Goal: Task Accomplishment & Management: Manage account settings

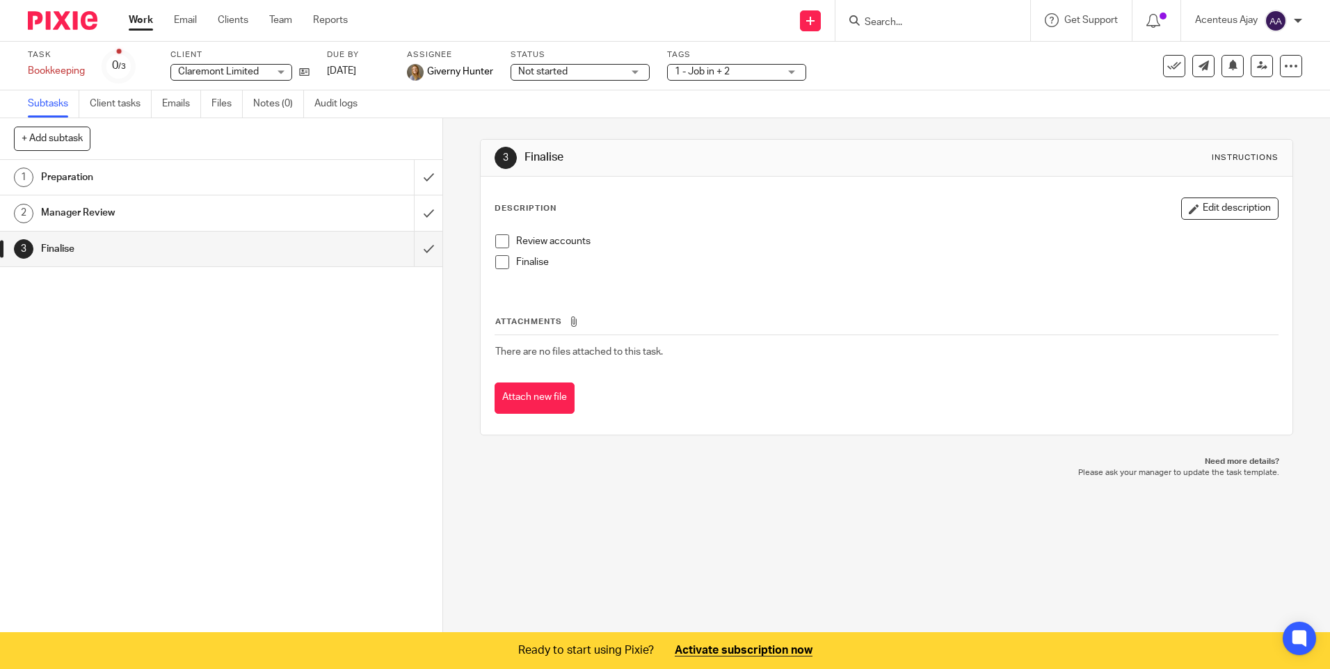
click at [138, 182] on h1 "Preparation" at bounding box center [160, 177] width 239 height 21
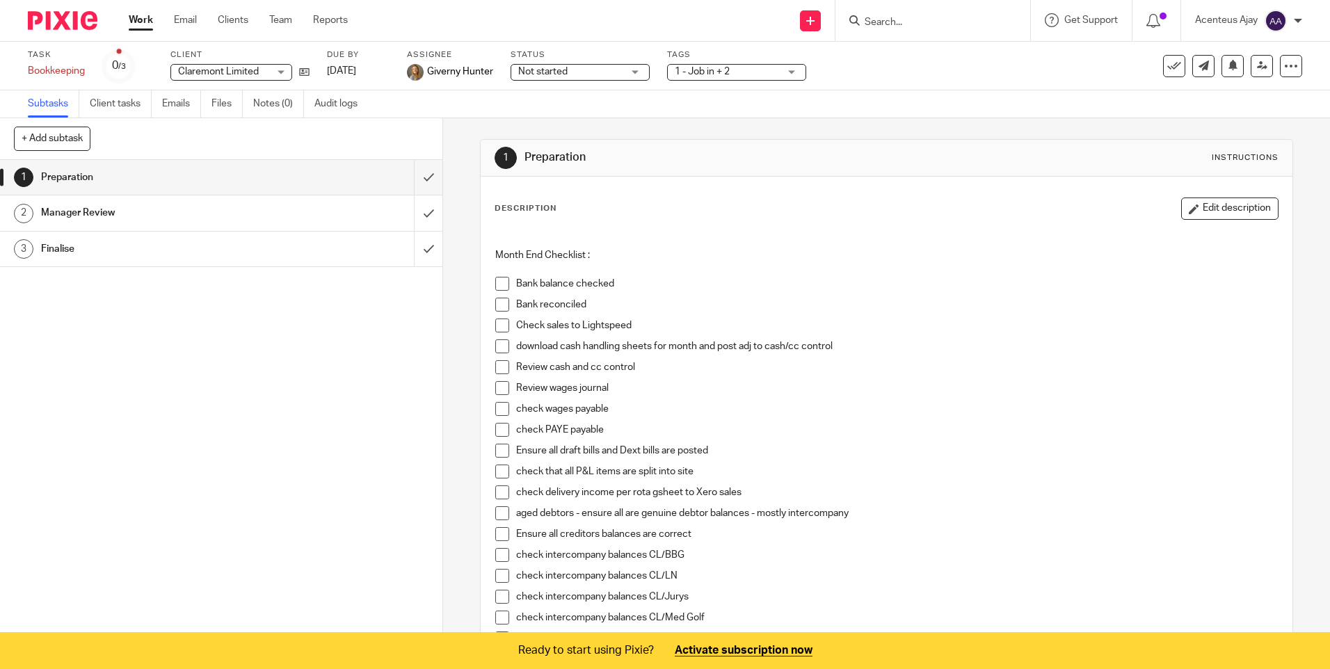
click at [72, 221] on h1 "Manager Review" at bounding box center [160, 212] width 239 height 21
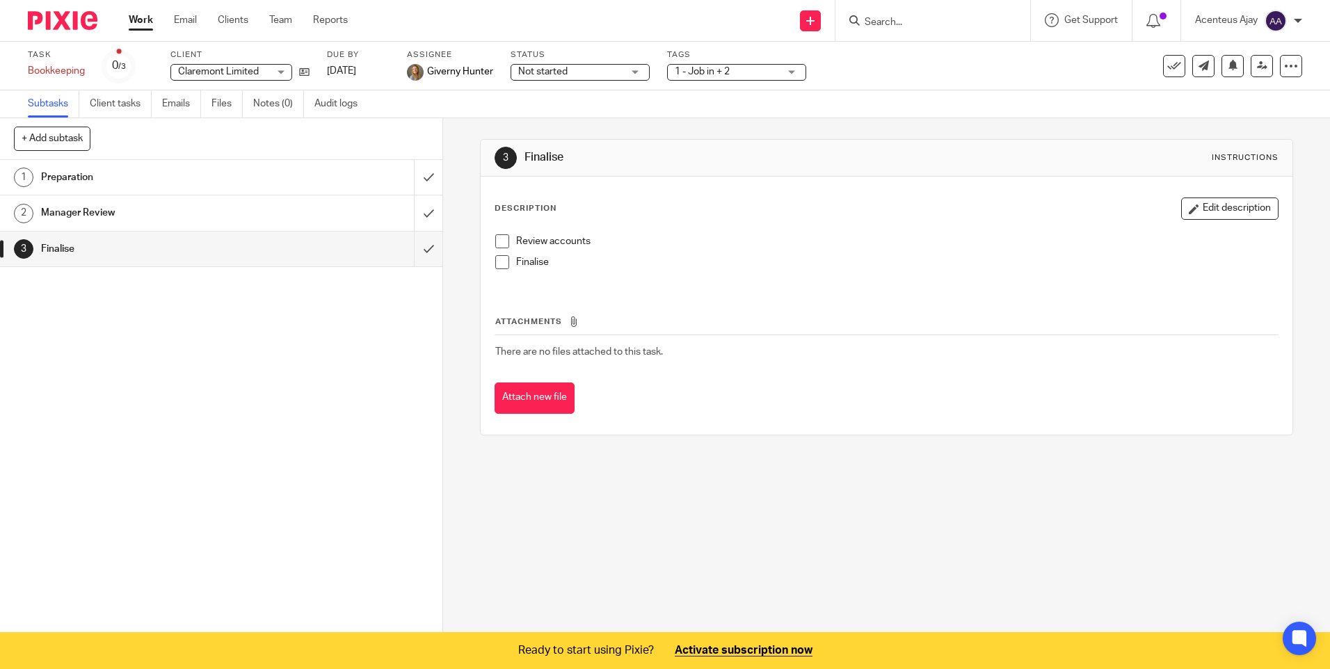
click at [890, 17] on input "Search" at bounding box center [925, 23] width 125 height 13
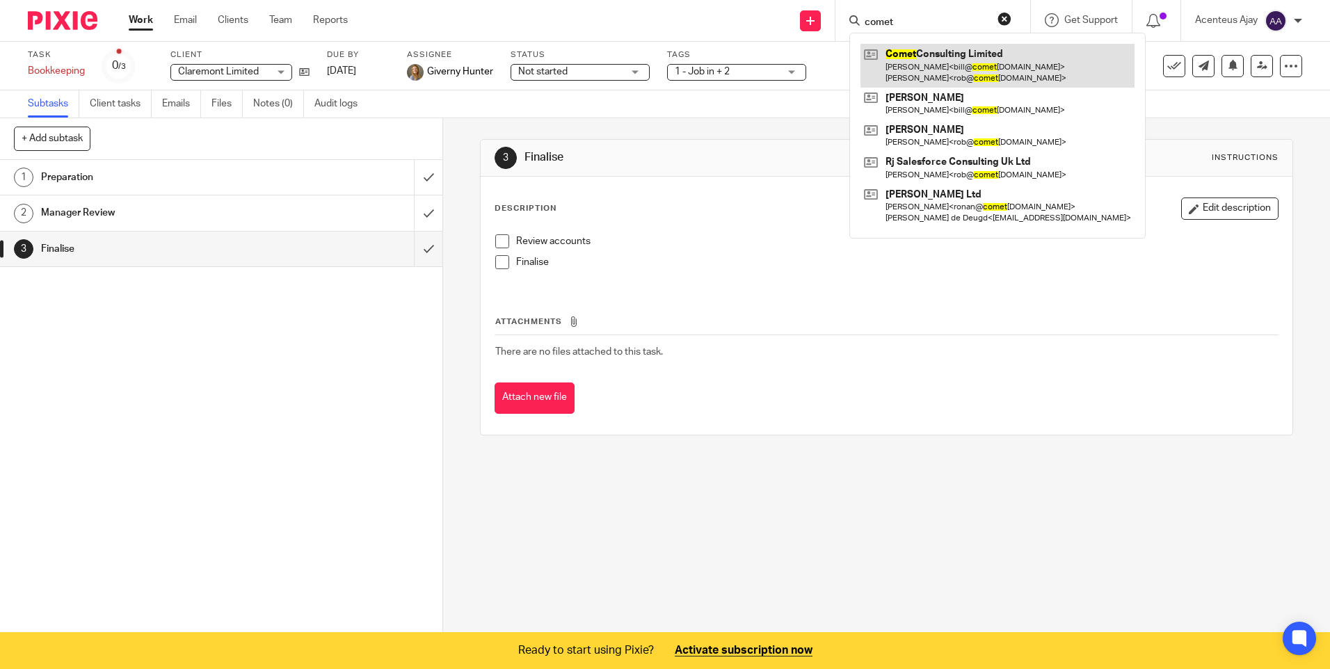
type input "comet"
click at [919, 61] on link at bounding box center [997, 65] width 274 height 43
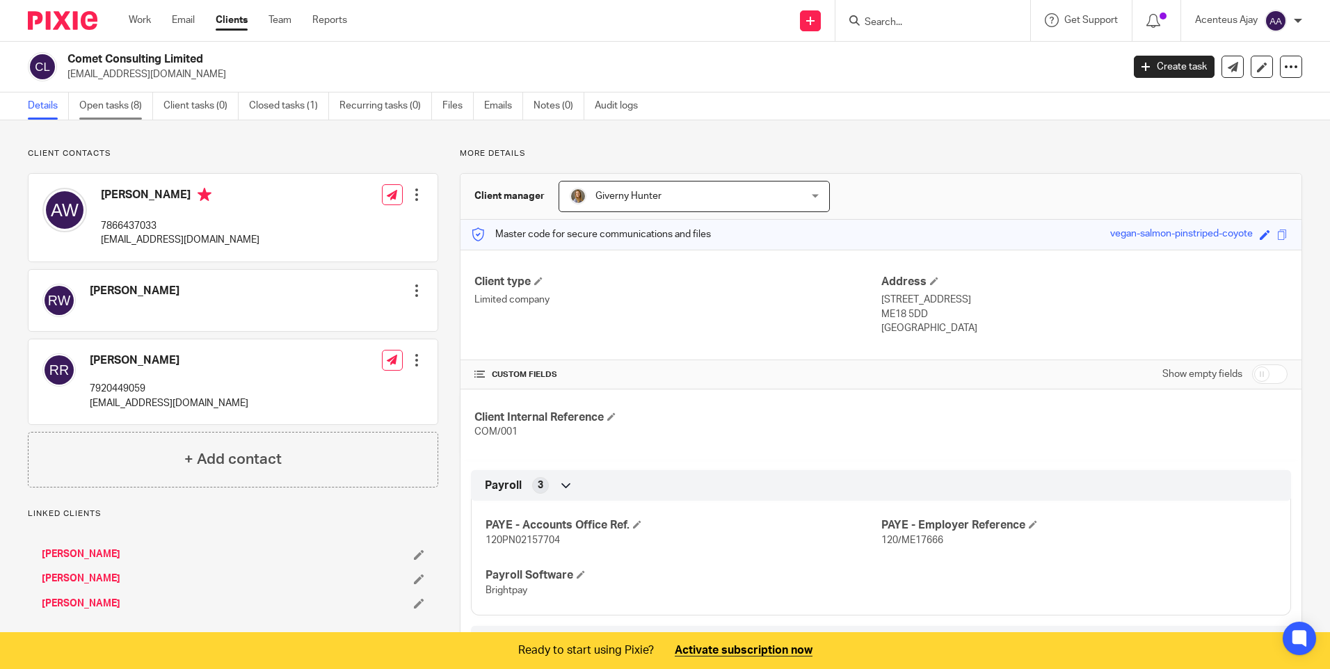
drag, startPoint x: 119, startPoint y: 119, endPoint x: 120, endPoint y: 107, distance: 11.9
click at [119, 118] on link "Open tasks (8)" at bounding box center [116, 105] width 74 height 27
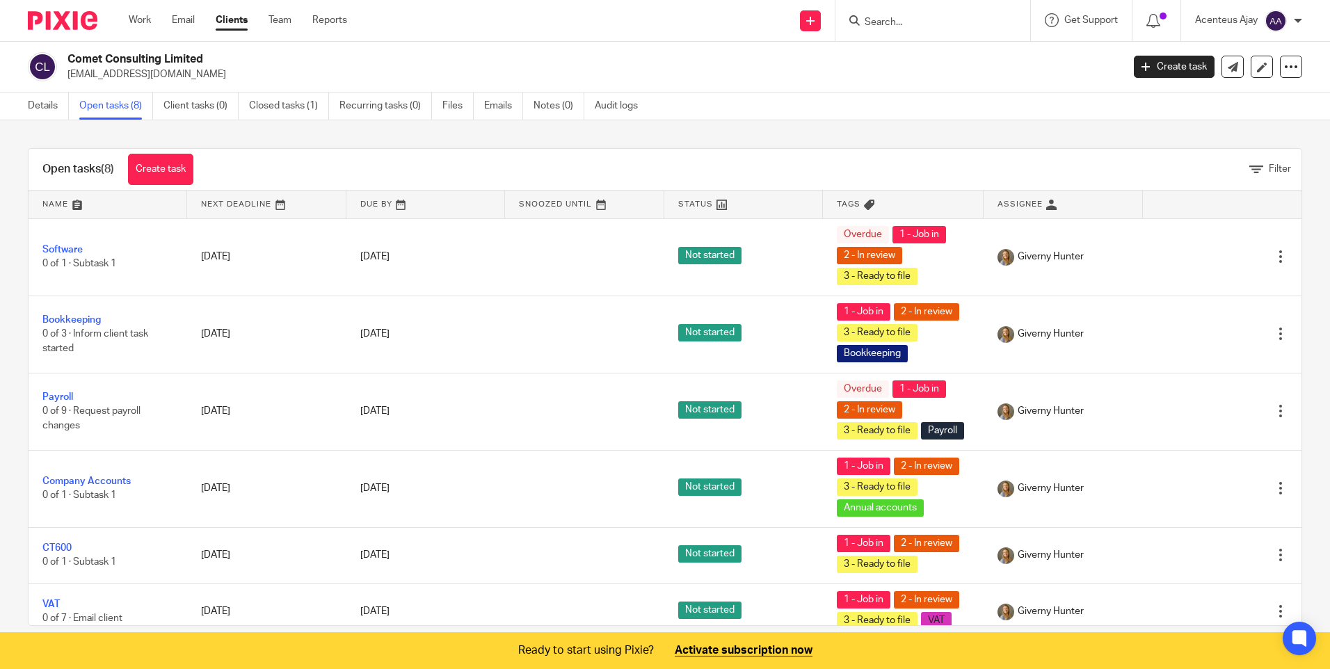
click at [921, 22] on input "Search" at bounding box center [925, 23] width 125 height 13
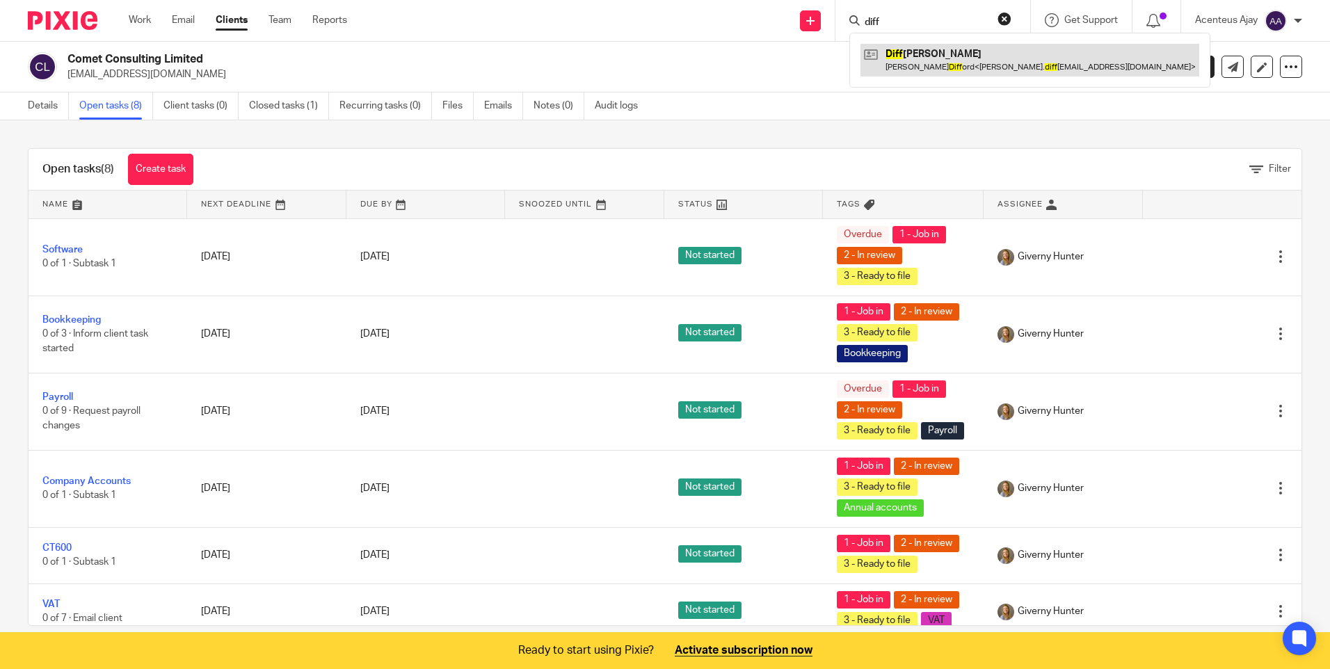
type input "diff"
click at [918, 58] on link at bounding box center [1029, 60] width 339 height 32
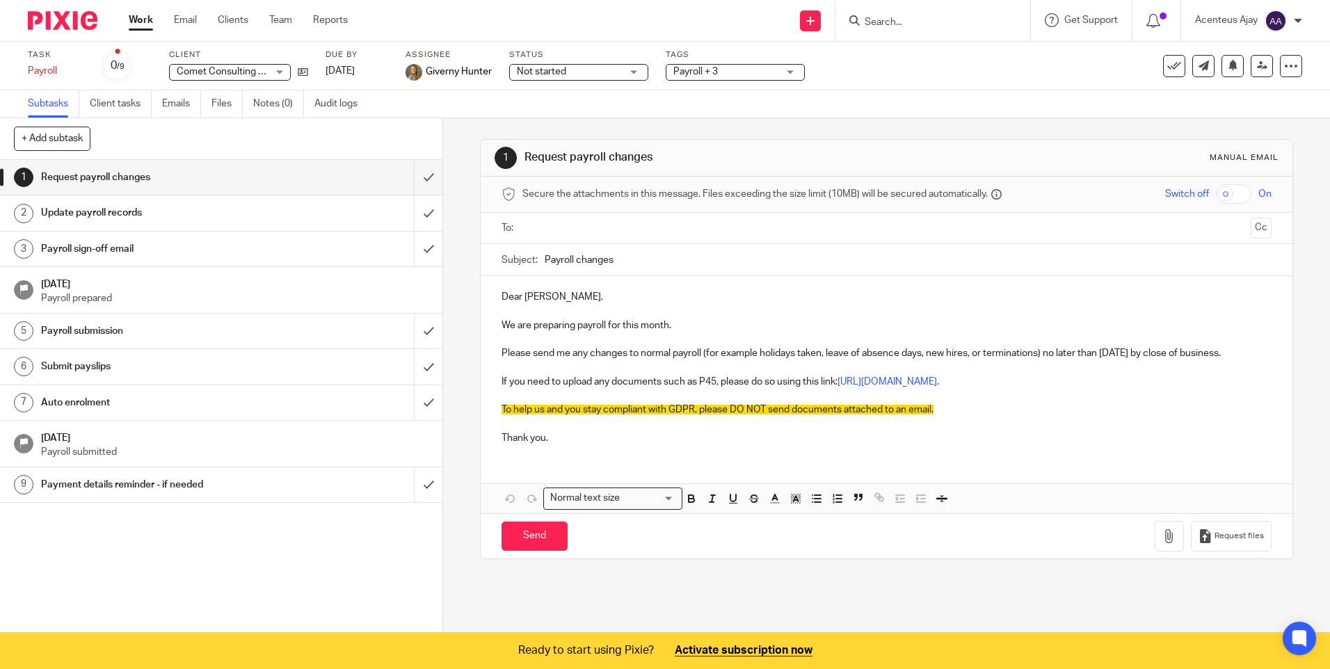
click at [83, 202] on link "2 Update payroll records" at bounding box center [207, 212] width 414 height 35
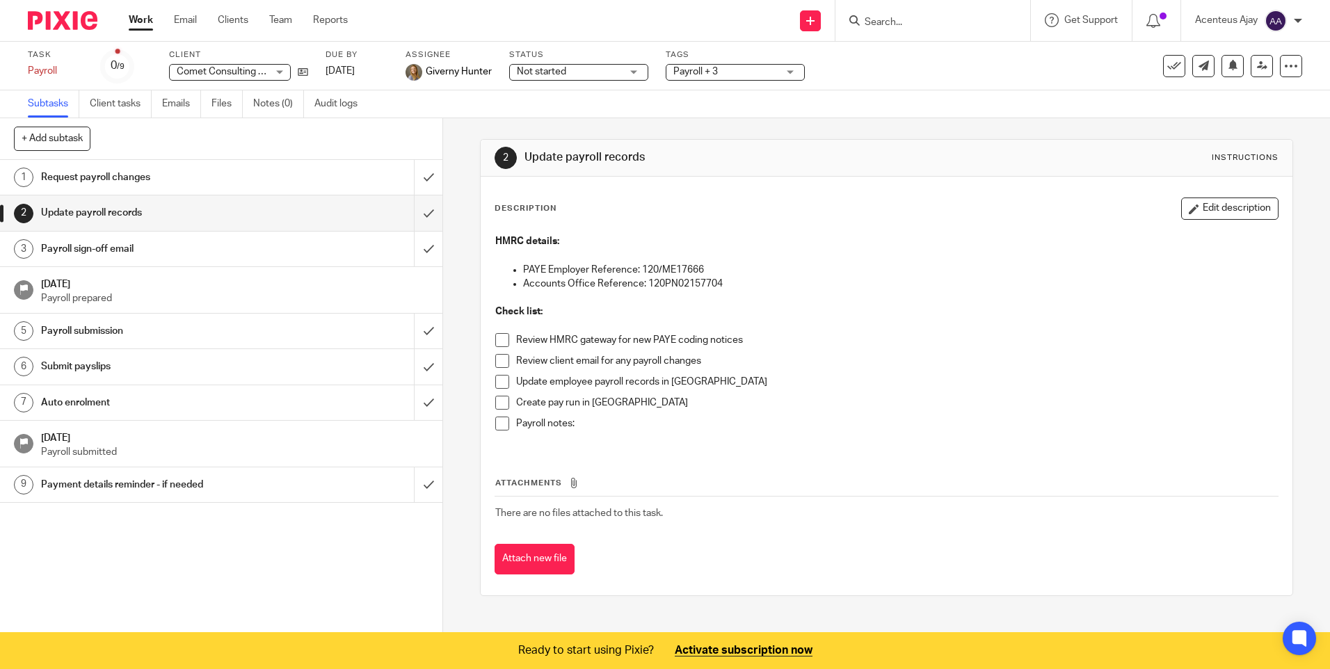
click at [101, 329] on h1 "Payroll submission" at bounding box center [160, 331] width 239 height 21
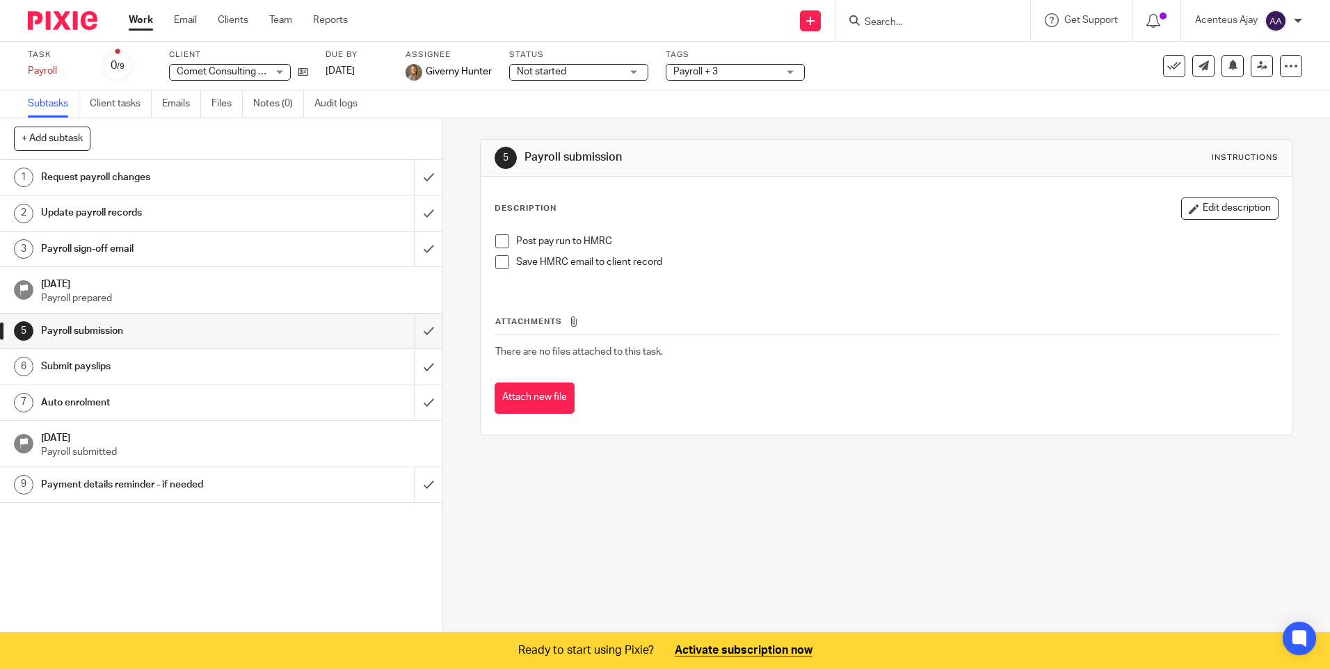
click at [97, 365] on h1 "Submit payslips" at bounding box center [160, 366] width 239 height 21
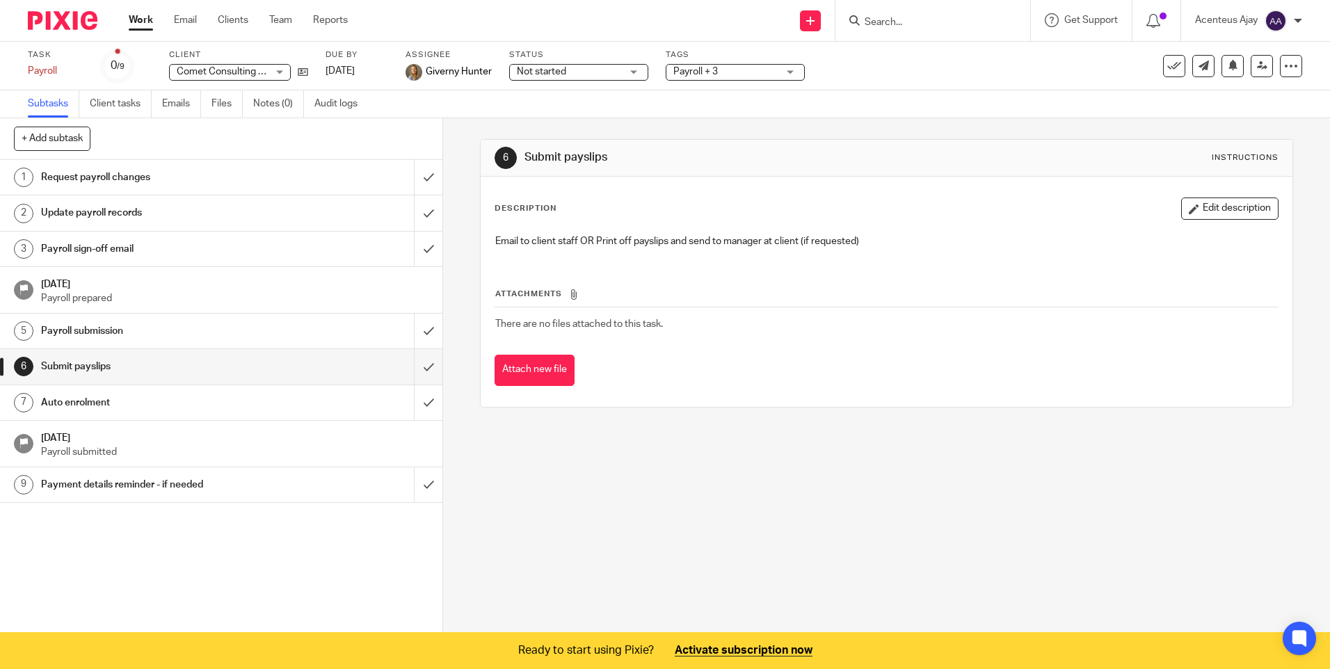
click at [95, 402] on h1 "Auto enrolment" at bounding box center [160, 402] width 239 height 21
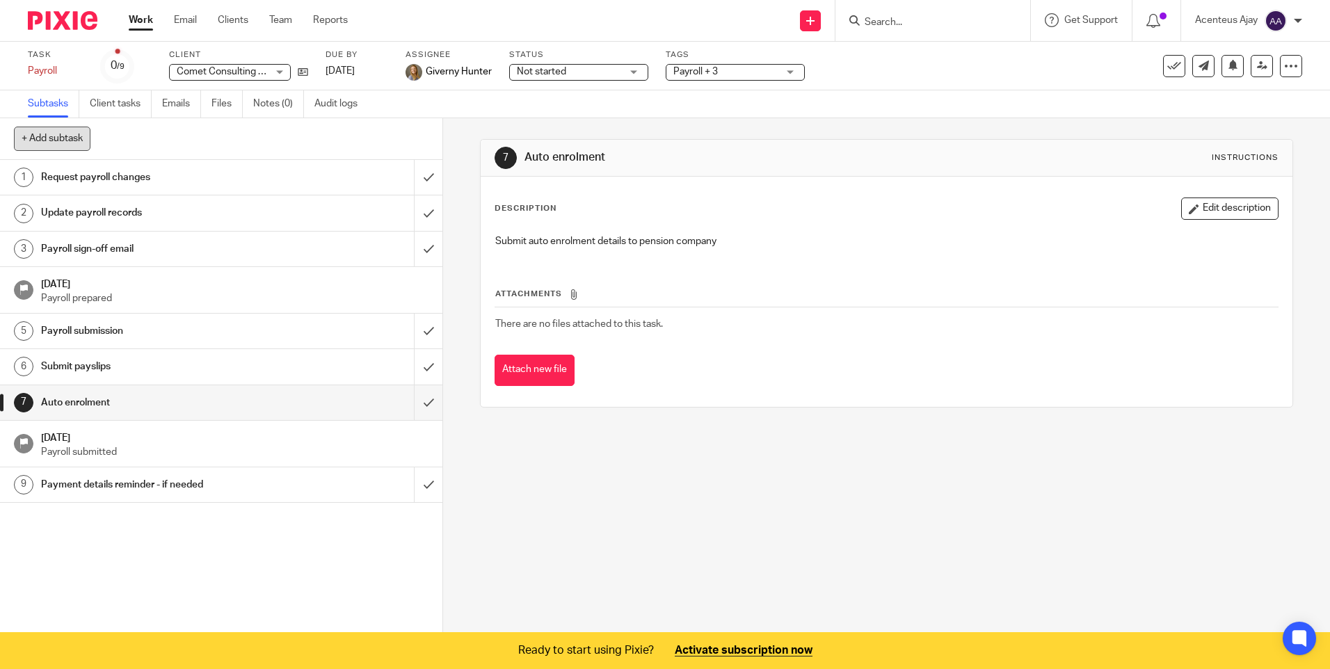
click at [67, 138] on button "+ Add subtask" at bounding box center [52, 139] width 76 height 24
type input "r"
type input "Prepare"
click at [396, 140] on p "+ Add" at bounding box center [408, 139] width 40 height 24
click at [269, 518] on h1 "Prepare" at bounding box center [160, 520] width 239 height 21
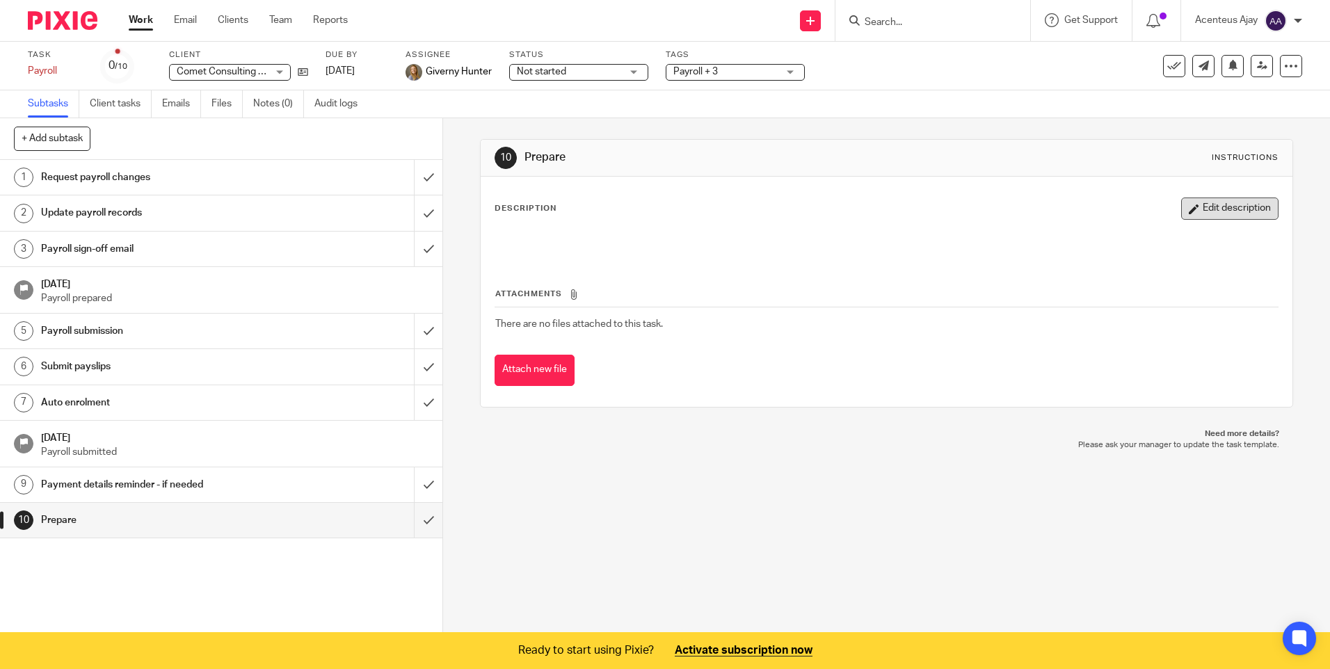
click at [1207, 203] on button "Edit description" at bounding box center [1229, 208] width 97 height 22
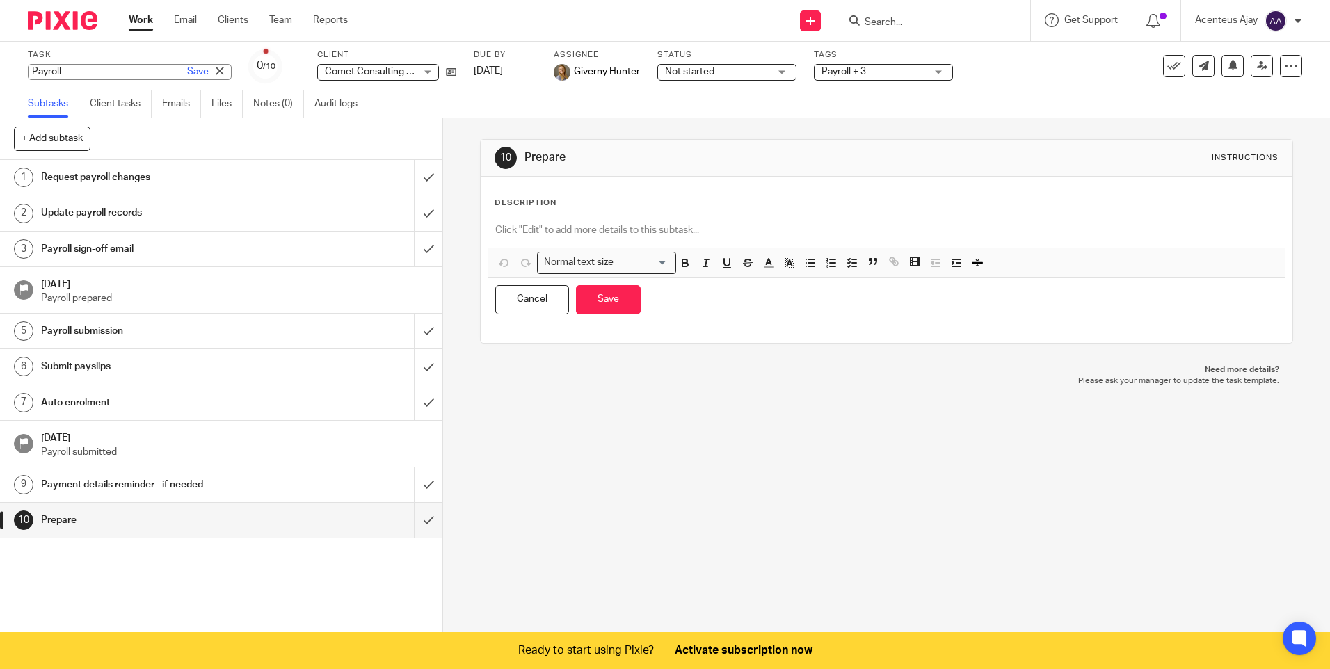
click at [67, 71] on div "Payroll Save Payroll" at bounding box center [130, 72] width 204 height 16
click at [597, 122] on div "10 Prepare Instructions Description Normal text size Loading... Remove Edit Ins…" at bounding box center [886, 241] width 812 height 246
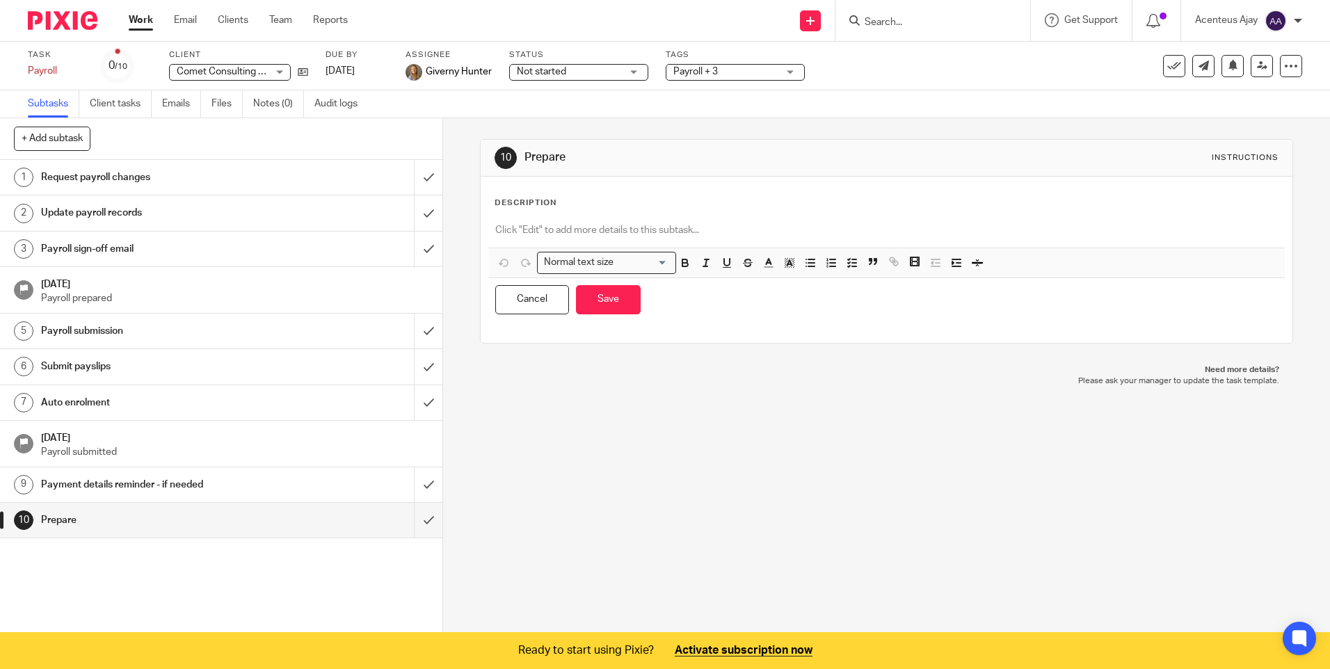
click at [522, 234] on p at bounding box center [886, 230] width 782 height 14
click at [855, 266] on button "button" at bounding box center [851, 263] width 17 height 17
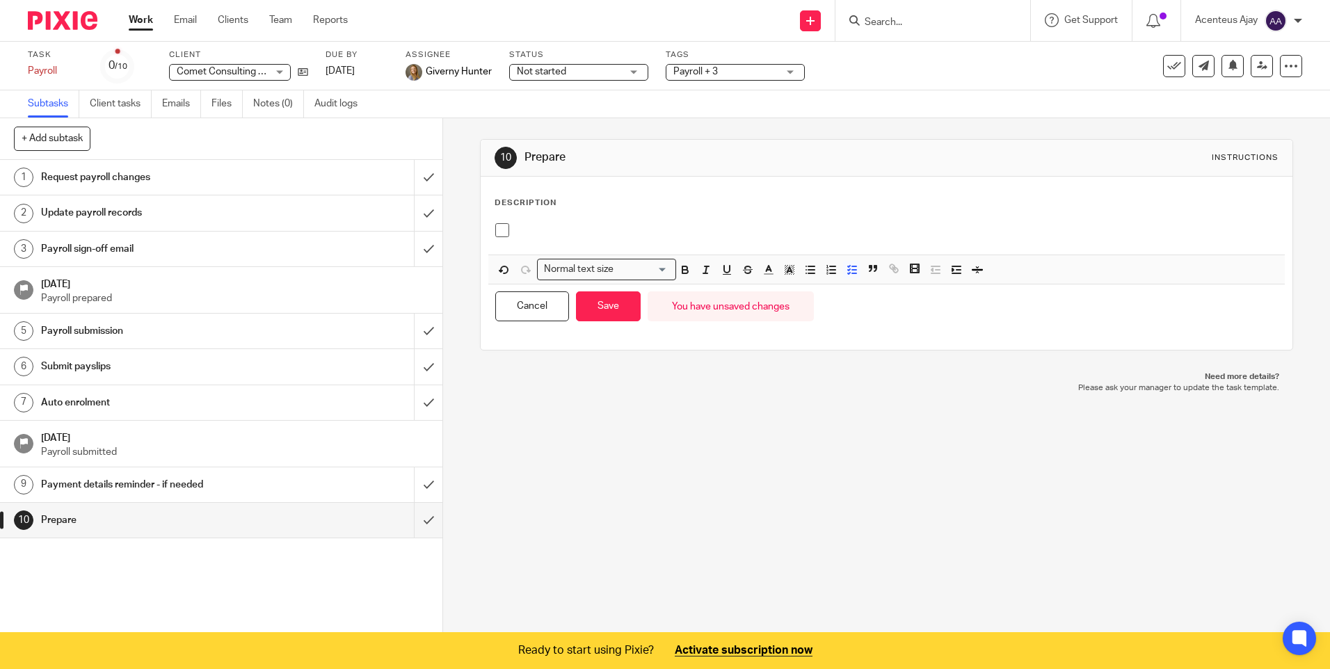
click at [549, 226] on p at bounding box center [896, 230] width 761 height 14
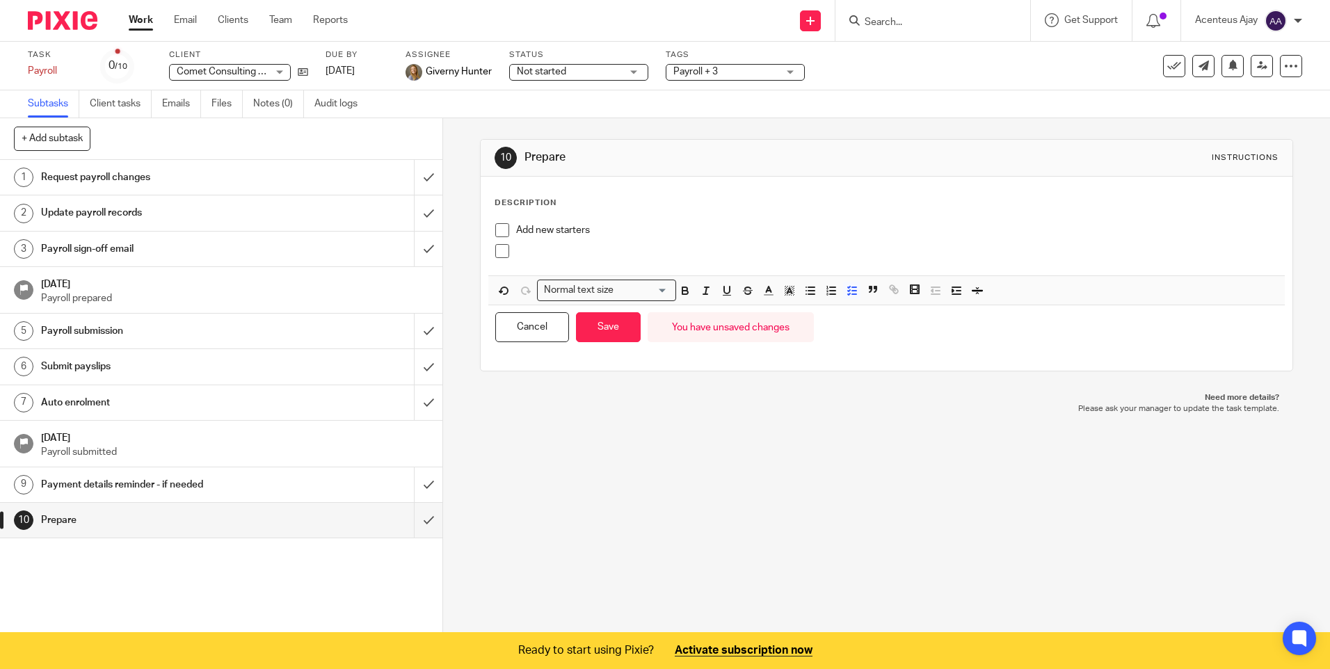
click at [521, 250] on p at bounding box center [896, 251] width 761 height 14
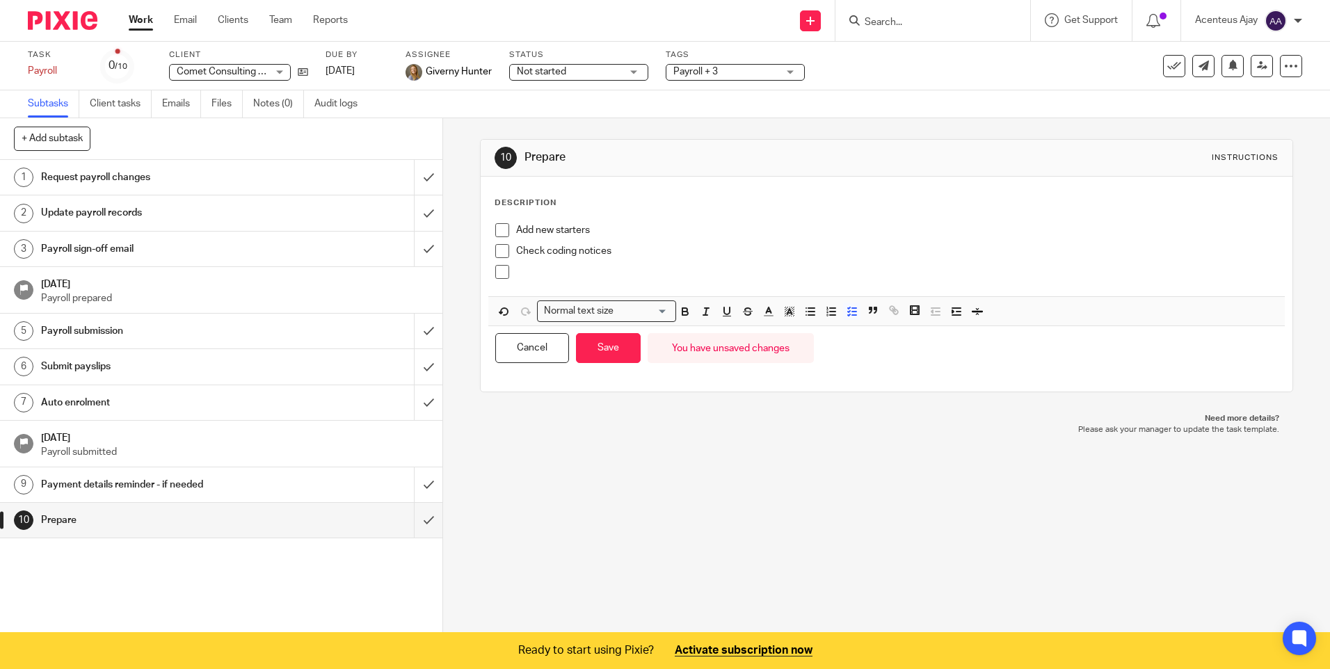
click at [560, 269] on p at bounding box center [896, 272] width 761 height 14
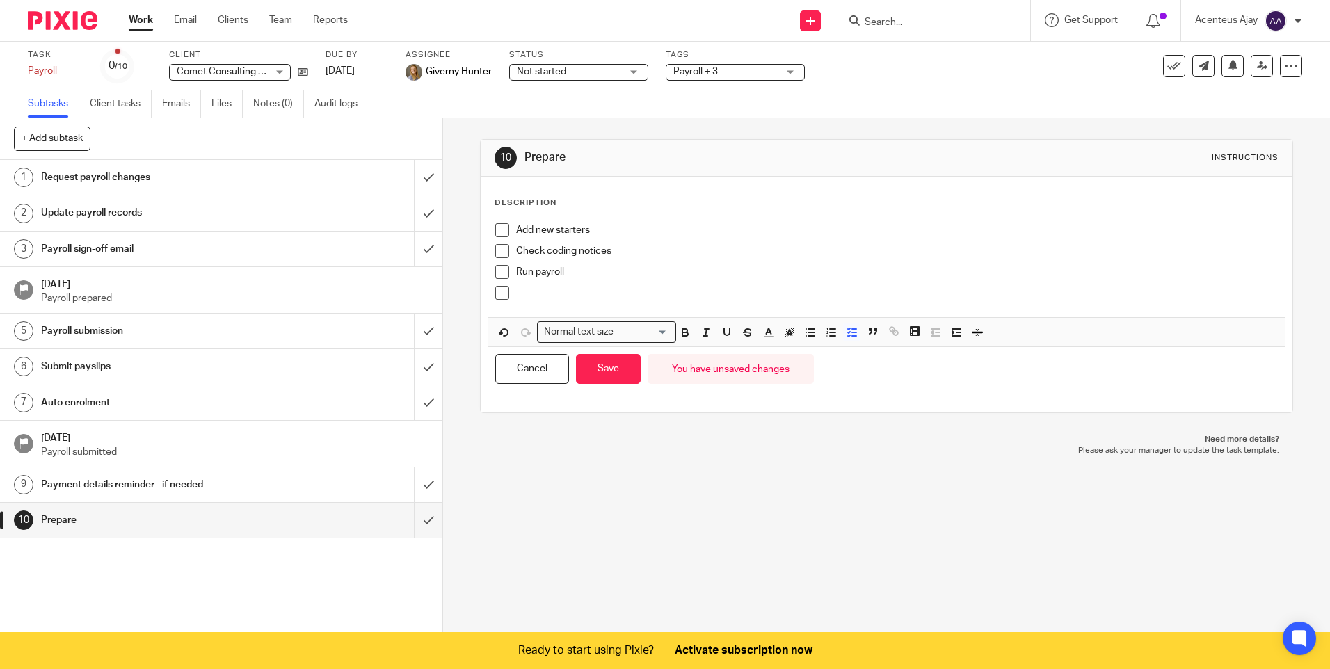
click at [583, 292] on p at bounding box center [896, 293] width 761 height 14
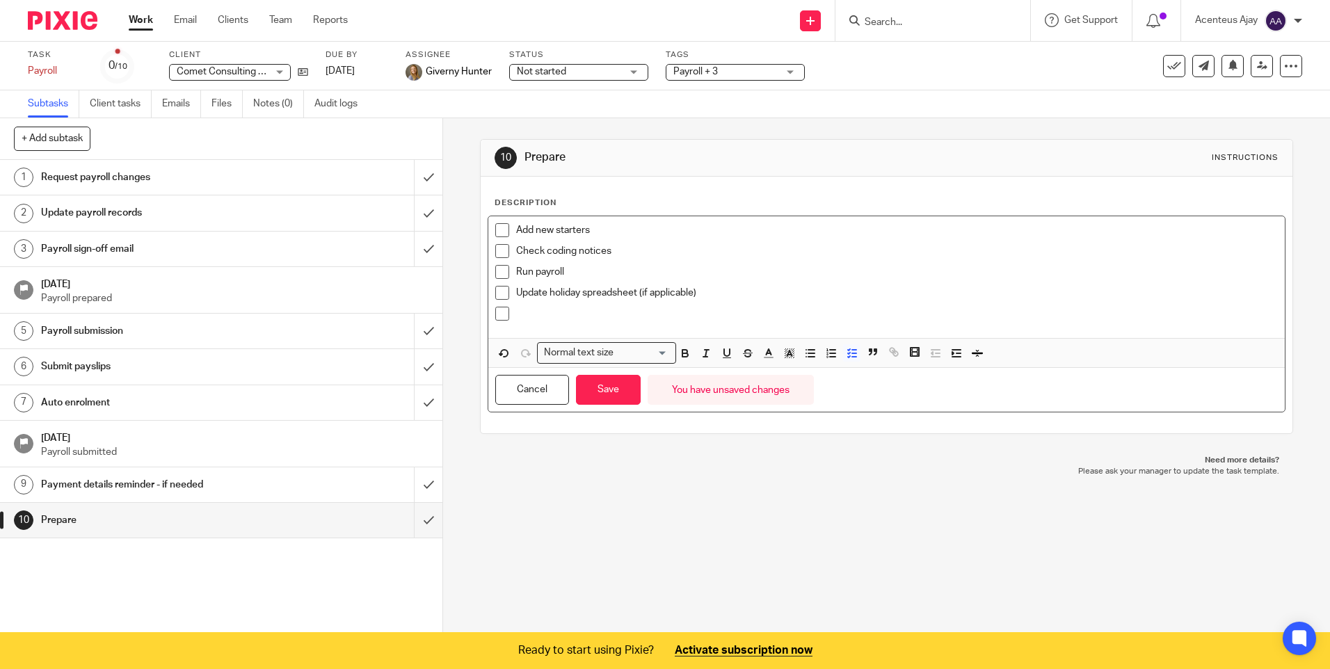
click at [533, 320] on p at bounding box center [896, 314] width 761 height 14
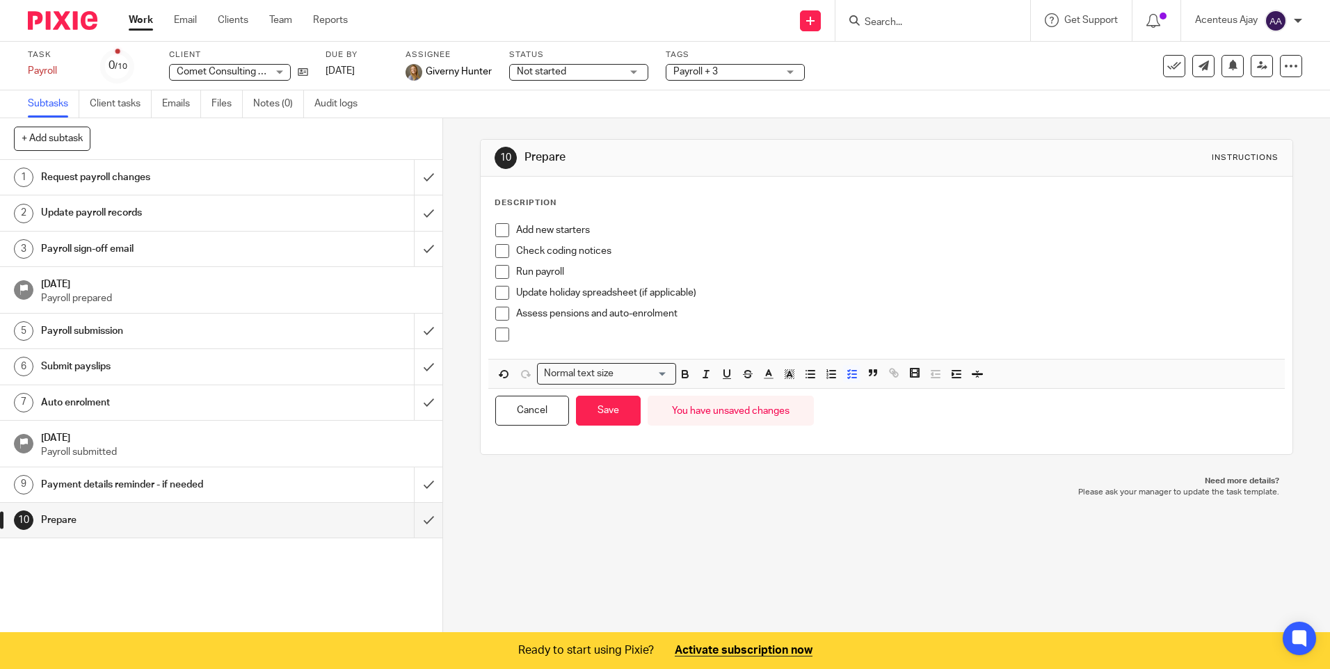
click at [545, 339] on p at bounding box center [896, 335] width 761 height 14
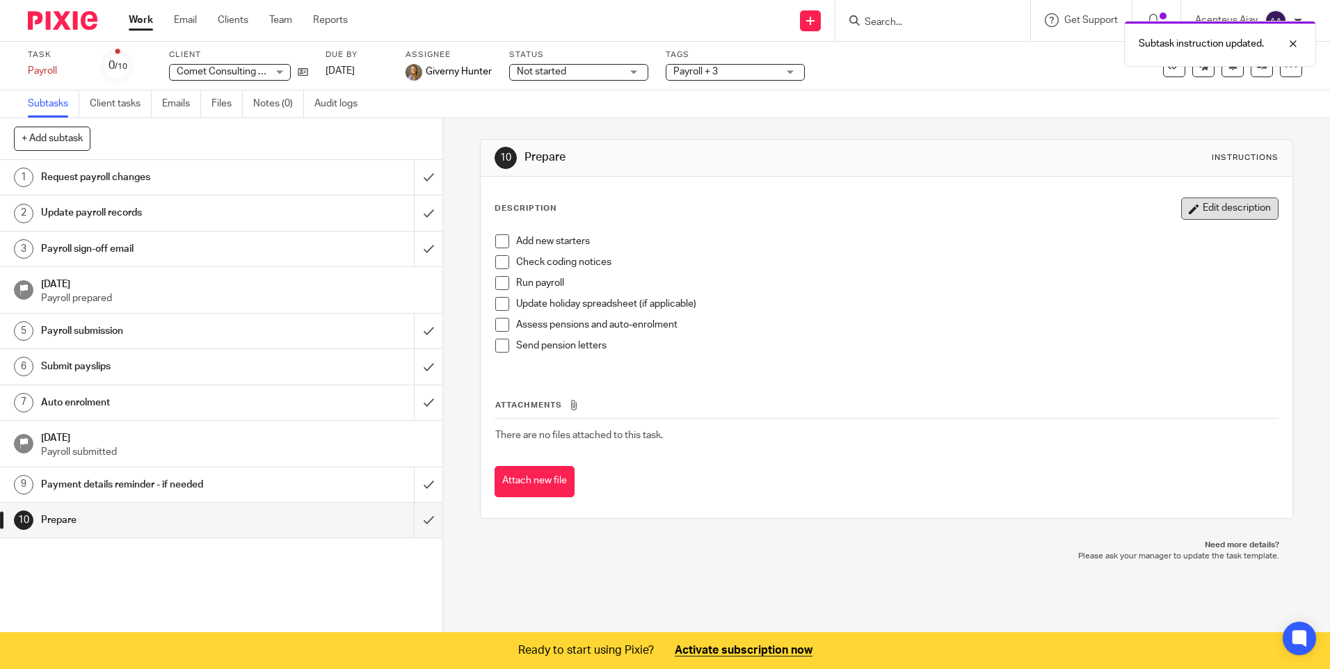
click at [1220, 214] on button "Edit description" at bounding box center [1229, 208] width 97 height 22
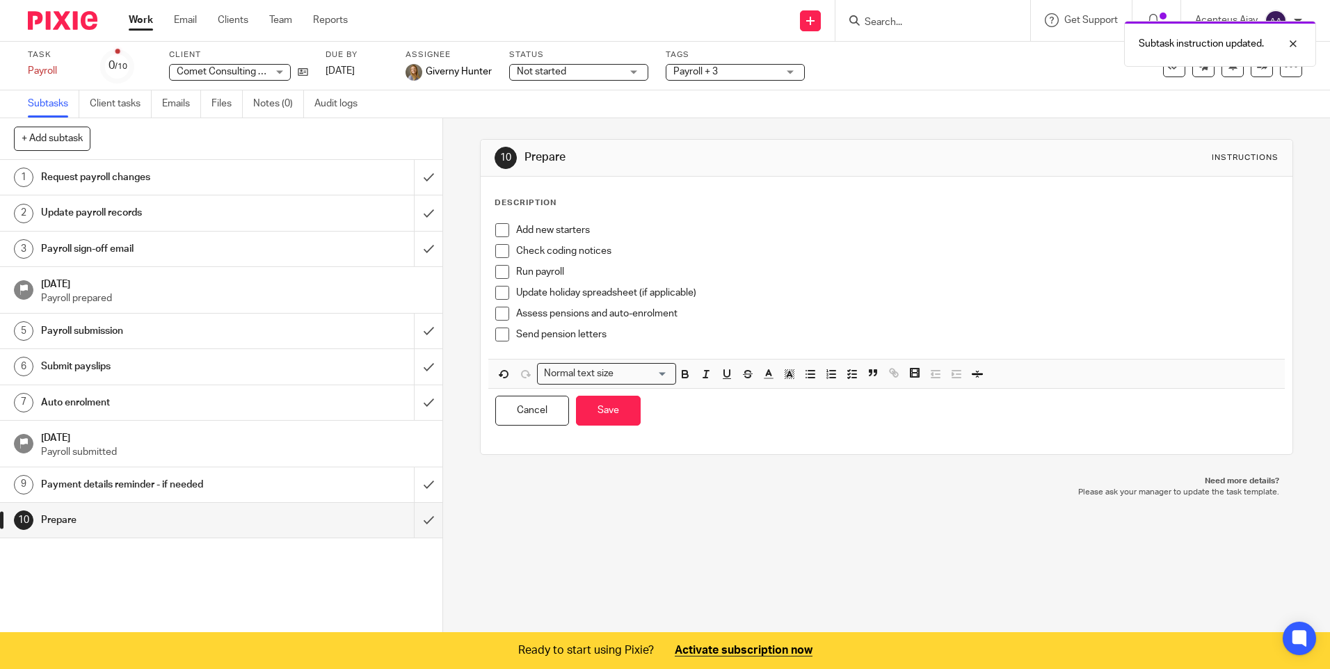
click at [622, 332] on p "Send pension letters" at bounding box center [896, 335] width 761 height 14
click at [573, 330] on p "Send pension letters" at bounding box center [896, 335] width 761 height 14
click at [622, 335] on p "Send pension letters" at bounding box center [896, 335] width 761 height 14
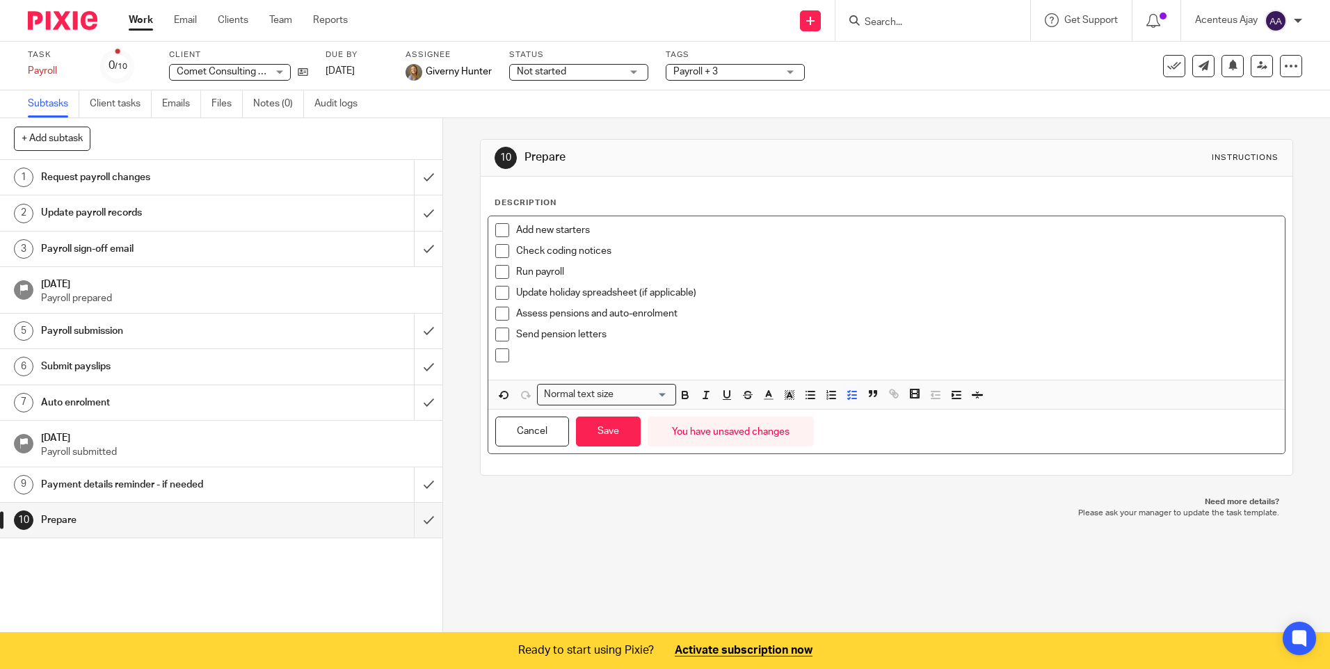
click at [516, 360] on p at bounding box center [896, 355] width 761 height 14
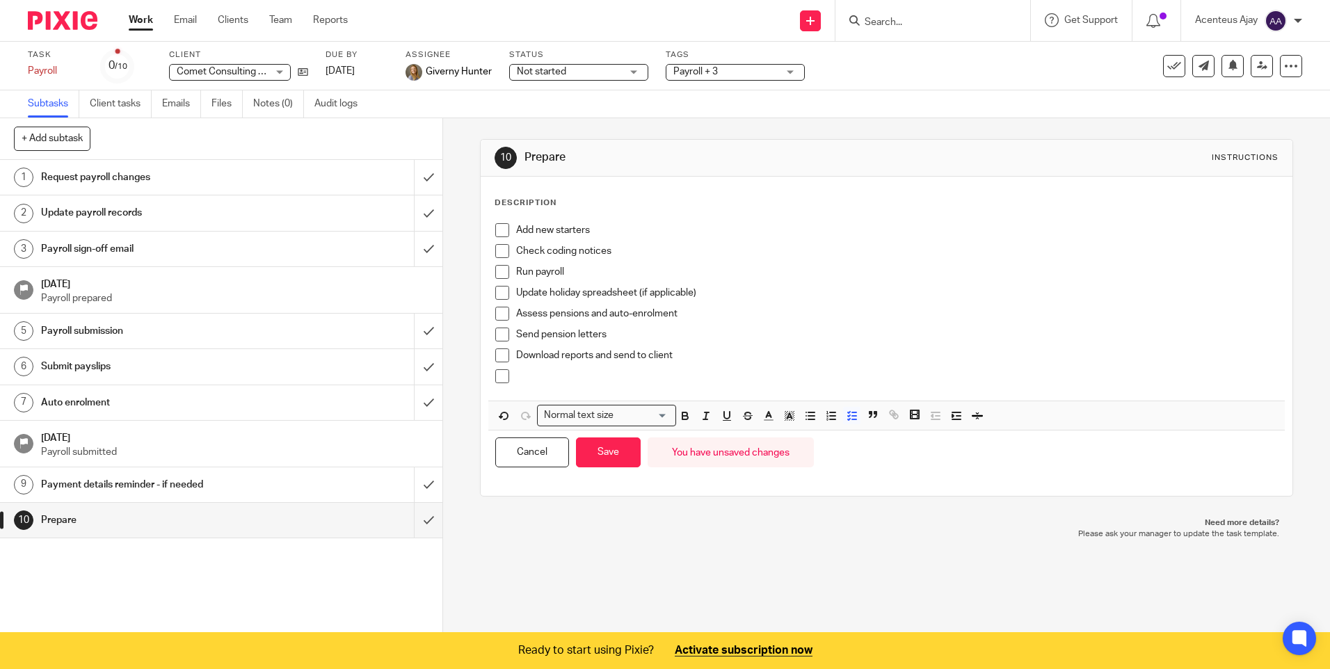
click at [545, 385] on div at bounding box center [896, 379] width 761 height 21
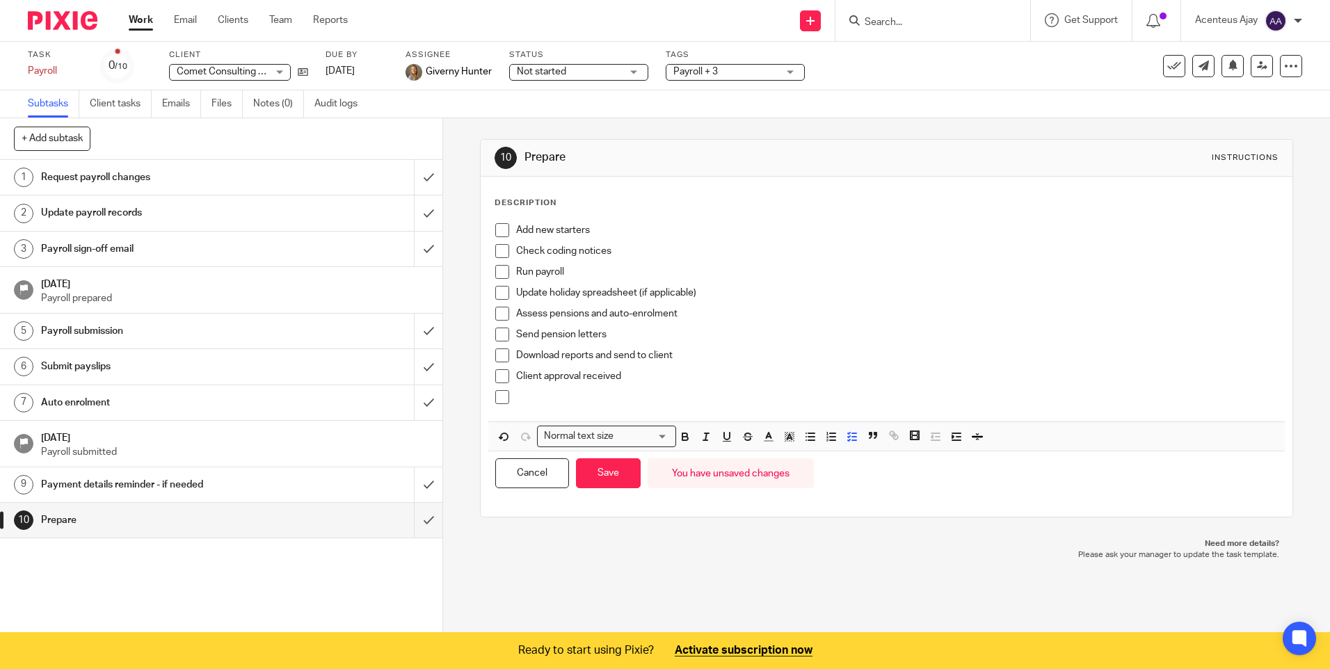
click at [522, 397] on p at bounding box center [896, 397] width 761 height 14
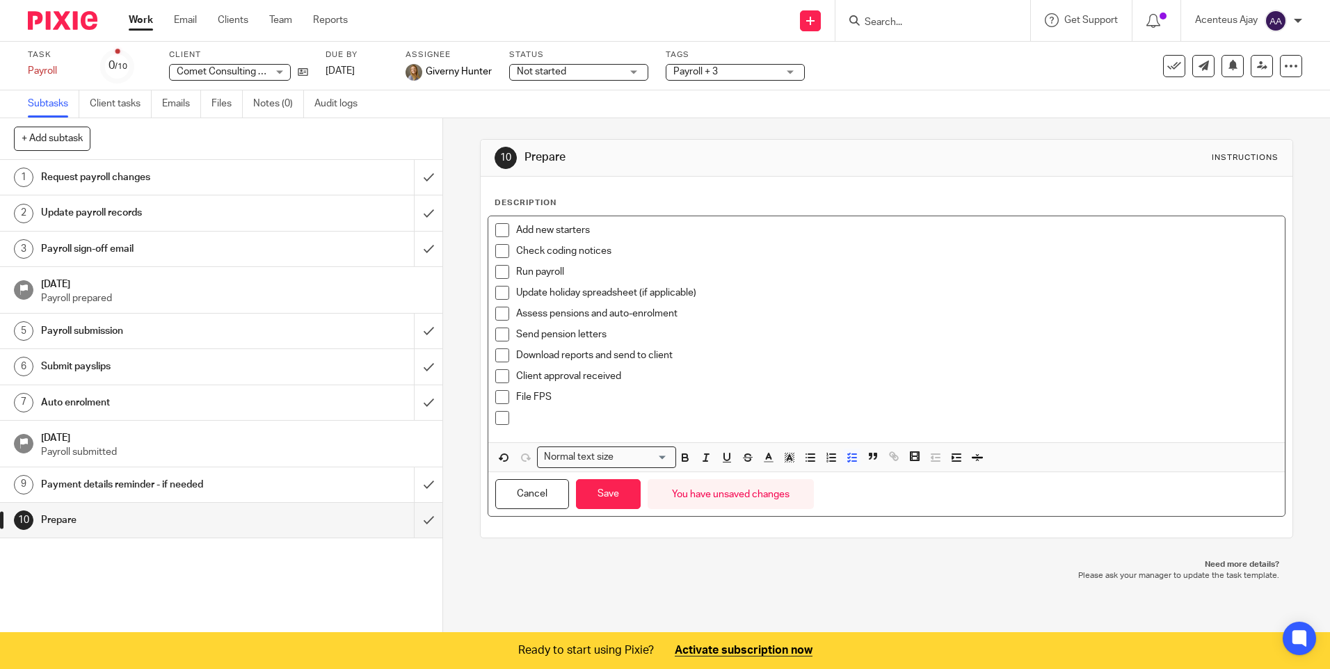
click at [538, 416] on p at bounding box center [896, 418] width 761 height 14
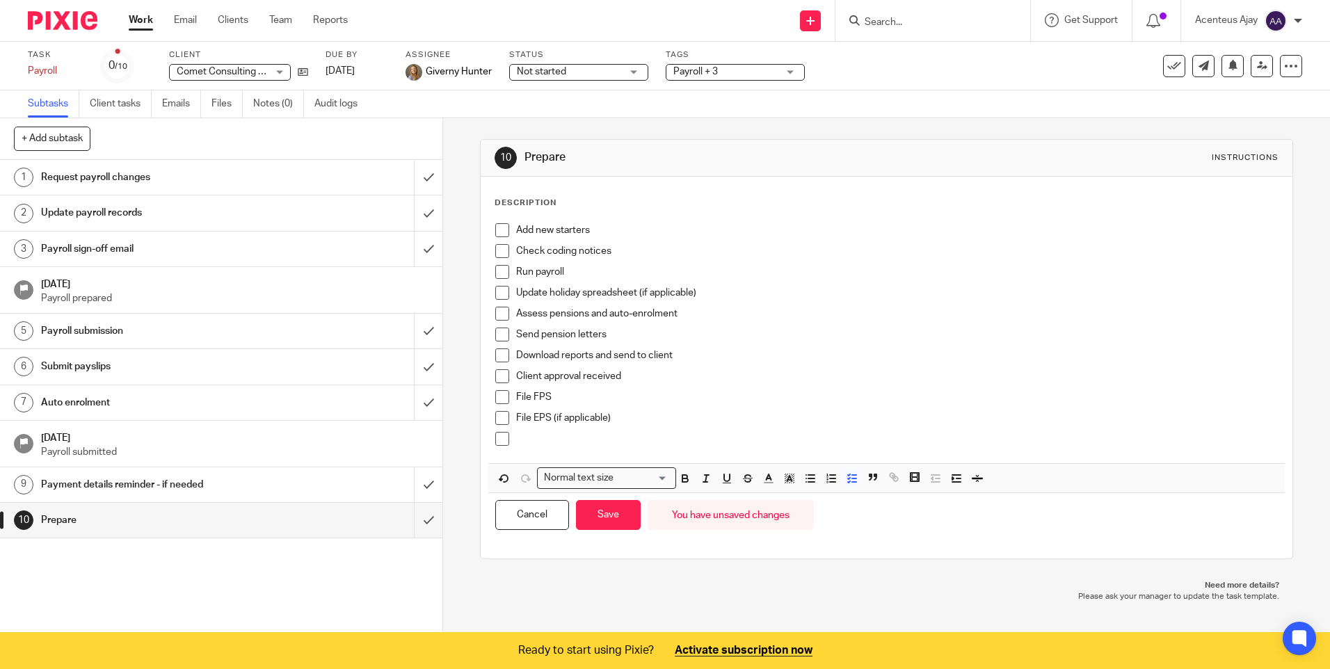
click at [524, 446] on div at bounding box center [896, 442] width 761 height 21
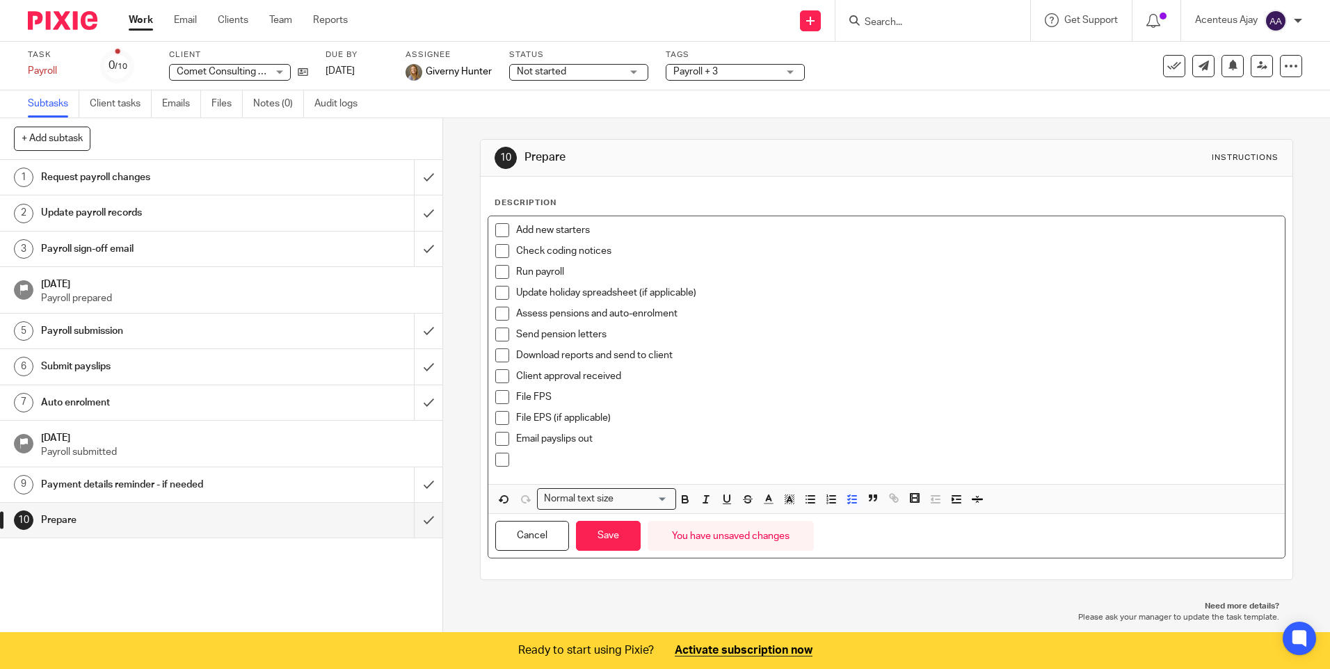
click at [538, 466] on p at bounding box center [896, 460] width 761 height 14
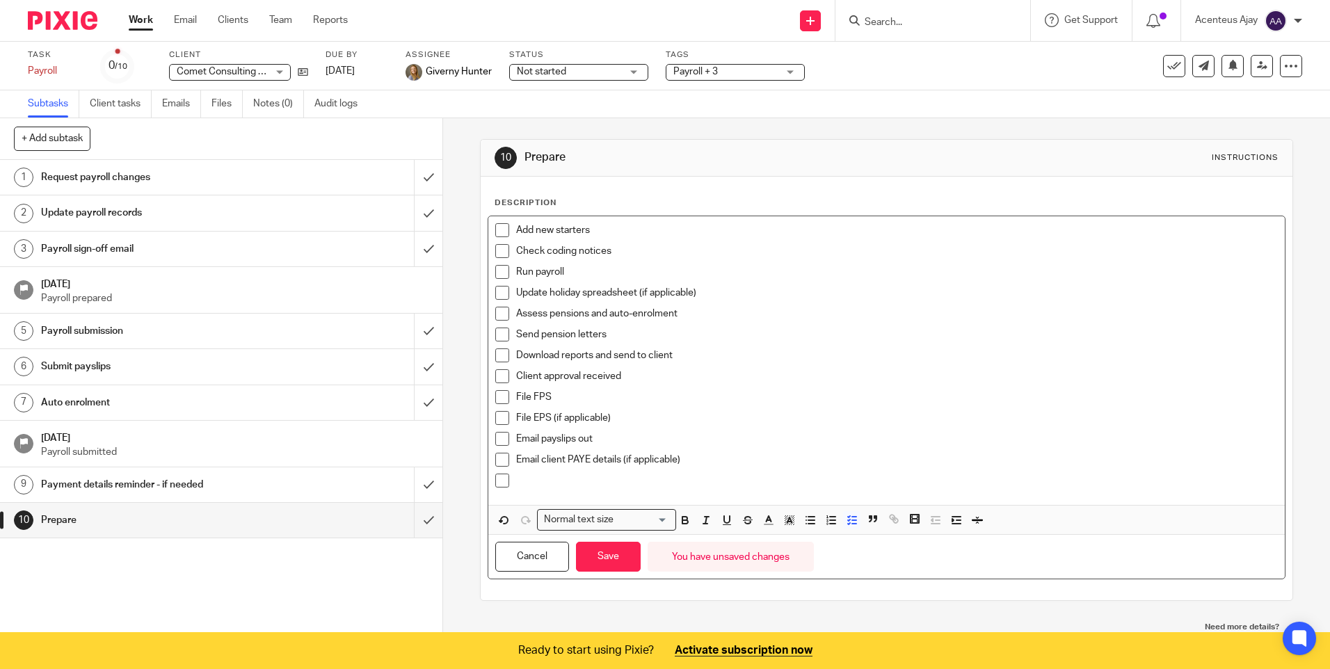
click at [618, 489] on div at bounding box center [896, 484] width 761 height 21
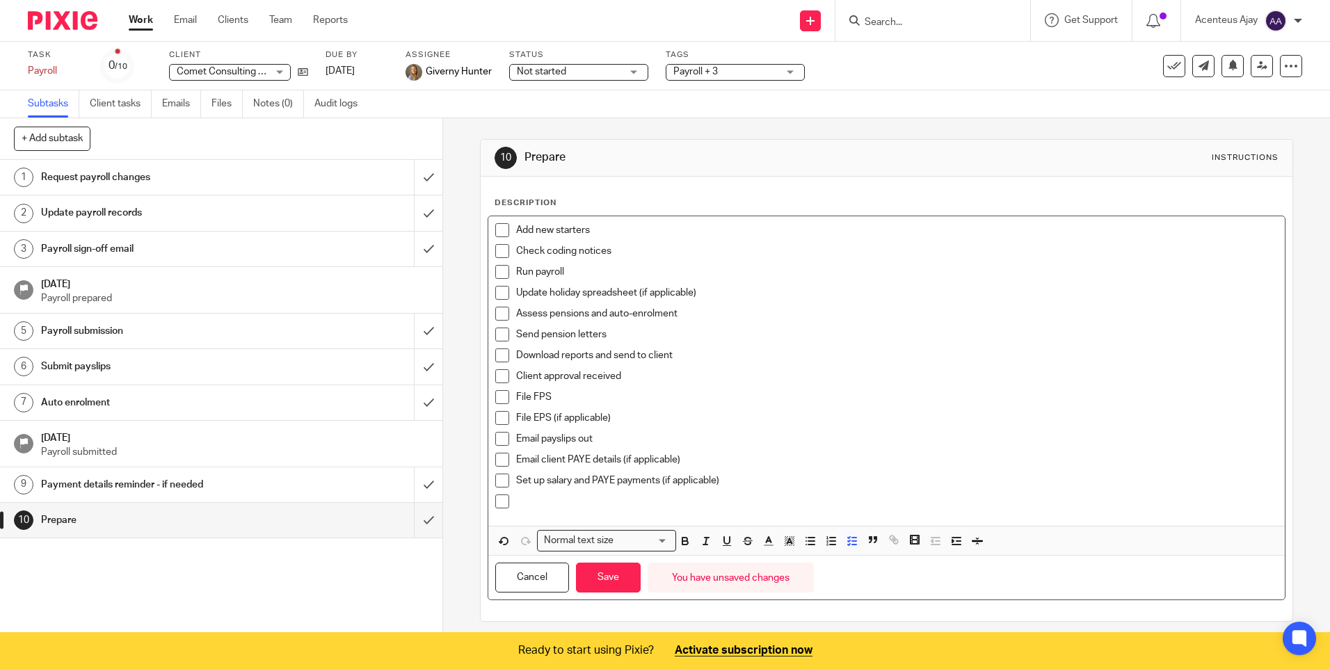
click at [558, 510] on div at bounding box center [896, 504] width 761 height 21
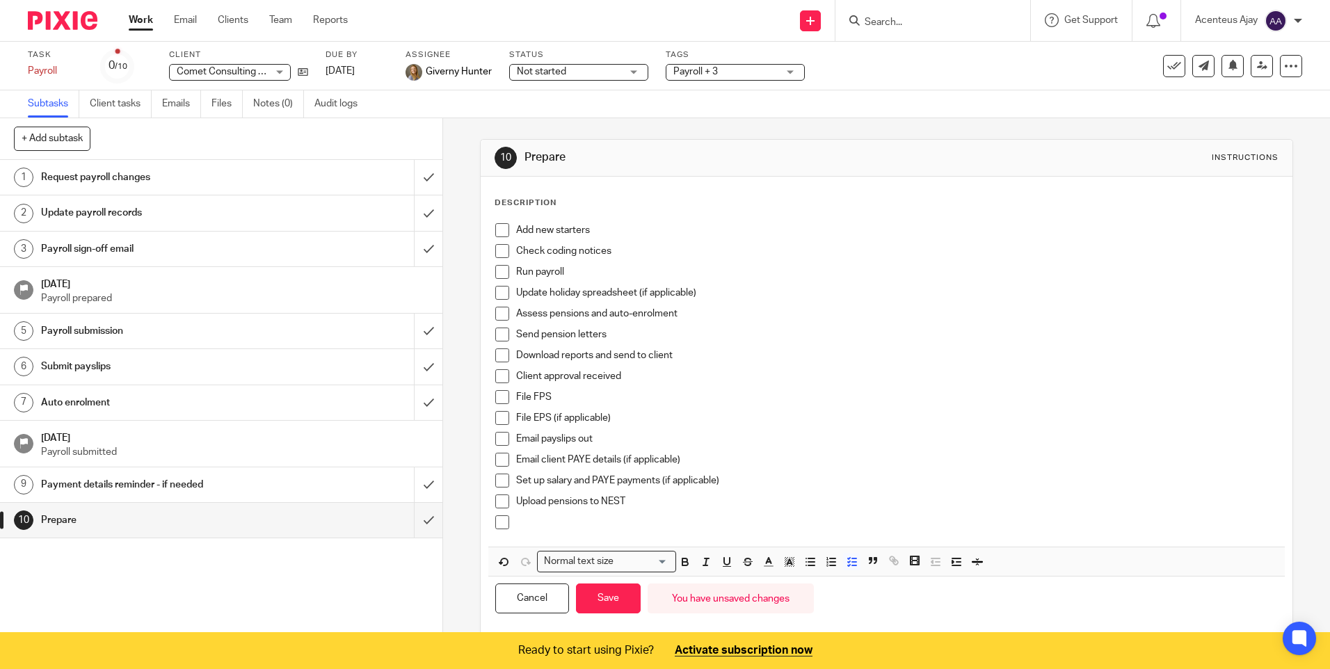
click at [568, 529] on p at bounding box center [896, 522] width 761 height 14
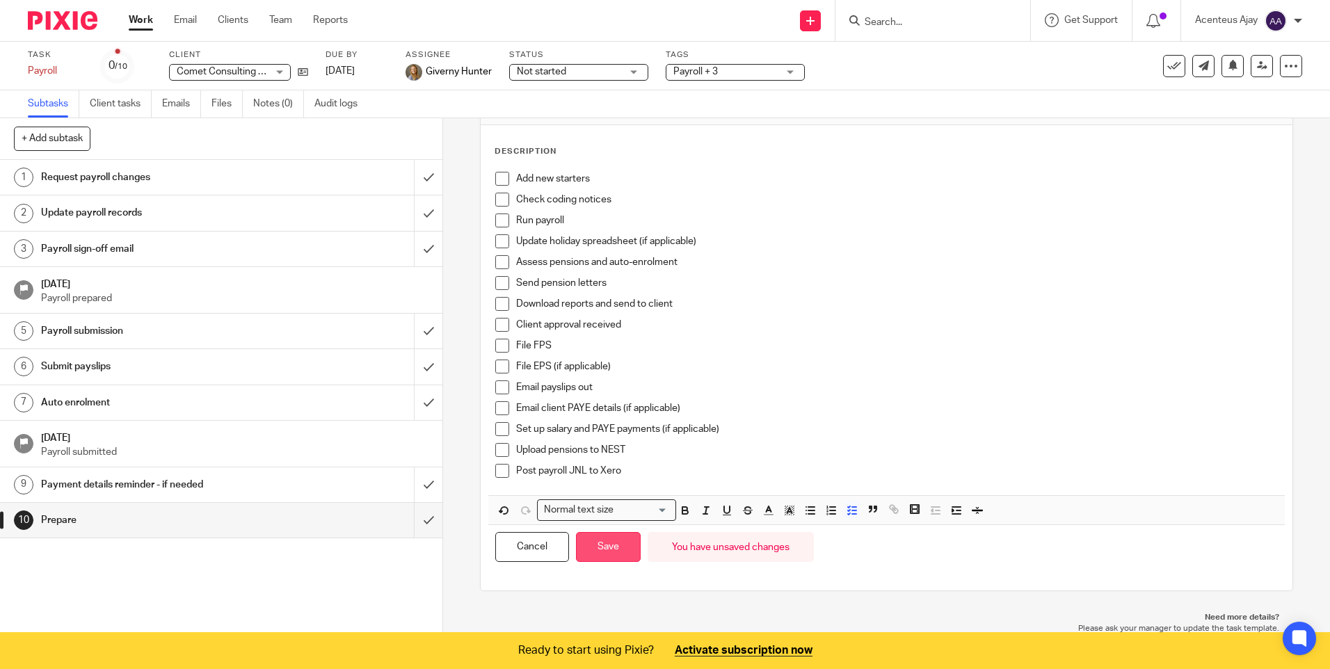
click at [608, 547] on button "Save" at bounding box center [608, 547] width 65 height 30
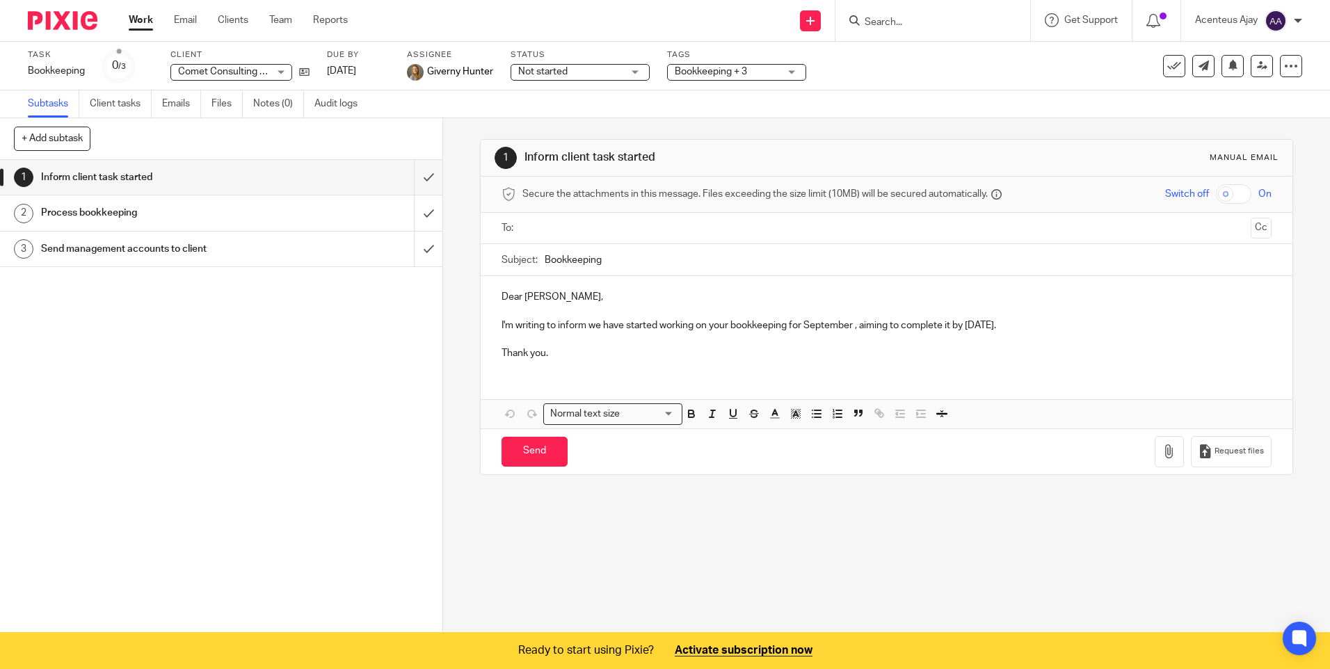
click at [108, 207] on h1 "Process bookkeeping" at bounding box center [160, 212] width 239 height 21
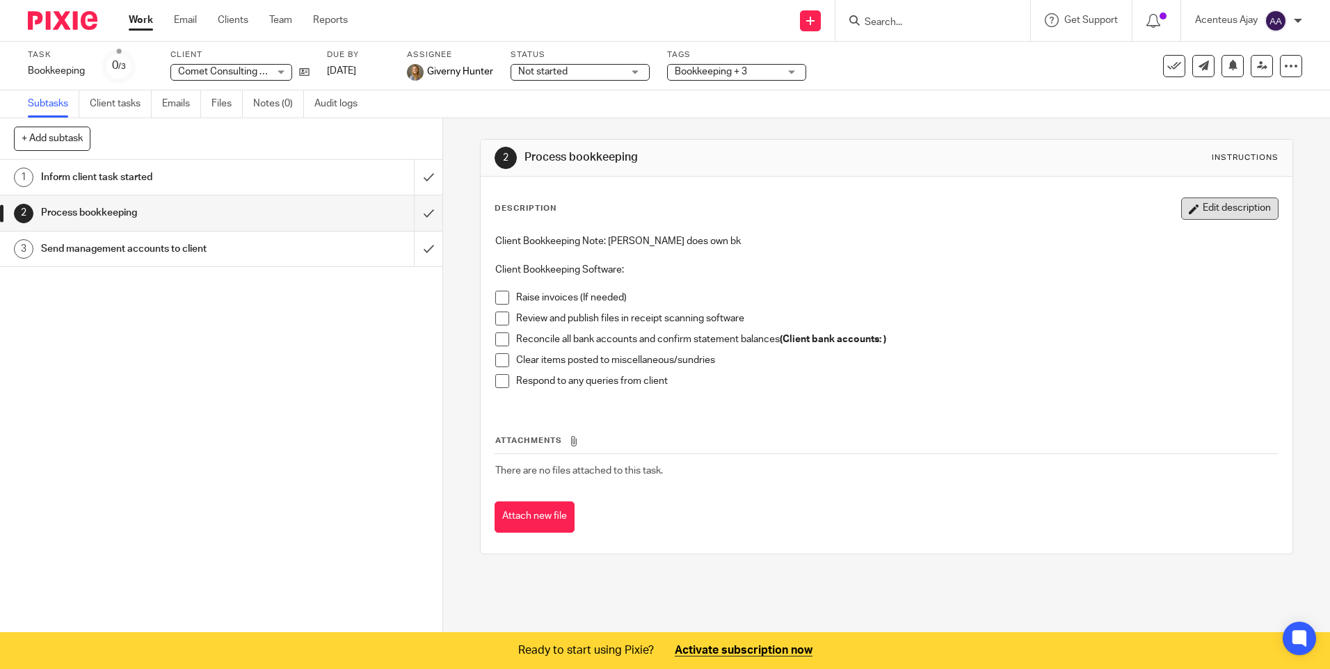
click at [1234, 207] on button "Edit description" at bounding box center [1229, 208] width 97 height 22
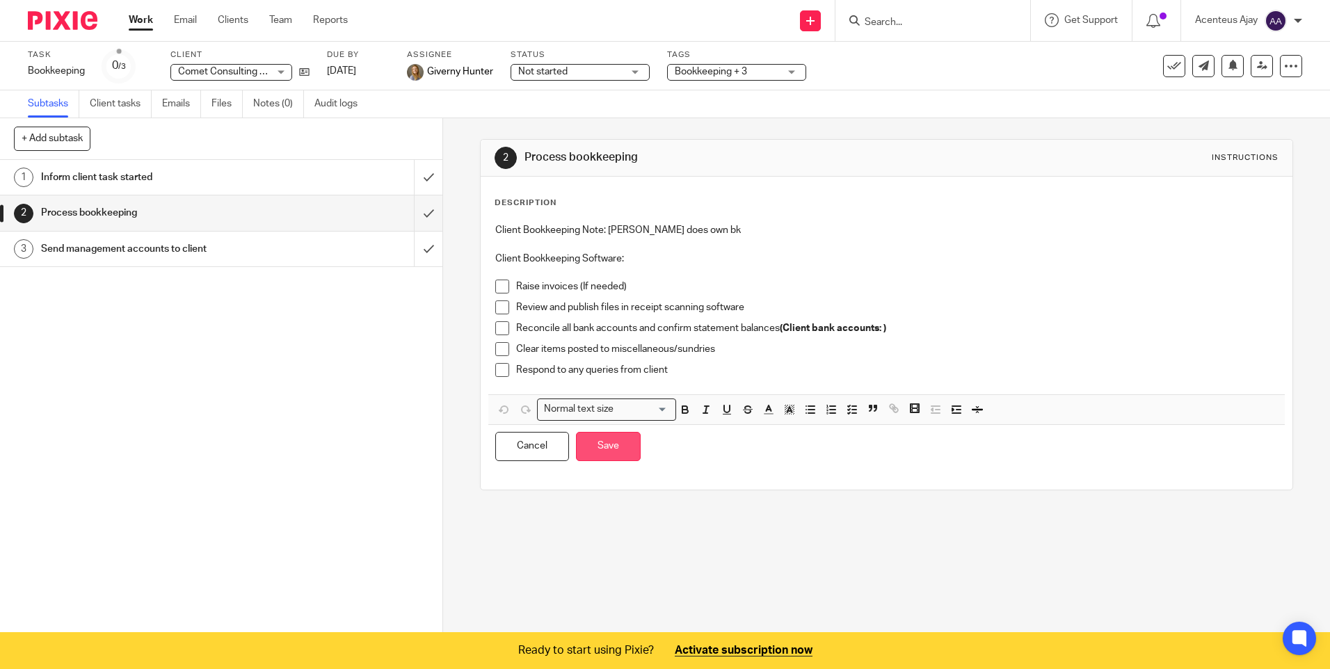
click at [615, 442] on button "Save" at bounding box center [608, 447] width 65 height 30
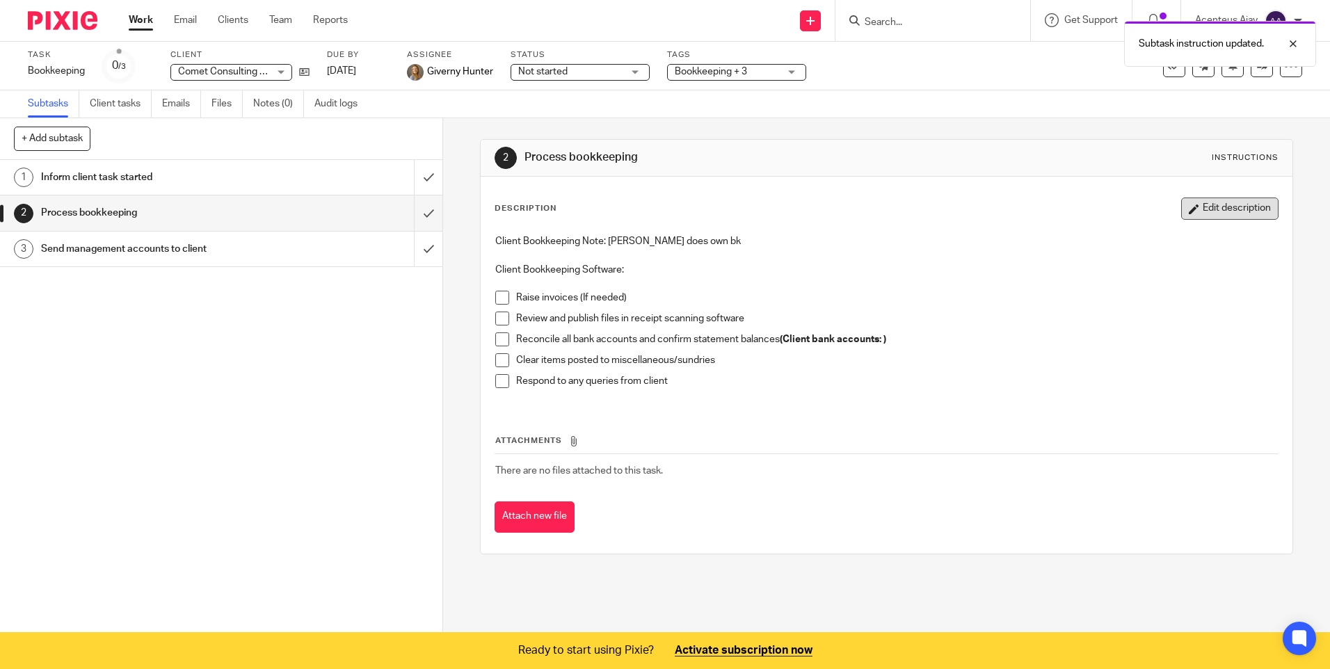
click at [1197, 211] on button "Edit description" at bounding box center [1229, 208] width 97 height 22
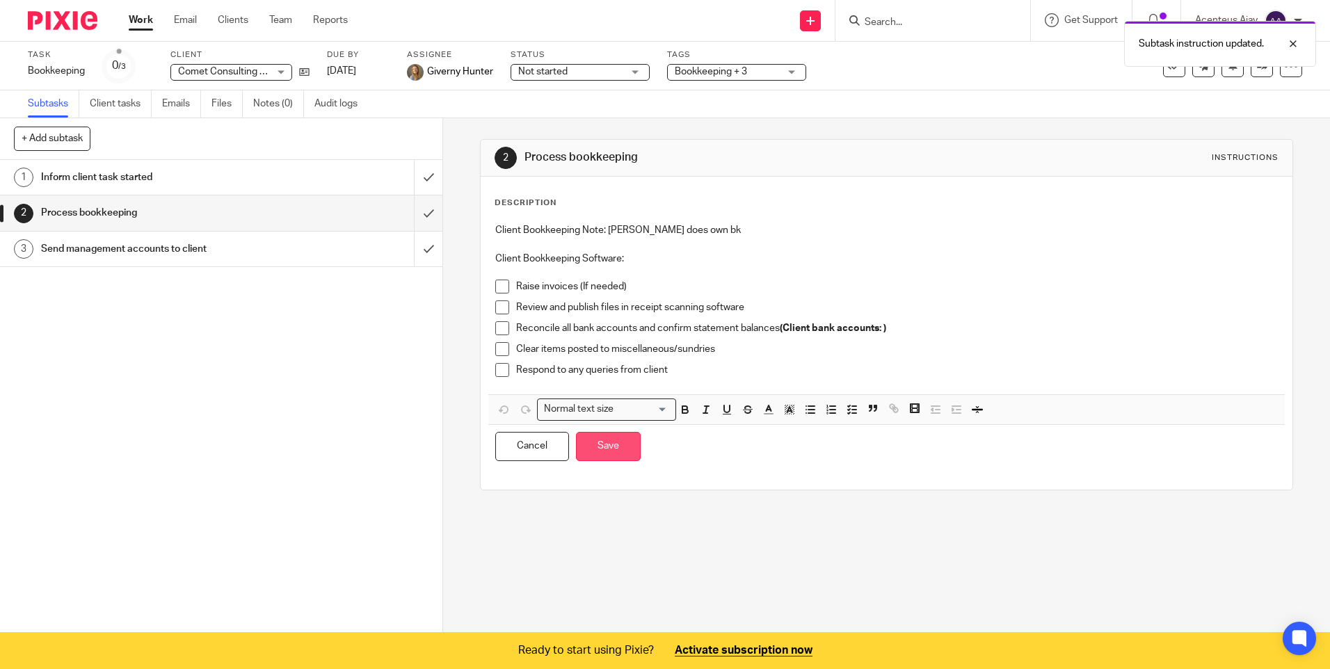
click at [623, 452] on button "Save" at bounding box center [608, 447] width 65 height 30
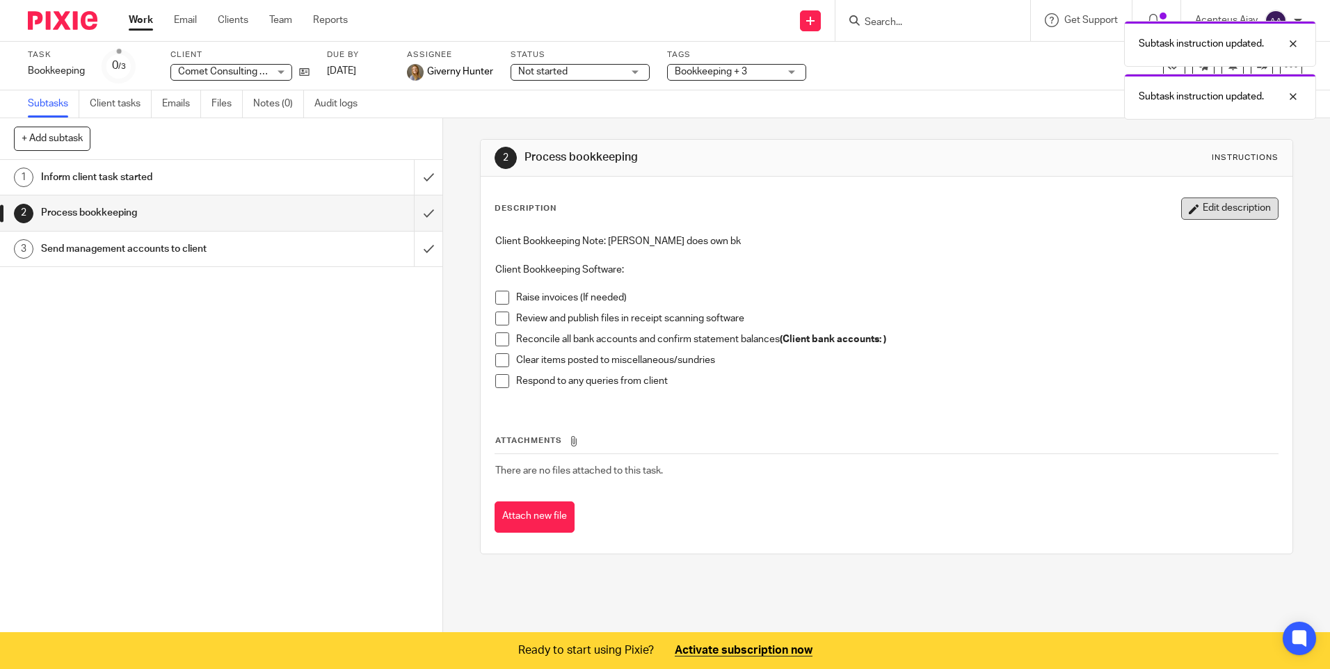
click at [1209, 212] on button "Edit description" at bounding box center [1229, 208] width 97 height 22
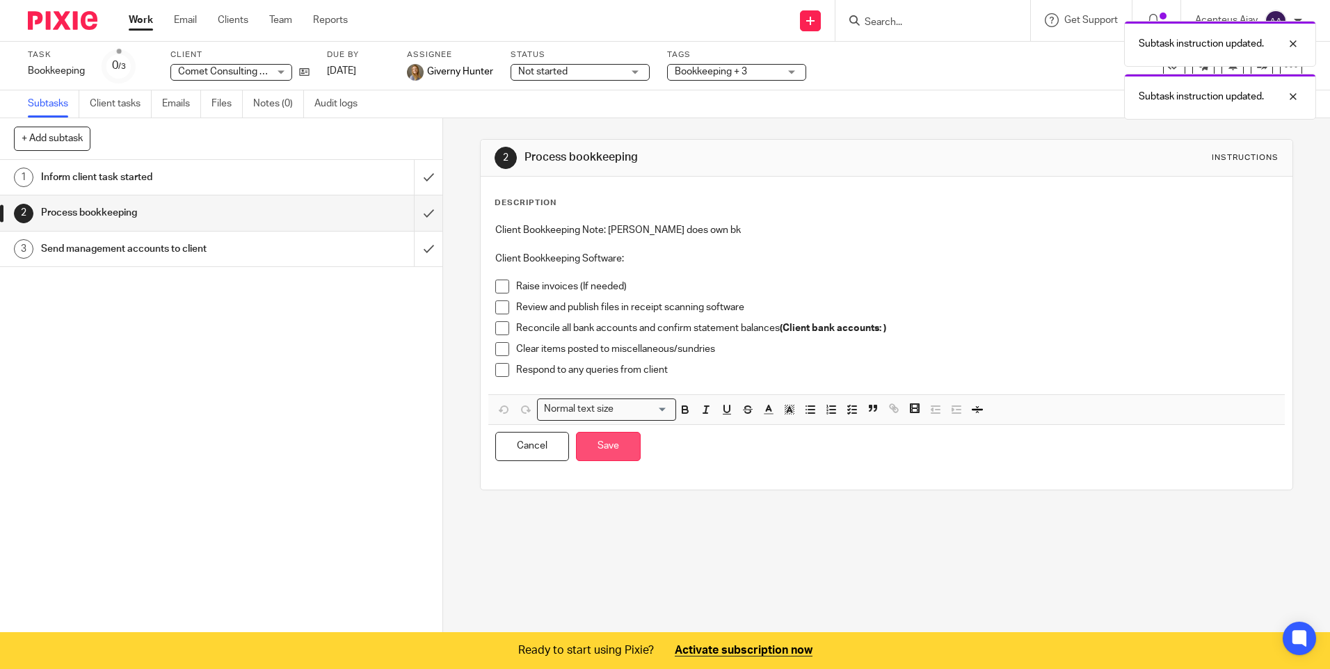
click at [603, 461] on button "Save" at bounding box center [608, 447] width 65 height 30
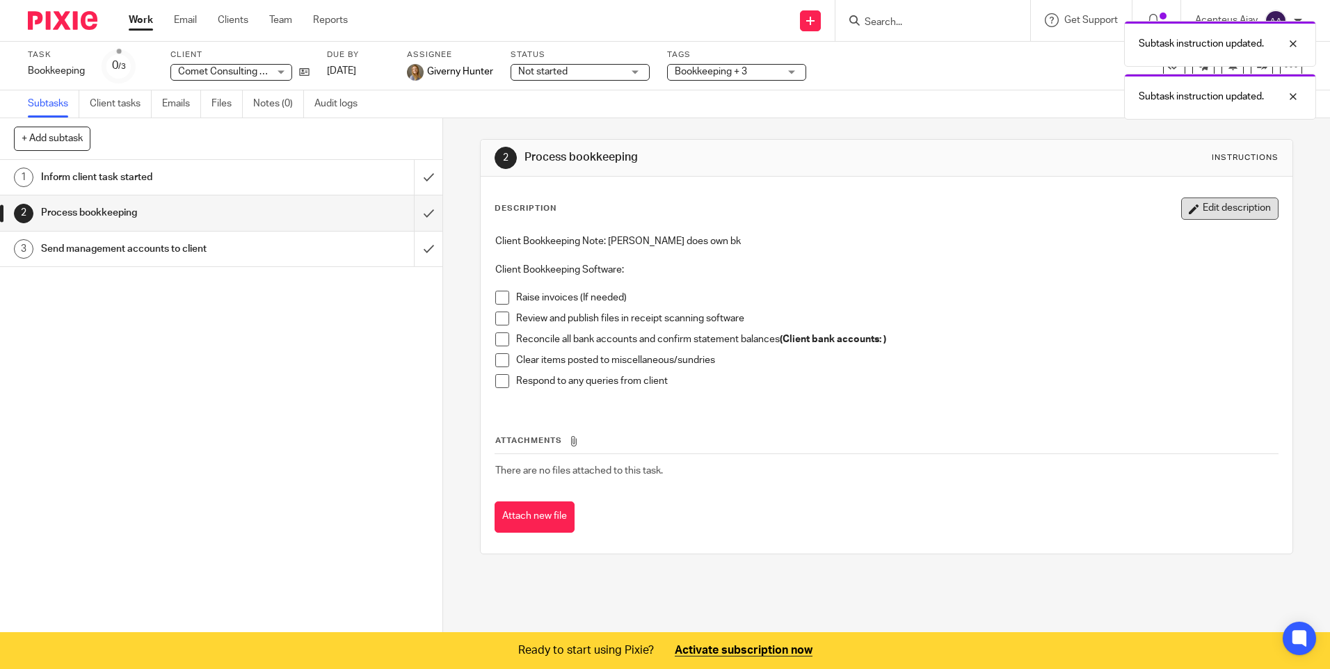
click at [1209, 206] on button "Edit description" at bounding box center [1229, 208] width 97 height 22
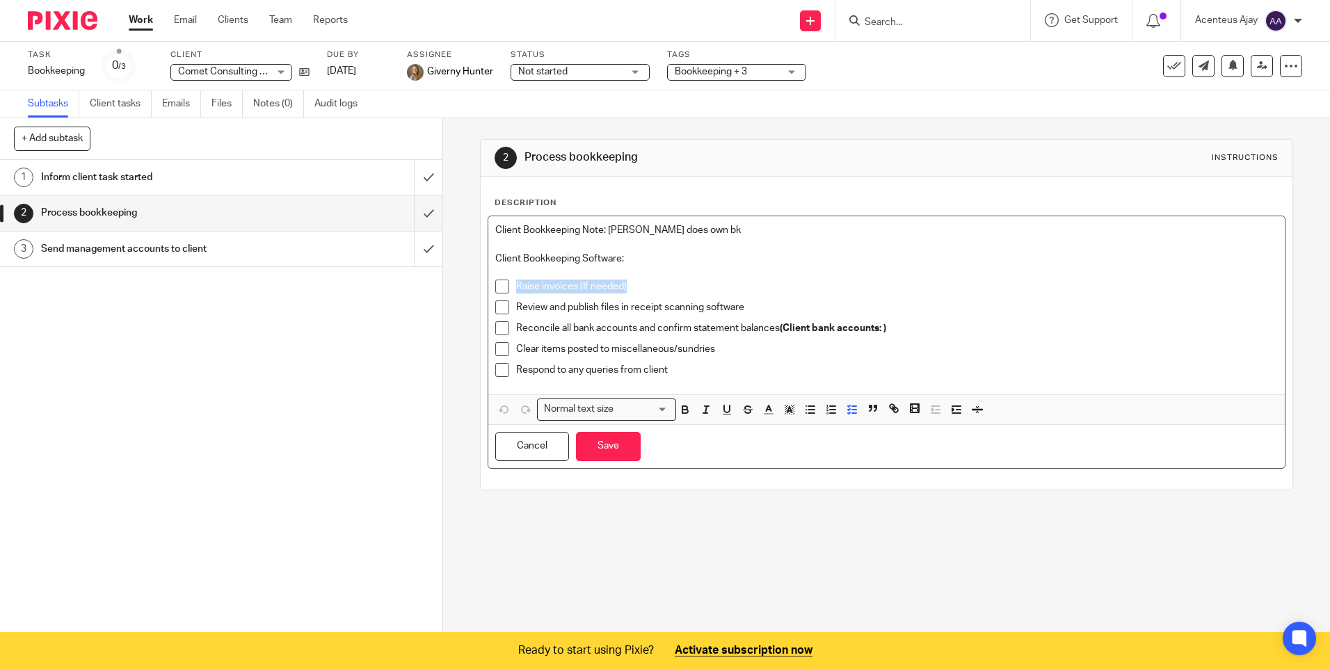
drag, startPoint x: 634, startPoint y: 293, endPoint x: 499, endPoint y: 293, distance: 134.2
click at [499, 293] on li "Raise invoices (If needed)" at bounding box center [886, 290] width 782 height 21
drag, startPoint x: 739, startPoint y: 305, endPoint x: 494, endPoint y: 307, distance: 244.1
click at [495, 307] on li "Review and publish files in receipt scanning software" at bounding box center [886, 310] width 782 height 21
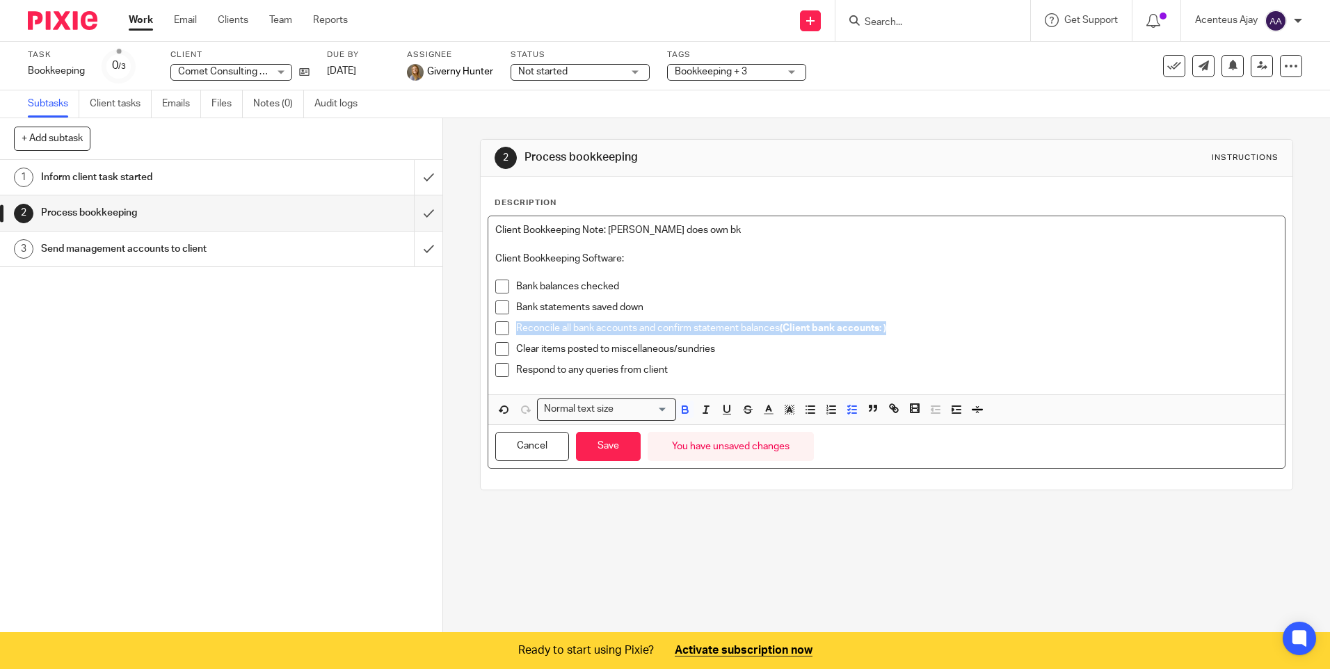
drag, startPoint x: 896, startPoint y: 331, endPoint x: 512, endPoint y: 337, distance: 384.6
click at [516, 337] on div "Reconcile all bank accounts and confirm statement balances (Client bank account…" at bounding box center [896, 331] width 761 height 21
drag, startPoint x: 715, startPoint y: 348, endPoint x: 504, endPoint y: 348, distance: 210.7
click at [504, 348] on li "Clear items posted to miscellaneous/sundries" at bounding box center [886, 352] width 782 height 21
drag, startPoint x: 661, startPoint y: 376, endPoint x: 645, endPoint y: 376, distance: 16.0
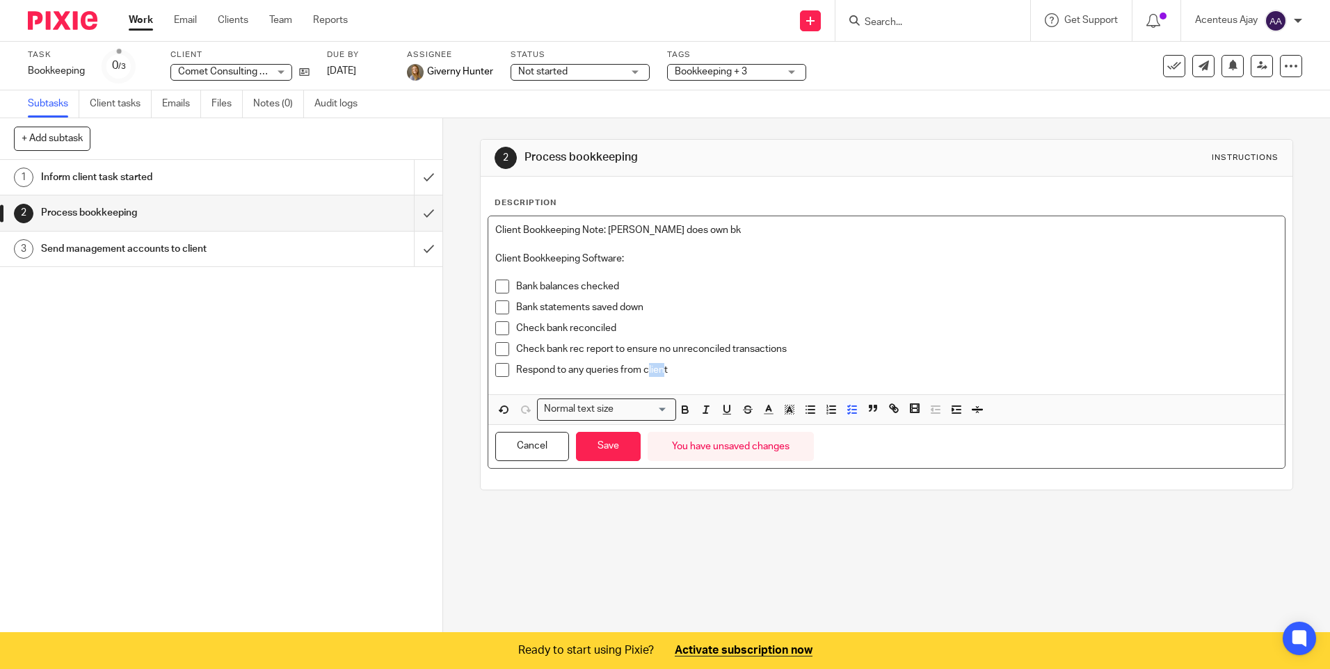
click at [645, 376] on p "Respond to any queries from client" at bounding box center [896, 370] width 761 height 14
drag, startPoint x: 656, startPoint y: 371, endPoint x: 506, endPoint y: 369, distance: 150.2
click at [506, 370] on li "Respond to any queries from client" at bounding box center [886, 373] width 782 height 21
click at [684, 366] on p "Respond to any queries from client" at bounding box center [896, 370] width 761 height 14
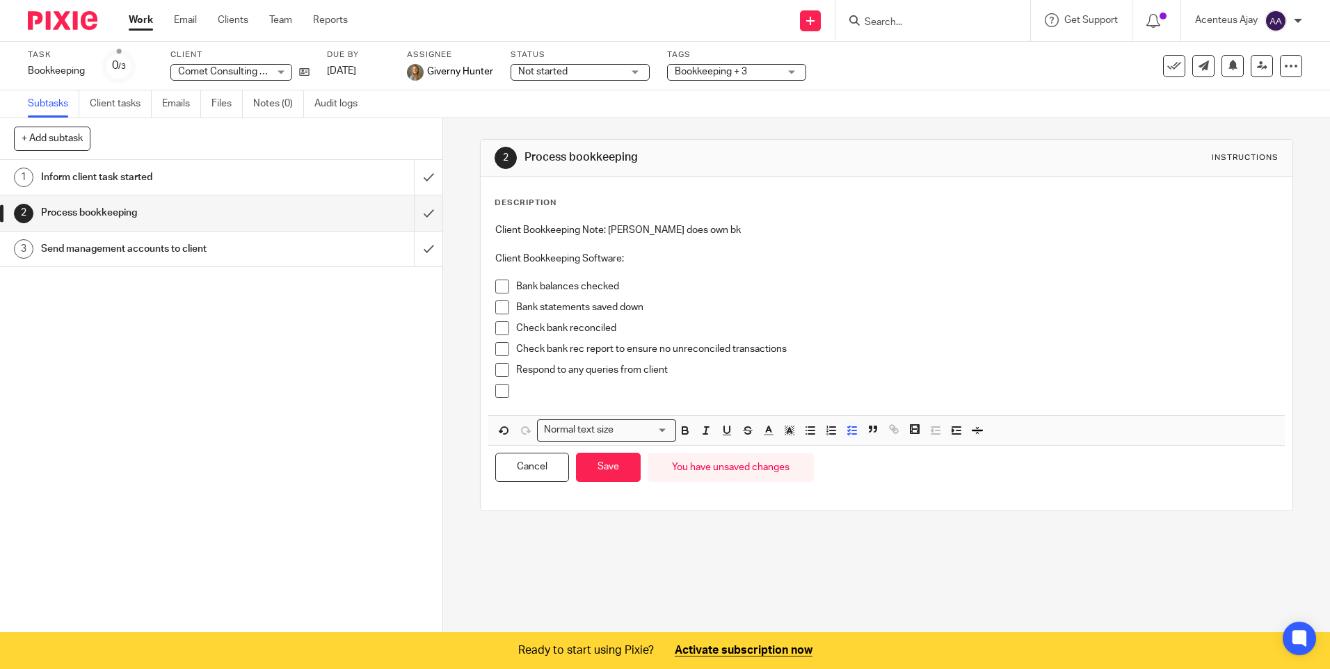
click at [563, 389] on p at bounding box center [896, 391] width 761 height 14
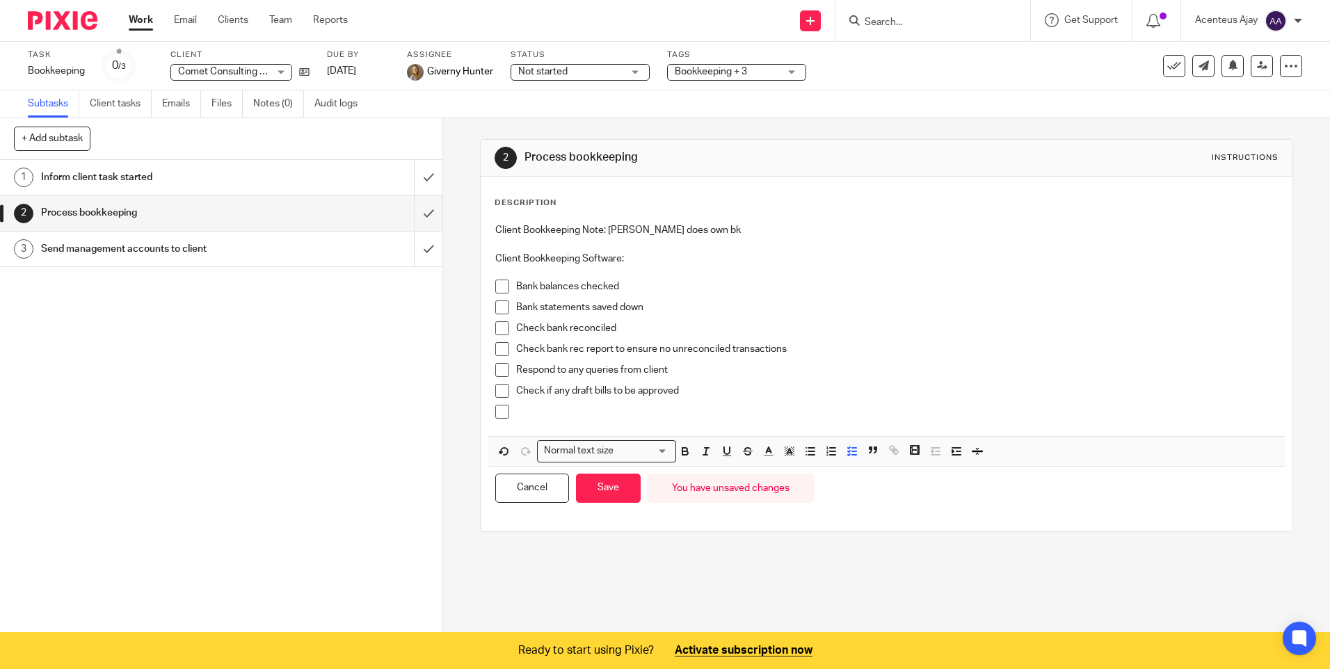
click at [519, 404] on div "Check if any draft bills to be approved" at bounding box center [896, 394] width 761 height 21
click at [521, 412] on p at bounding box center [896, 412] width 761 height 14
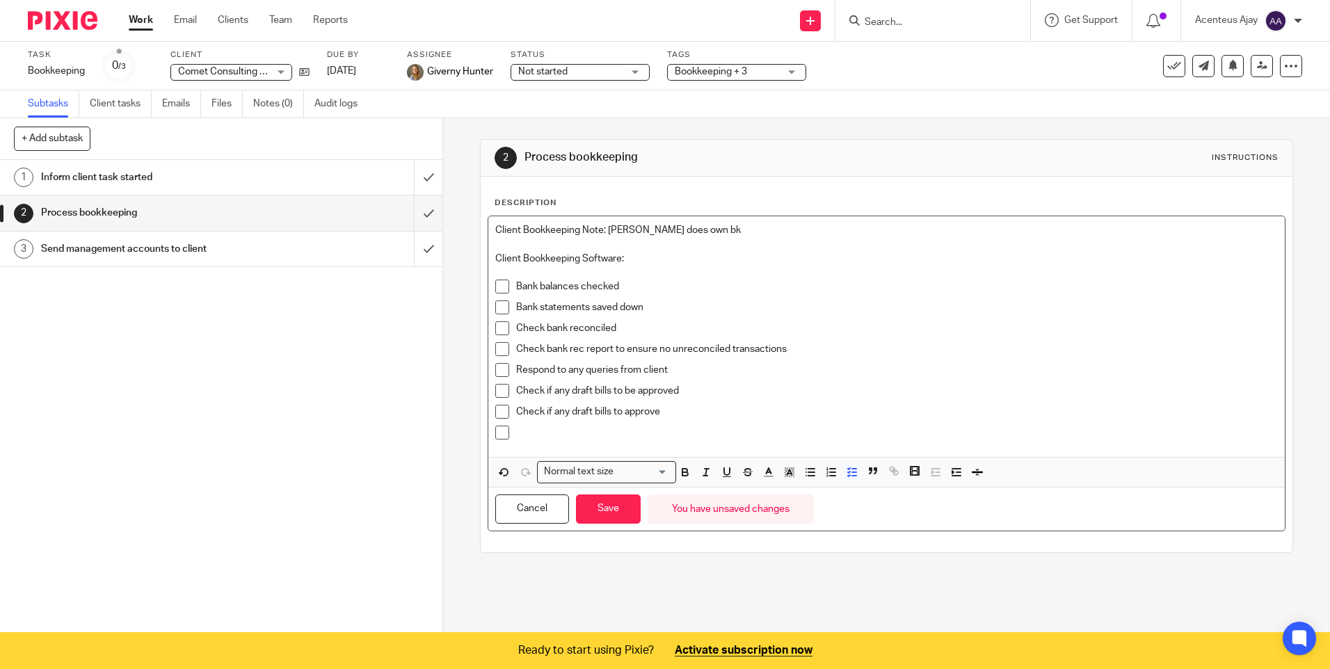
click at [543, 432] on p at bounding box center [896, 433] width 761 height 14
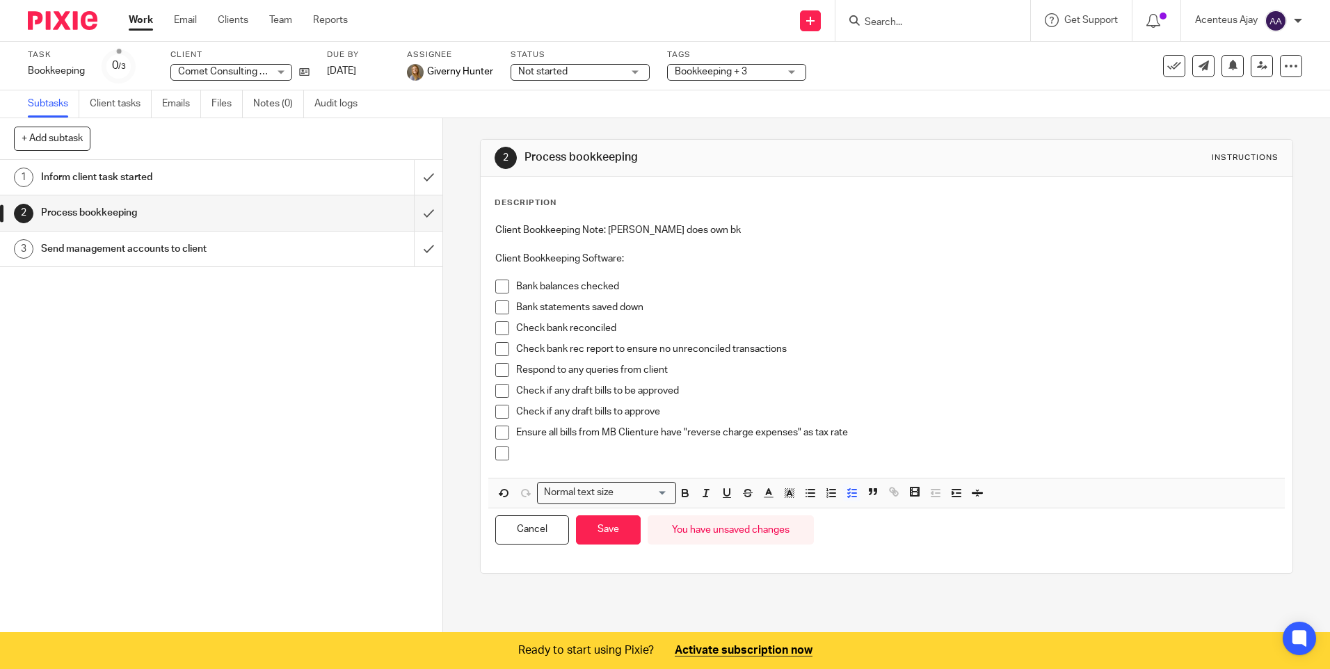
click at [540, 458] on p at bounding box center [896, 453] width 761 height 14
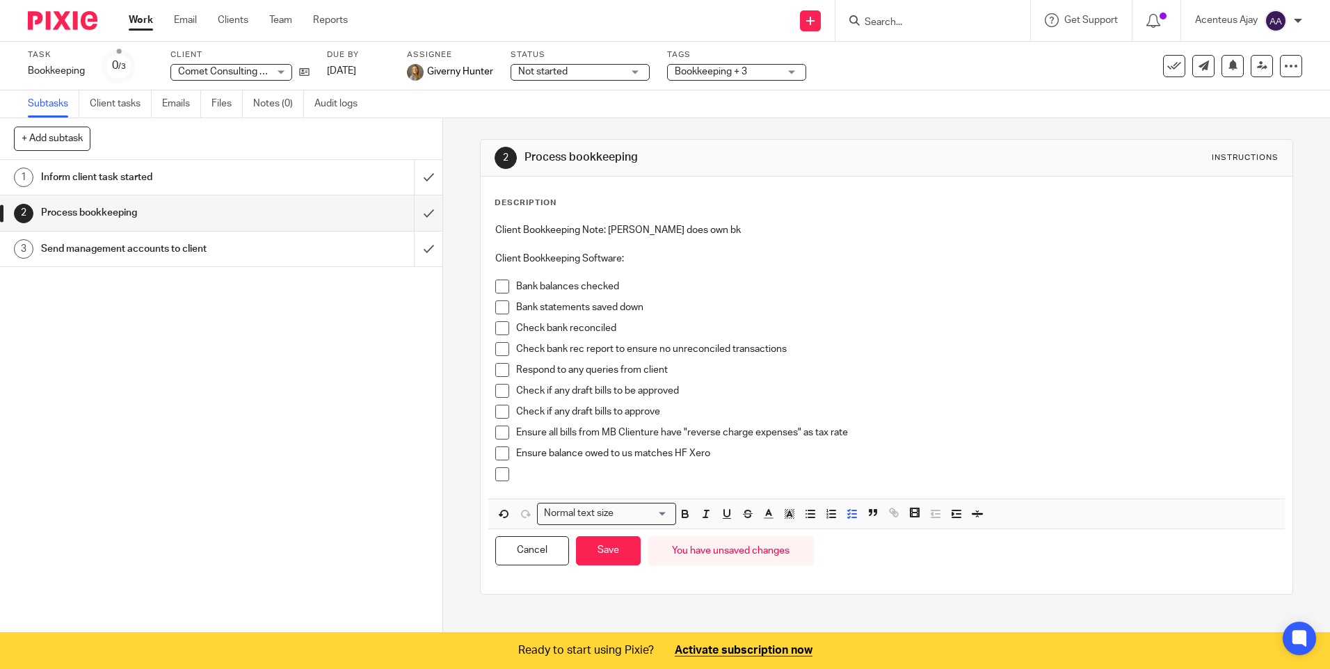
click at [531, 481] on p at bounding box center [896, 474] width 761 height 14
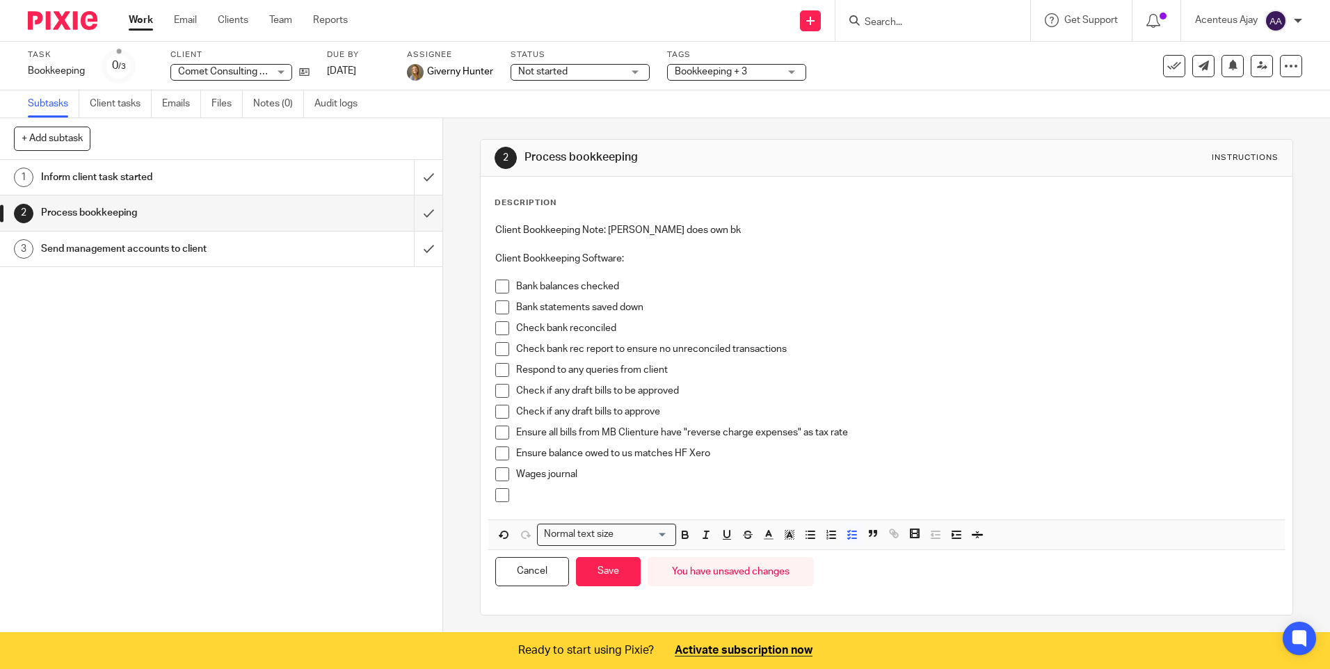
click at [555, 497] on p at bounding box center [896, 495] width 761 height 14
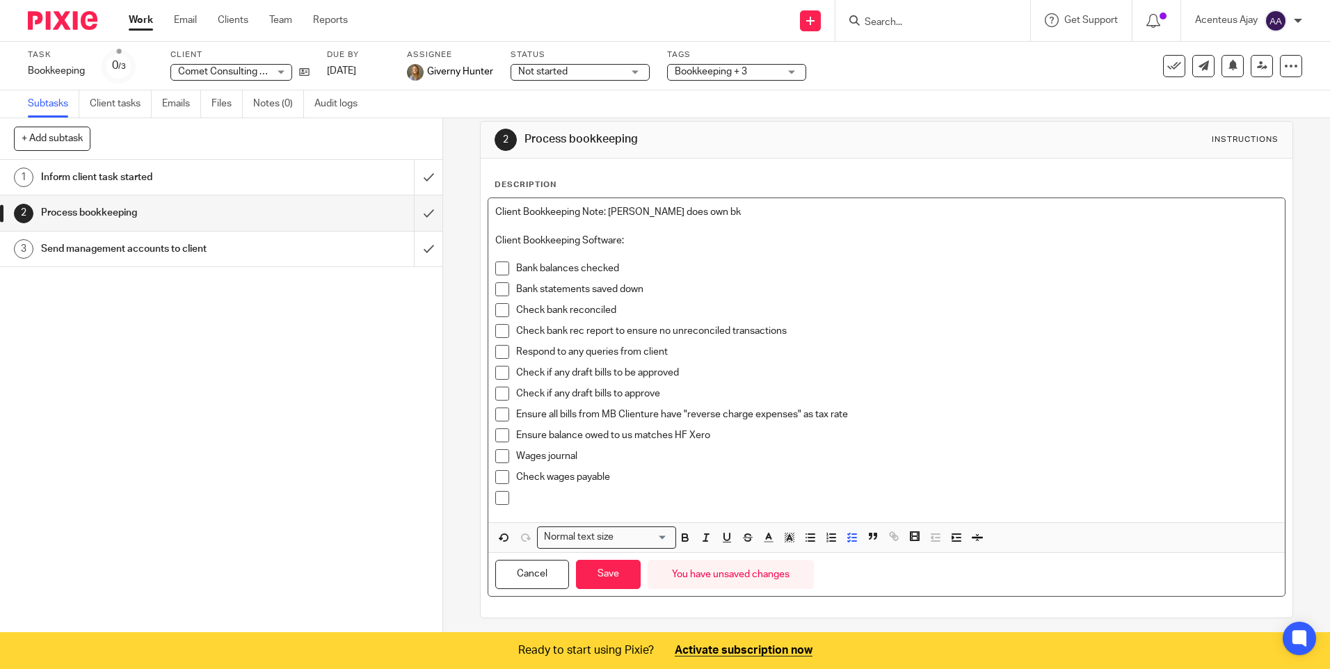
scroll to position [23, 0]
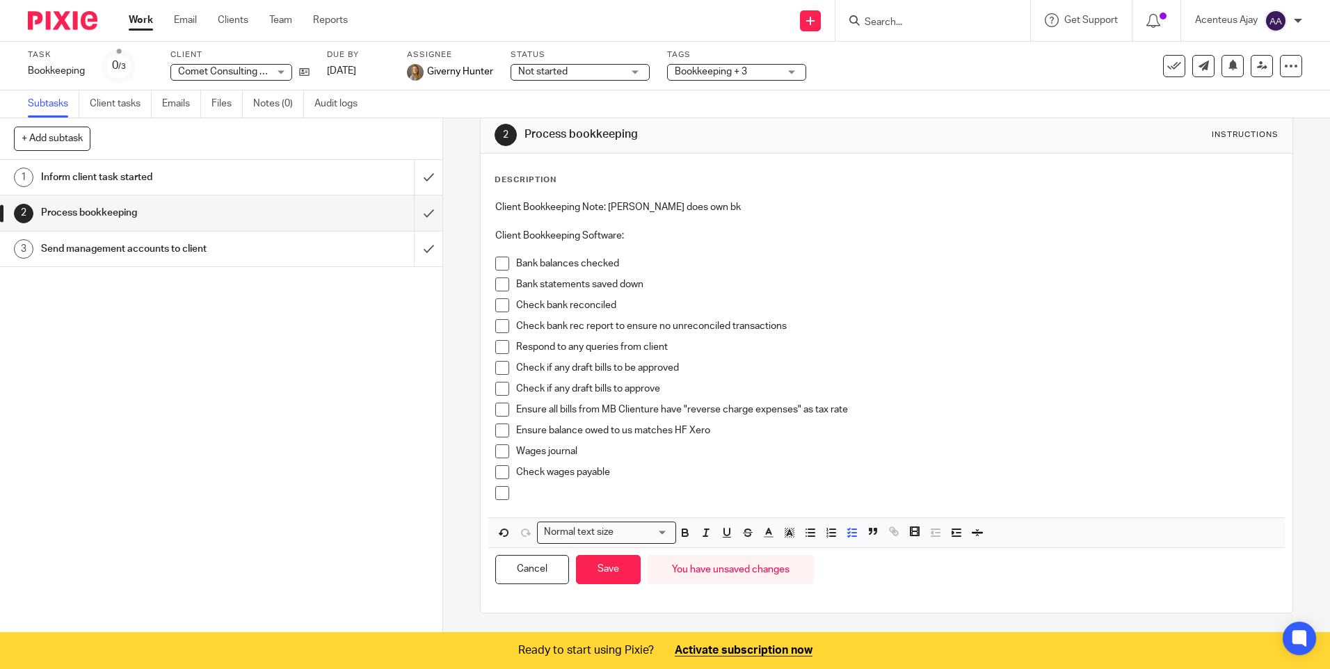
click at [535, 485] on div "Check wages payable" at bounding box center [896, 475] width 761 height 21
click at [532, 490] on p at bounding box center [896, 493] width 761 height 14
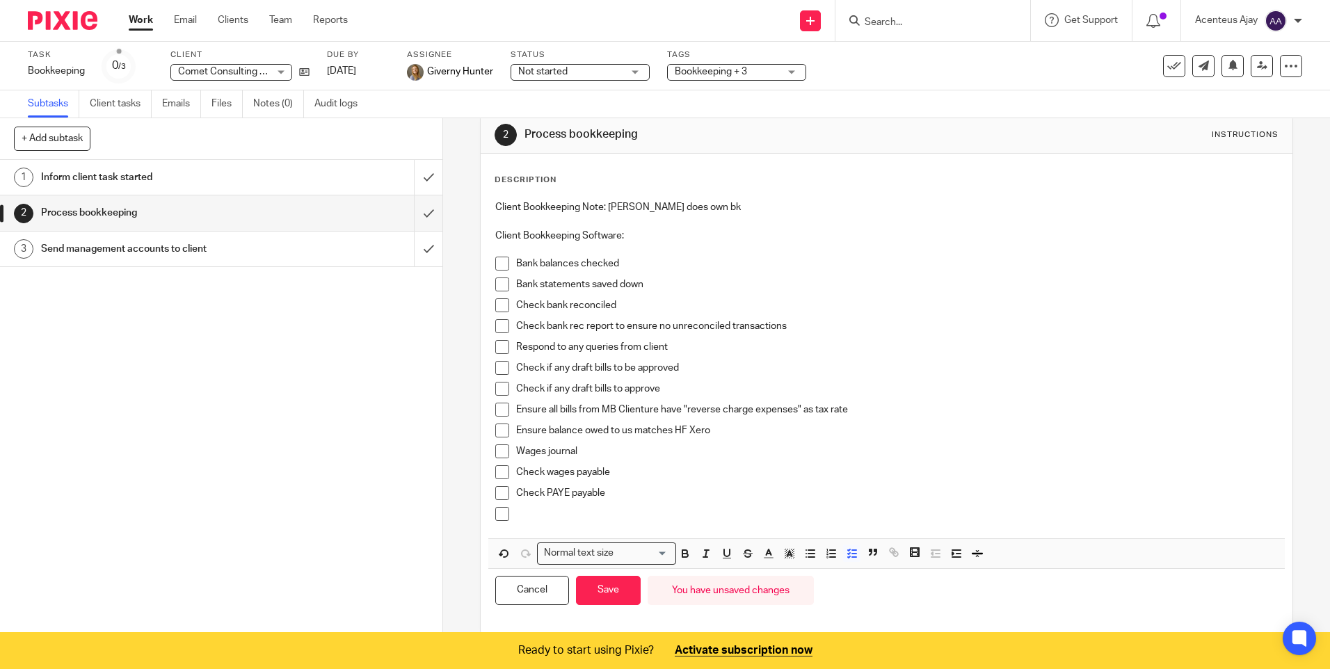
click at [560, 518] on p at bounding box center [896, 514] width 761 height 14
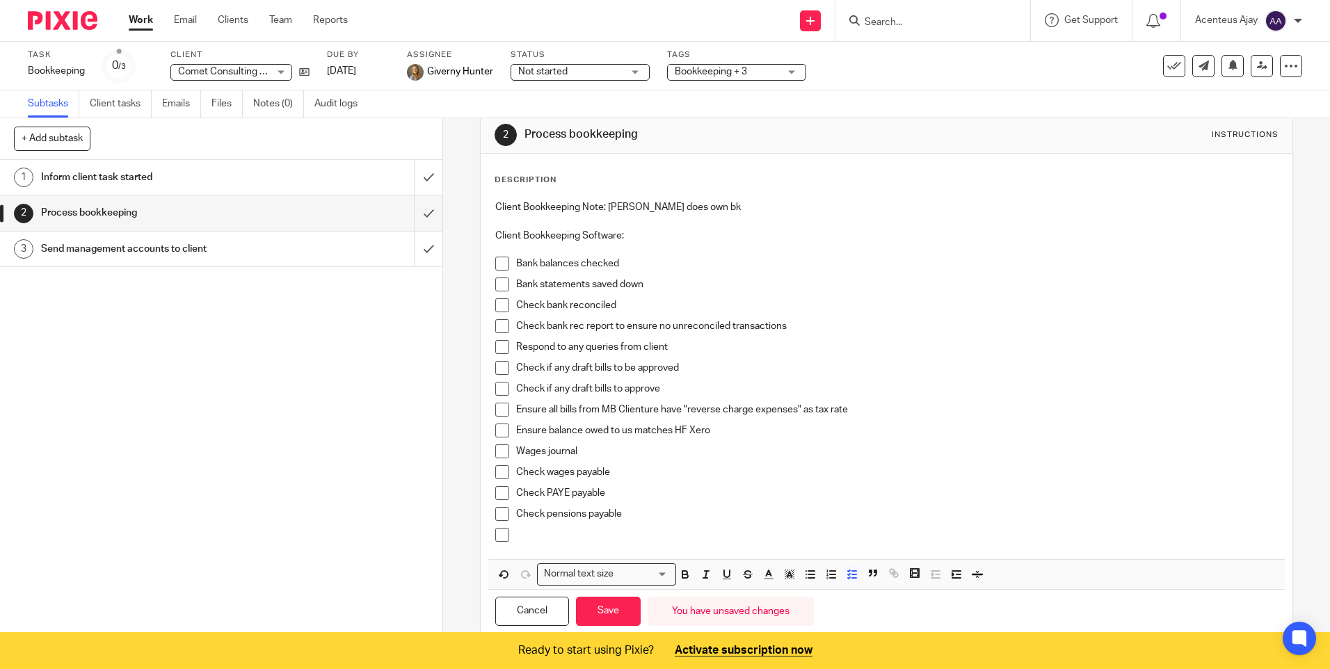
click at [529, 539] on p at bounding box center [896, 535] width 761 height 14
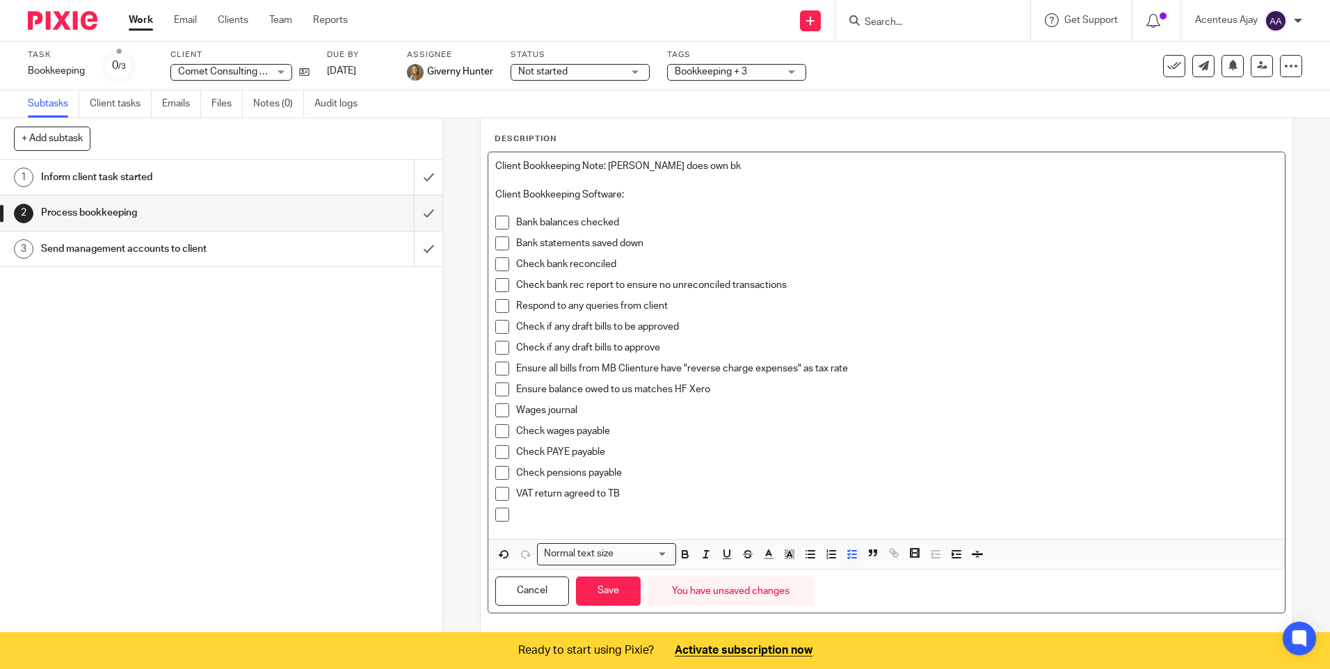
scroll to position [86, 0]
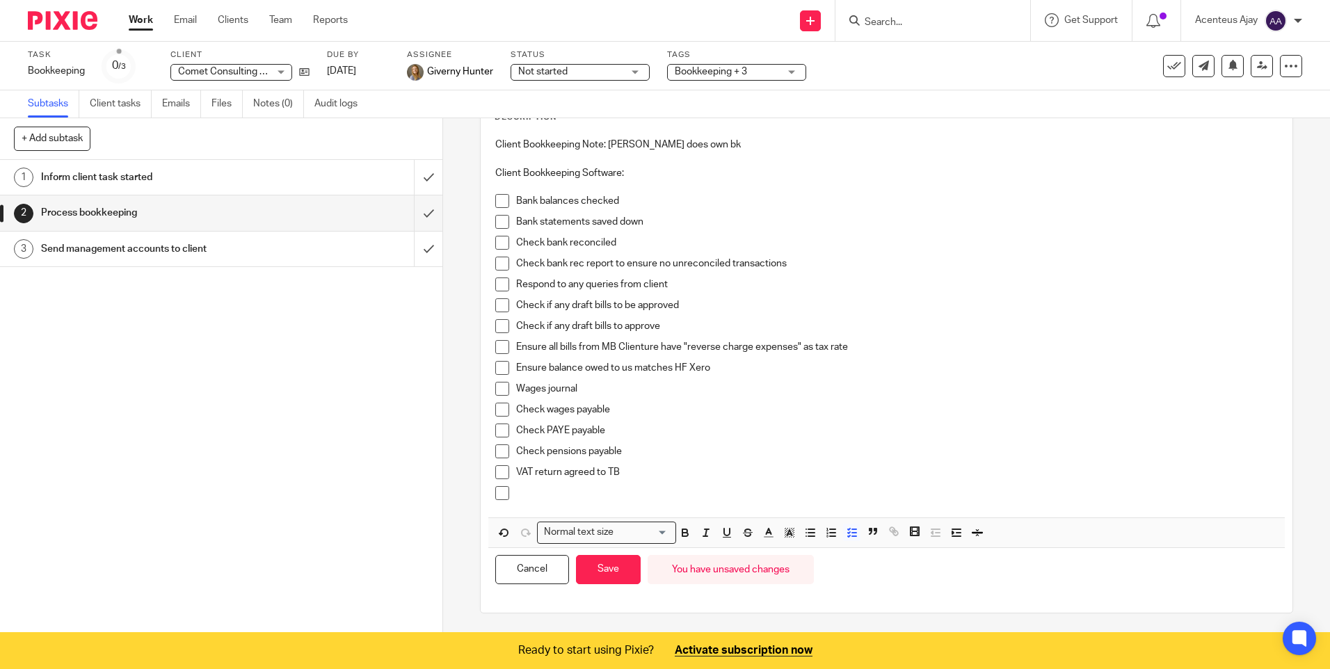
click at [520, 490] on p at bounding box center [896, 493] width 761 height 14
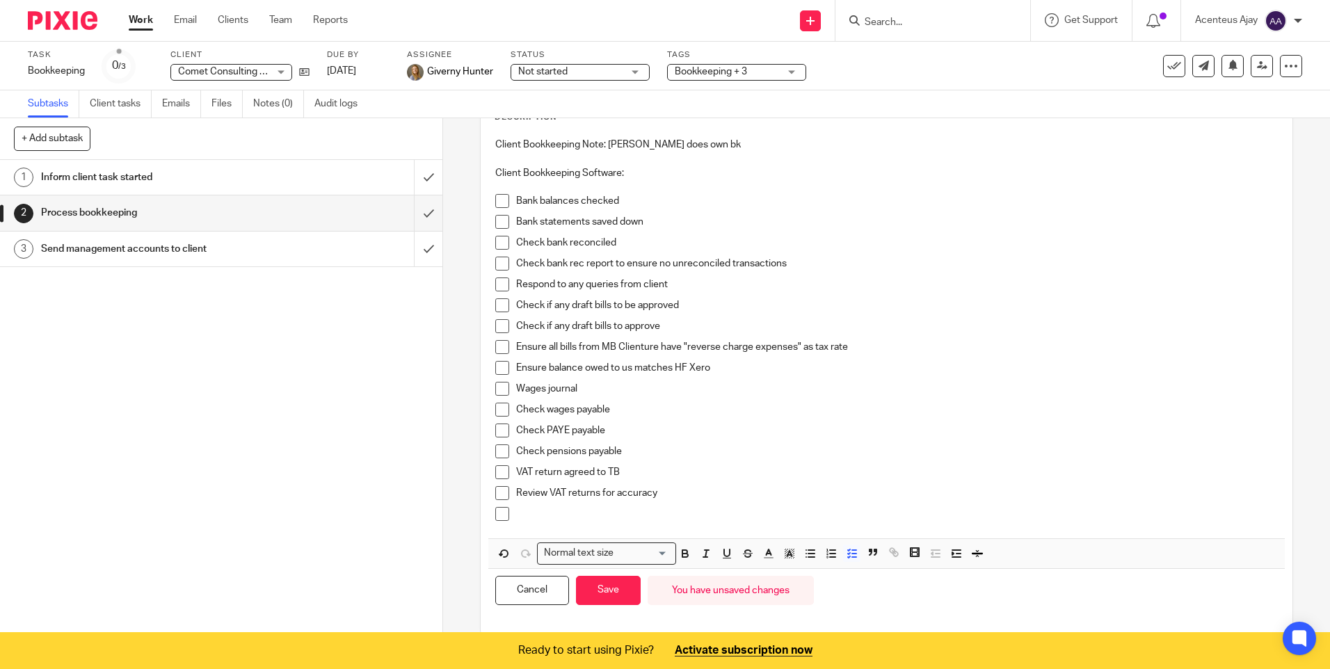
click at [565, 522] on div at bounding box center [896, 517] width 761 height 21
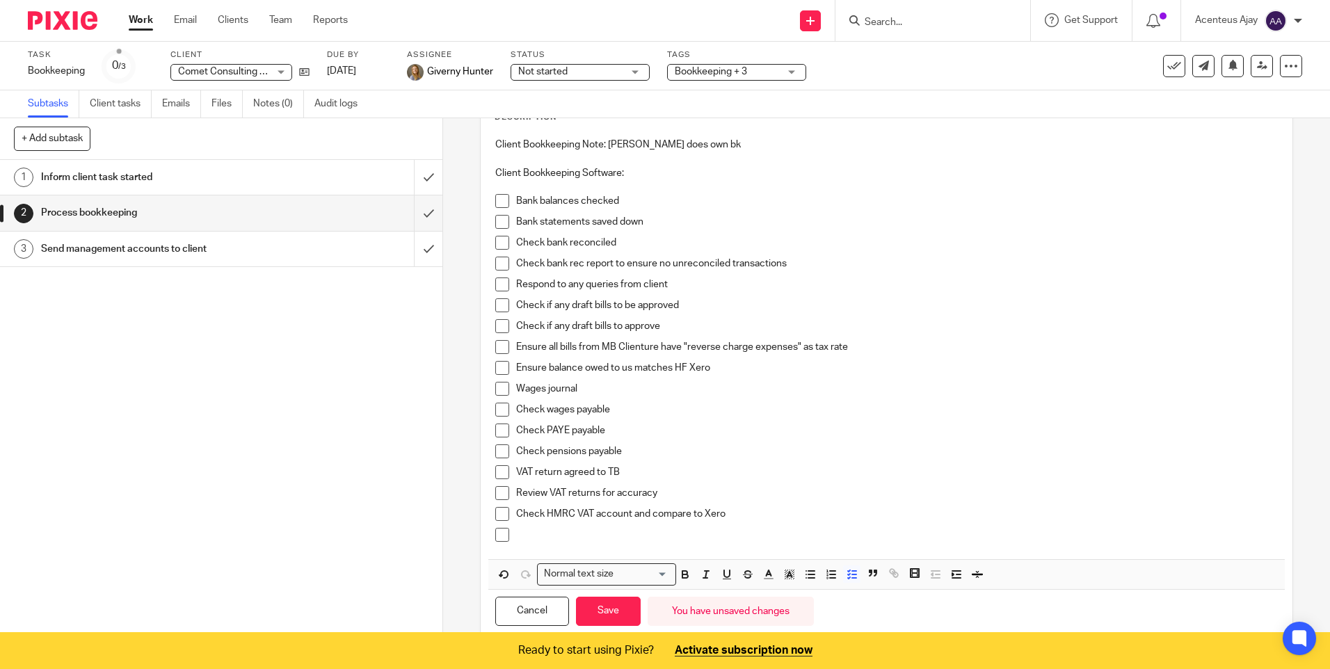
click at [549, 538] on p at bounding box center [896, 535] width 761 height 14
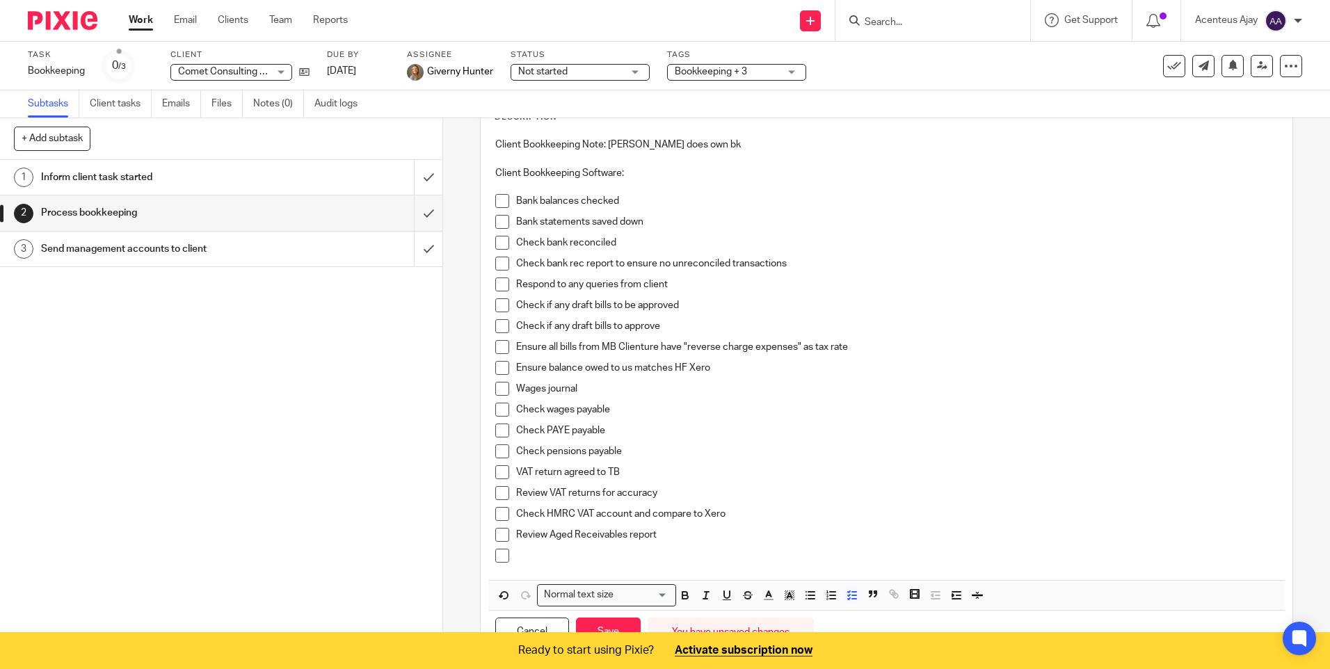
click at [535, 558] on p at bounding box center [896, 556] width 761 height 14
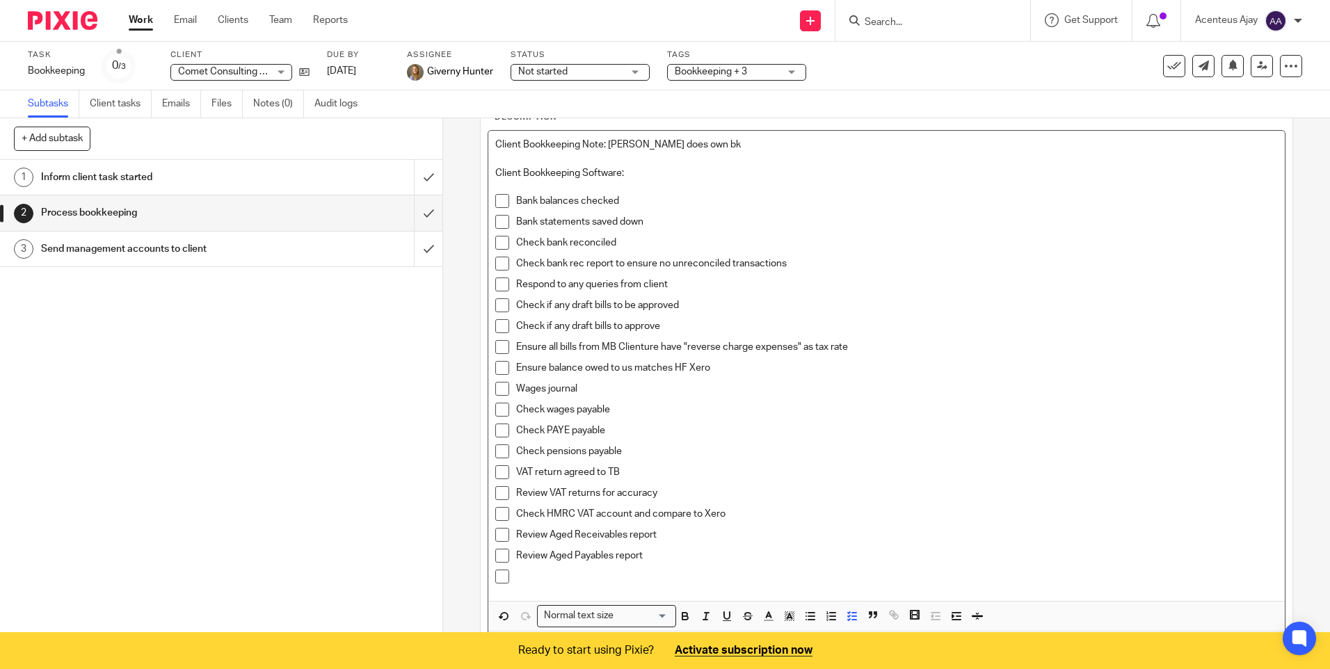
click at [551, 572] on p at bounding box center [896, 577] width 761 height 14
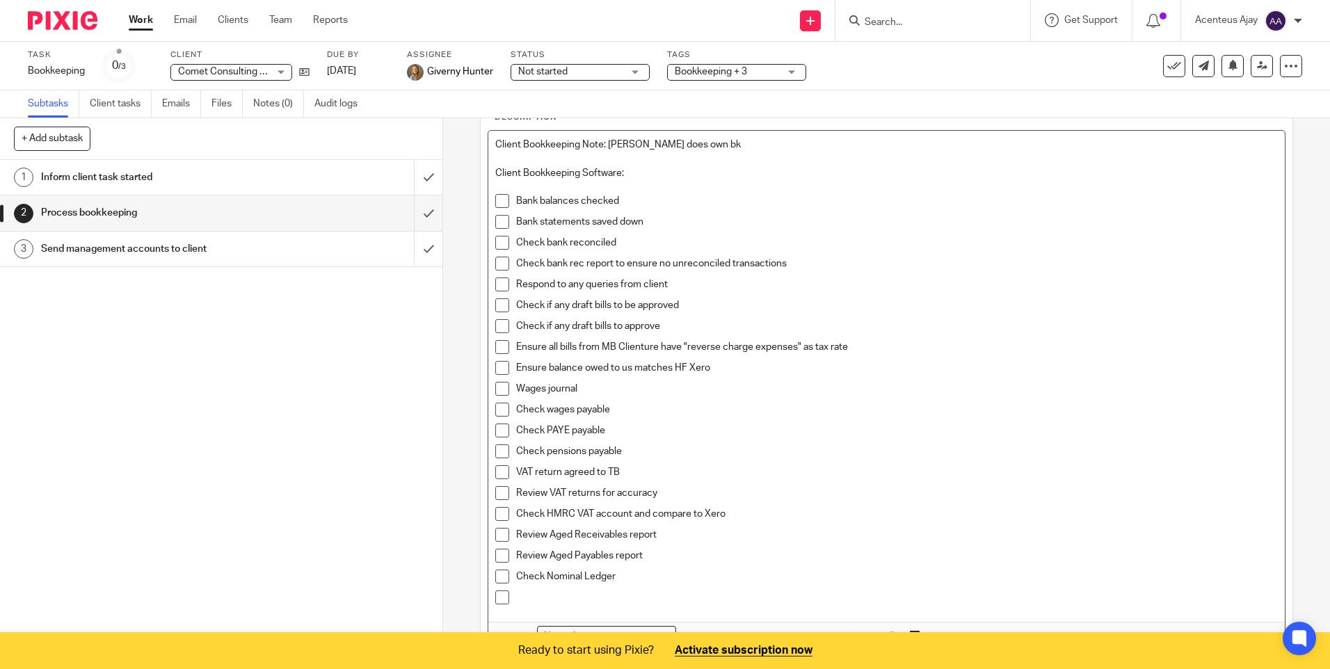
click at [540, 592] on p at bounding box center [896, 597] width 761 height 14
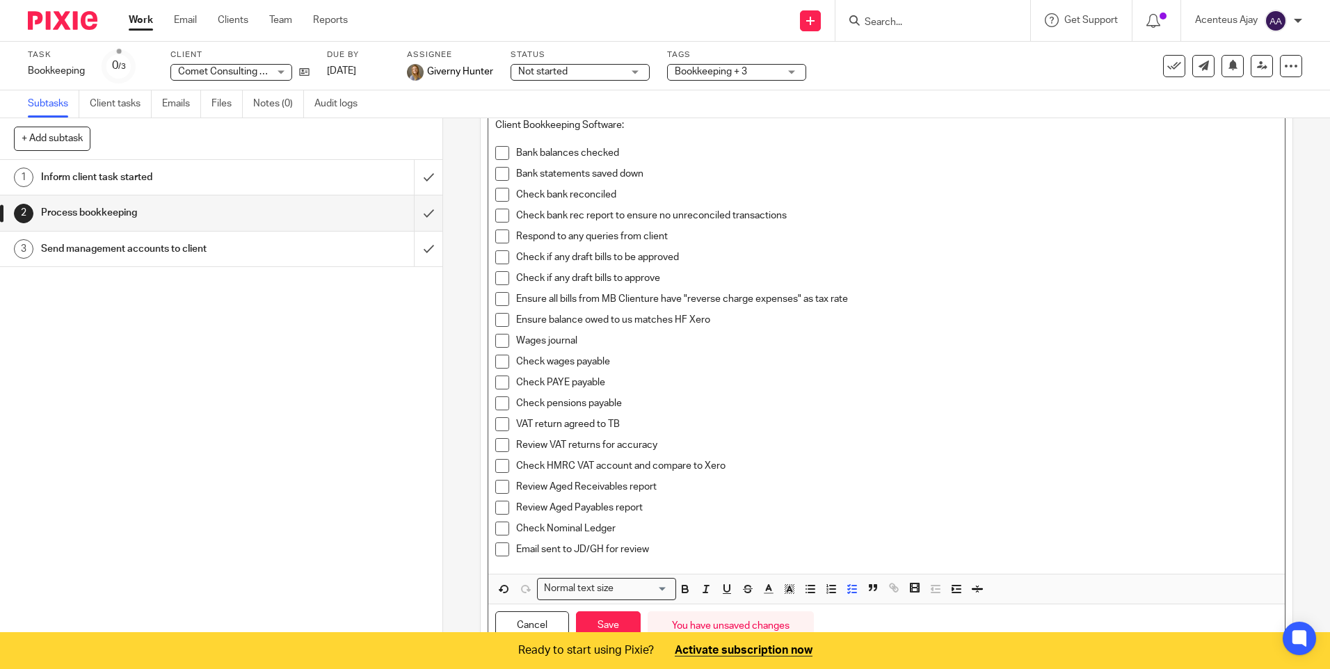
scroll to position [190, 0]
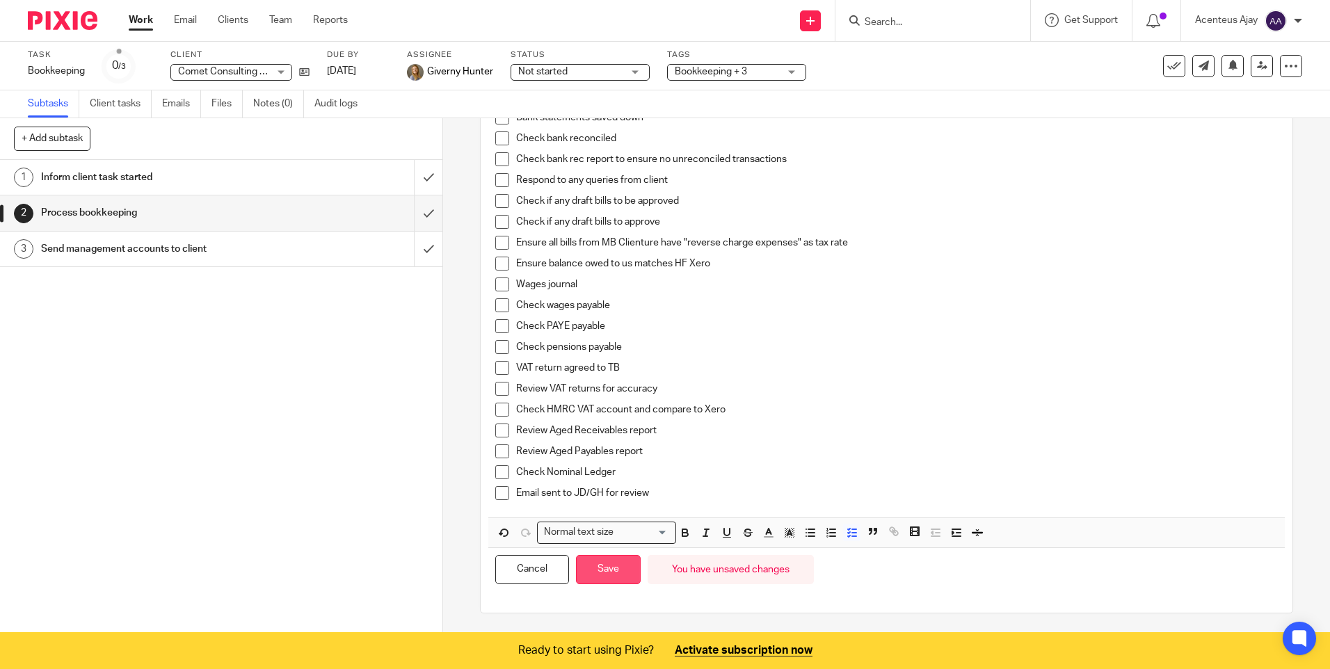
click at [618, 563] on button "Save" at bounding box center [608, 570] width 65 height 30
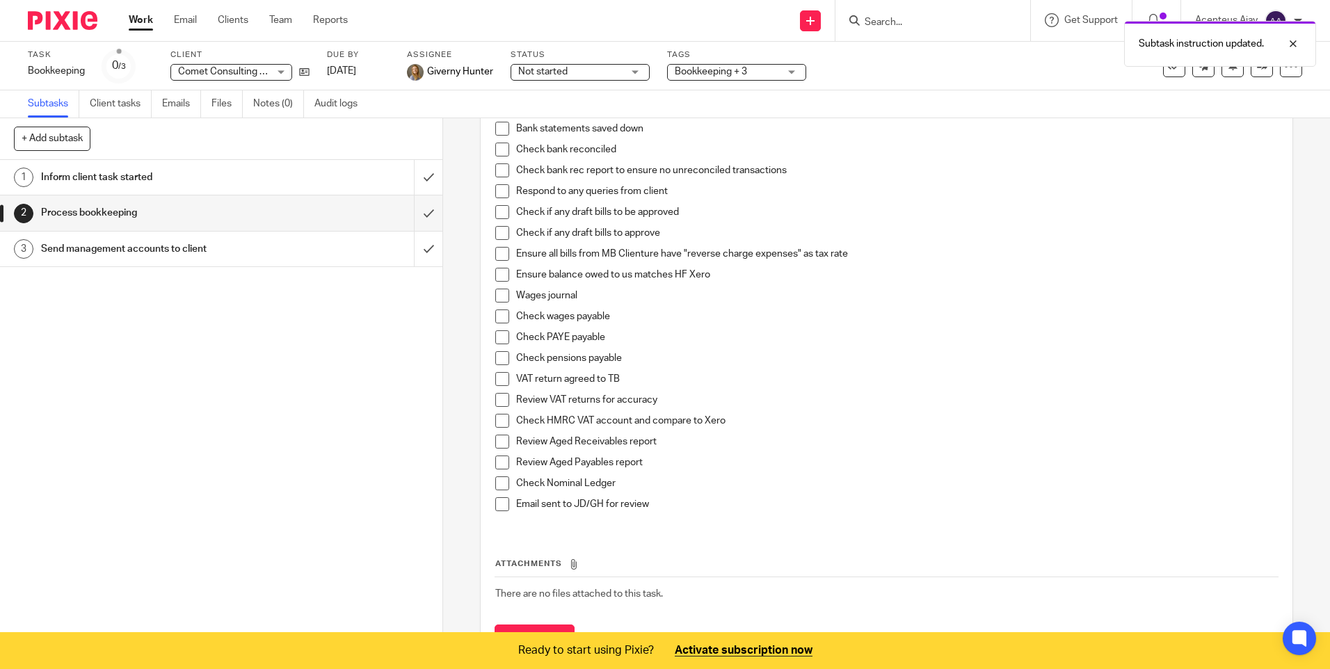
scroll to position [201, 0]
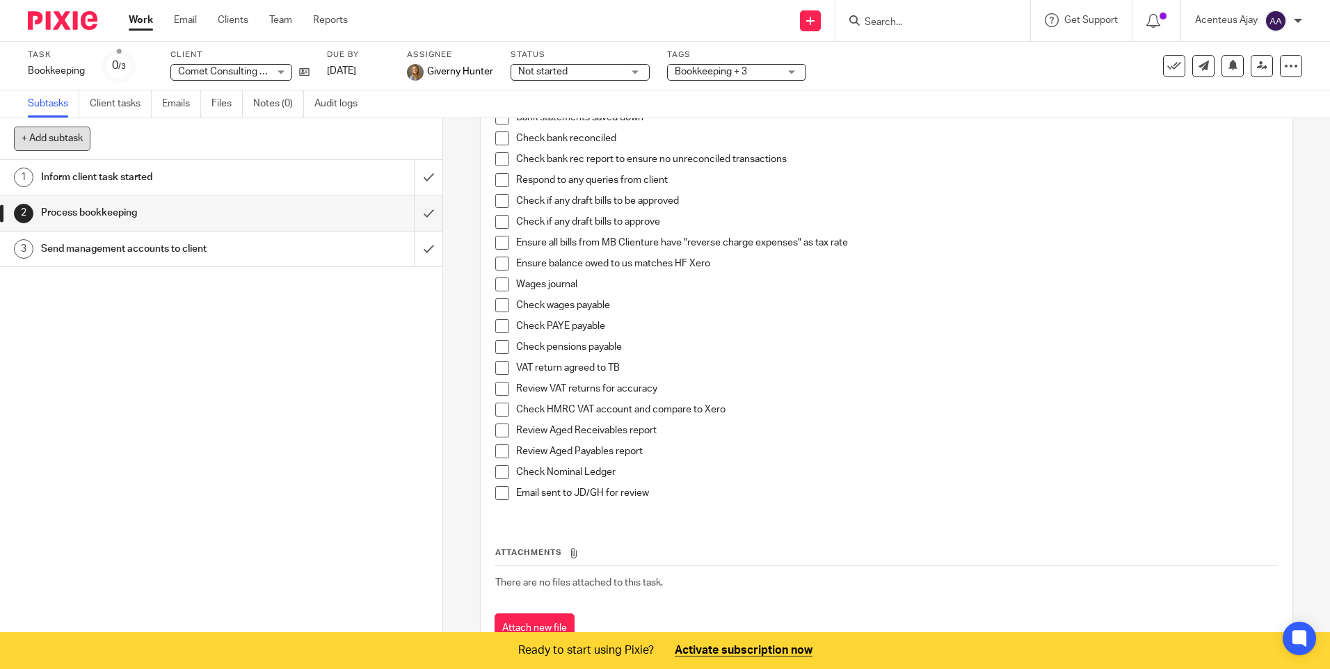
click at [54, 135] on button "+ Add subtask" at bounding box center [52, 139] width 76 height 24
type input "Review"
click at [408, 136] on p "+ Add" at bounding box center [408, 139] width 40 height 24
click at [82, 288] on h1 "Review" at bounding box center [160, 284] width 239 height 21
click at [61, 282] on h1 "Review" at bounding box center [160, 284] width 239 height 21
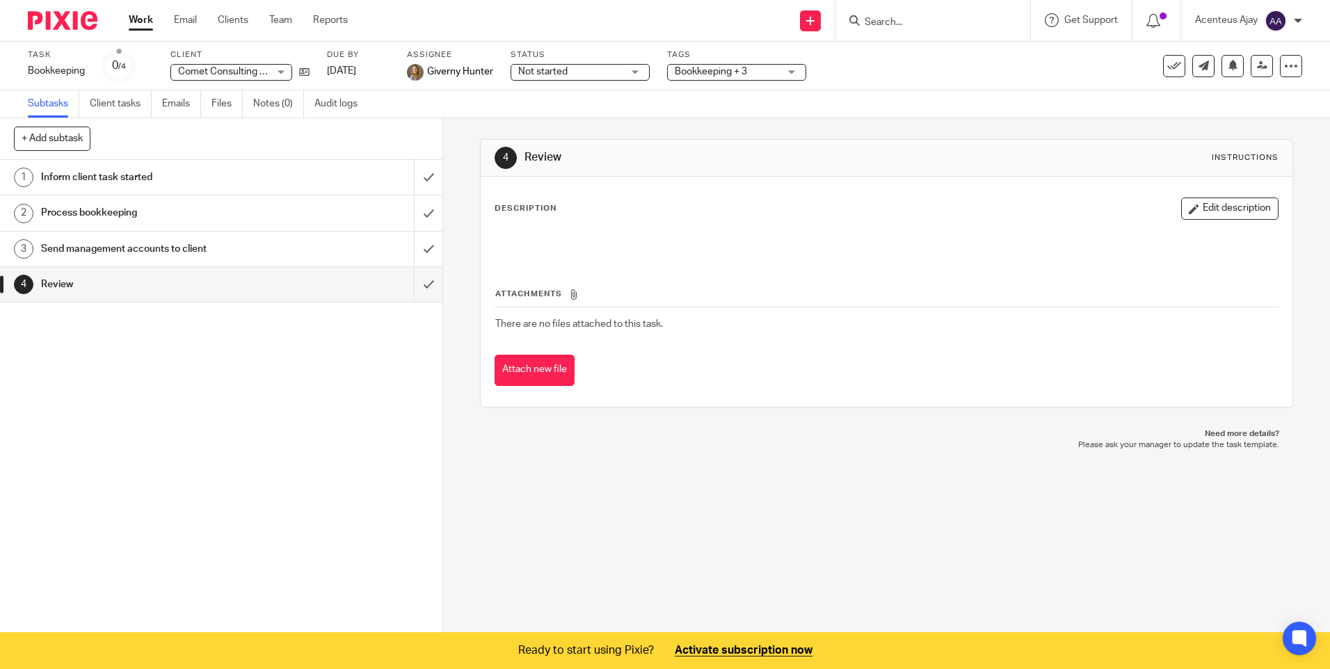
click at [547, 202] on div "Description Edit description" at bounding box center [885, 208] width 783 height 22
click at [1243, 208] on button "Edit description" at bounding box center [1229, 208] width 97 height 22
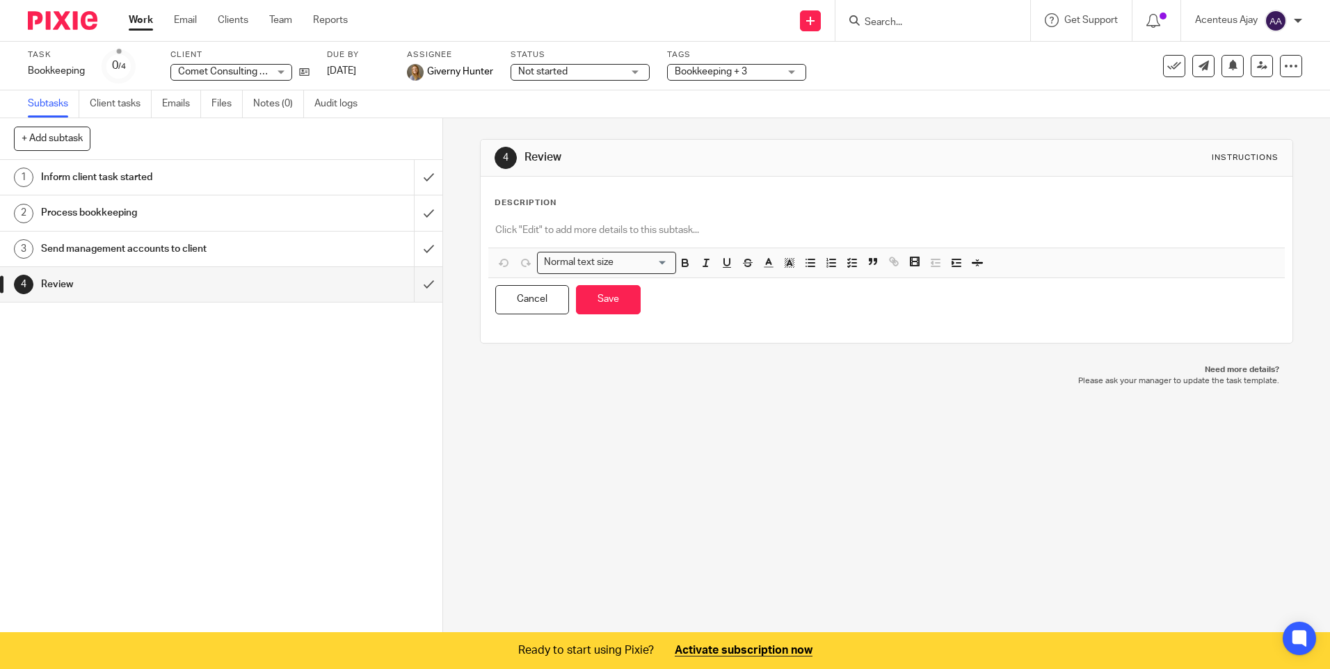
click at [537, 226] on p at bounding box center [886, 230] width 782 height 14
click at [854, 261] on icon "button" at bounding box center [852, 263] width 13 height 13
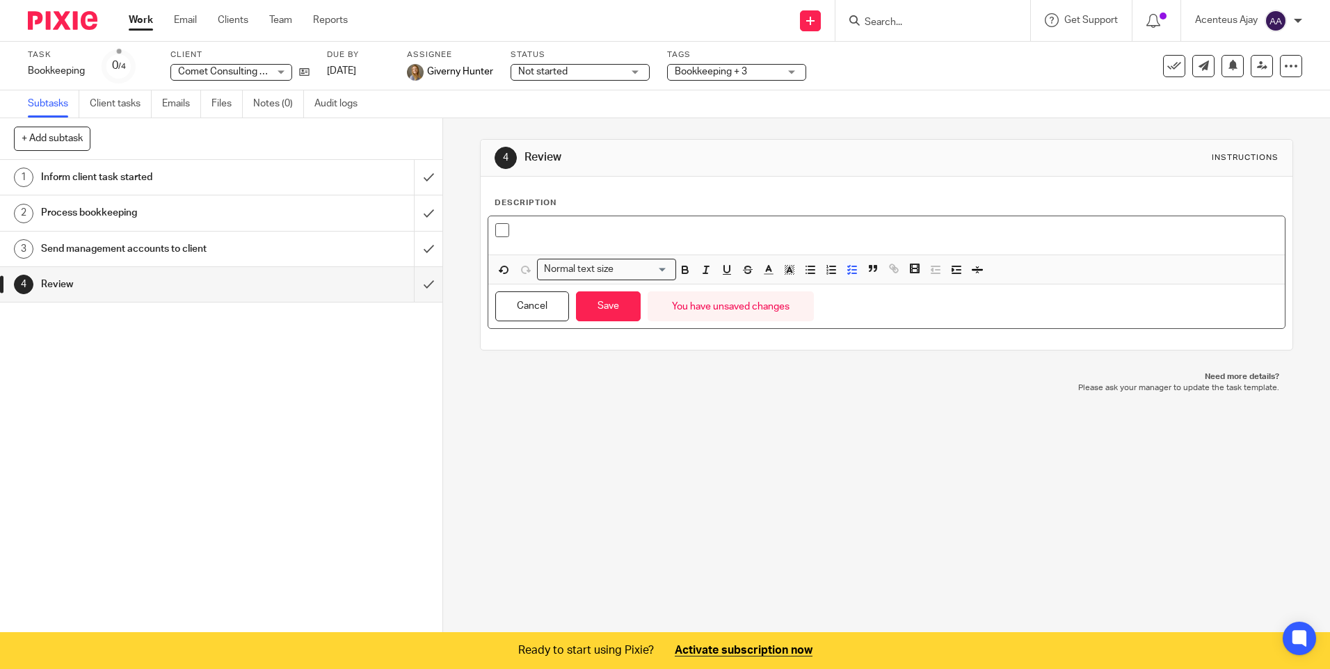
click at [538, 235] on p at bounding box center [896, 230] width 761 height 14
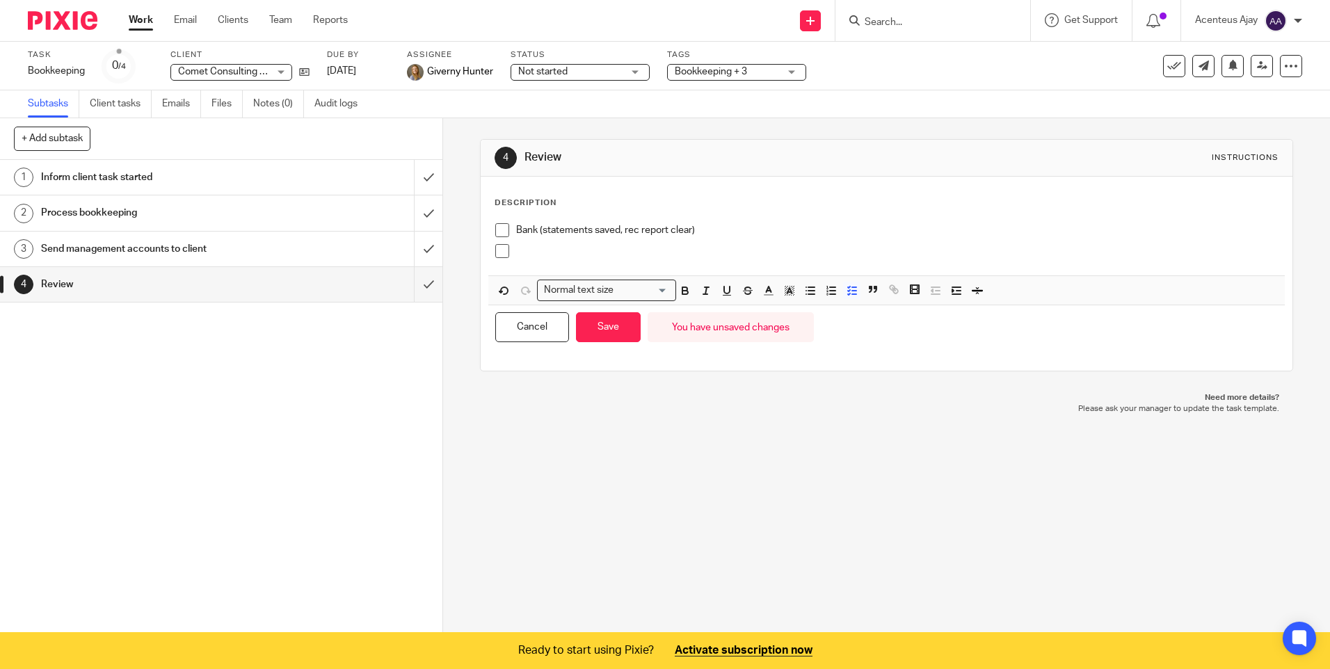
click at [560, 260] on div at bounding box center [896, 254] width 761 height 21
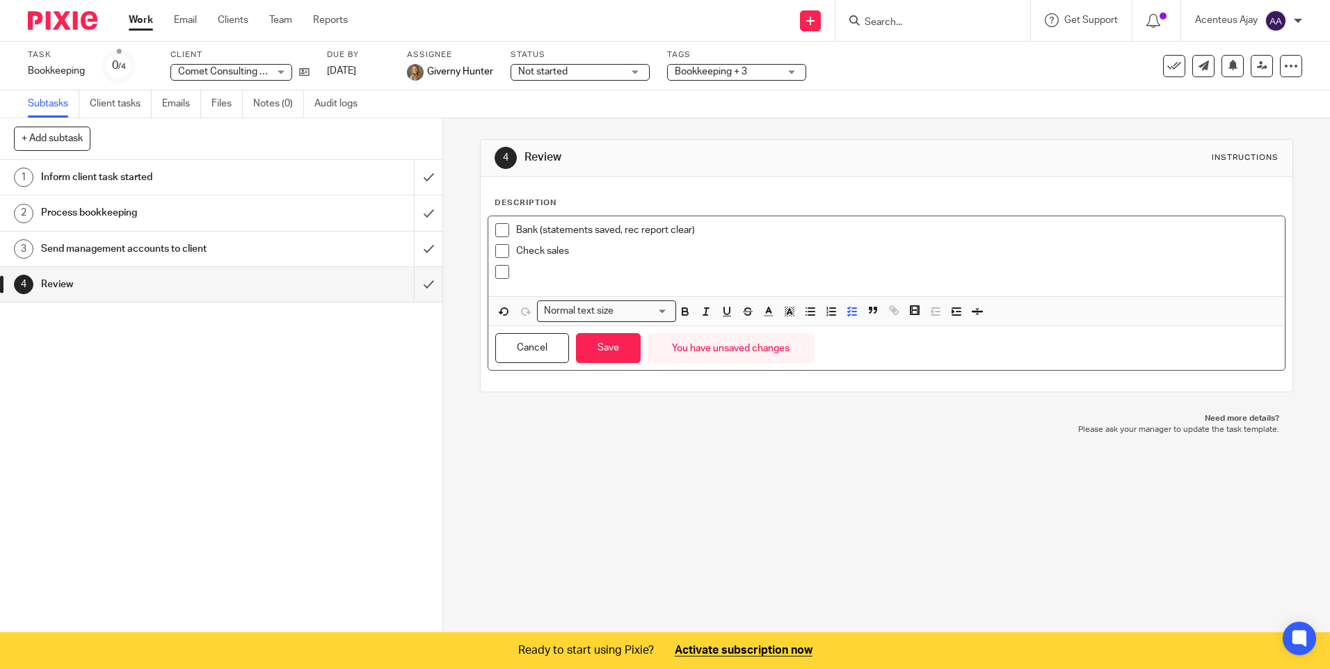
click at [563, 274] on p at bounding box center [896, 272] width 761 height 14
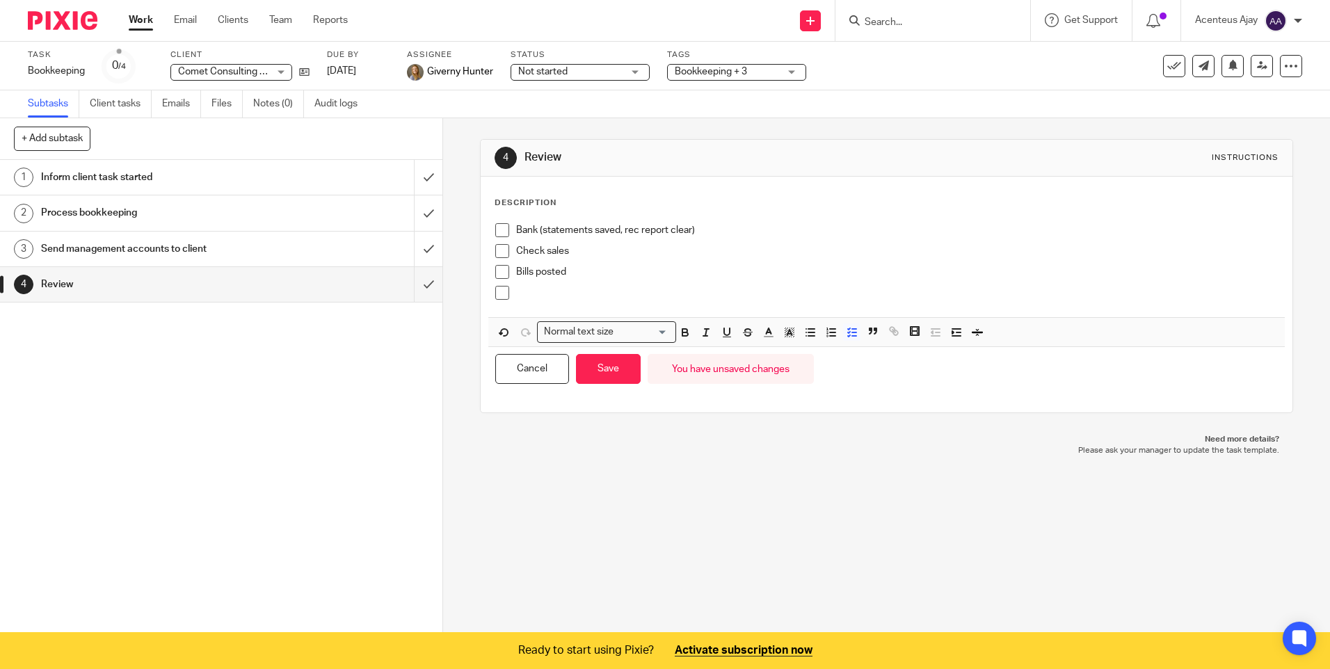
click at [550, 304] on div at bounding box center [896, 296] width 761 height 21
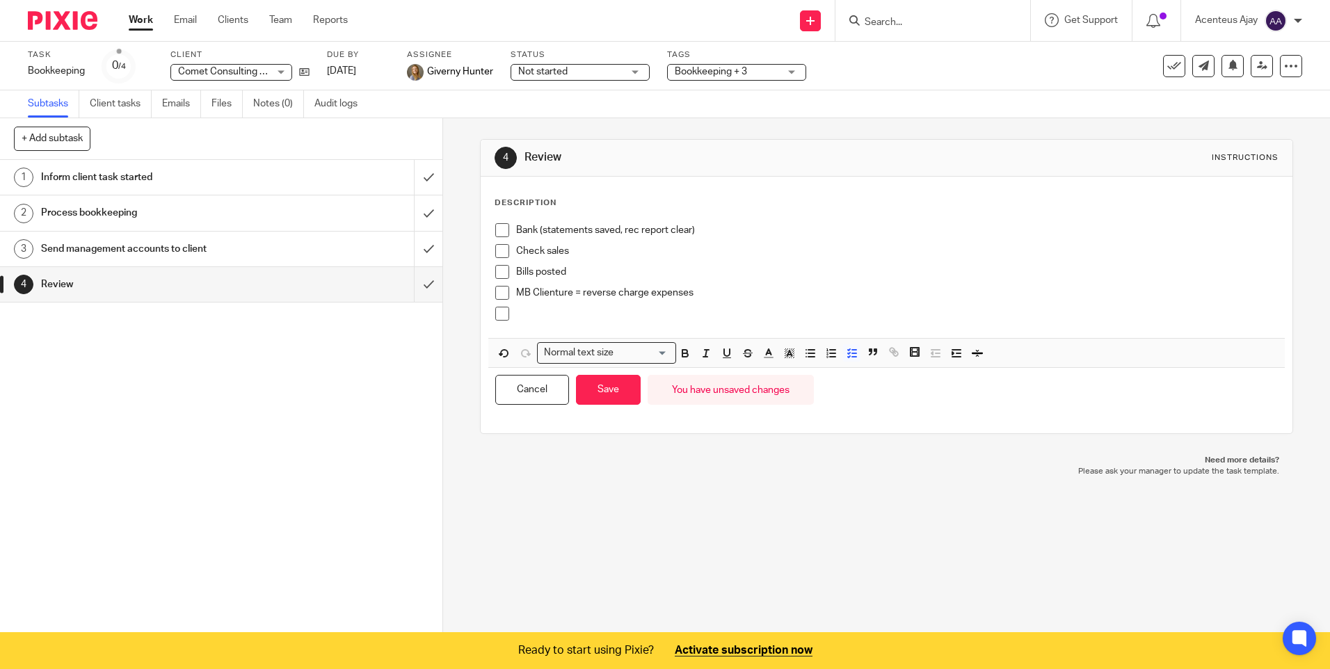
click at [537, 319] on p at bounding box center [896, 314] width 761 height 14
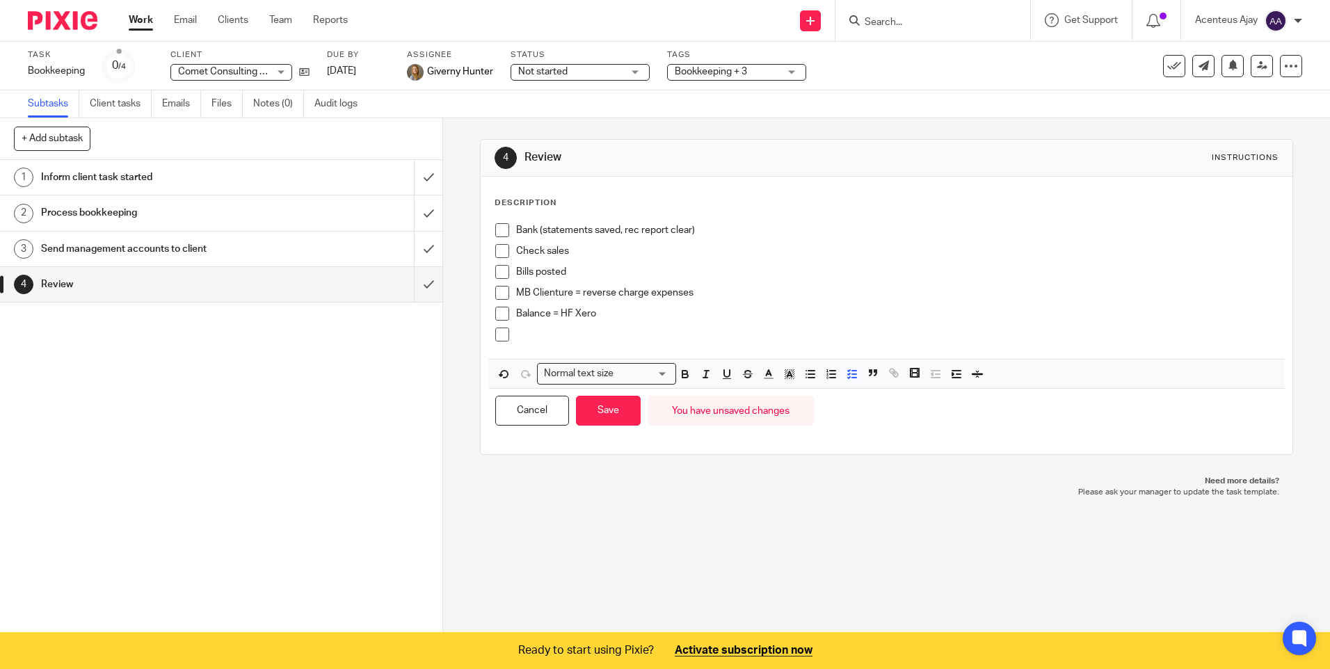
click at [542, 339] on p at bounding box center [896, 335] width 761 height 14
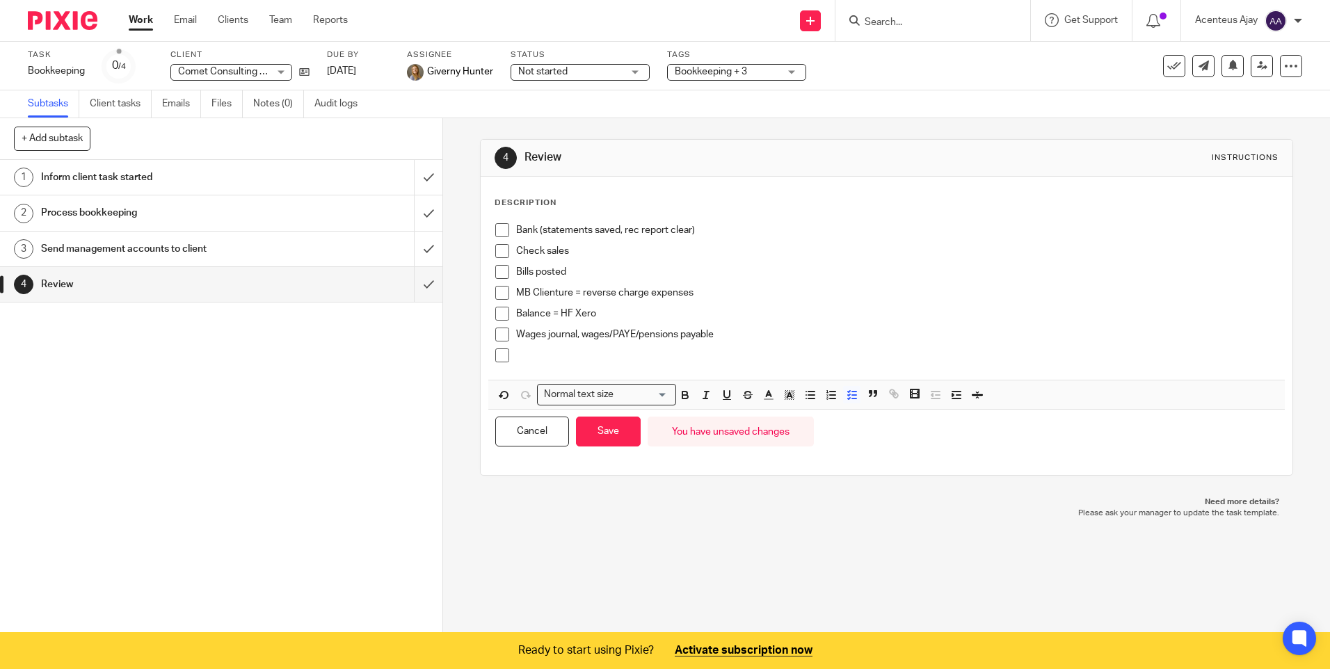
click at [565, 357] on p at bounding box center [896, 355] width 761 height 14
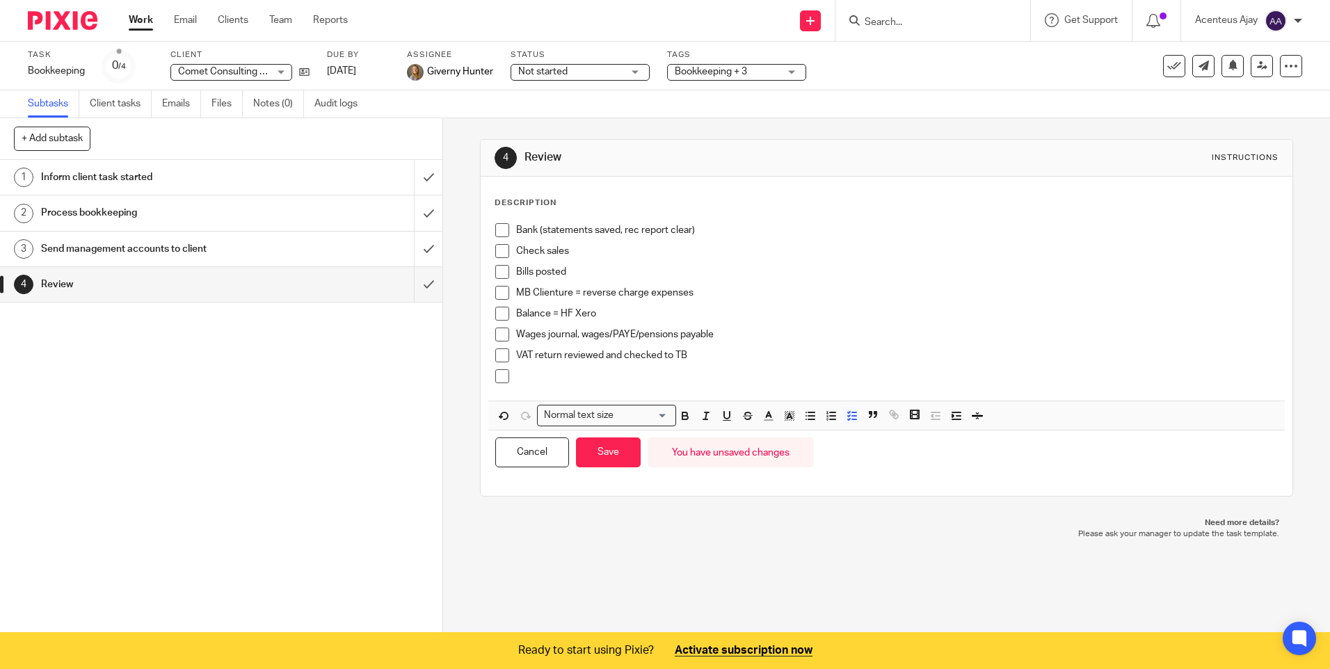
click at [539, 379] on p at bounding box center [896, 376] width 761 height 14
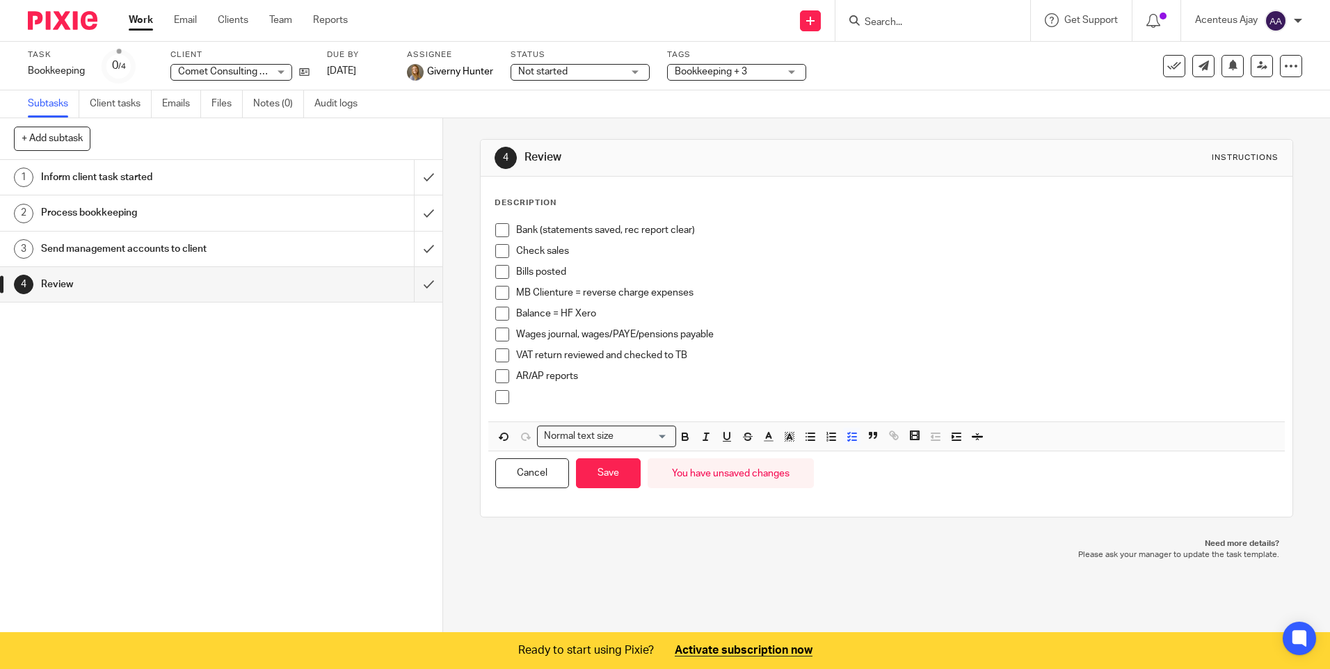
click at [534, 398] on p at bounding box center [896, 397] width 761 height 14
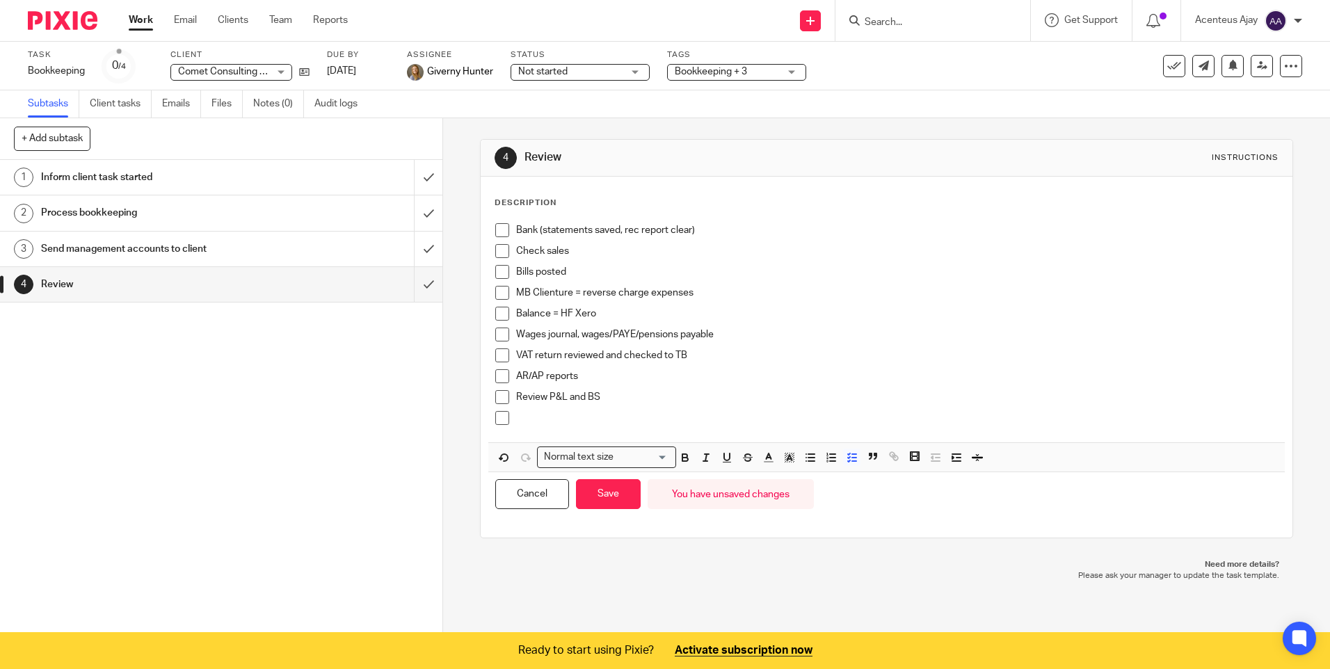
click at [570, 429] on div at bounding box center [896, 421] width 761 height 21
click at [608, 487] on button "Save" at bounding box center [608, 494] width 65 height 30
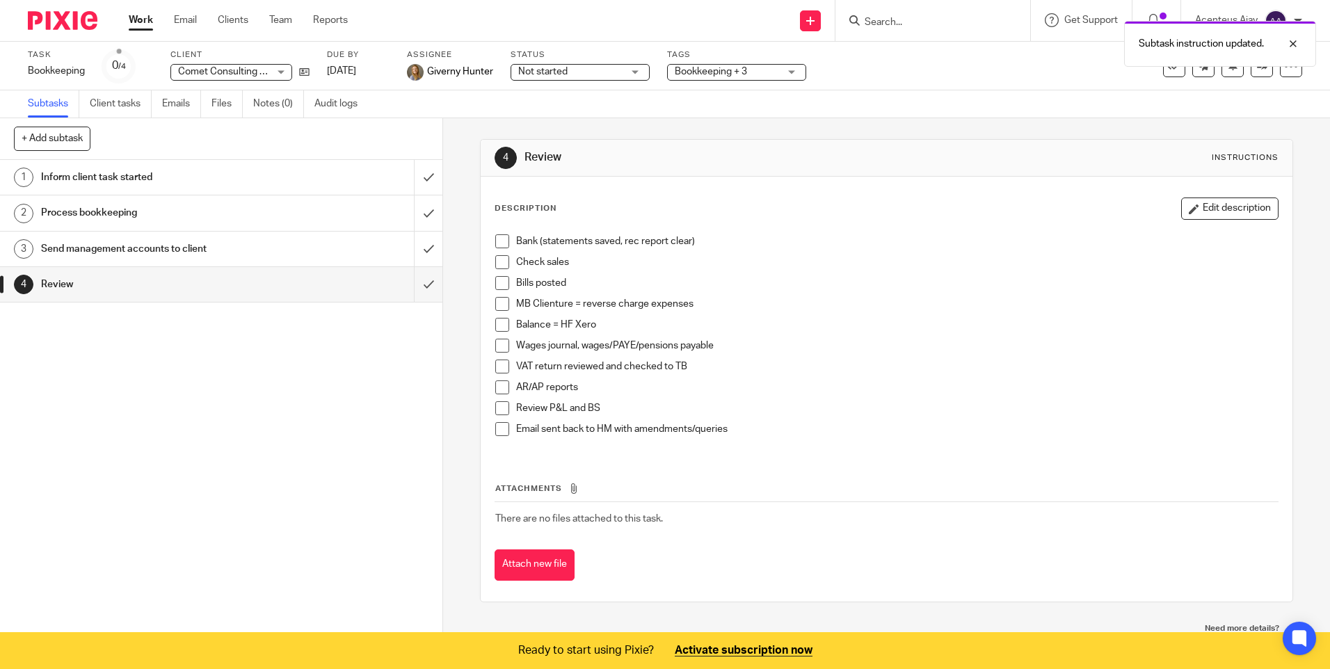
click at [70, 141] on button "+ Add subtask" at bounding box center [52, 139] width 76 height 24
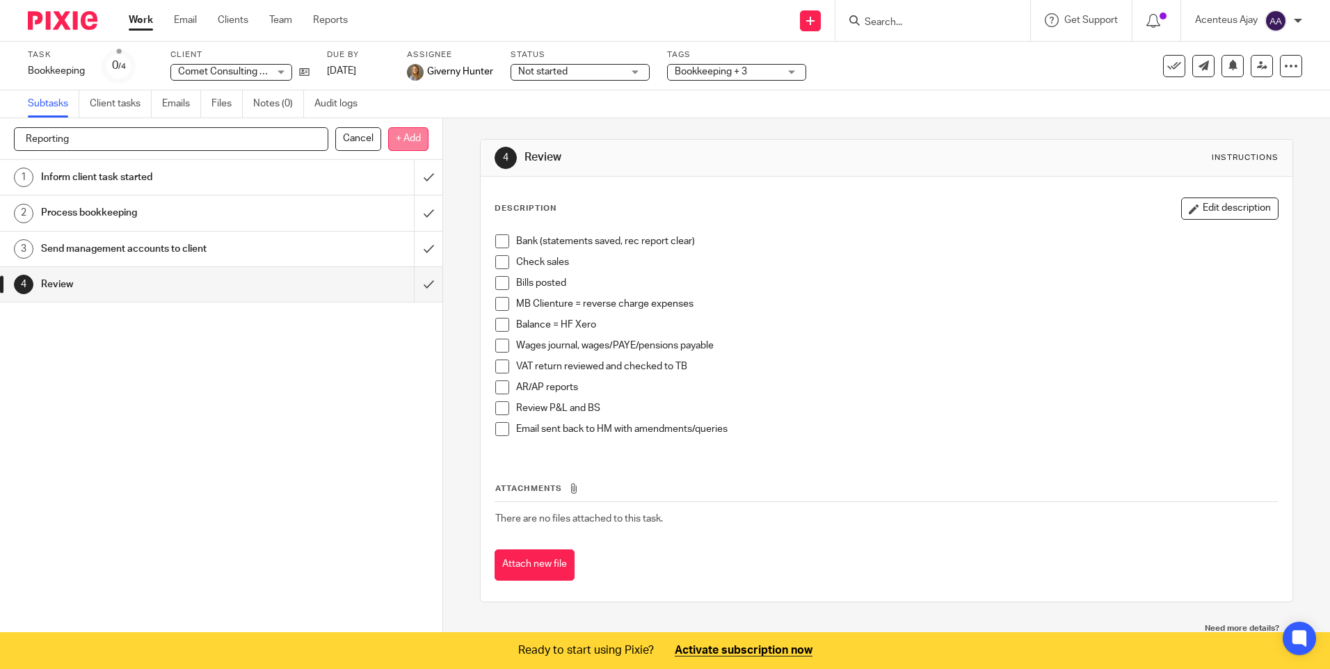
type input "Reporting"
click at [403, 138] on p "+ Add" at bounding box center [408, 139] width 40 height 24
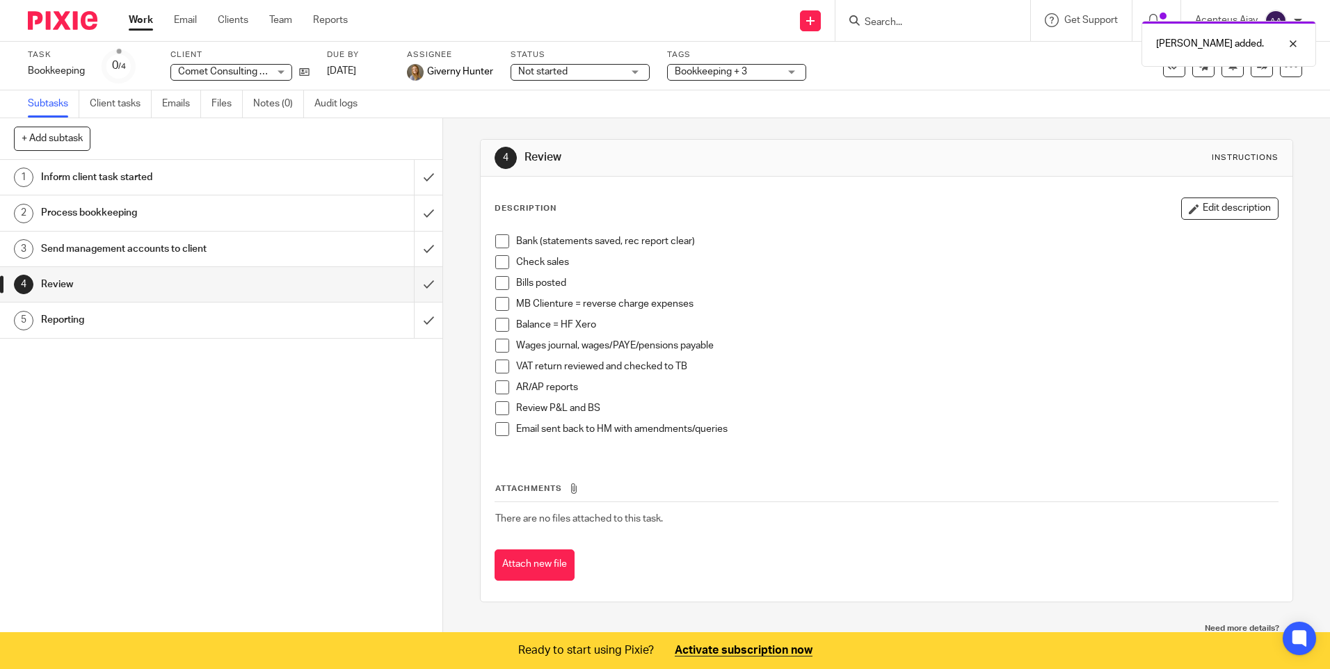
click at [68, 325] on h1 "Reporting" at bounding box center [160, 319] width 239 height 21
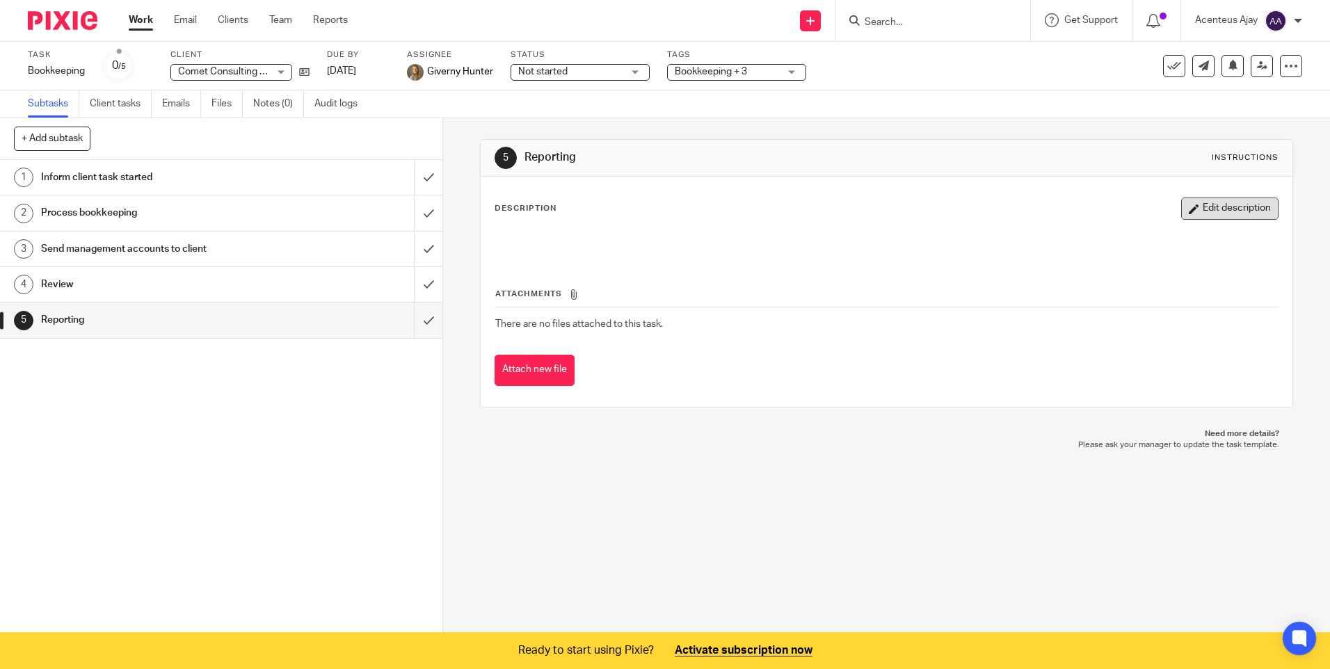
click at [1236, 212] on button "Edit description" at bounding box center [1229, 208] width 97 height 22
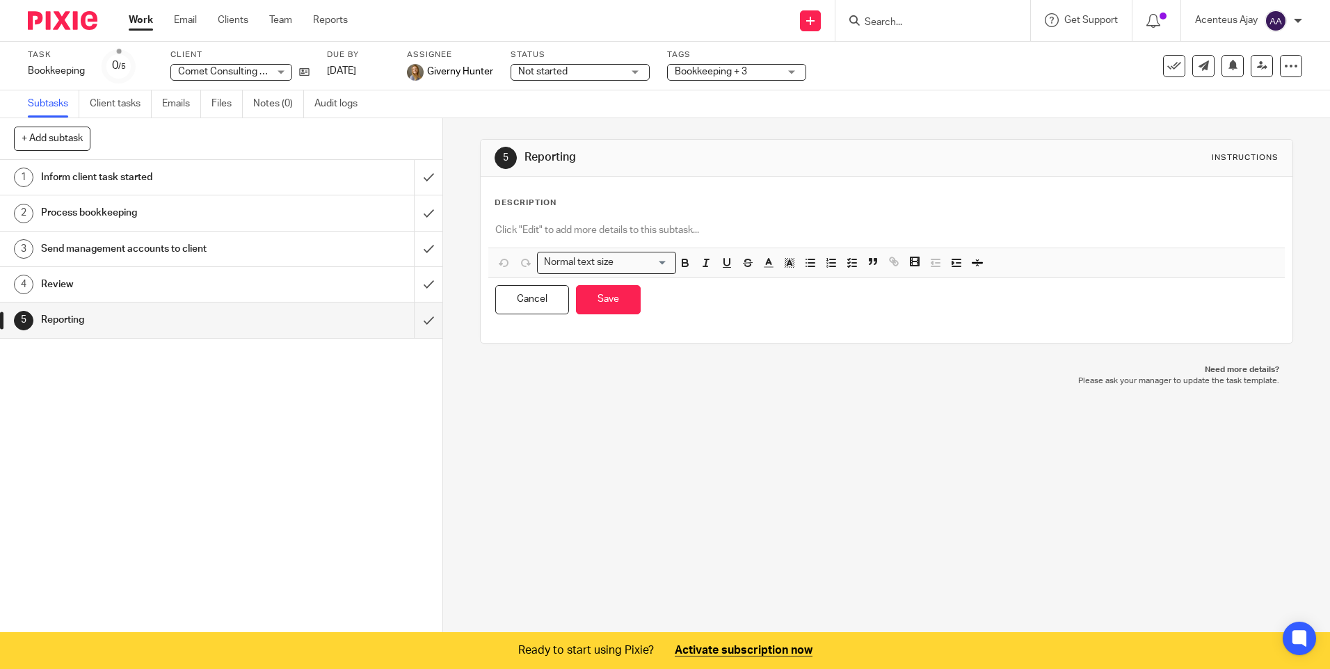
click at [542, 230] on p at bounding box center [886, 230] width 782 height 14
click at [852, 266] on line "button" at bounding box center [854, 266] width 4 height 0
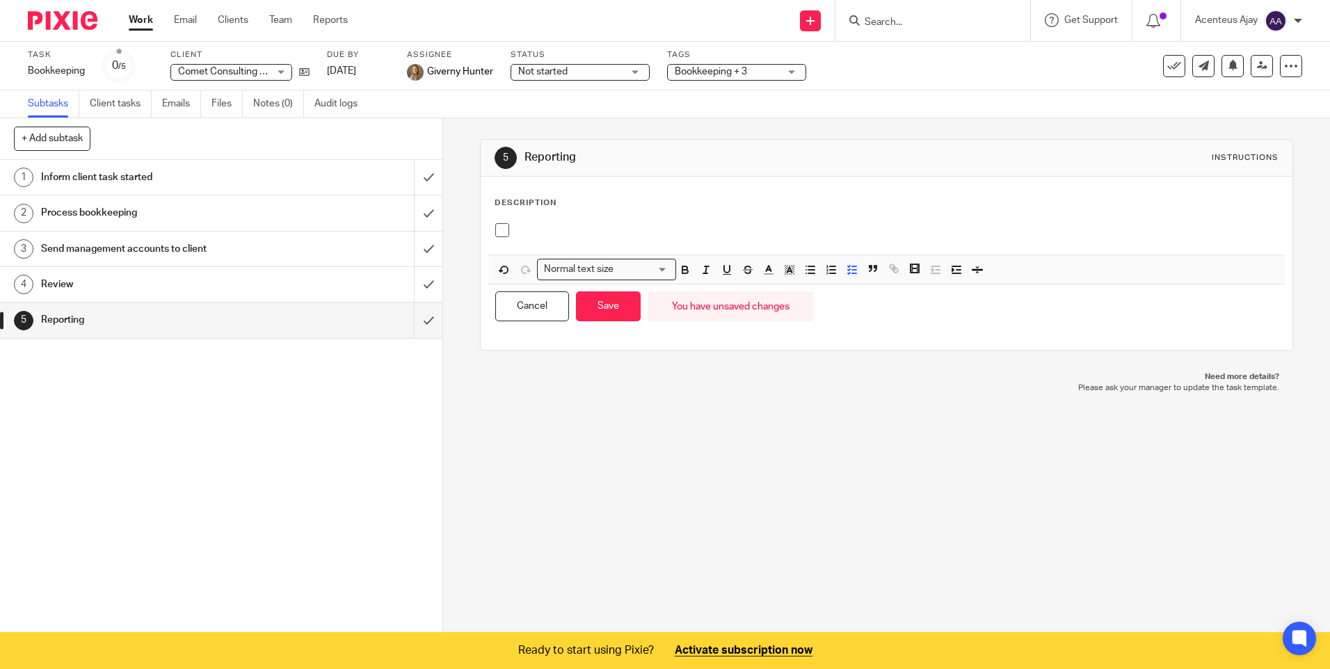
click at [547, 232] on p at bounding box center [896, 230] width 761 height 14
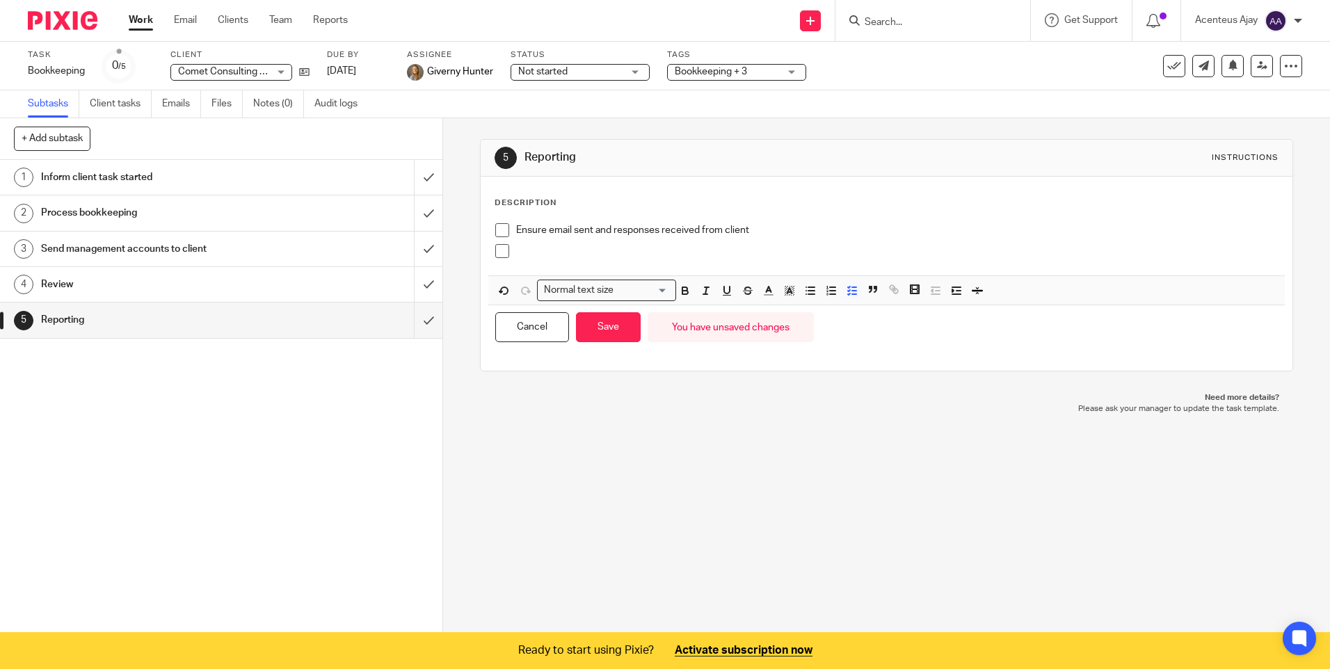
click at [554, 256] on p at bounding box center [896, 251] width 761 height 14
click at [591, 333] on button "Save" at bounding box center [608, 327] width 65 height 30
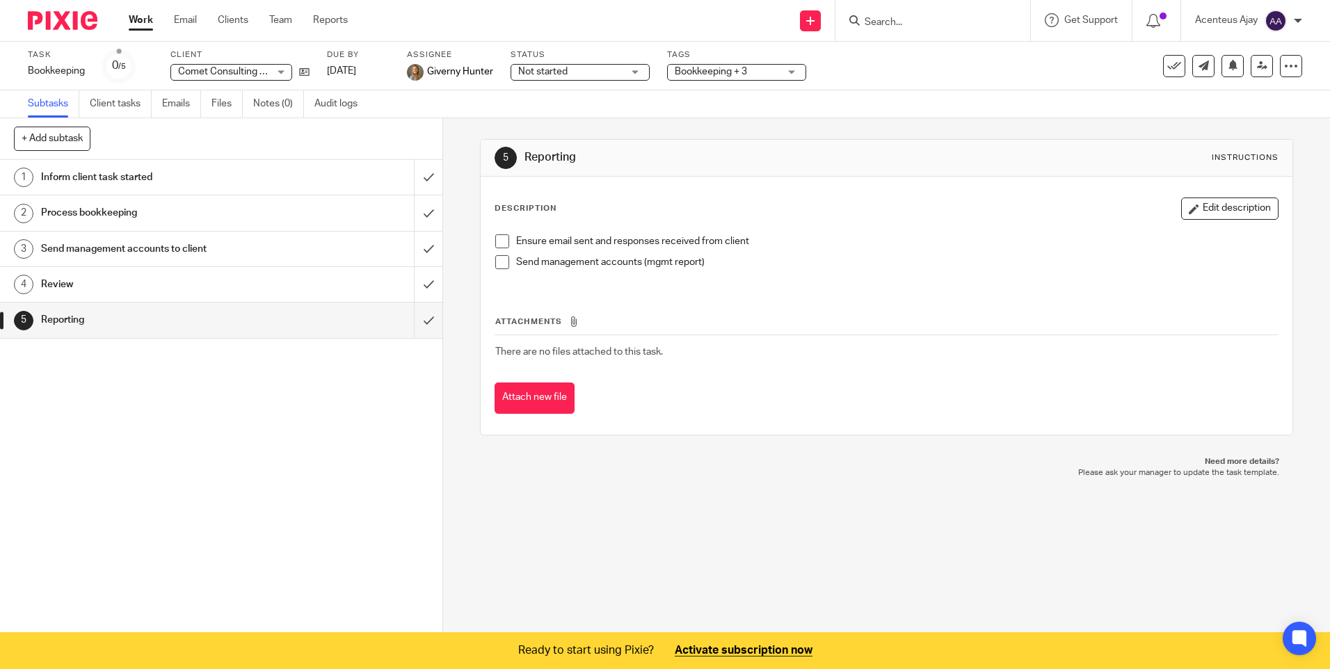
click at [940, 30] on div at bounding box center [932, 20] width 195 height 41
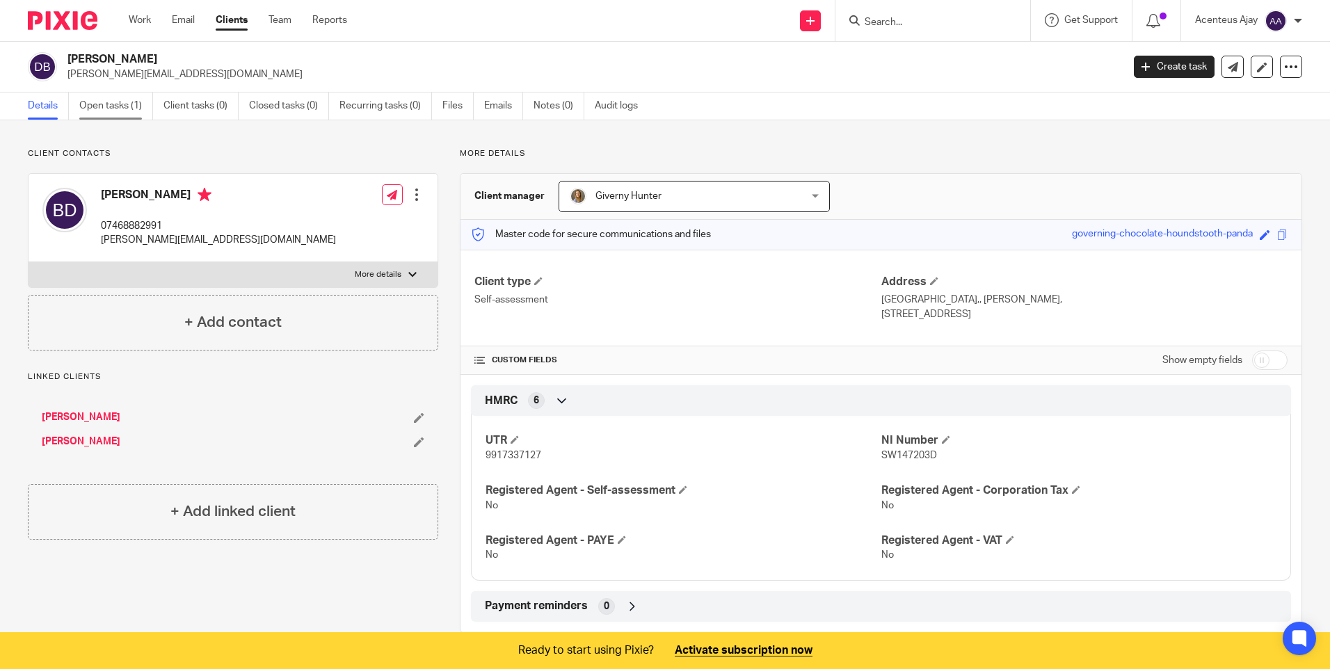
click at [90, 111] on link "Open tasks (1)" at bounding box center [116, 105] width 74 height 27
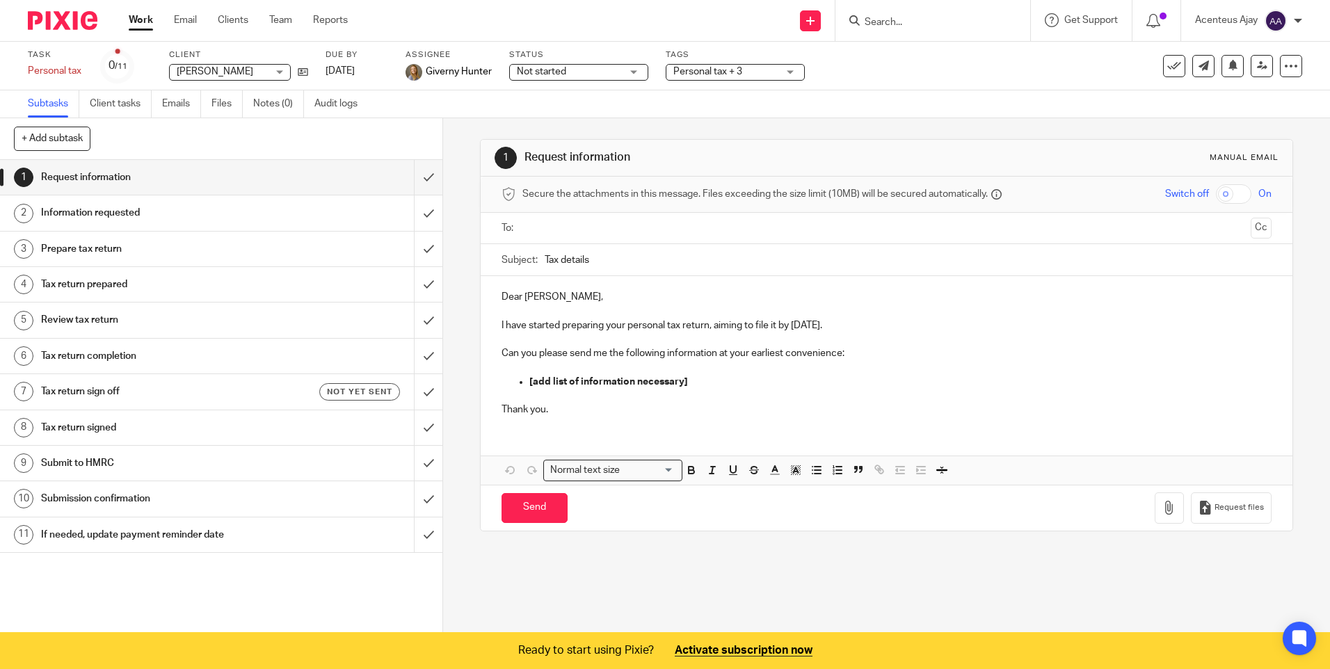
click at [95, 249] on h1 "Prepare tax return" at bounding box center [160, 249] width 239 height 21
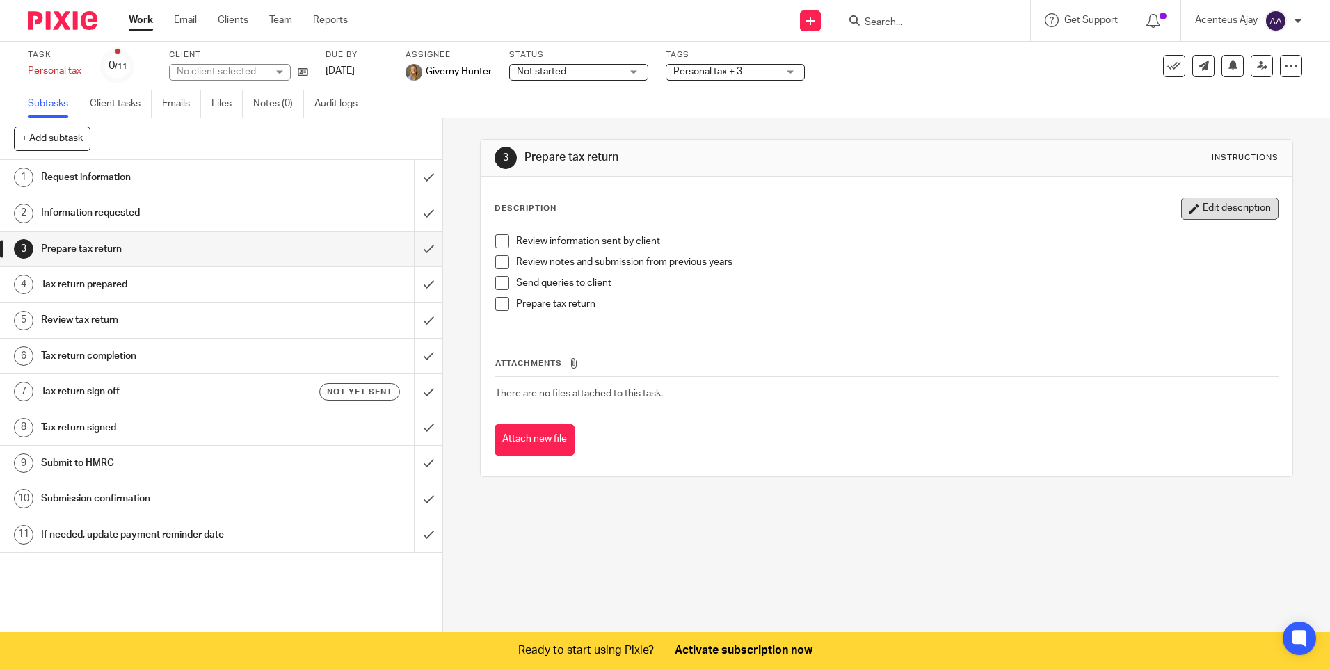
click at [1204, 214] on button "Edit description" at bounding box center [1229, 208] width 97 height 22
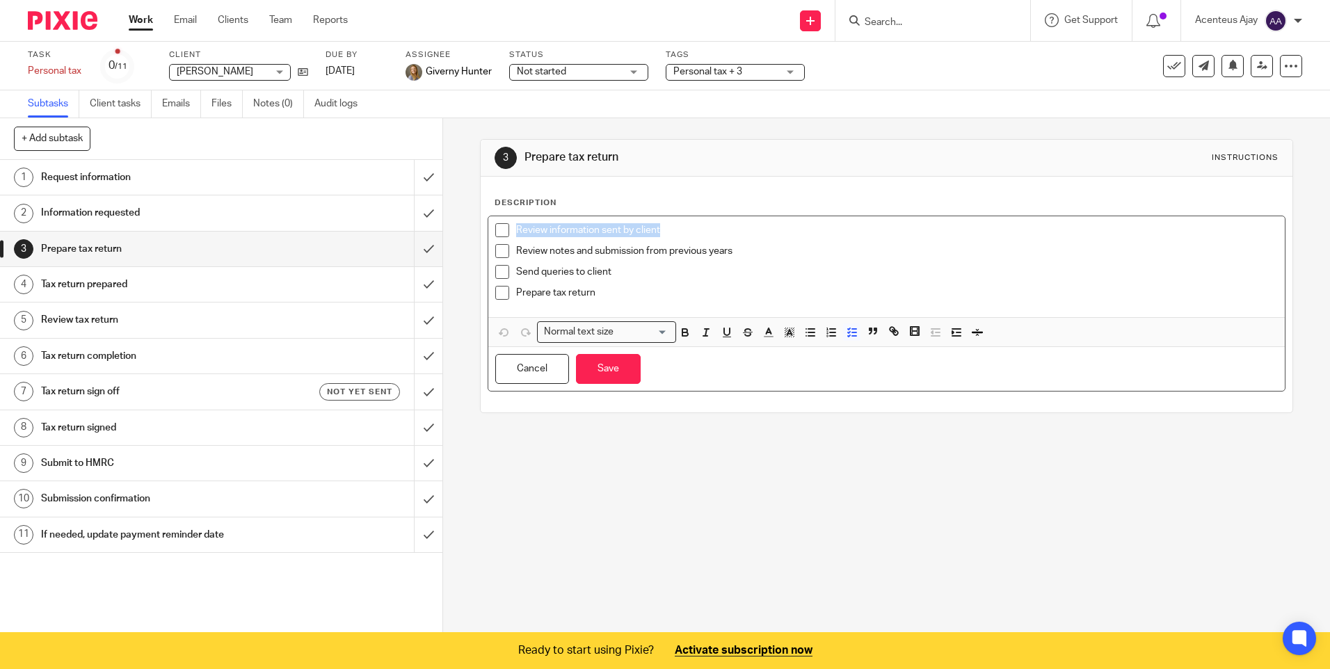
drag, startPoint x: 667, startPoint y: 232, endPoint x: 508, endPoint y: 232, distance: 158.6
click at [508, 232] on li "Review information sent by client" at bounding box center [886, 233] width 782 height 21
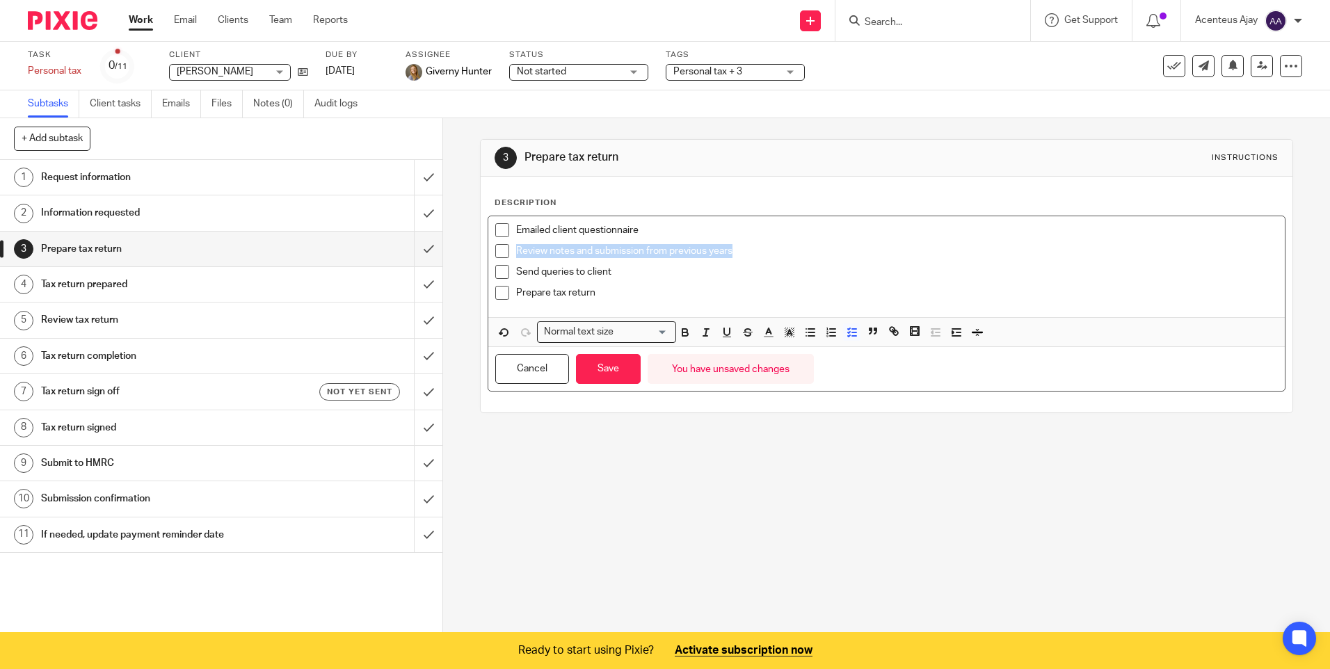
drag, startPoint x: 731, startPoint y: 252, endPoint x: 513, endPoint y: 251, distance: 217.7
click at [516, 251] on p "Review notes and submission from previous years" at bounding box center [896, 251] width 761 height 14
drag, startPoint x: 588, startPoint y: 293, endPoint x: 593, endPoint y: 282, distance: 12.1
click at [588, 294] on p "Prepare tax return" at bounding box center [896, 293] width 761 height 14
drag, startPoint x: 613, startPoint y: 265, endPoint x: 513, endPoint y: 271, distance: 101.0
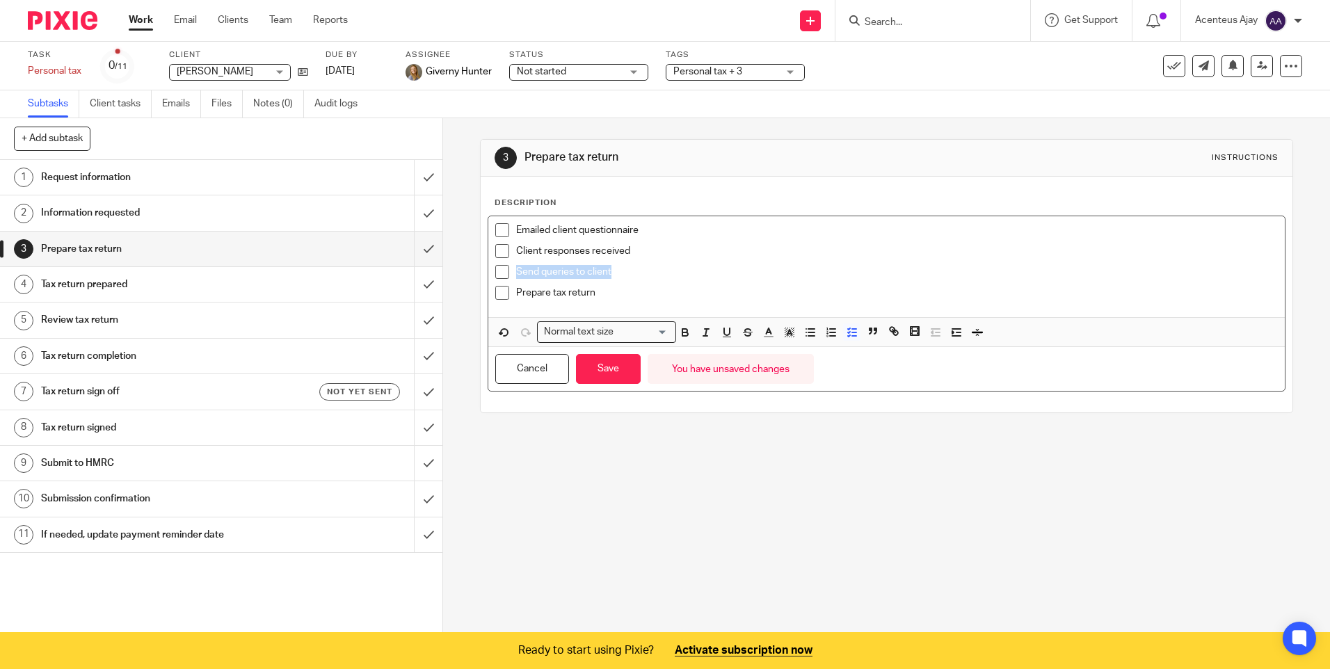
click at [516, 271] on p "Send queries to client" at bounding box center [896, 272] width 761 height 14
drag, startPoint x: 602, startPoint y: 294, endPoint x: 512, endPoint y: 296, distance: 90.4
click at [516, 296] on p "Prepare tax return" at bounding box center [896, 293] width 761 height 14
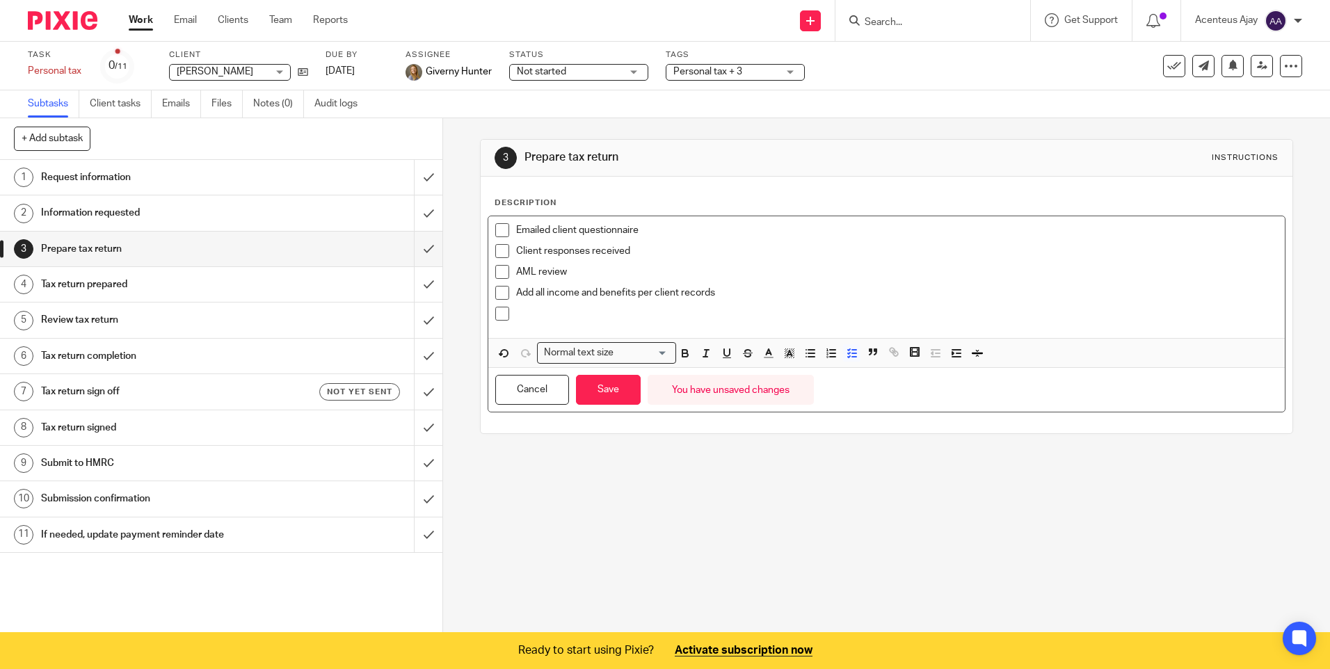
click at [592, 315] on p at bounding box center [896, 314] width 761 height 14
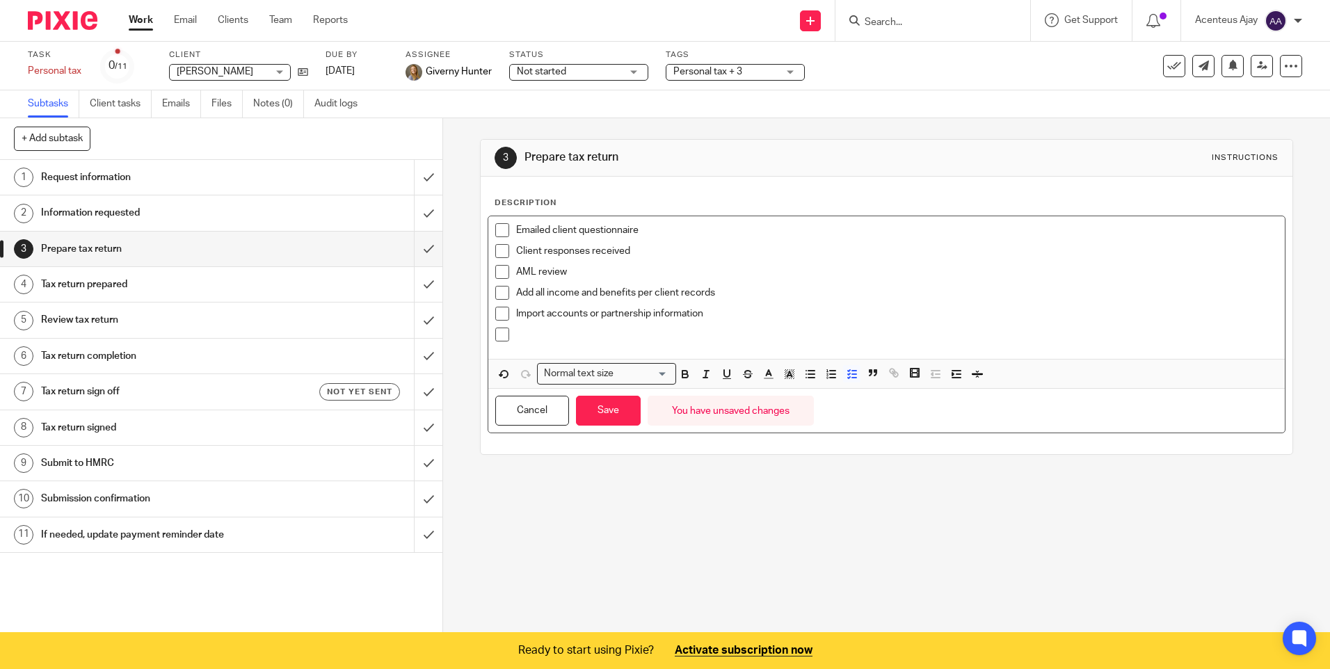
click at [542, 336] on p at bounding box center [896, 335] width 761 height 14
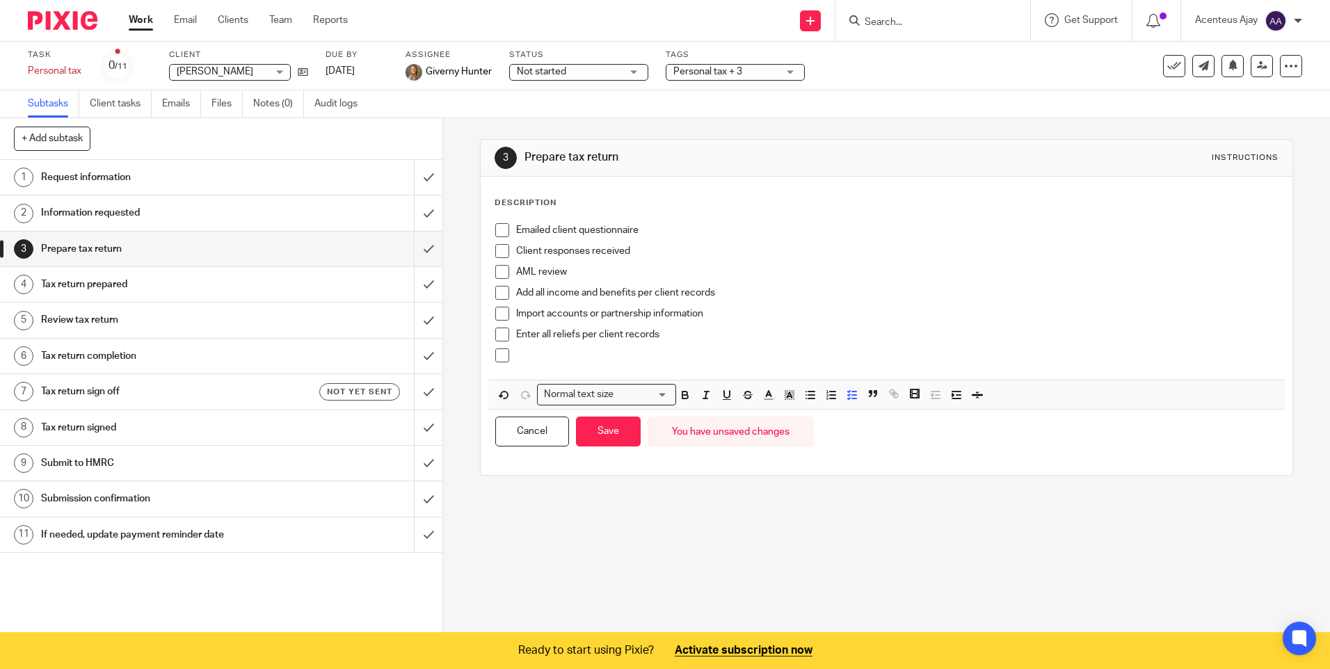
click at [549, 366] on div at bounding box center [896, 358] width 761 height 21
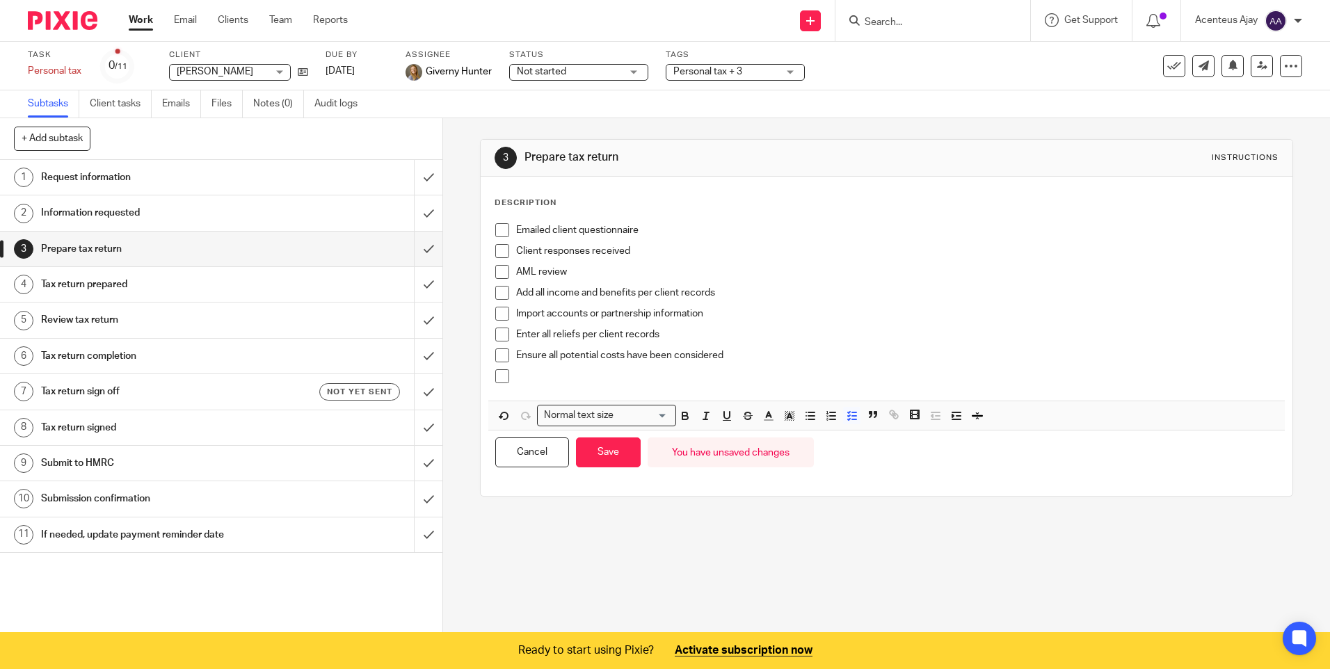
click at [581, 384] on div at bounding box center [896, 379] width 761 height 21
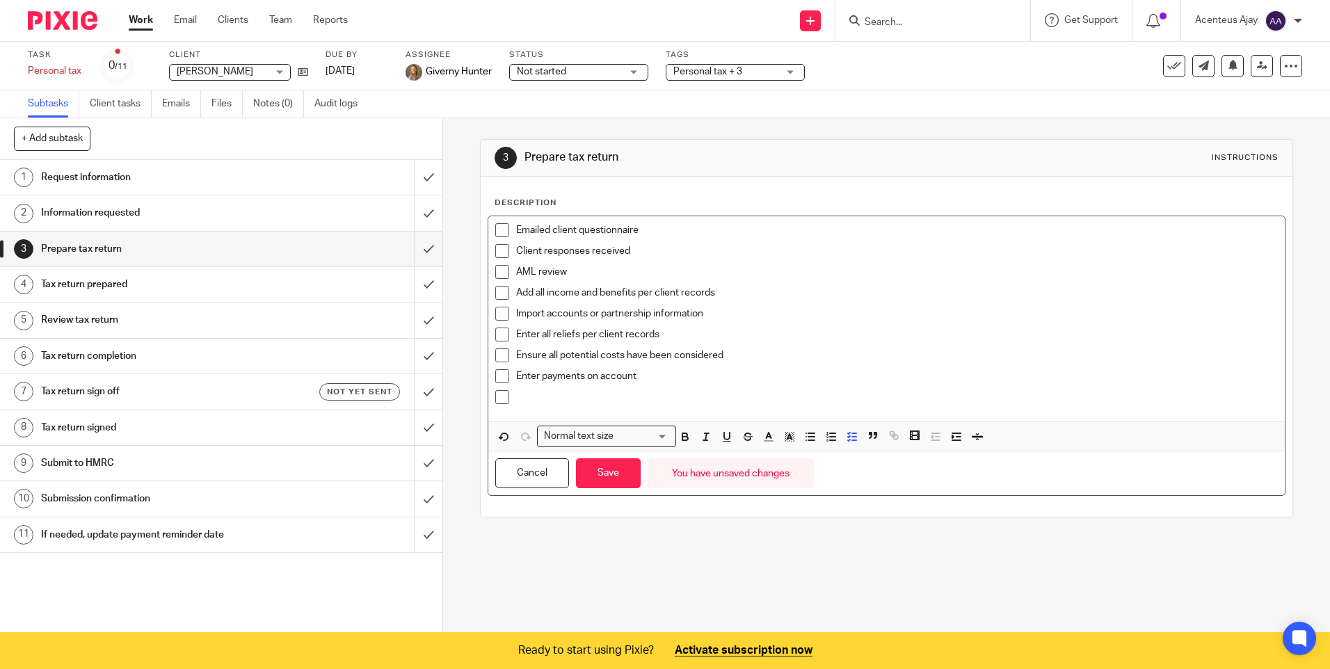
click at [556, 396] on p at bounding box center [896, 397] width 761 height 14
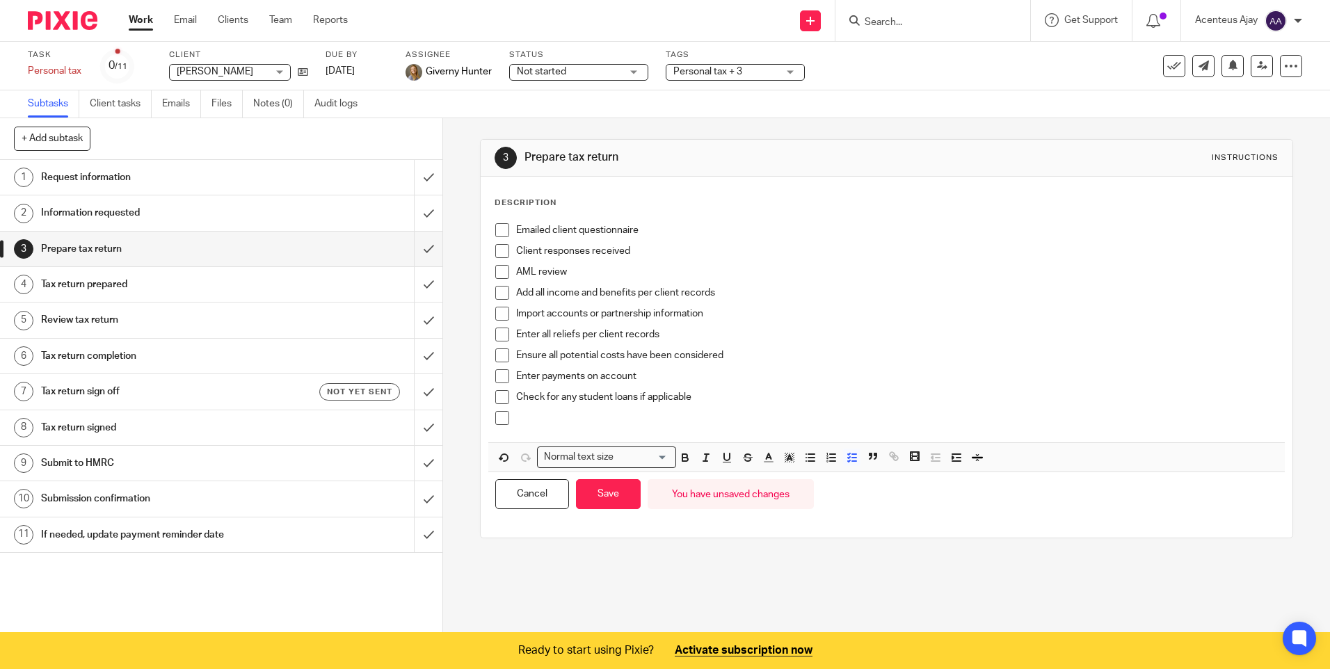
click at [551, 421] on p at bounding box center [896, 418] width 761 height 14
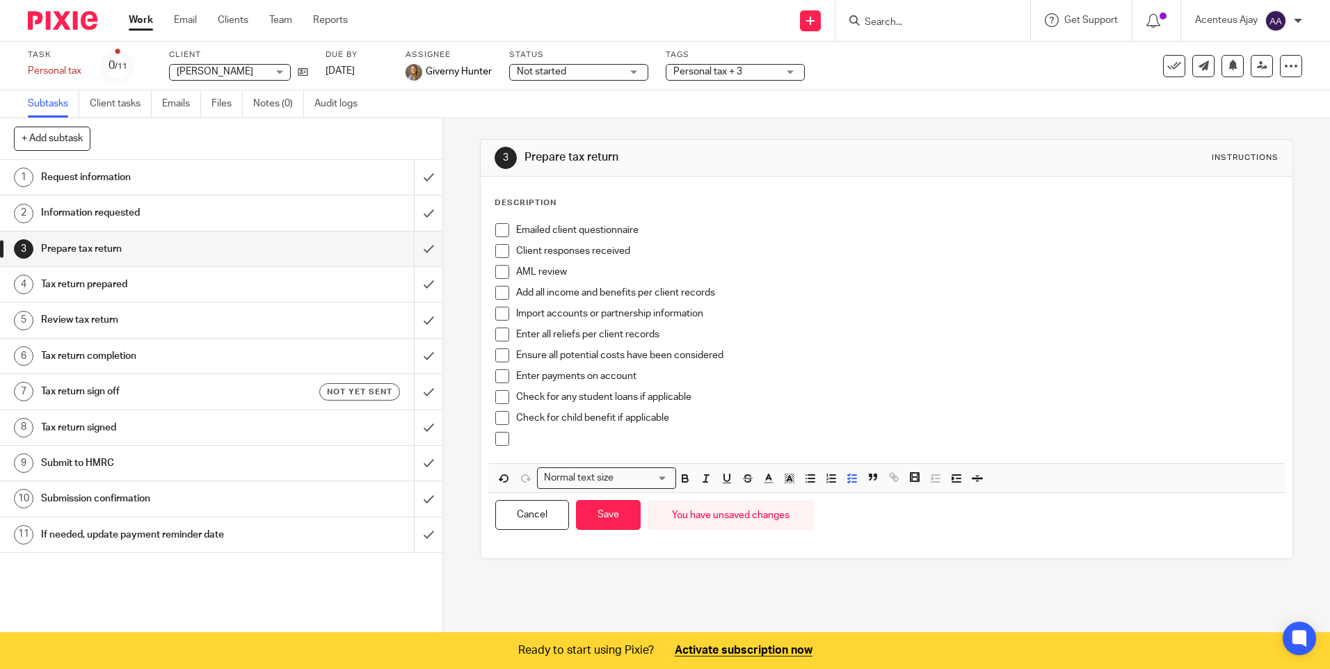
click at [586, 449] on div at bounding box center [896, 442] width 761 height 21
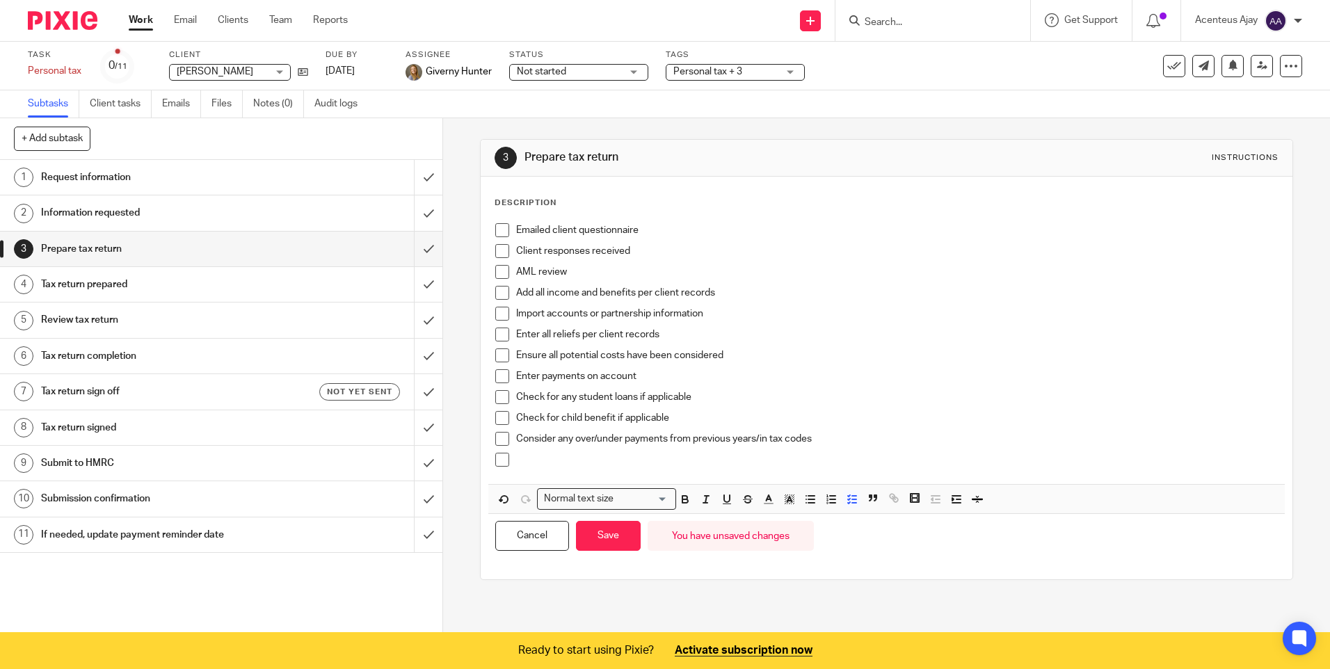
click at [578, 454] on p at bounding box center [896, 460] width 761 height 14
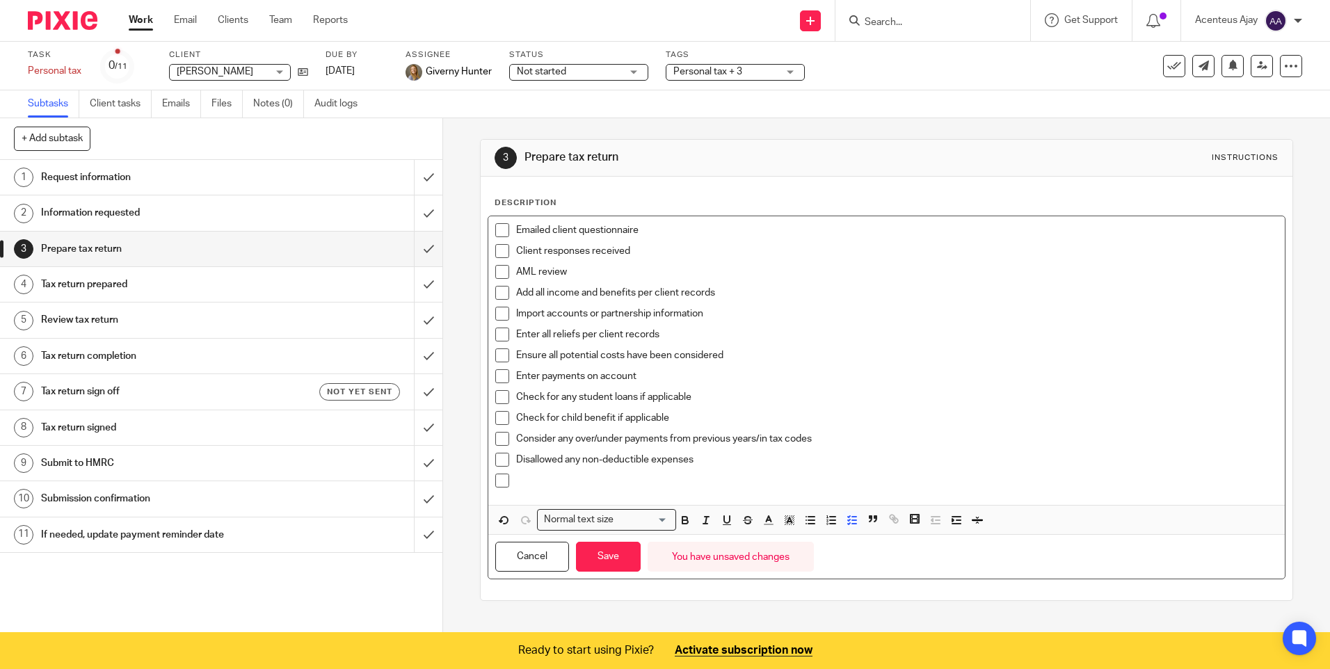
click at [574, 487] on p at bounding box center [896, 481] width 761 height 14
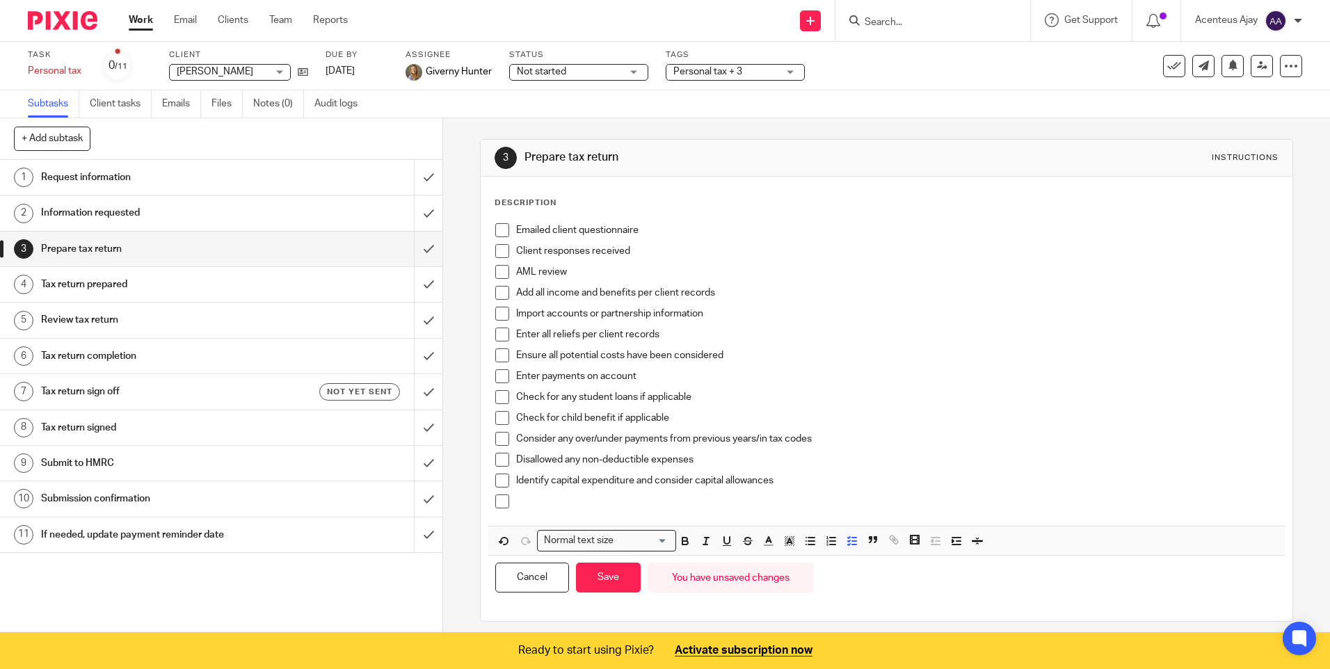
click at [528, 502] on p at bounding box center [896, 501] width 761 height 14
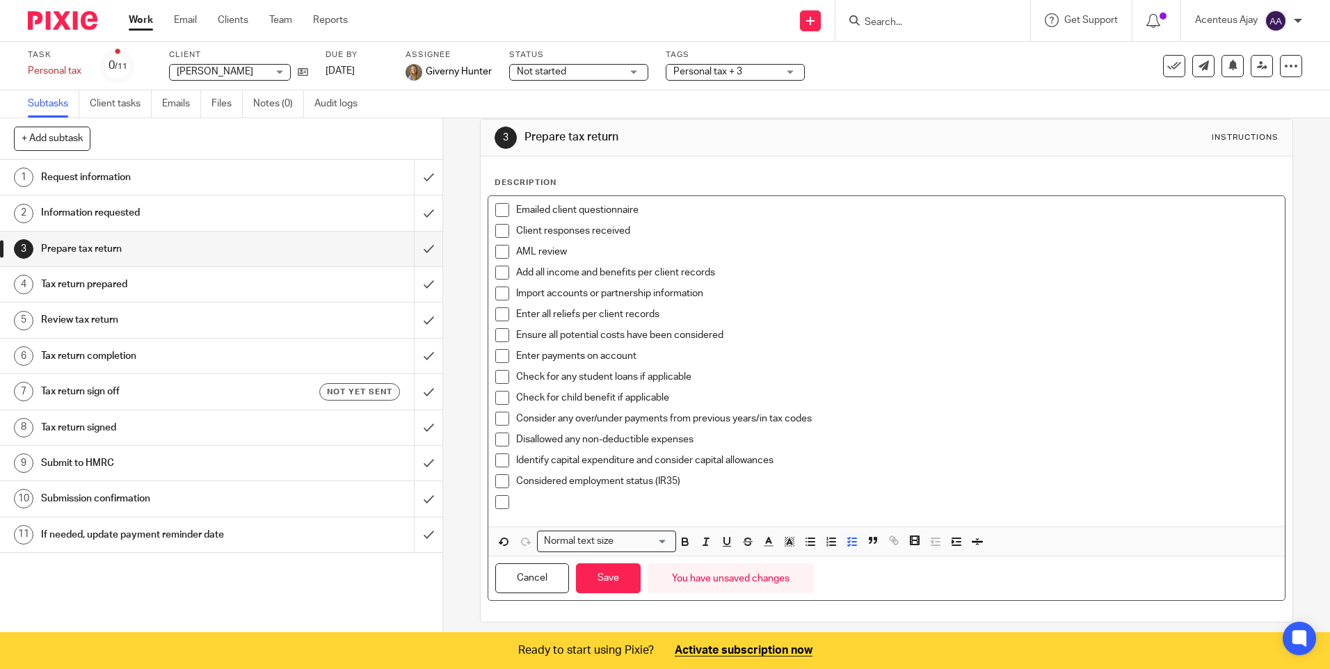
scroll to position [29, 0]
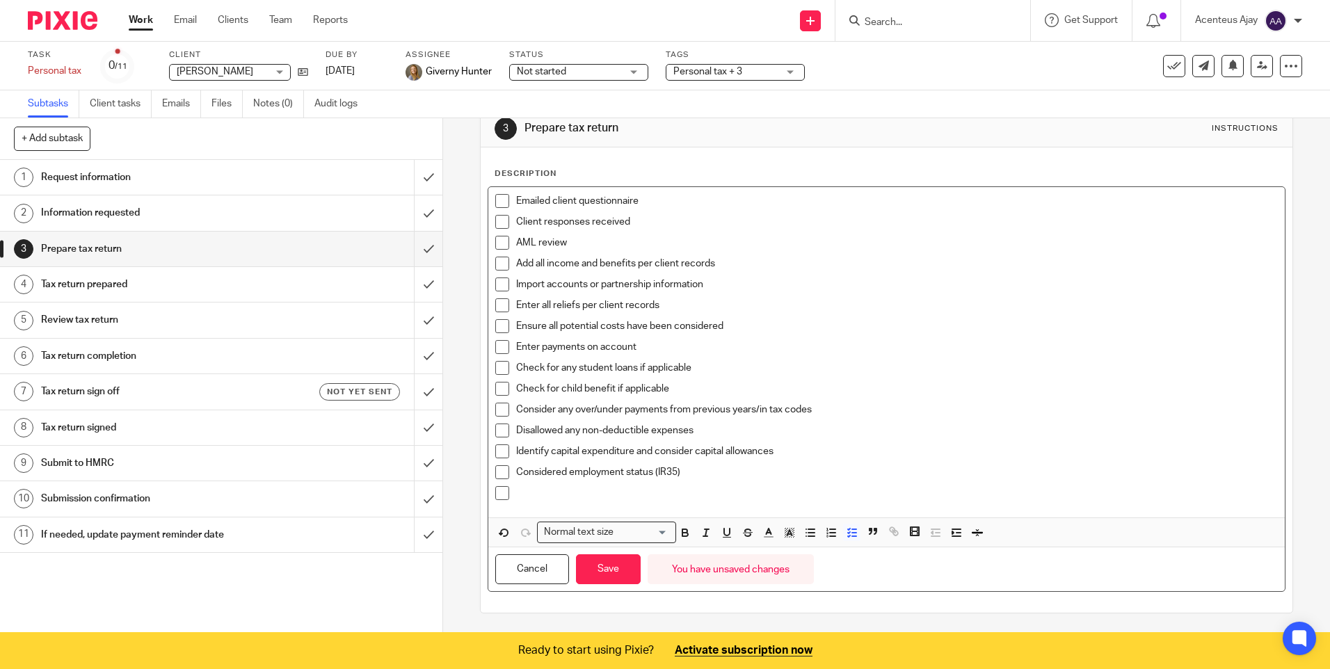
click at [546, 499] on p at bounding box center [896, 493] width 761 height 14
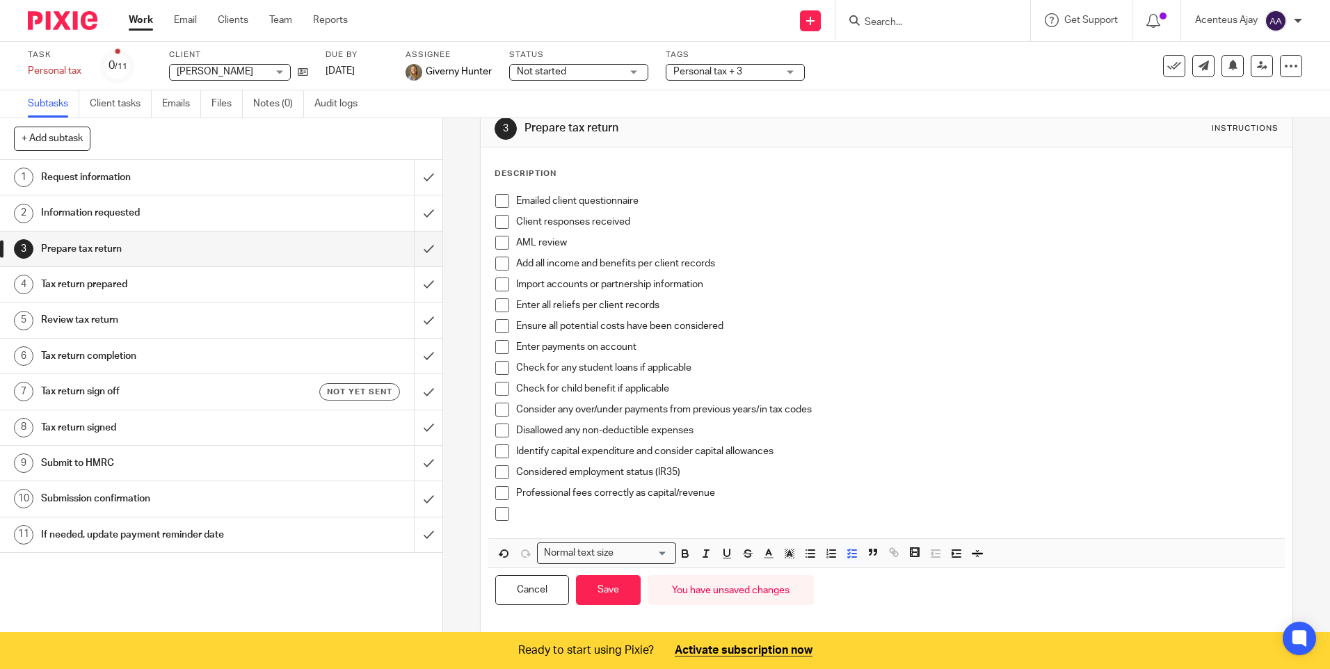
click at [536, 510] on p at bounding box center [896, 514] width 761 height 14
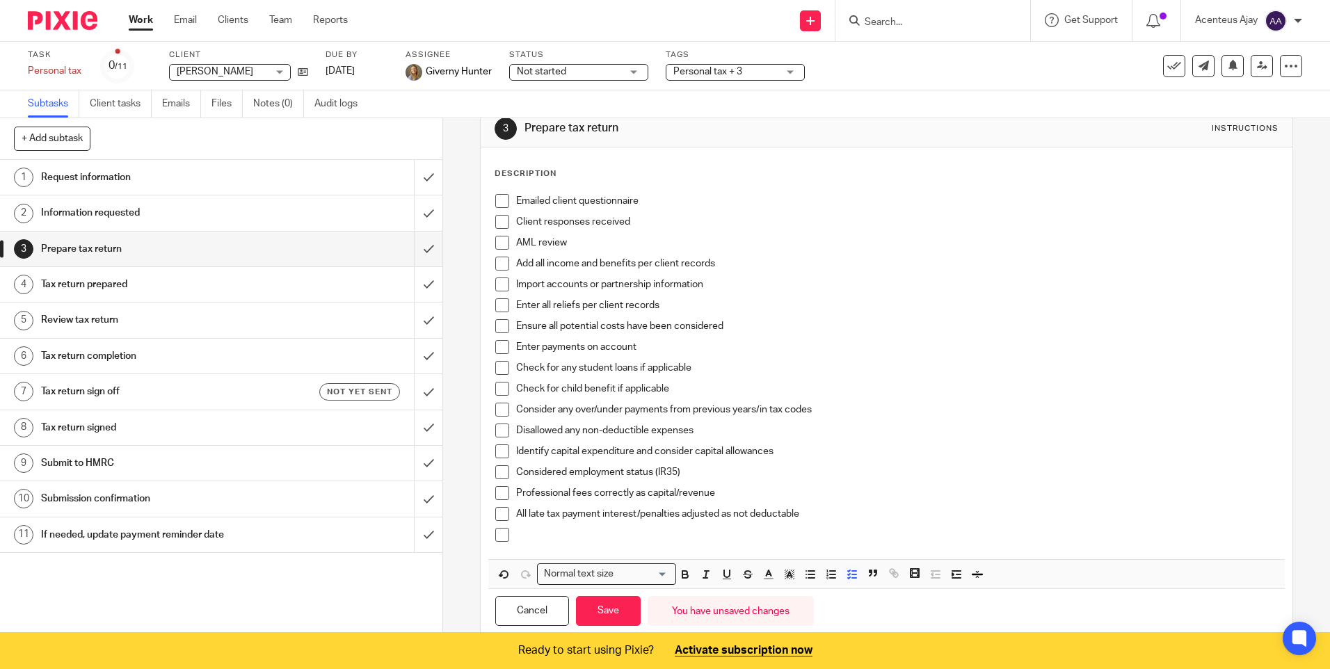
click at [543, 530] on p at bounding box center [896, 535] width 761 height 14
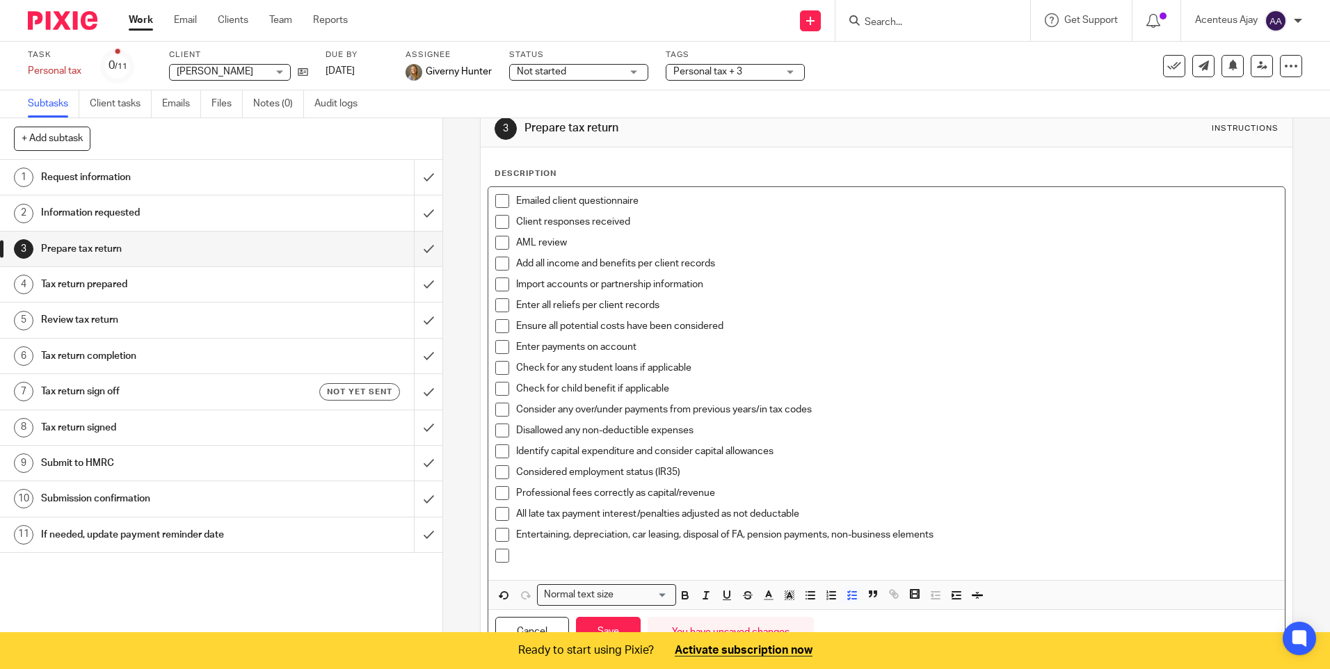
click at [554, 558] on p at bounding box center [896, 556] width 761 height 14
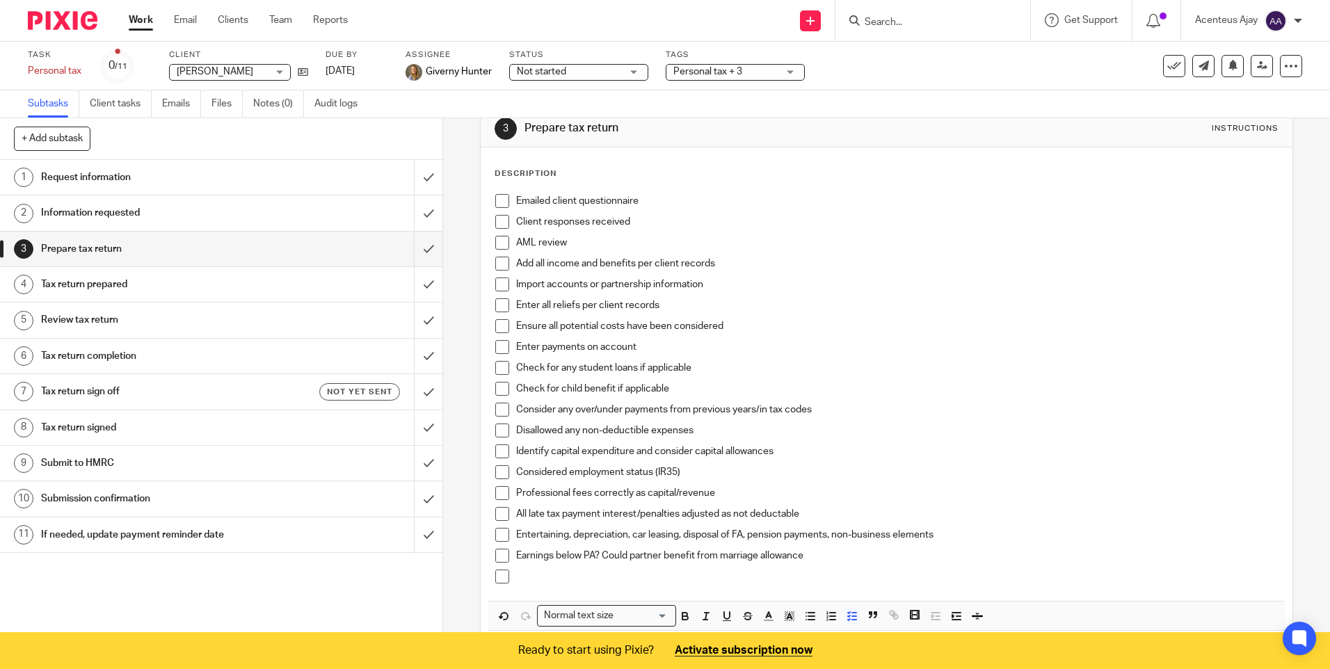
click at [532, 579] on p at bounding box center [896, 577] width 761 height 14
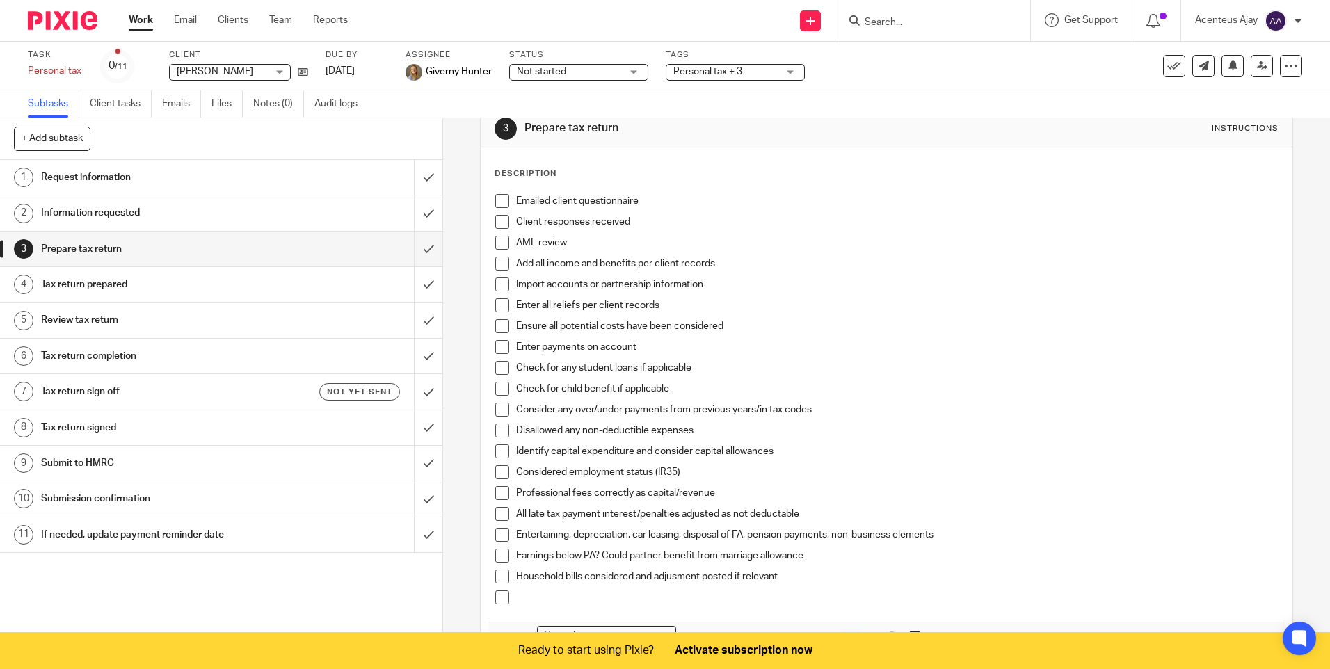
click at [556, 597] on p at bounding box center [896, 597] width 761 height 14
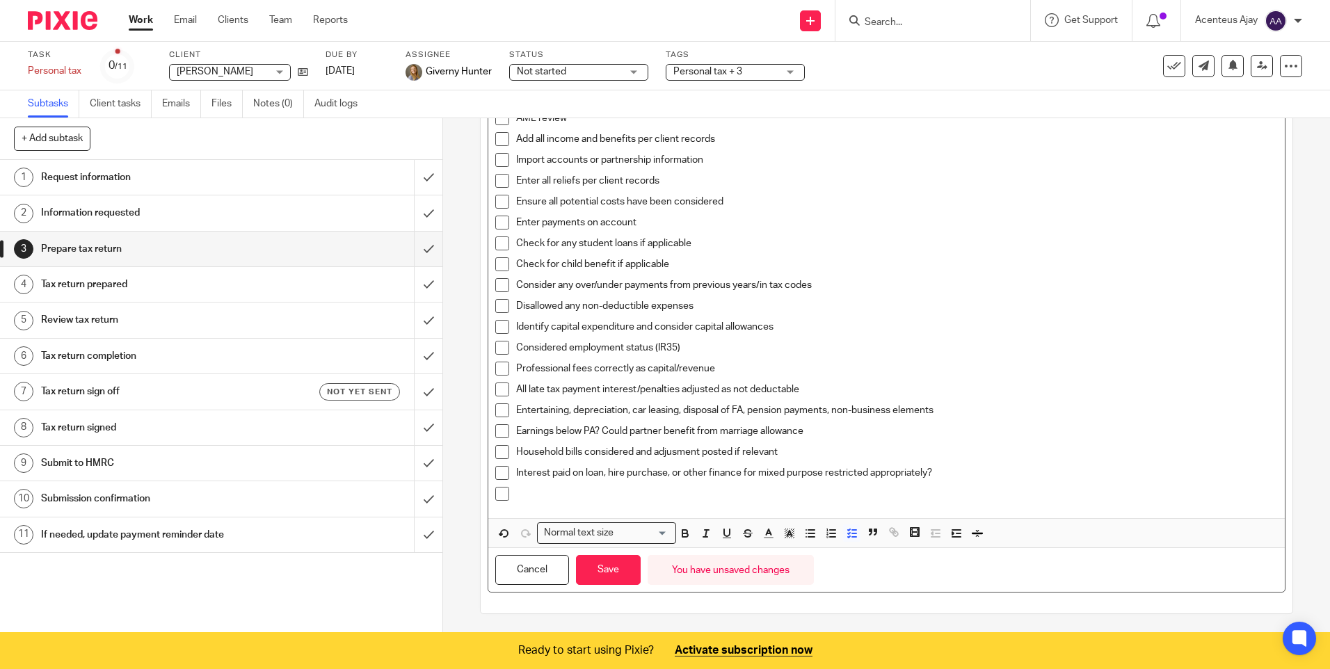
scroll to position [154, 0]
click at [529, 496] on p at bounding box center [896, 493] width 761 height 14
click at [531, 494] on p at bounding box center [896, 493] width 761 height 14
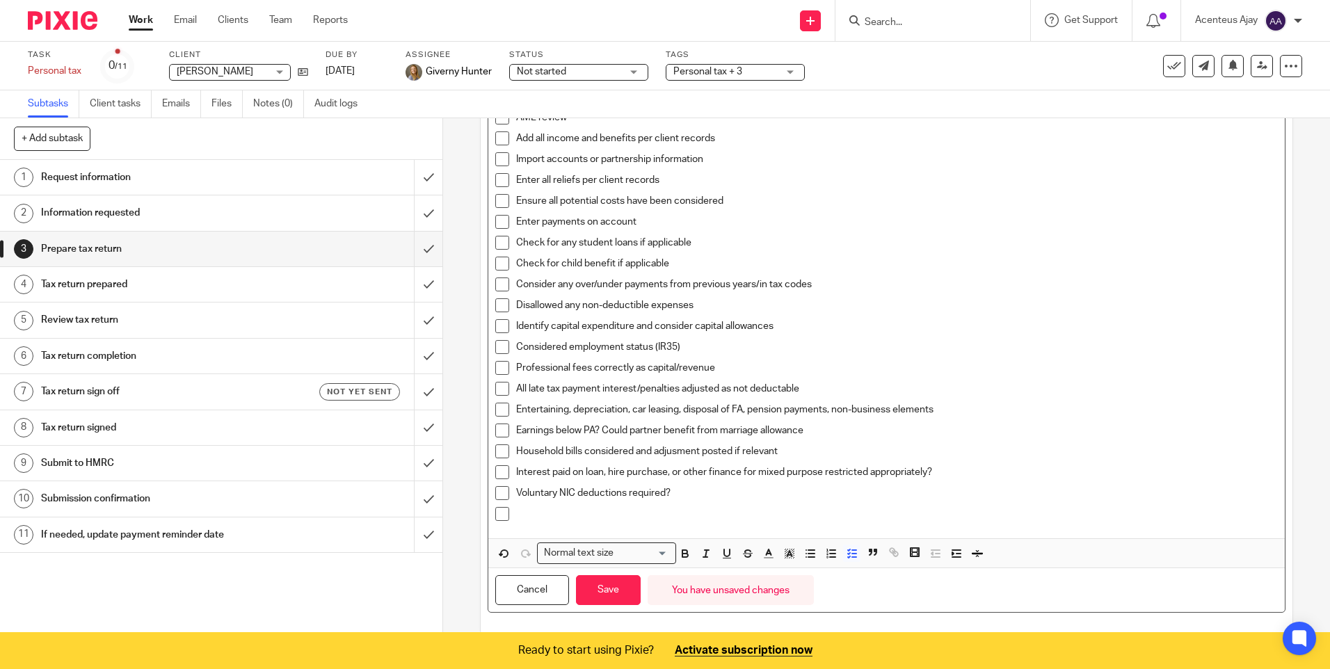
click at [533, 515] on p at bounding box center [896, 514] width 761 height 14
click at [620, 594] on button "Save" at bounding box center [608, 590] width 65 height 30
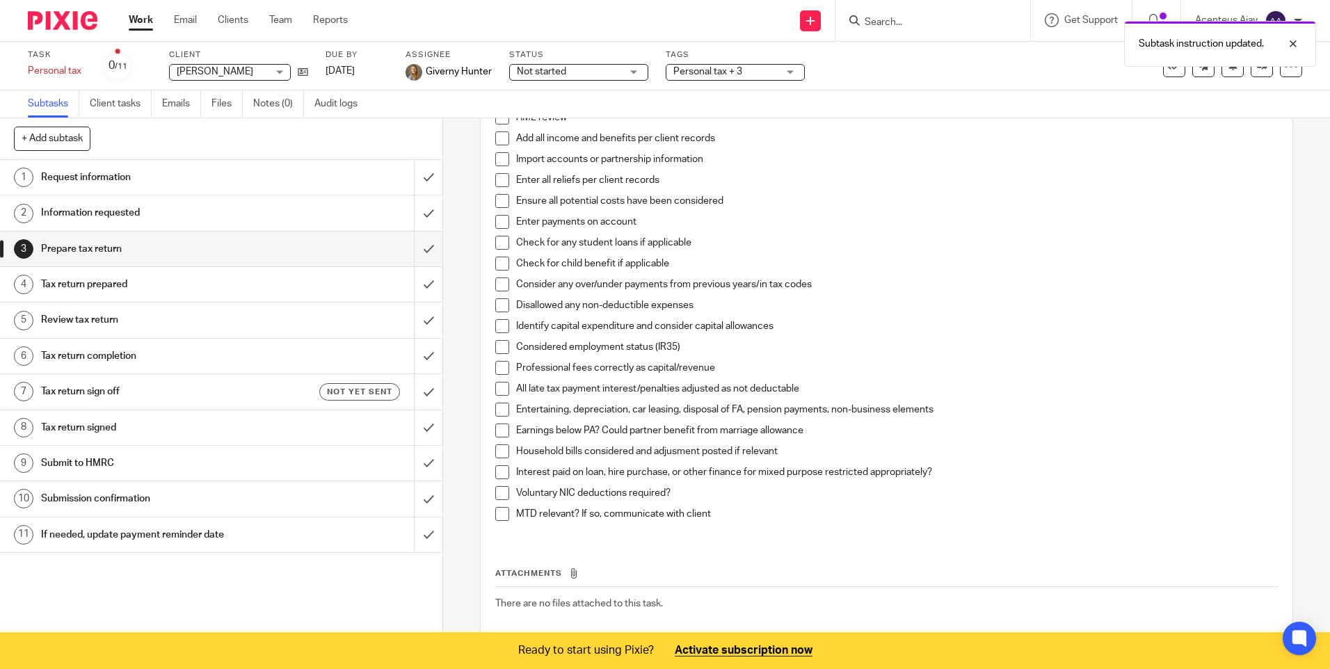
click at [85, 317] on h1 "Review tax return" at bounding box center [160, 319] width 239 height 21
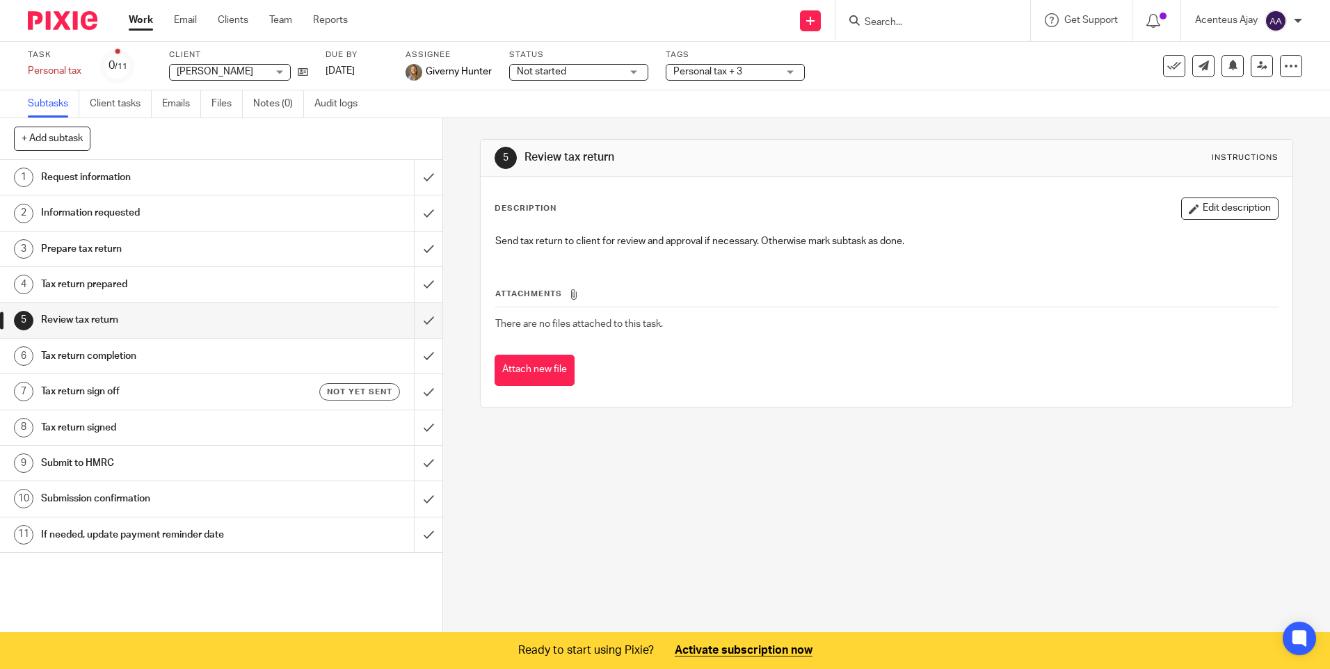
click at [97, 283] on h1 "Tax return prepared" at bounding box center [160, 284] width 239 height 21
click at [87, 312] on h1 "Review tax return" at bounding box center [160, 319] width 239 height 21
click at [138, 288] on h1 "Tax return prepared" at bounding box center [160, 284] width 239 height 21
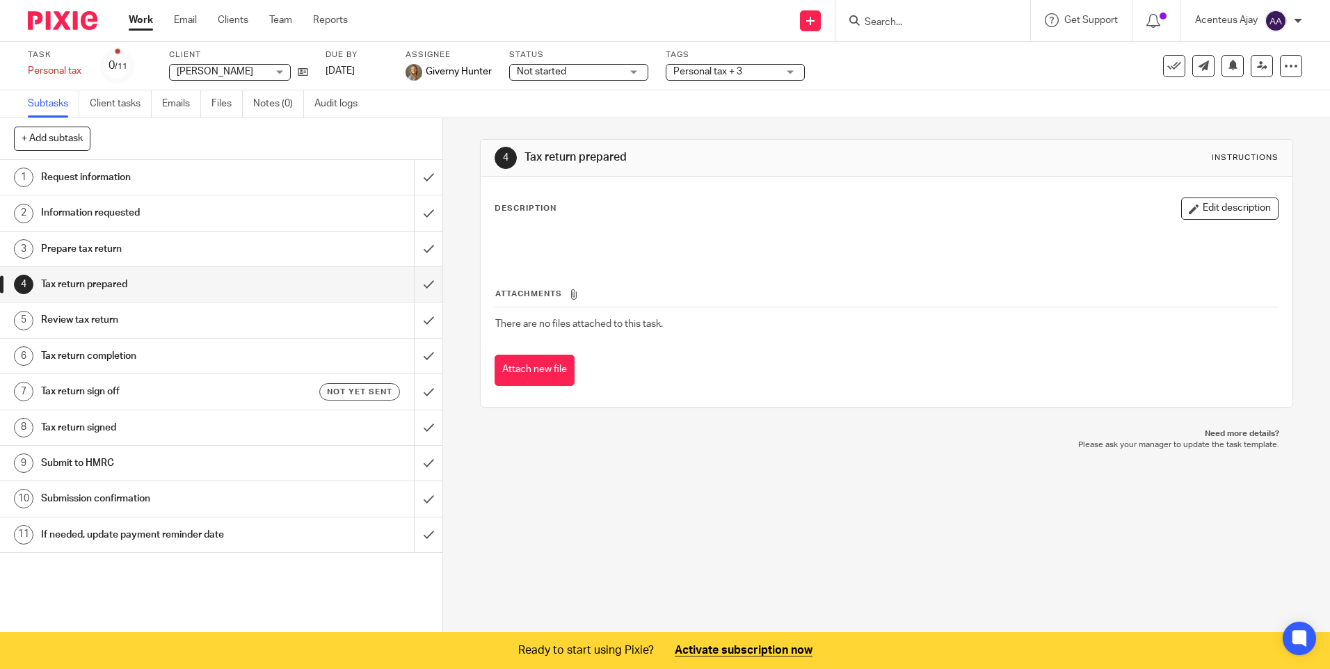
click at [84, 312] on h1 "Review tax return" at bounding box center [160, 319] width 239 height 21
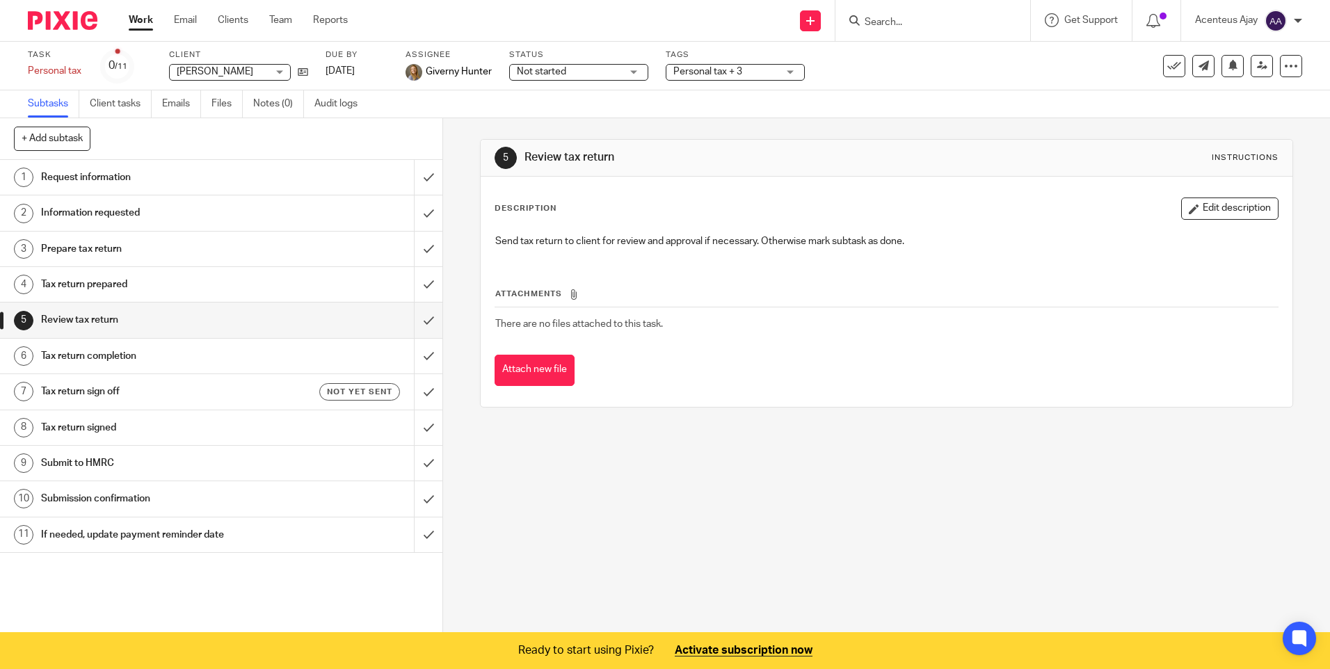
click at [144, 299] on link "4 Tax return prepared" at bounding box center [207, 284] width 414 height 35
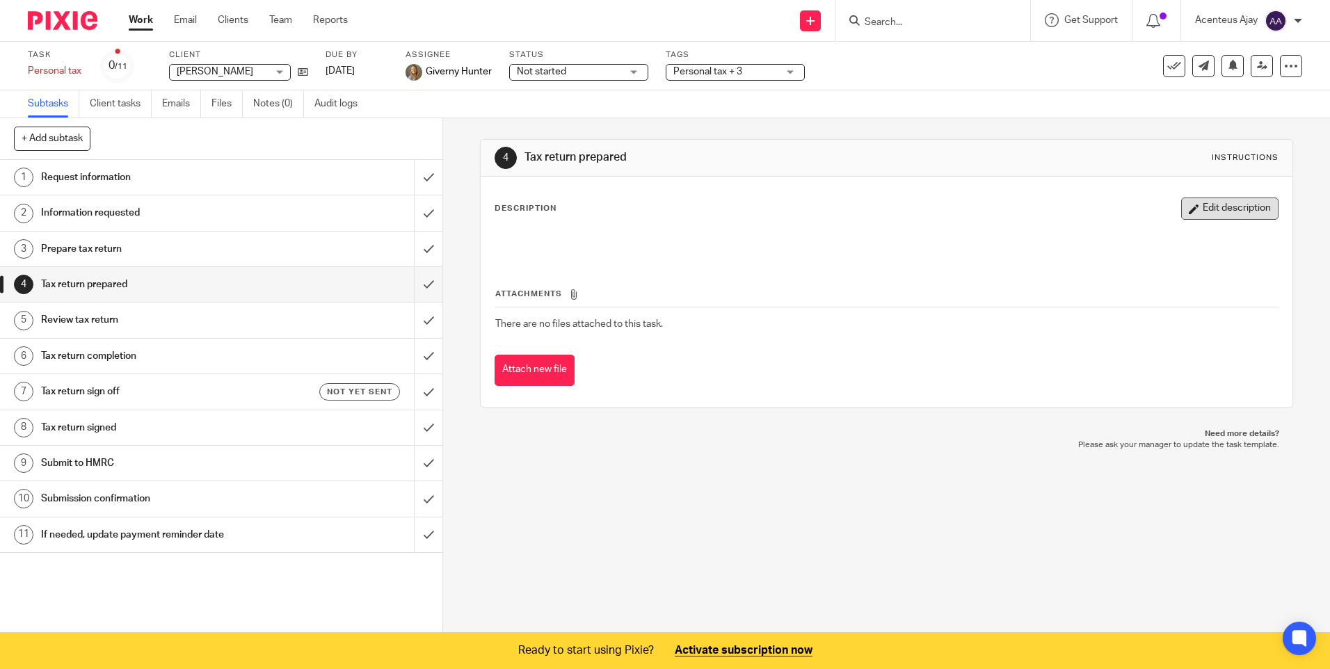
click at [1210, 211] on button "Edit description" at bounding box center [1229, 208] width 97 height 22
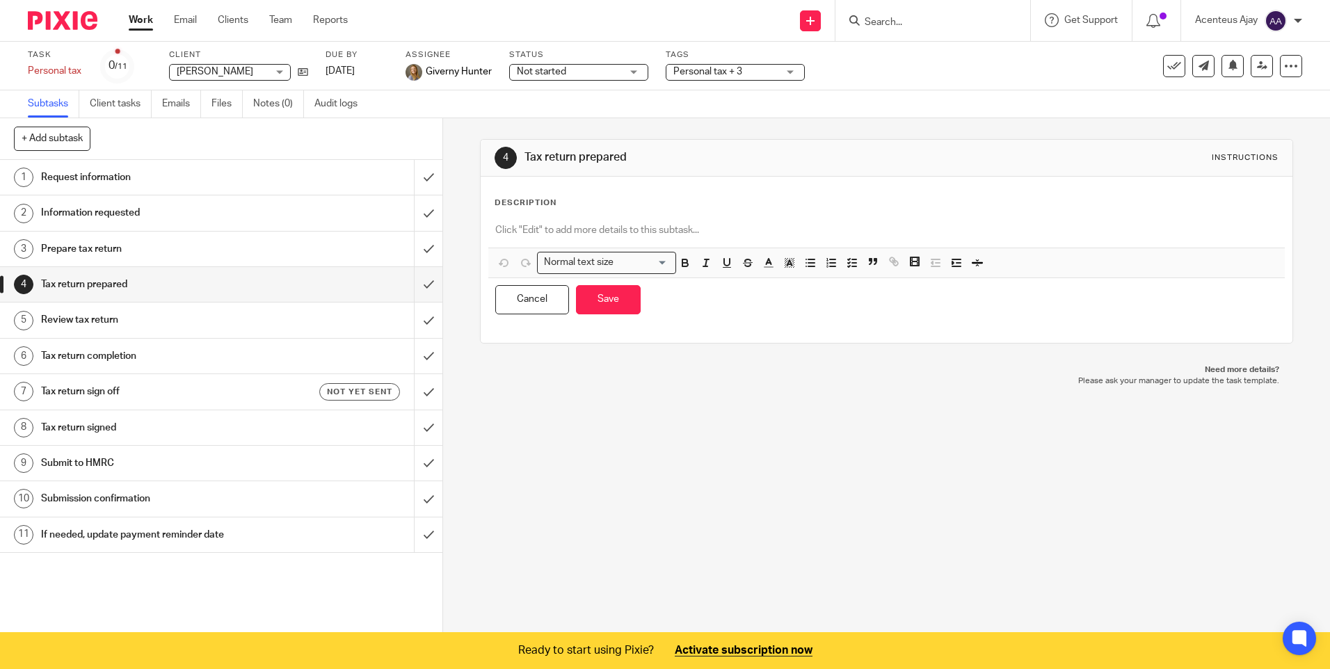
click at [545, 226] on p at bounding box center [886, 230] width 782 height 14
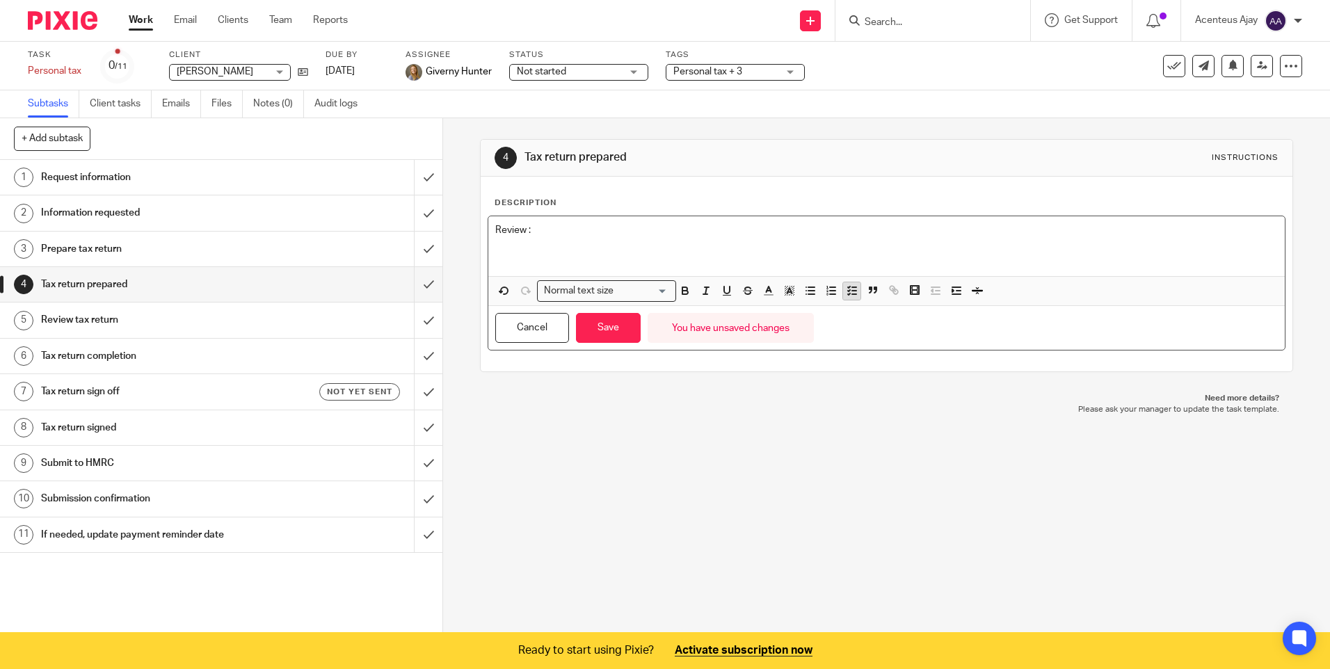
click at [850, 290] on icon "button" at bounding box center [852, 290] width 13 height 13
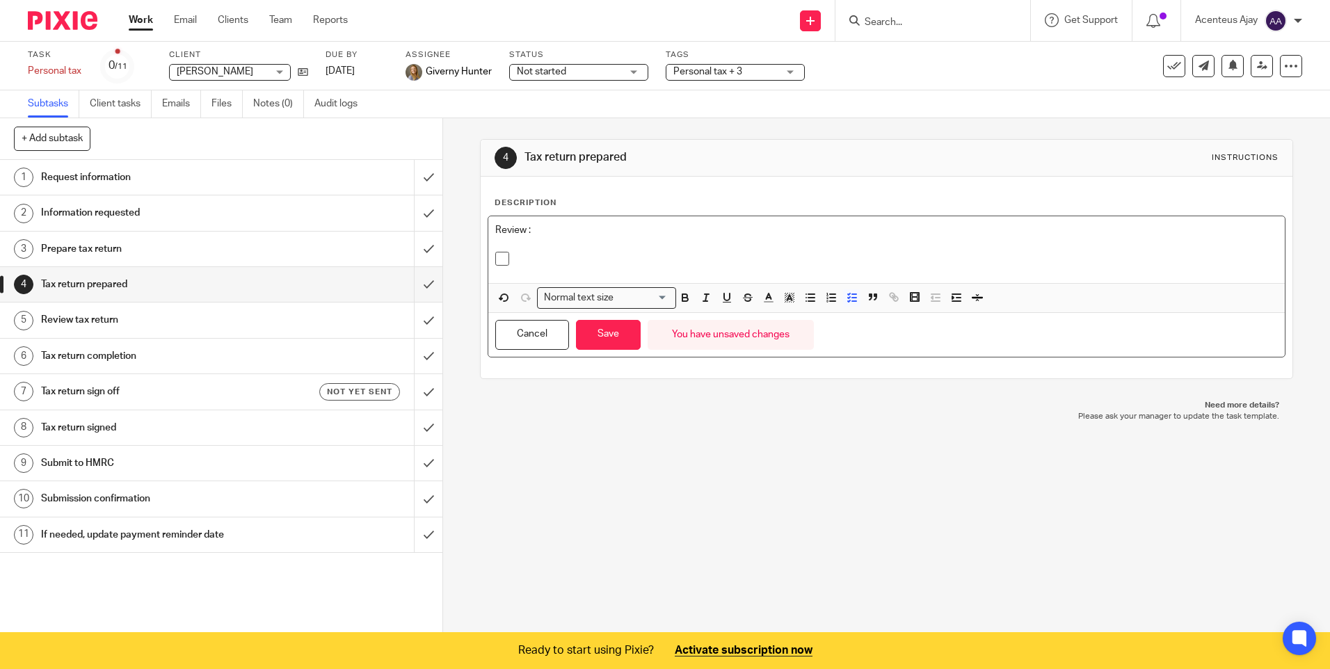
click at [538, 257] on p at bounding box center [896, 259] width 761 height 14
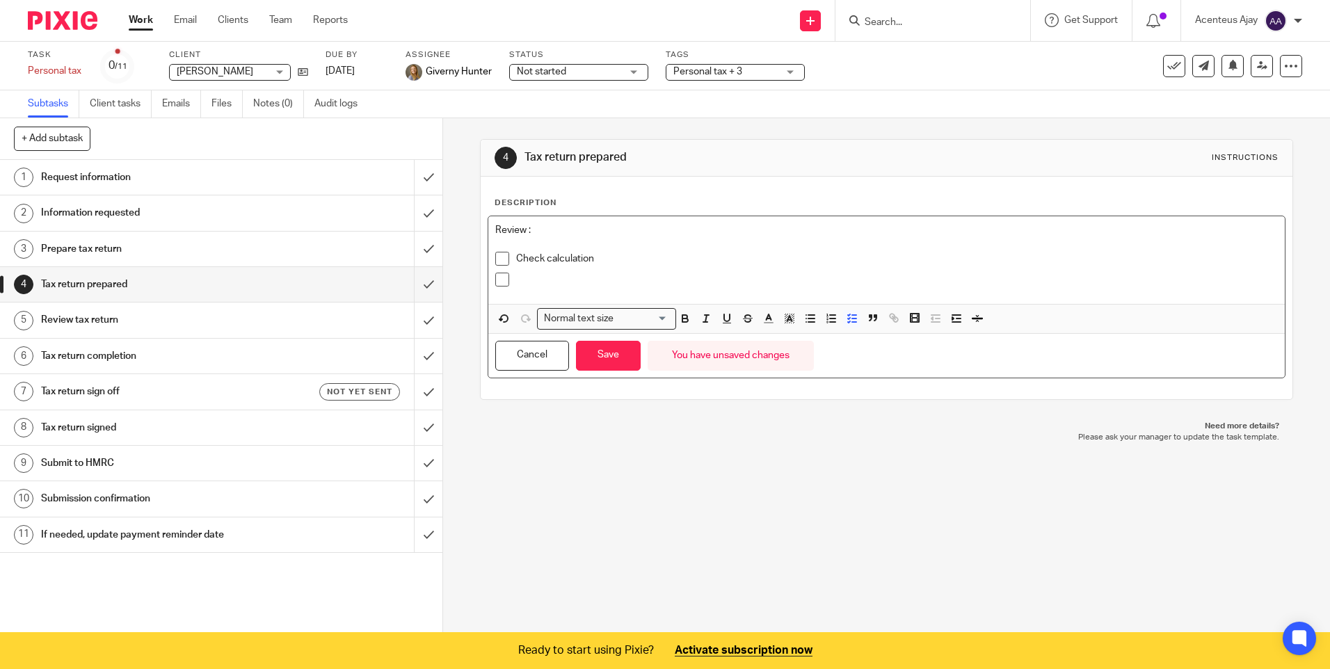
click at [523, 276] on p at bounding box center [896, 280] width 761 height 14
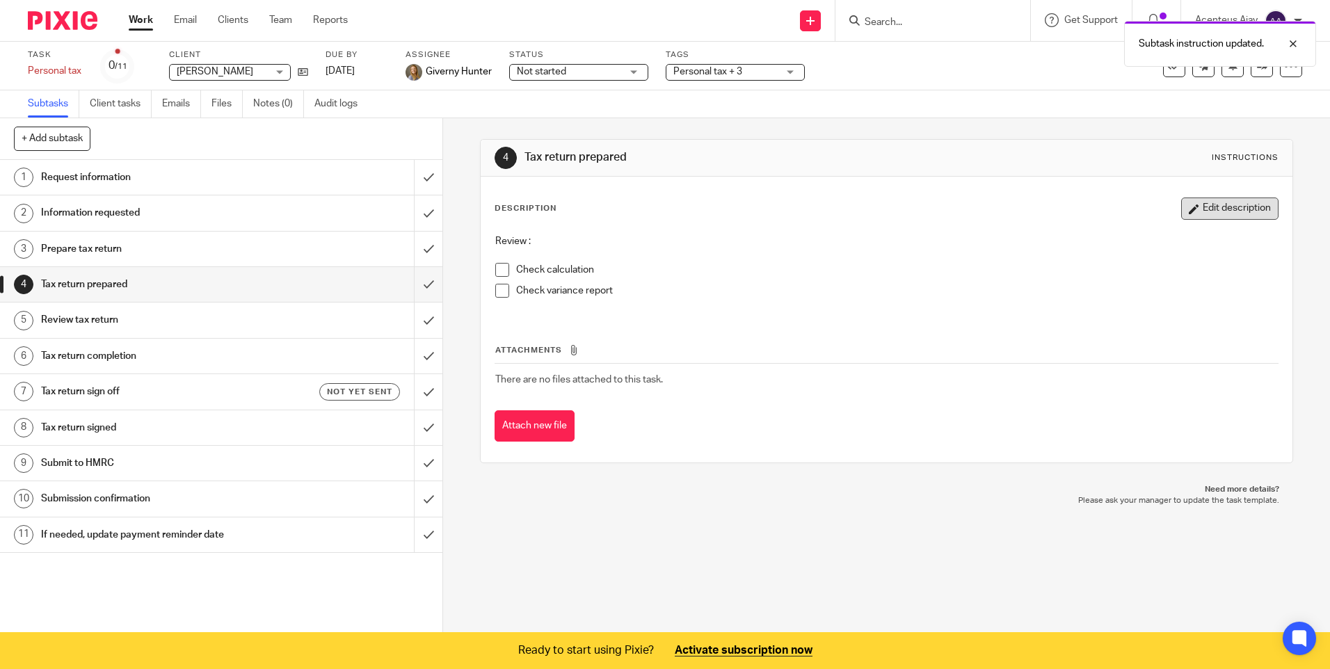
click at [1218, 209] on button "Edit description" at bounding box center [1229, 208] width 97 height 22
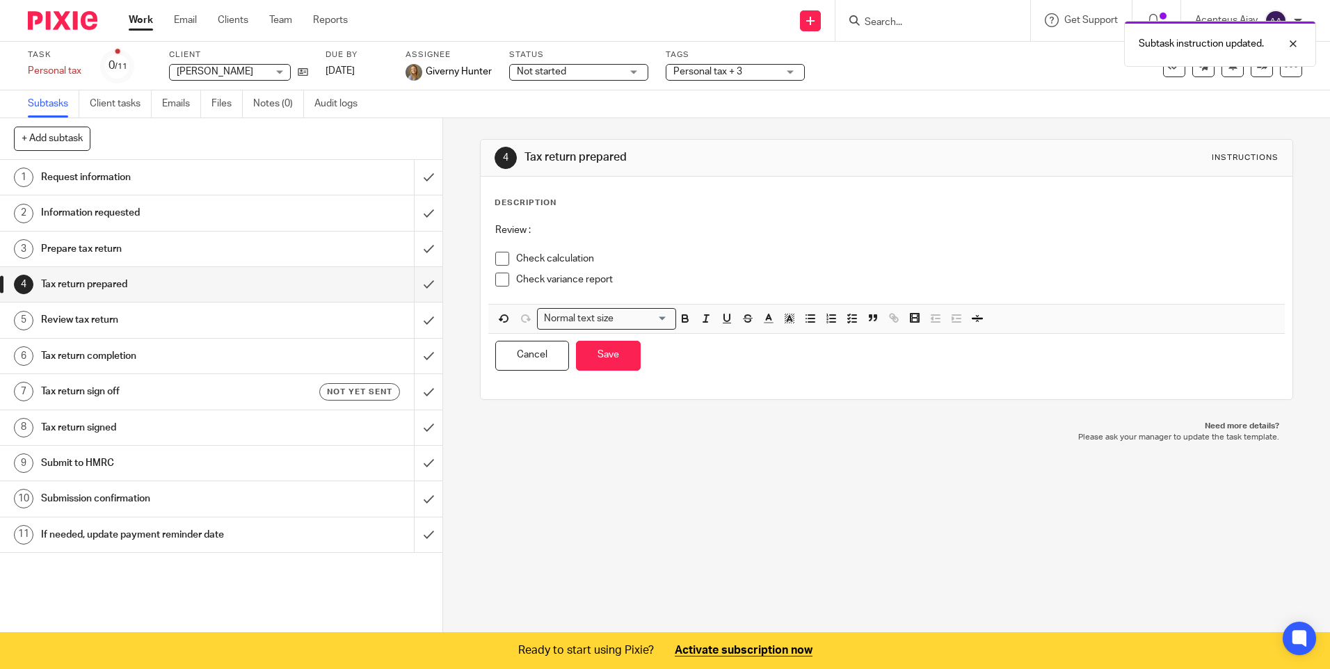
click at [620, 273] on p "Check variance report" at bounding box center [896, 280] width 761 height 14
click at [583, 280] on p "Check variance report" at bounding box center [896, 280] width 761 height 14
click at [634, 276] on p "Check variance report" at bounding box center [896, 280] width 761 height 14
click at [622, 281] on p "Check variance report" at bounding box center [896, 280] width 761 height 14
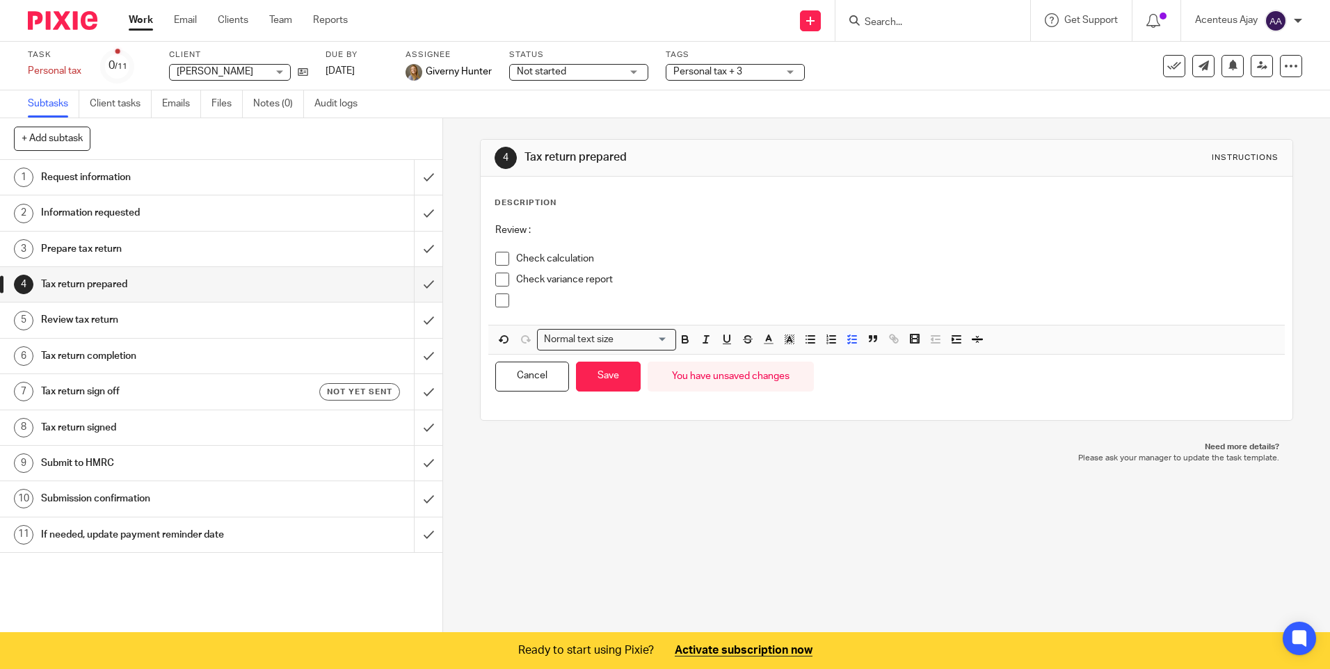
click at [543, 306] on p at bounding box center [896, 300] width 761 height 14
click at [544, 303] on p at bounding box center [896, 300] width 761 height 14
click at [594, 380] on button "Save" at bounding box center [608, 377] width 65 height 30
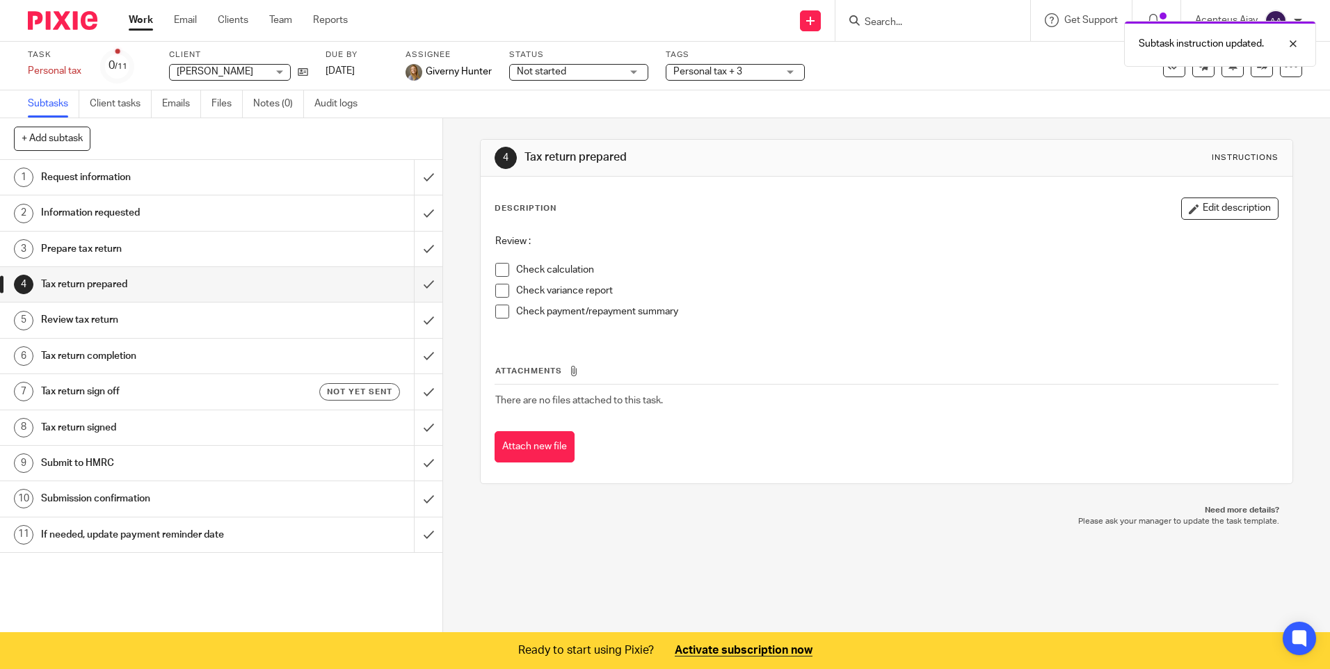
click at [104, 316] on h1 "Review tax return" at bounding box center [160, 319] width 239 height 21
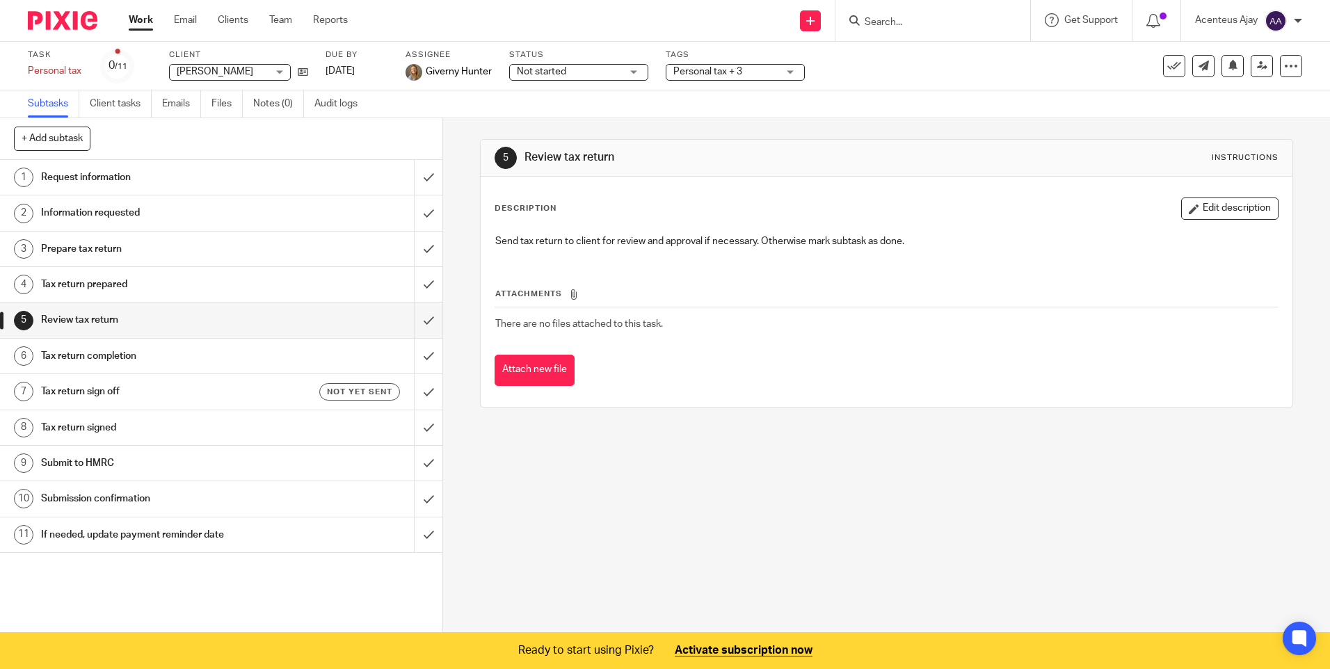
click at [125, 366] on h1 "Tax return completion" at bounding box center [160, 356] width 239 height 21
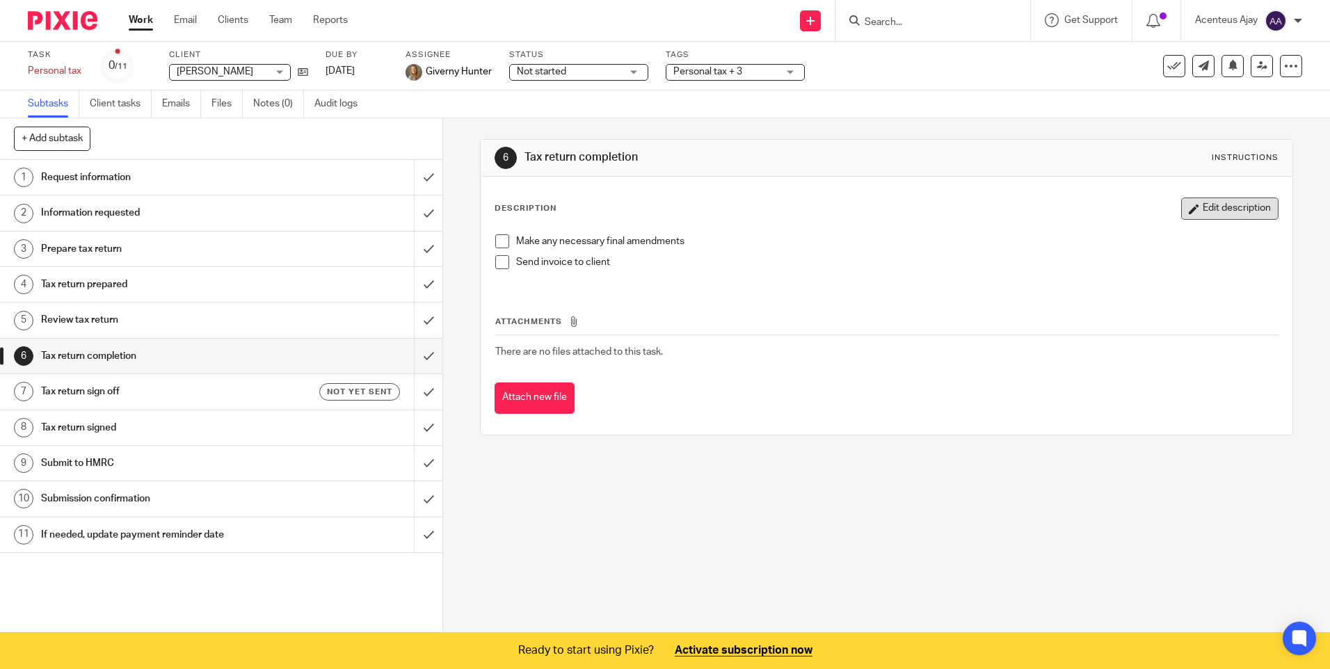
click at [1236, 214] on button "Edit description" at bounding box center [1229, 208] width 97 height 22
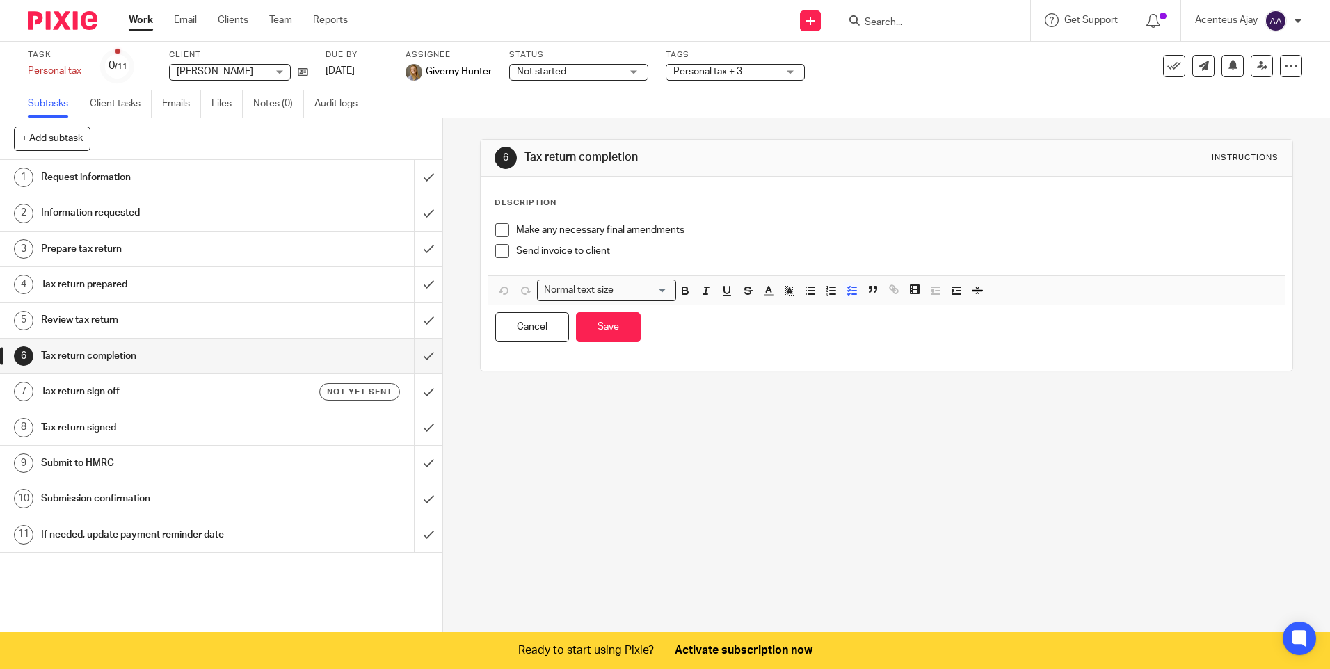
click at [503, 197] on p "Description" at bounding box center [525, 202] width 62 height 11
click at [488, 223] on div "Make any necessary final amendments Send invoice to client" at bounding box center [886, 245] width 796 height 59
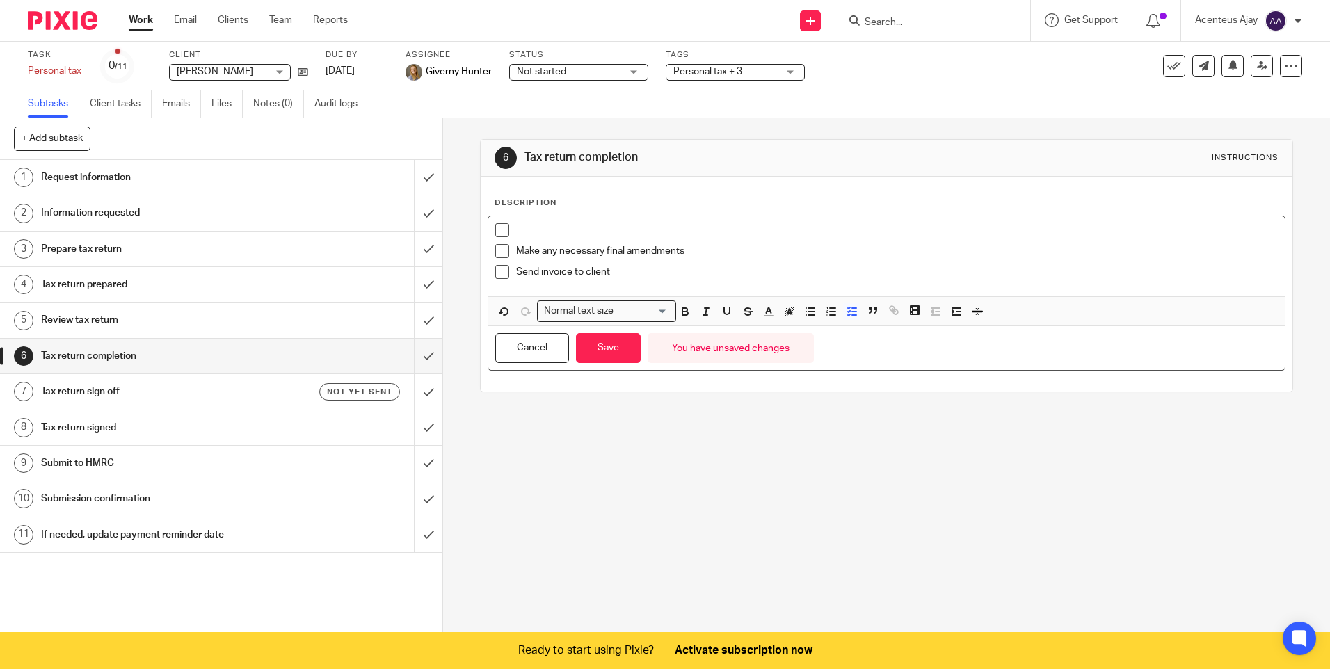
click at [525, 233] on p at bounding box center [896, 230] width 761 height 14
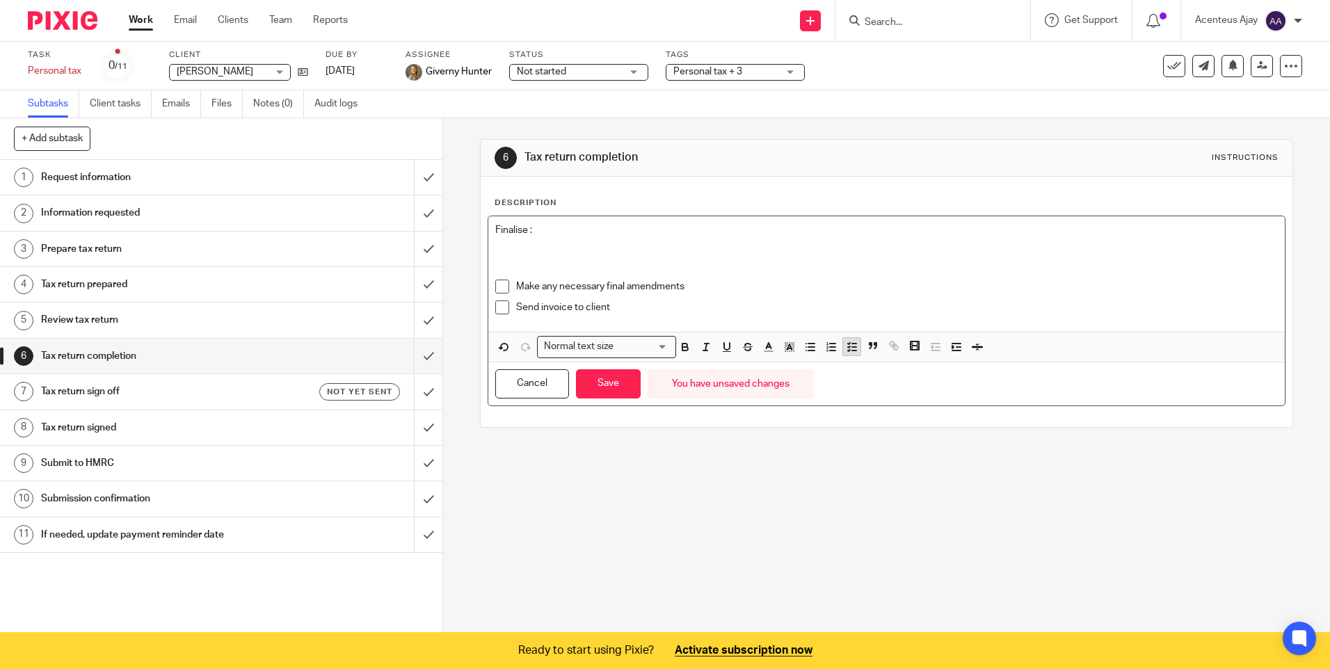
click at [852, 347] on line "button" at bounding box center [854, 347] width 4 height 0
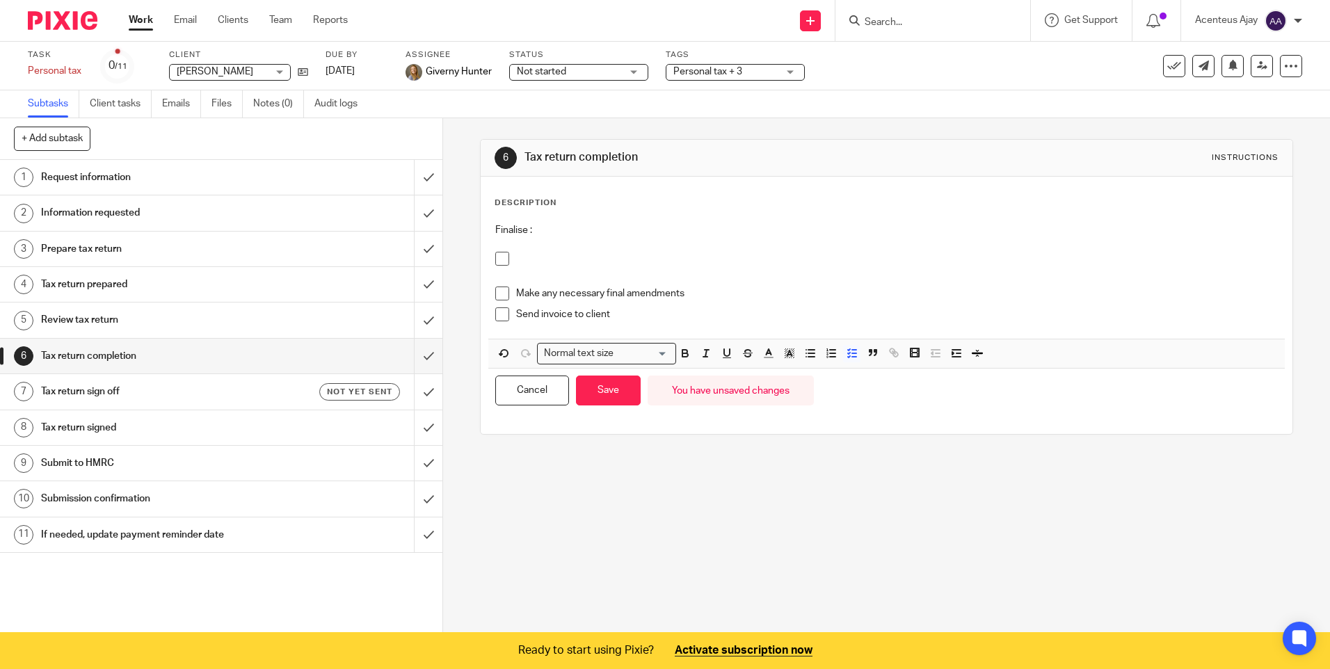
click at [535, 259] on p at bounding box center [896, 259] width 761 height 14
click at [495, 277] on p at bounding box center [886, 280] width 782 height 14
click at [848, 355] on polyline "button" at bounding box center [849, 353] width 2 height 1
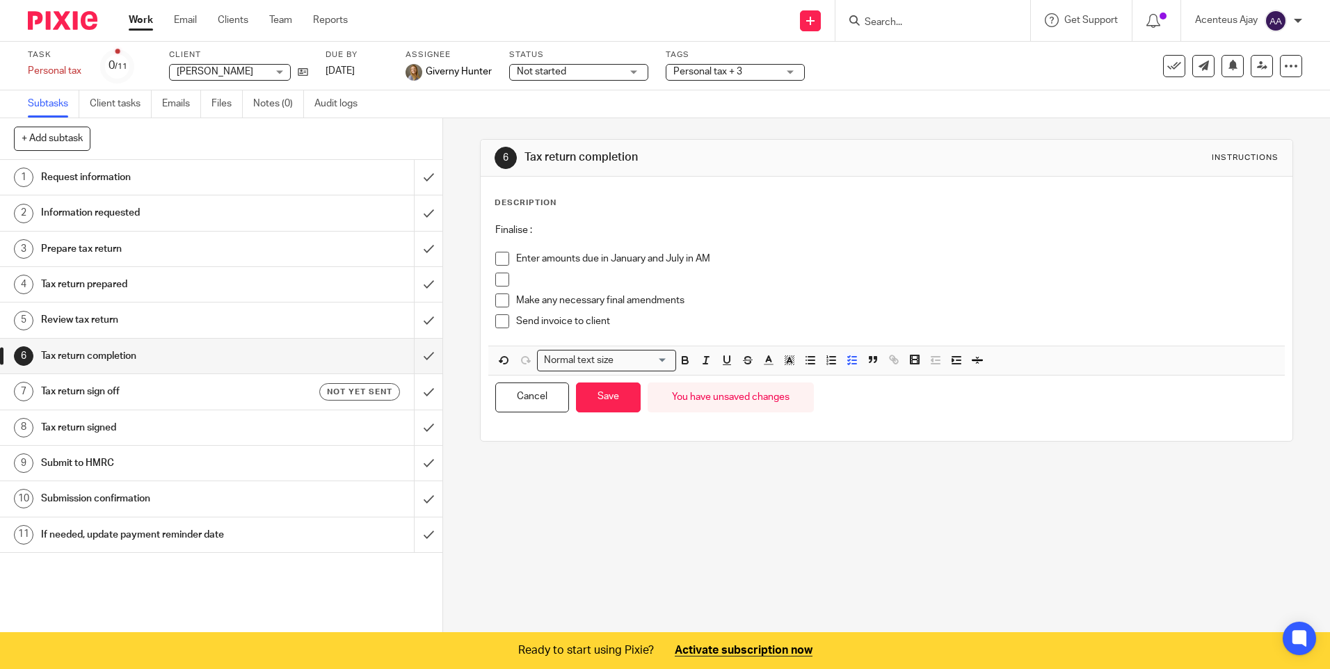
click at [531, 277] on p at bounding box center [896, 280] width 761 height 14
drag, startPoint x: 675, startPoint y: 278, endPoint x: 497, endPoint y: 277, distance: 178.7
click at [497, 277] on li "Upload tax return for approval to AM" at bounding box center [886, 283] width 782 height 21
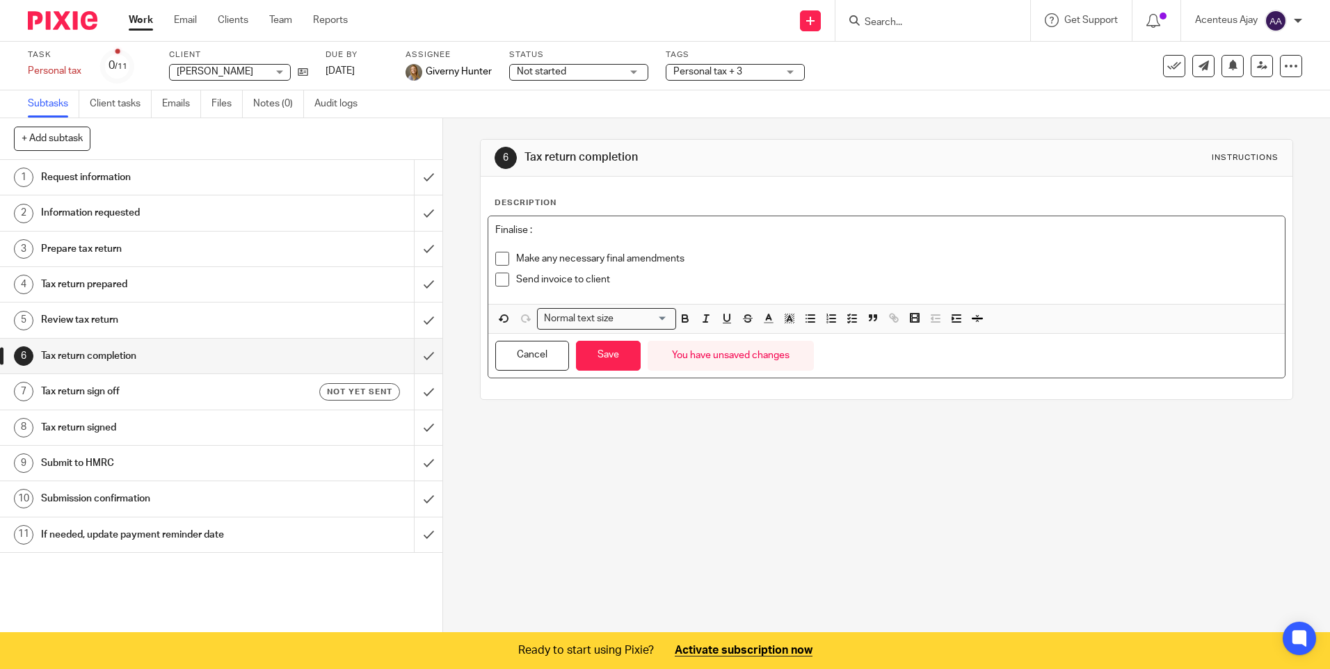
drag, startPoint x: 542, startPoint y: 232, endPoint x: 463, endPoint y: 232, distance: 78.6
click at [464, 232] on div "6 Tax return completion Instructions Description Finalise : Make any necessary …" at bounding box center [886, 376] width 887 height 516
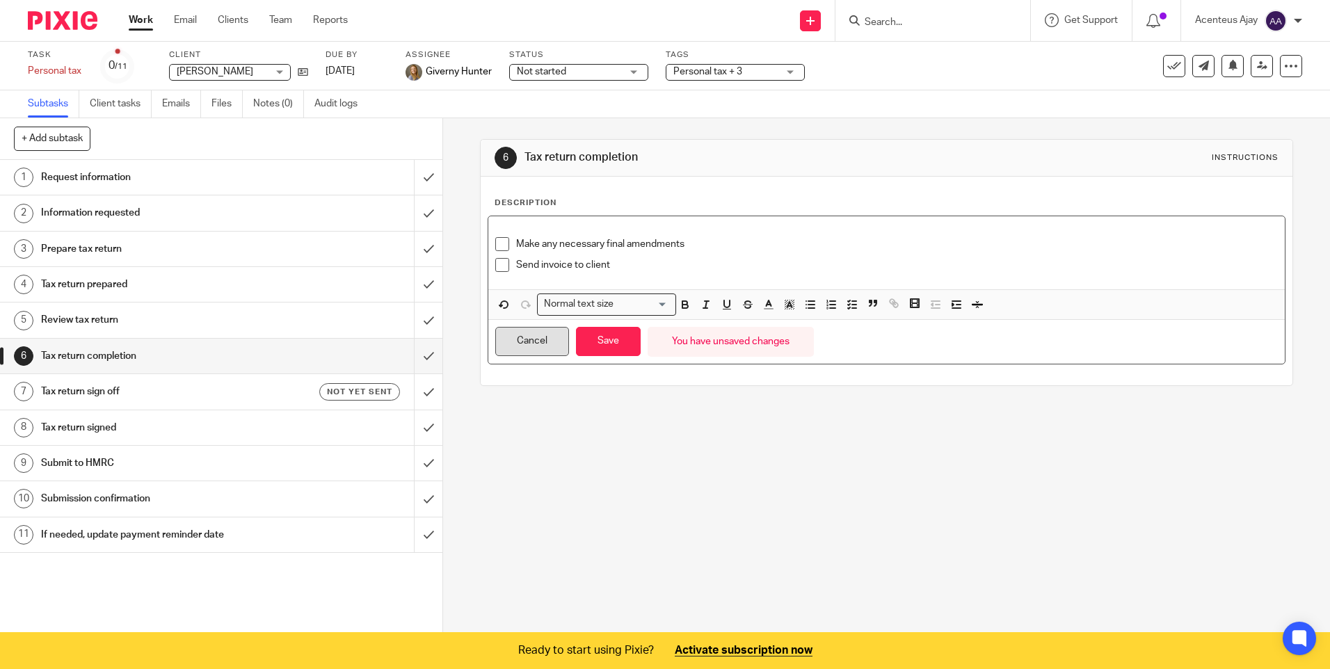
click at [504, 342] on button "Cancel" at bounding box center [532, 342] width 74 height 30
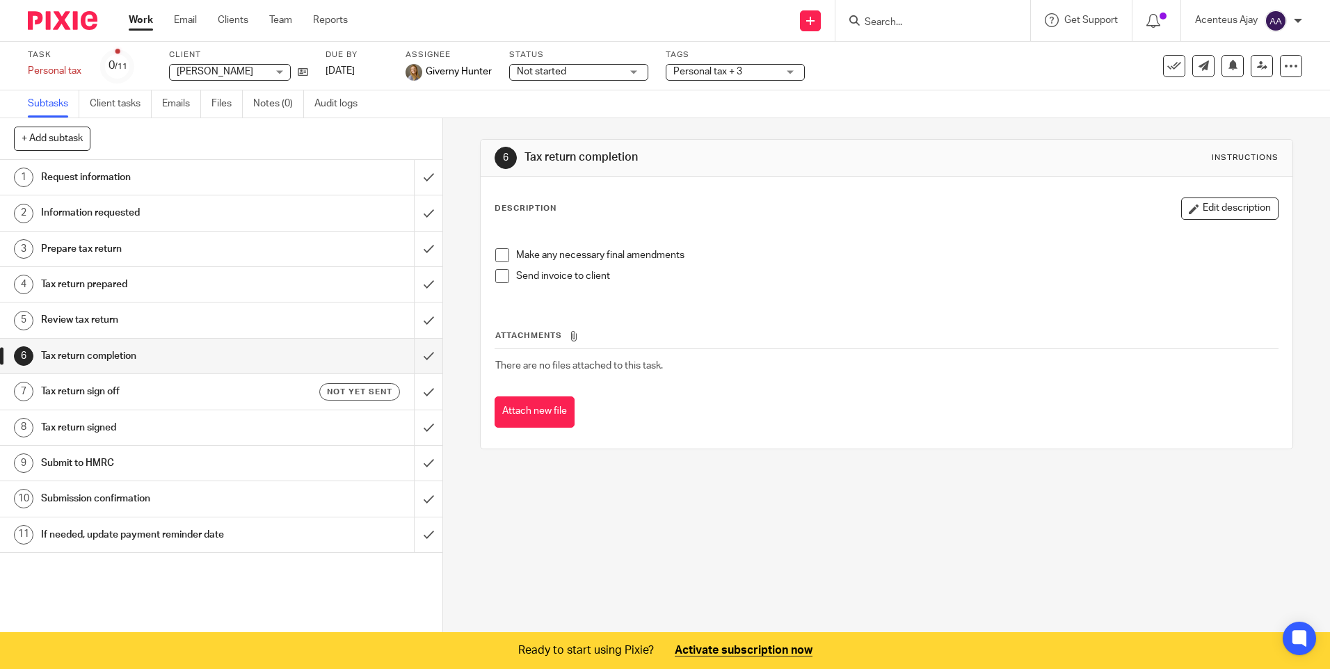
click at [104, 330] on h1 "Review tax return" at bounding box center [160, 319] width 239 height 21
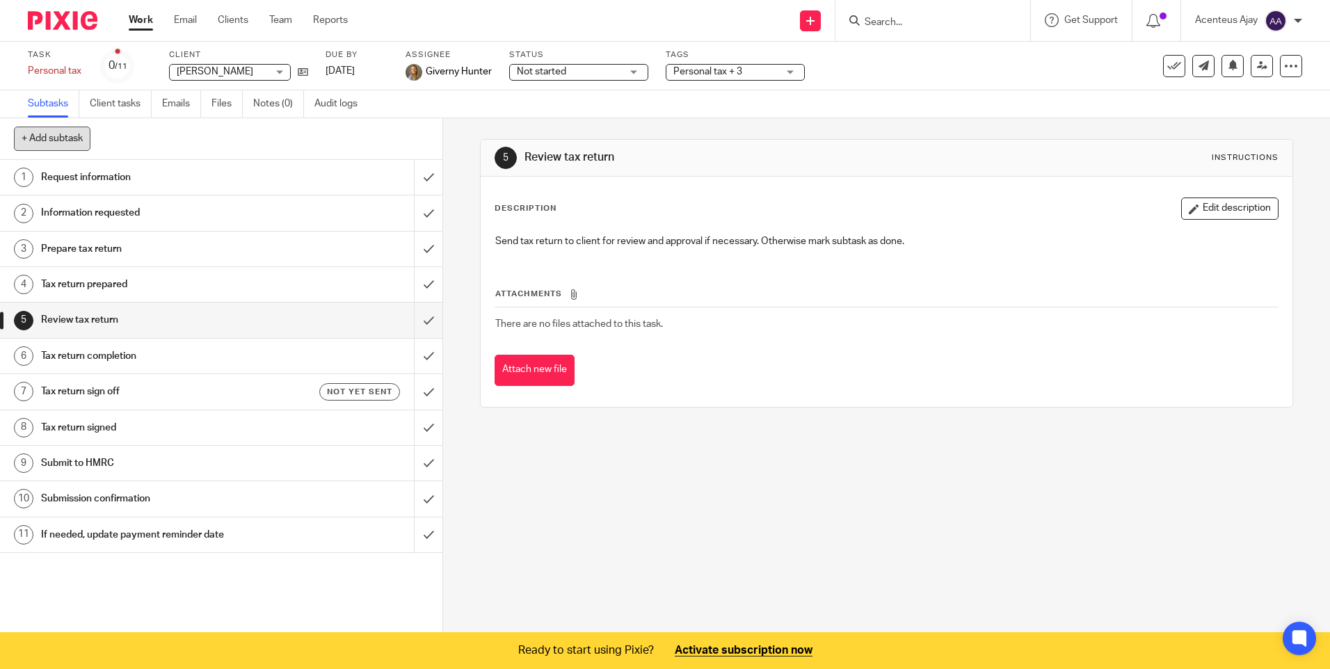
click at [72, 138] on button "+ Add subtask" at bounding box center [52, 139] width 76 height 24
type input "Review"
click at [413, 145] on p "+ Add" at bounding box center [408, 139] width 40 height 24
click at [74, 574] on h1 "Review" at bounding box center [160, 570] width 239 height 21
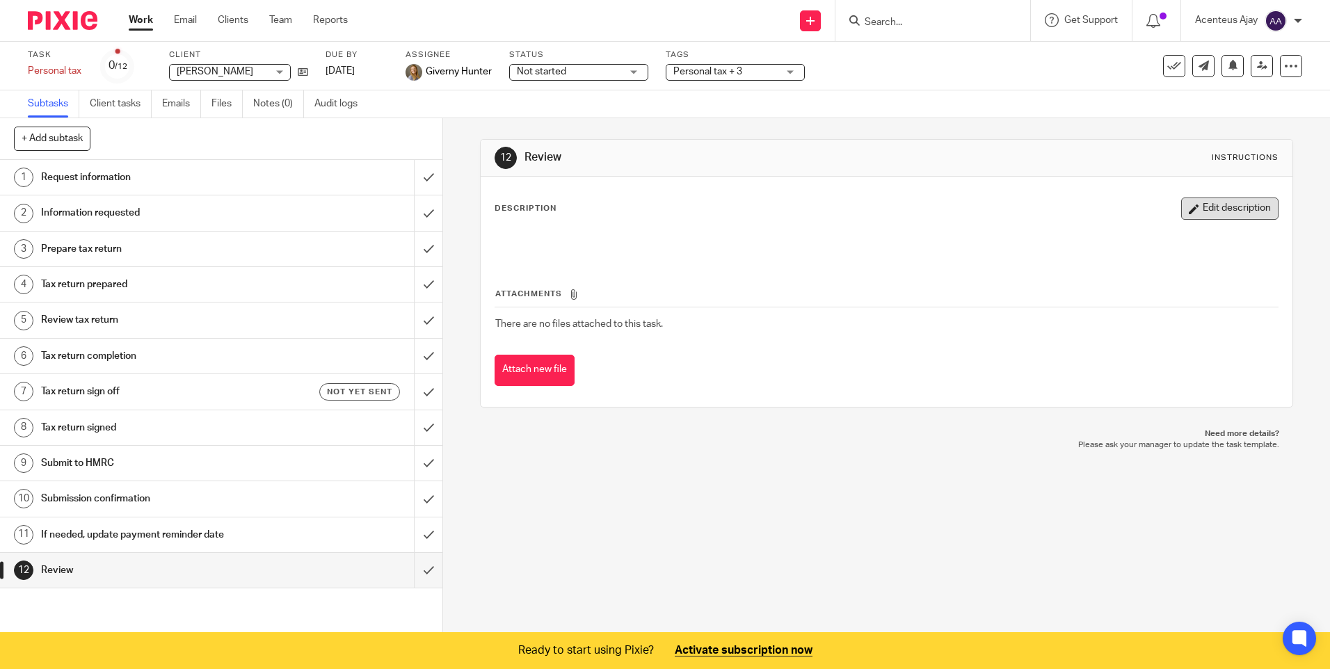
click at [1211, 208] on button "Edit description" at bounding box center [1229, 208] width 97 height 22
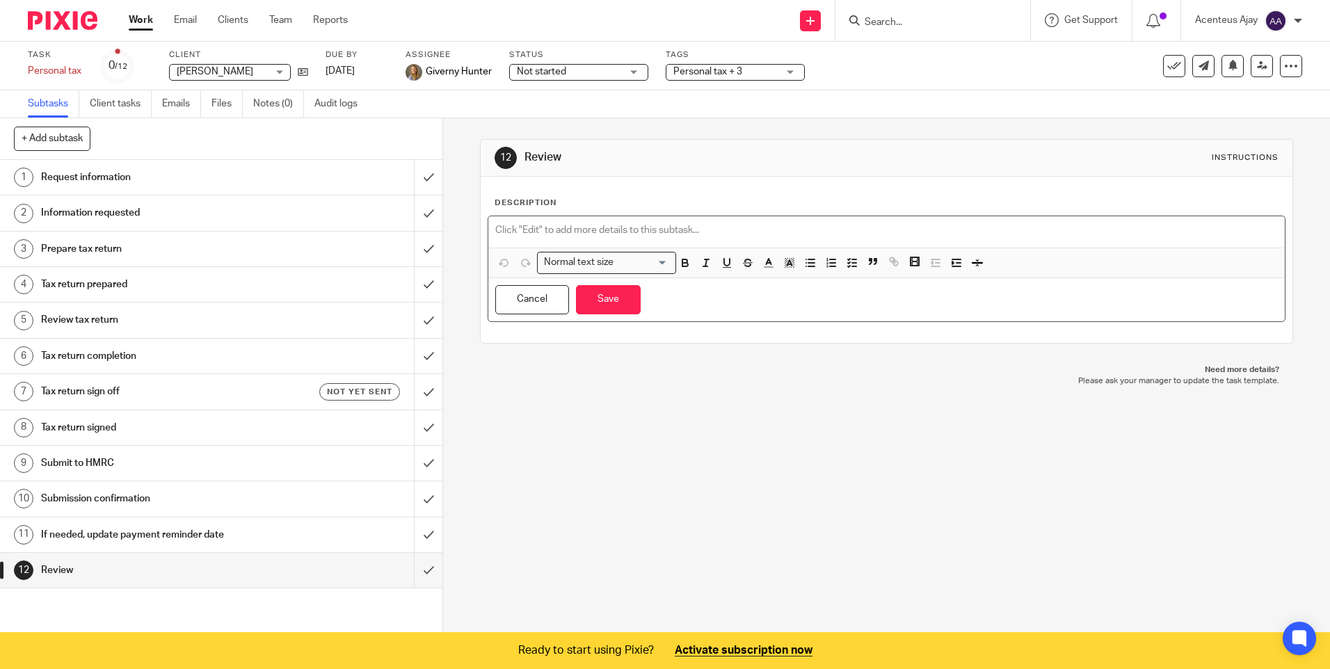
click at [541, 236] on p at bounding box center [886, 230] width 782 height 14
click at [848, 266] on polyline "button" at bounding box center [849, 266] width 2 height 1
click at [847, 268] on icon "button" at bounding box center [852, 263] width 13 height 13
click at [846, 262] on icon "button" at bounding box center [852, 263] width 13 height 13
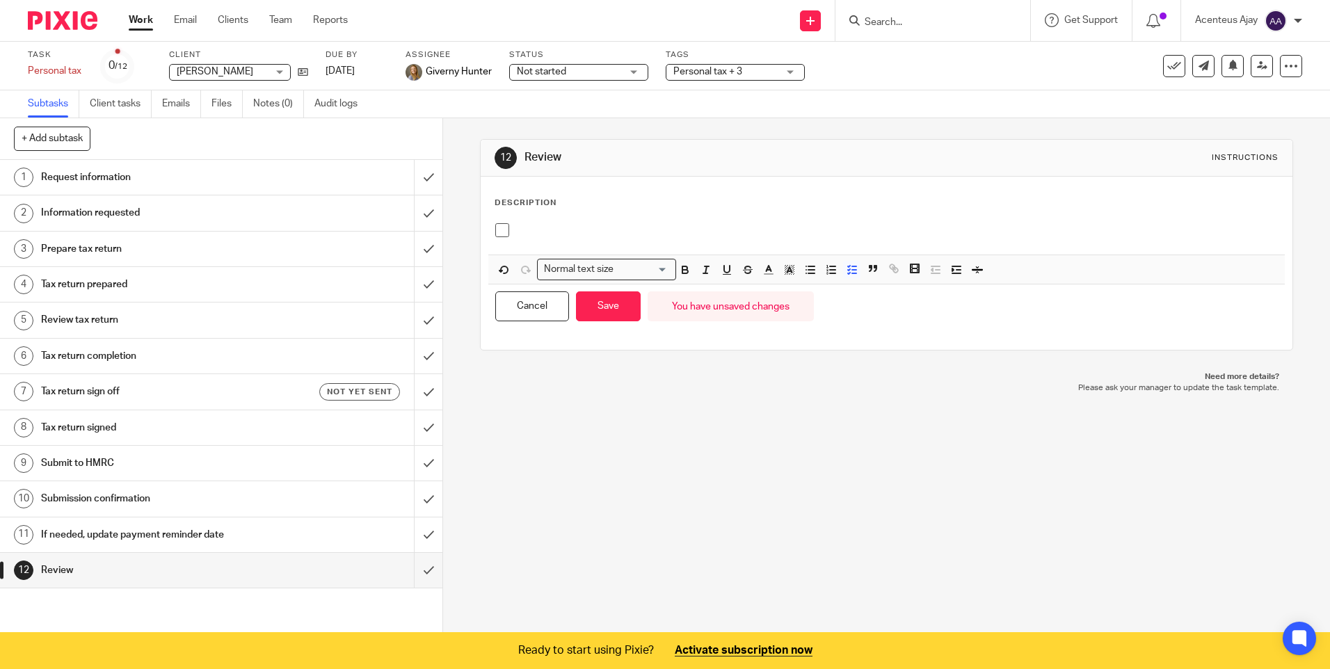
click at [547, 219] on div at bounding box center [886, 235] width 796 height 38
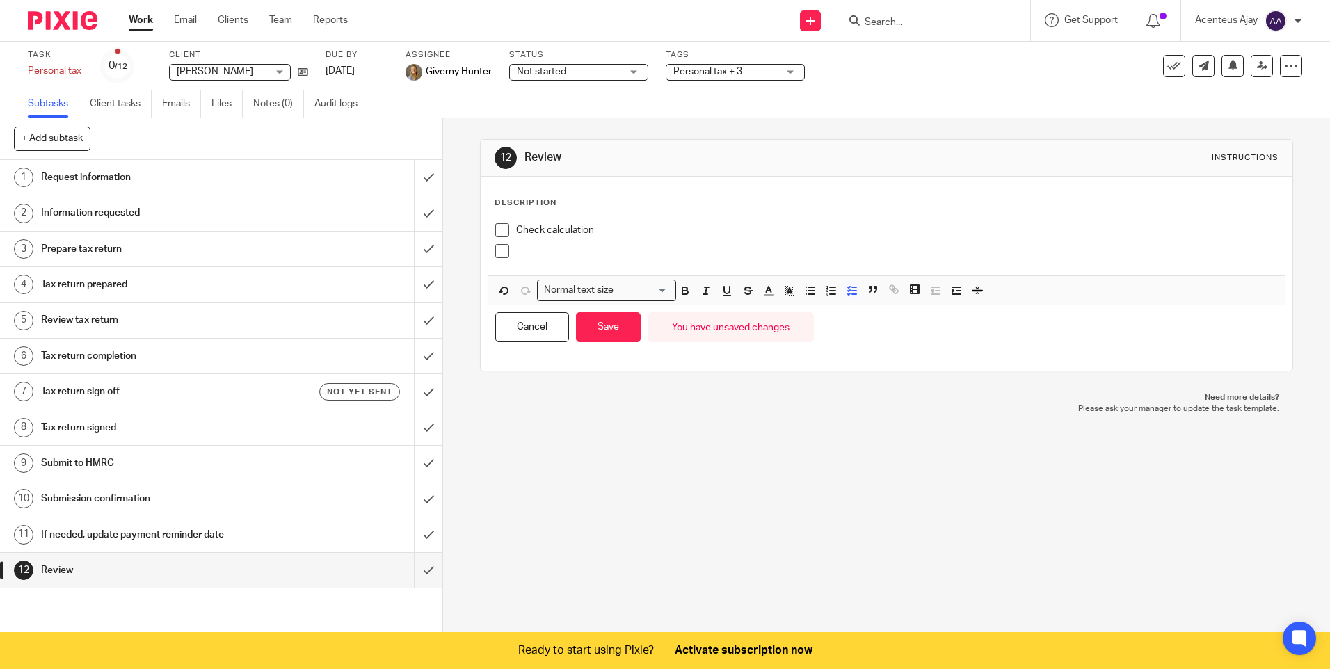
click at [549, 255] on p at bounding box center [896, 251] width 761 height 14
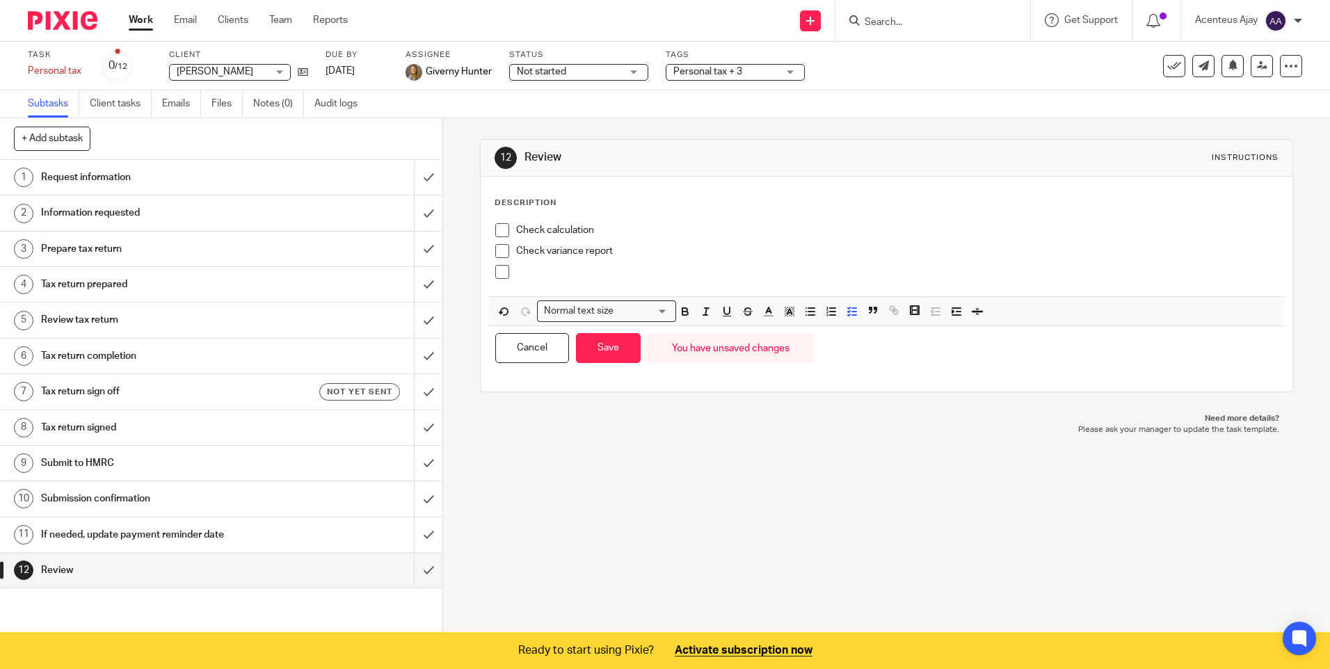
click at [547, 264] on div "Check variance report" at bounding box center [896, 254] width 761 height 21
click at [536, 276] on p at bounding box center [896, 272] width 761 height 14
click at [599, 348] on button "Save" at bounding box center [608, 348] width 65 height 30
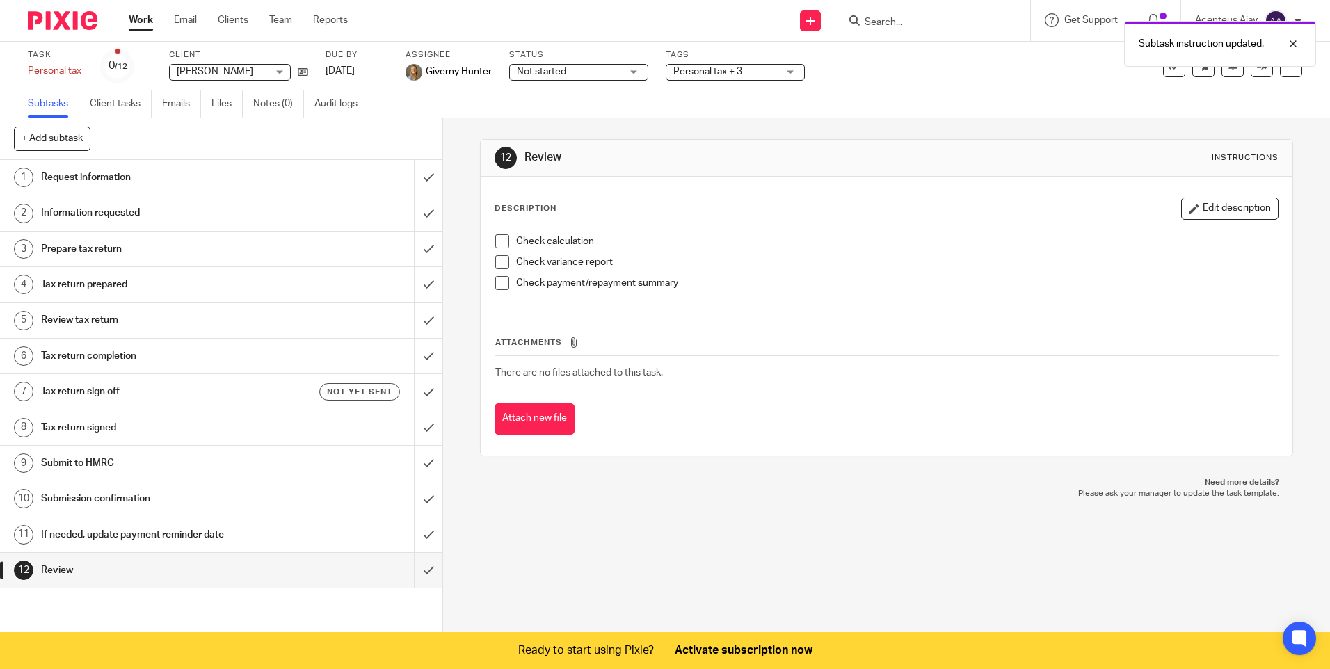
click at [103, 490] on h1 "Submission confirmation" at bounding box center [160, 498] width 239 height 21
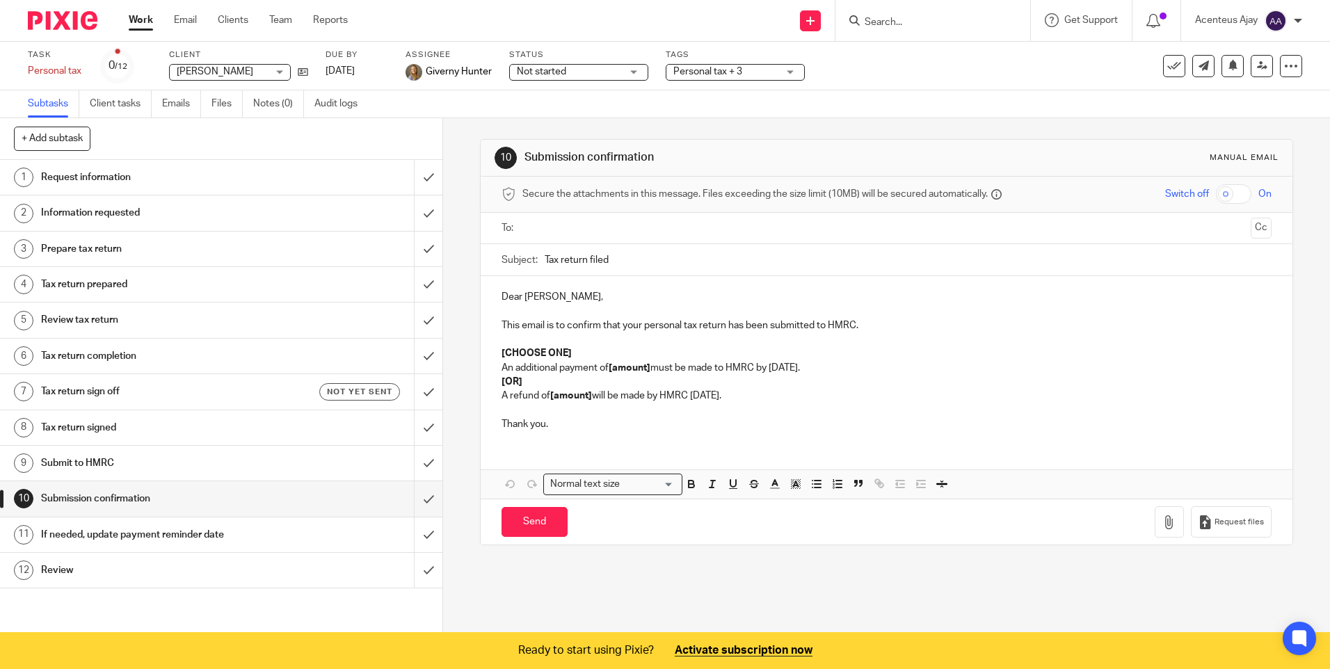
click at [159, 467] on h1 "Submit to HMRC" at bounding box center [160, 463] width 239 height 21
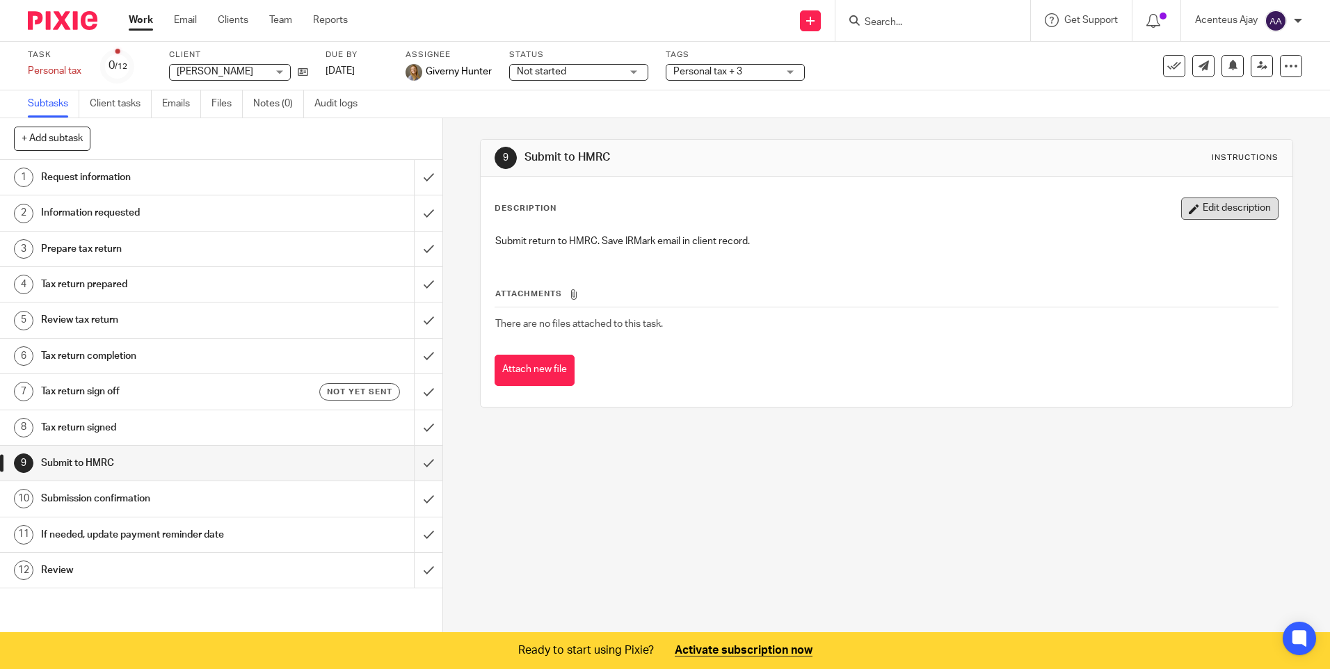
click at [1209, 209] on button "Edit description" at bounding box center [1229, 208] width 97 height 22
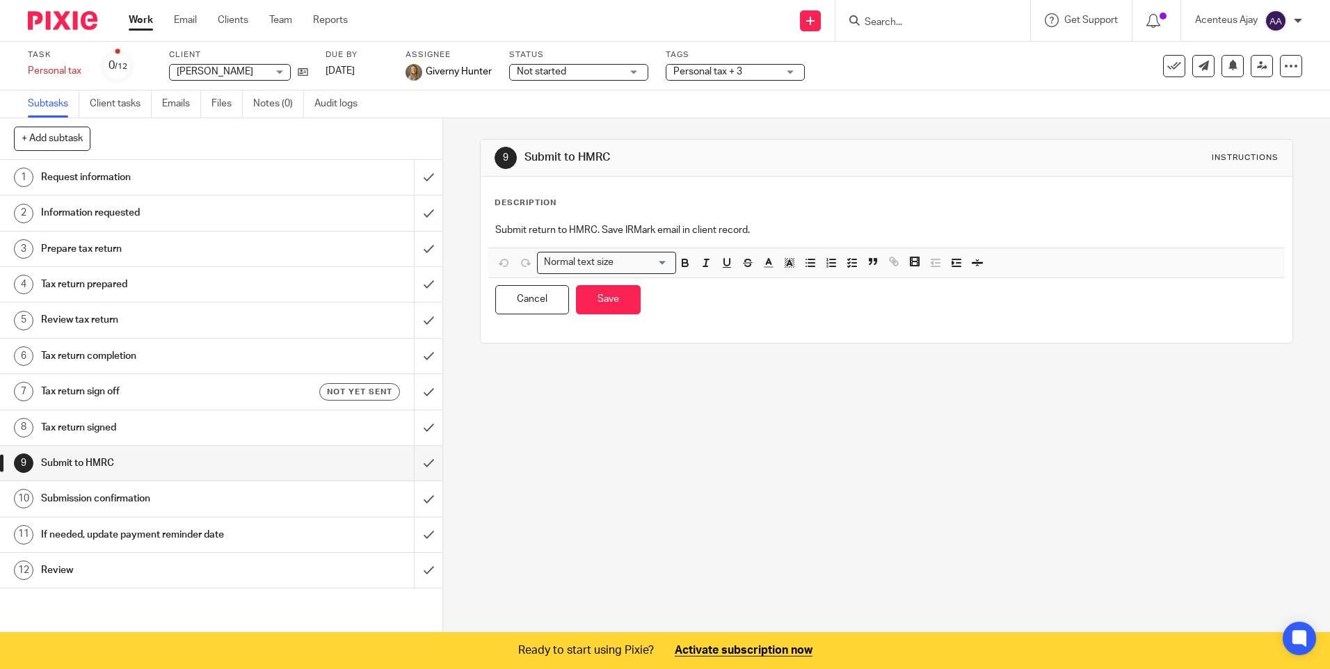
click at [495, 228] on p "Submit return to HMRC. Save IRMark email in client record." at bounding box center [886, 230] width 782 height 14
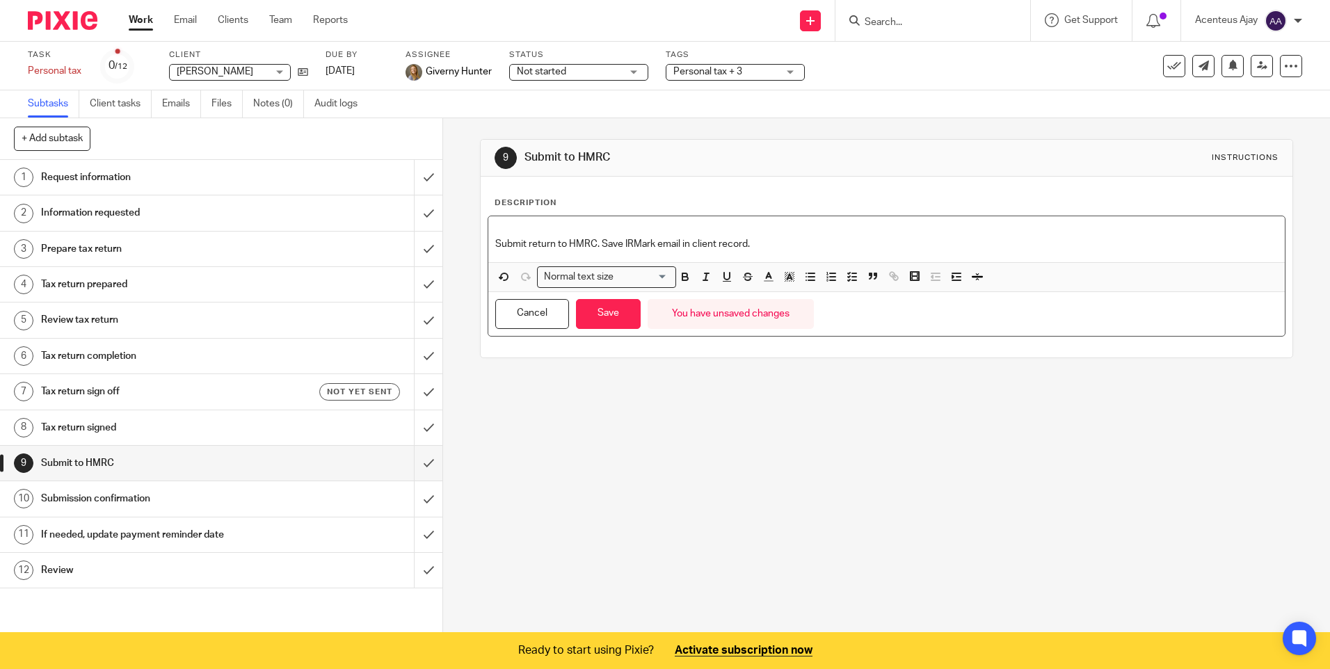
click at [488, 230] on div "Submit return to HMRC. Save IRMark email in client record." at bounding box center [886, 239] width 796 height 46
click at [848, 275] on icon "button" at bounding box center [852, 277] width 13 height 13
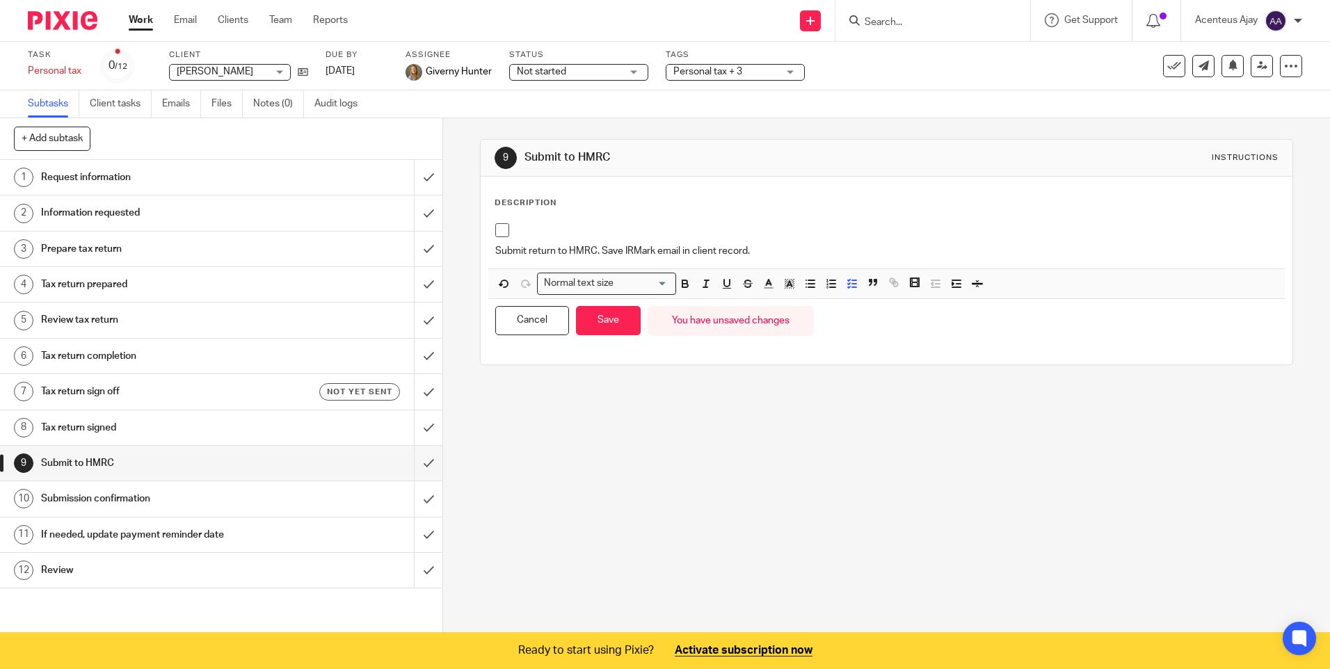
click at [556, 229] on p at bounding box center [896, 230] width 761 height 14
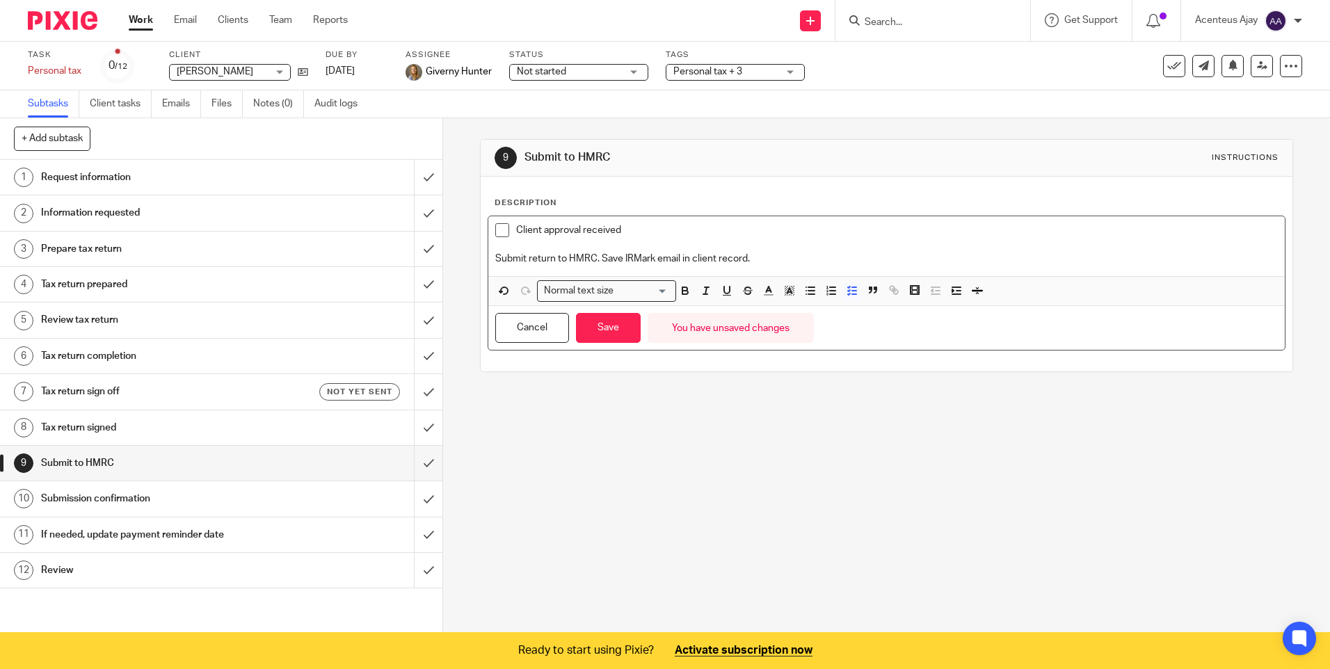
click at [495, 257] on p "Submit return to HMRC. Save IRMark email in client record." at bounding box center [886, 259] width 782 height 14
click at [846, 286] on icon "button" at bounding box center [852, 290] width 13 height 13
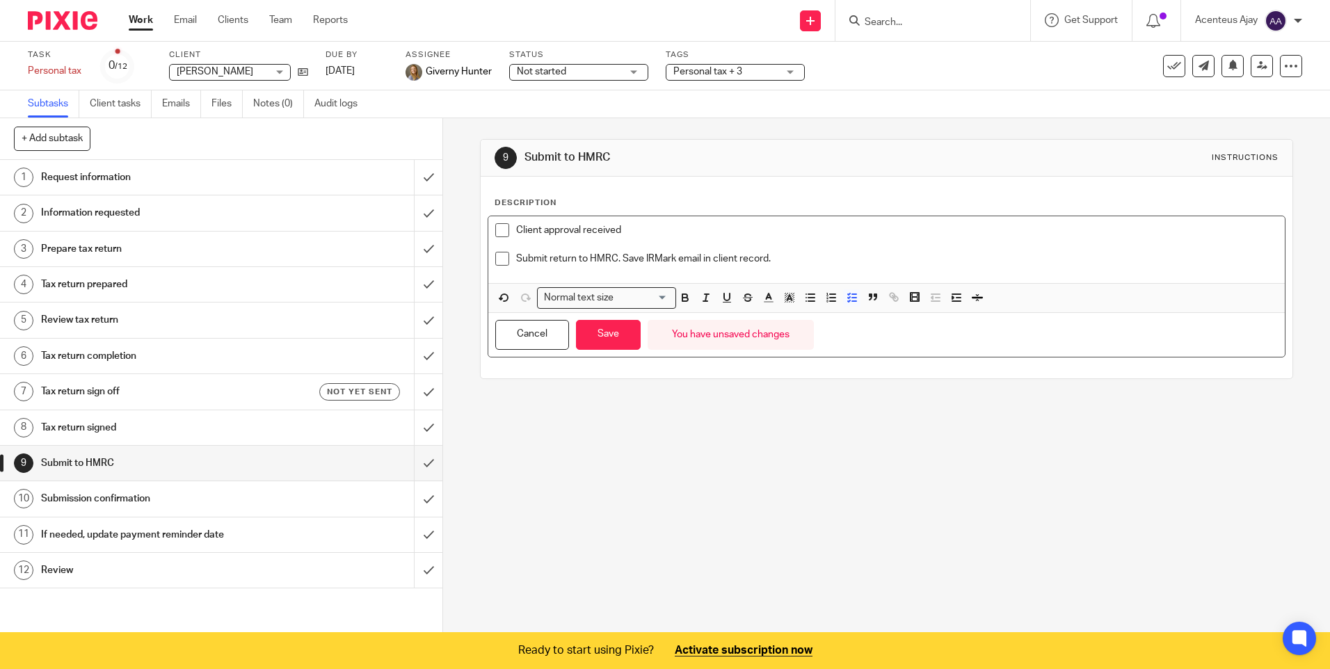
click at [780, 252] on p "Submit return to HMRC. Save IRMark email in client record." at bounding box center [896, 259] width 761 height 14
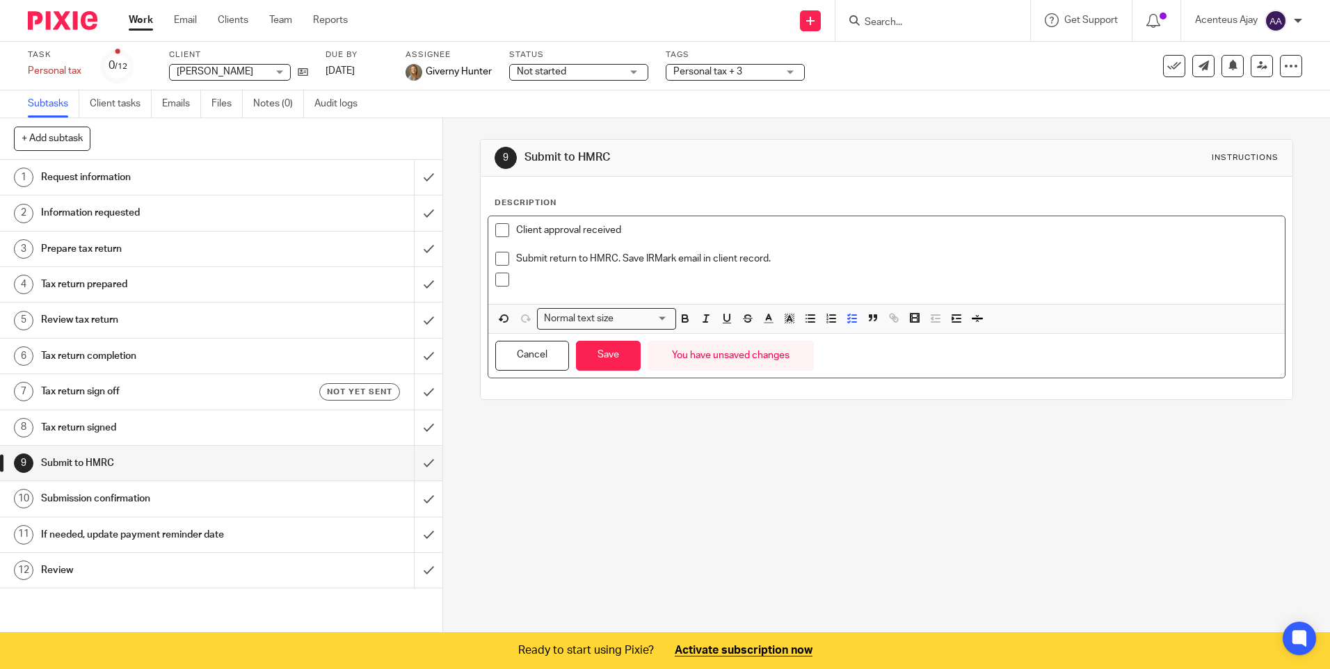
click at [578, 279] on p at bounding box center [896, 280] width 761 height 14
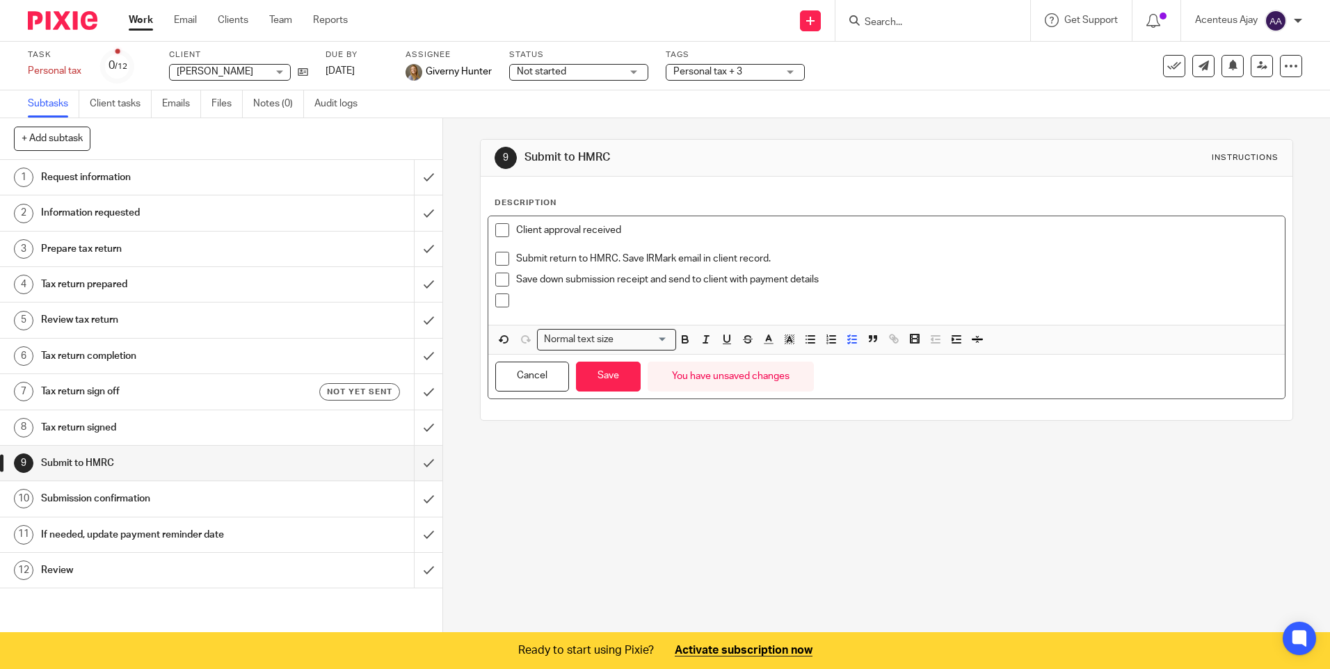
click at [550, 303] on p at bounding box center [896, 300] width 761 height 14
click at [615, 382] on button "Save" at bounding box center [608, 377] width 65 height 30
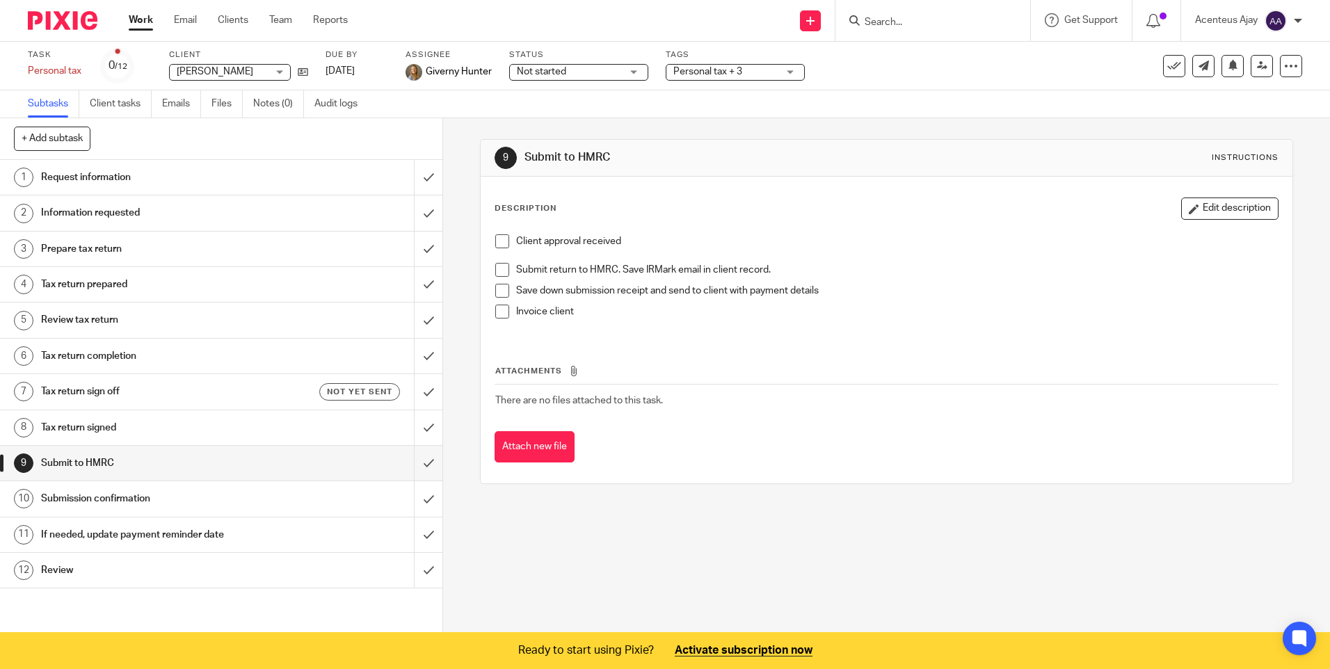
click at [914, 41] on body "Work Email Clients Team Reports Work Email Clients Team Reports Settings Send n…" at bounding box center [665, 334] width 1330 height 669
drag, startPoint x: 914, startPoint y: 40, endPoint x: 898, endPoint y: 19, distance: 26.3
click at [898, 19] on input "Search" at bounding box center [925, 23] width 125 height 13
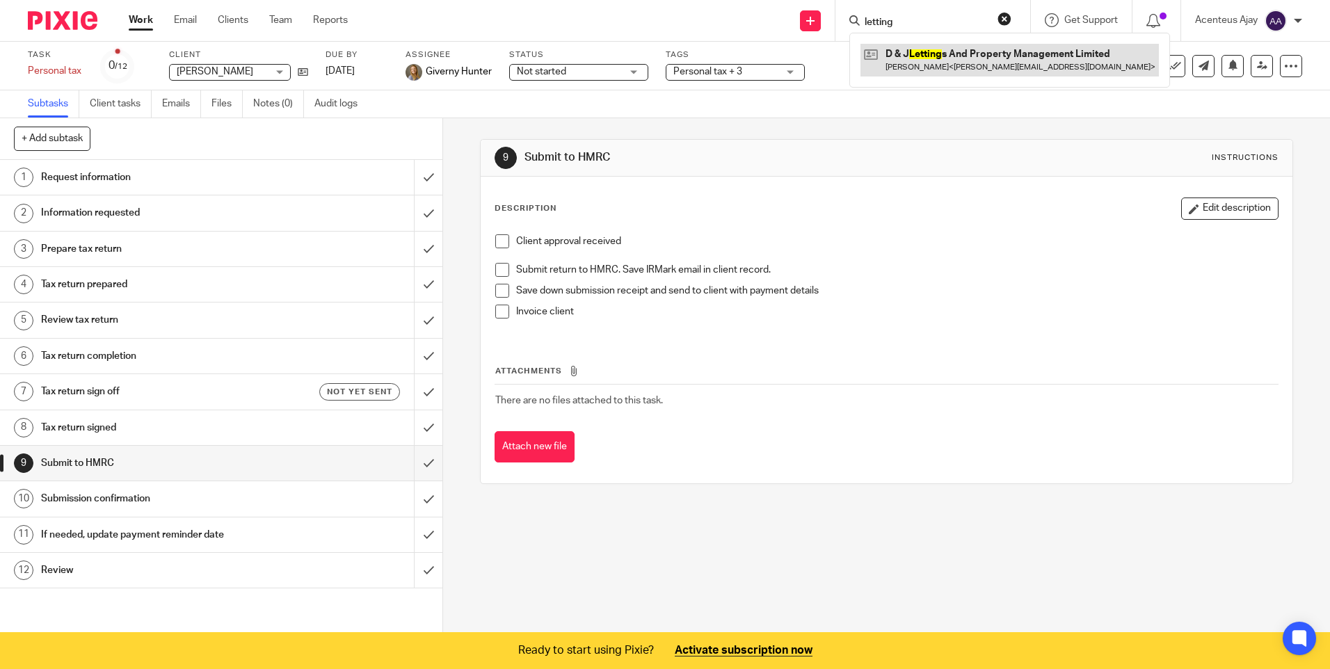
type input "letting"
click at [918, 46] on link at bounding box center [1009, 60] width 298 height 32
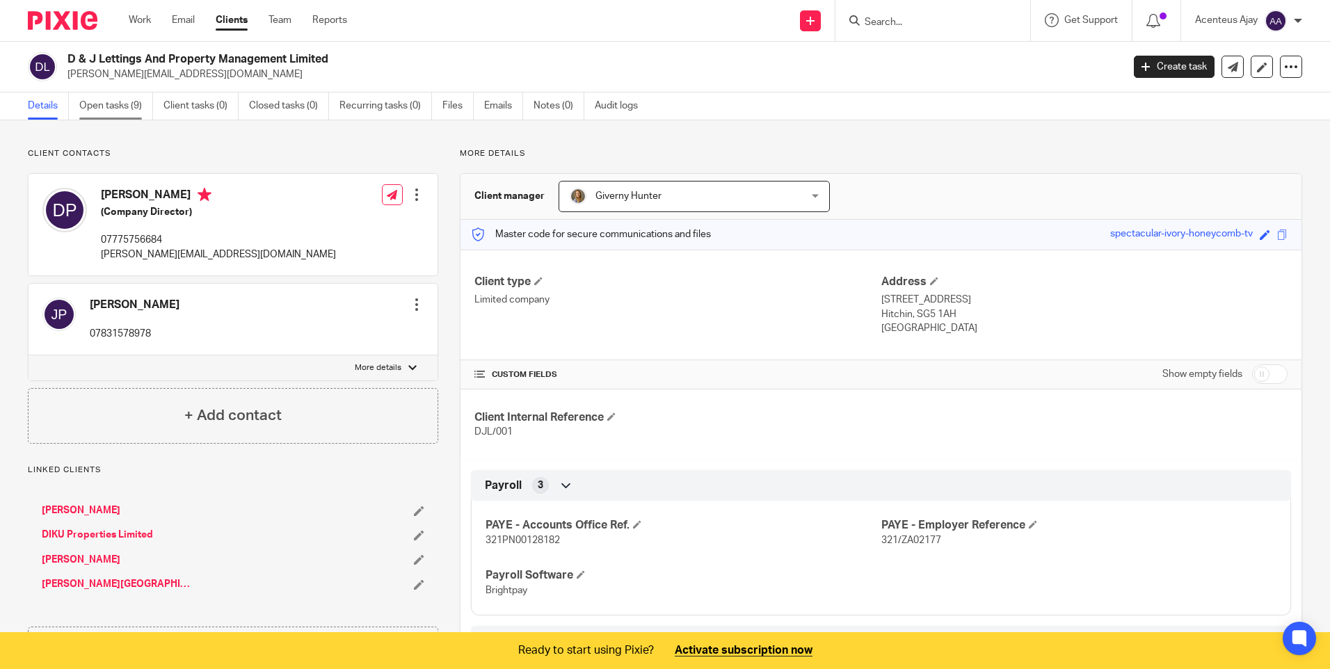
click at [111, 108] on link "Open tasks (9)" at bounding box center [116, 105] width 74 height 27
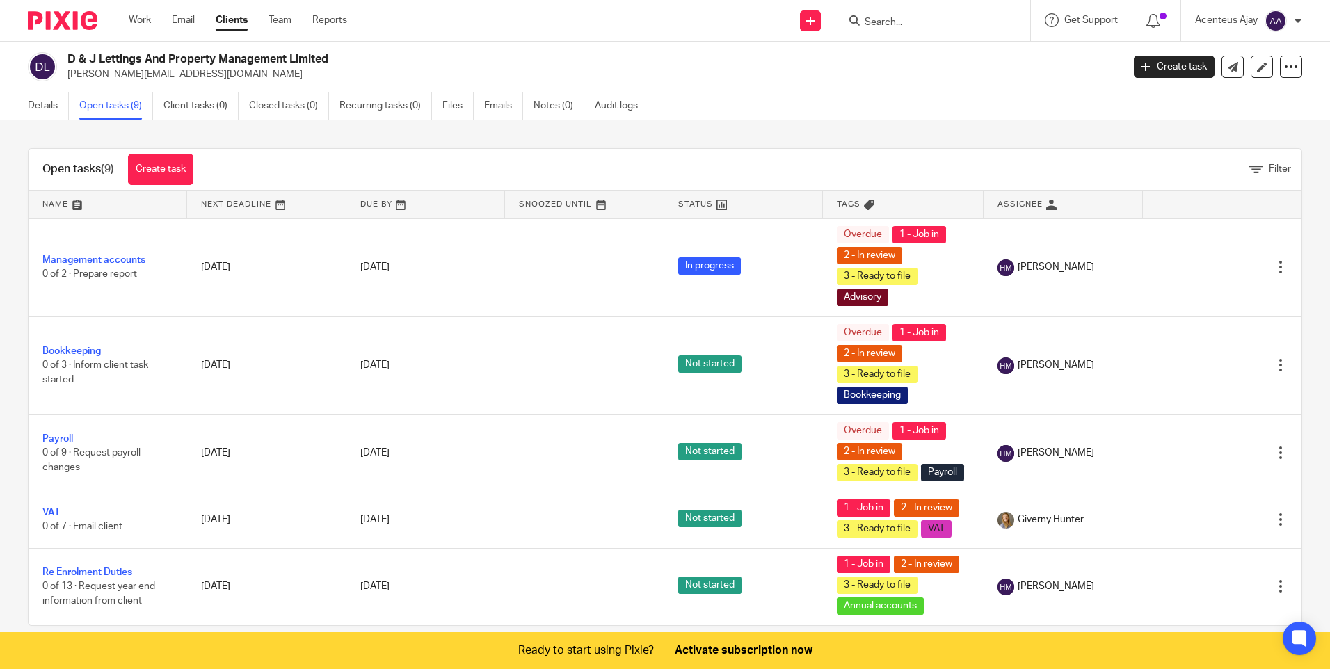
click at [918, 25] on input "Search" at bounding box center [925, 23] width 125 height 13
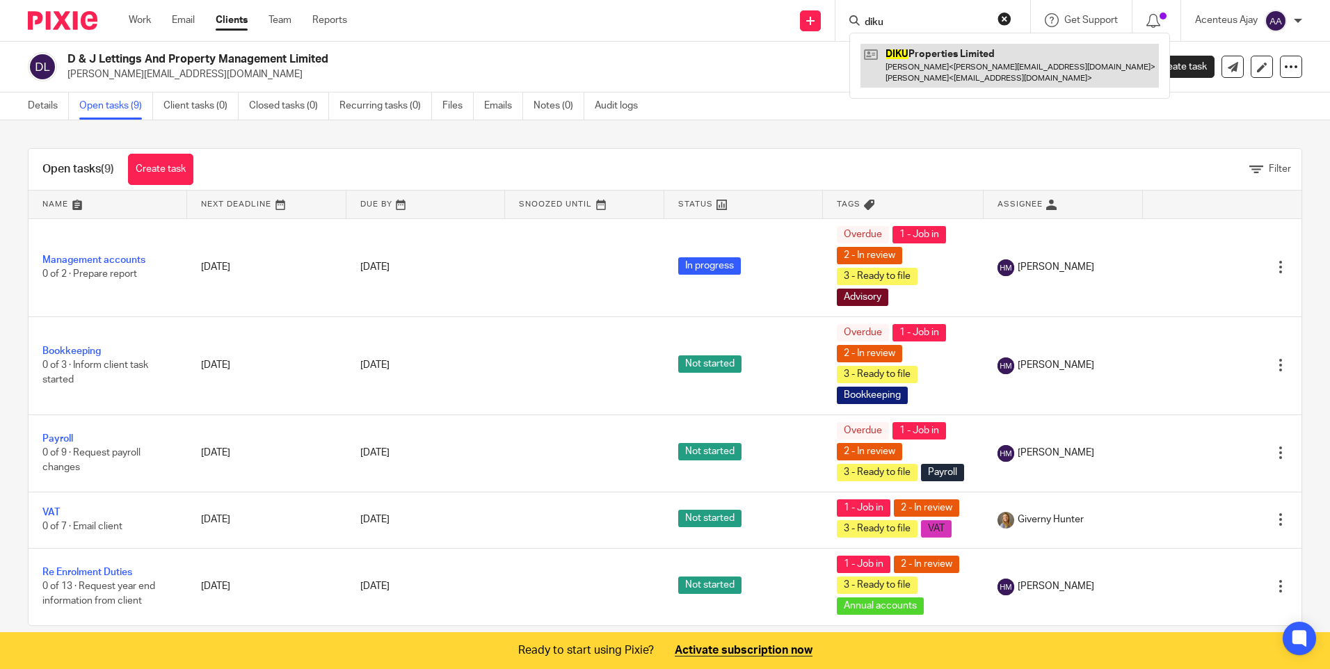
type input "diku"
click at [918, 57] on link at bounding box center [1009, 65] width 298 height 43
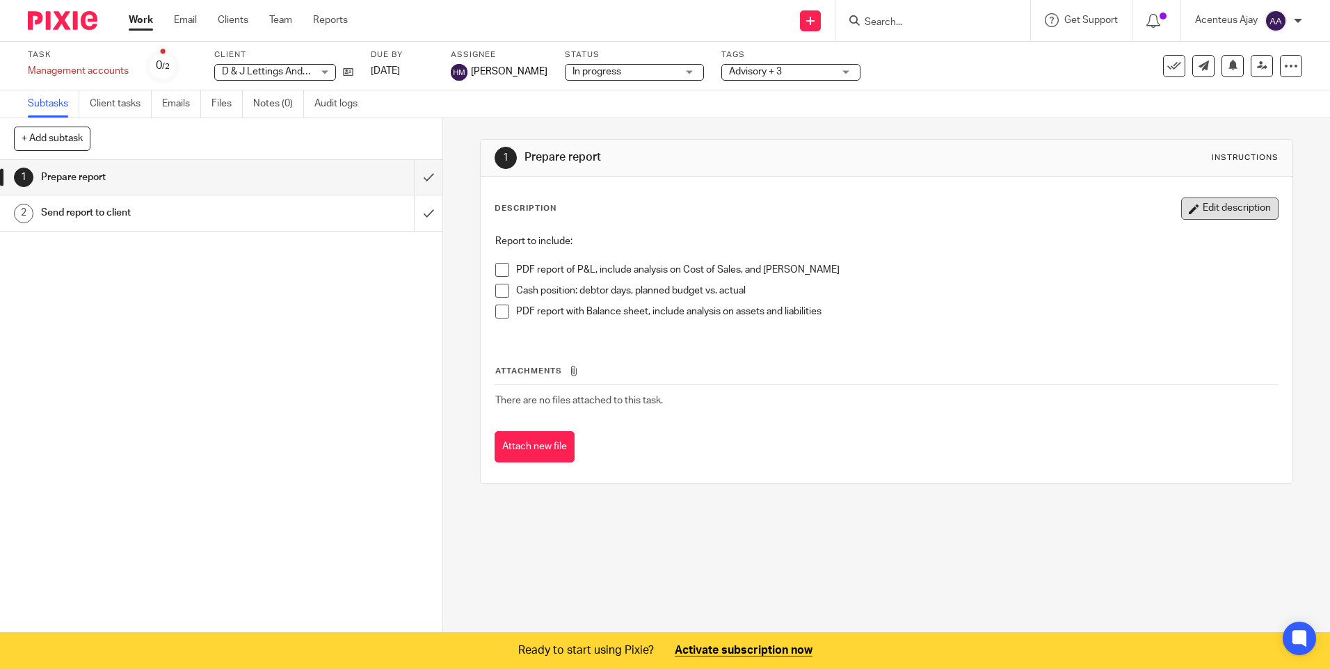
click at [1211, 204] on button "Edit description" at bounding box center [1229, 208] width 97 height 22
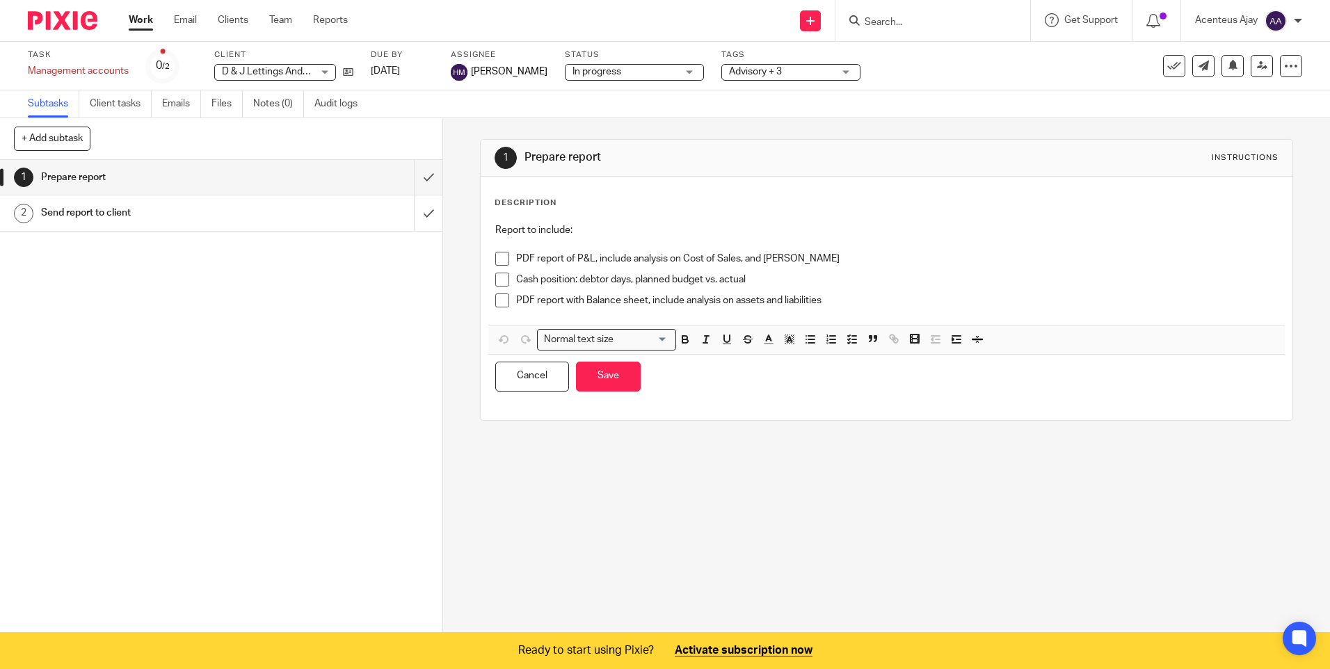
click at [851, 257] on p "PDF report of P&L, include analysis on Cost of Sales, and [PERSON_NAME]" at bounding box center [896, 259] width 761 height 14
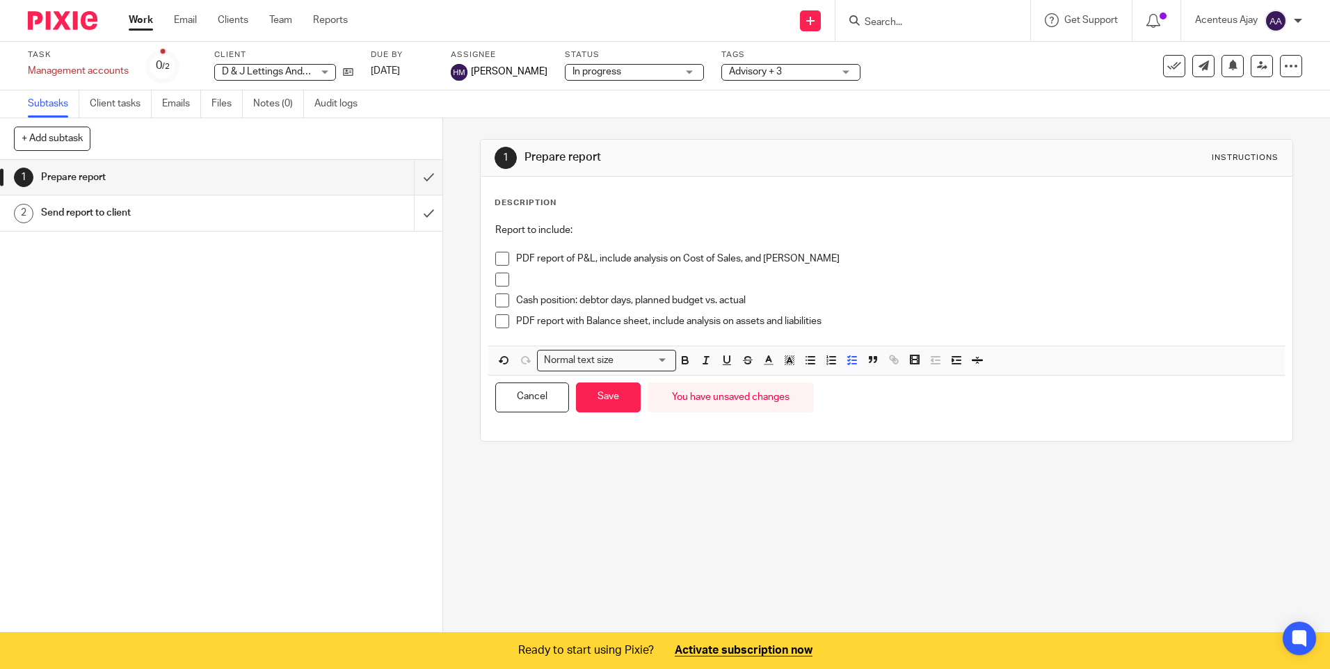
click at [570, 287] on div at bounding box center [896, 283] width 761 height 21
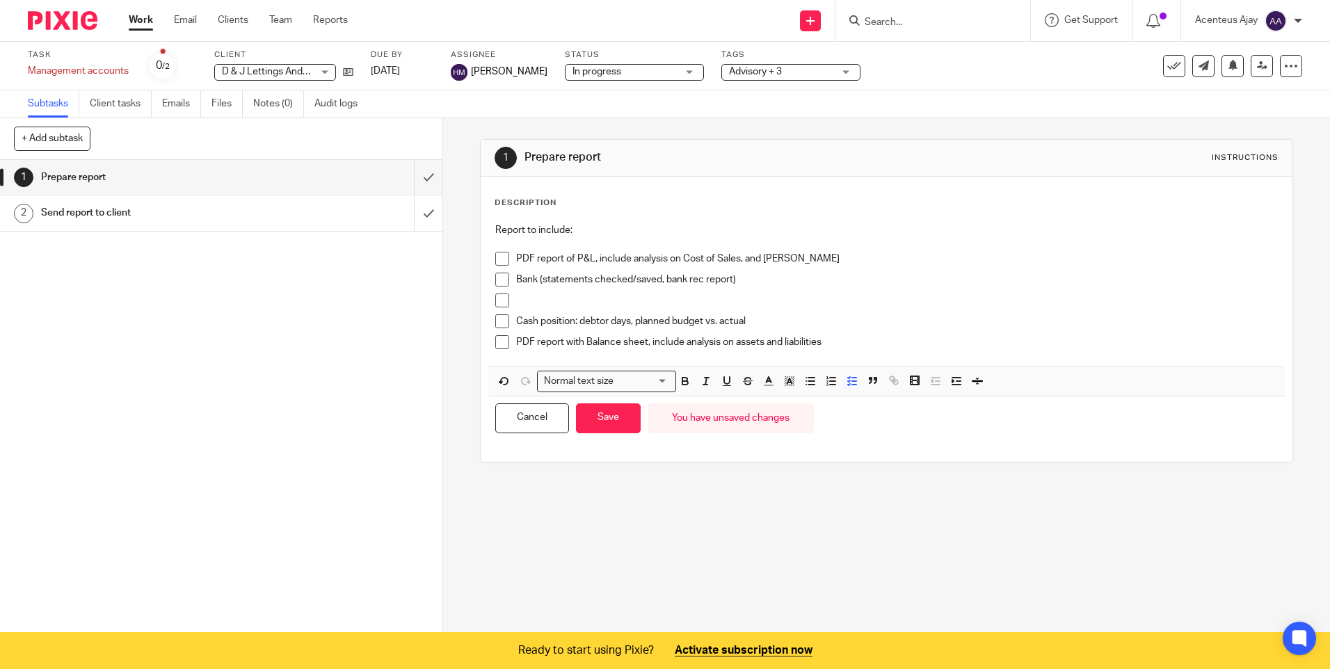
click at [517, 295] on p at bounding box center [896, 300] width 761 height 14
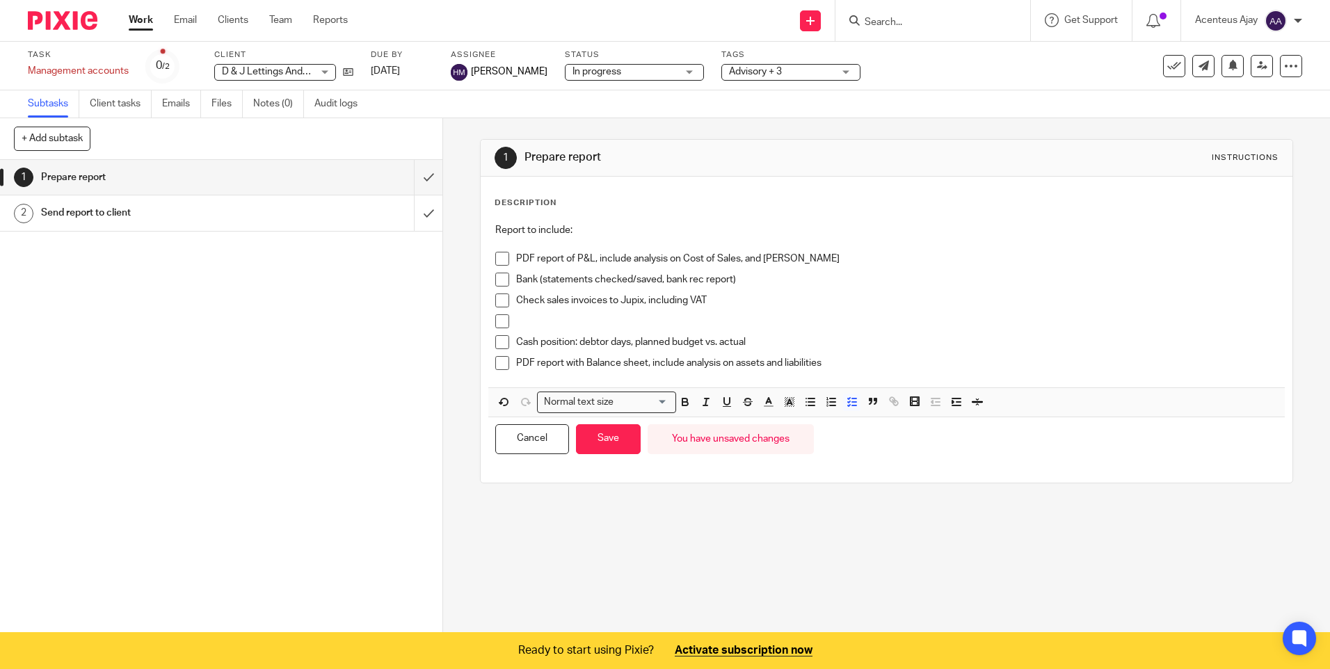
click at [568, 322] on p at bounding box center [896, 321] width 761 height 14
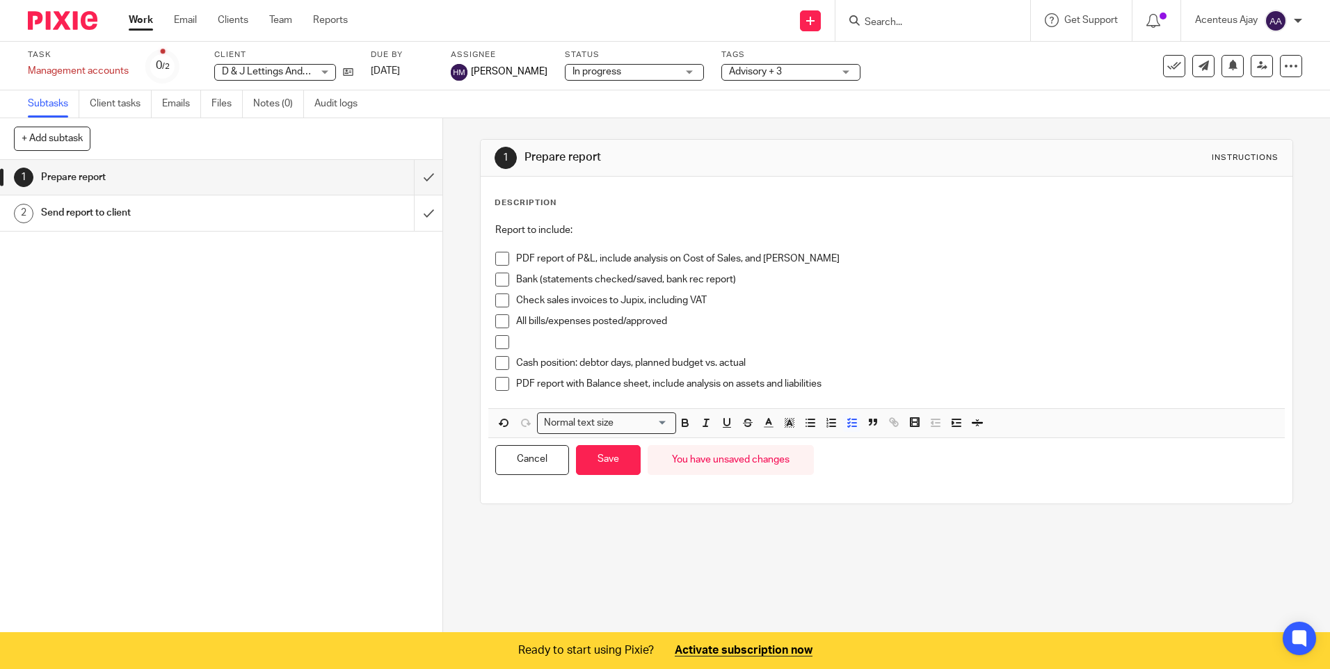
click at [542, 344] on p at bounding box center [896, 342] width 761 height 14
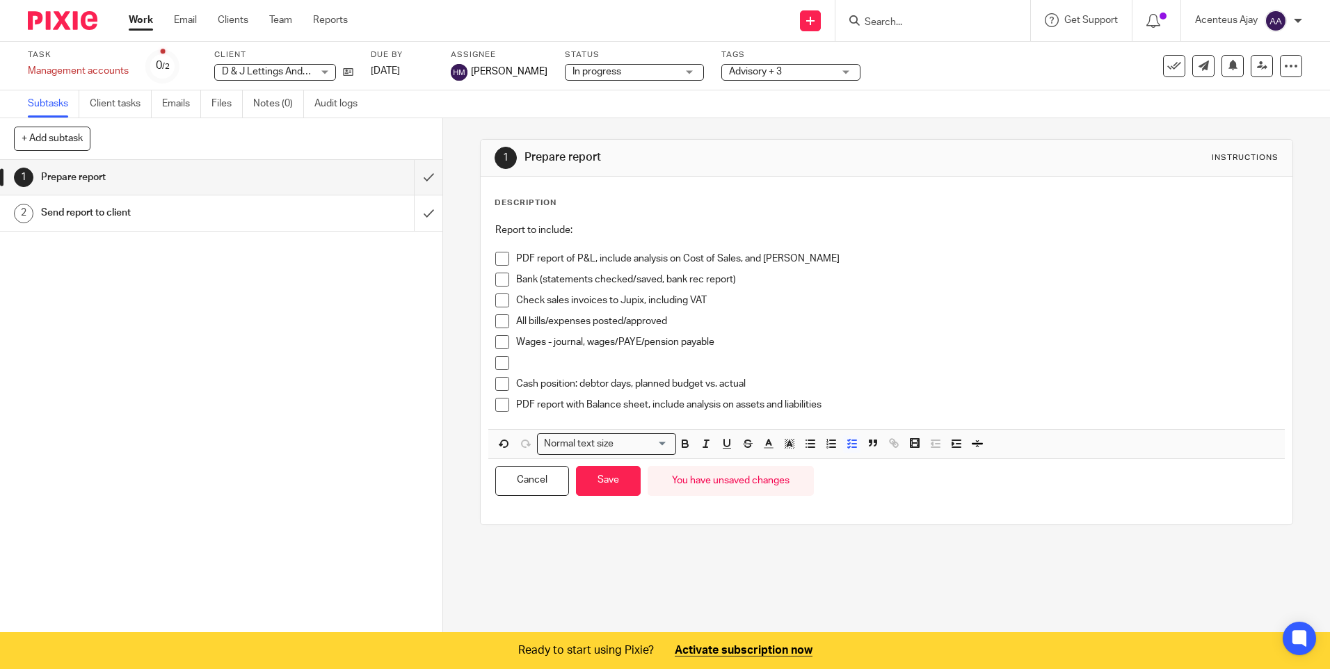
click at [555, 362] on p at bounding box center [896, 363] width 761 height 14
click at [758, 384] on p "Cash position: debtor days, planned budget vs. actual" at bounding box center [896, 384] width 761 height 14
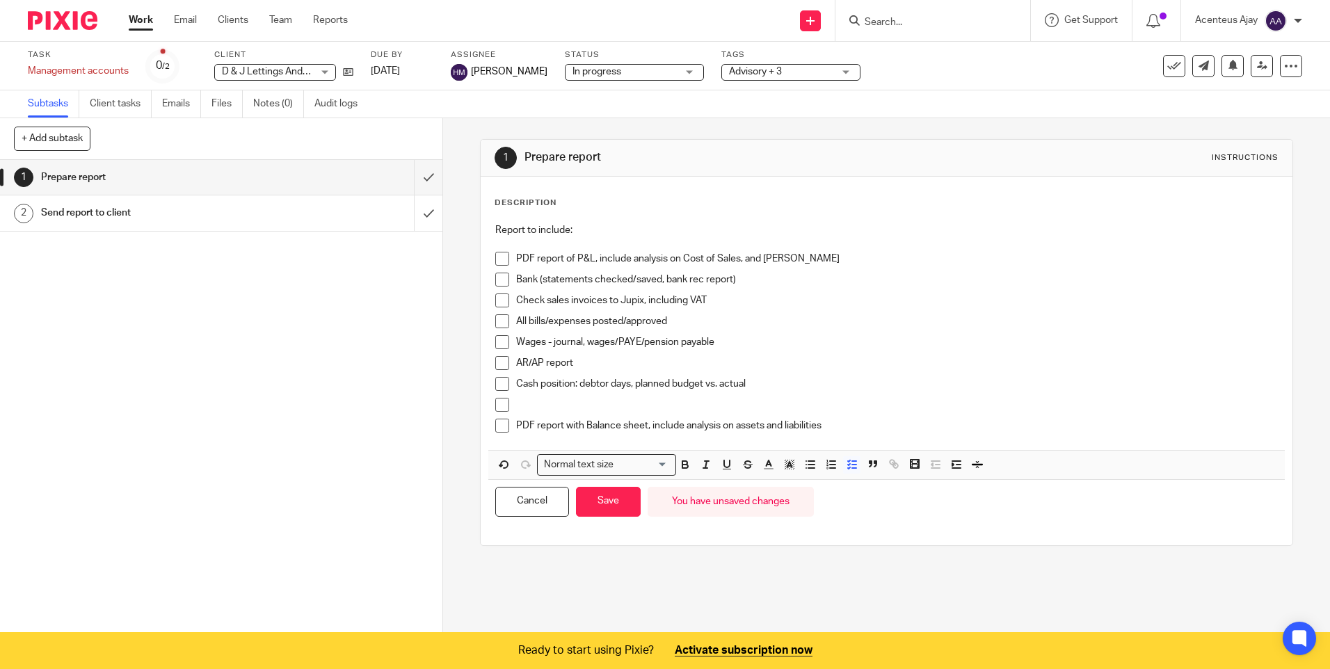
click at [526, 396] on div "Cash position: debtor days, planned budget vs. actual" at bounding box center [896, 387] width 761 height 21
click at [526, 404] on p at bounding box center [896, 405] width 761 height 14
click at [829, 421] on p "PDF report with Balance sheet, include analysis on assets and liabilities" at bounding box center [896, 426] width 761 height 14
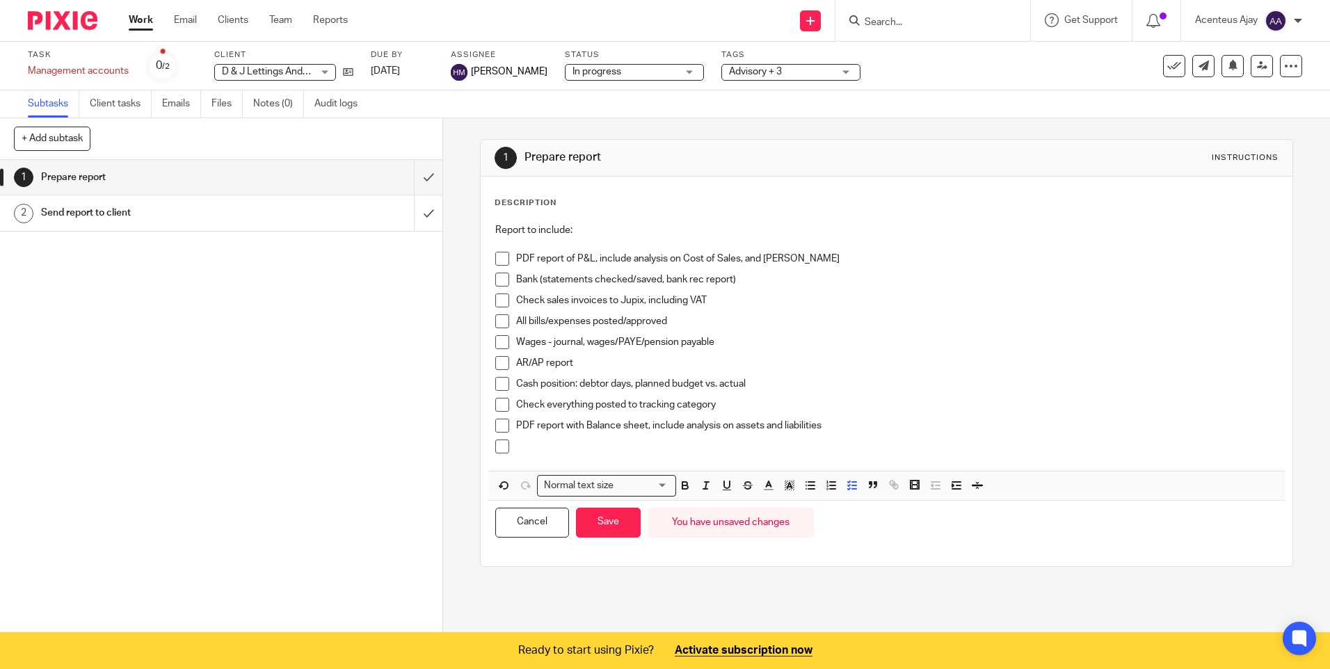
click at [722, 405] on p "Check everything posted to tracking category" at bounding box center [896, 405] width 761 height 14
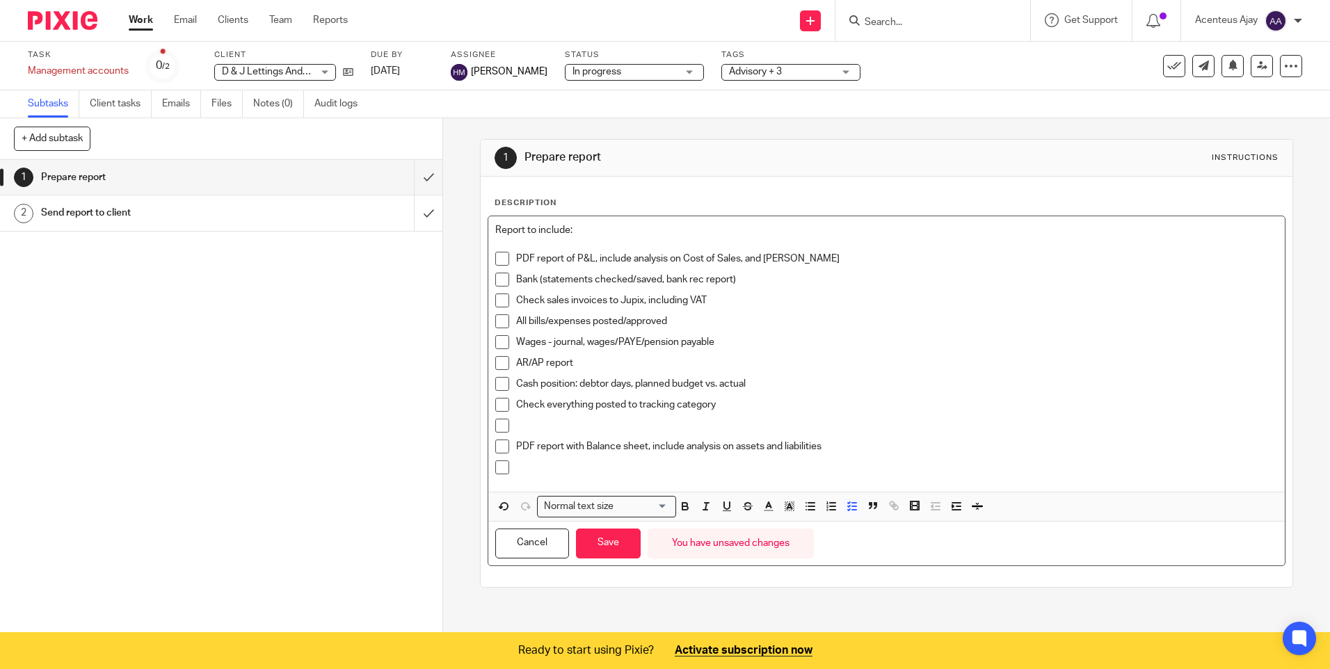
click at [538, 426] on p at bounding box center [896, 426] width 761 height 14
click at [519, 465] on p at bounding box center [896, 467] width 761 height 14
click at [538, 469] on p at bounding box center [896, 467] width 761 height 14
click at [608, 554] on button "Save" at bounding box center [608, 544] width 65 height 30
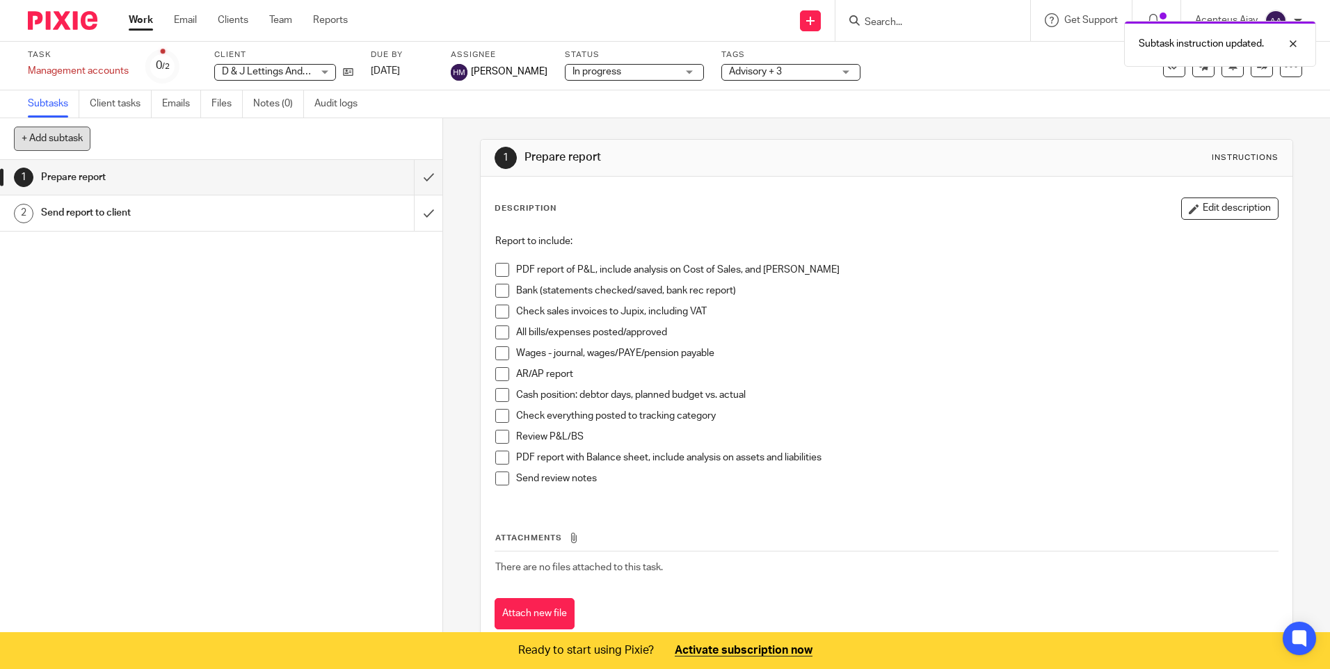
click at [64, 141] on button "+ Add subtask" at bounding box center [52, 139] width 76 height 24
type input "D"
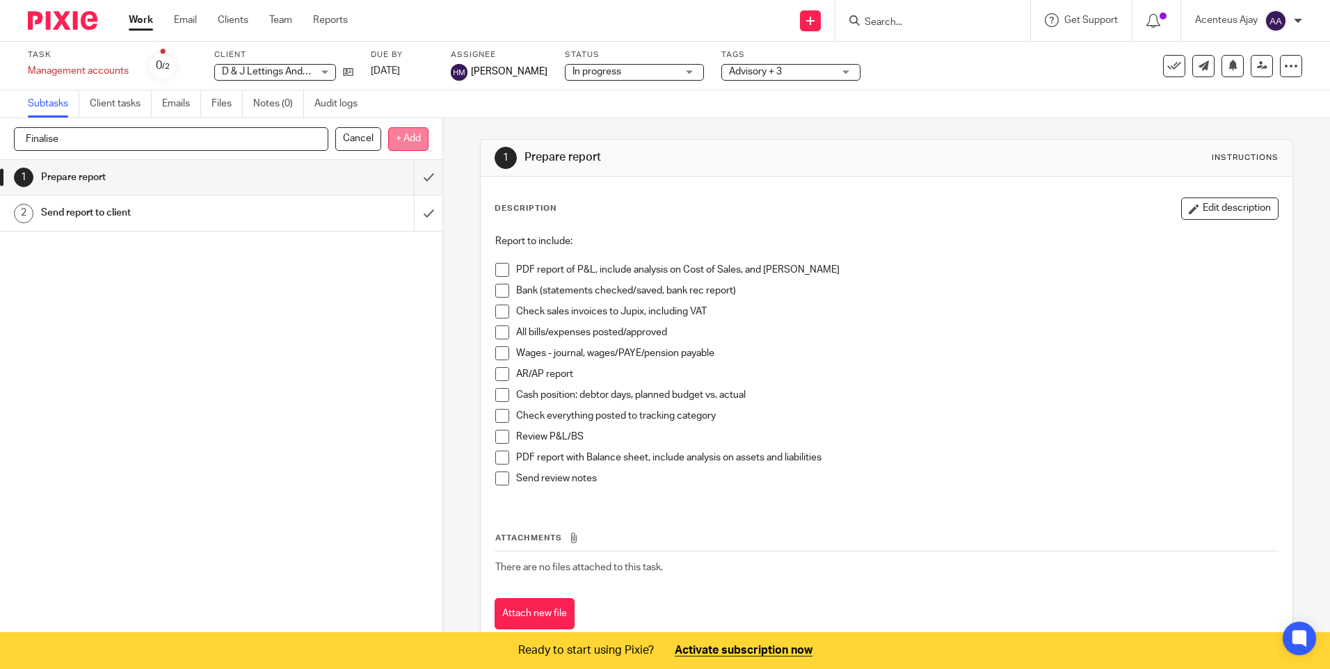
type input "Finalise"
click at [412, 137] on p "+ Add" at bounding box center [408, 139] width 40 height 24
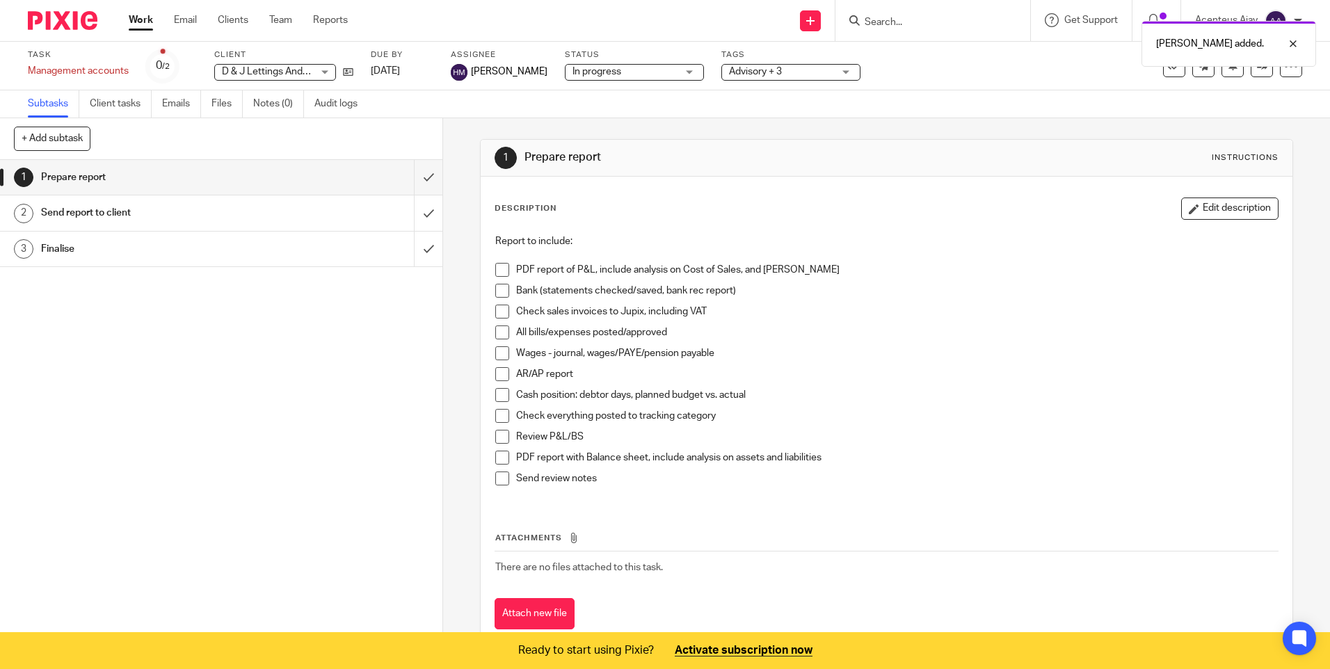
click at [134, 245] on h1 "Finalise" at bounding box center [160, 249] width 239 height 21
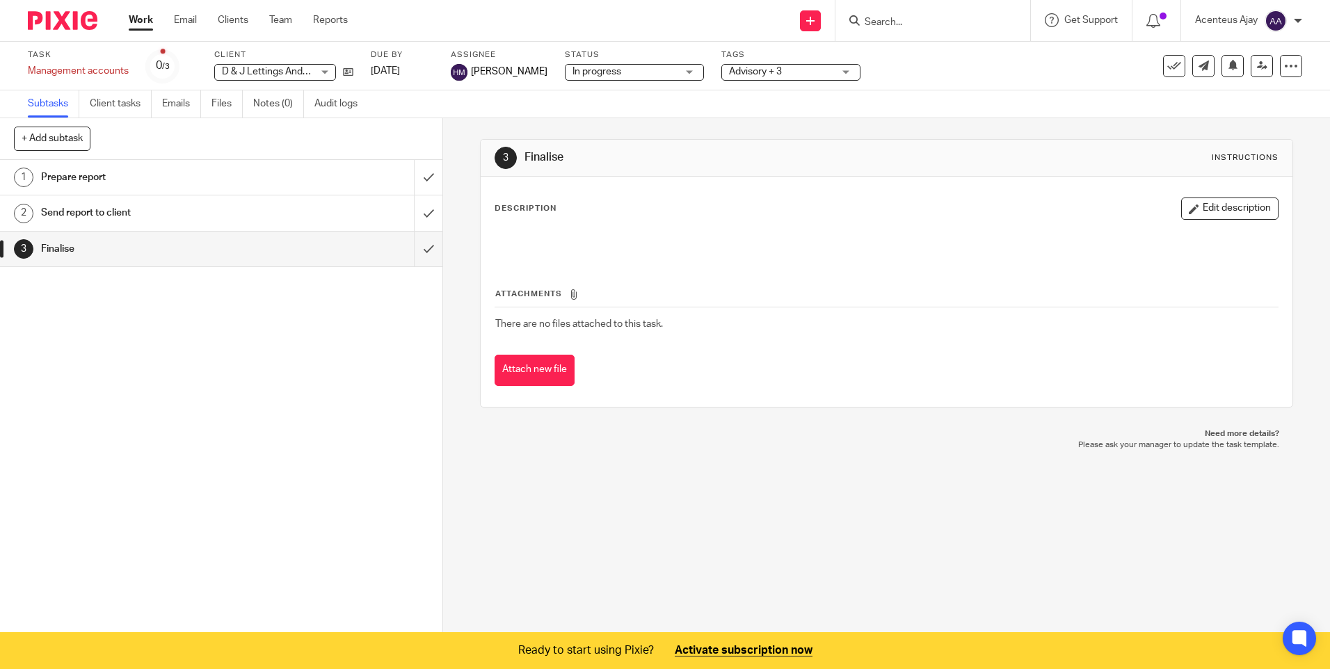
click at [1207, 204] on button "Edit description" at bounding box center [1229, 208] width 97 height 22
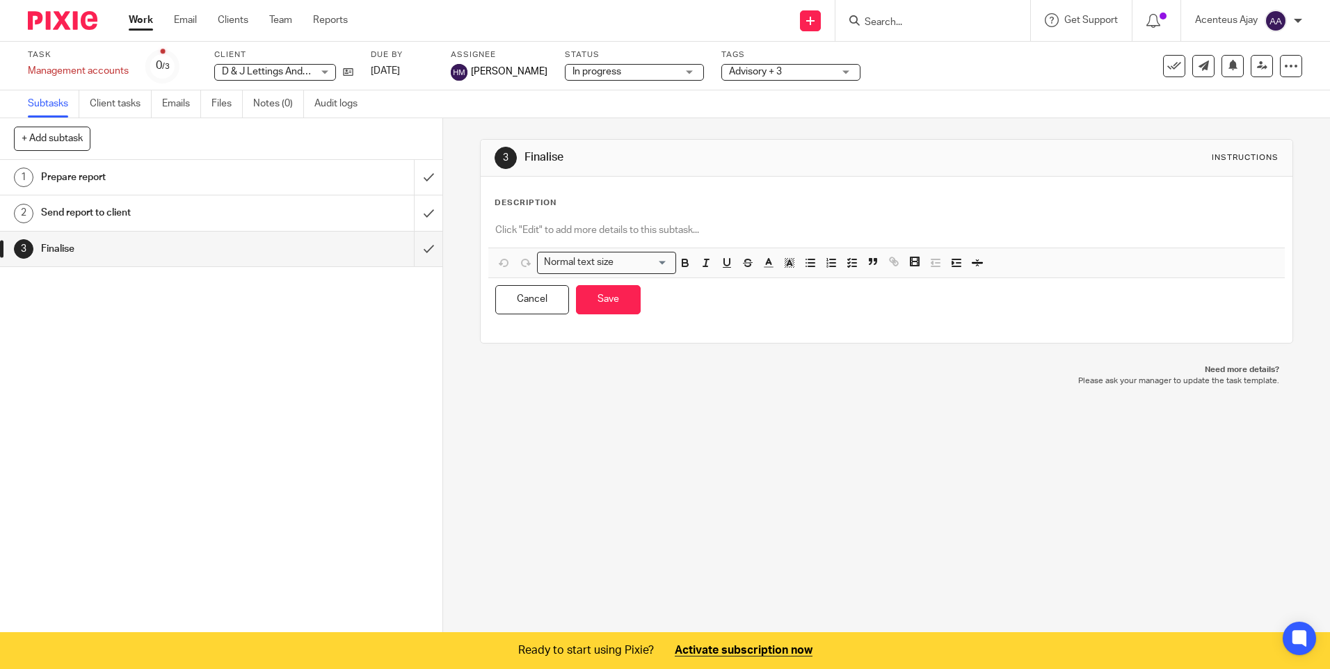
click at [548, 229] on p at bounding box center [886, 230] width 782 height 14
click at [851, 266] on icon "button" at bounding box center [852, 263] width 13 height 13
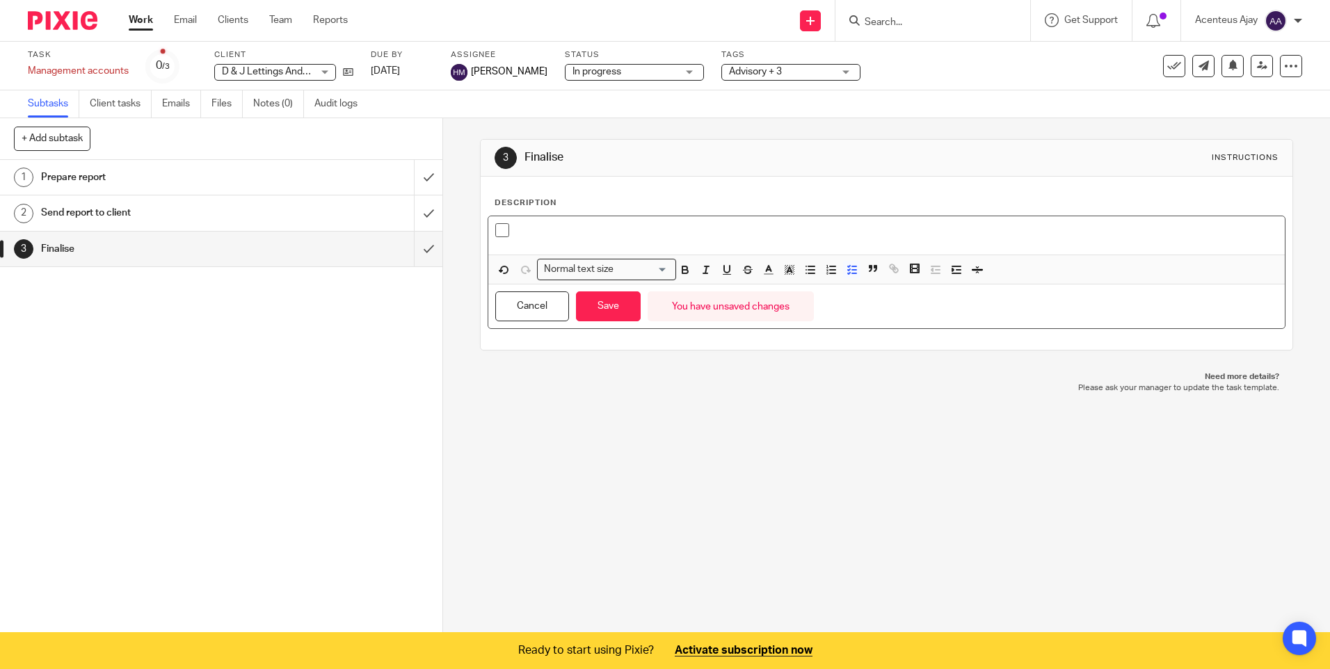
click at [561, 232] on p at bounding box center [896, 230] width 761 height 14
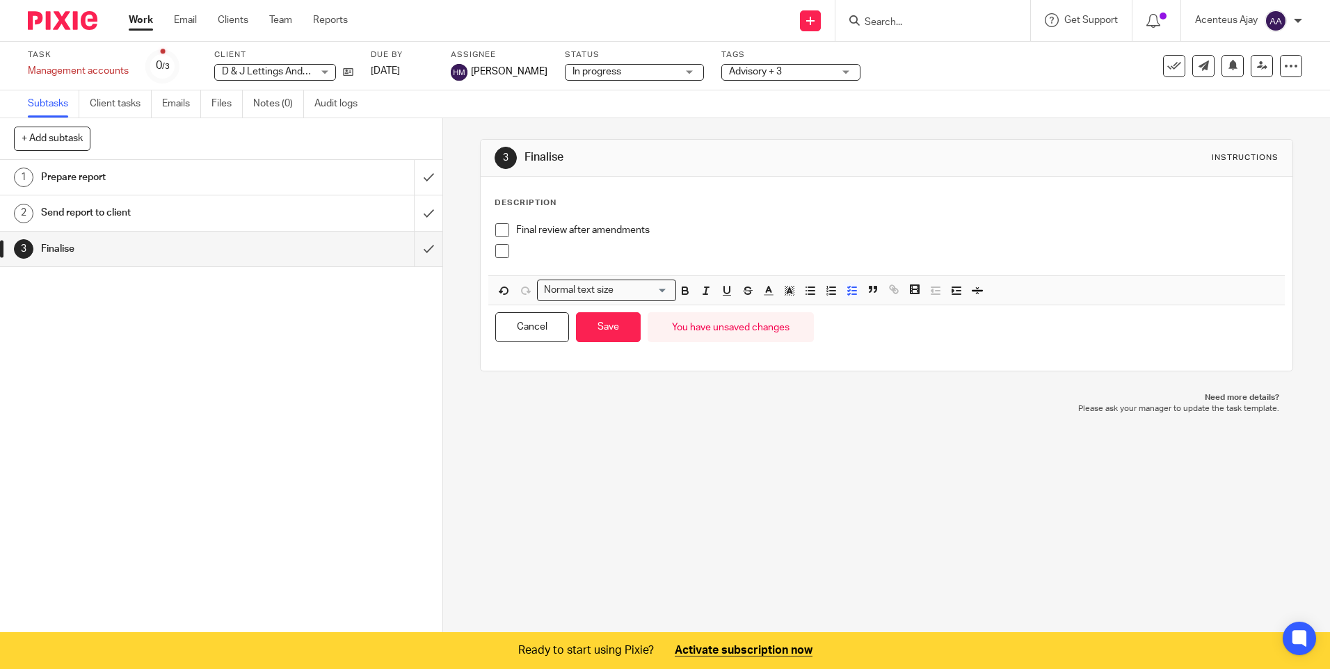
click at [573, 254] on p at bounding box center [896, 251] width 761 height 14
click at [604, 331] on button "Save" at bounding box center [608, 327] width 65 height 30
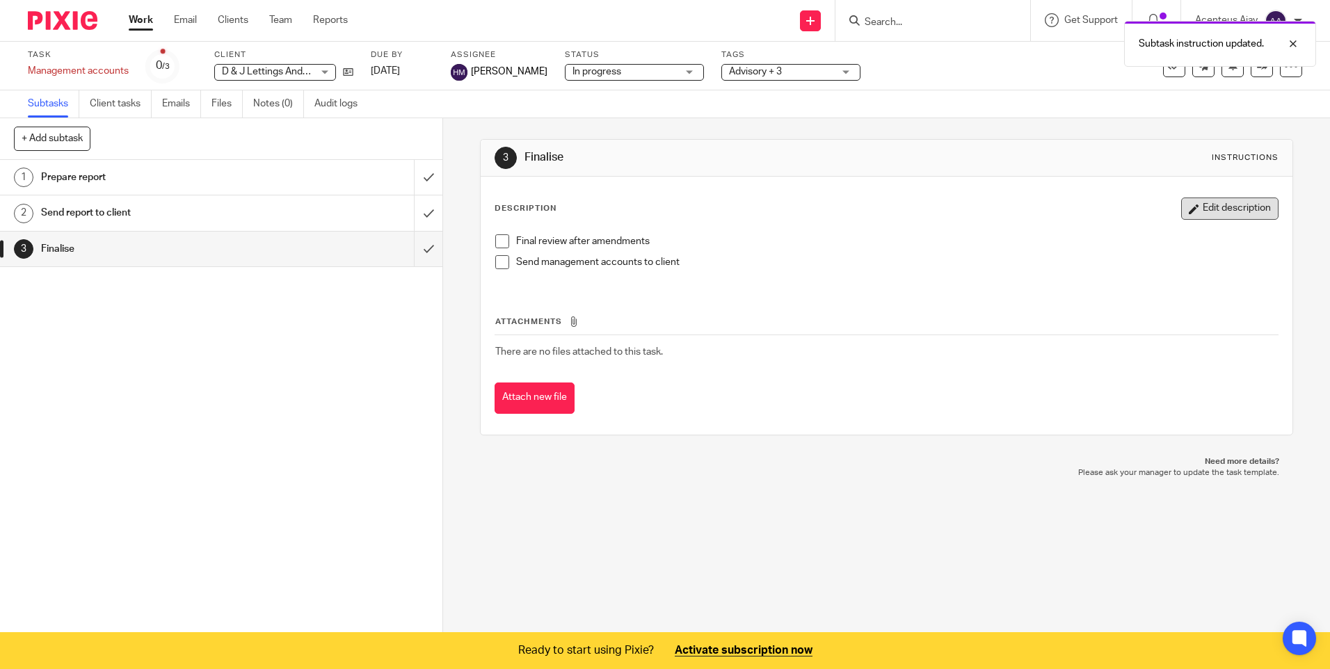
click at [1216, 208] on button "Edit description" at bounding box center [1229, 208] width 97 height 22
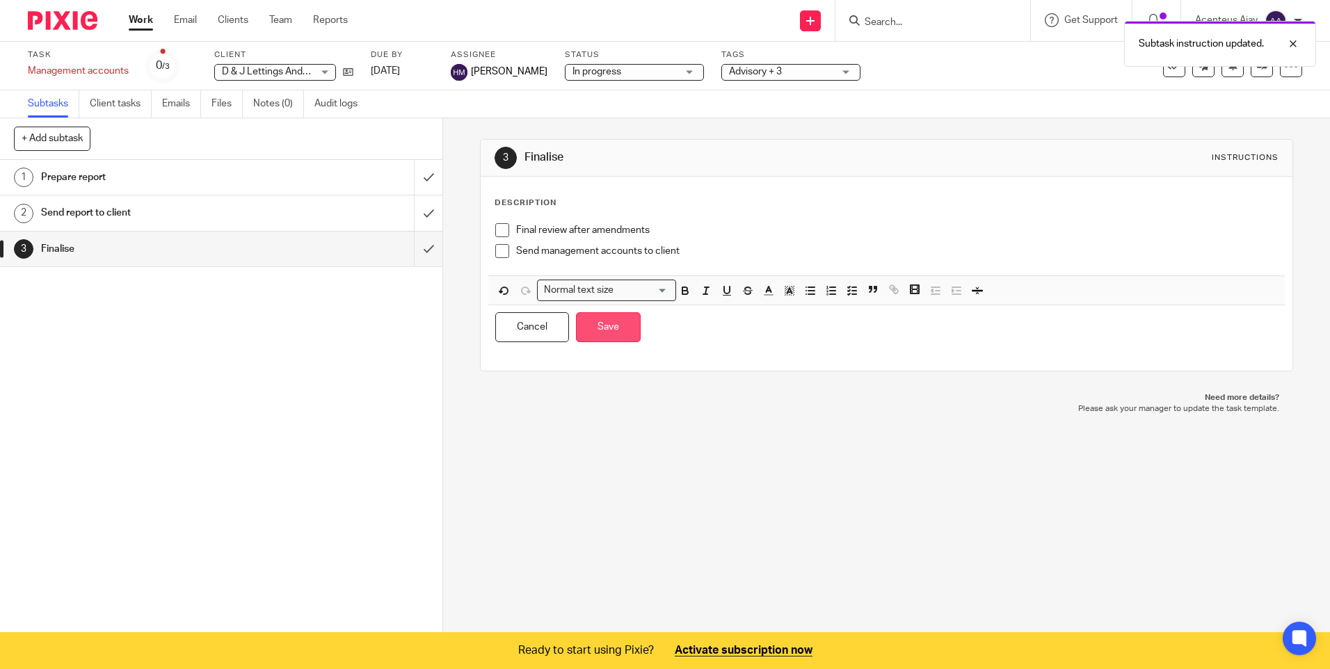
click at [601, 336] on button "Save" at bounding box center [608, 327] width 65 height 30
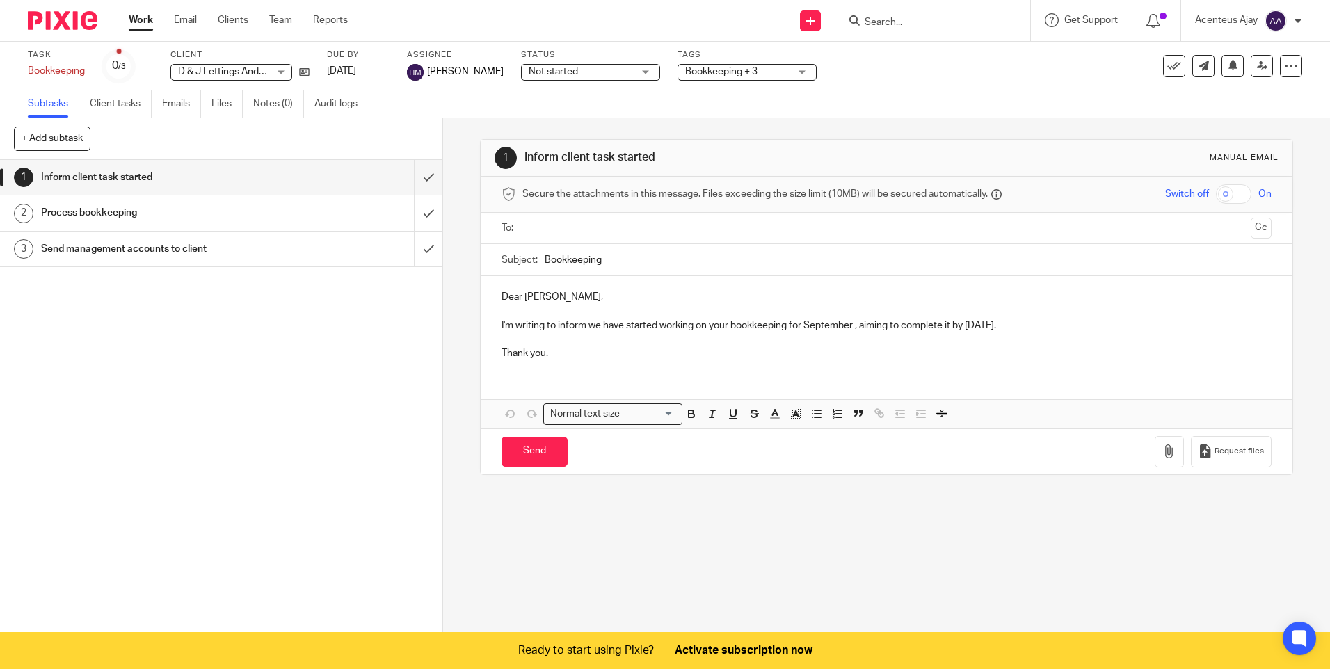
click at [92, 217] on h1 "Process bookkeeping" at bounding box center [160, 212] width 239 height 21
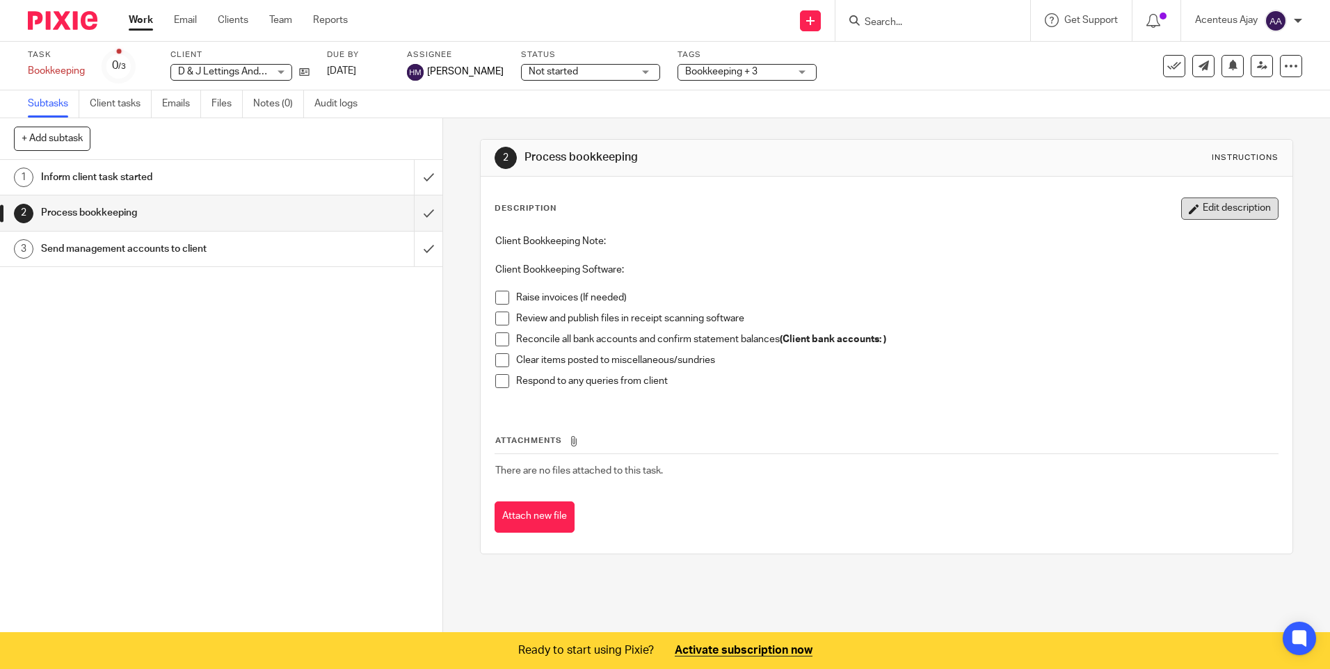
click at [1217, 209] on button "Edit description" at bounding box center [1229, 208] width 97 height 22
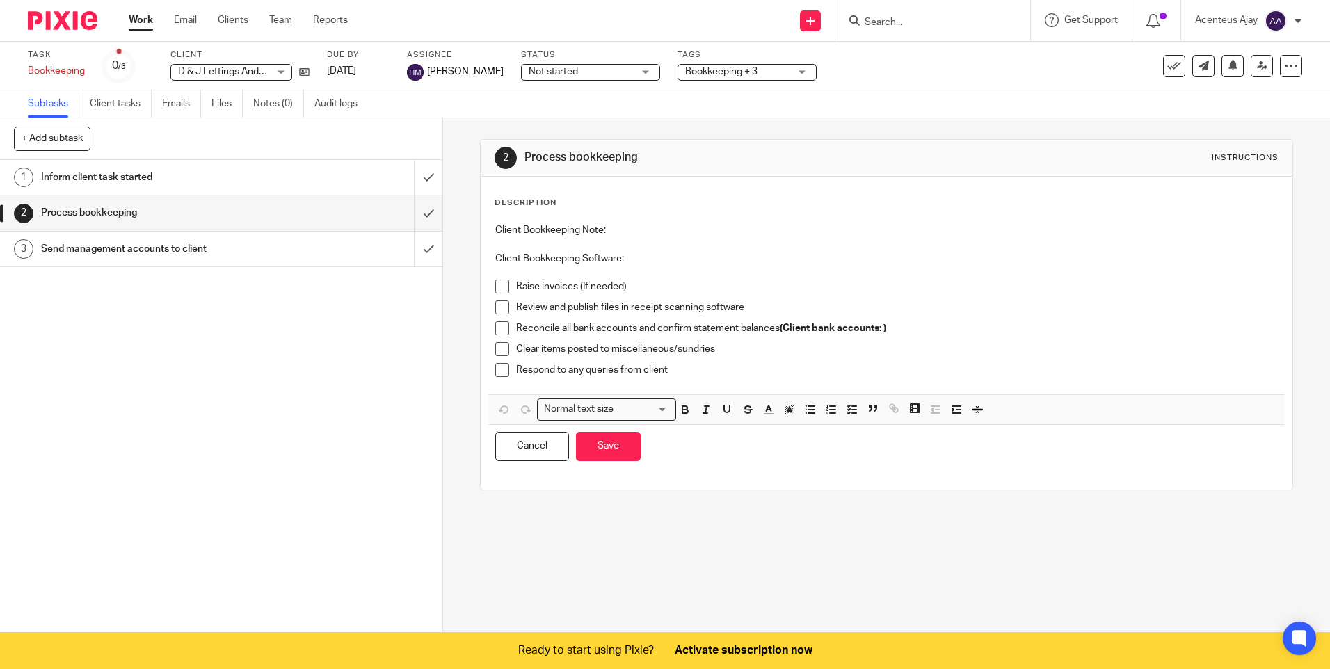
click at [640, 259] on p "Client Bookkeeping Software:" at bounding box center [886, 259] width 782 height 14
click at [631, 223] on p "Client Bookkeeping Note:" at bounding box center [886, 230] width 782 height 14
drag, startPoint x: 620, startPoint y: 285, endPoint x: 510, endPoint y: 284, distance: 109.2
click at [510, 284] on li "Raise invoices (If needed)" at bounding box center [886, 290] width 782 height 21
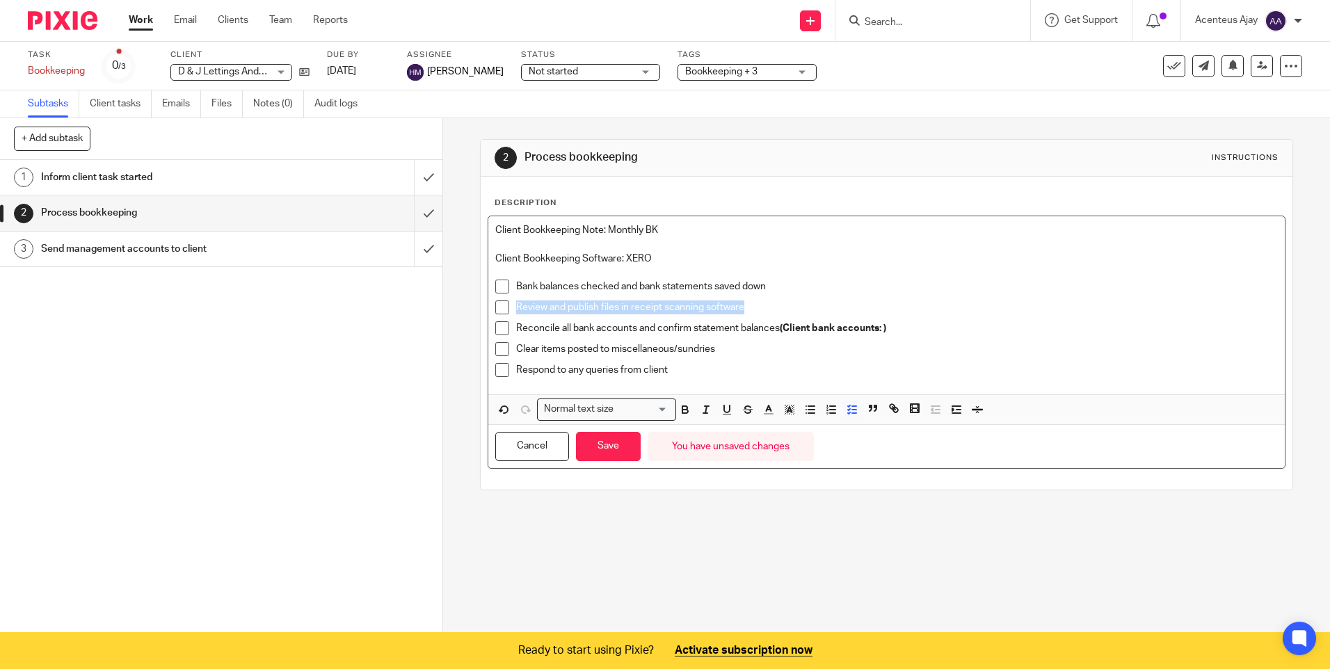
drag, startPoint x: 742, startPoint y: 306, endPoint x: 512, endPoint y: 308, distance: 230.2
click at [516, 308] on p "Review and publish files in receipt scanning software" at bounding box center [896, 307] width 761 height 14
drag, startPoint x: 889, startPoint y: 328, endPoint x: 512, endPoint y: 325, distance: 376.9
click at [516, 325] on p "Reconcile all bank accounts and confirm statement balances (Client bank account…" at bounding box center [896, 328] width 761 height 14
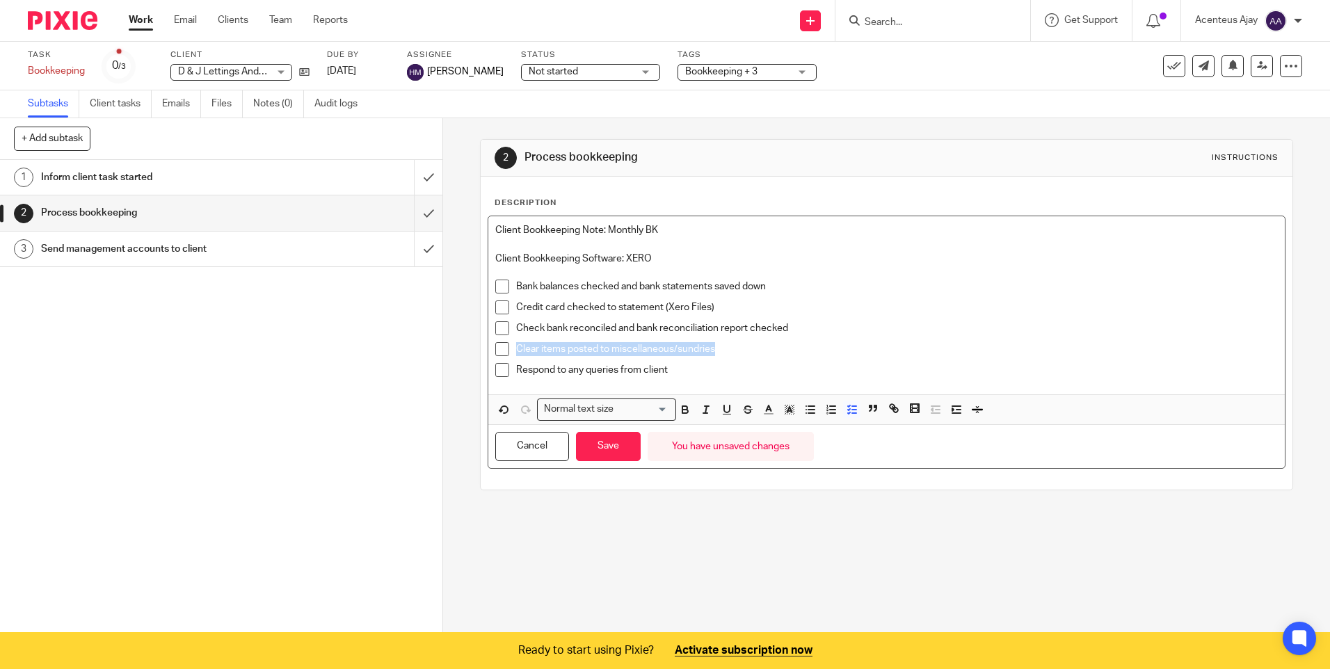
drag, startPoint x: 713, startPoint y: 348, endPoint x: 515, endPoint y: 344, distance: 198.2
click at [516, 344] on p "Clear items posted to miscellaneous/sundries" at bounding box center [896, 349] width 761 height 14
drag, startPoint x: 670, startPoint y: 368, endPoint x: 508, endPoint y: 371, distance: 161.4
click at [508, 371] on li "Respond to any queries from client" at bounding box center [886, 373] width 782 height 21
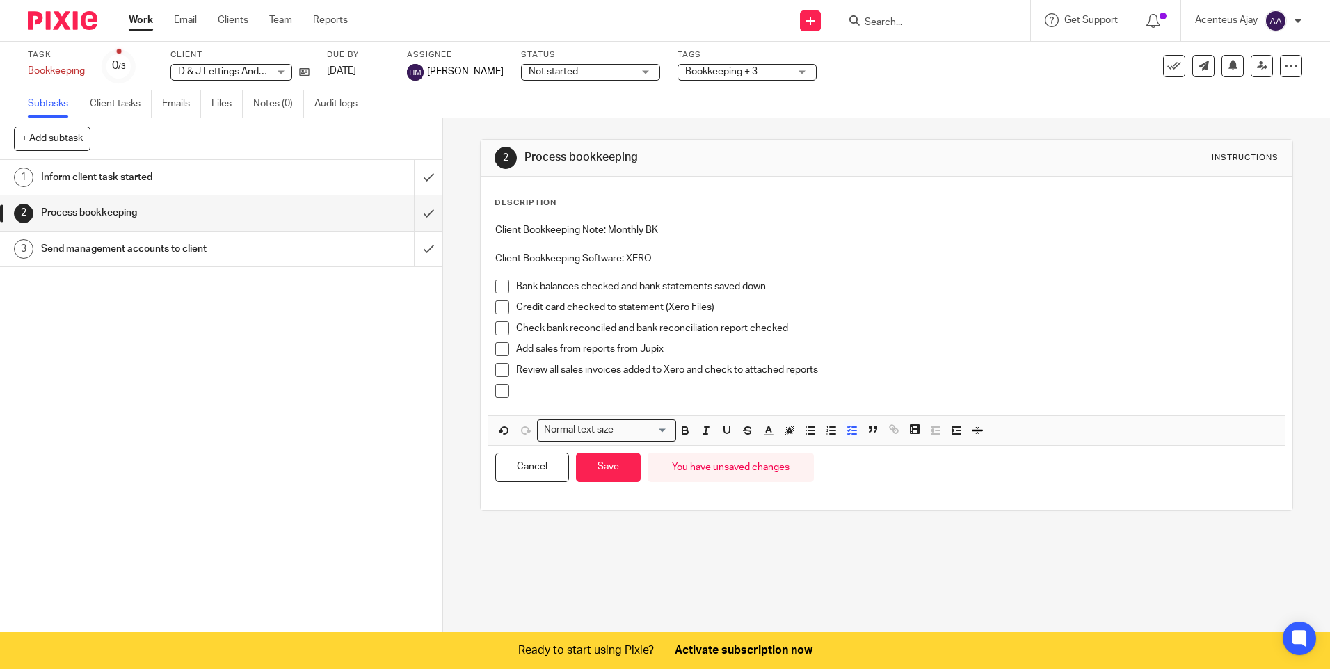
click at [568, 393] on p at bounding box center [896, 391] width 761 height 14
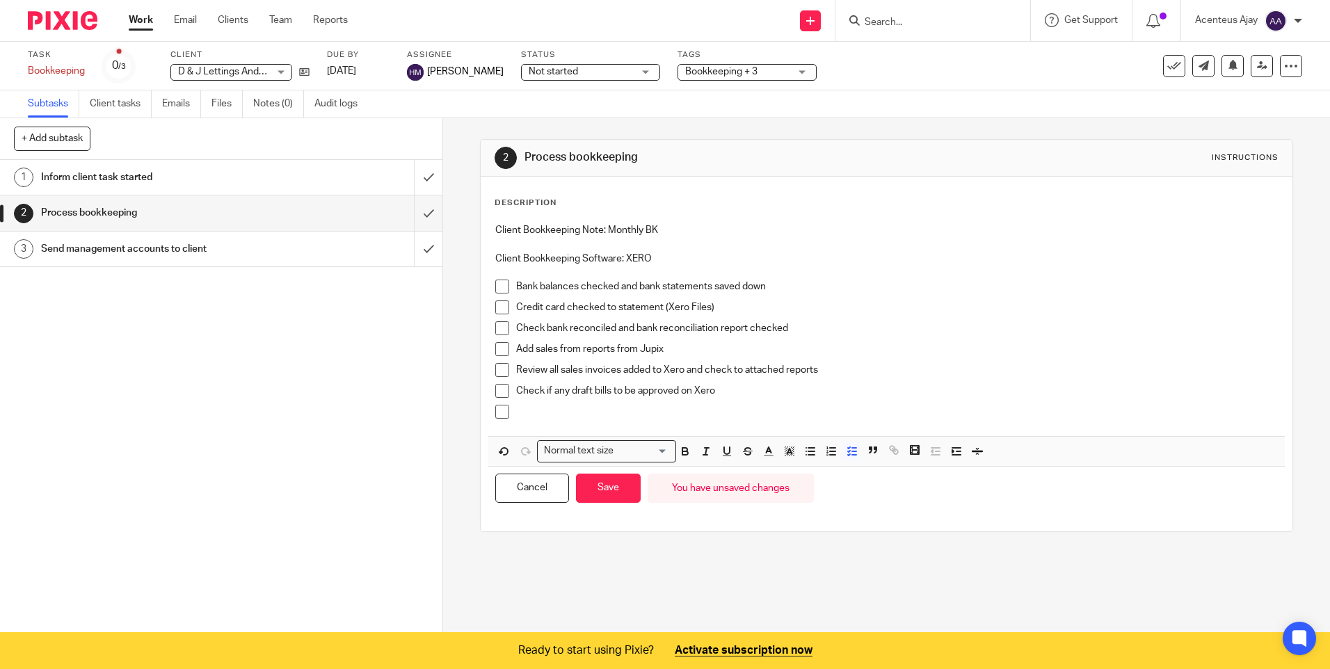
click at [569, 417] on p at bounding box center [896, 412] width 761 height 14
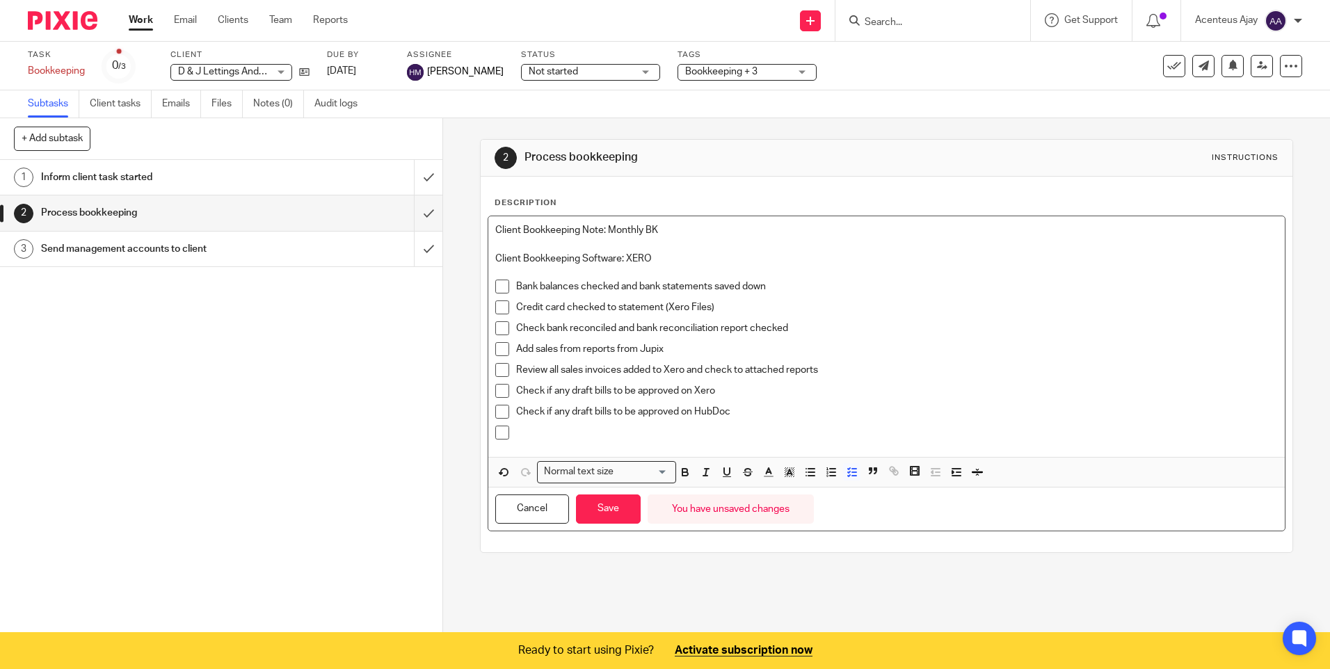
click at [542, 438] on p at bounding box center [896, 433] width 761 height 14
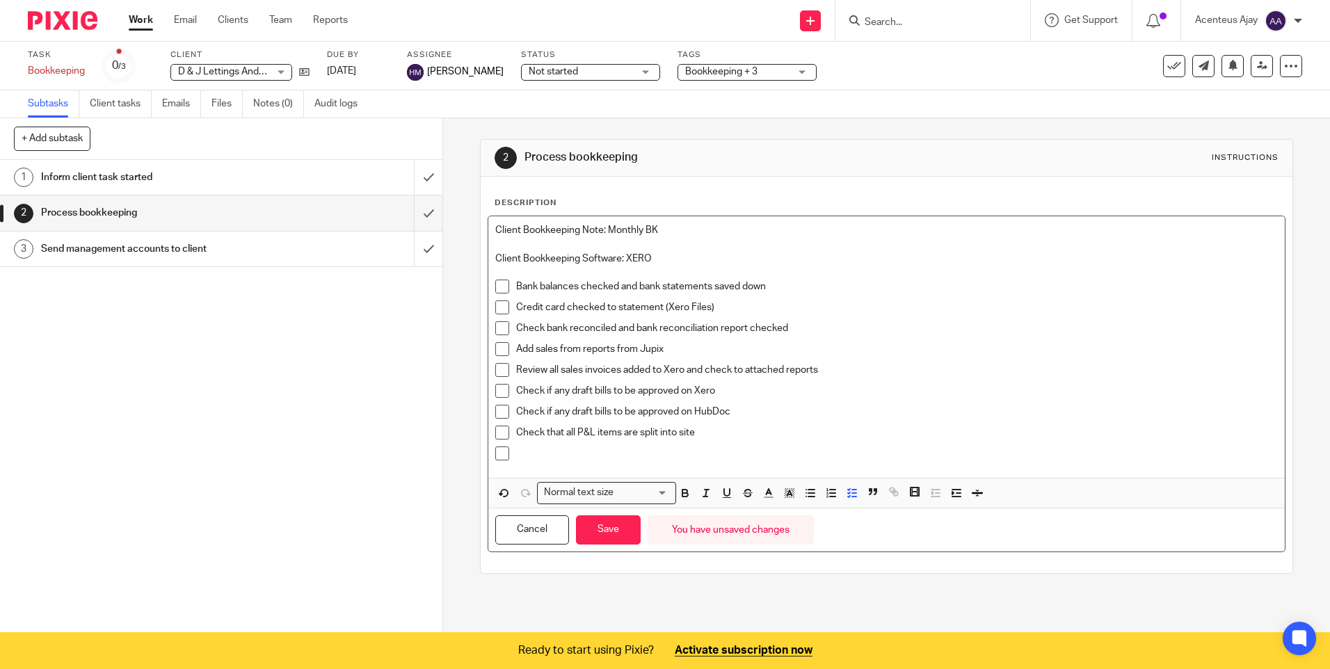
click at [533, 451] on p at bounding box center [896, 453] width 761 height 14
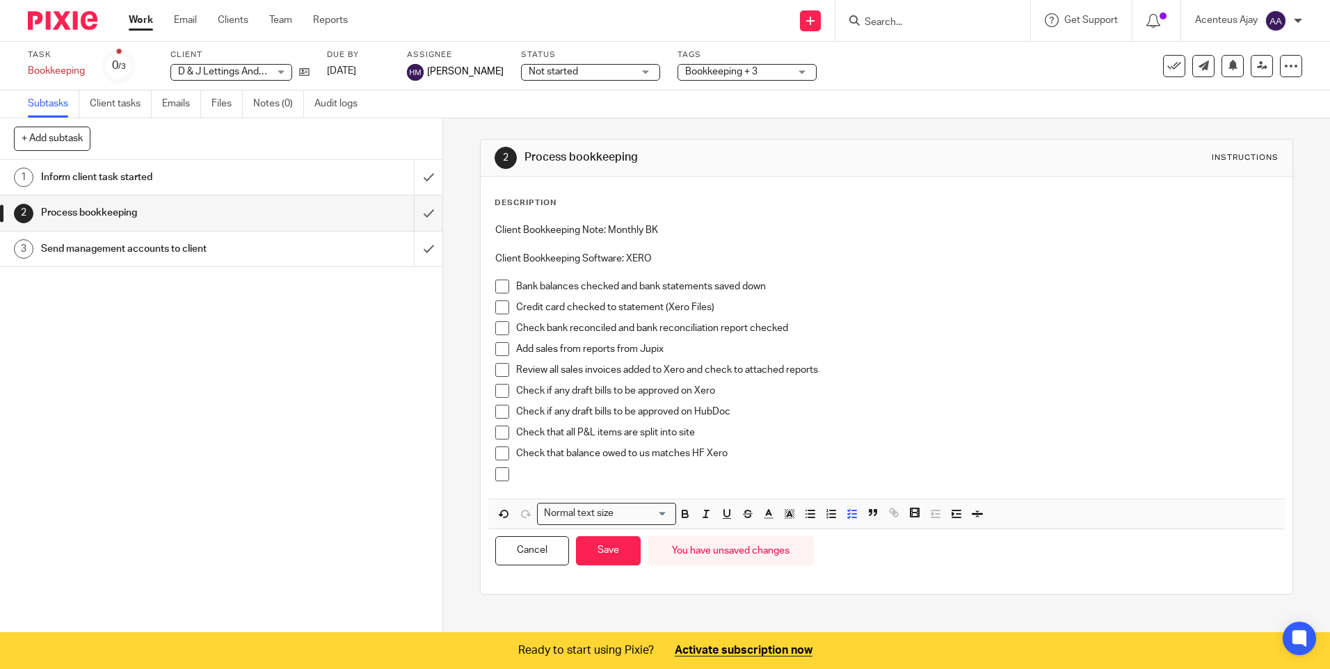
click at [550, 482] on div at bounding box center [896, 477] width 761 height 21
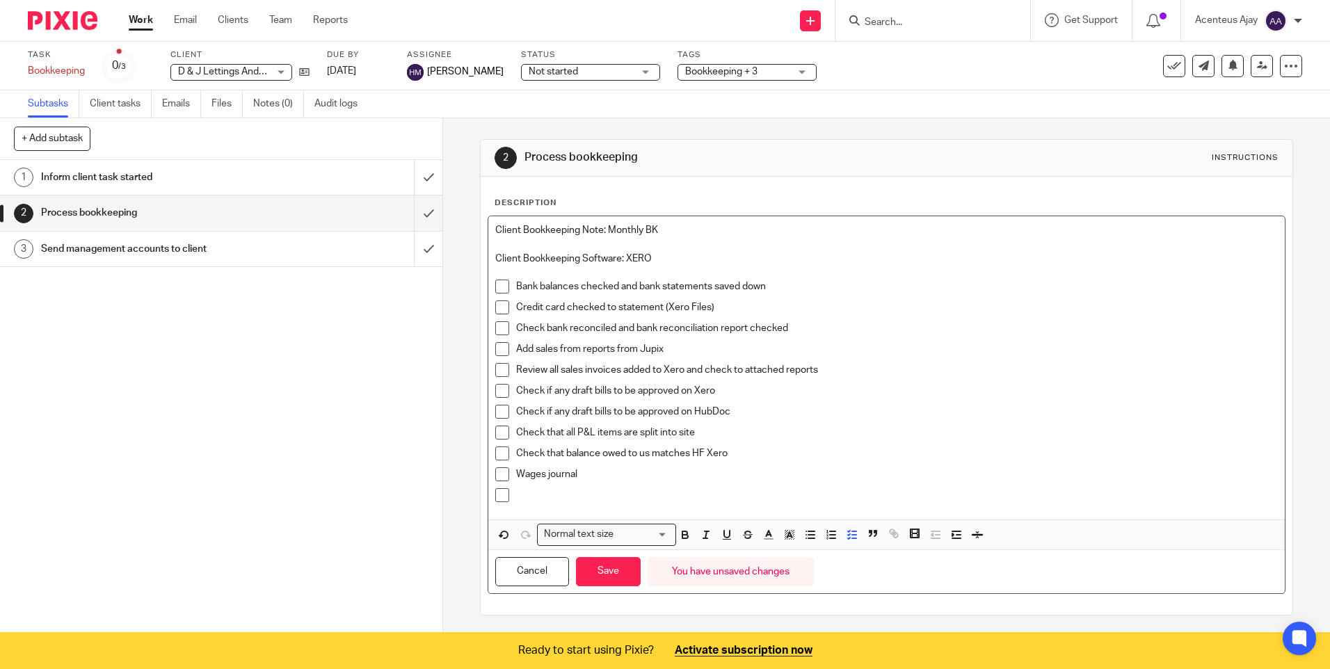
click at [520, 497] on p at bounding box center [896, 495] width 761 height 14
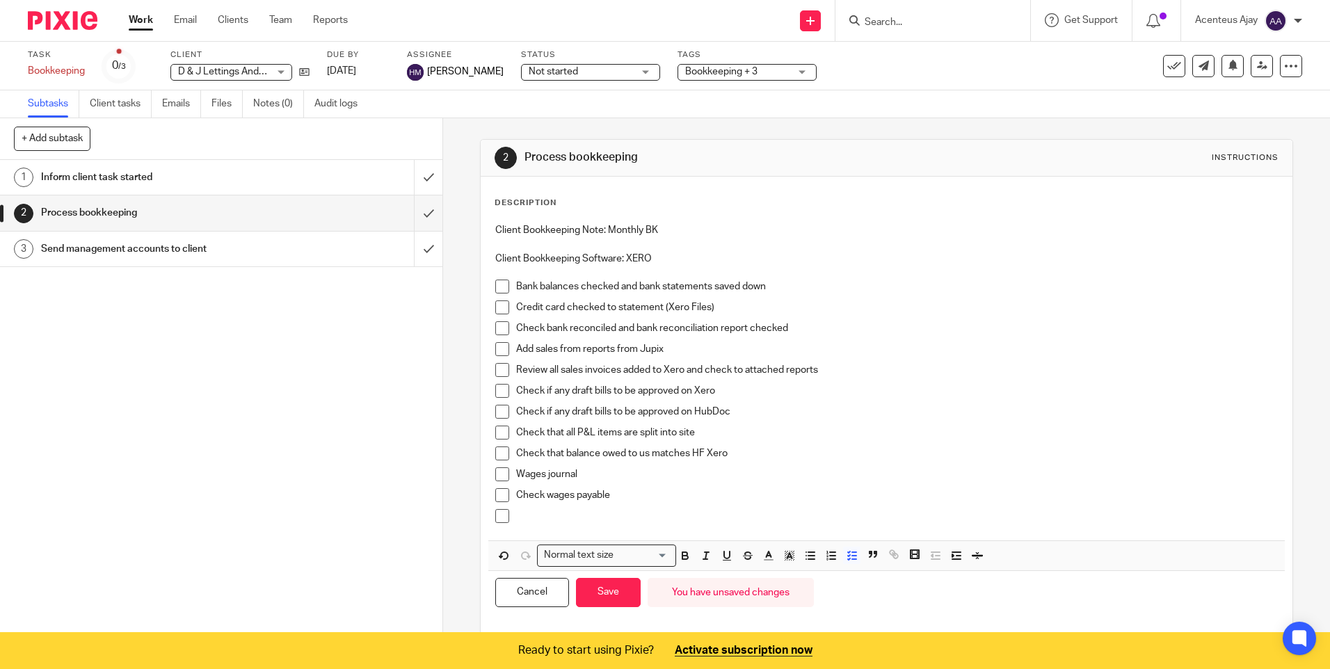
click at [542, 522] on p at bounding box center [896, 516] width 761 height 14
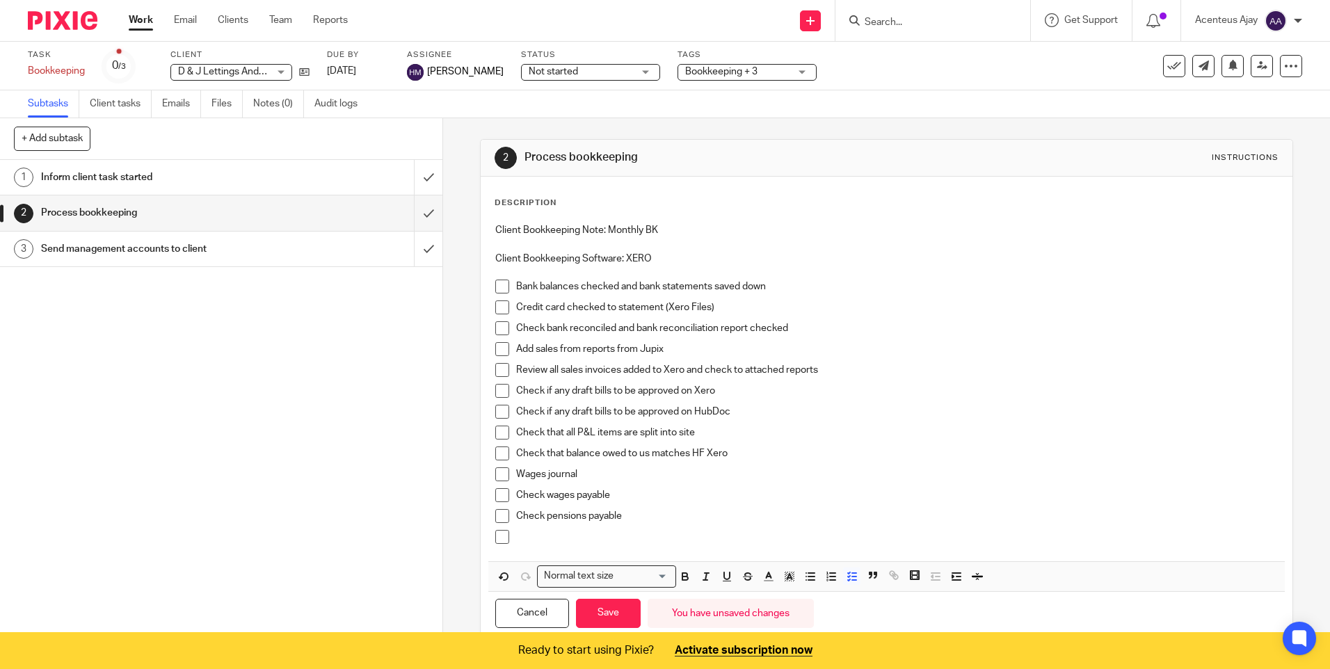
click at [561, 547] on div at bounding box center [896, 540] width 761 height 21
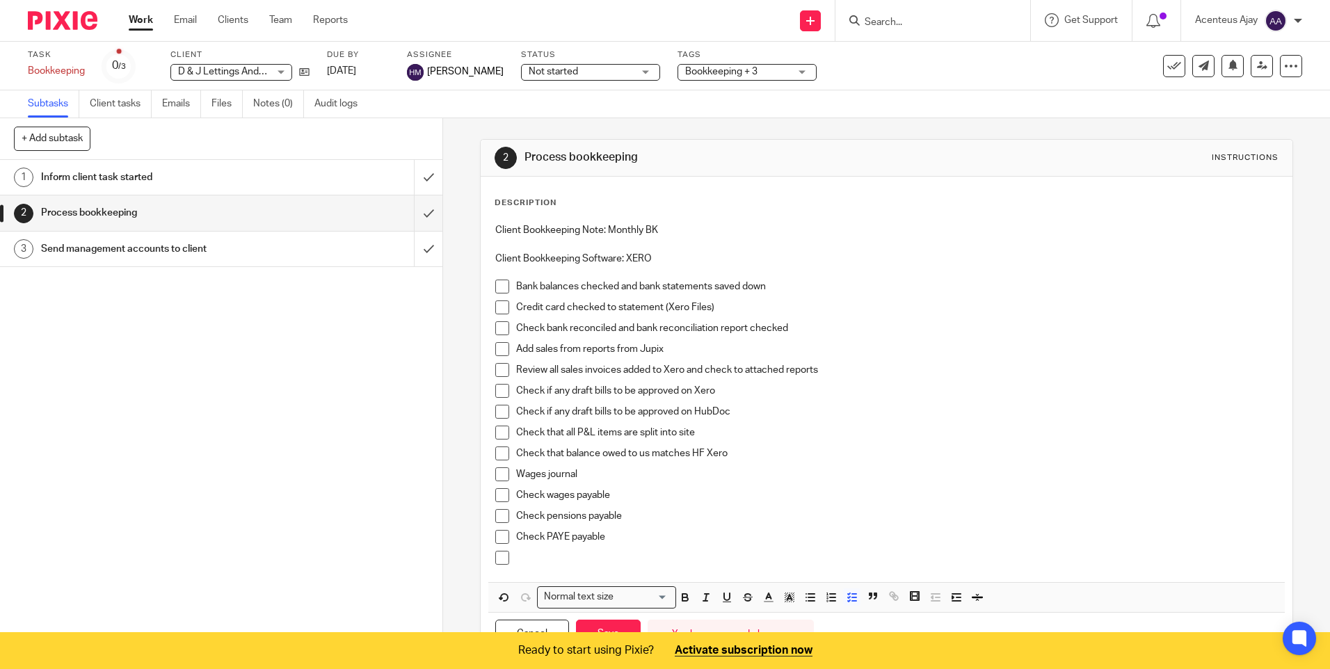
click at [528, 557] on p at bounding box center [896, 558] width 761 height 14
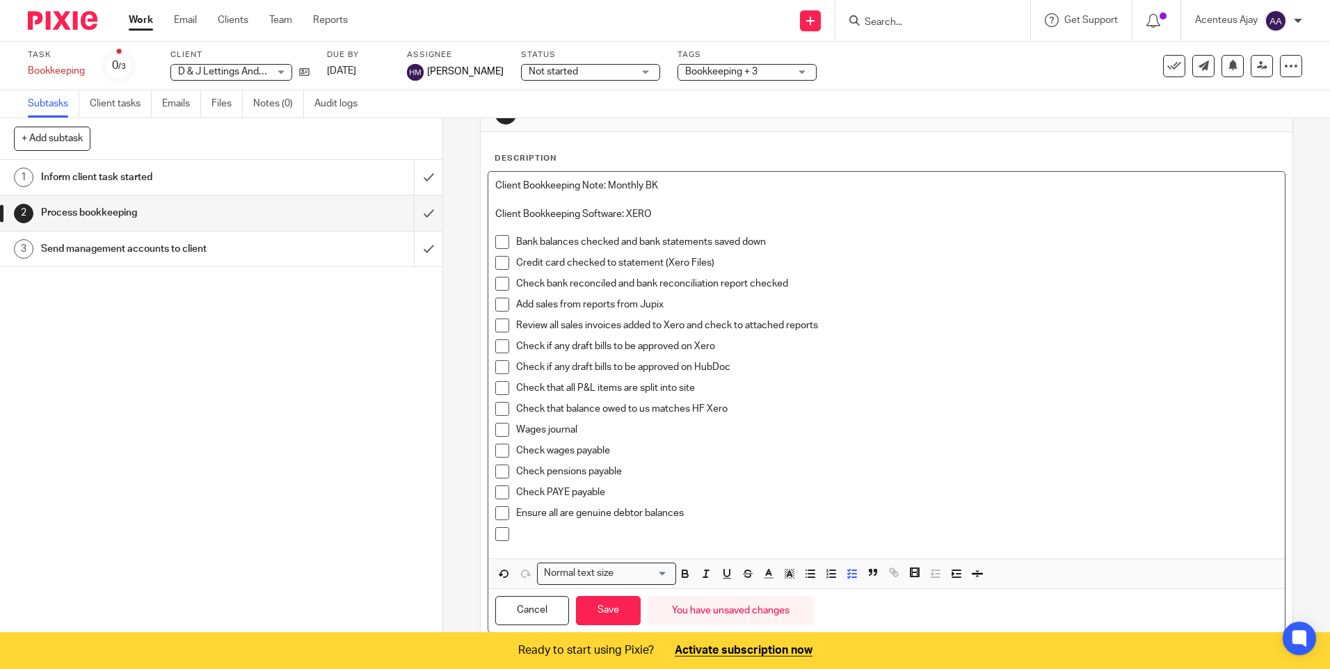
scroll to position [86, 0]
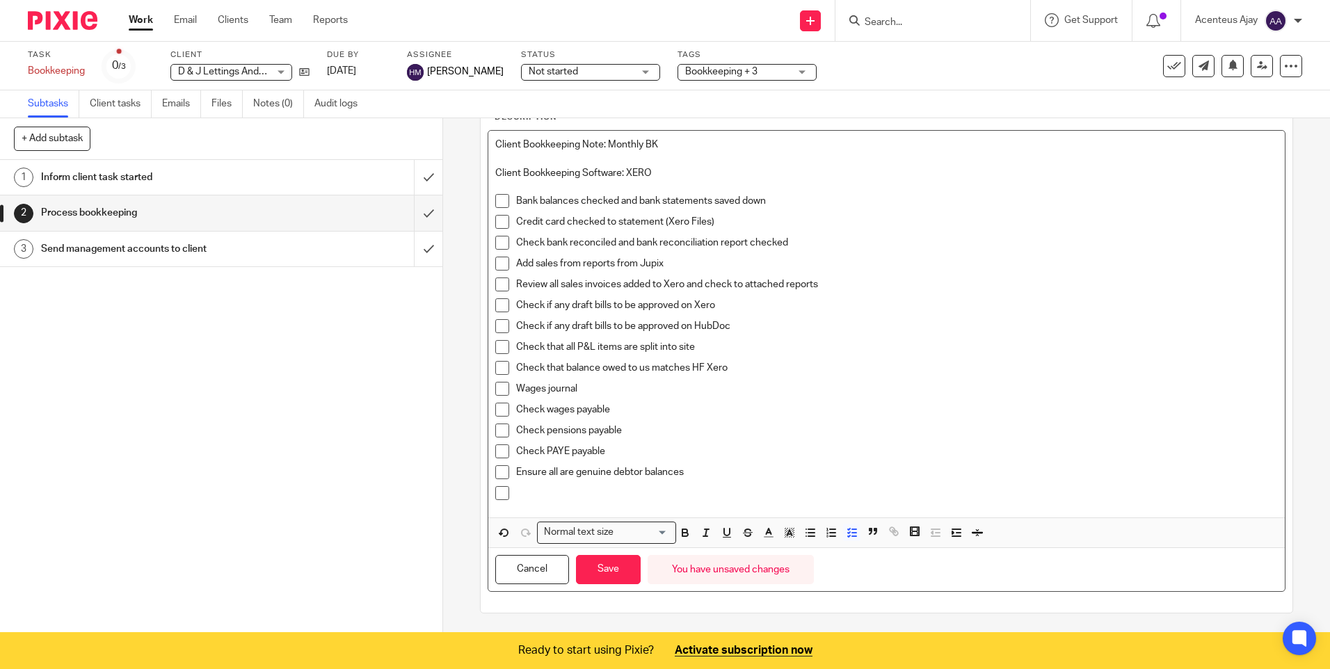
click at [532, 487] on p at bounding box center [896, 493] width 761 height 14
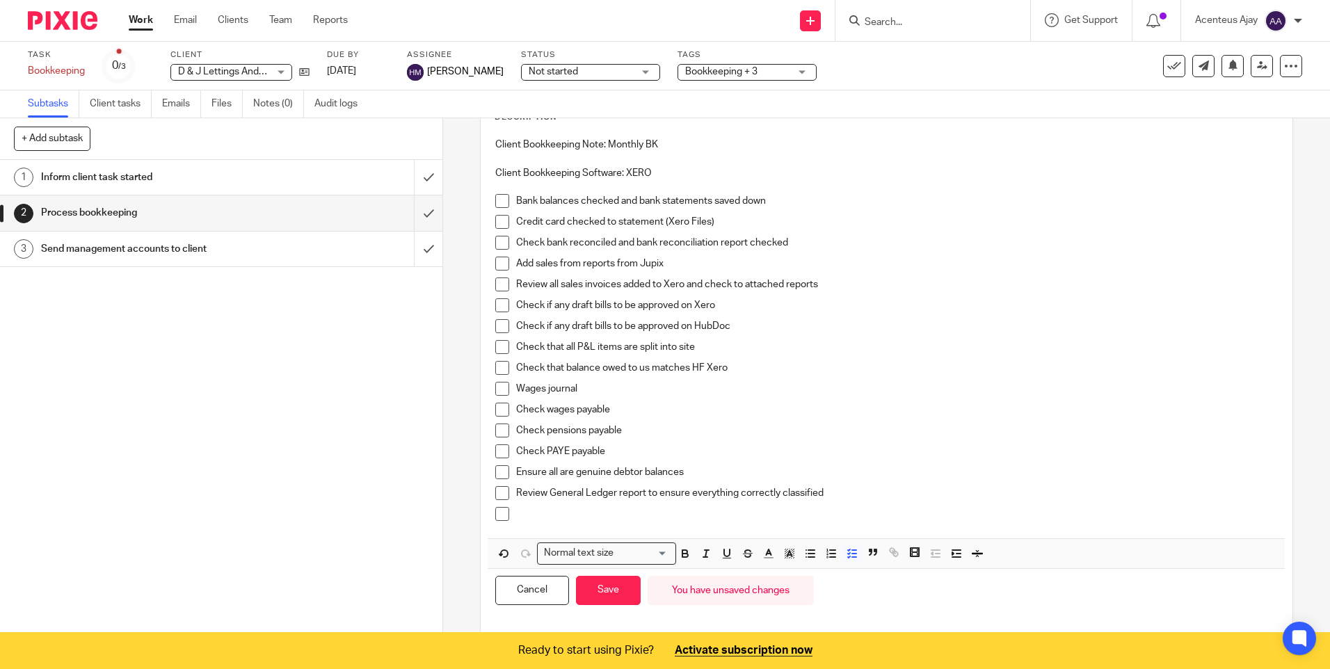
click at [540, 517] on p at bounding box center [896, 514] width 761 height 14
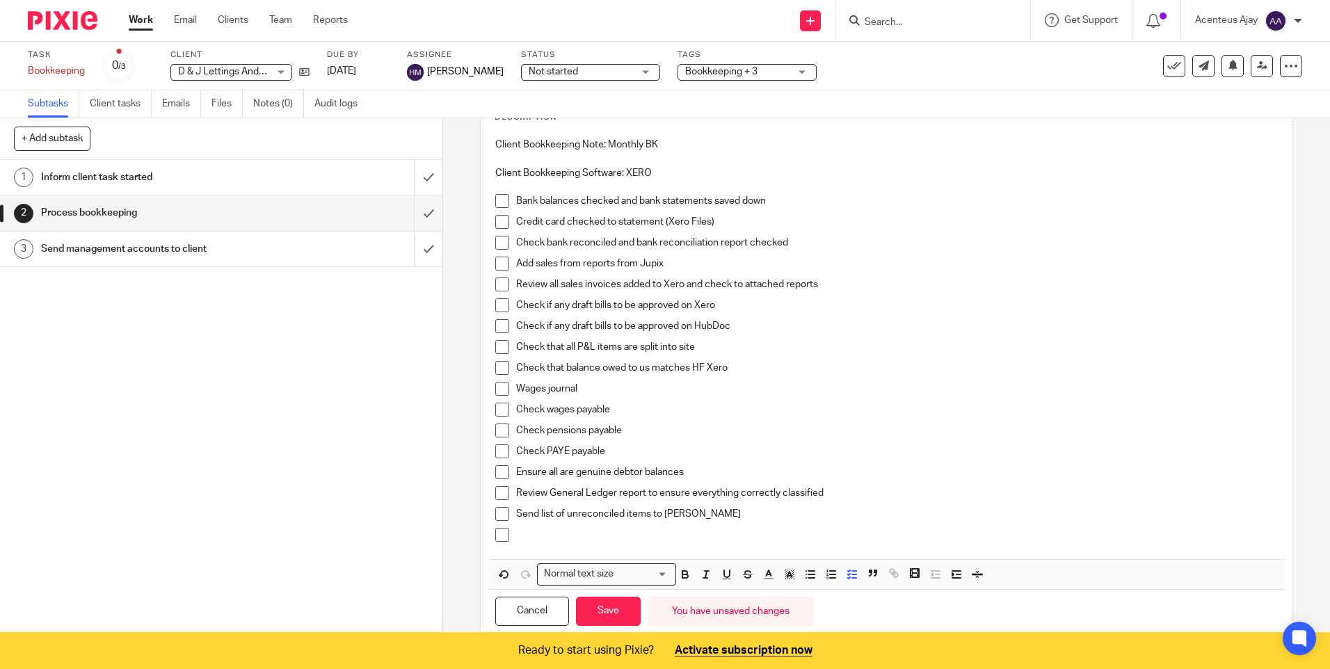
click at [534, 536] on p at bounding box center [896, 535] width 761 height 14
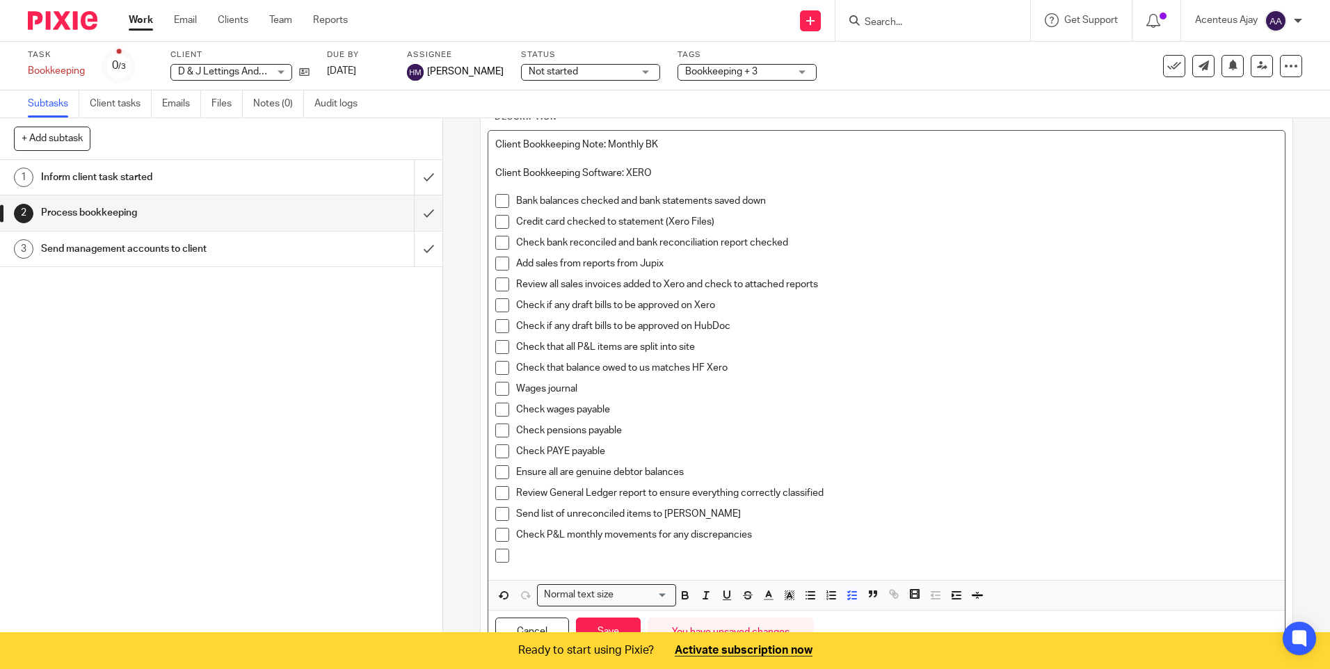
click at [537, 554] on p at bounding box center [896, 556] width 761 height 14
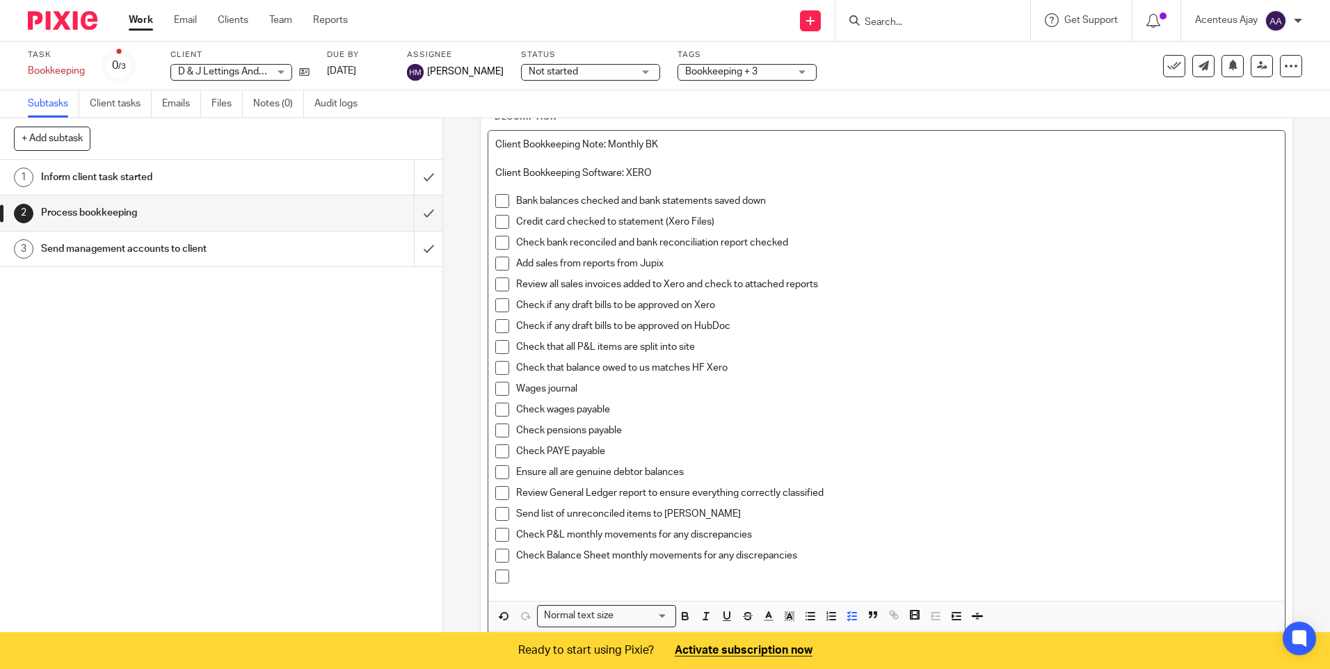
click at [570, 570] on p at bounding box center [896, 577] width 761 height 14
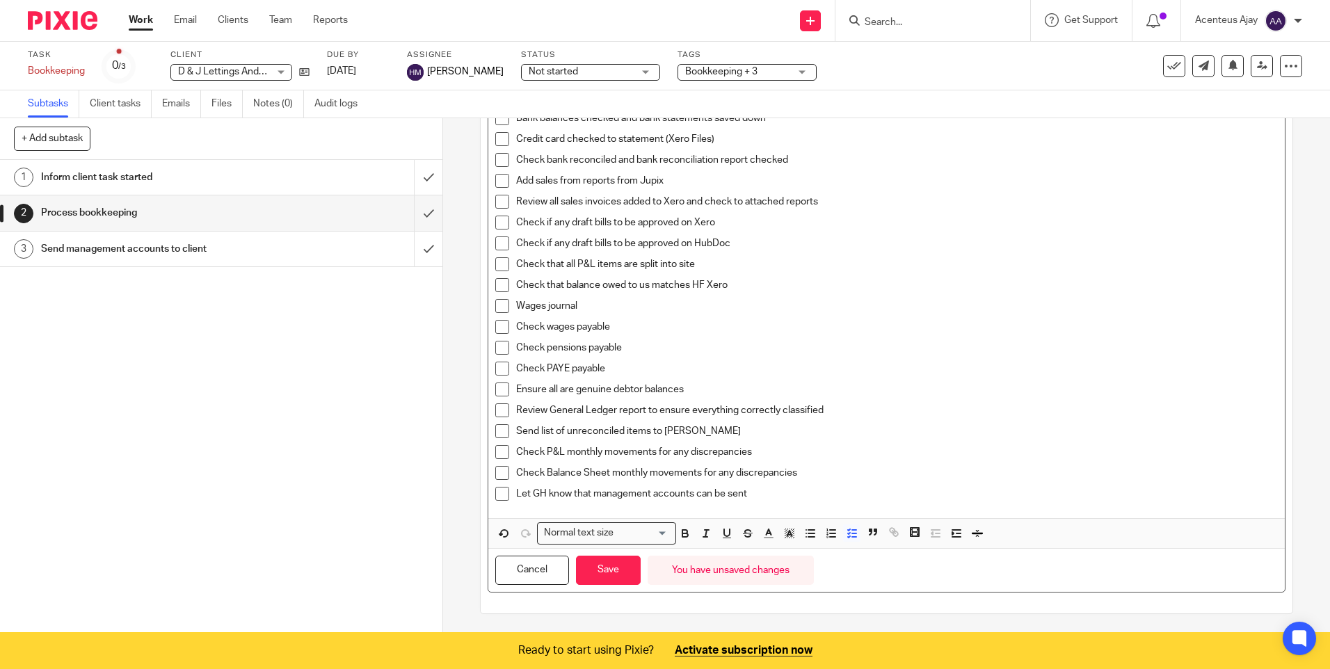
scroll to position [169, 0]
click at [608, 566] on button "Save" at bounding box center [608, 570] width 65 height 30
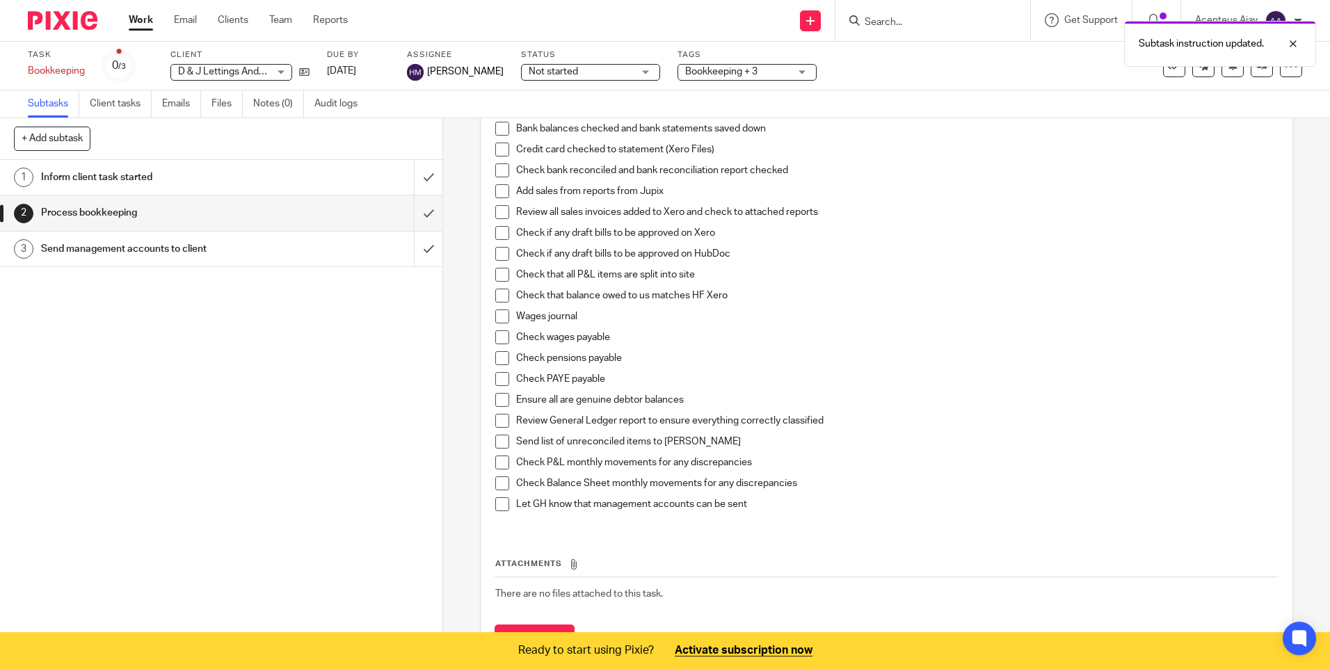
scroll to position [180, 0]
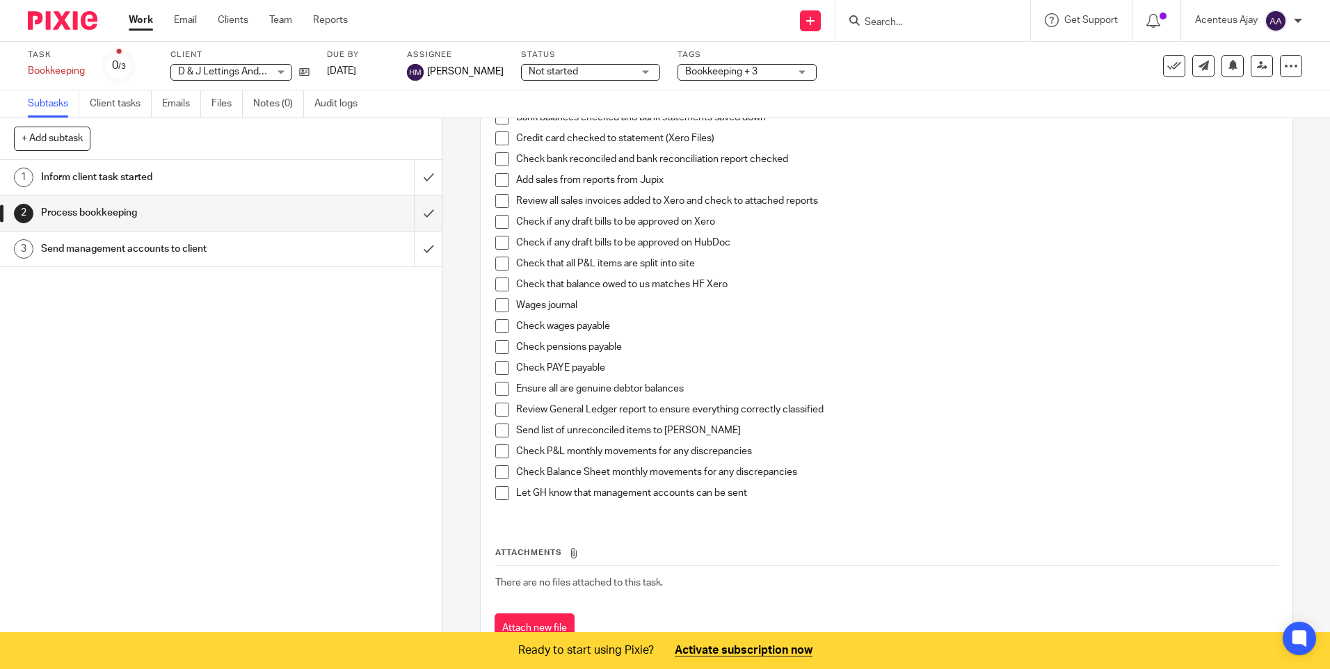
click at [105, 241] on h1 "Send management accounts to client" at bounding box center [160, 249] width 239 height 21
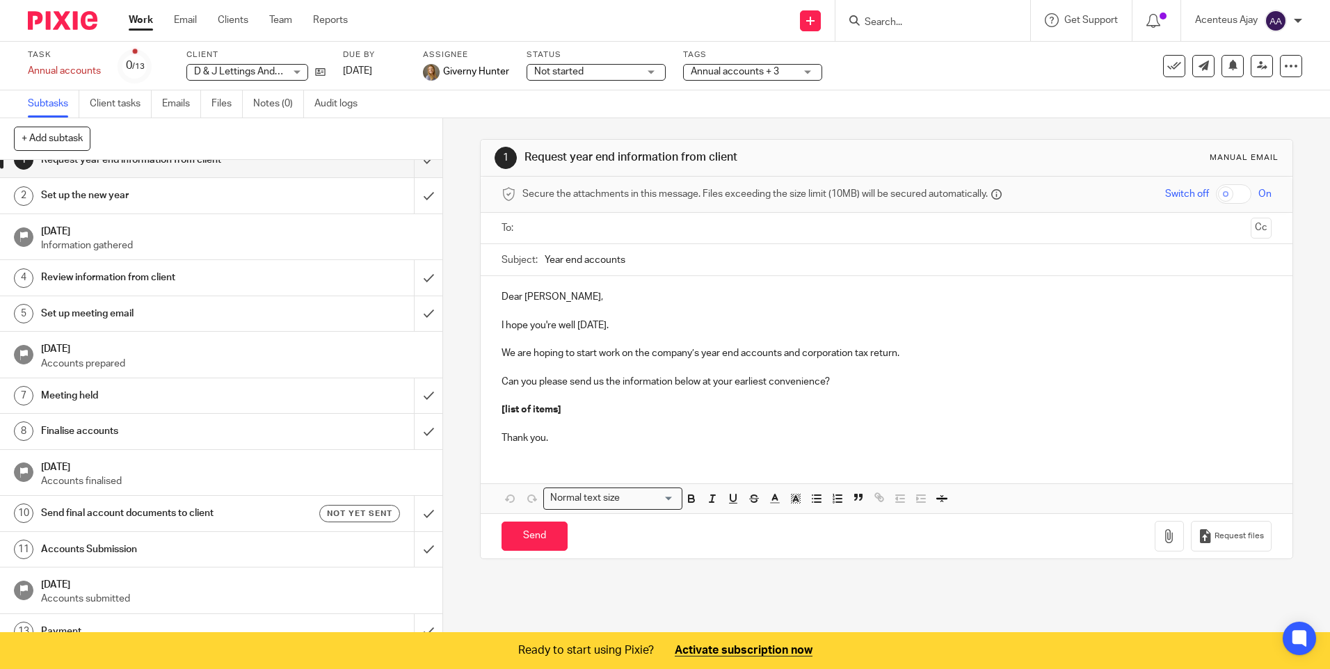
scroll to position [33, 0]
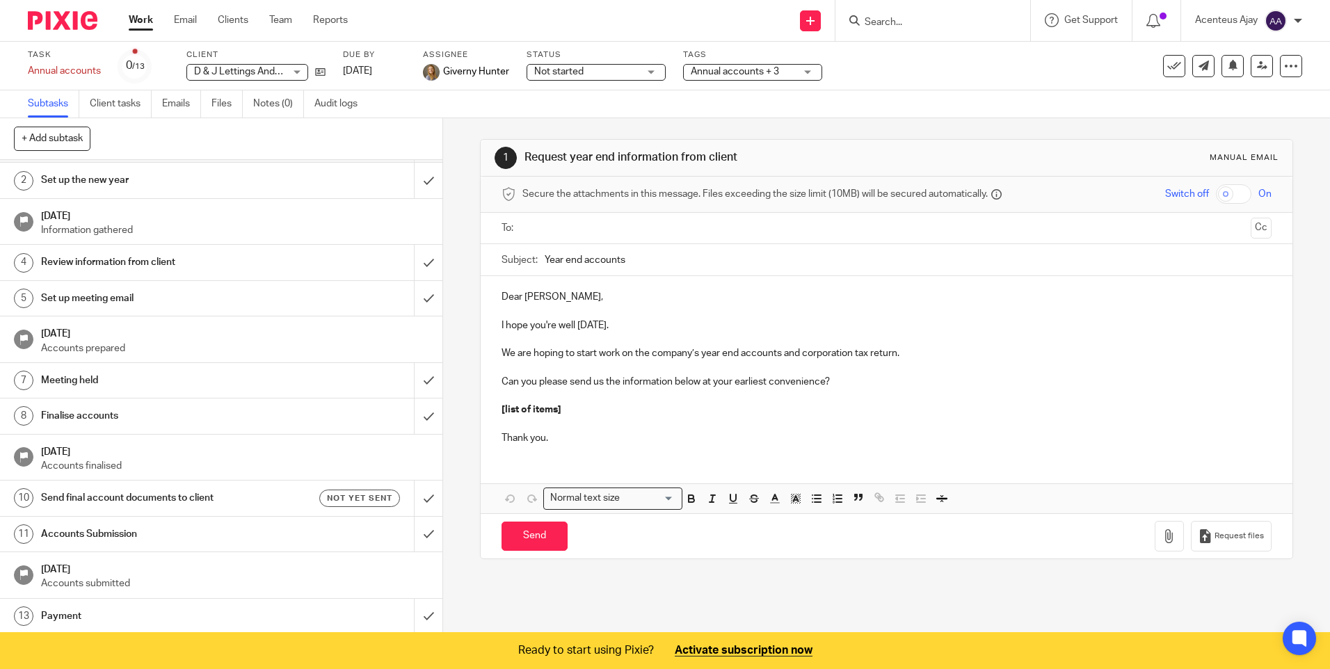
click at [98, 403] on link "8 Finalise accounts" at bounding box center [207, 415] width 414 height 35
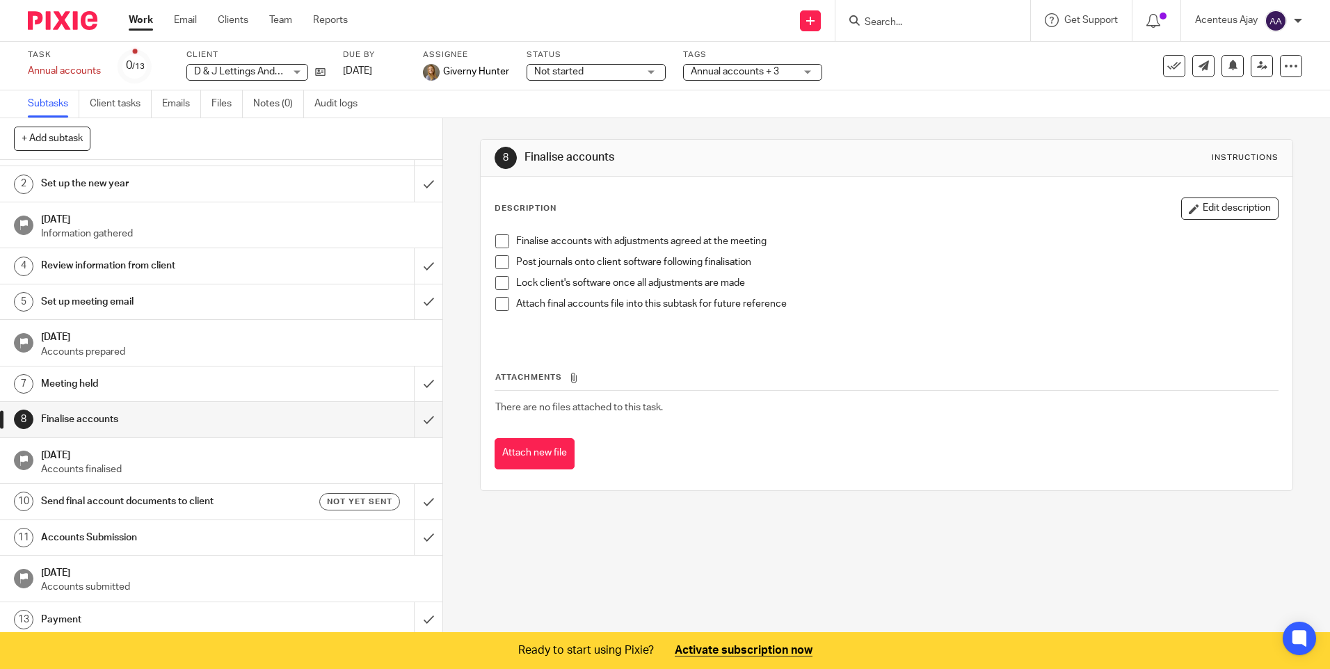
scroll to position [33, 0]
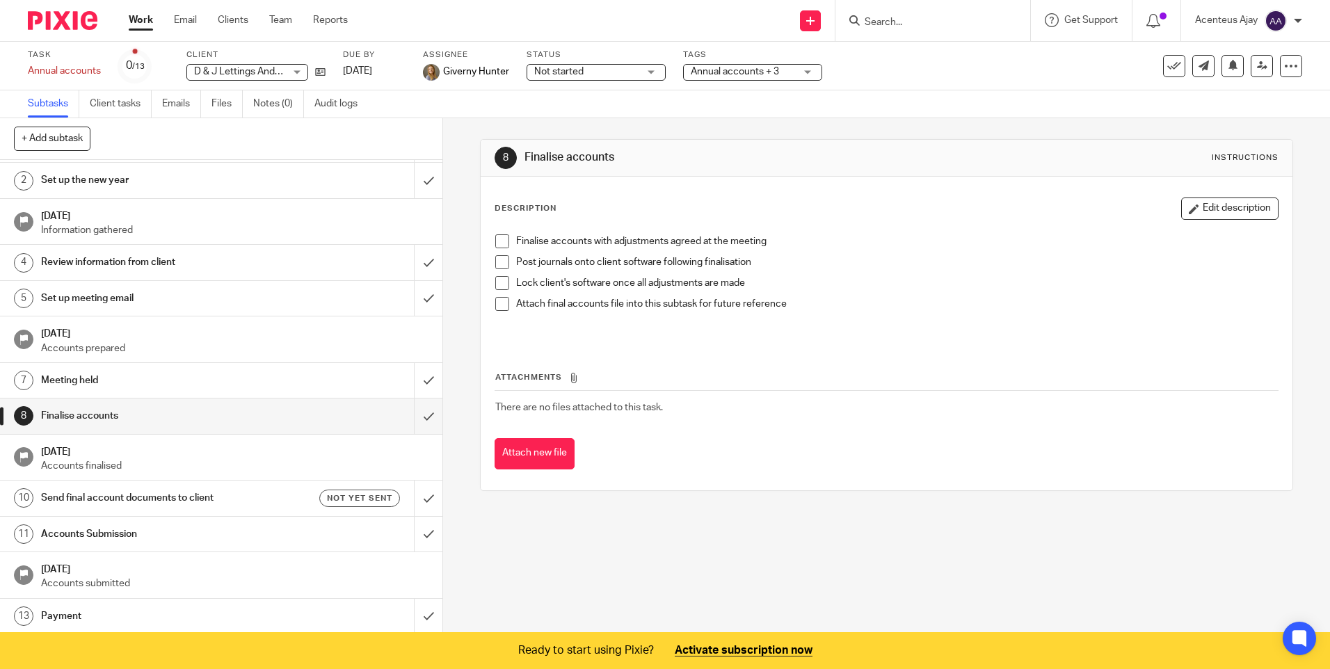
click at [107, 268] on h1 "Review information from client" at bounding box center [160, 262] width 239 height 21
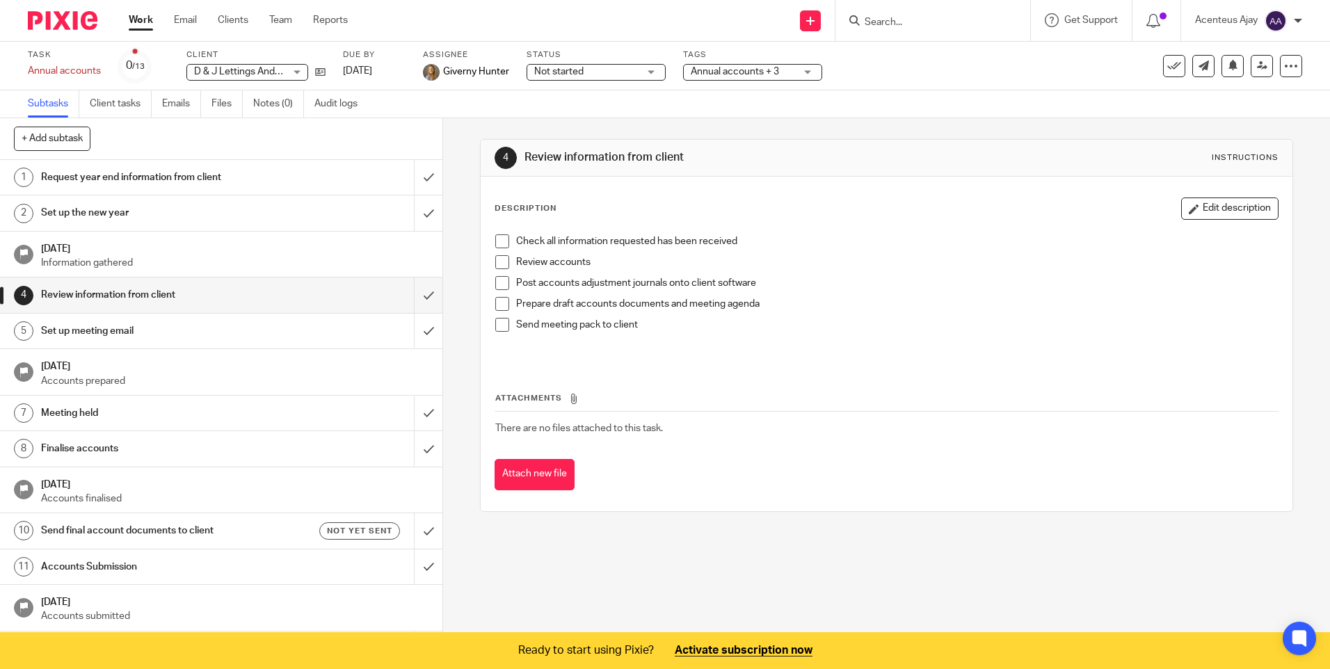
click at [1215, 202] on button "Edit description" at bounding box center [1229, 208] width 97 height 22
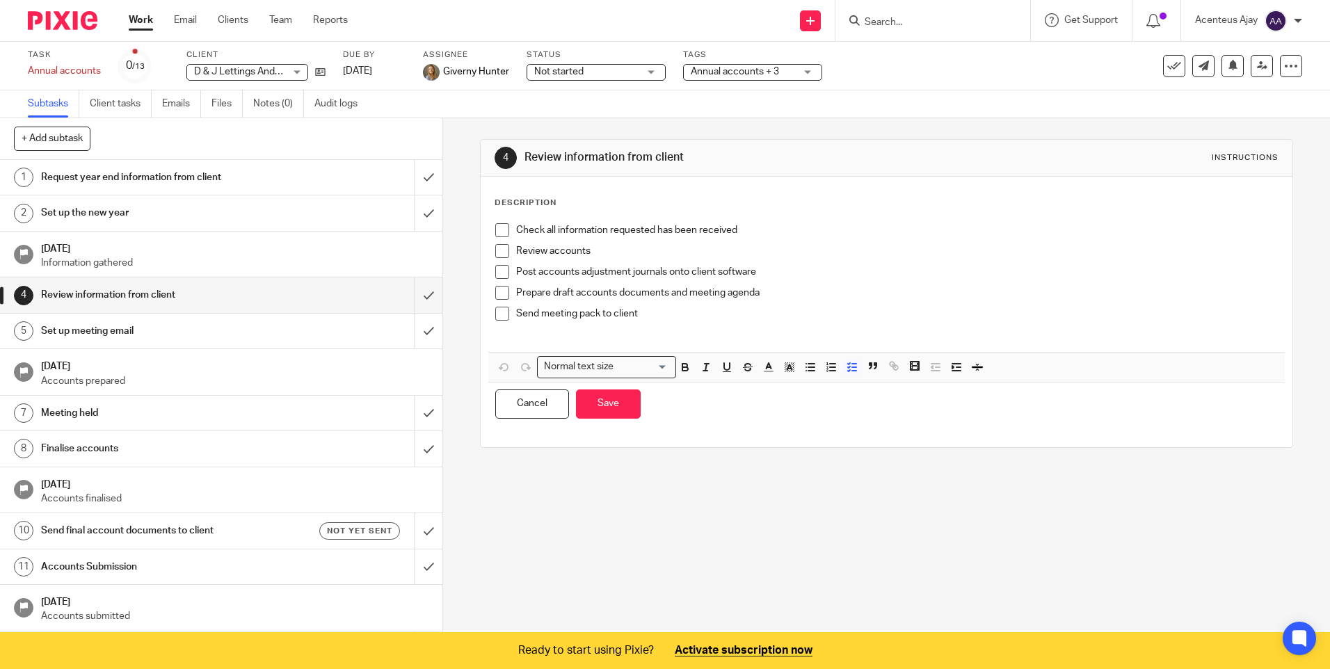
click at [505, 207] on p "Description" at bounding box center [525, 202] width 62 height 11
click at [495, 225] on span at bounding box center [502, 230] width 14 height 14
click at [488, 227] on div "Check all information requested has been received Review accounts Post accounts…" at bounding box center [886, 284] width 796 height 136
click at [519, 230] on p "Check all information requested has been received" at bounding box center [896, 230] width 761 height 14
click at [504, 231] on span at bounding box center [502, 230] width 14 height 14
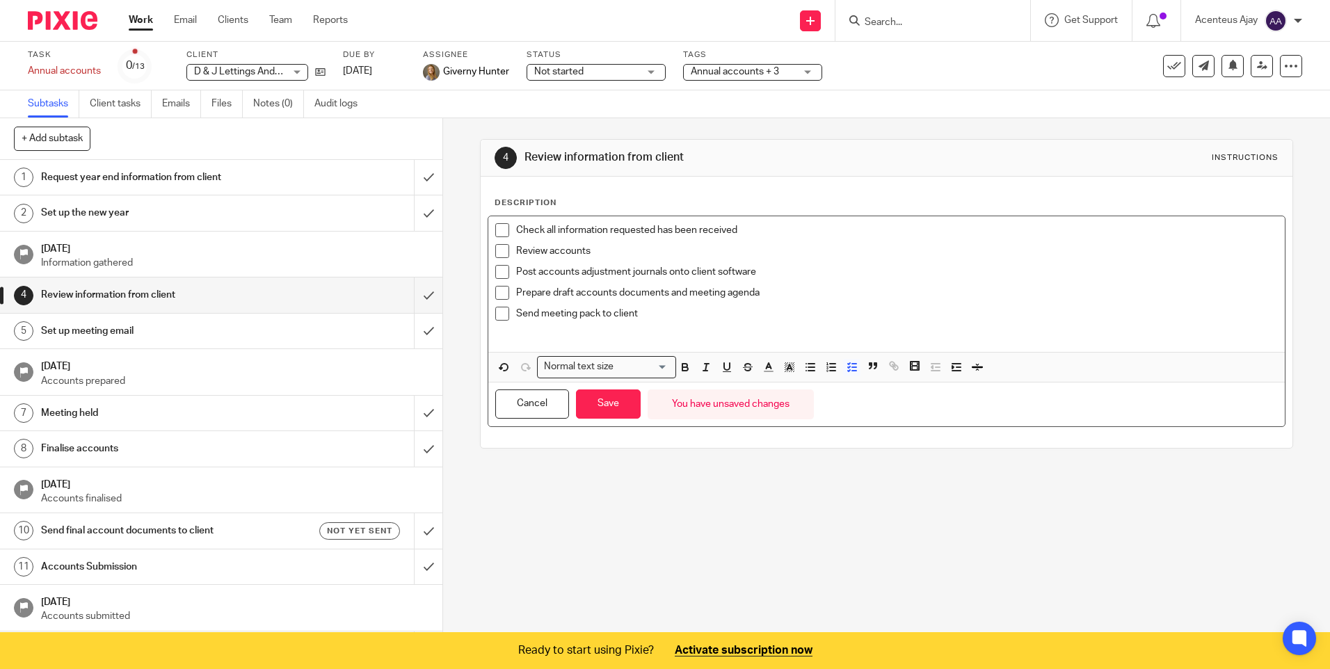
click at [490, 229] on div "Check all information requested has been received Review accounts Post accounts…" at bounding box center [886, 284] width 796 height 136
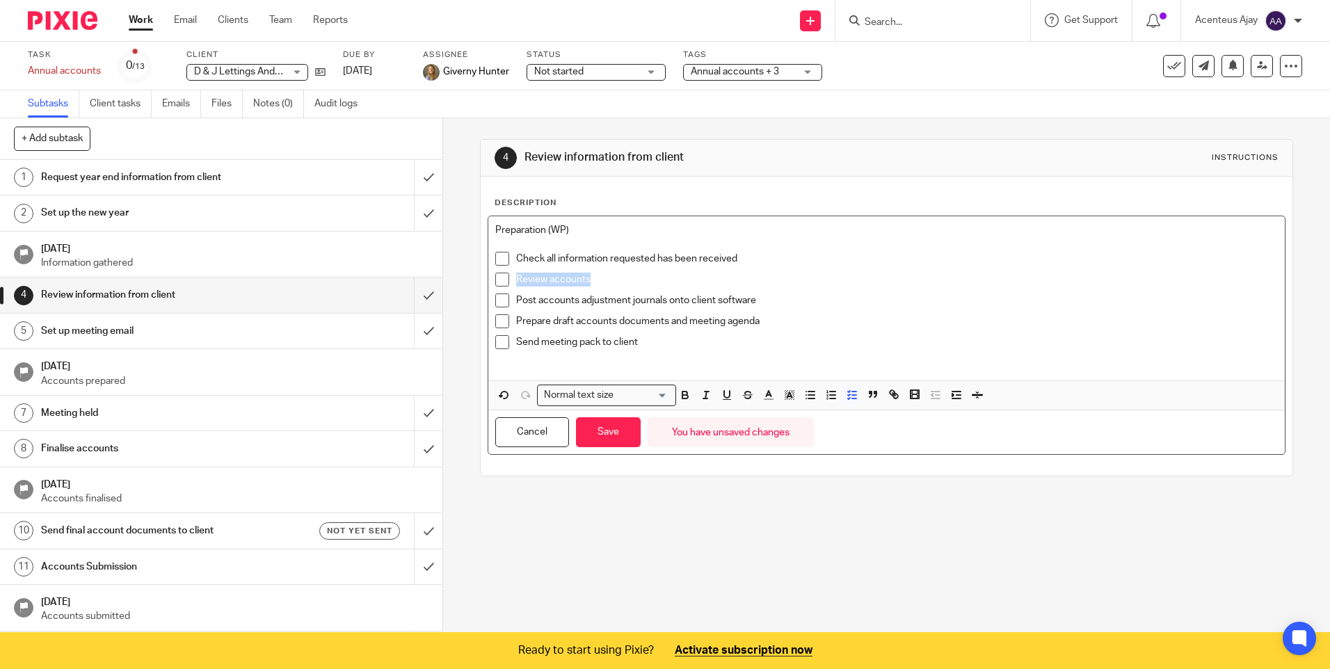
drag, startPoint x: 590, startPoint y: 277, endPoint x: 511, endPoint y: 284, distance: 78.9
click at [511, 284] on li "Review accounts" at bounding box center [886, 283] width 782 height 21
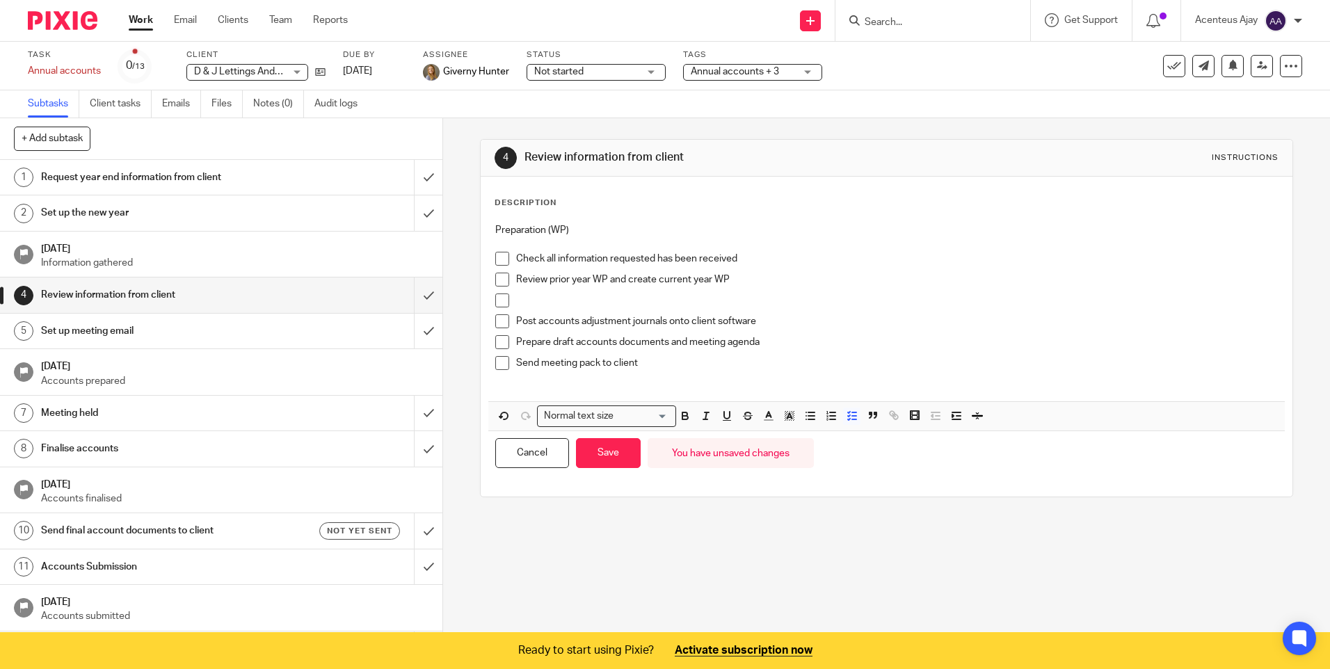
click at [533, 303] on p at bounding box center [896, 300] width 761 height 14
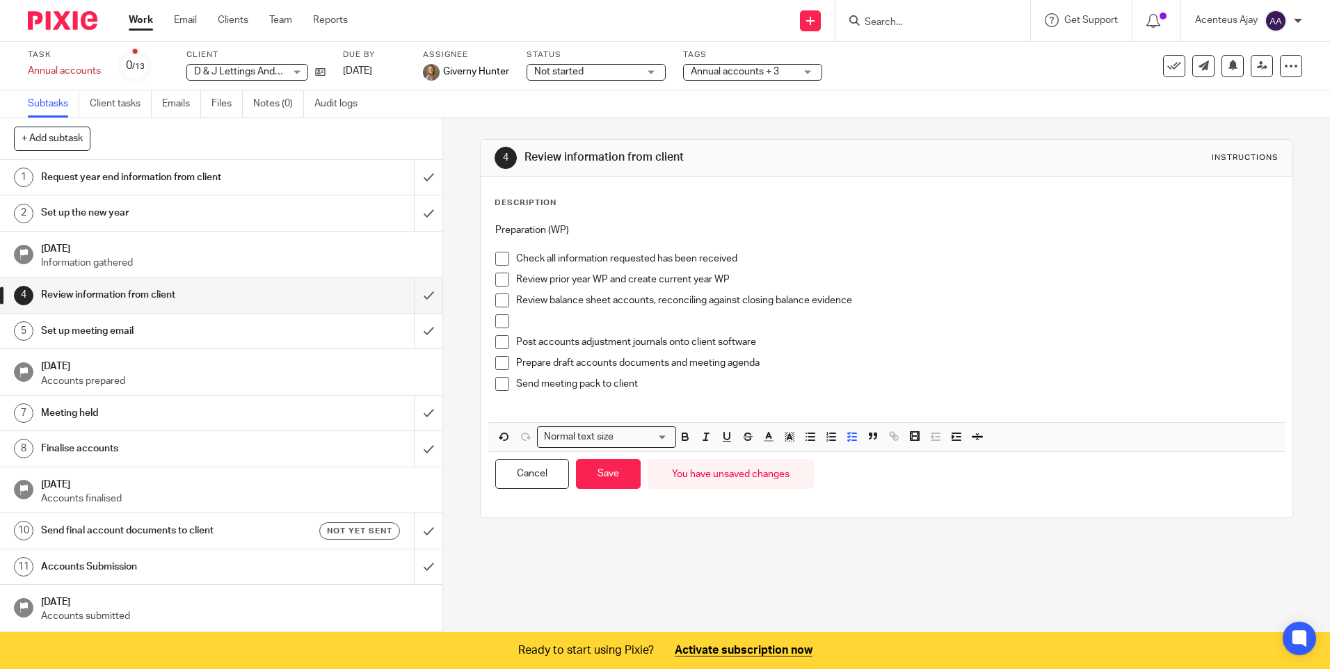
click at [547, 318] on p at bounding box center [896, 321] width 761 height 14
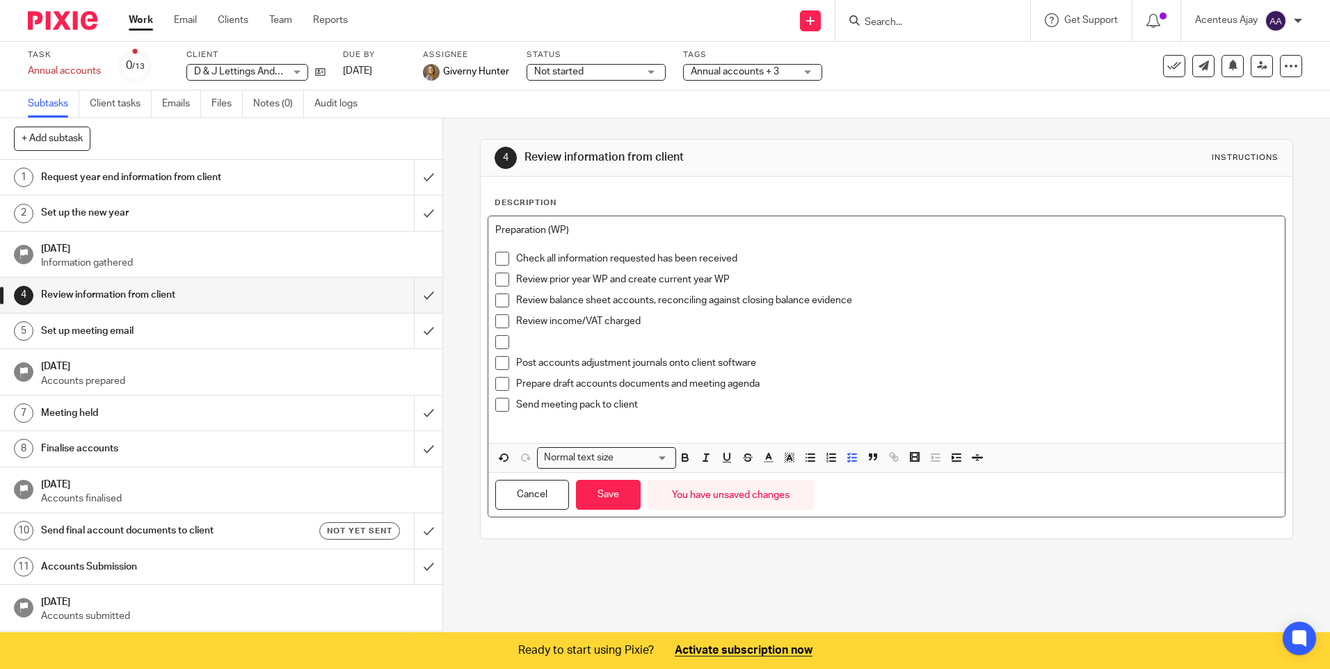
click at [553, 344] on p at bounding box center [896, 342] width 761 height 14
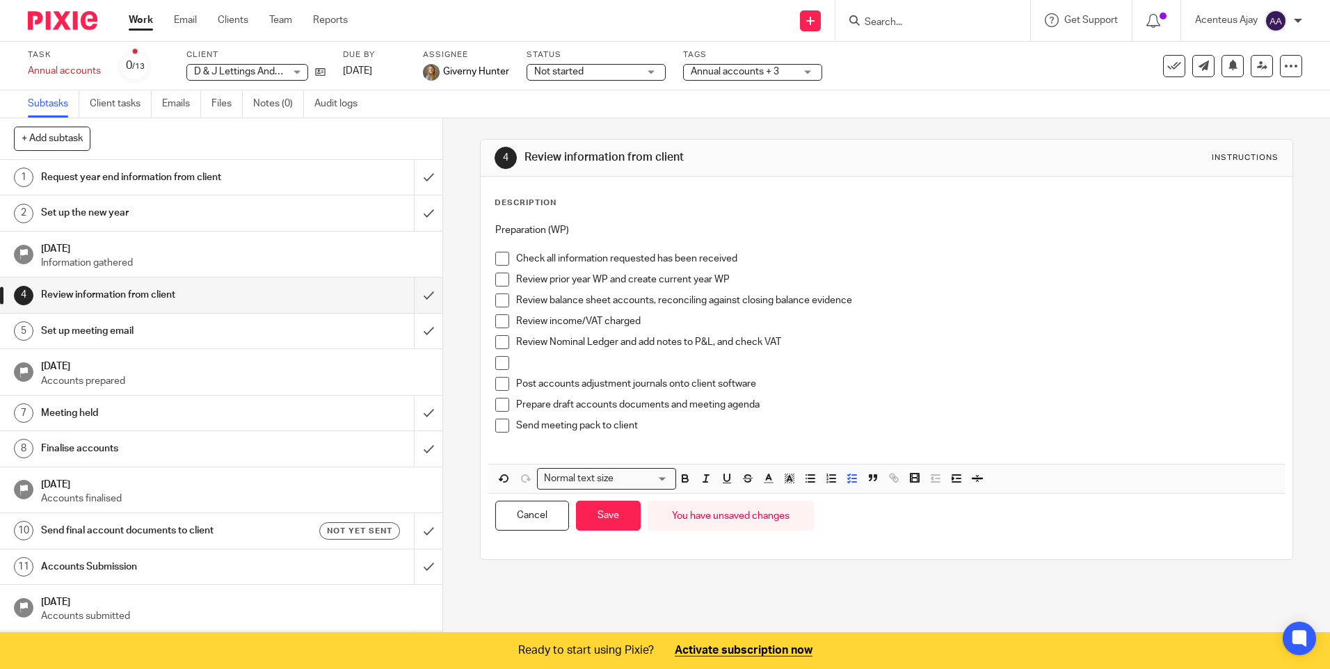
click at [554, 352] on div "Review Nominal Ledger and add notes to P&L, and check VAT" at bounding box center [896, 345] width 761 height 21
click at [540, 364] on p at bounding box center [896, 363] width 761 height 14
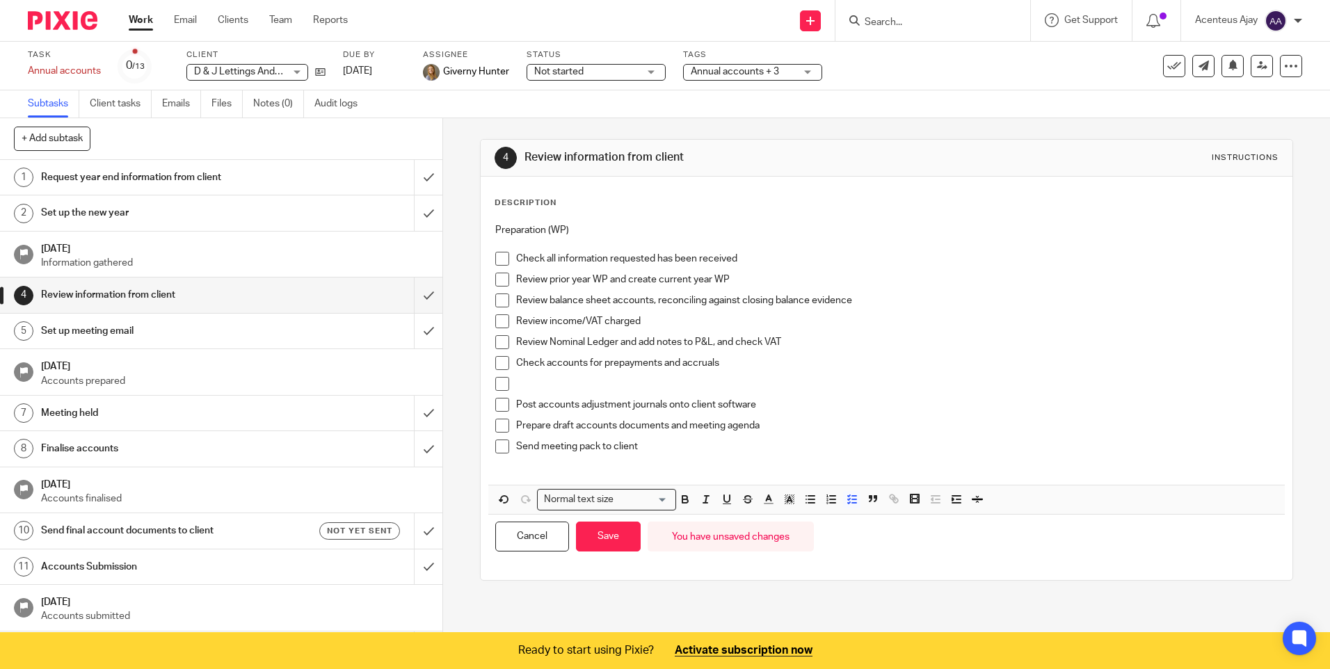
click at [541, 378] on p at bounding box center [896, 384] width 761 height 14
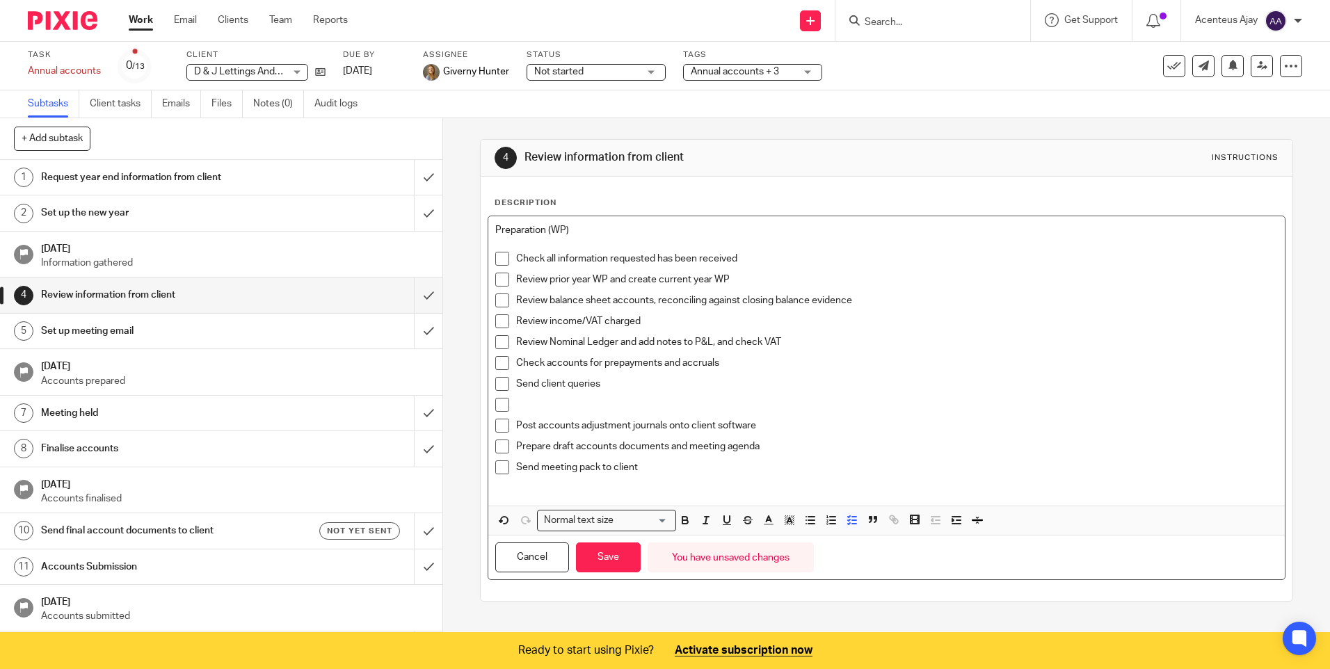
click at [554, 401] on p at bounding box center [896, 405] width 761 height 14
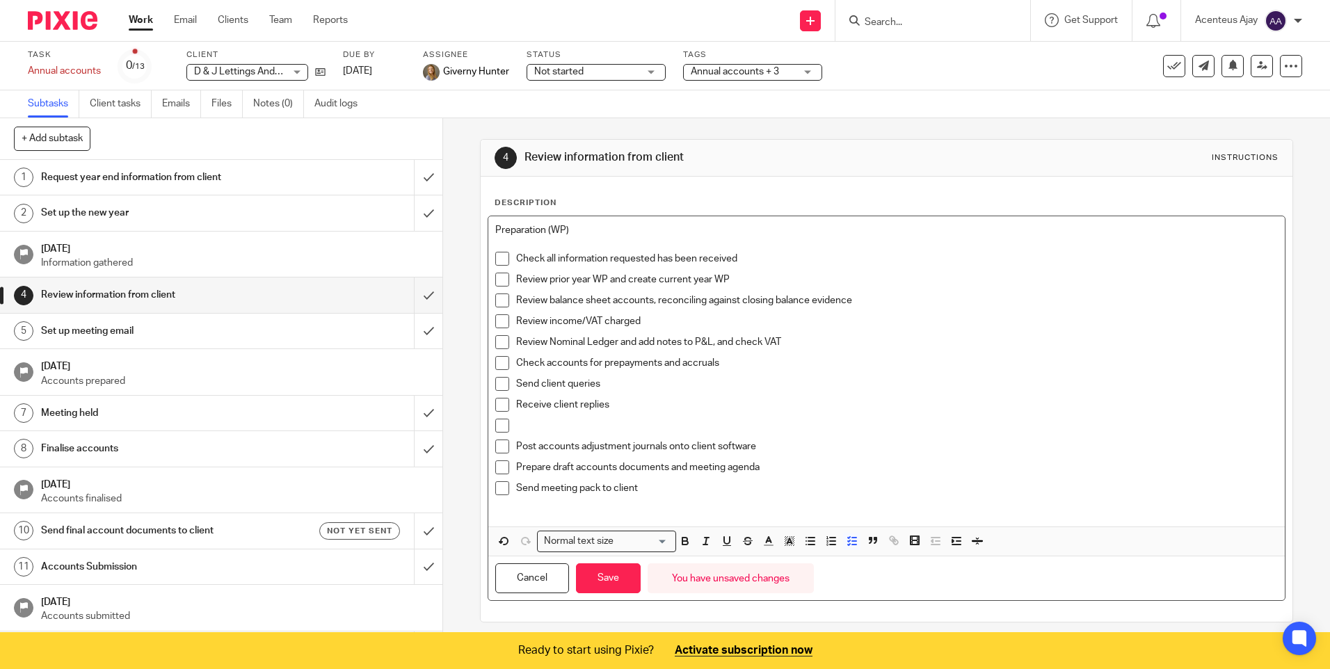
click at [537, 425] on p at bounding box center [896, 426] width 761 height 14
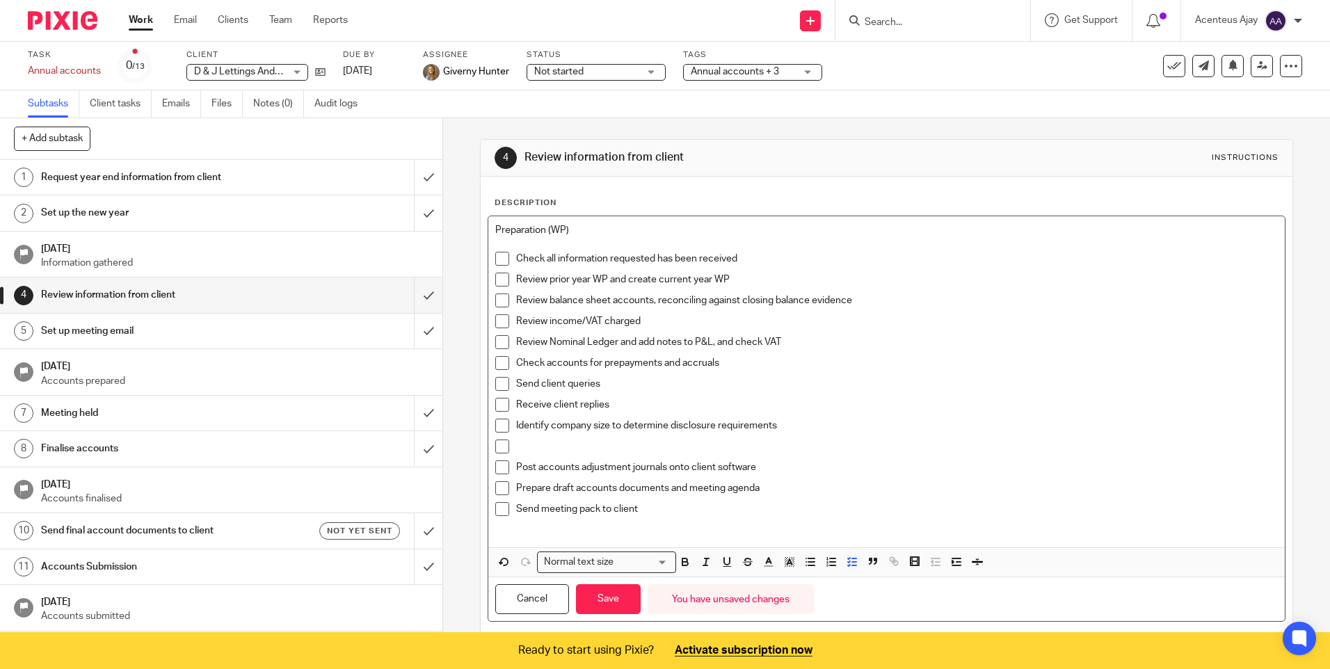
click at [529, 444] on p at bounding box center [896, 446] width 761 height 14
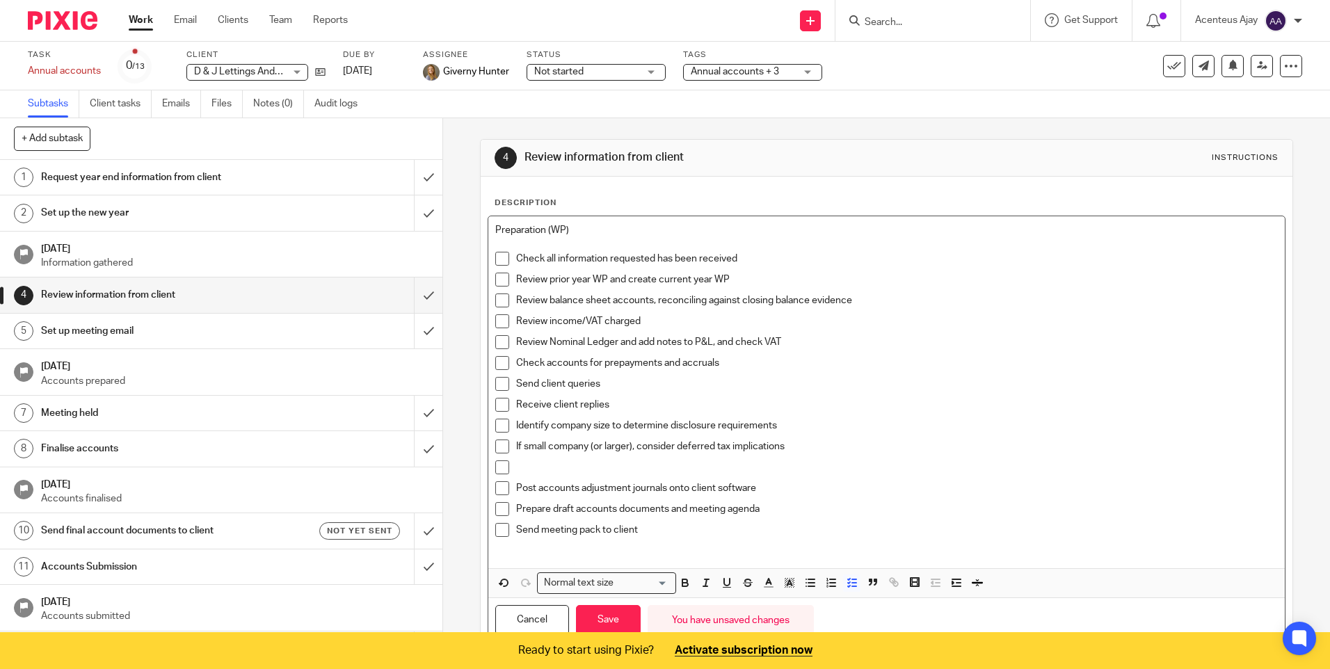
click at [552, 470] on p at bounding box center [896, 467] width 761 height 14
click at [808, 70] on div "Annual accounts + 3" at bounding box center [752, 72] width 139 height 17
click at [936, 97] on div "Subtasks Client tasks Emails Files Notes (0) Audit logs" at bounding box center [665, 104] width 1330 height 28
drag, startPoint x: 594, startPoint y: 160, endPoint x: 517, endPoint y: 161, distance: 76.5
click at [594, 161] on h1 "Review information from client" at bounding box center [720, 157] width 392 height 15
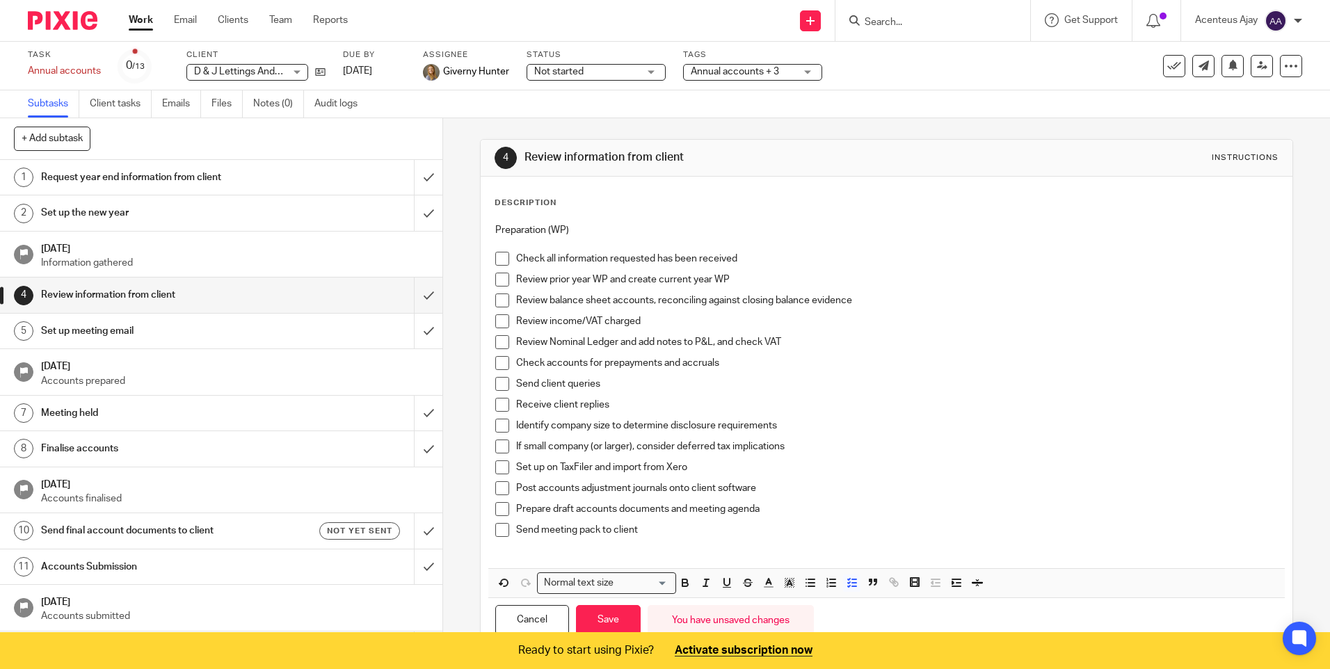
click at [503, 161] on div "4" at bounding box center [505, 158] width 22 height 22
drag, startPoint x: 503, startPoint y: 161, endPoint x: 766, endPoint y: 150, distance: 263.8
click at [766, 150] on h1 "Review information from client" at bounding box center [720, 157] width 392 height 15
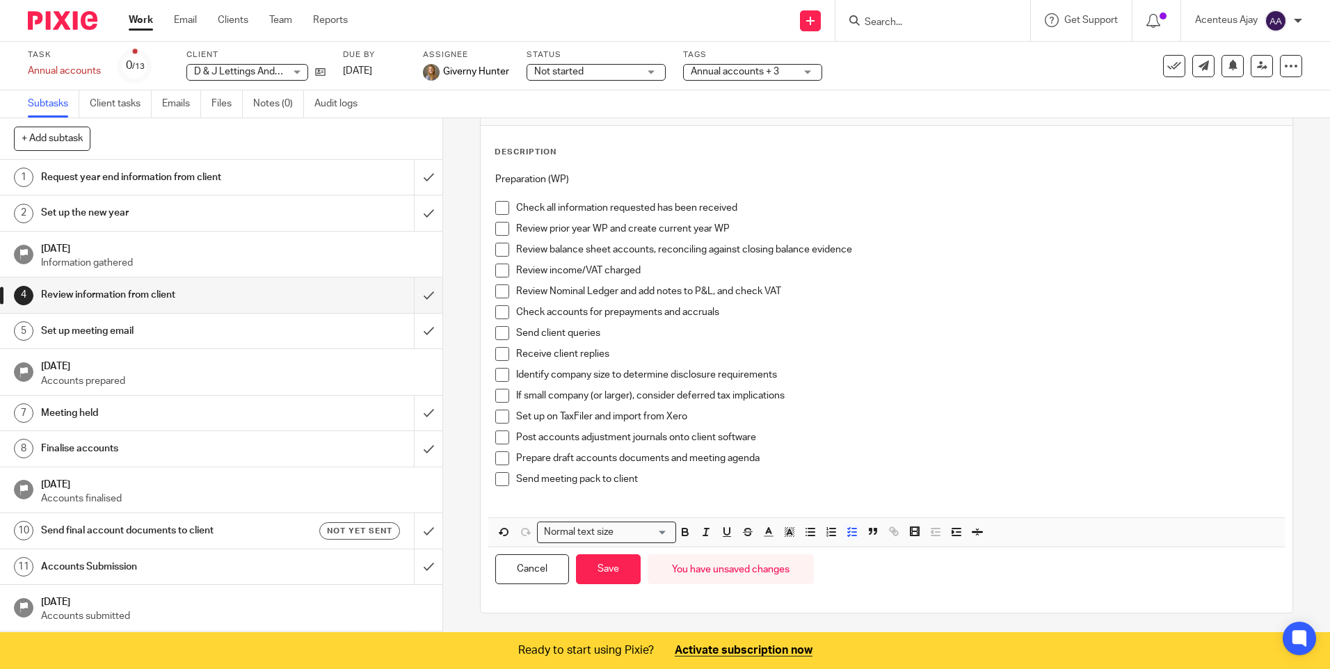
click at [703, 422] on p "Set up on TaxFiler and import from Xero" at bounding box center [896, 417] width 761 height 14
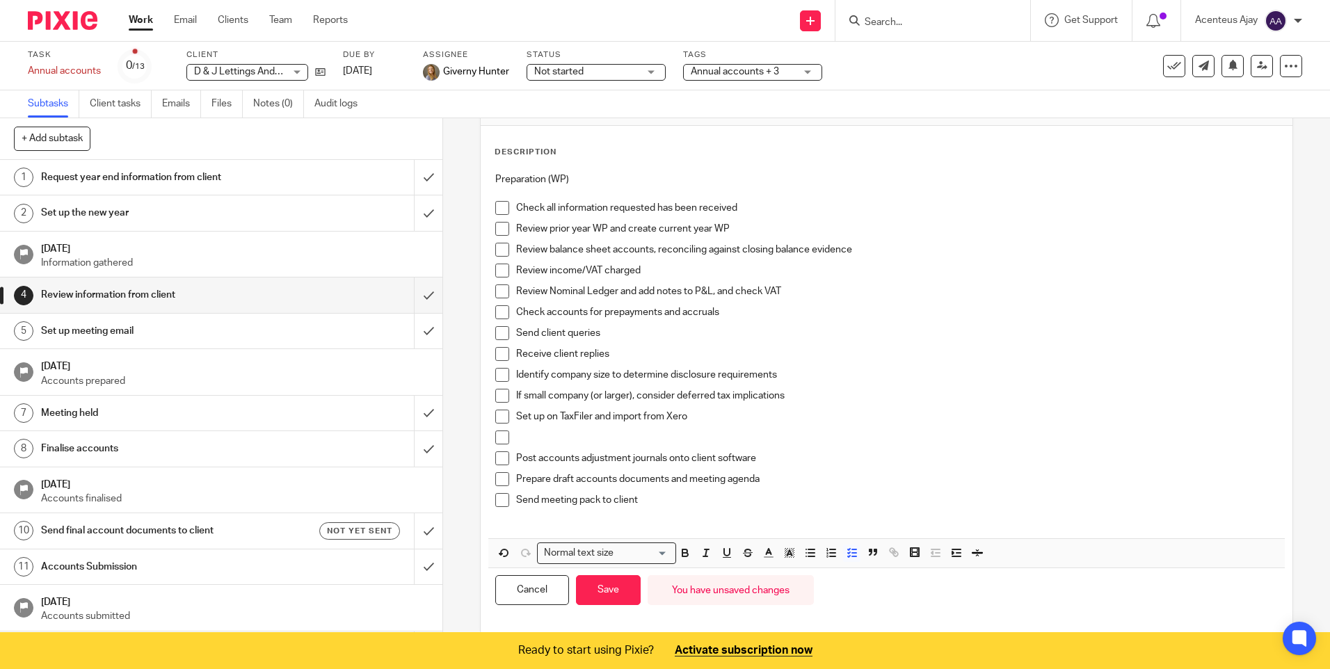
click at [615, 440] on p at bounding box center [896, 437] width 761 height 14
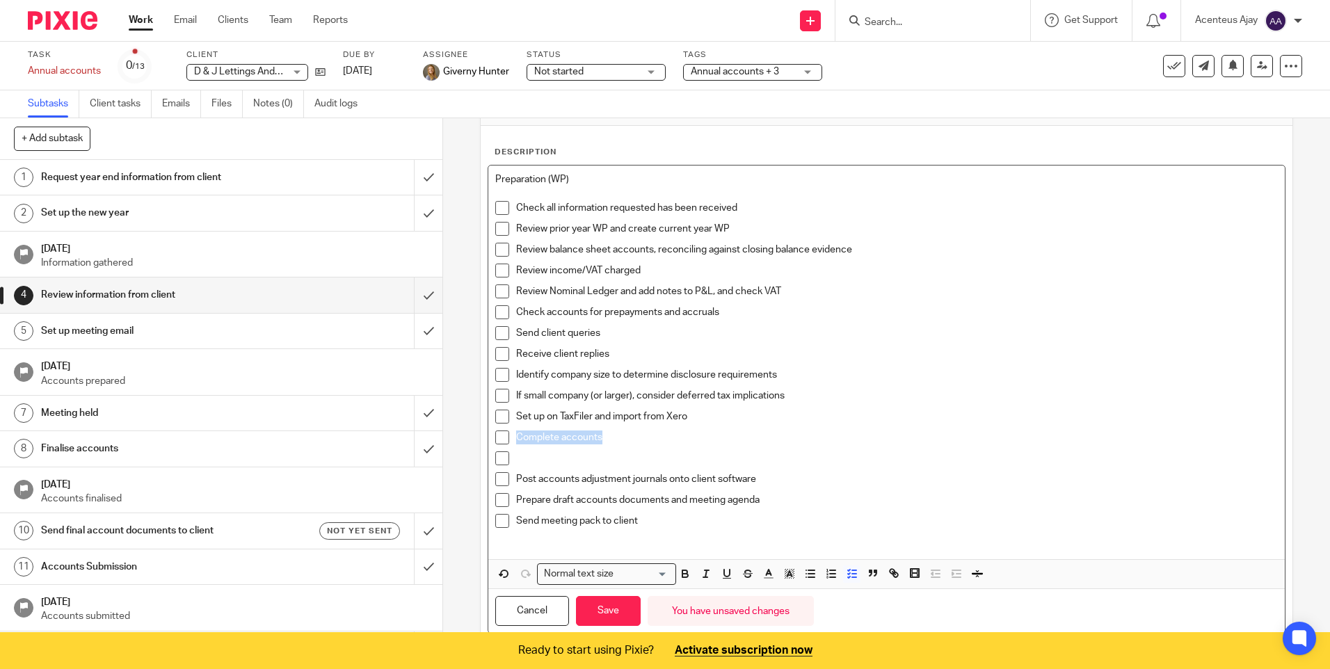
click at [531, 455] on p at bounding box center [896, 458] width 761 height 14
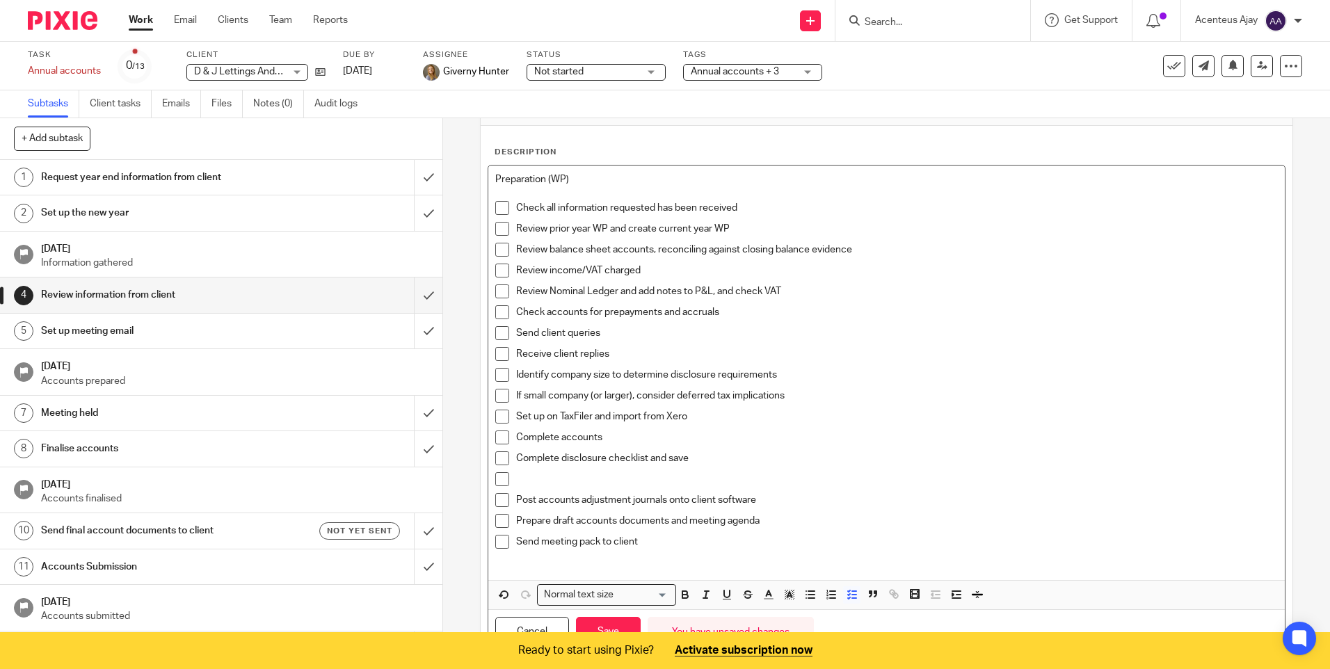
click at [535, 478] on p at bounding box center [896, 479] width 761 height 14
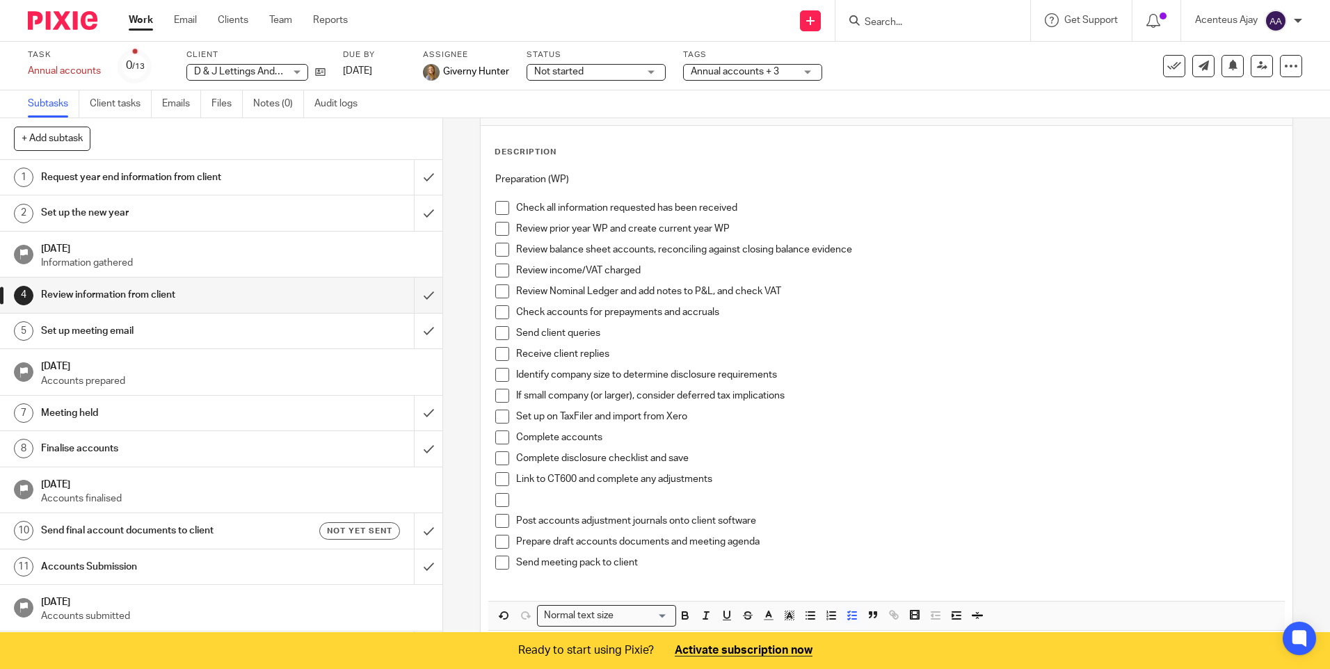
click at [544, 499] on p at bounding box center [896, 500] width 761 height 14
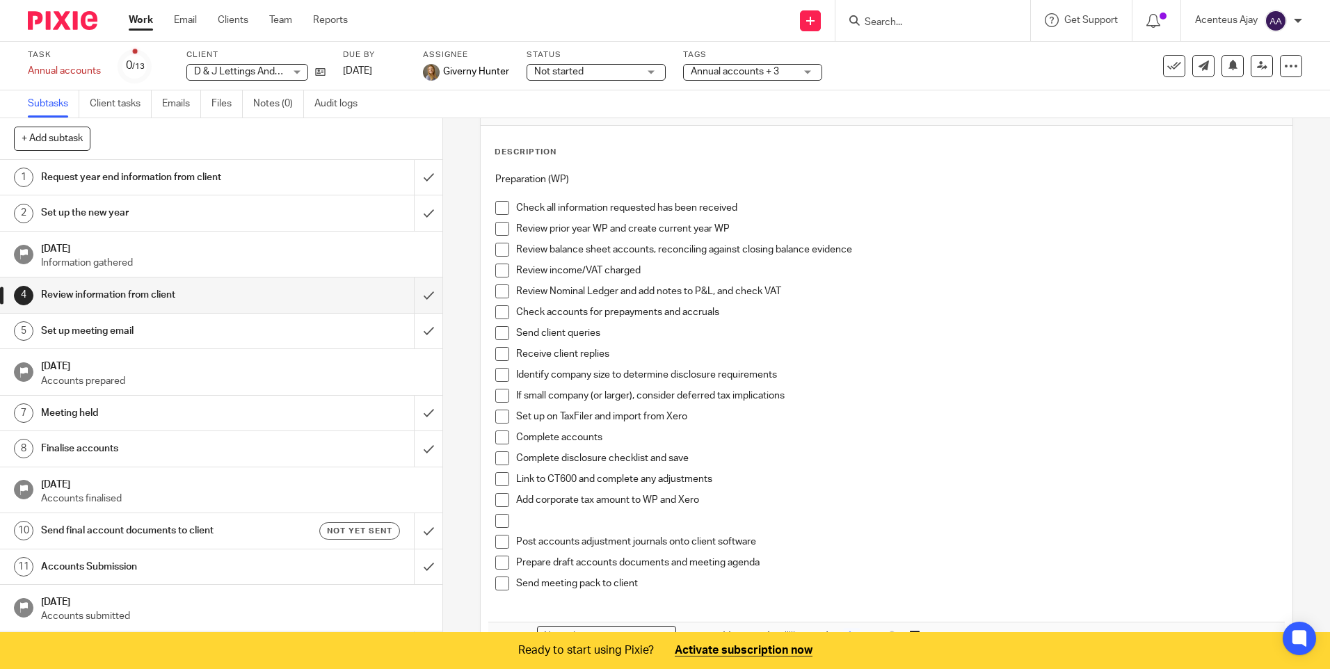
click at [561, 522] on p at bounding box center [896, 521] width 761 height 14
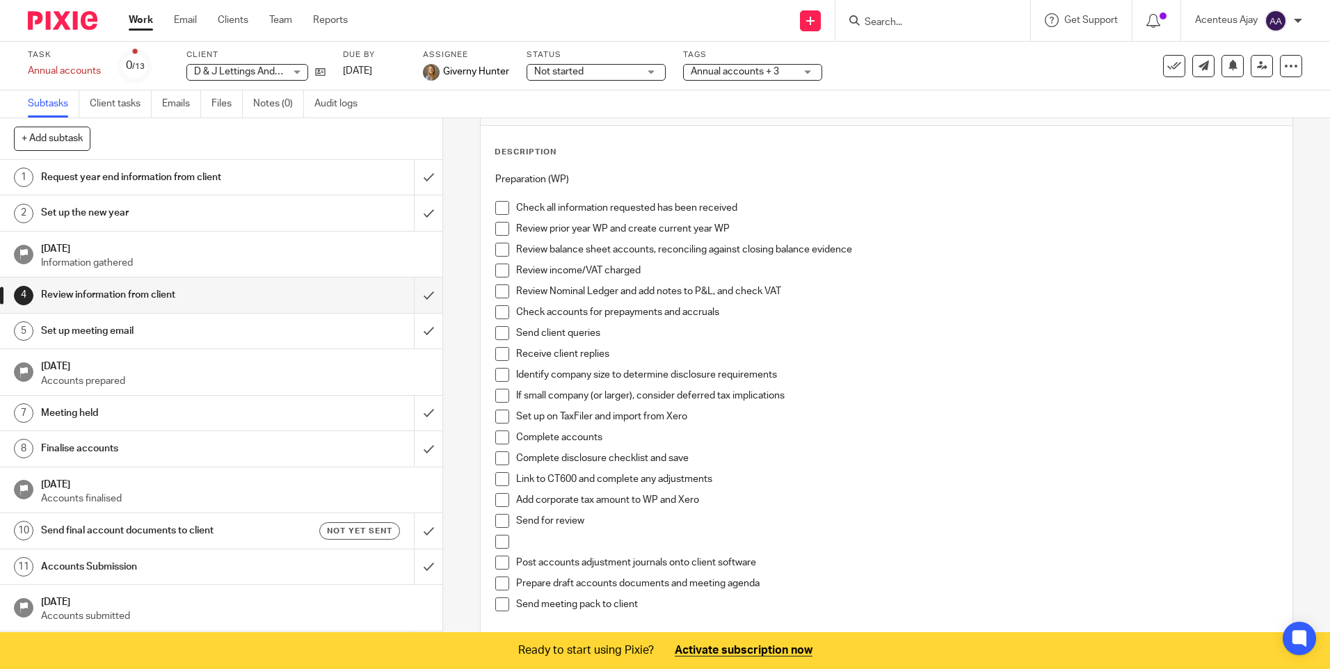
click at [564, 540] on p at bounding box center [896, 542] width 761 height 14
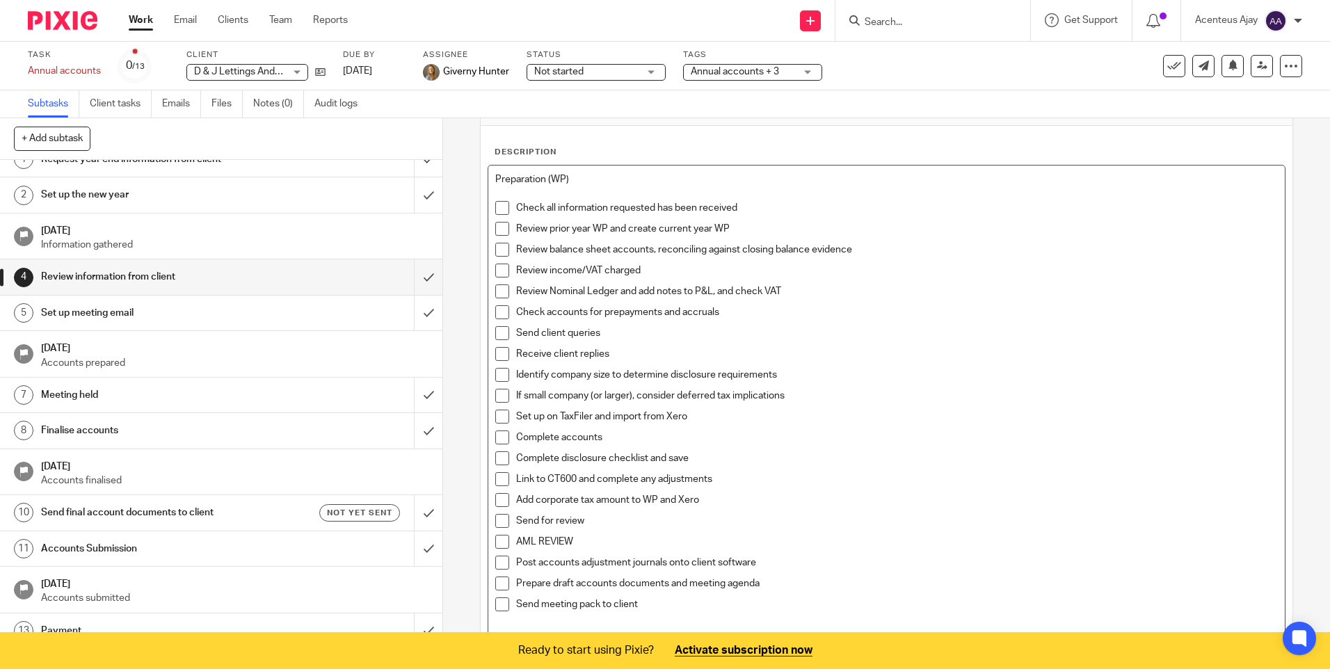
scroll to position [33, 0]
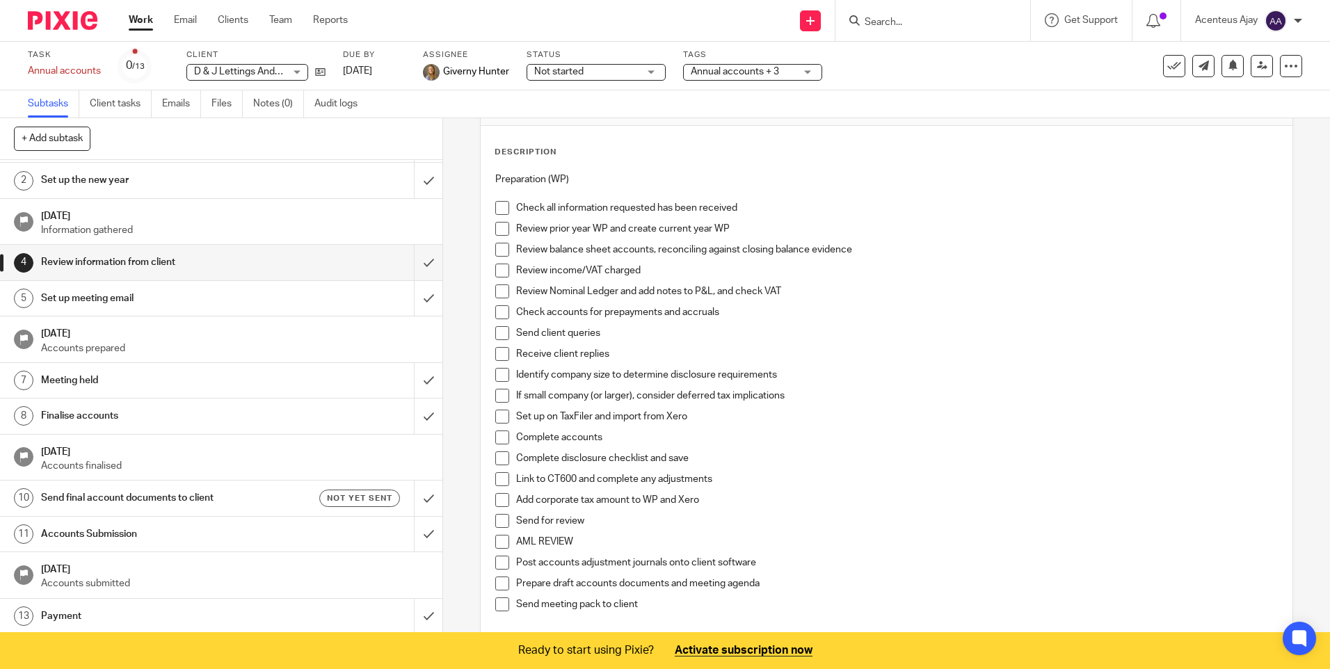
drag, startPoint x: 111, startPoint y: 380, endPoint x: 122, endPoint y: 311, distance: 70.4
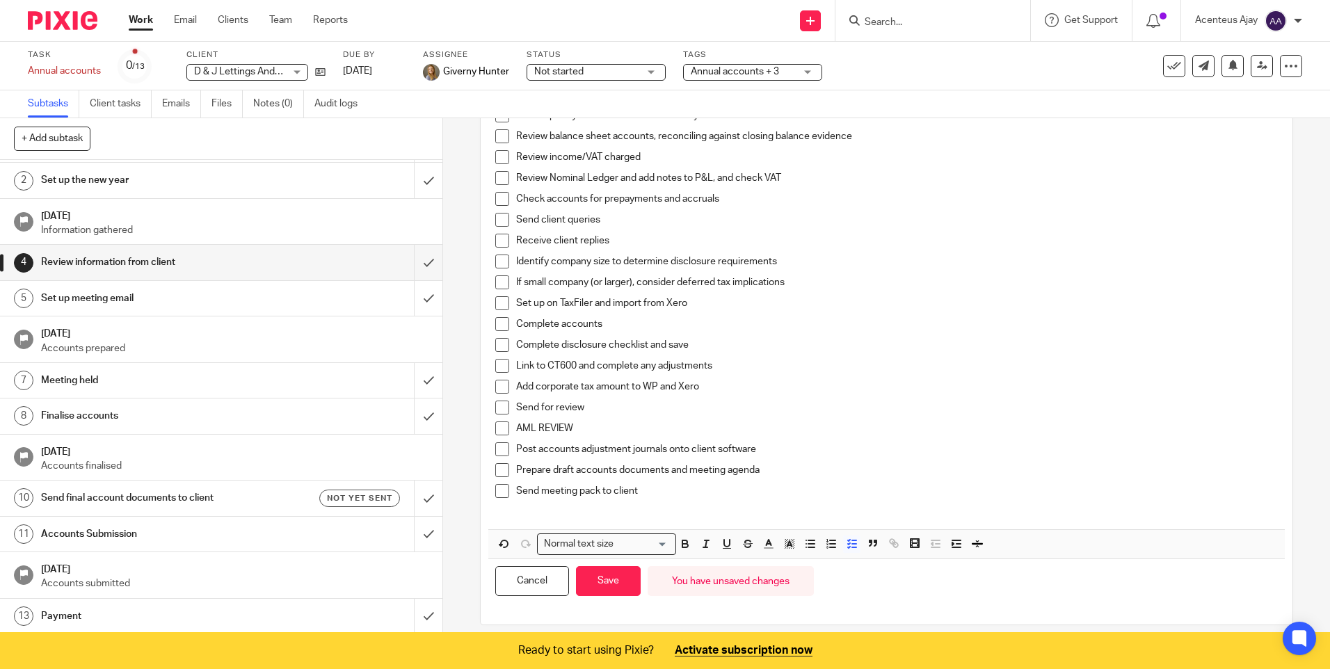
scroll to position [176, 0]
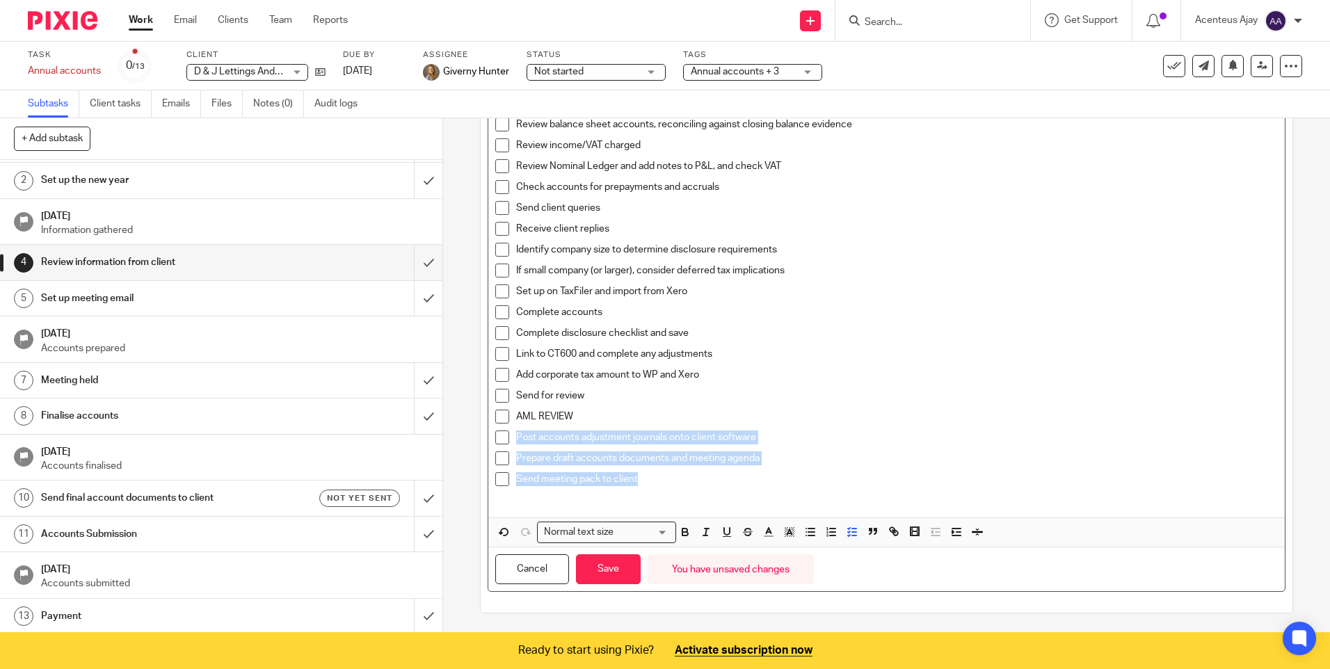
drag, startPoint x: 640, startPoint y: 480, endPoint x: 506, endPoint y: 439, distance: 140.1
click at [506, 439] on ul "Check all information requested has been received Review prior year WP and crea…" at bounding box center [886, 284] width 782 height 417
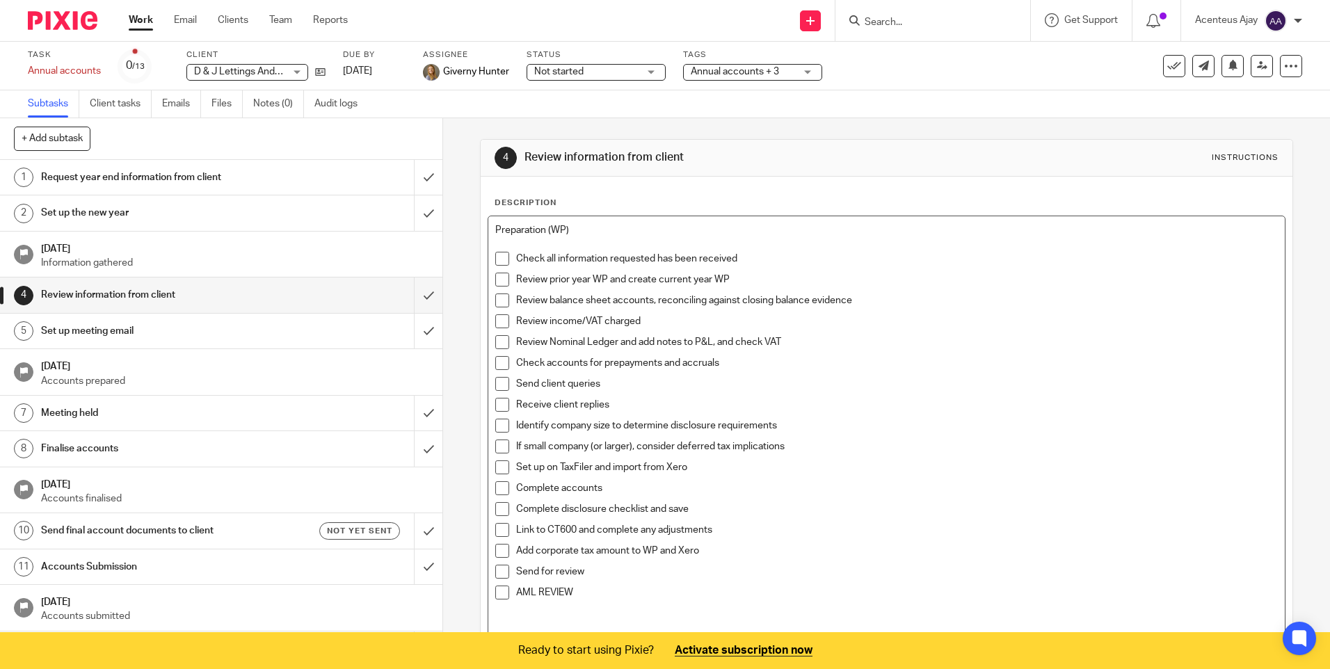
scroll to position [33, 0]
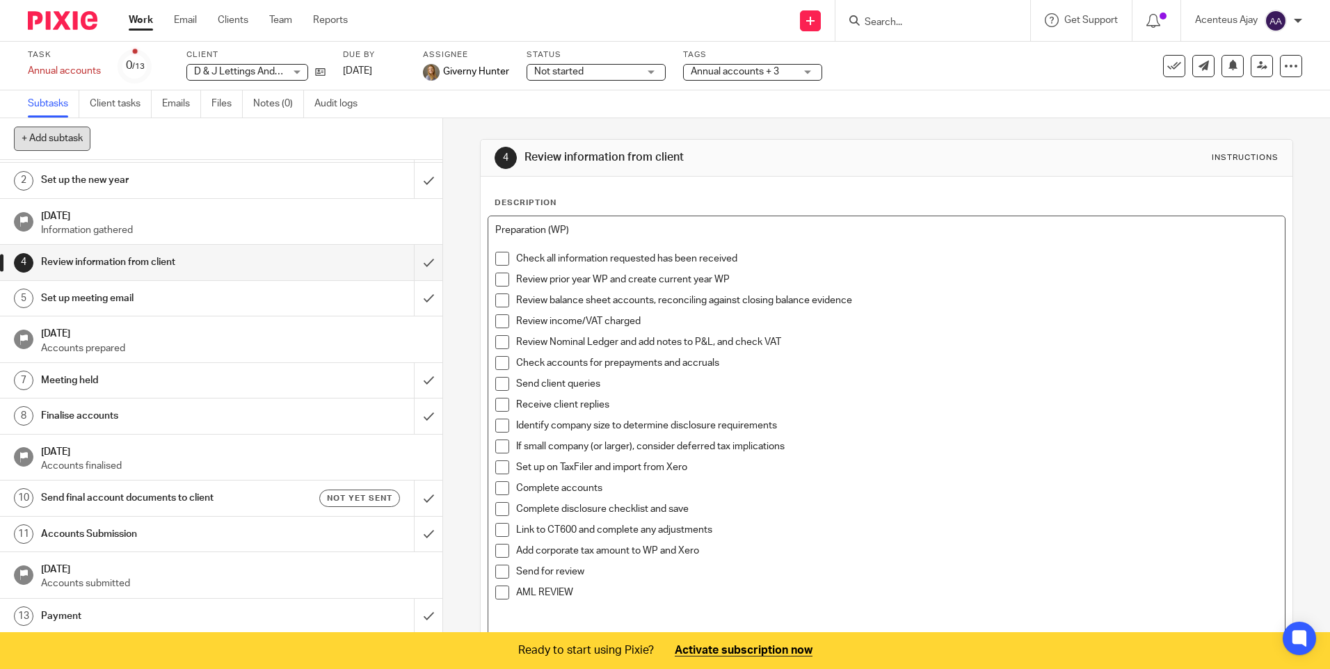
click at [63, 136] on button "+ Add subtask" at bounding box center [52, 139] width 76 height 24
click at [63, 136] on input "text" at bounding box center [171, 139] width 314 height 24
type input "Update"
click at [401, 141] on p "+ Add" at bounding box center [408, 139] width 40 height 24
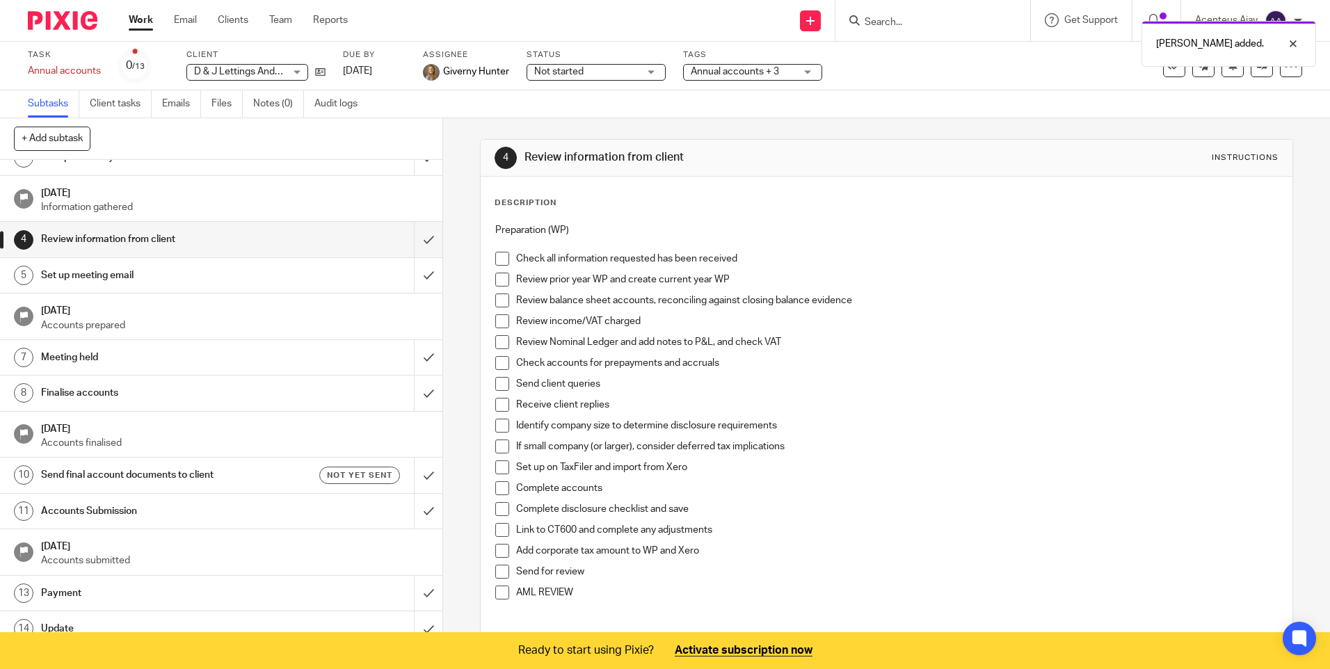
scroll to position [68, 0]
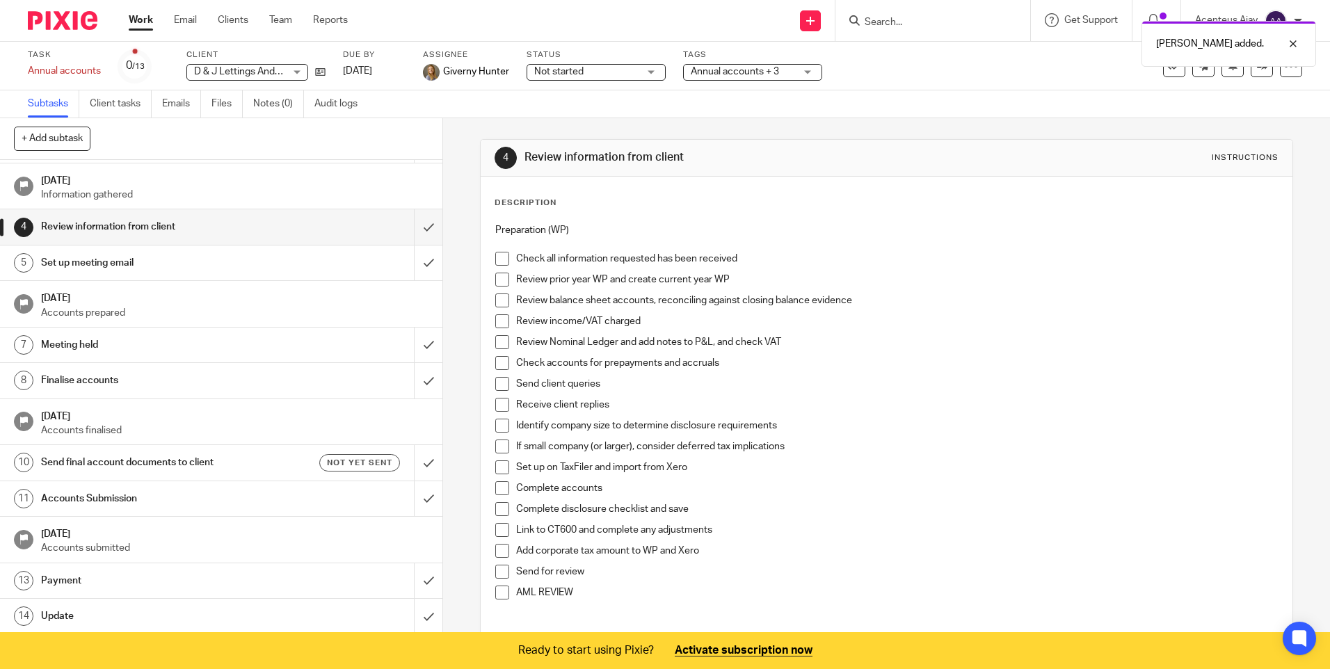
click at [88, 615] on h1 "Update" at bounding box center [160, 616] width 239 height 21
click at [84, 609] on h1 "Update" at bounding box center [160, 616] width 239 height 21
click at [67, 613] on h1 "Update" at bounding box center [160, 616] width 239 height 21
click at [123, 261] on h1 "Set up meeting email" at bounding box center [160, 262] width 239 height 21
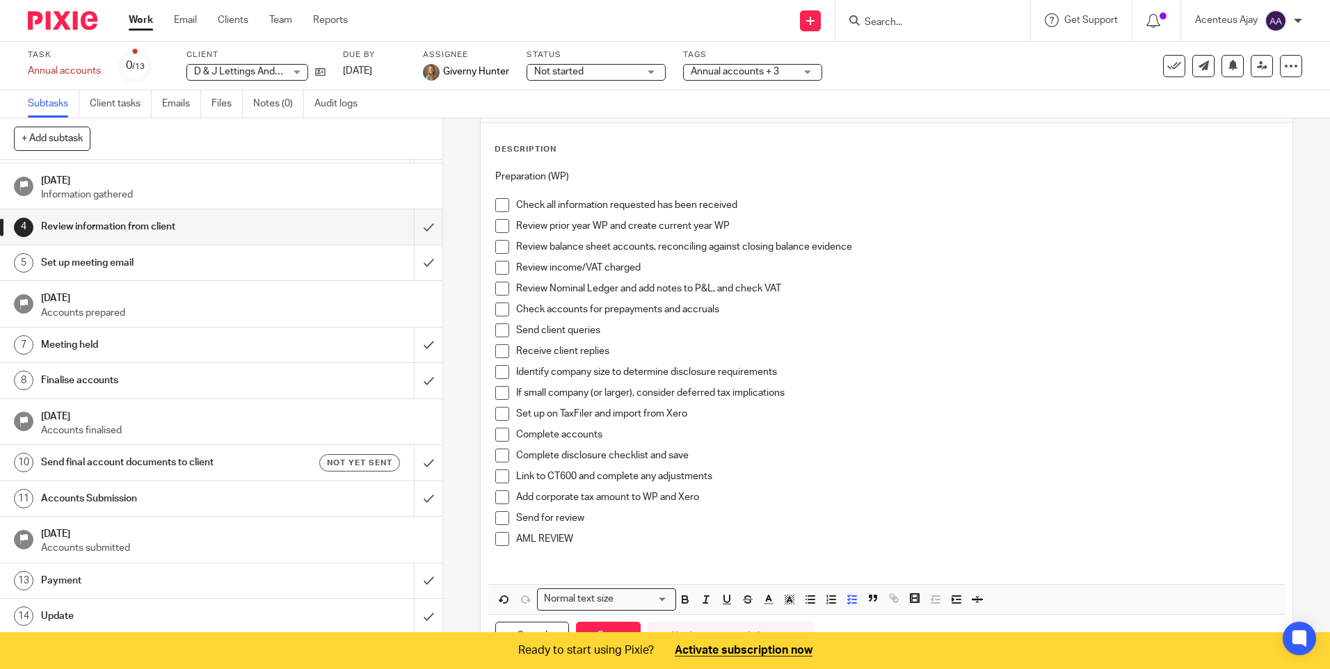
scroll to position [121, 0]
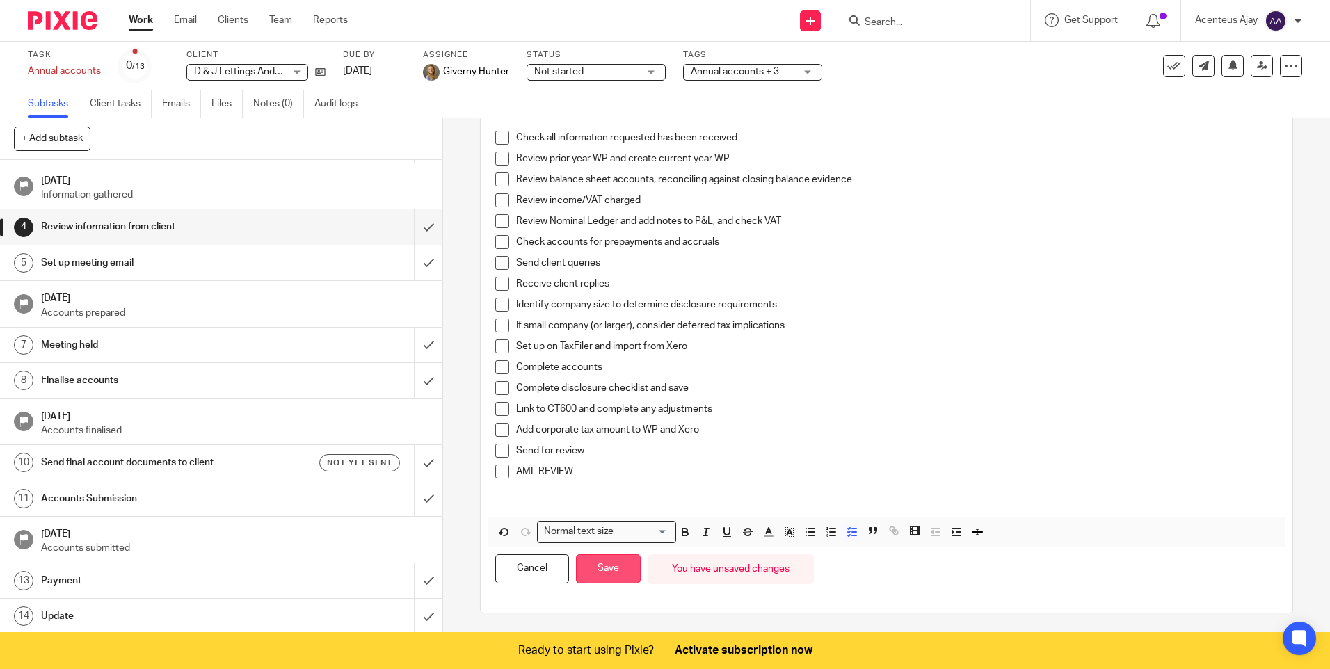
click at [604, 569] on button "Save" at bounding box center [608, 569] width 65 height 30
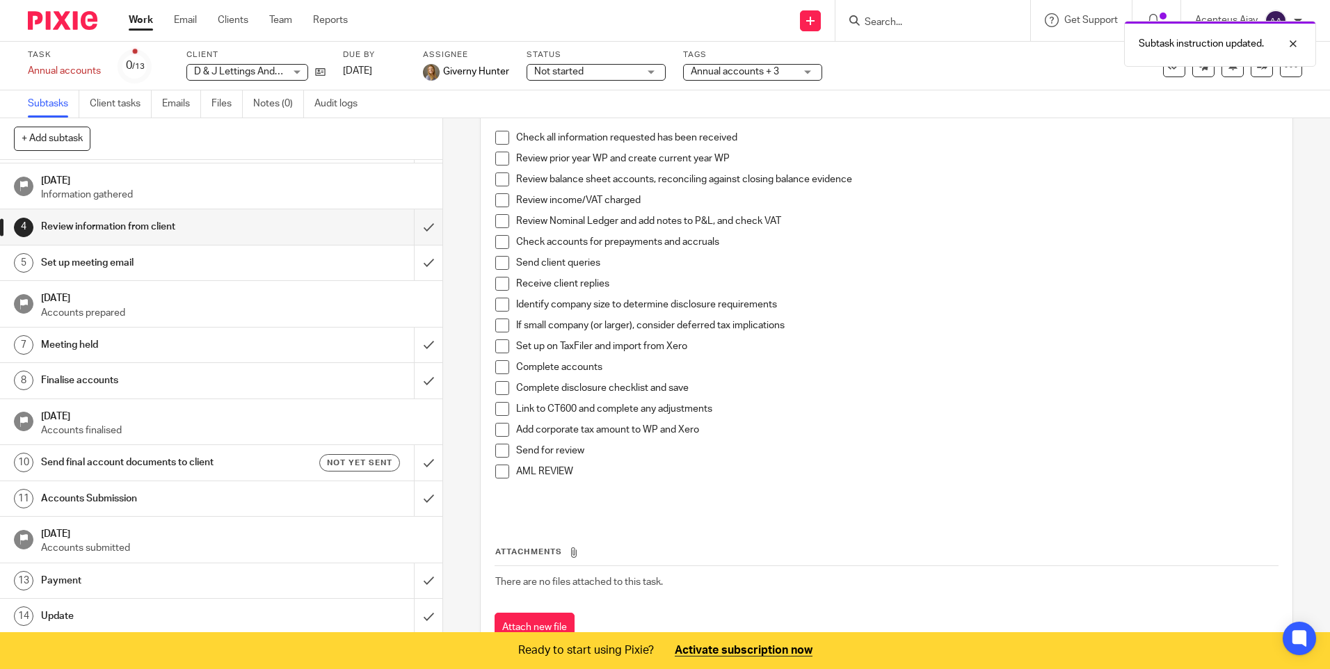
click at [114, 615] on h1 "Update" at bounding box center [160, 616] width 239 height 21
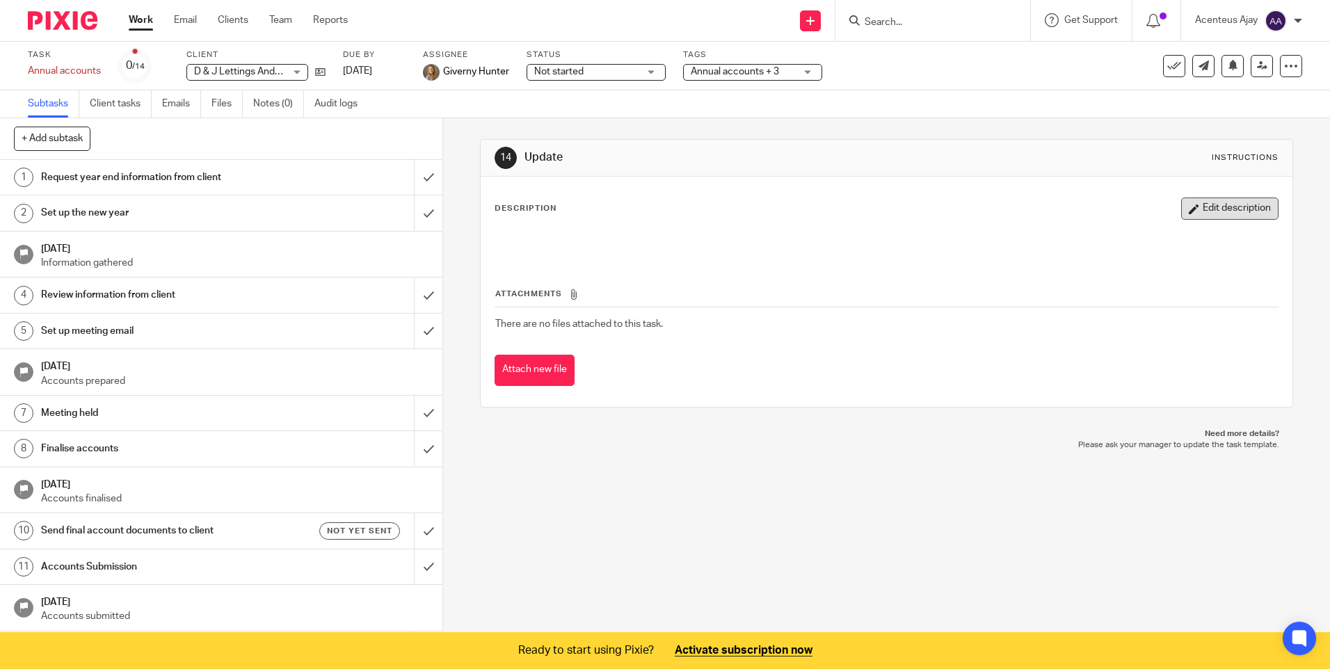
click at [1238, 199] on button "Edit description" at bounding box center [1229, 208] width 97 height 22
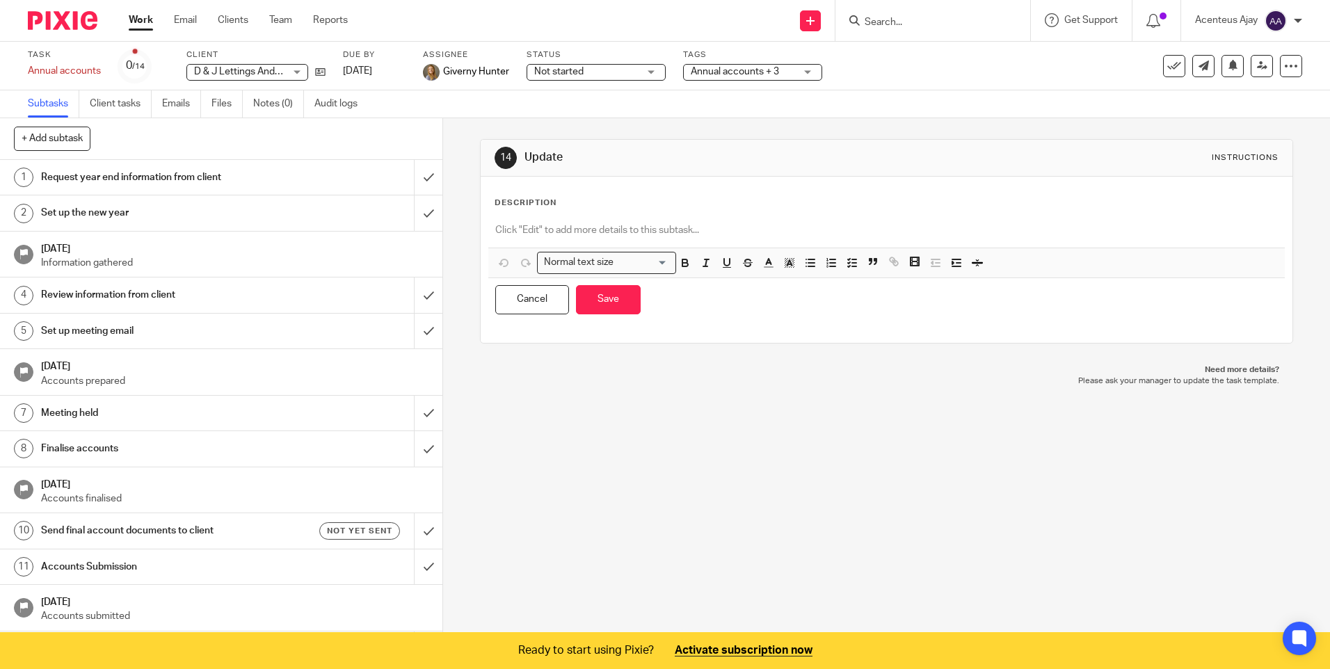
click at [572, 223] on p at bounding box center [886, 230] width 782 height 14
drag, startPoint x: 846, startPoint y: 265, endPoint x: 739, endPoint y: 263, distance: 107.1
click at [846, 265] on icon "button" at bounding box center [852, 263] width 13 height 13
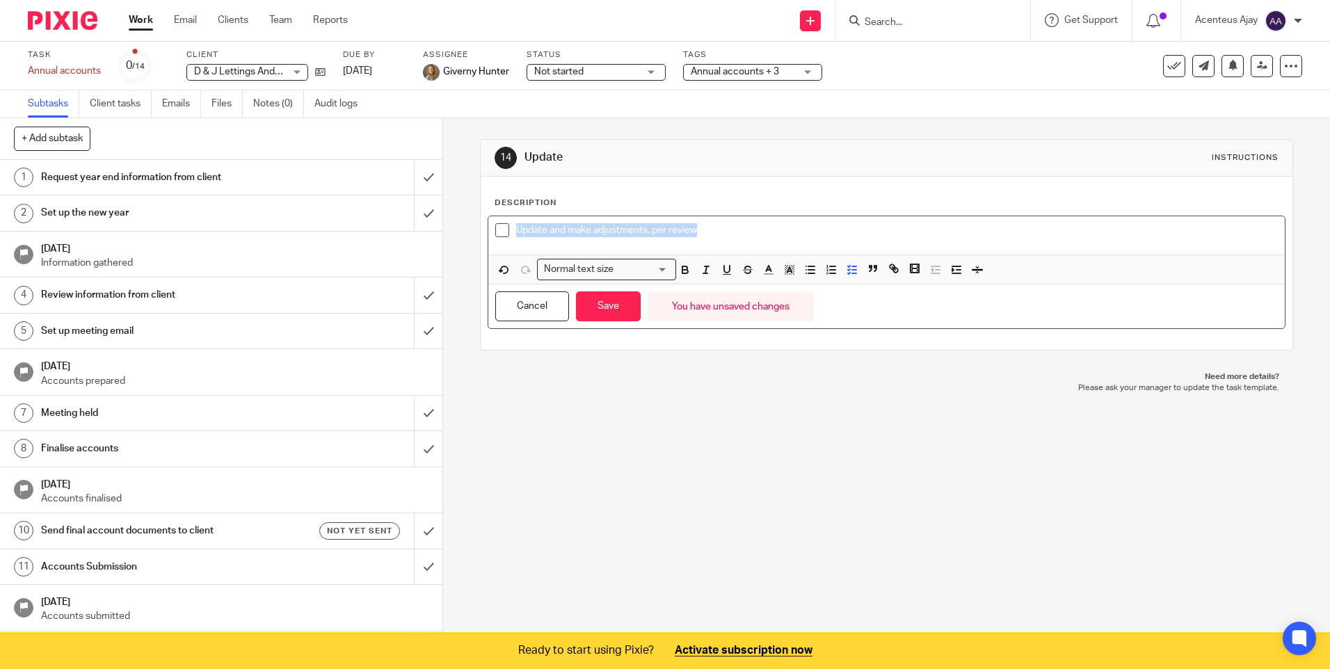
drag, startPoint x: 707, startPoint y: 227, endPoint x: 487, endPoint y: 228, distance: 219.1
click at [488, 228] on div "Update and make adjustments, per review" at bounding box center [886, 235] width 796 height 38
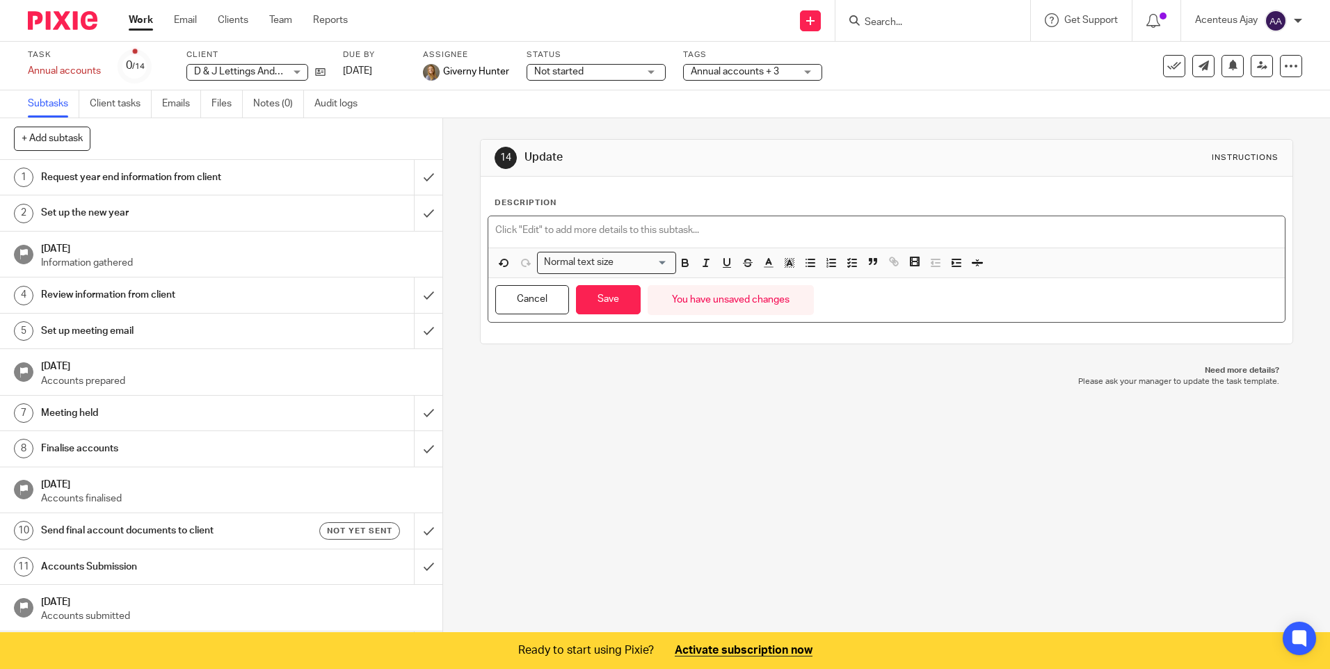
click at [529, 299] on button "Cancel" at bounding box center [532, 300] width 74 height 30
drag, startPoint x: 533, startPoint y: 304, endPoint x: 740, endPoint y: 76, distance: 307.7
click at [535, 303] on button "Cancel" at bounding box center [532, 300] width 74 height 30
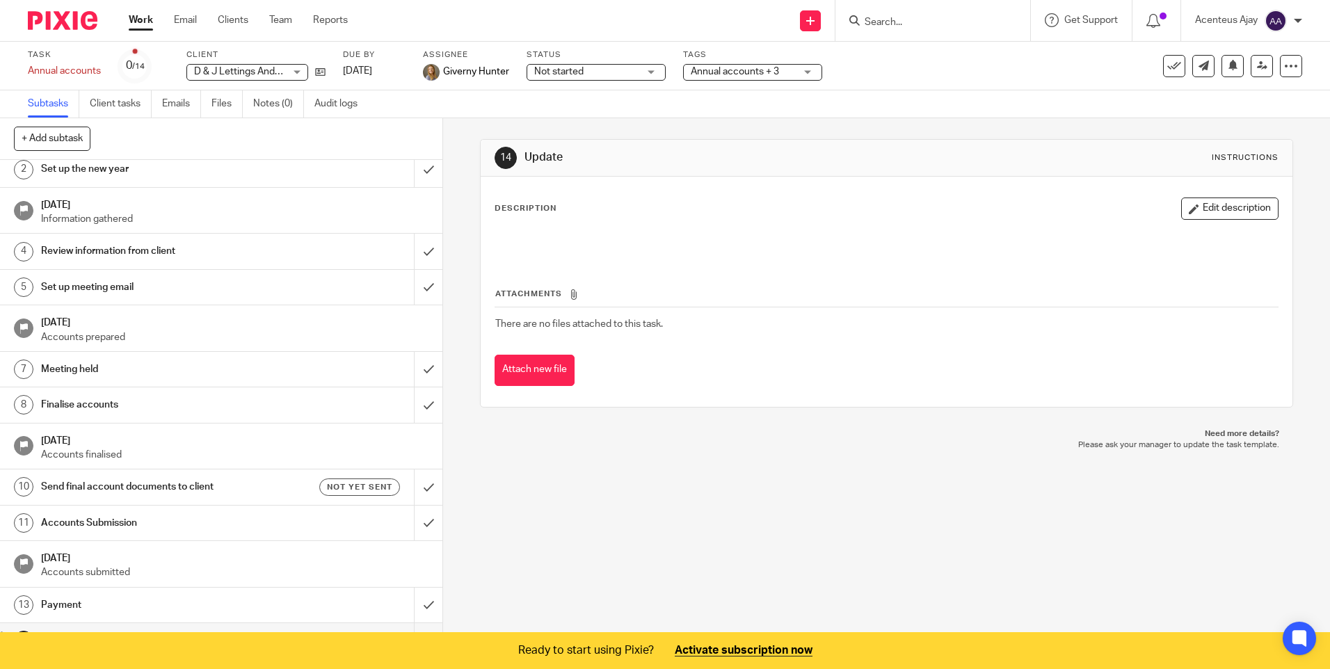
scroll to position [68, 0]
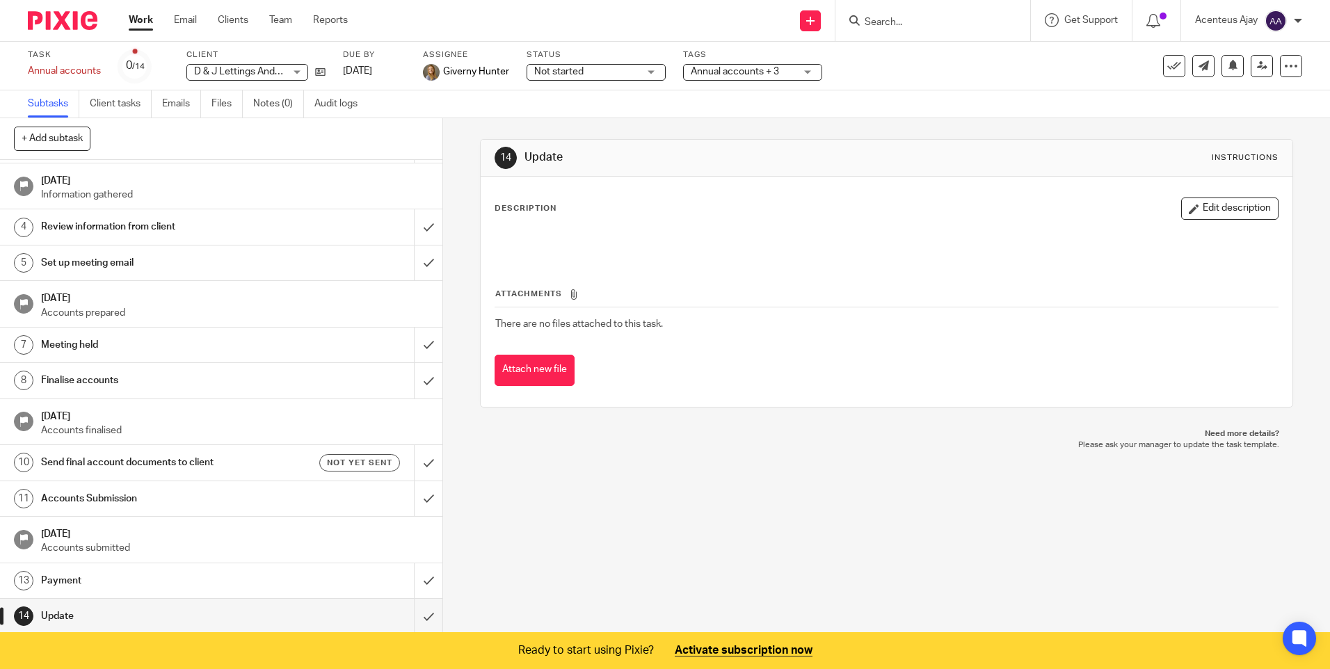
drag, startPoint x: 68, startPoint y: 613, endPoint x: 37, endPoint y: 612, distance: 31.3
click at [37, 612] on link "14 Update" at bounding box center [207, 616] width 414 height 35
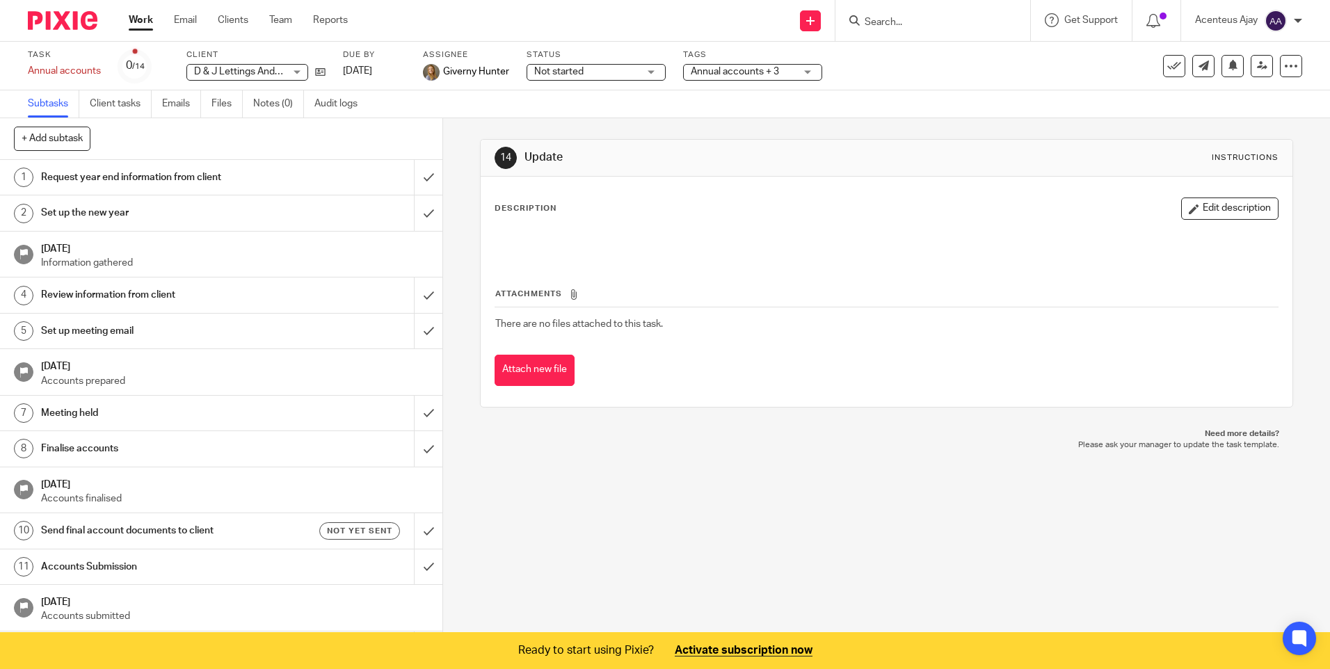
click at [79, 293] on h1 "Review information from client" at bounding box center [160, 294] width 239 height 21
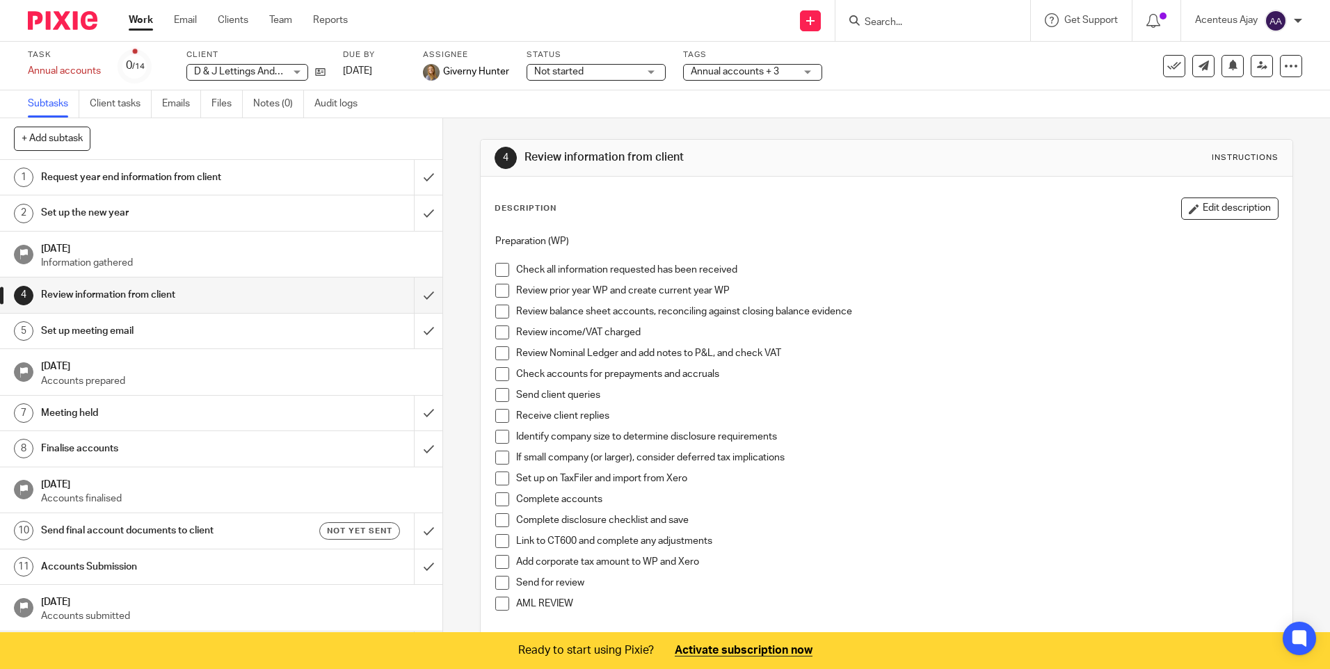
click at [1250, 210] on button "Edit description" at bounding box center [1229, 208] width 97 height 22
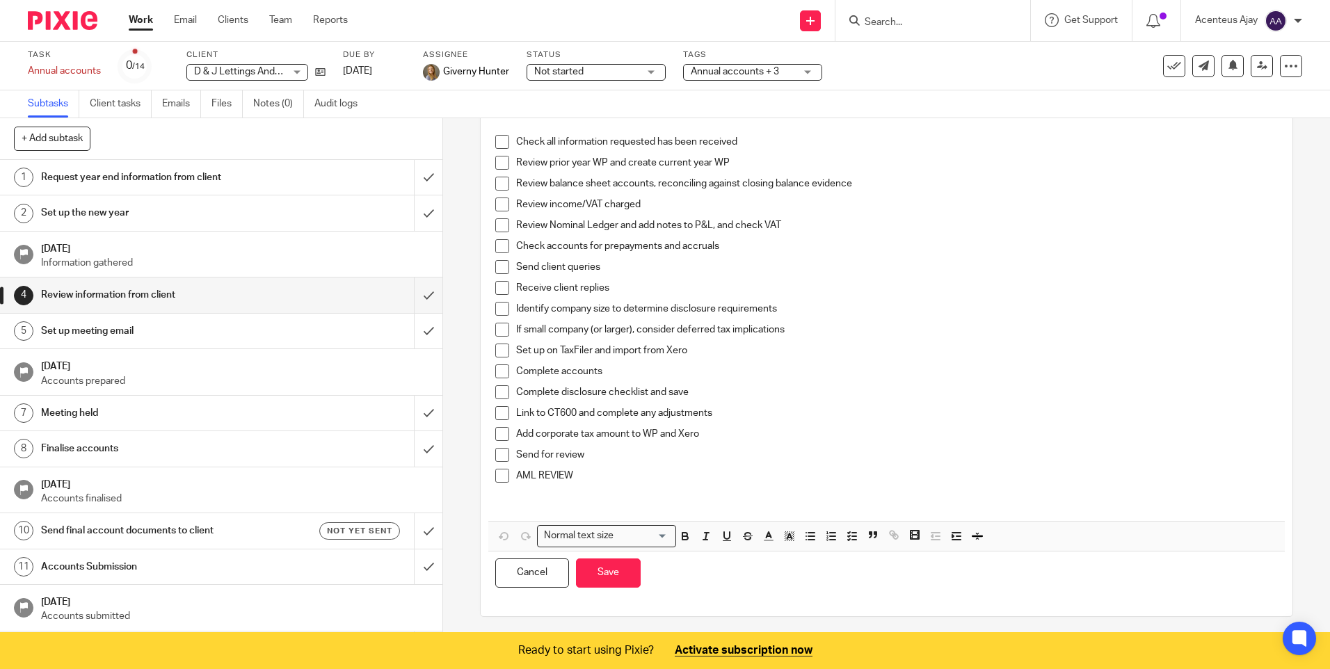
scroll to position [120, 0]
click at [585, 461] on div "Send for review" at bounding box center [896, 454] width 761 height 21
click at [586, 467] on p "AML REVIEW" at bounding box center [896, 472] width 761 height 14
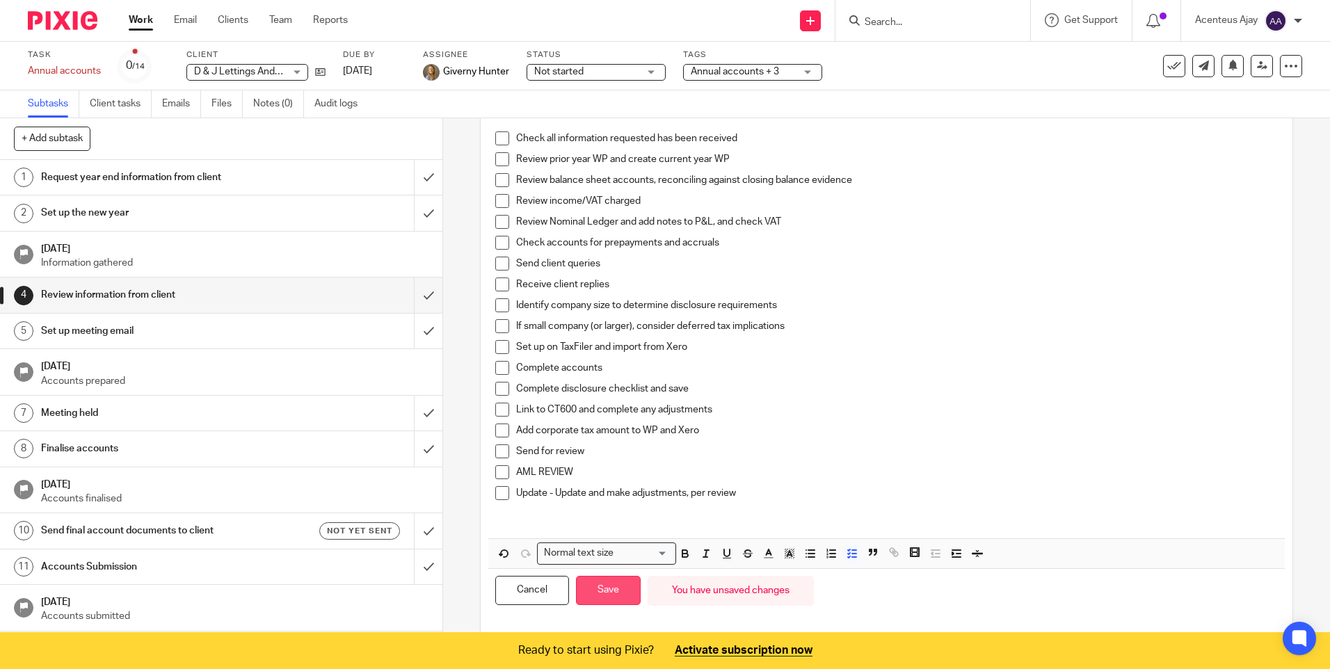
click at [612, 595] on button "Save" at bounding box center [608, 591] width 65 height 30
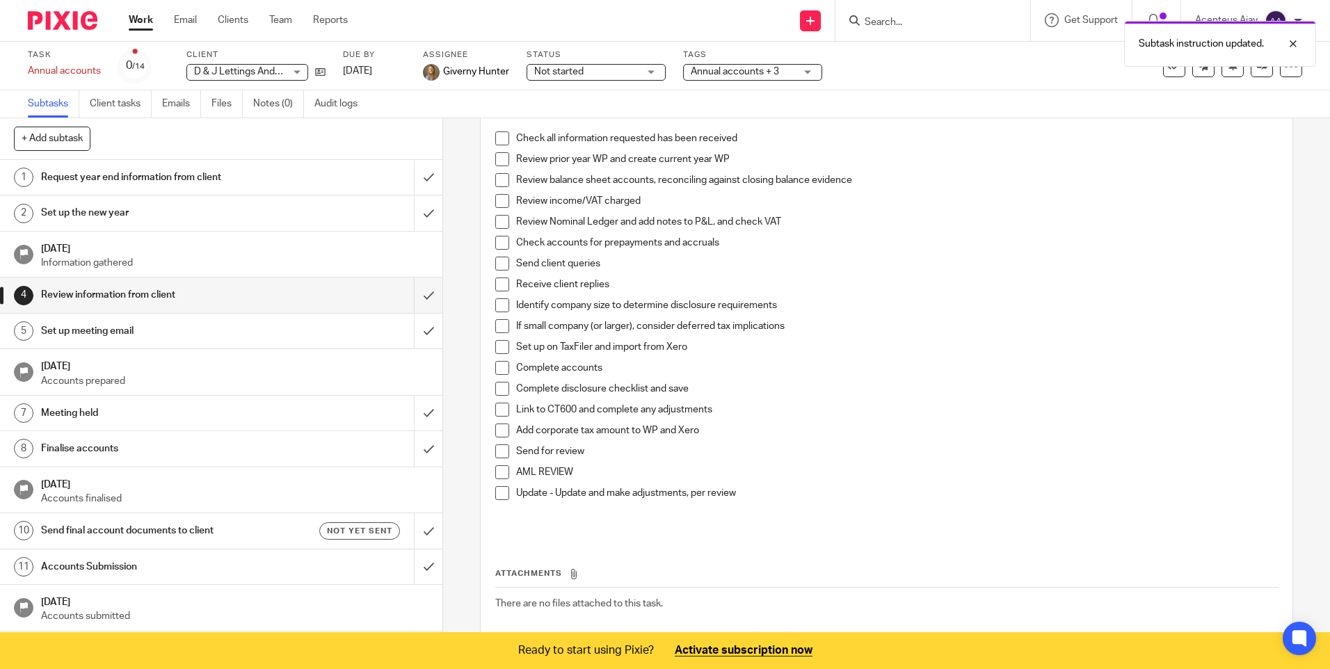
scroll to position [68, 0]
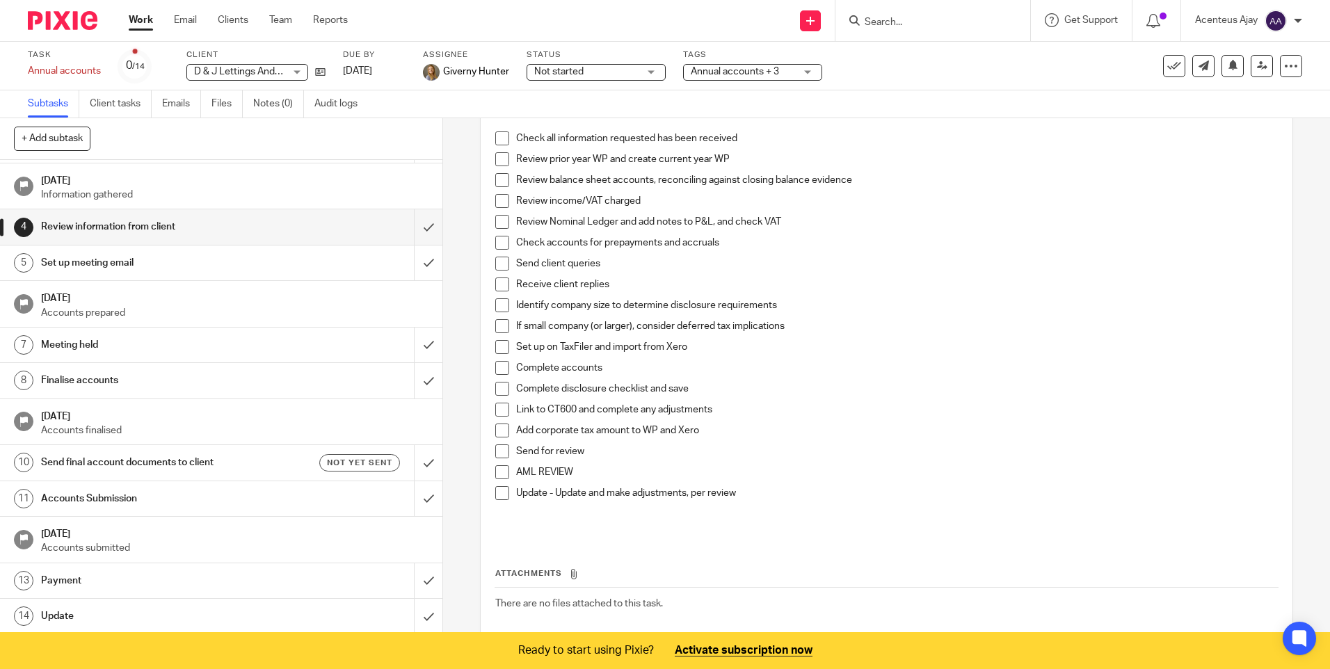
click at [77, 379] on h1 "Finalise accounts" at bounding box center [160, 380] width 239 height 21
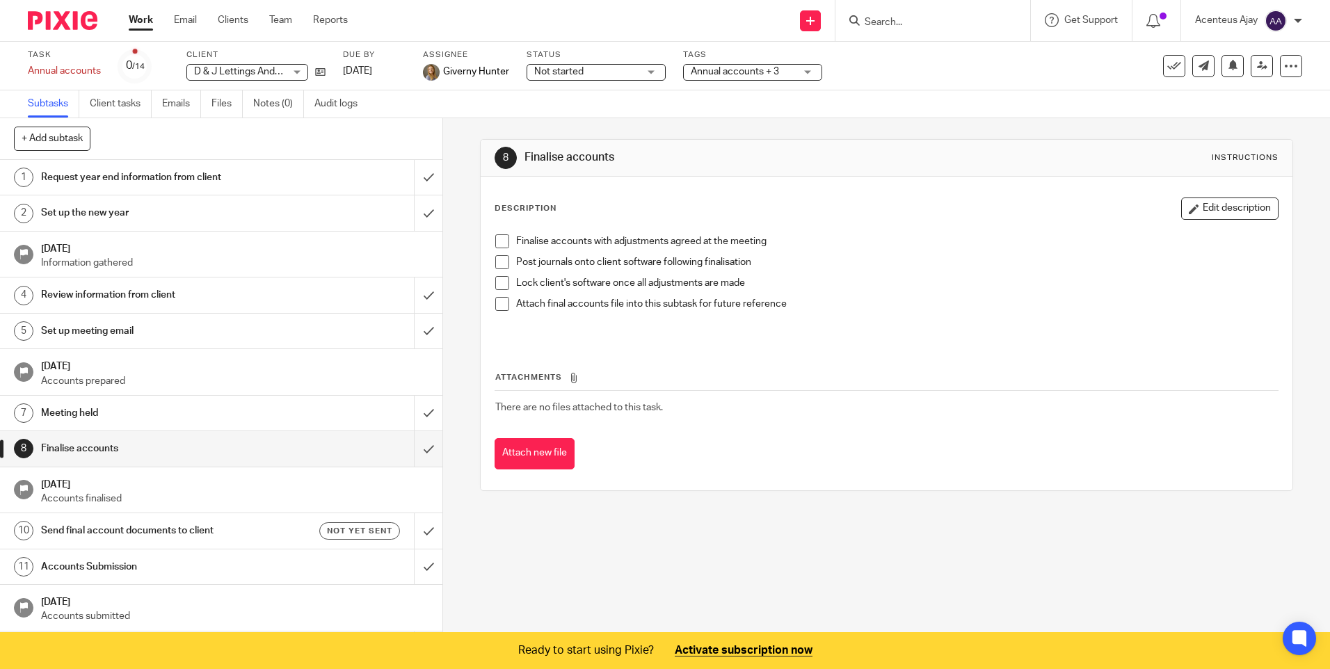
scroll to position [68, 0]
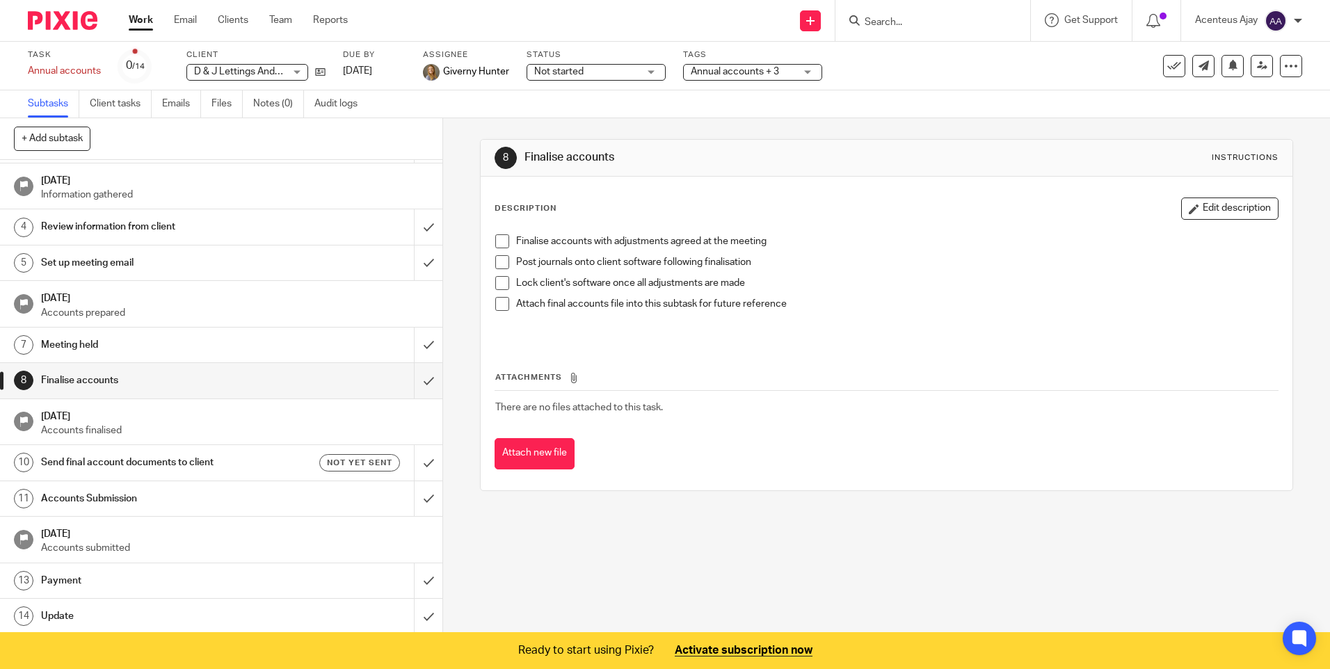
click at [86, 466] on h1 "Send final account documents to client" at bounding box center [160, 462] width 239 height 21
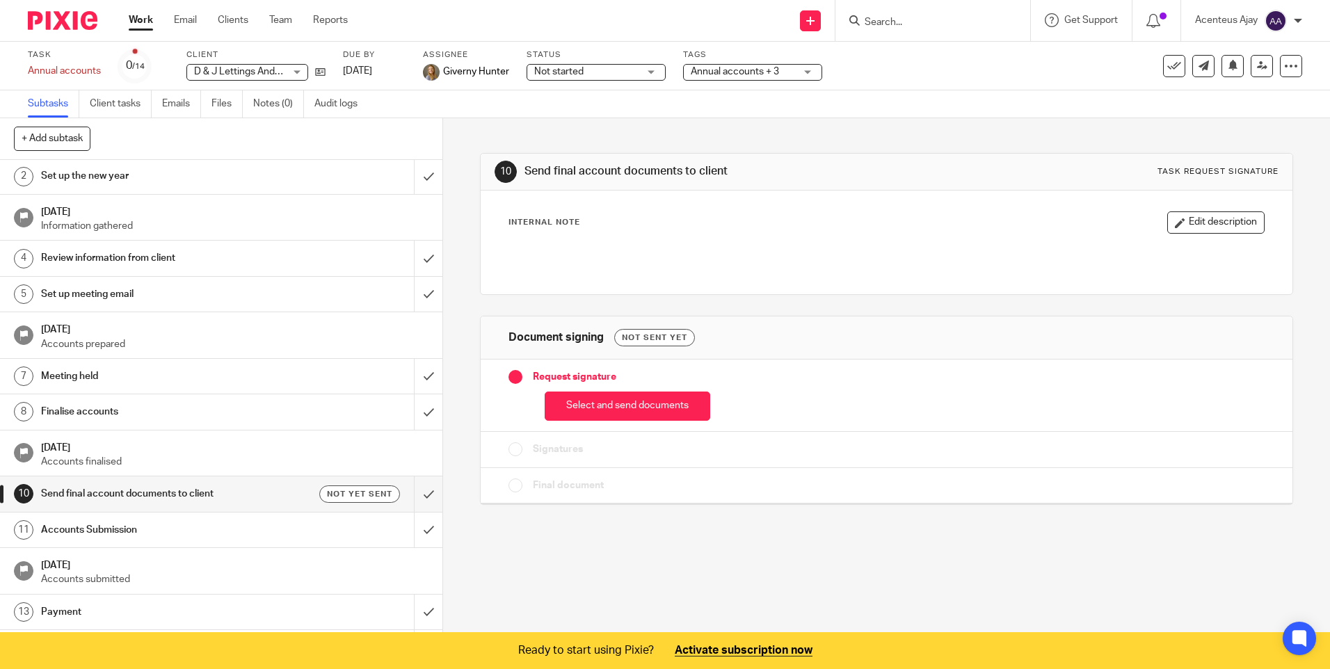
scroll to position [68, 0]
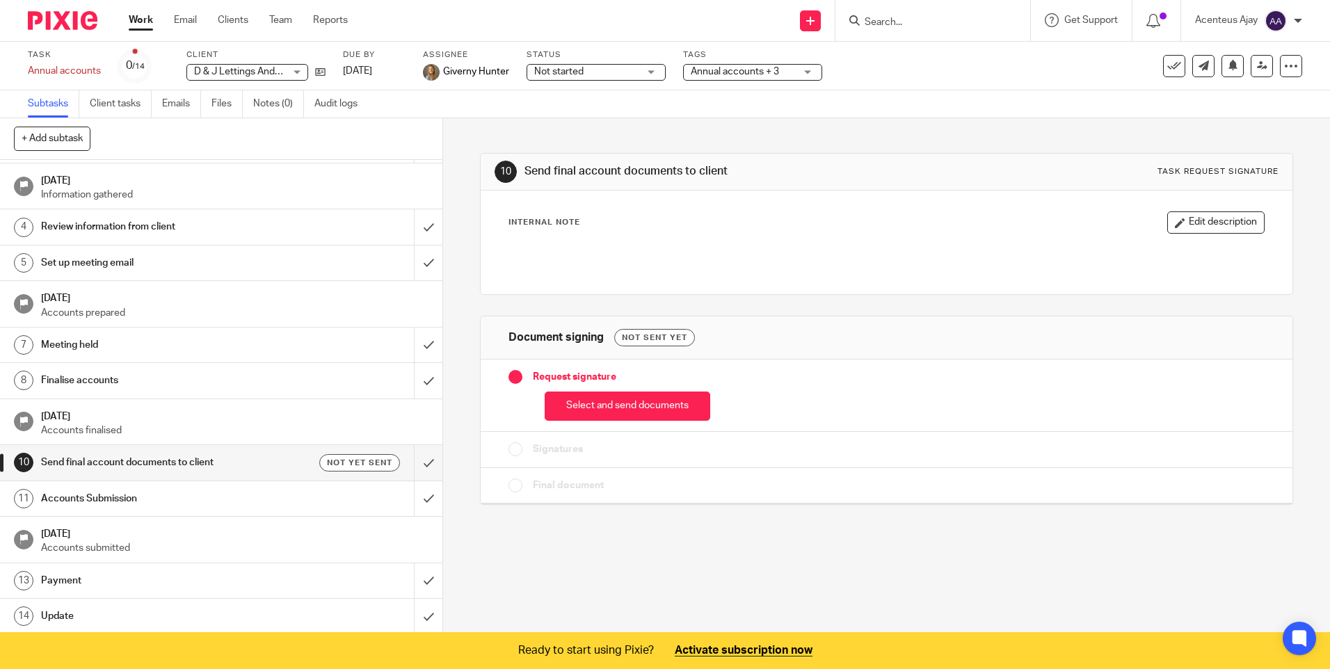
click at [114, 381] on h1 "Finalise accounts" at bounding box center [160, 380] width 239 height 21
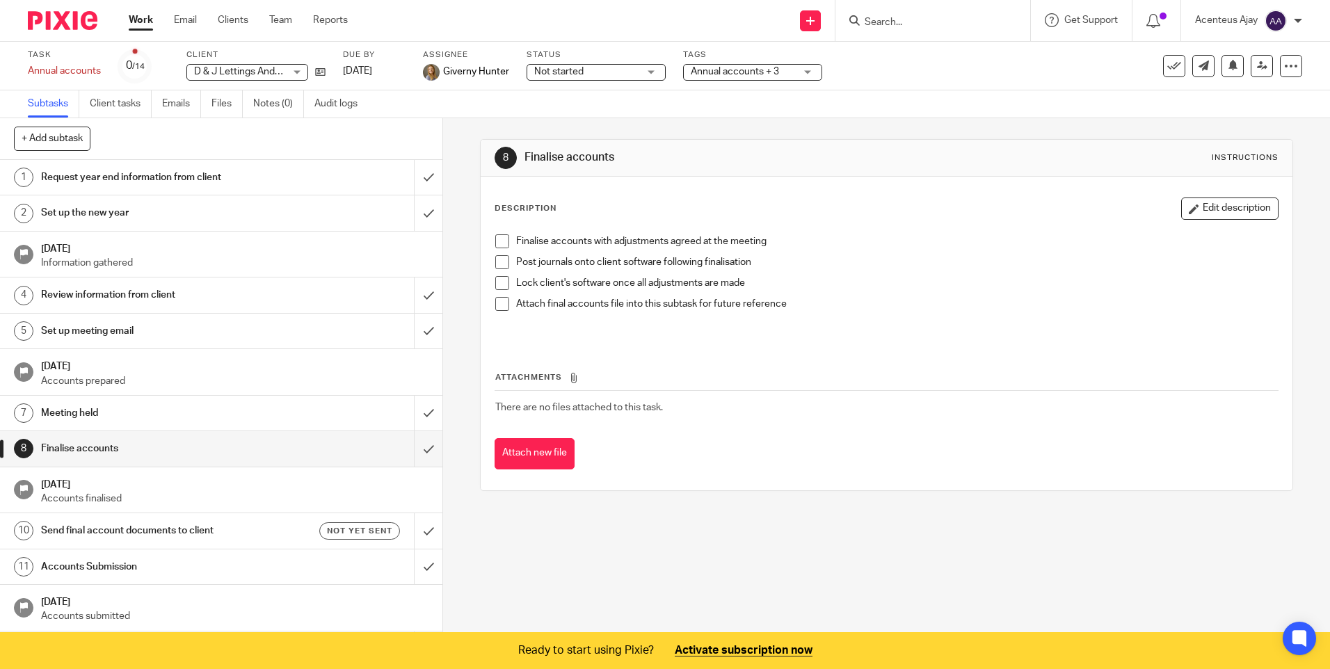
click at [101, 529] on h1 "Send final account documents to client" at bounding box center [160, 530] width 239 height 21
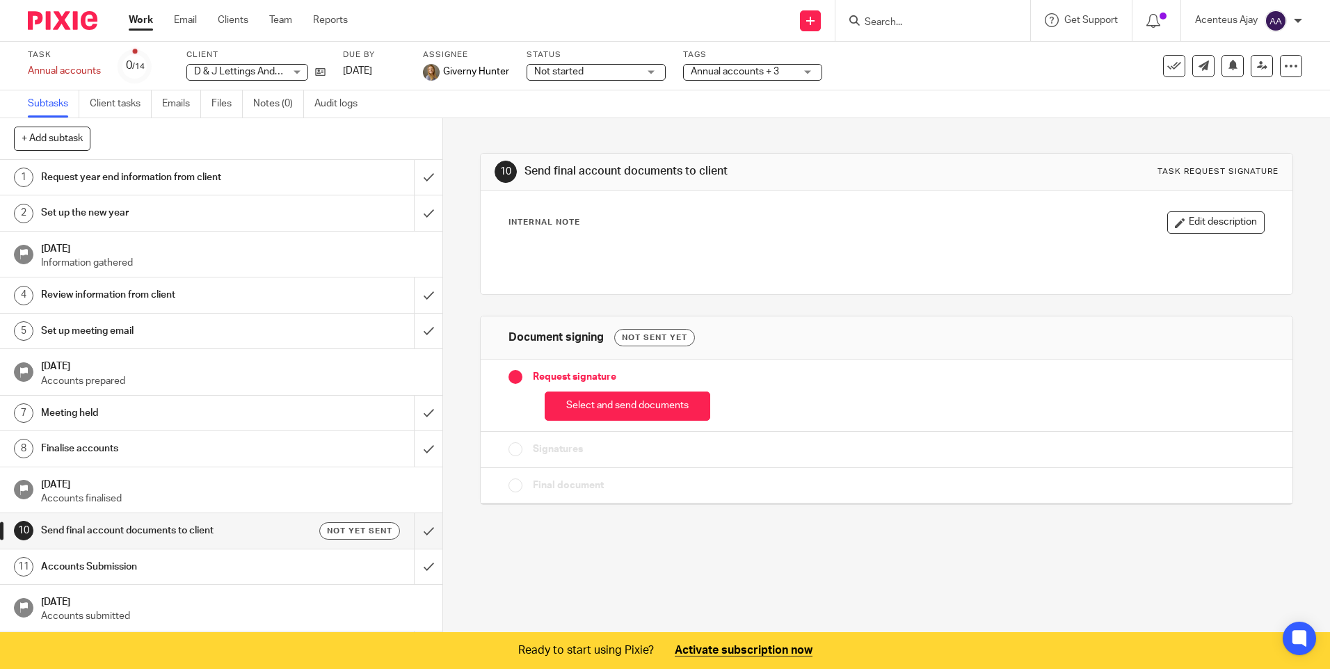
click at [107, 454] on h1 "Finalise accounts" at bounding box center [160, 448] width 239 height 21
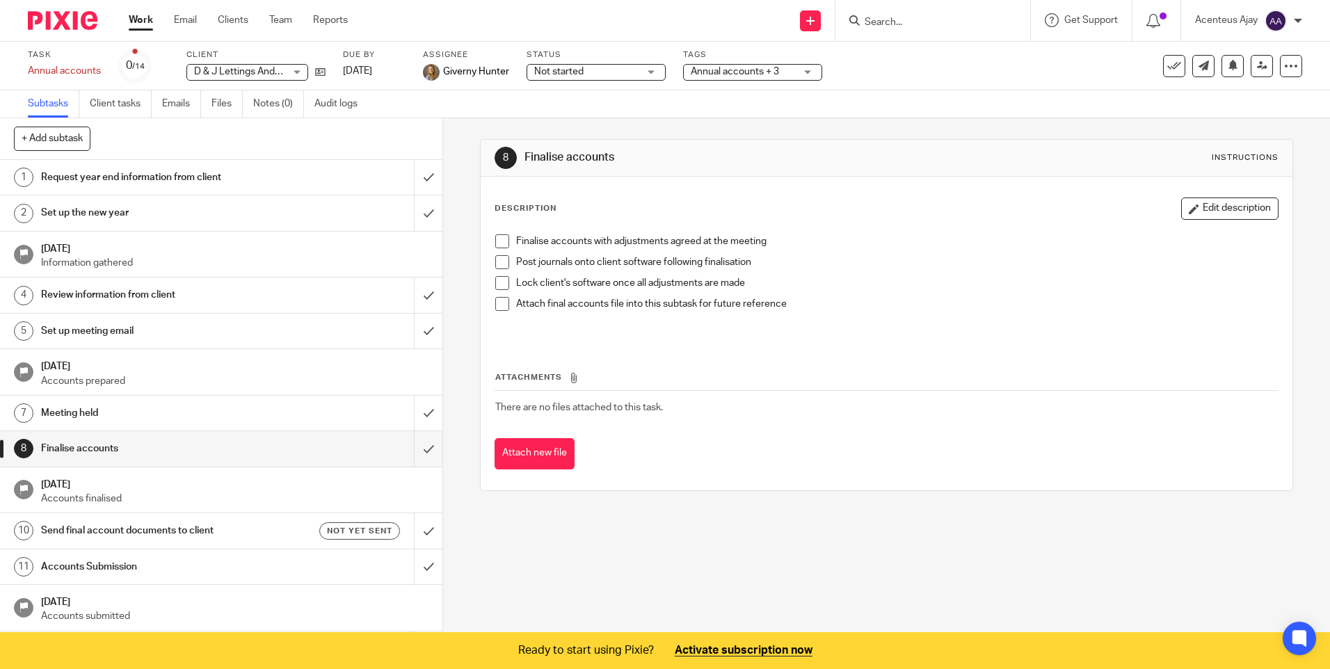
click at [105, 530] on h1 "Send final account documents to client" at bounding box center [160, 530] width 239 height 21
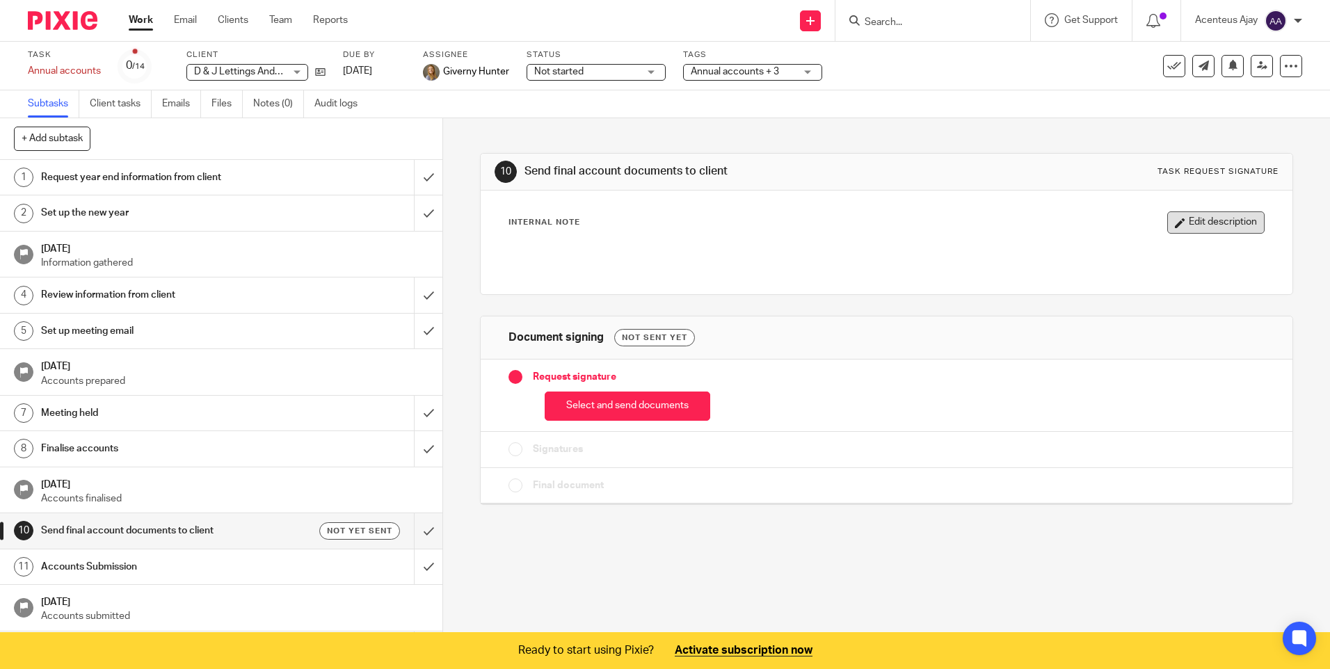
click at [1220, 221] on button "Edit description" at bounding box center [1215, 222] width 97 height 22
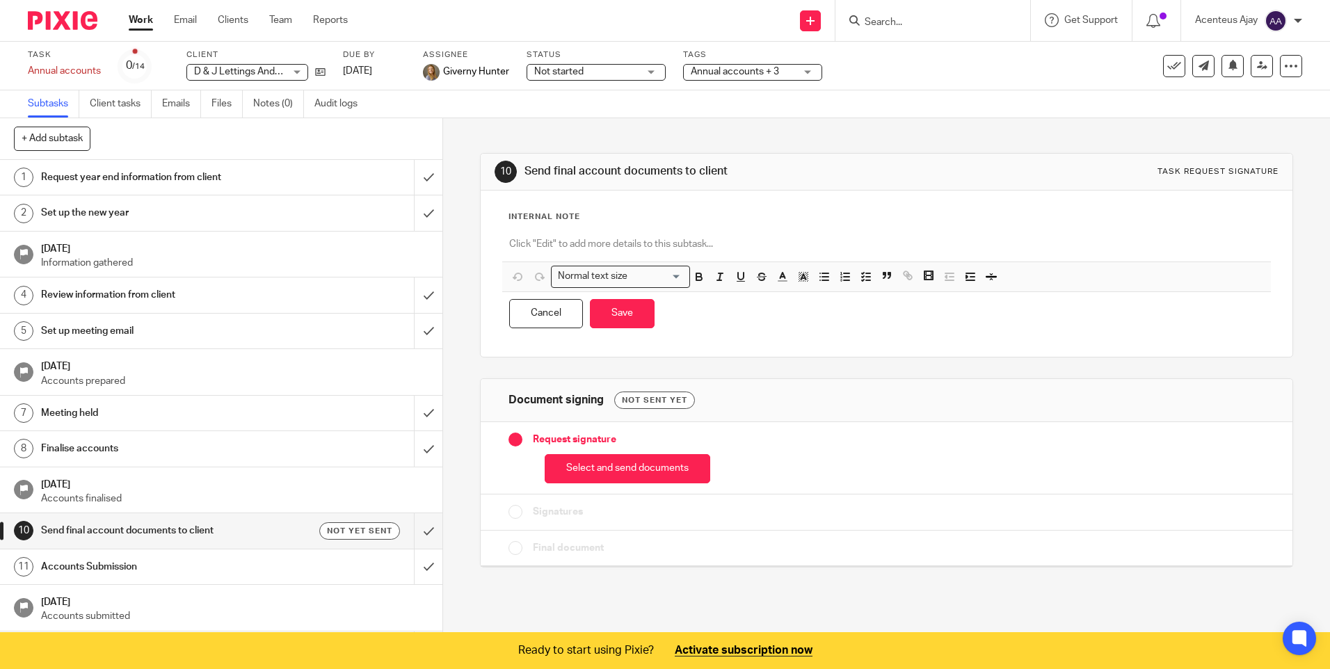
click at [554, 240] on p at bounding box center [886, 244] width 754 height 14
click at [862, 274] on icon "button" at bounding box center [866, 277] width 13 height 13
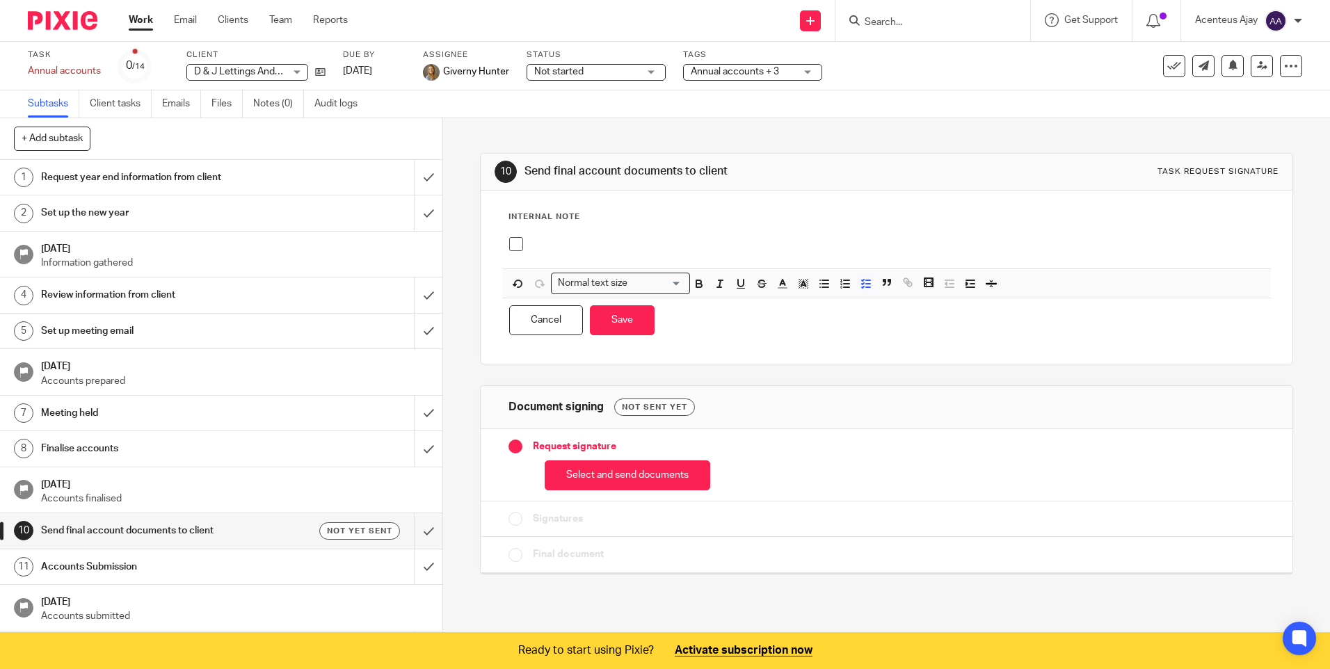
click at [560, 237] on p at bounding box center [896, 244] width 733 height 14
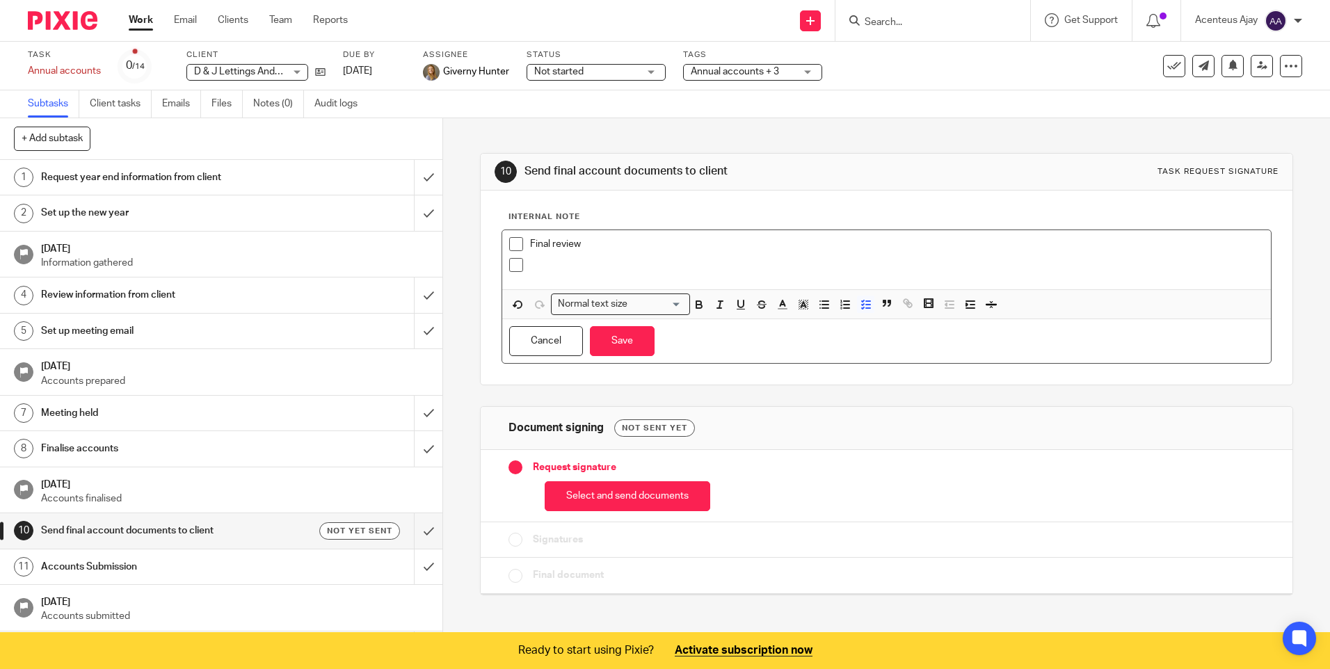
click at [543, 268] on p at bounding box center [896, 265] width 733 height 14
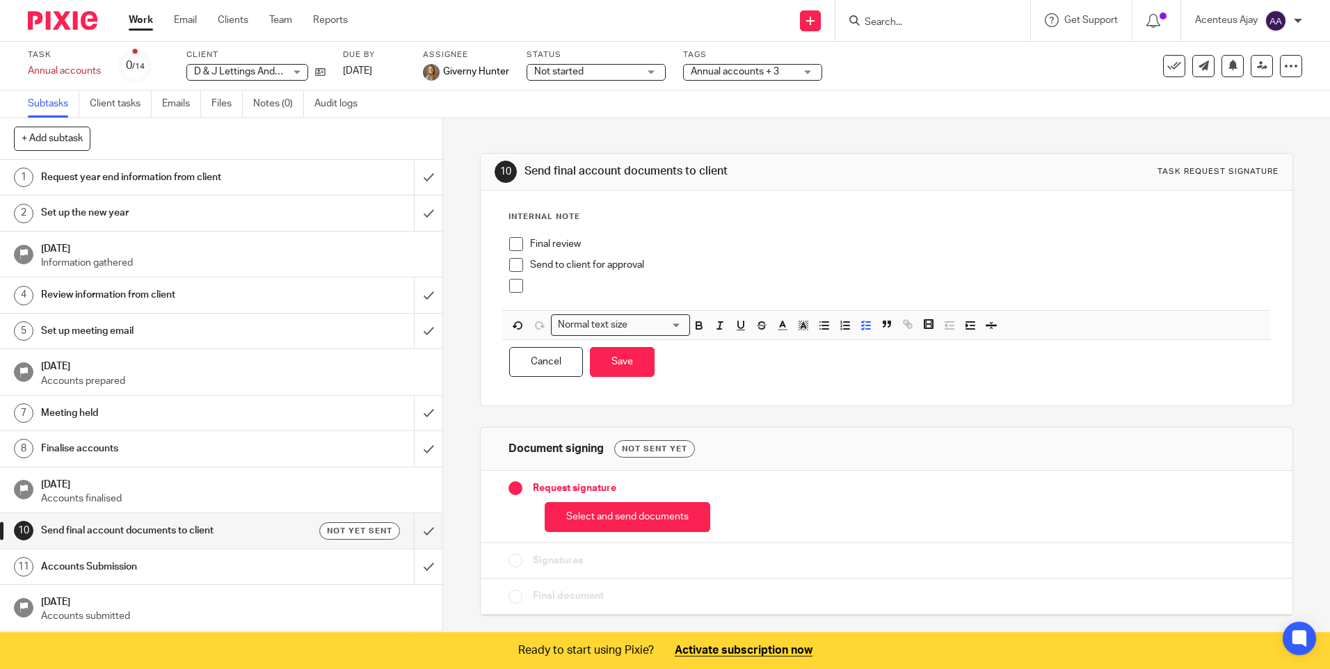
click at [558, 284] on p at bounding box center [896, 286] width 733 height 14
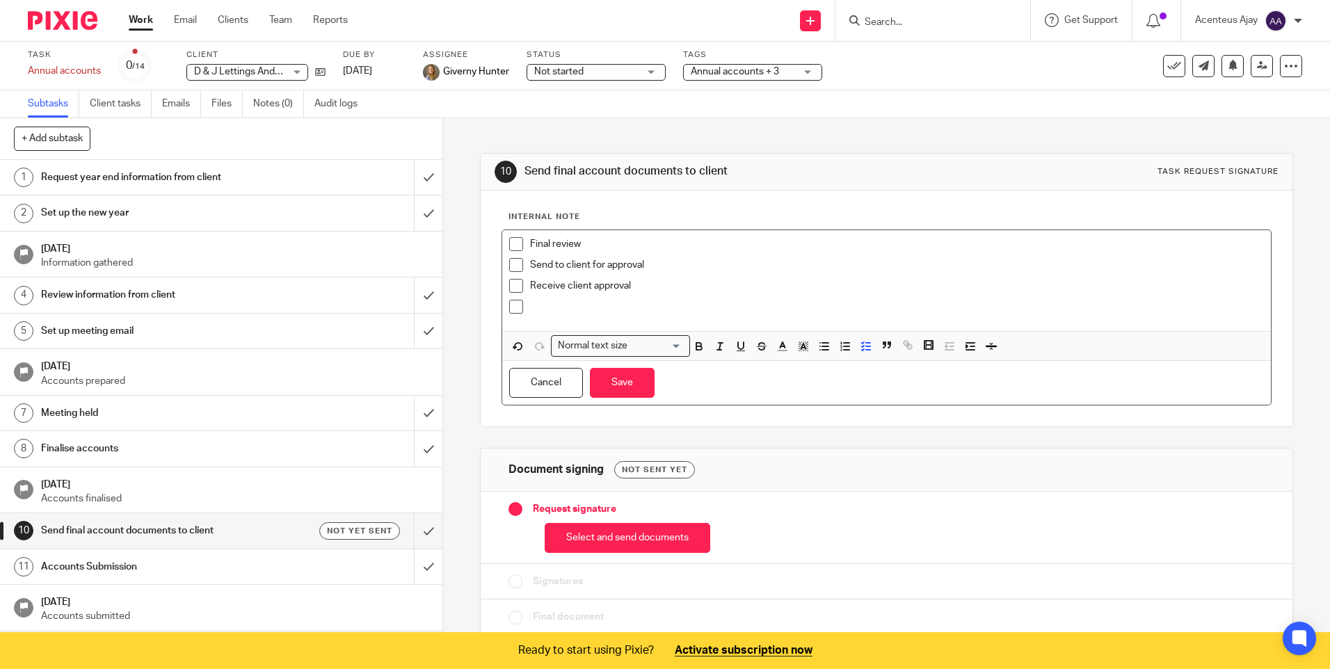
click at [575, 303] on p at bounding box center [896, 307] width 733 height 14
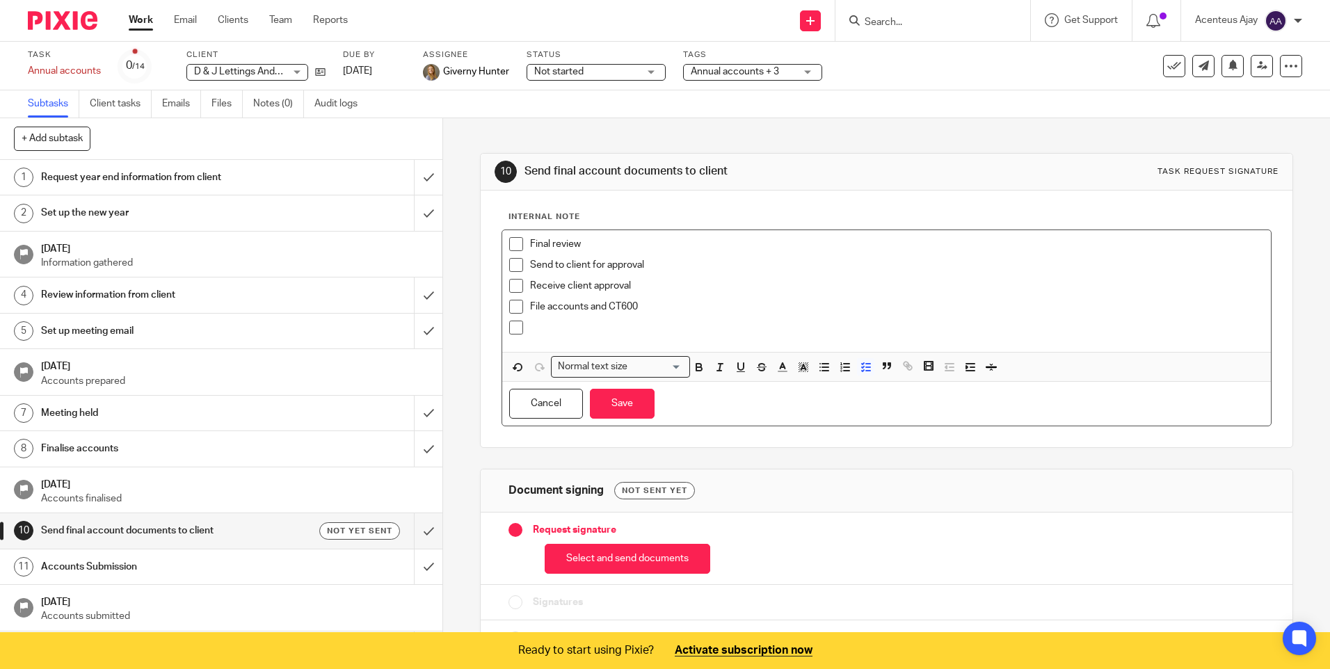
click at [565, 330] on p at bounding box center [896, 328] width 733 height 14
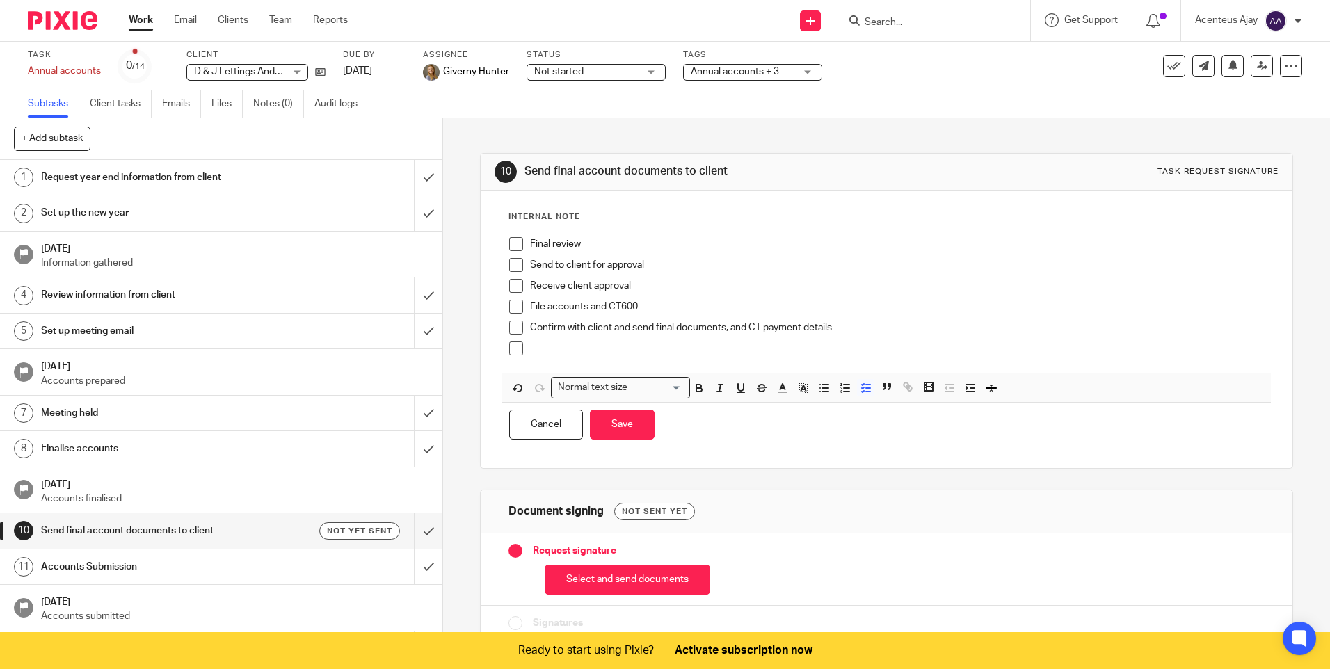
click at [561, 350] on p at bounding box center [896, 348] width 733 height 14
click at [639, 424] on button "Save" at bounding box center [622, 425] width 65 height 30
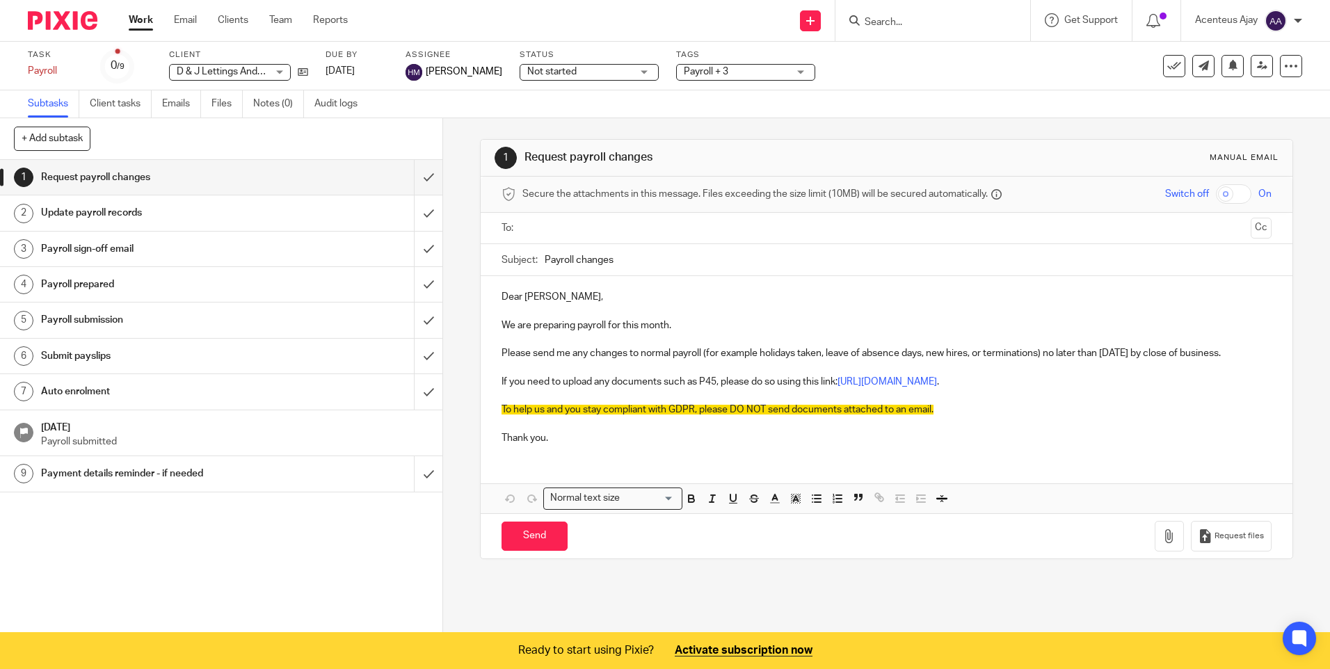
click at [146, 216] on h1 "Update payroll records" at bounding box center [160, 212] width 239 height 21
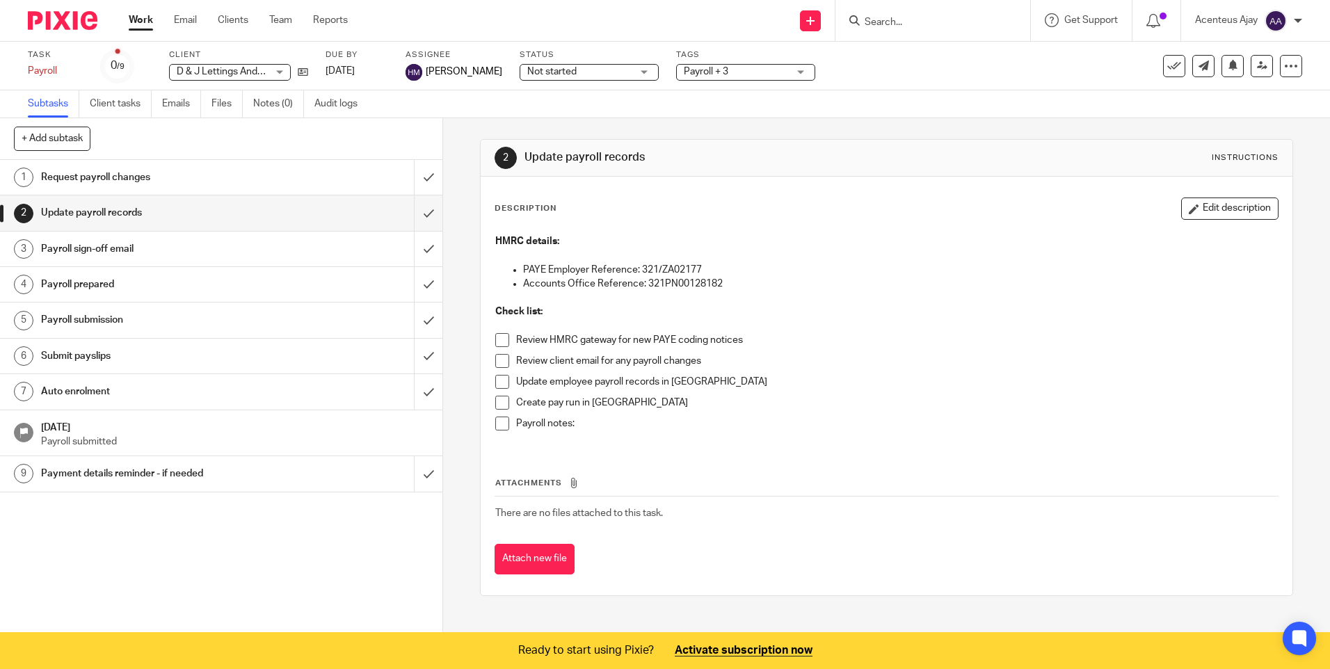
click at [102, 287] on h1 "Payroll prepared" at bounding box center [160, 284] width 239 height 21
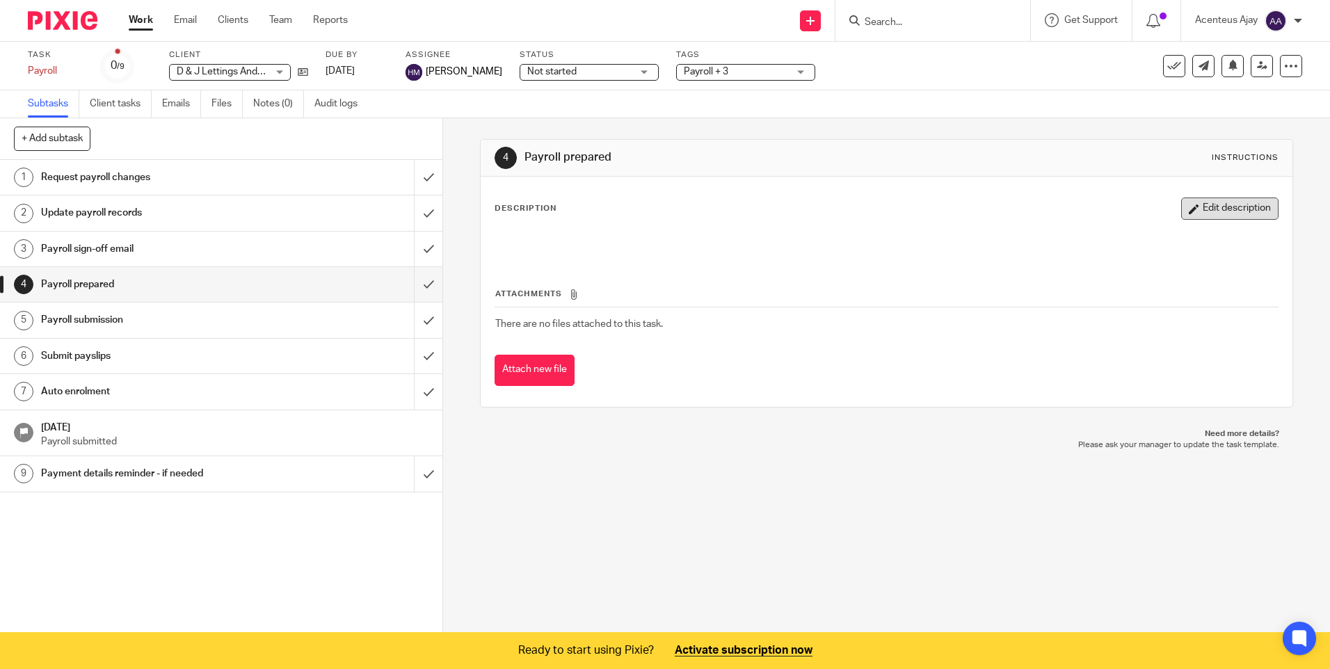
click at [1241, 211] on button "Edit description" at bounding box center [1229, 208] width 97 height 22
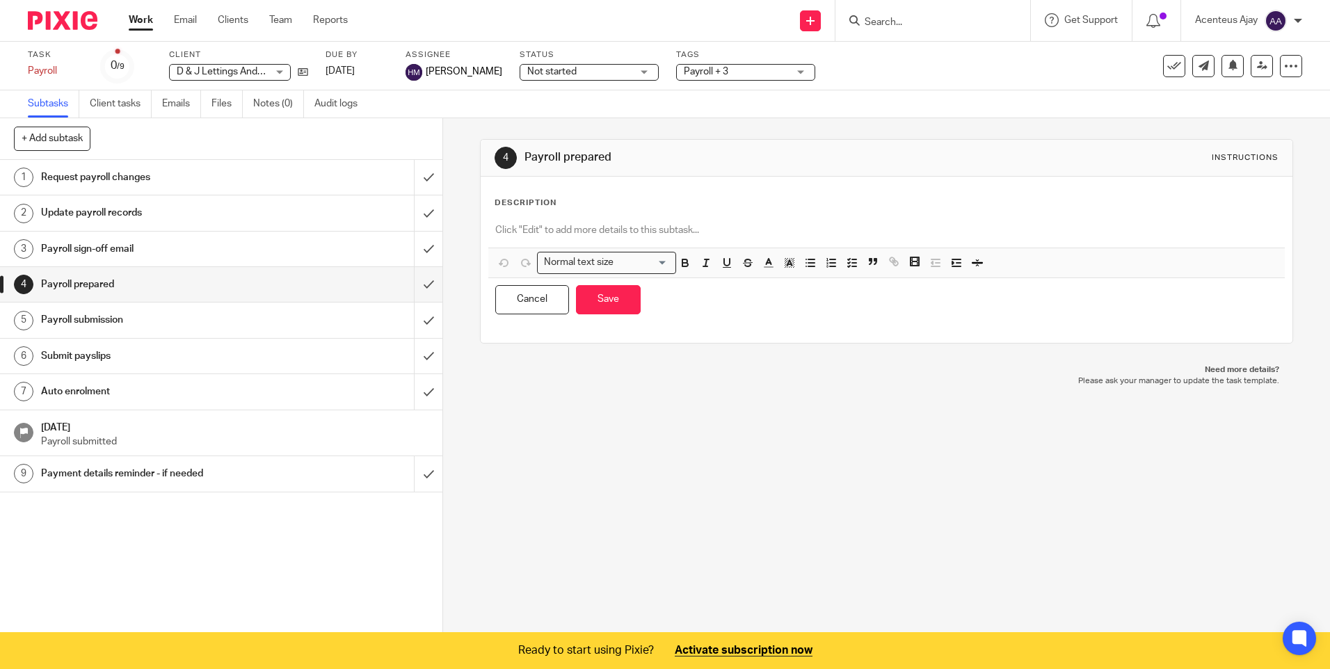
click at [576, 227] on p at bounding box center [886, 230] width 782 height 14
click at [860, 260] on span "Remove Edit" at bounding box center [881, 264] width 42 height 23
click at [851, 261] on icon "button" at bounding box center [852, 263] width 13 height 13
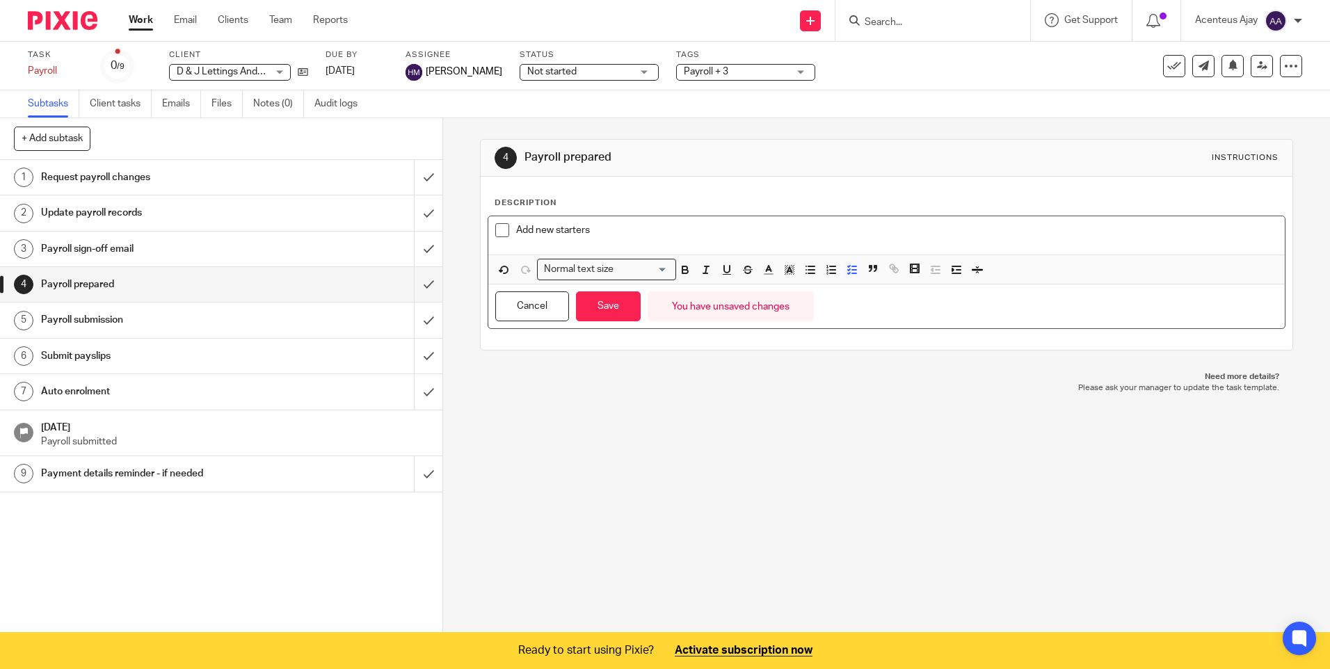
drag, startPoint x: 658, startPoint y: 230, endPoint x: 651, endPoint y: 234, distance: 8.1
click at [657, 230] on p "Add new starters" at bounding box center [896, 230] width 761 height 14
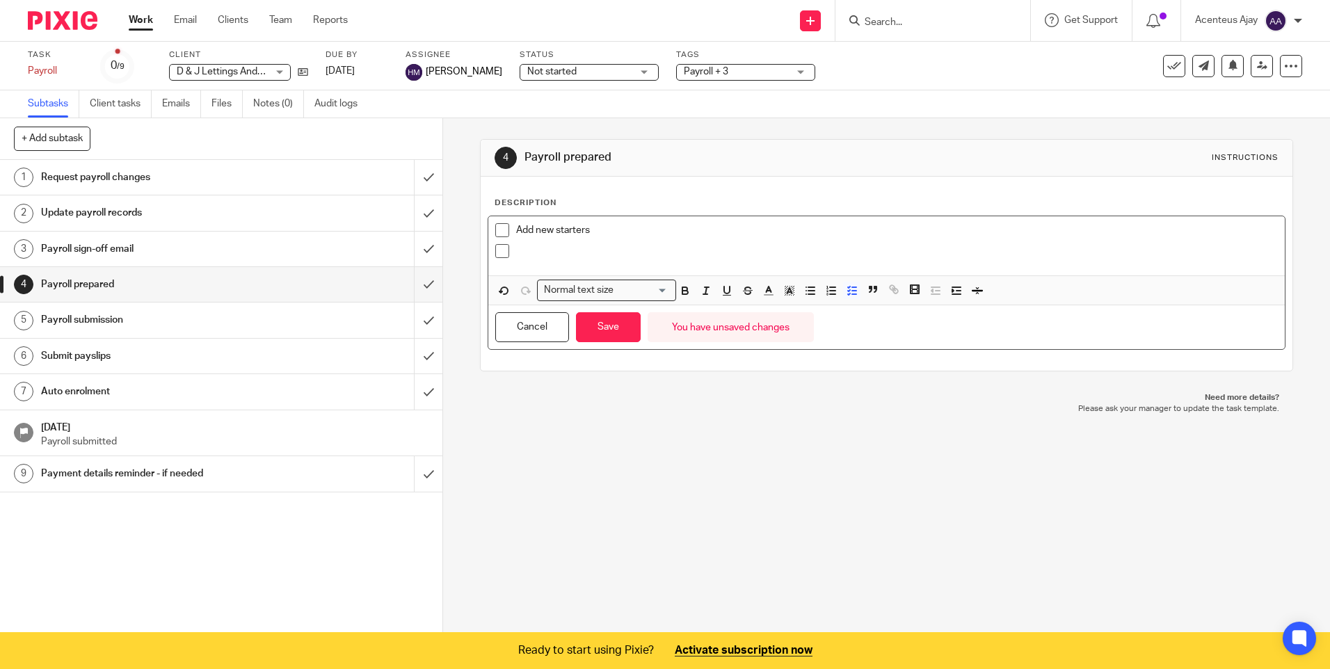
click at [534, 245] on p at bounding box center [896, 251] width 761 height 14
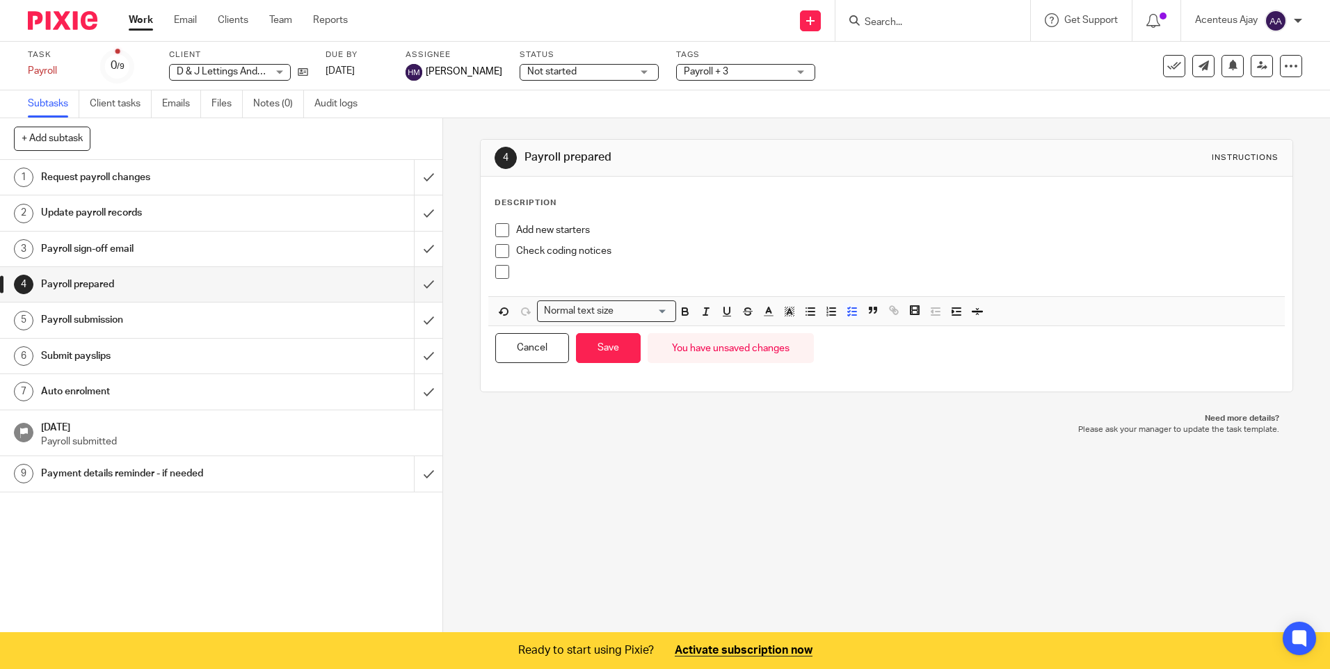
click at [527, 268] on p at bounding box center [896, 272] width 761 height 14
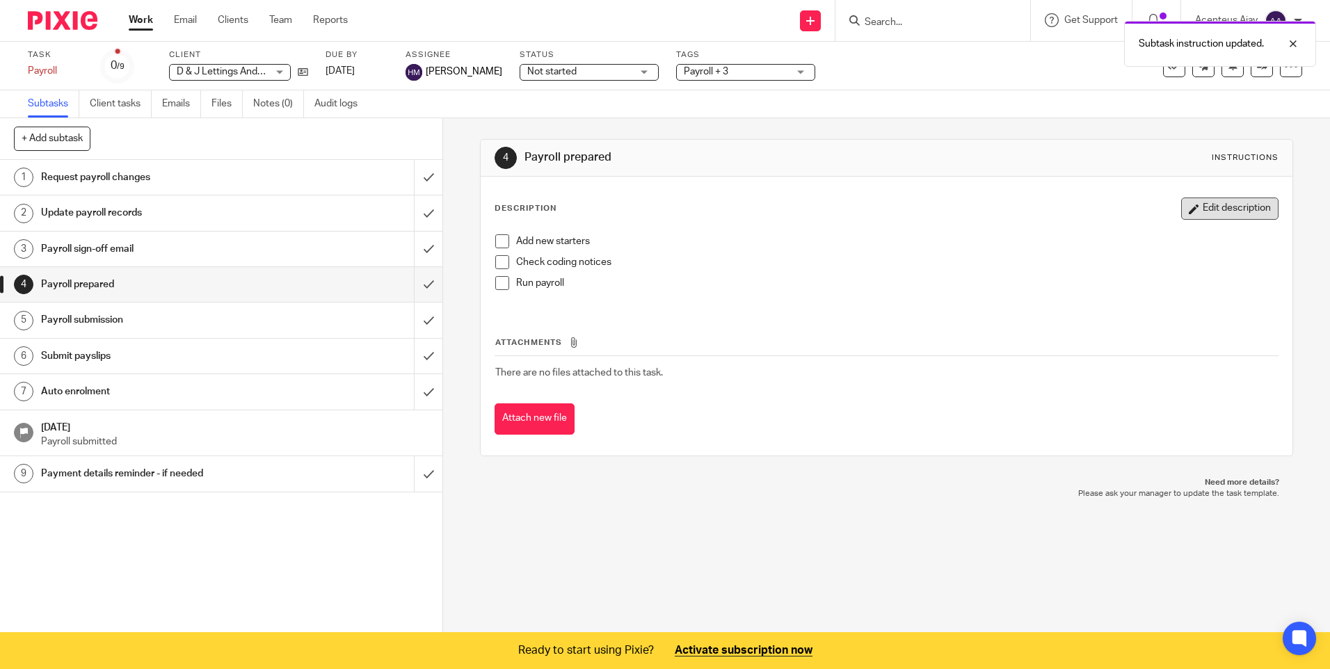
click at [1214, 210] on button "Edit description" at bounding box center [1229, 208] width 97 height 22
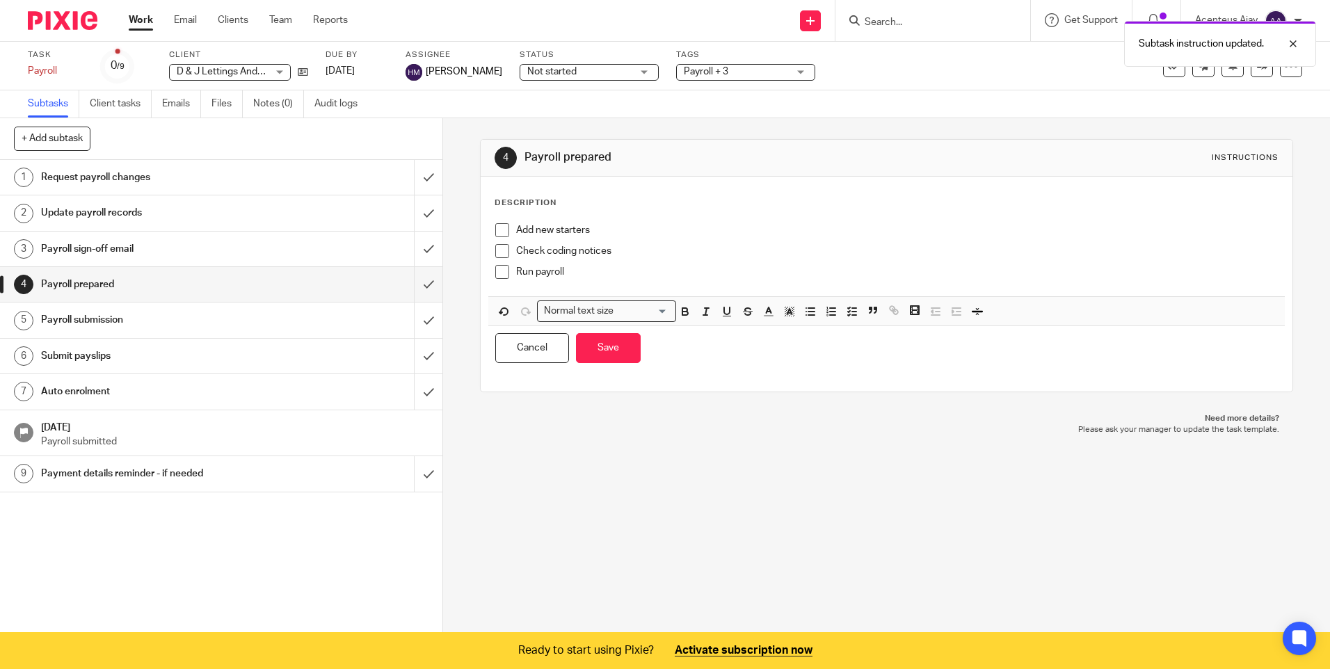
click at [597, 267] on p "Run payroll" at bounding box center [896, 272] width 761 height 14
click at [531, 270] on p "Run payroll" at bounding box center [896, 272] width 761 height 14
click at [577, 269] on p "Run payroll" at bounding box center [896, 272] width 761 height 14
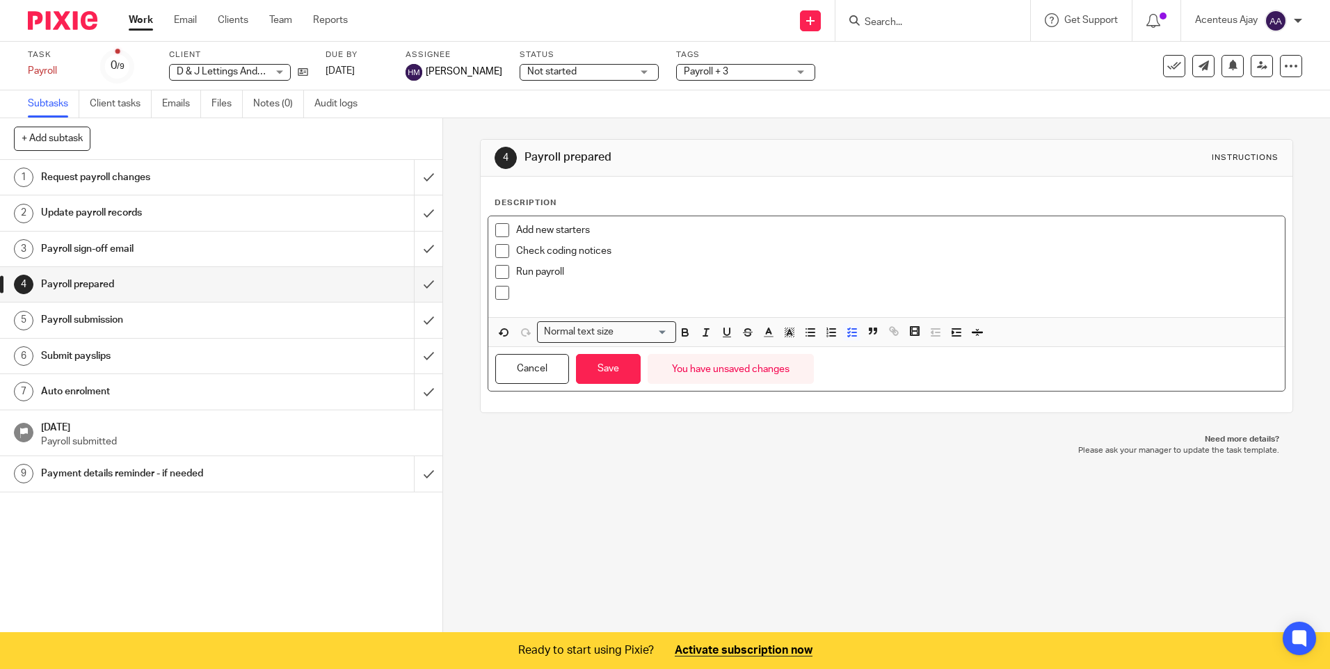
click at [563, 296] on p at bounding box center [896, 293] width 761 height 14
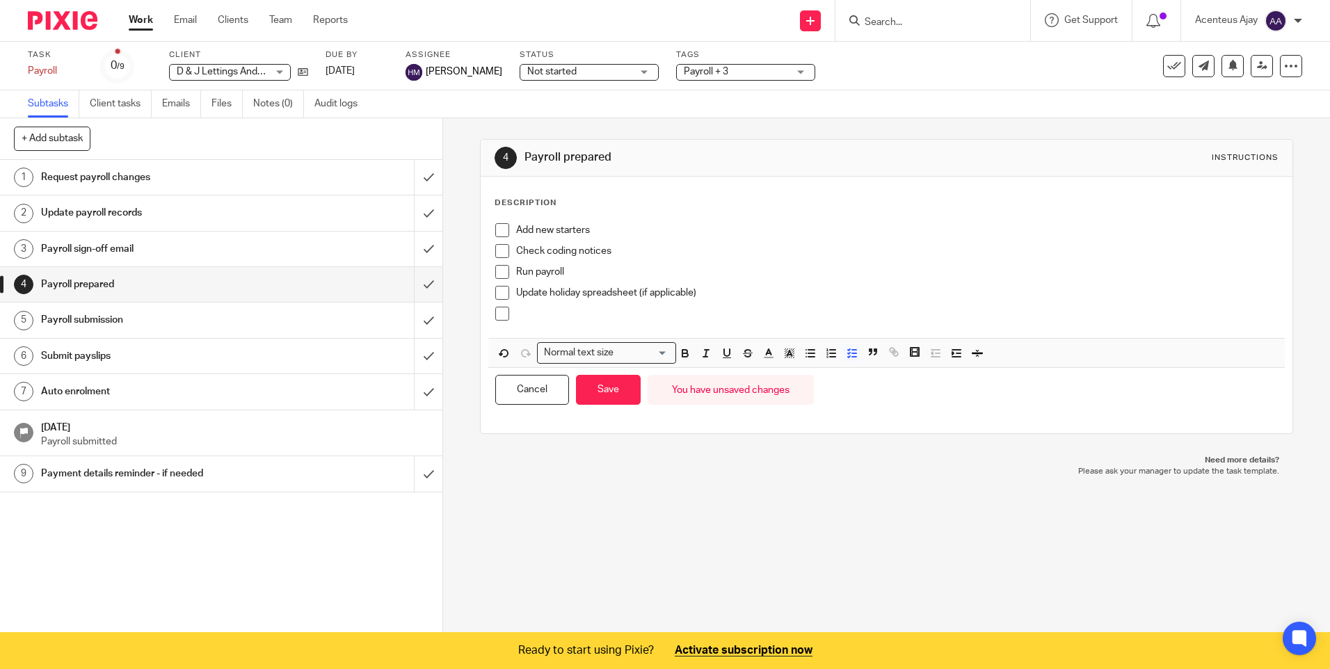
click at [545, 308] on p at bounding box center [896, 314] width 761 height 14
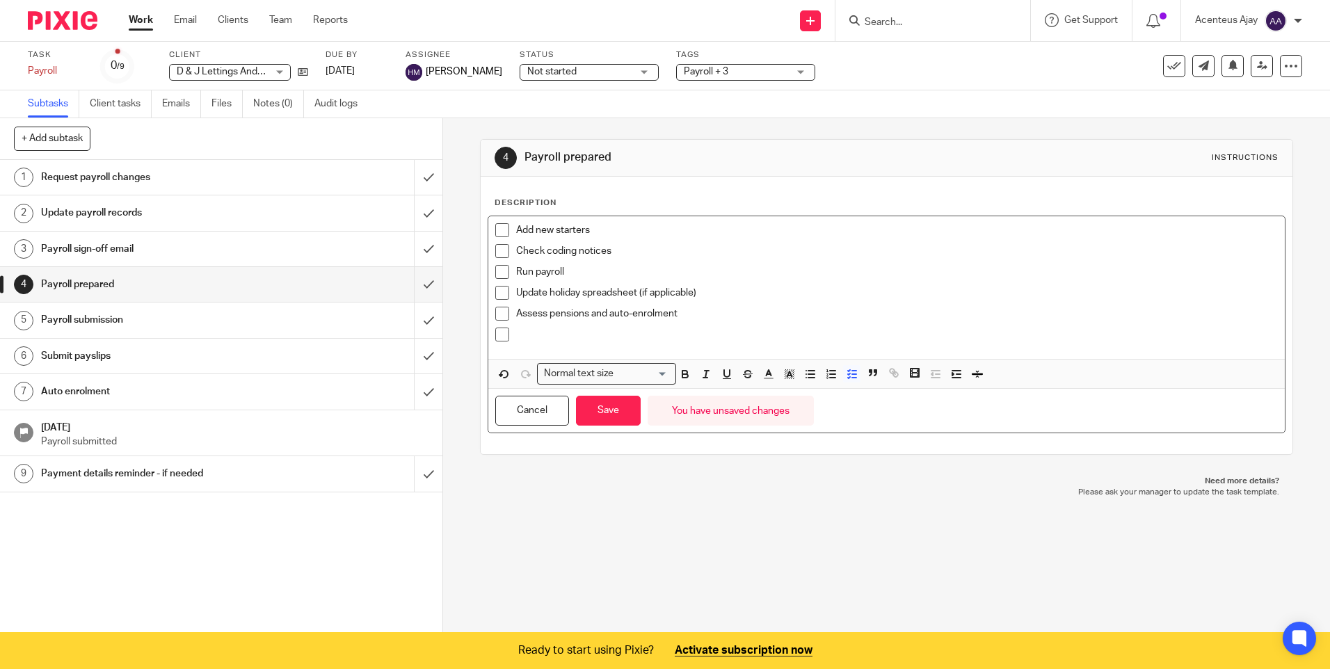
click at [549, 336] on p at bounding box center [896, 335] width 761 height 14
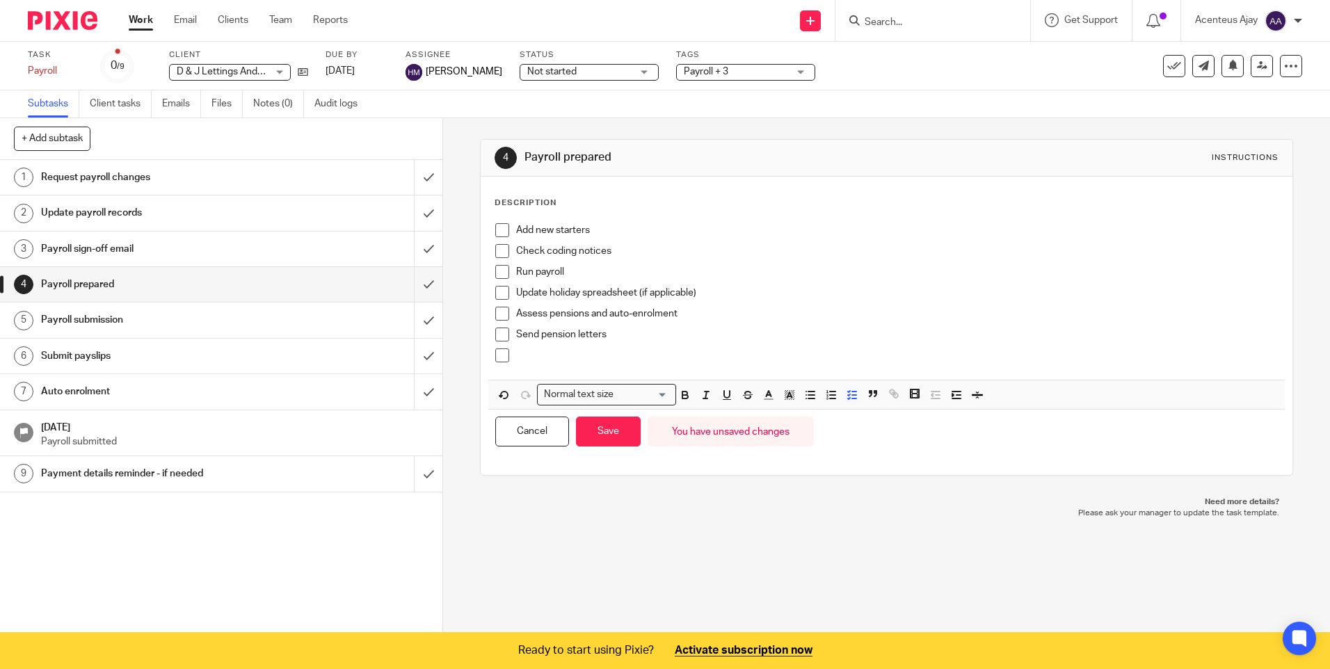
click at [516, 357] on p at bounding box center [896, 355] width 761 height 14
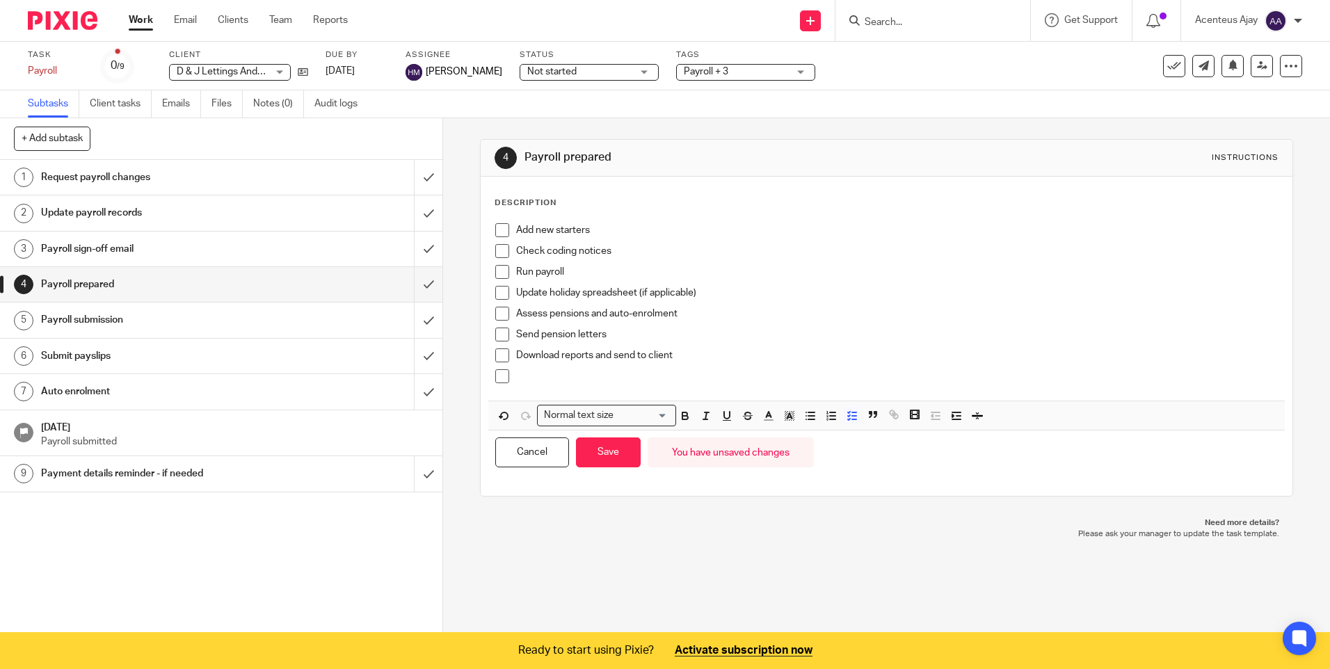
click at [601, 382] on p at bounding box center [896, 376] width 761 height 14
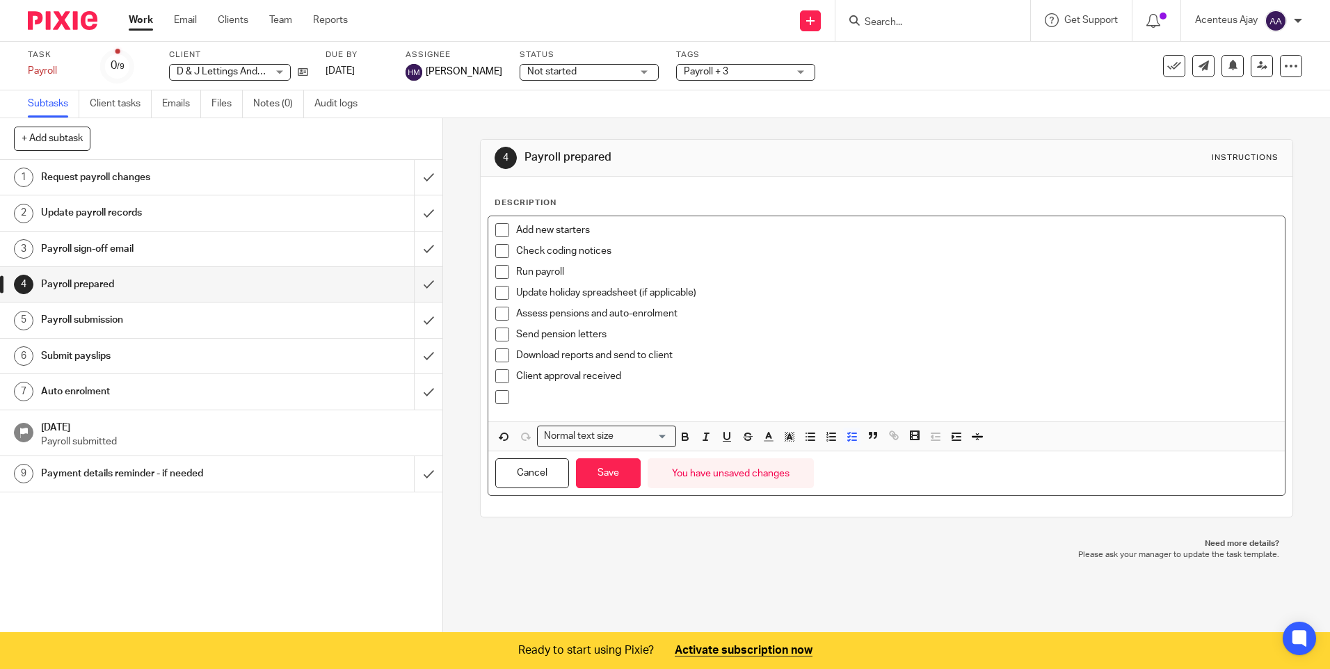
click at [560, 395] on p at bounding box center [896, 397] width 761 height 14
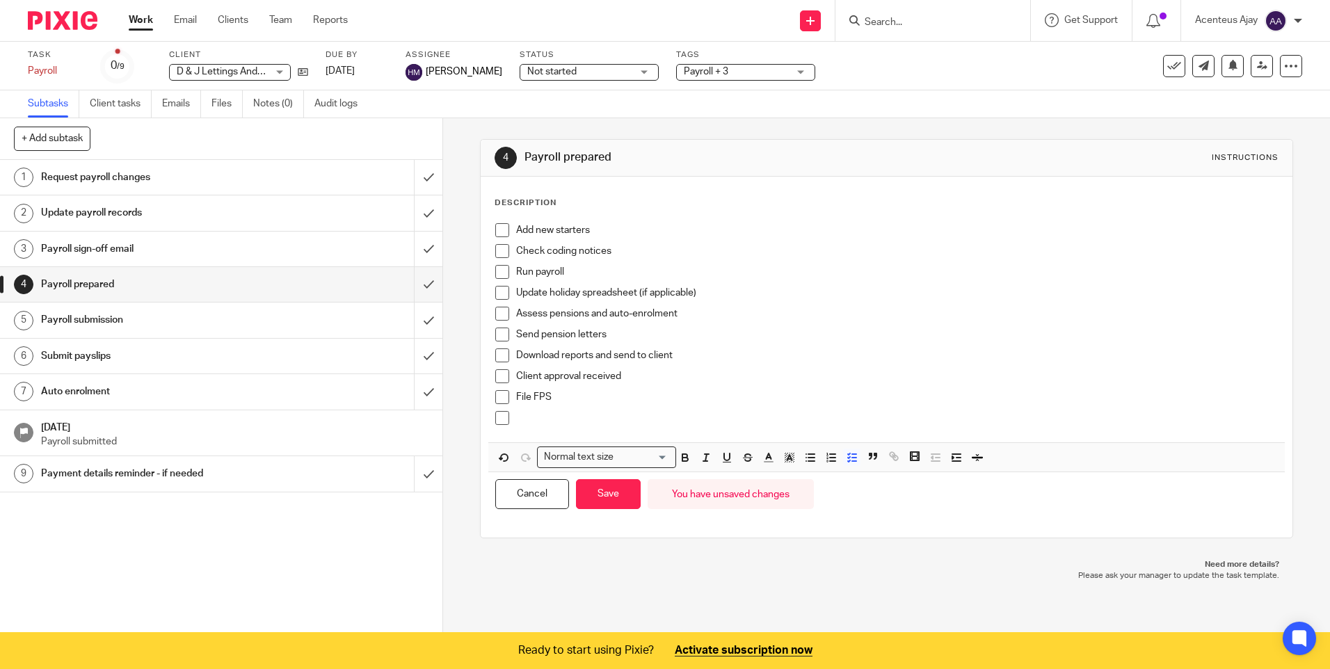
click at [552, 417] on p at bounding box center [896, 418] width 761 height 14
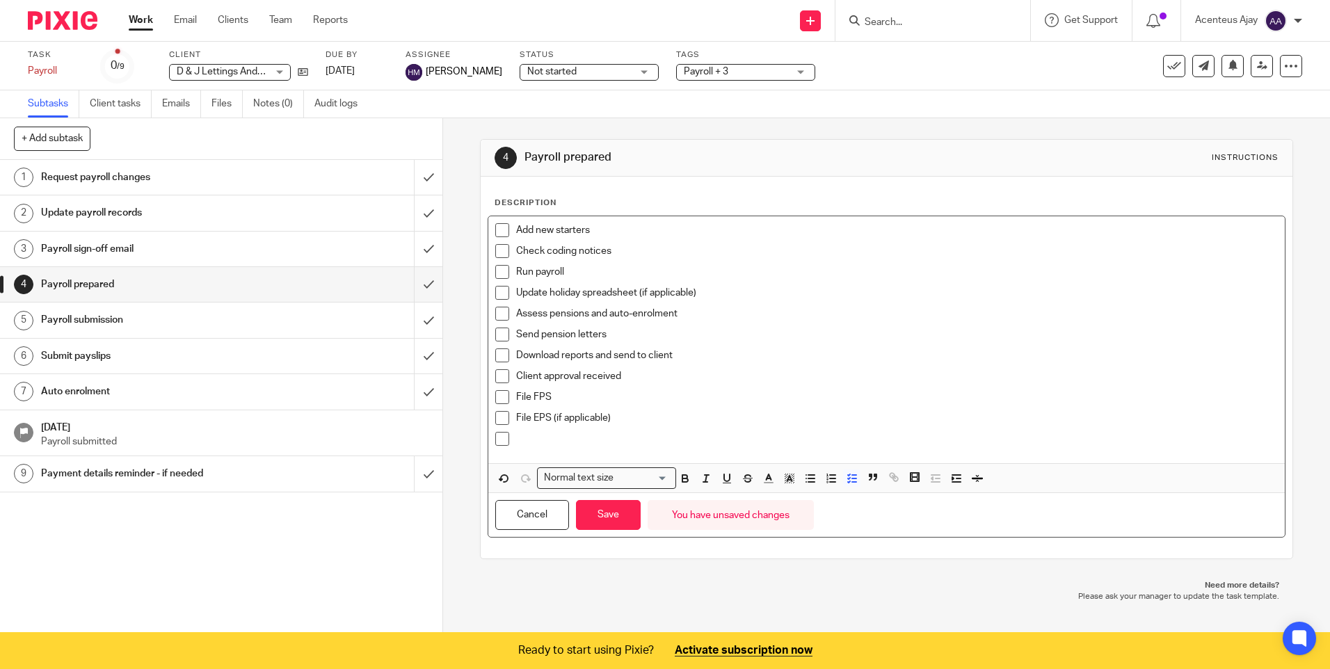
click at [547, 437] on p at bounding box center [896, 439] width 761 height 14
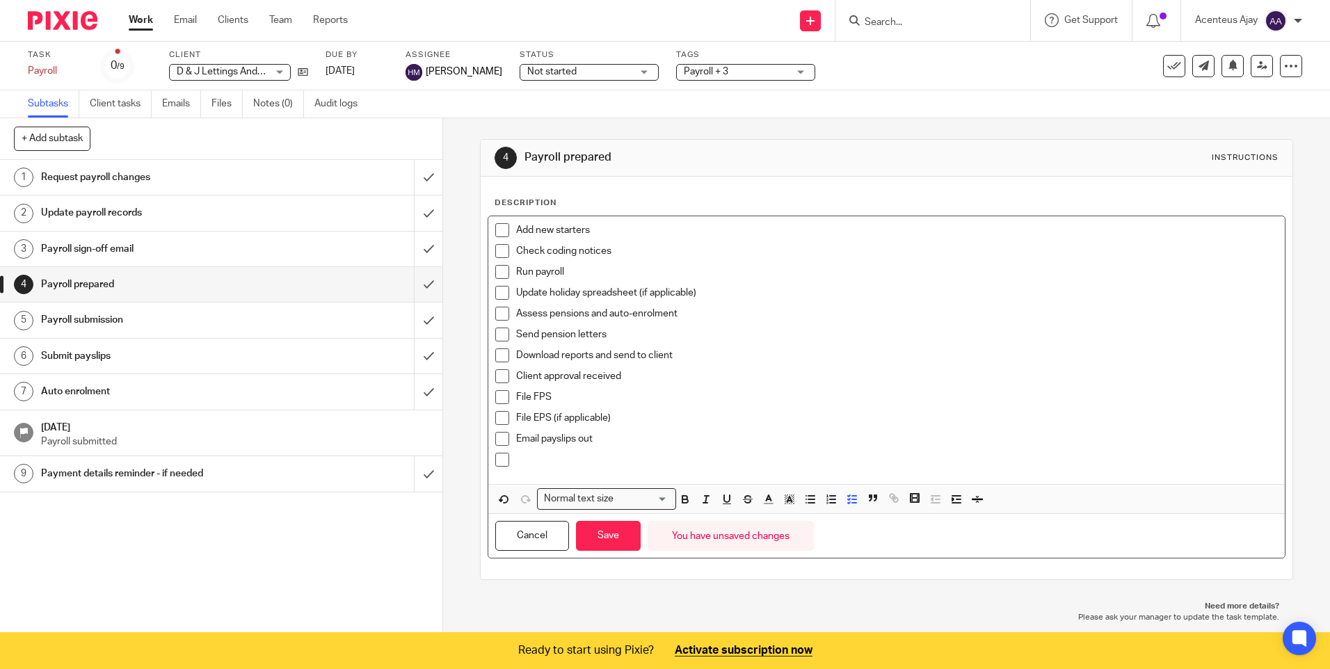
click at [554, 455] on p at bounding box center [896, 460] width 761 height 14
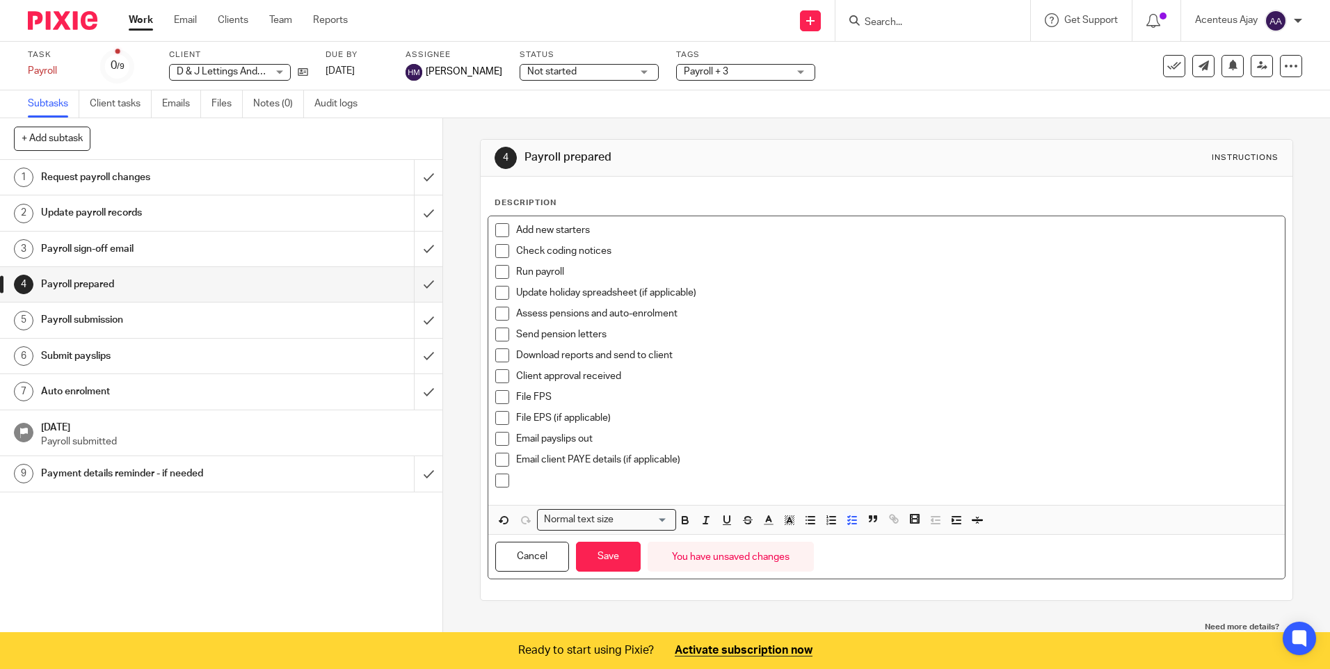
click at [547, 487] on p at bounding box center [896, 481] width 761 height 14
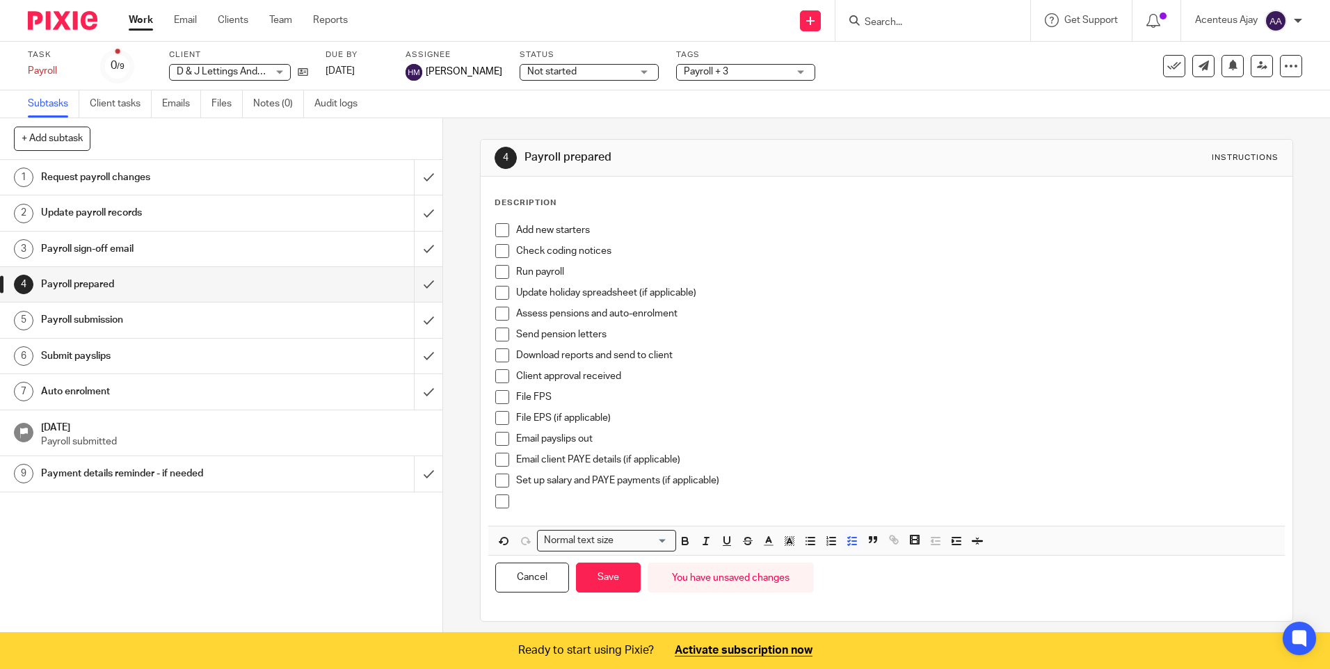
click at [574, 502] on p at bounding box center [896, 501] width 761 height 14
click at [631, 506] on p "Upload pensions to NEST" at bounding box center [896, 501] width 761 height 14
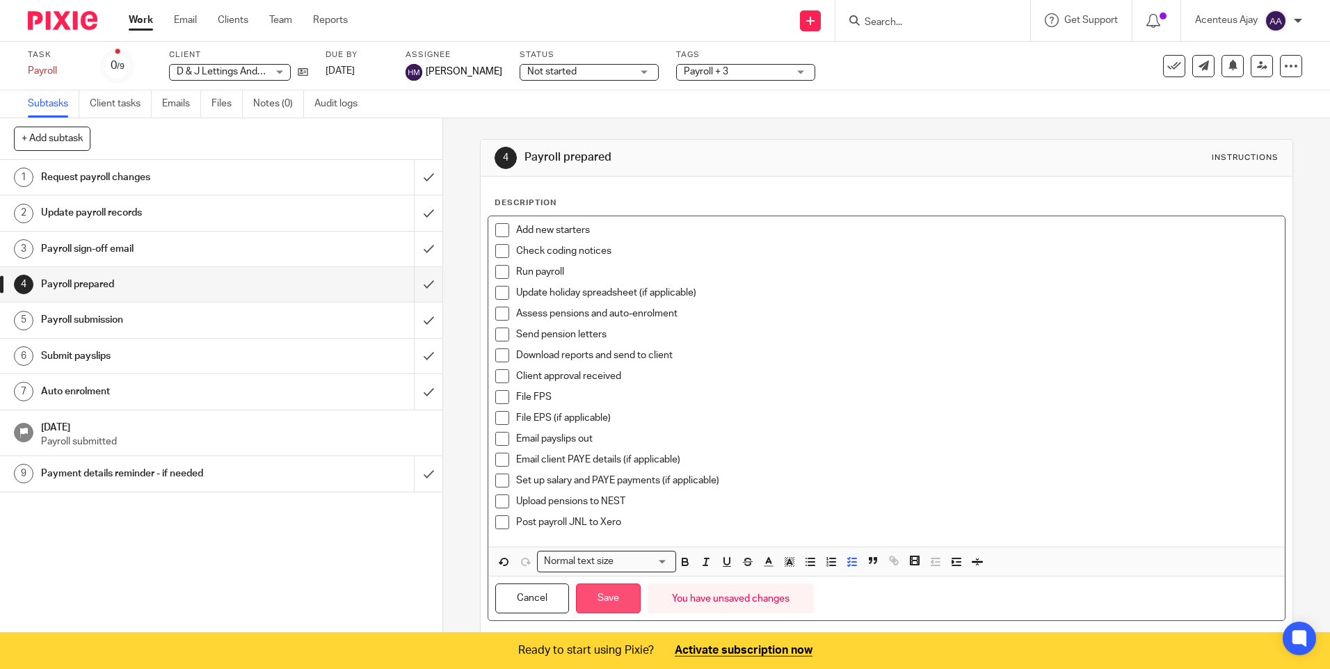
click at [608, 593] on button "Save" at bounding box center [608, 598] width 65 height 30
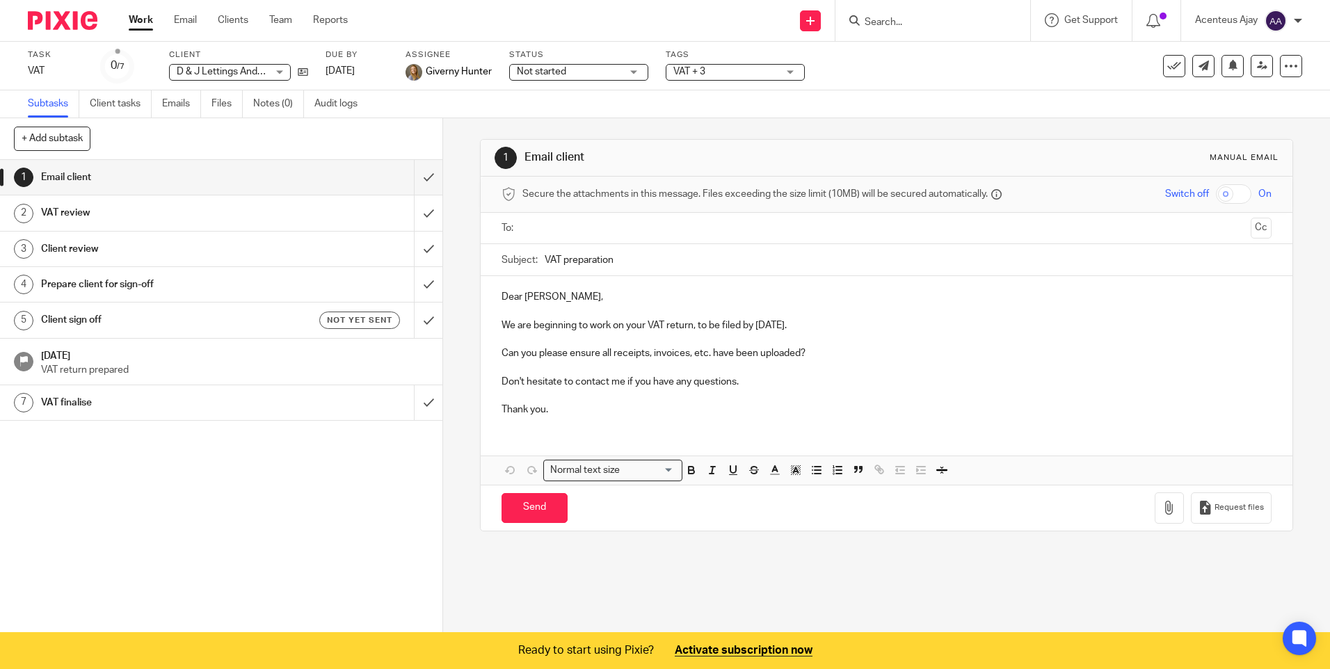
click at [97, 216] on h1 "VAT review" at bounding box center [160, 212] width 239 height 21
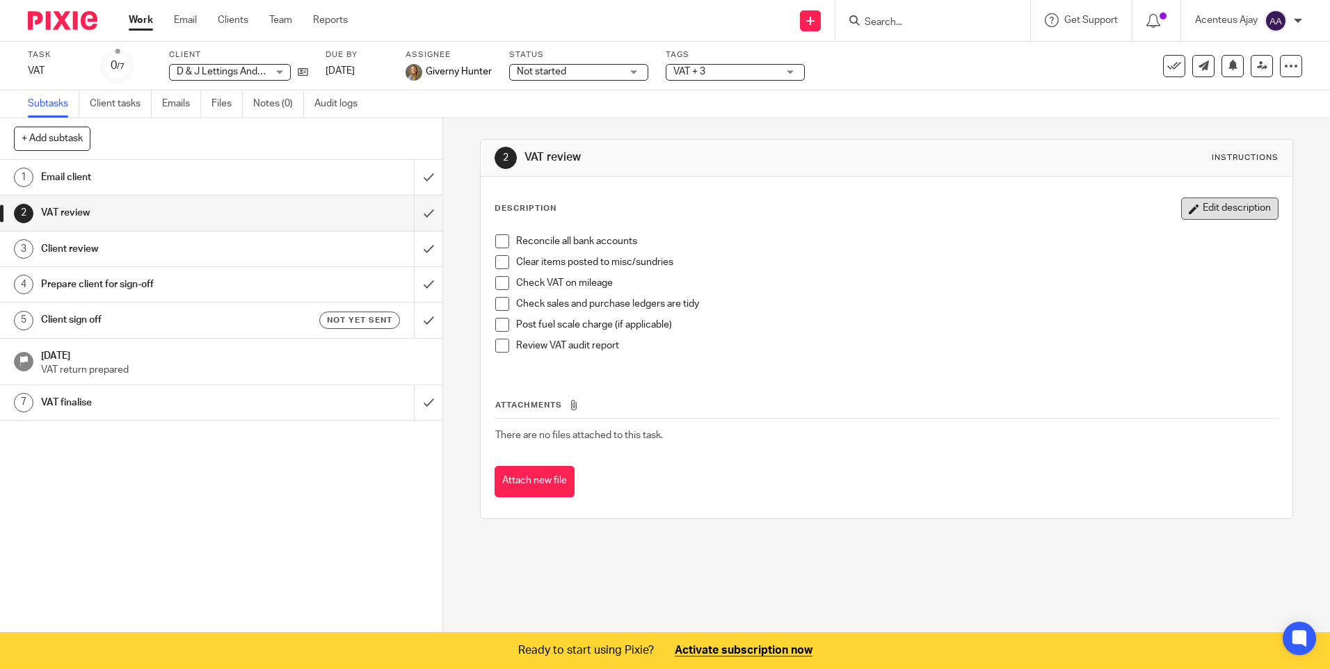
click at [1207, 208] on button "Edit description" at bounding box center [1229, 208] width 97 height 22
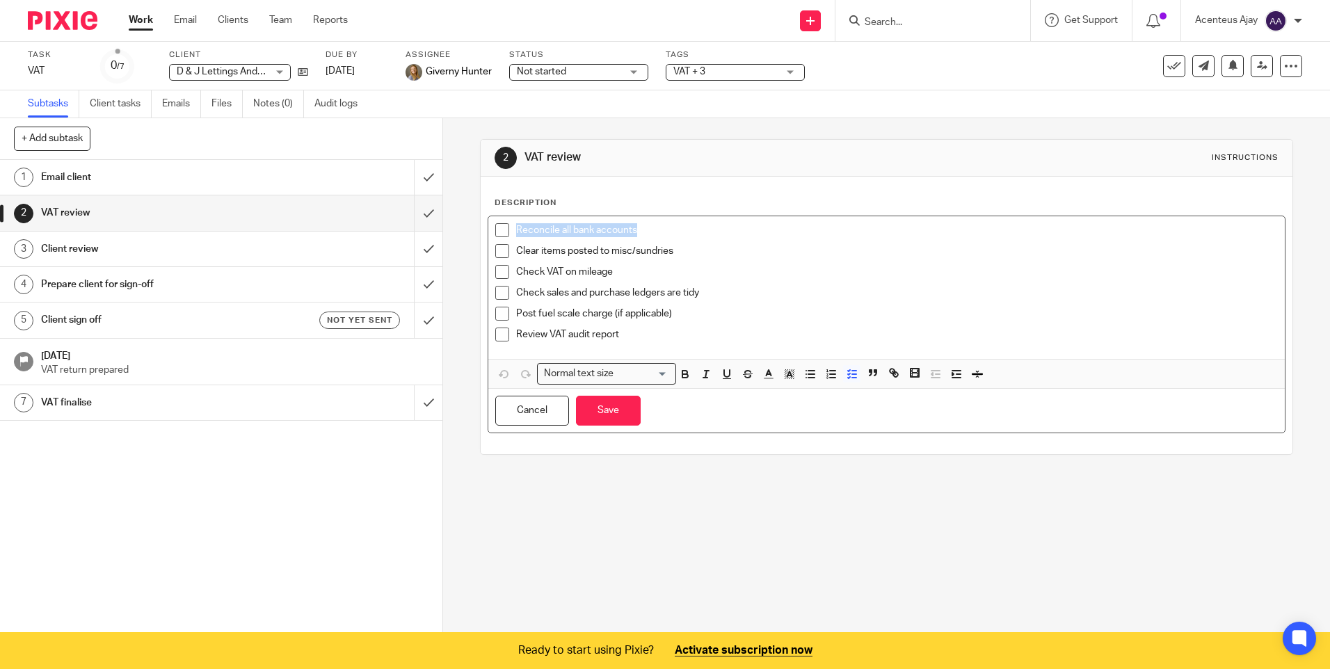
drag, startPoint x: 634, startPoint y: 232, endPoint x: 512, endPoint y: 232, distance: 122.4
click at [516, 232] on p "Reconcile all bank accounts" at bounding box center [896, 230] width 761 height 14
drag, startPoint x: 670, startPoint y: 248, endPoint x: 514, endPoint y: 246, distance: 156.5
click at [516, 246] on p "Clear items posted to misc/sundries" at bounding box center [896, 251] width 761 height 14
drag, startPoint x: 622, startPoint y: 276, endPoint x: 506, endPoint y: 273, distance: 116.2
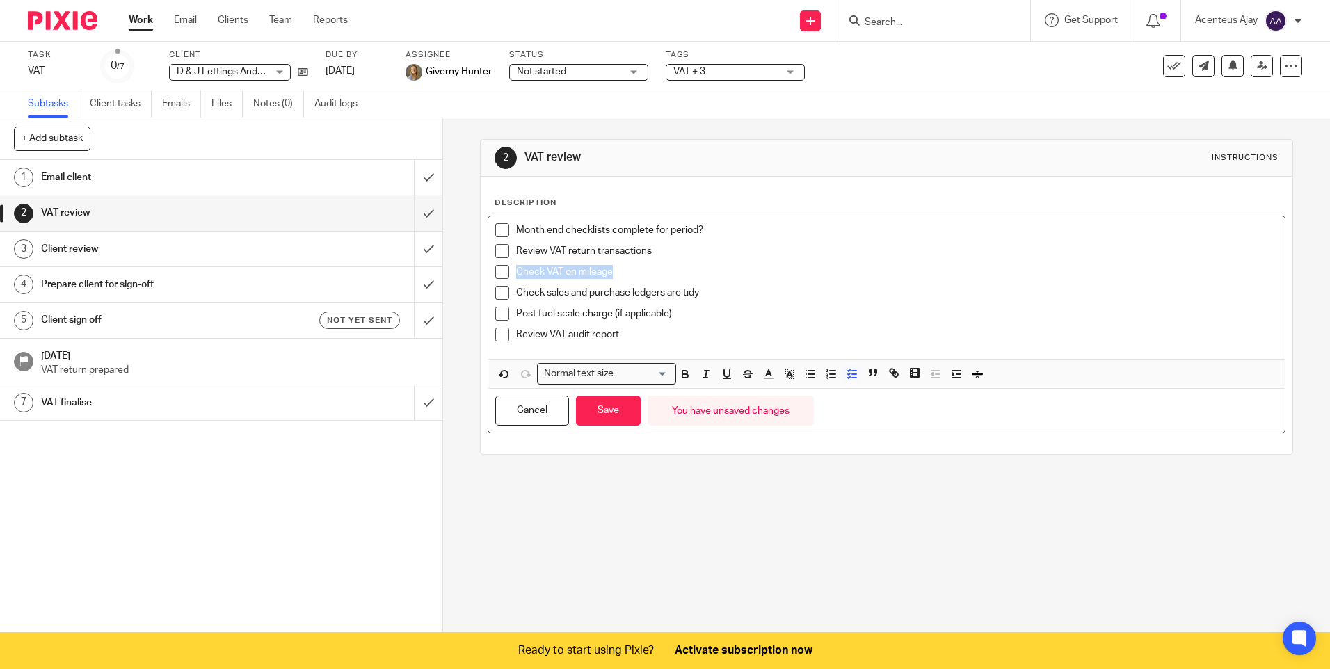
click at [507, 275] on li "Check VAT on mileage" at bounding box center [886, 275] width 782 height 21
drag, startPoint x: 697, startPoint y: 293, endPoint x: 511, endPoint y: 298, distance: 186.4
click at [516, 299] on p "Check sales and purchase ledgers are tidy" at bounding box center [896, 293] width 761 height 14
drag, startPoint x: 636, startPoint y: 320, endPoint x: 513, endPoint y: 318, distance: 122.4
click at [516, 318] on p "Post fuel scale charge (if applicable)" at bounding box center [896, 314] width 761 height 14
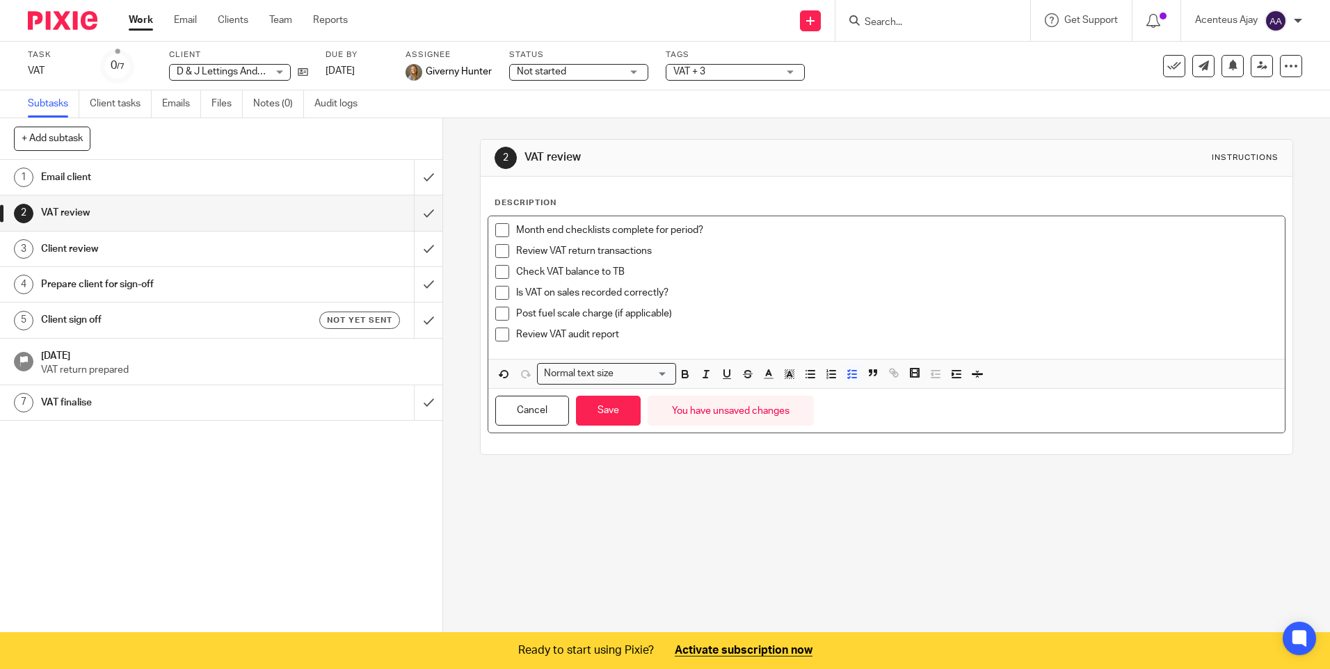
click at [679, 291] on p "Is VAT on sales recorded correctly?" at bounding box center [896, 293] width 761 height 14
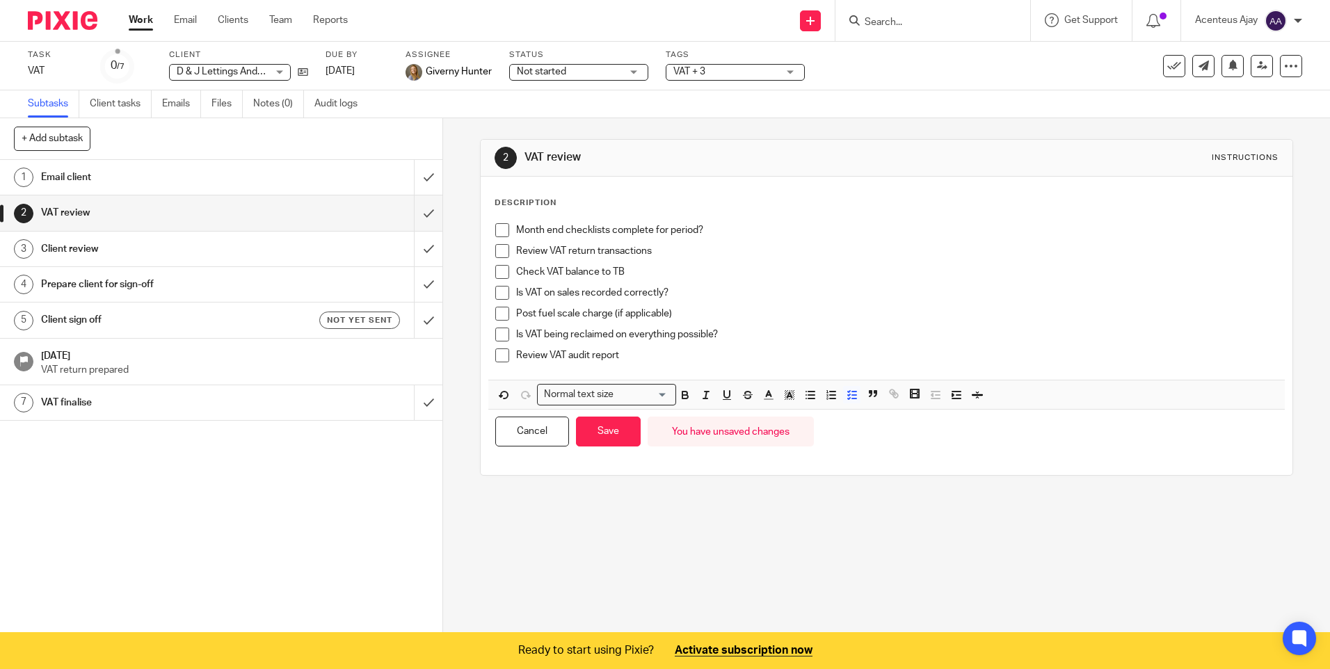
click at [723, 332] on p "Is VAT being reclaimed on everything possible?" at bounding box center [896, 335] width 761 height 14
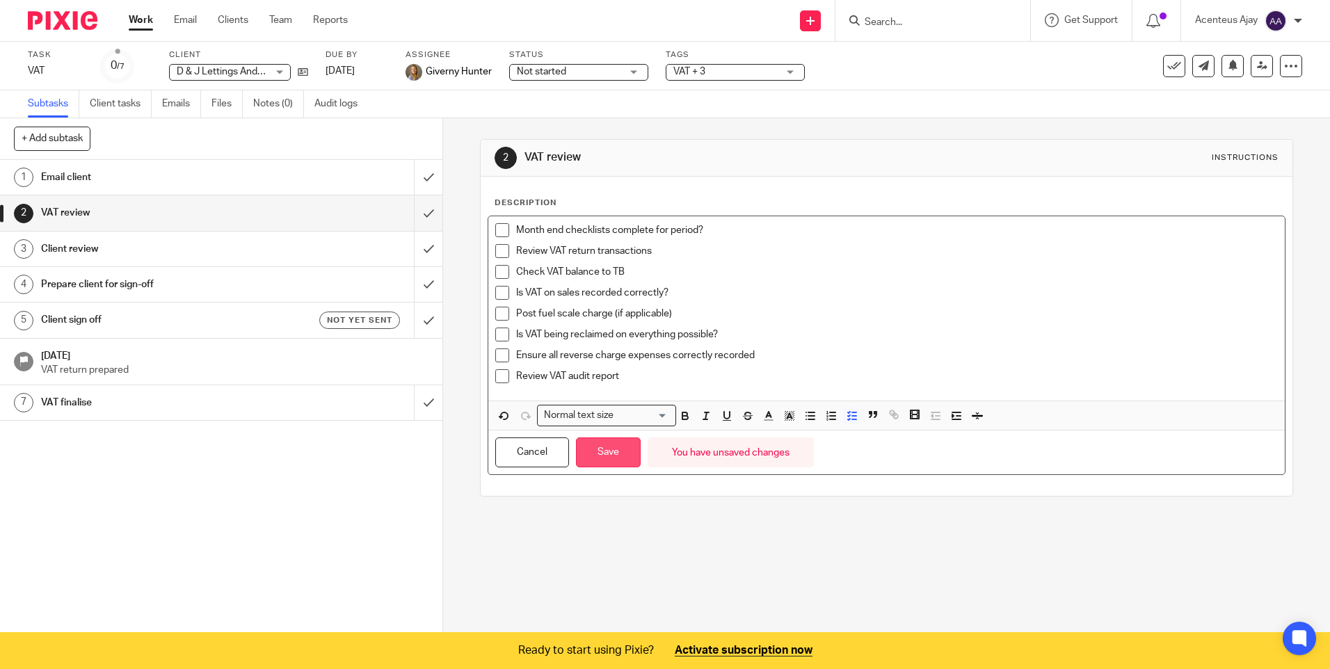
click at [609, 453] on button "Save" at bounding box center [608, 452] width 65 height 30
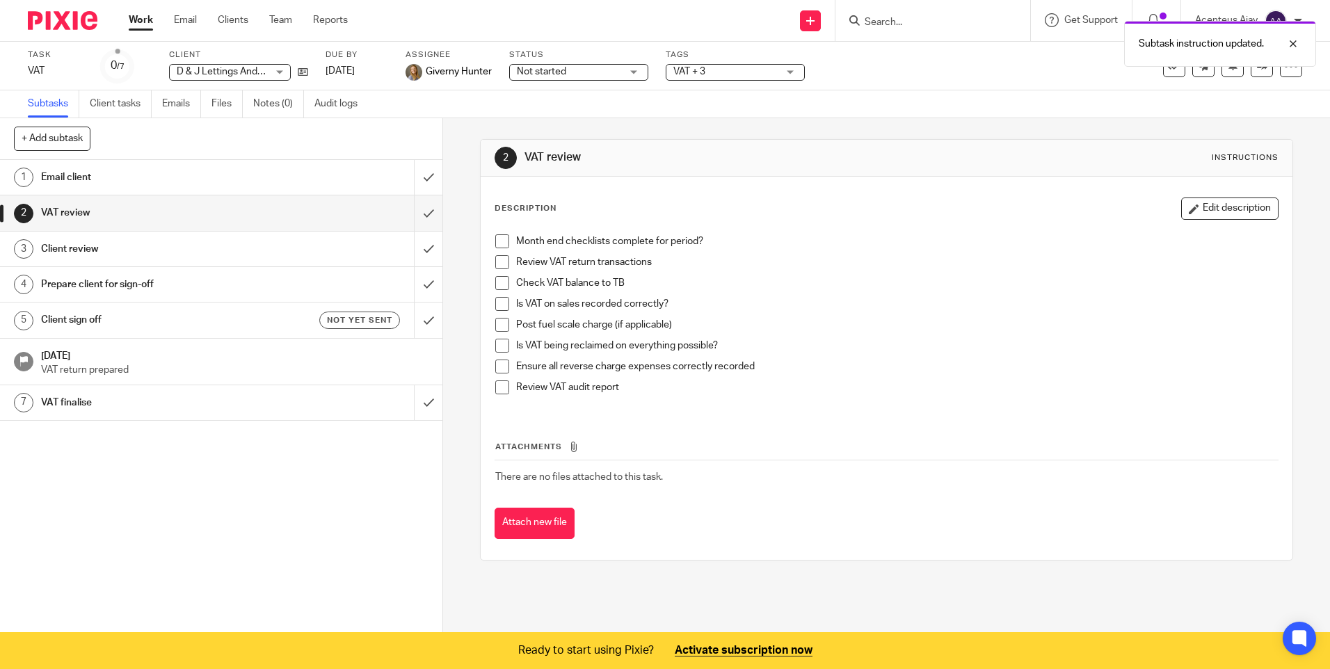
click at [92, 252] on h1 "Client review" at bounding box center [160, 249] width 239 height 21
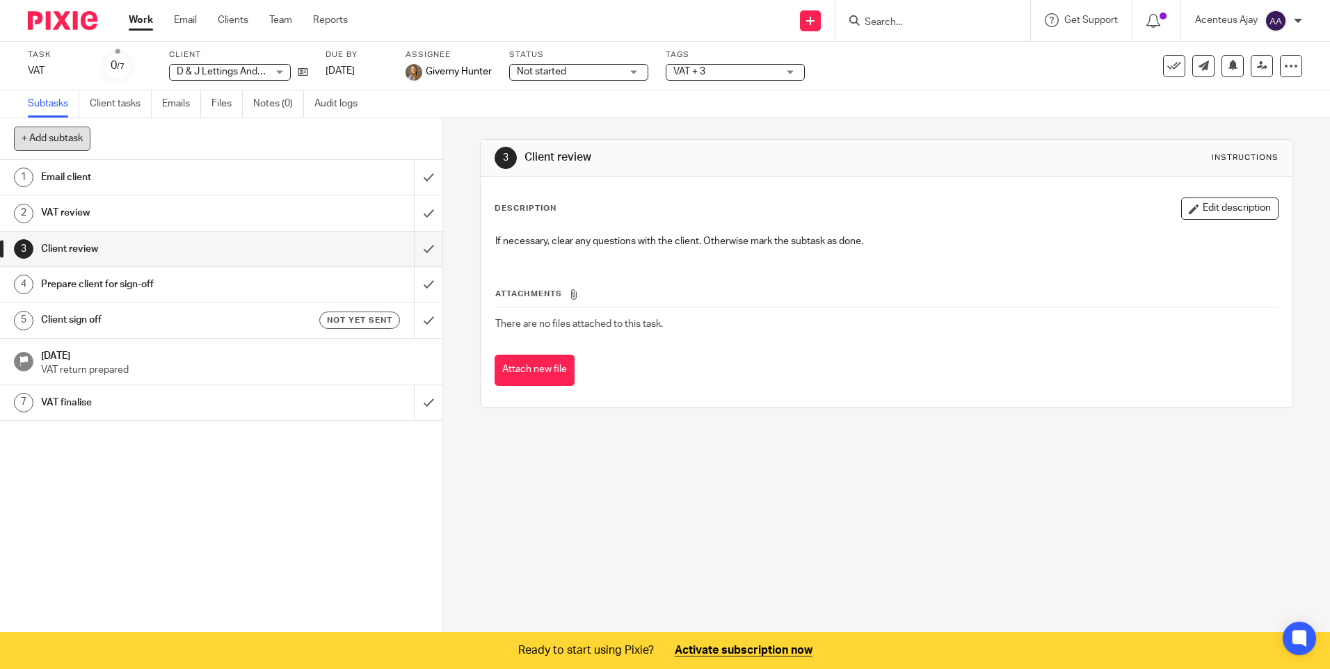
click at [65, 130] on button "+ Add subtask" at bounding box center [52, 139] width 76 height 24
type input "Quarter End Review"
click at [405, 138] on p "+ Add" at bounding box center [408, 139] width 40 height 24
click at [106, 433] on h1 "Quarter End Review" at bounding box center [160, 438] width 239 height 21
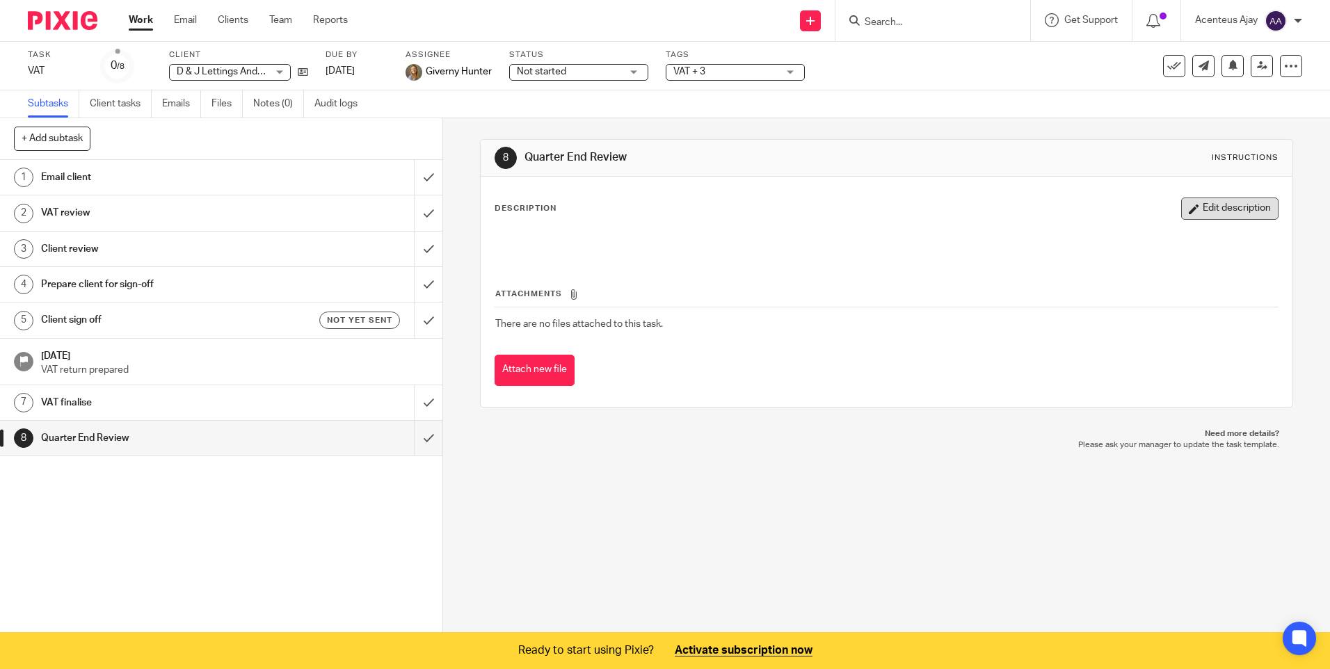
click at [1208, 208] on button "Edit description" at bounding box center [1229, 208] width 97 height 22
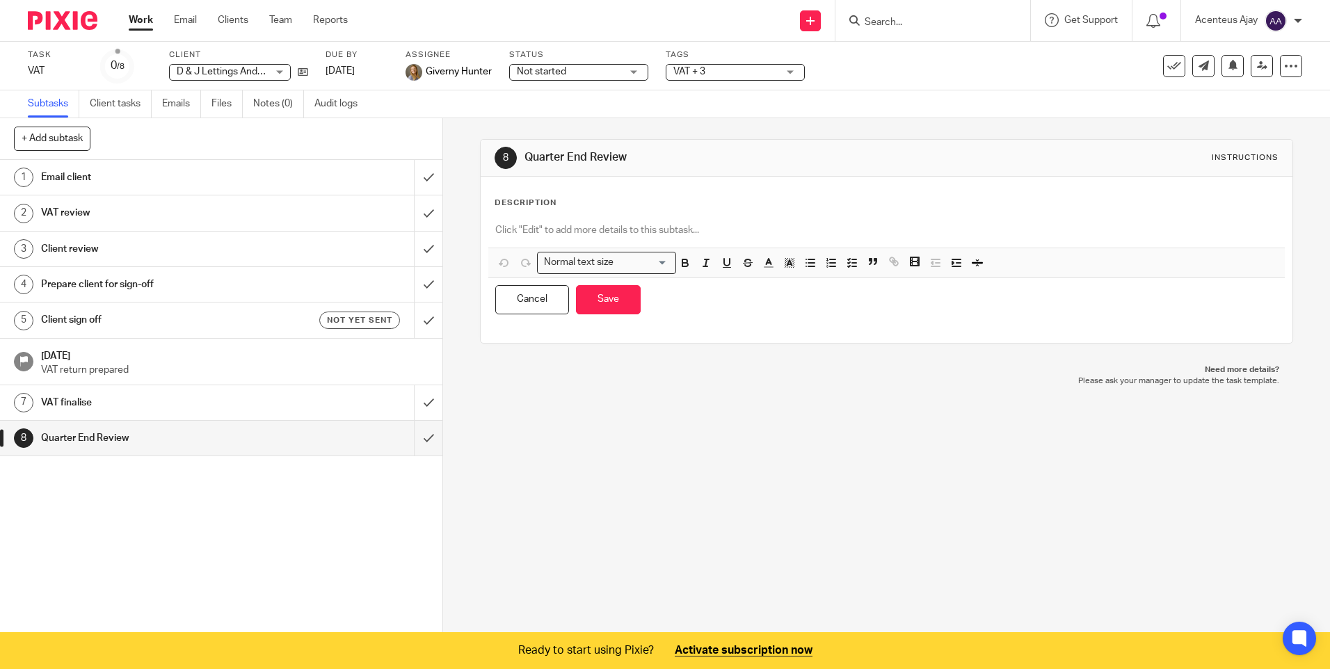
click at [596, 219] on div at bounding box center [886, 231] width 796 height 31
click at [846, 261] on icon "button" at bounding box center [852, 263] width 13 height 13
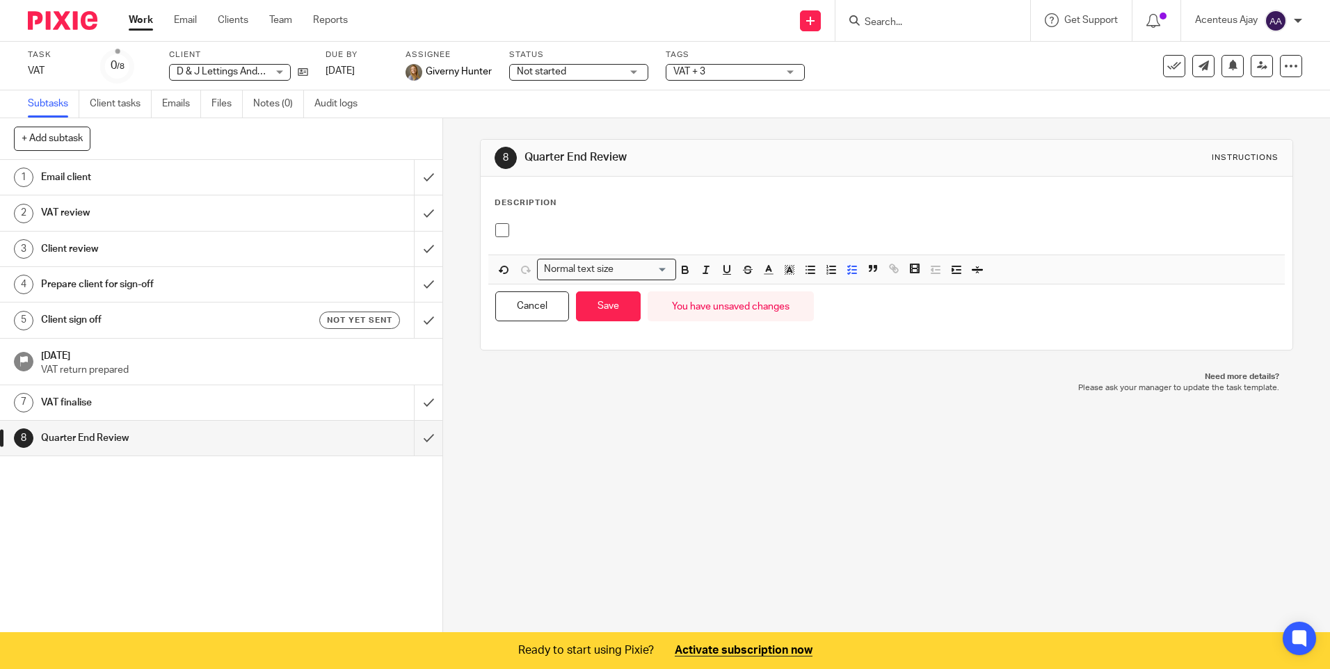
click at [560, 234] on p at bounding box center [896, 230] width 761 height 14
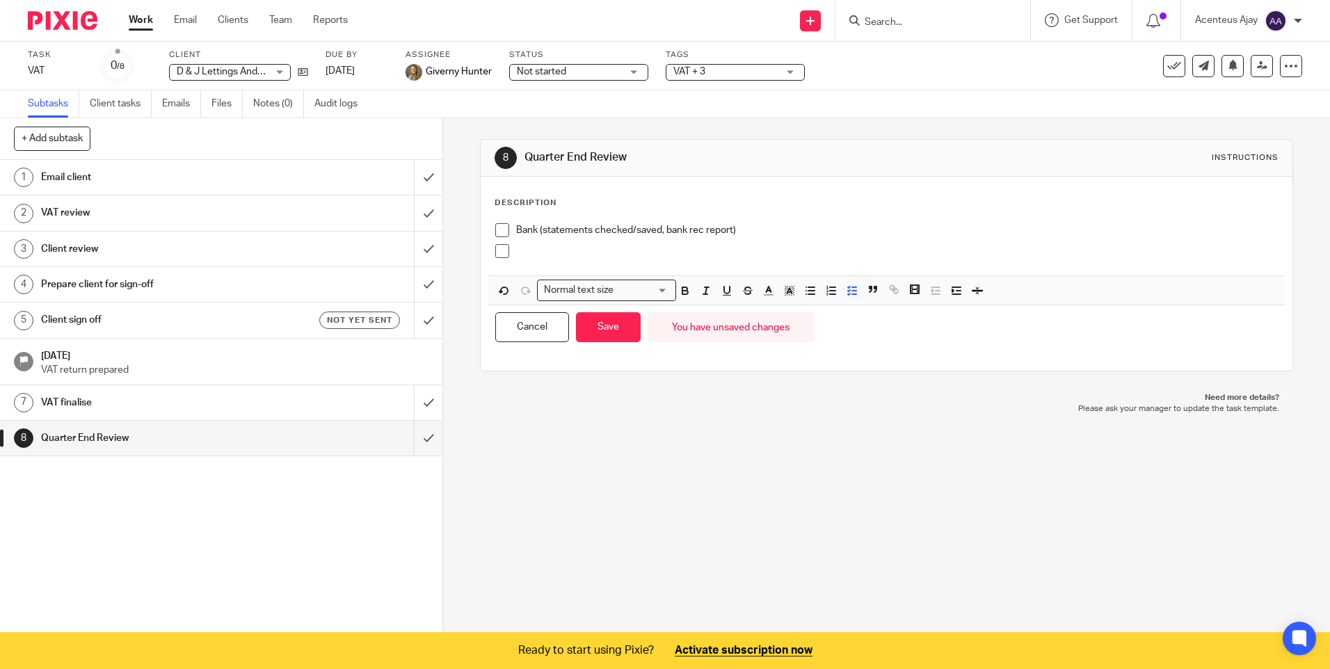
click at [531, 261] on div at bounding box center [896, 254] width 761 height 21
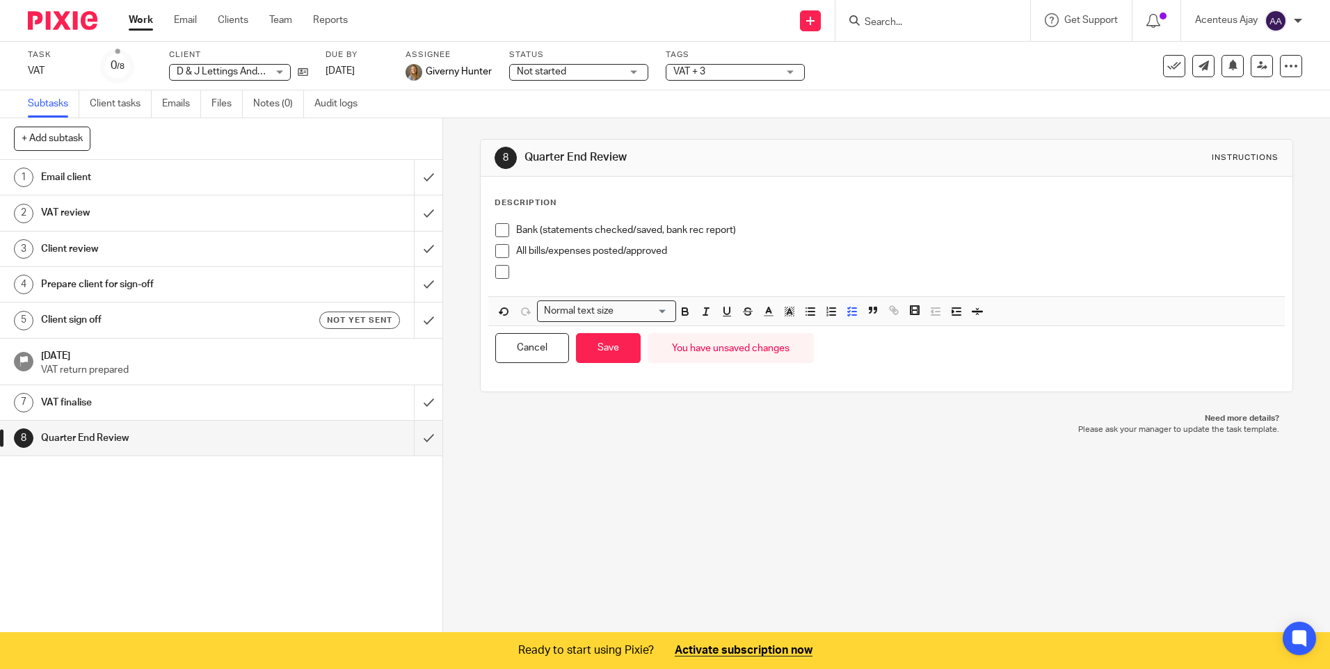
click at [550, 275] on p at bounding box center [896, 272] width 761 height 14
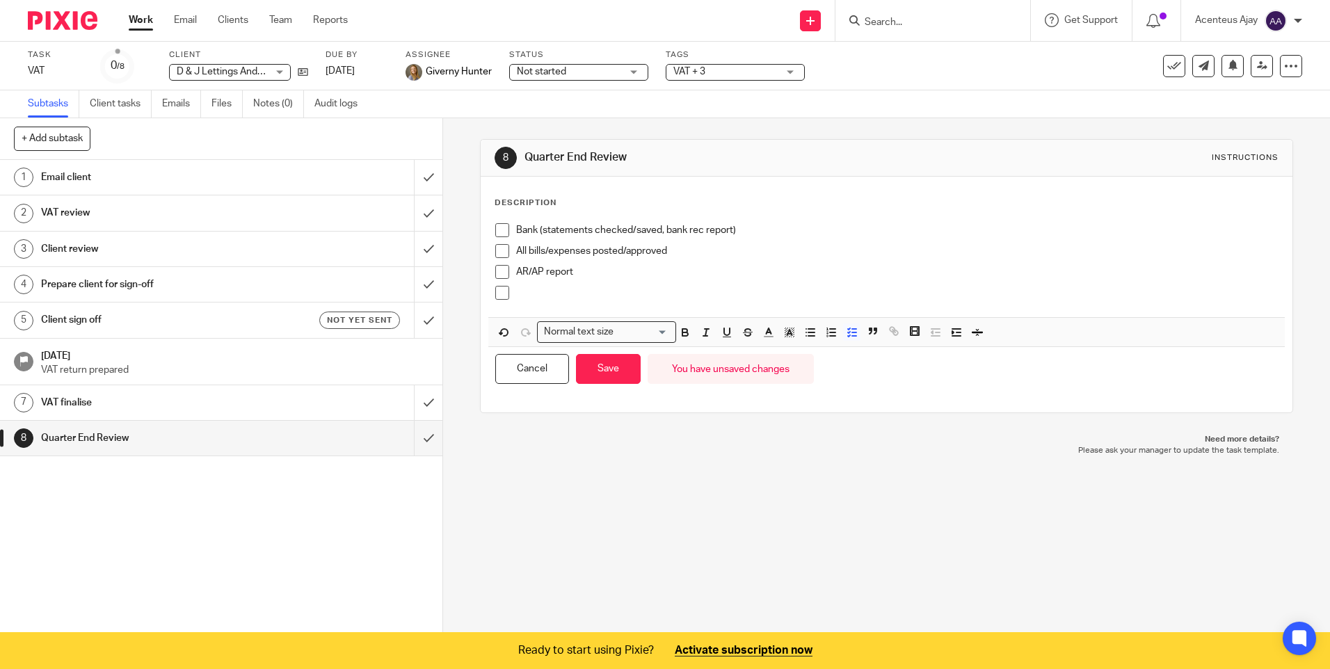
click at [547, 298] on p at bounding box center [896, 293] width 761 height 14
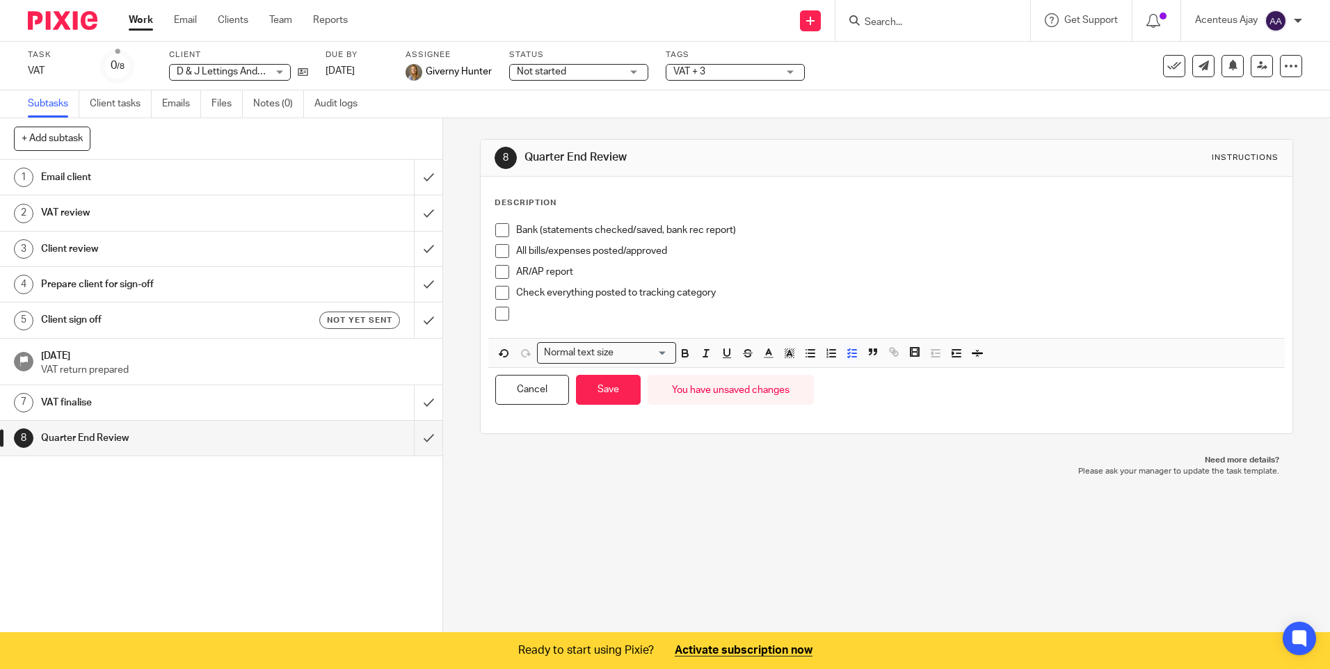
click at [538, 317] on p at bounding box center [896, 314] width 761 height 14
click at [611, 392] on button "Save" at bounding box center [608, 390] width 65 height 30
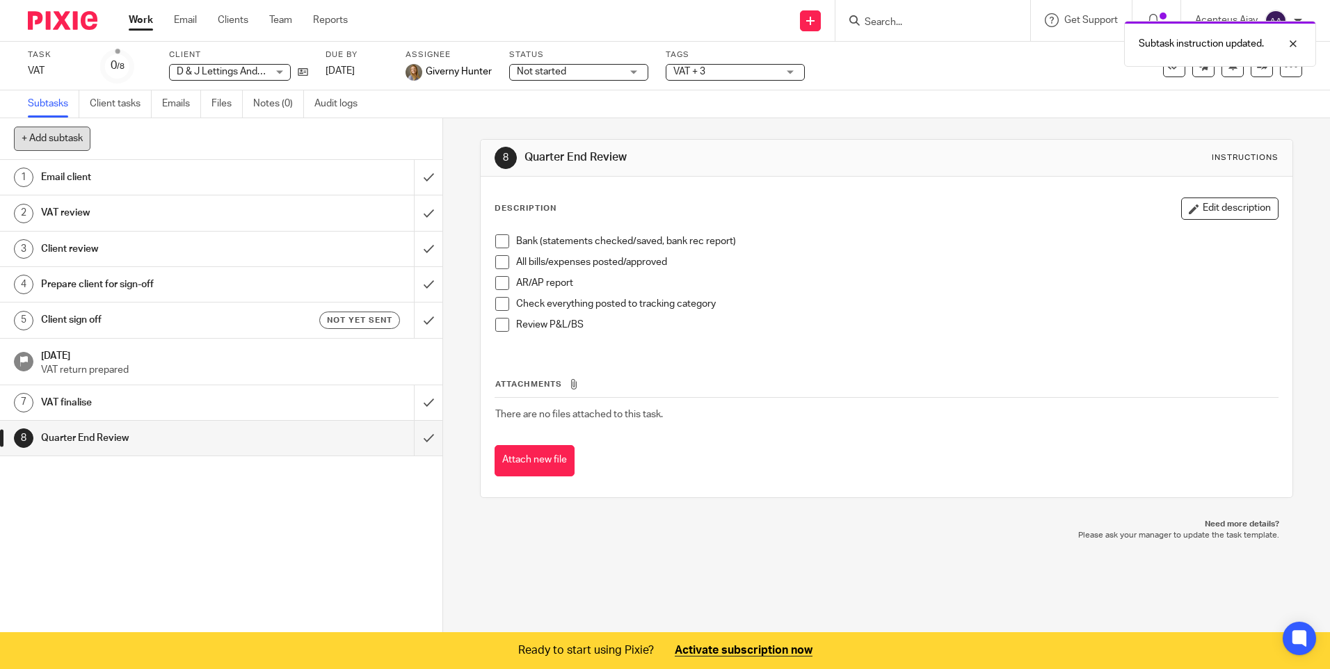
click at [57, 136] on button "+ Add subtask" at bounding box center [52, 139] width 76 height 24
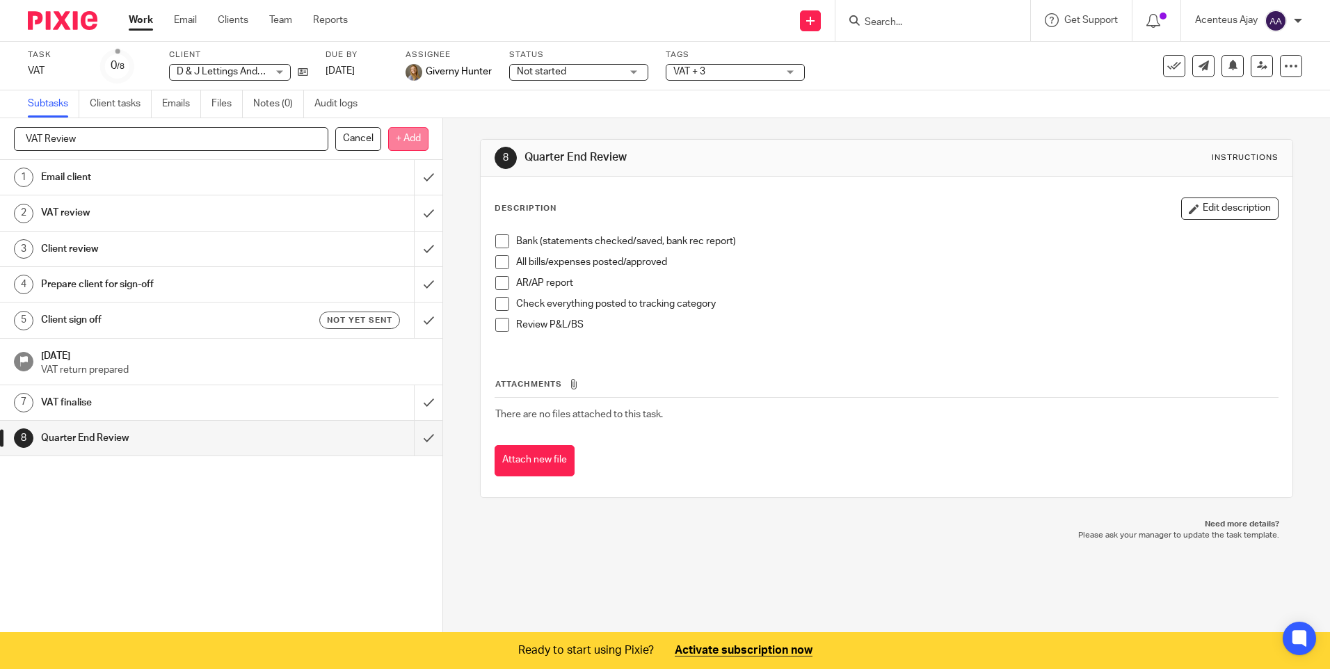
type input "VAT Review"
click at [395, 132] on p "+ Add" at bounding box center [408, 139] width 40 height 24
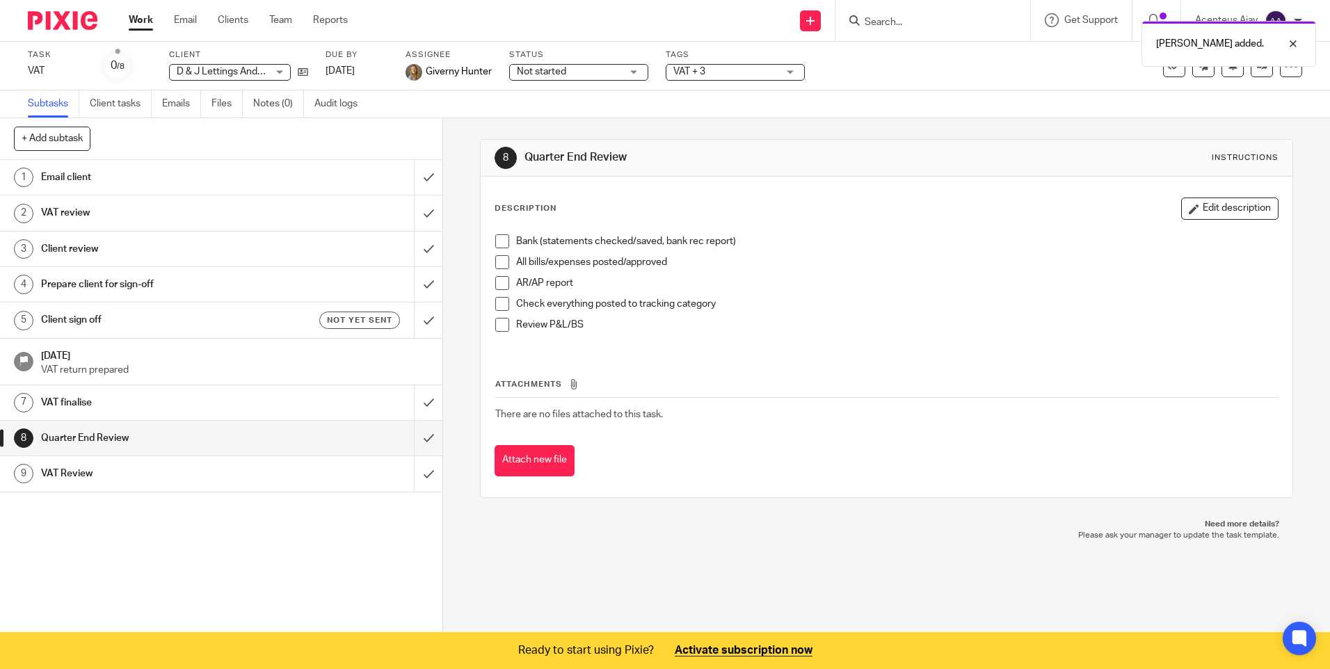
click at [81, 479] on h1 "VAT Review" at bounding box center [160, 473] width 239 height 21
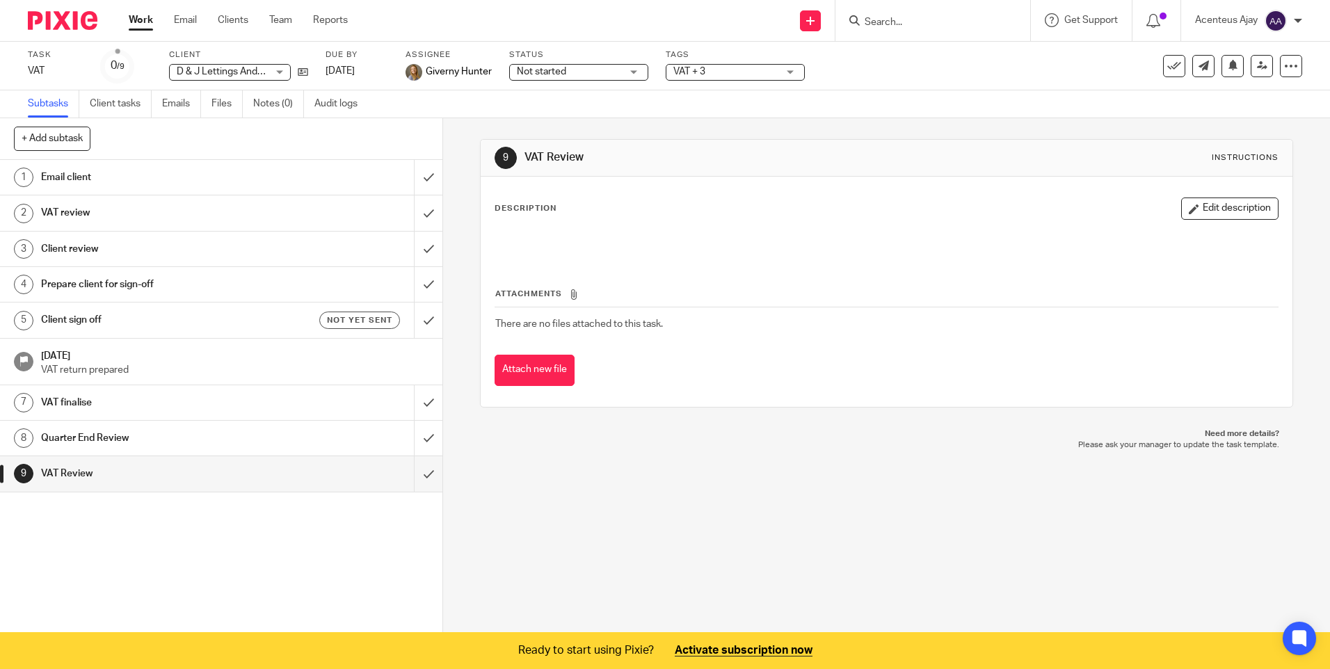
click at [1211, 214] on button "Edit description" at bounding box center [1229, 208] width 97 height 22
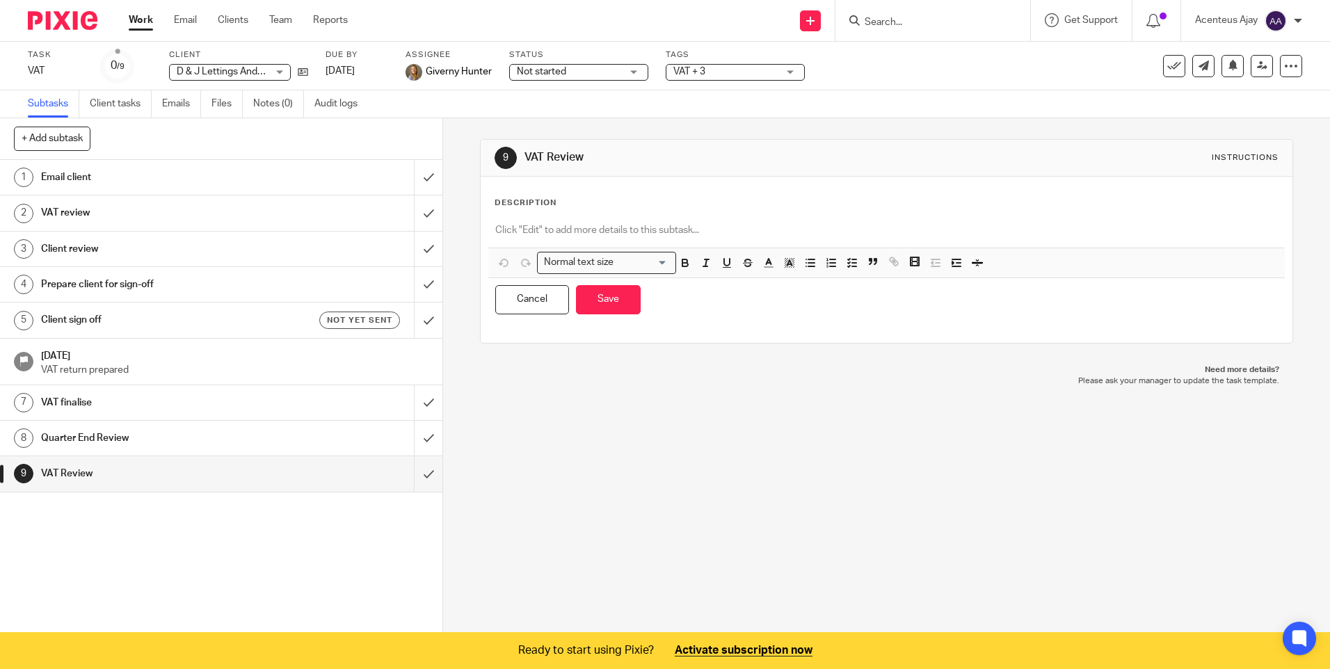
click at [481, 216] on div "Description Normal text size Loading... Remove Edit Insert new video Copy and p…" at bounding box center [886, 260] width 811 height 166
click at [506, 227] on p at bounding box center [886, 230] width 782 height 14
click at [848, 261] on icon "button" at bounding box center [852, 263] width 13 height 13
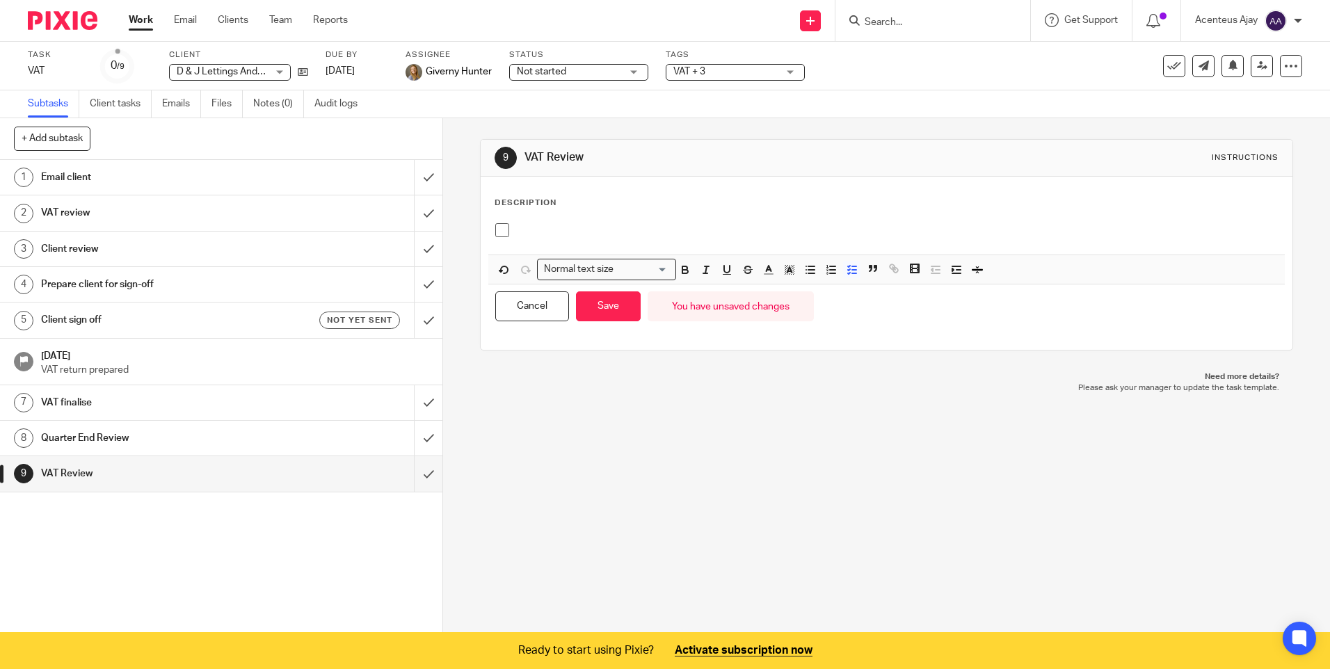
click at [544, 241] on div at bounding box center [896, 233] width 761 height 21
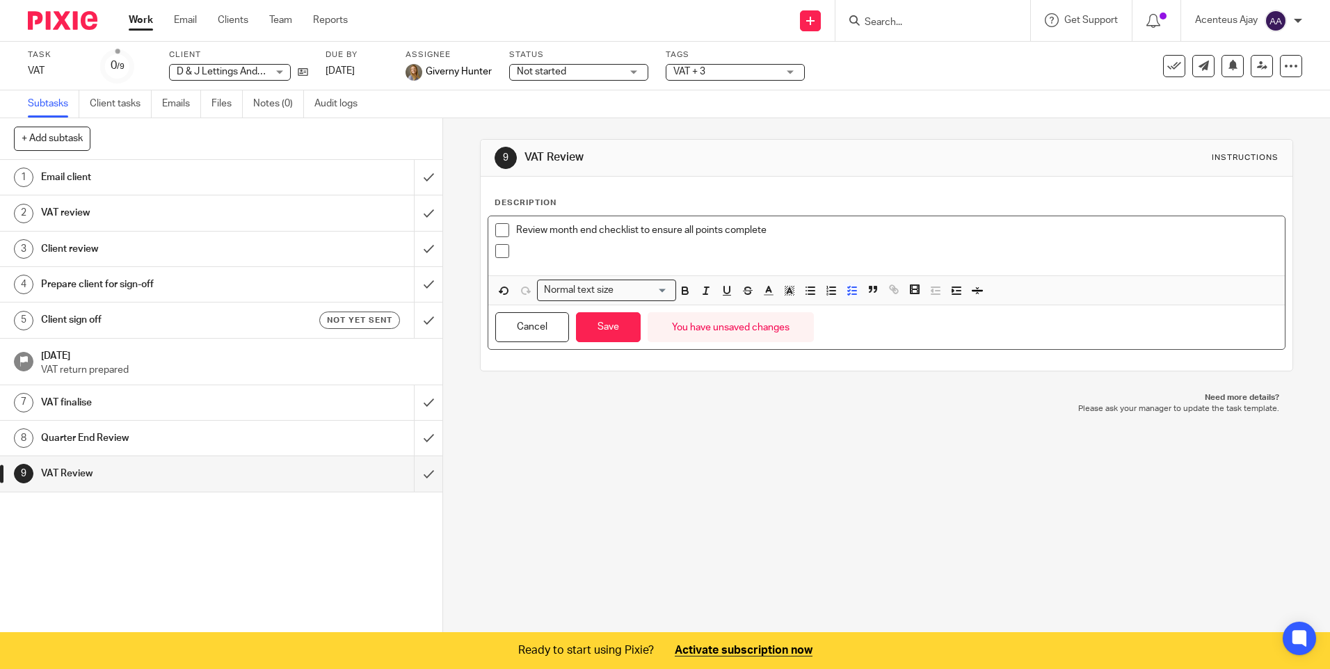
click at [537, 241] on div "Review month end checklist to ensure all points complete" at bounding box center [896, 233] width 761 height 21
click at [540, 261] on div at bounding box center [896, 254] width 761 height 21
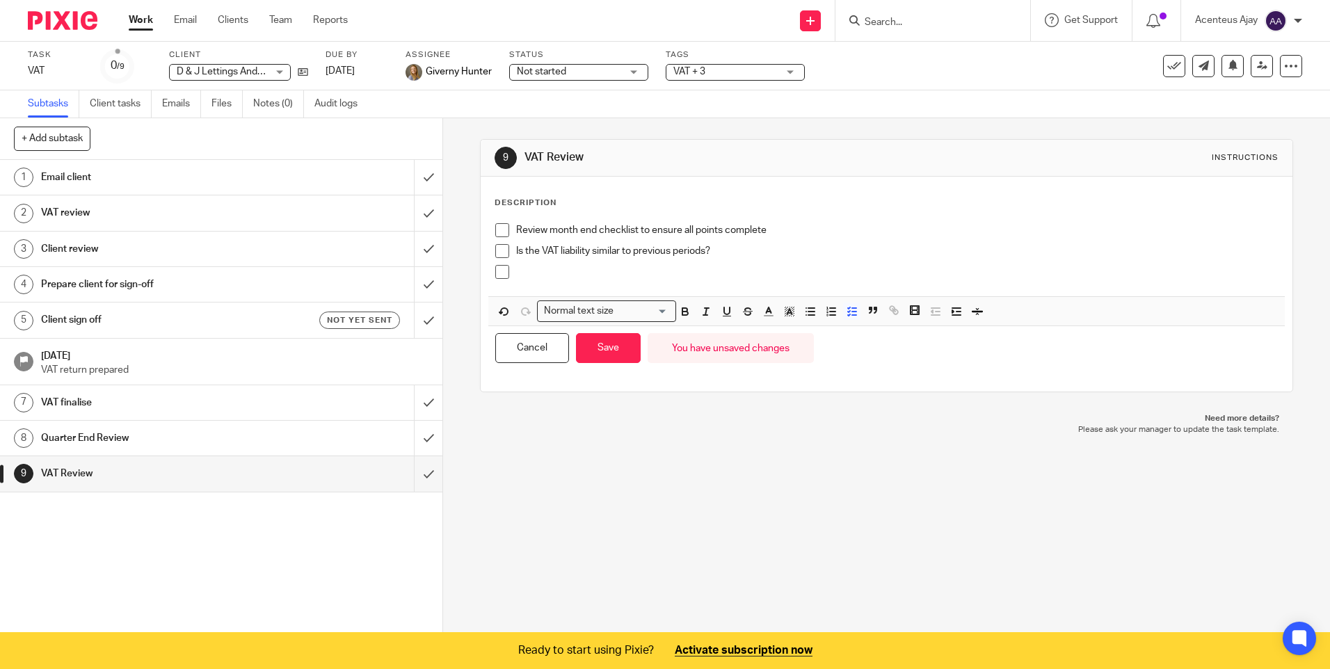
click at [576, 279] on p at bounding box center [896, 272] width 761 height 14
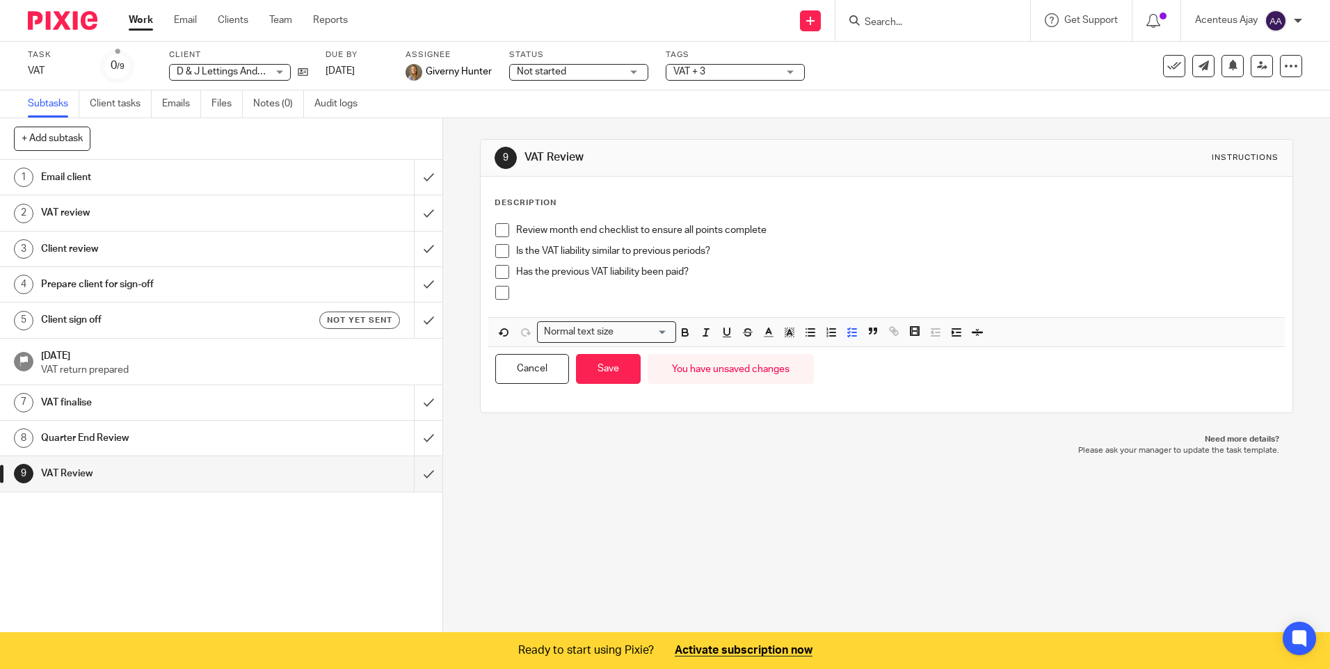
click at [532, 298] on p at bounding box center [896, 293] width 761 height 14
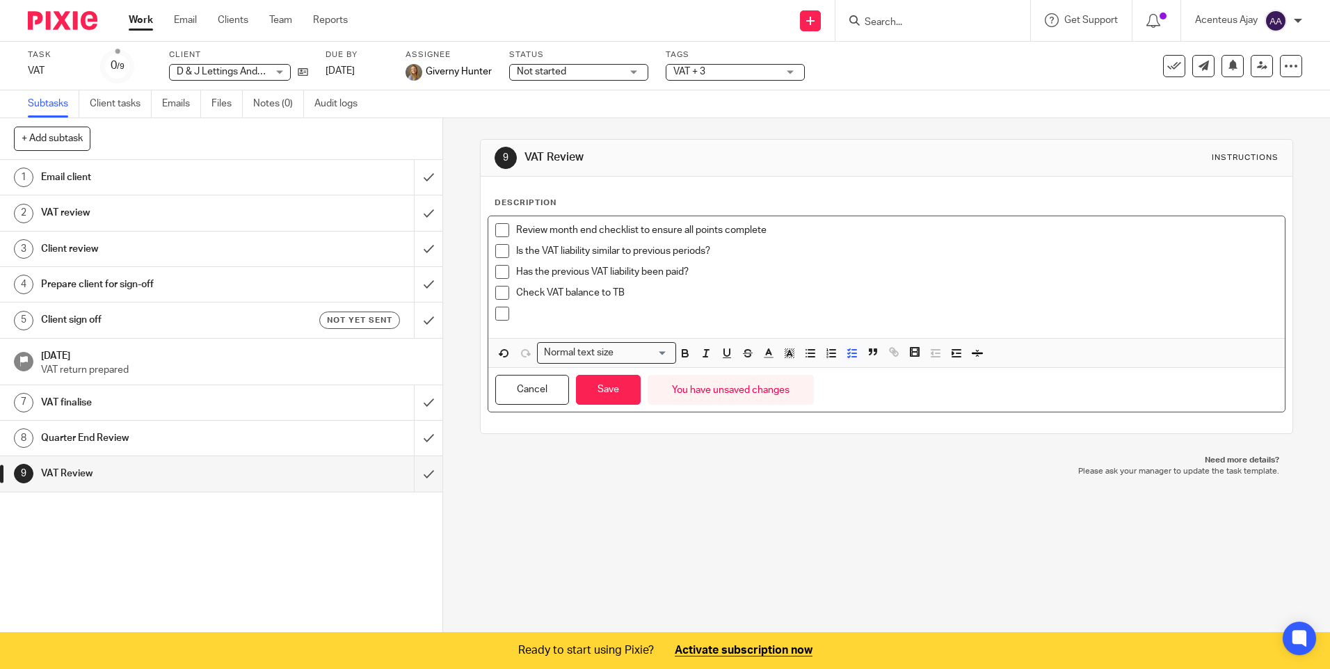
click at [558, 322] on div at bounding box center [896, 317] width 761 height 21
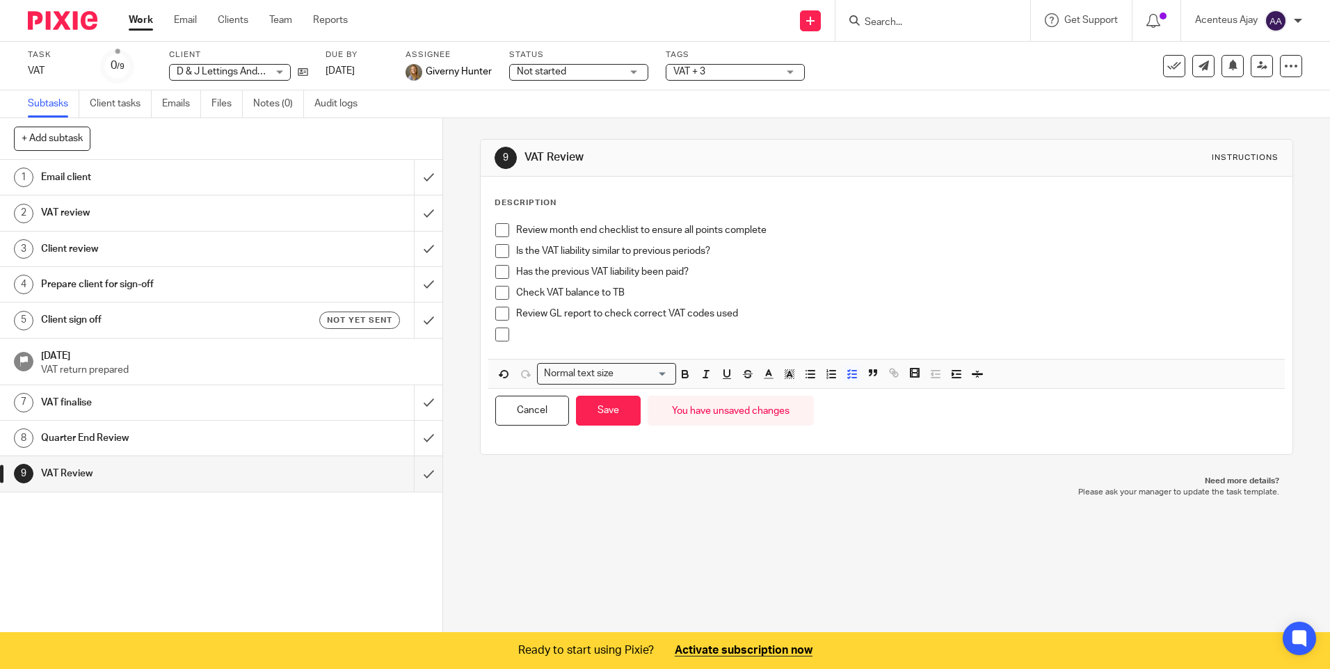
click at [542, 341] on p at bounding box center [896, 335] width 761 height 14
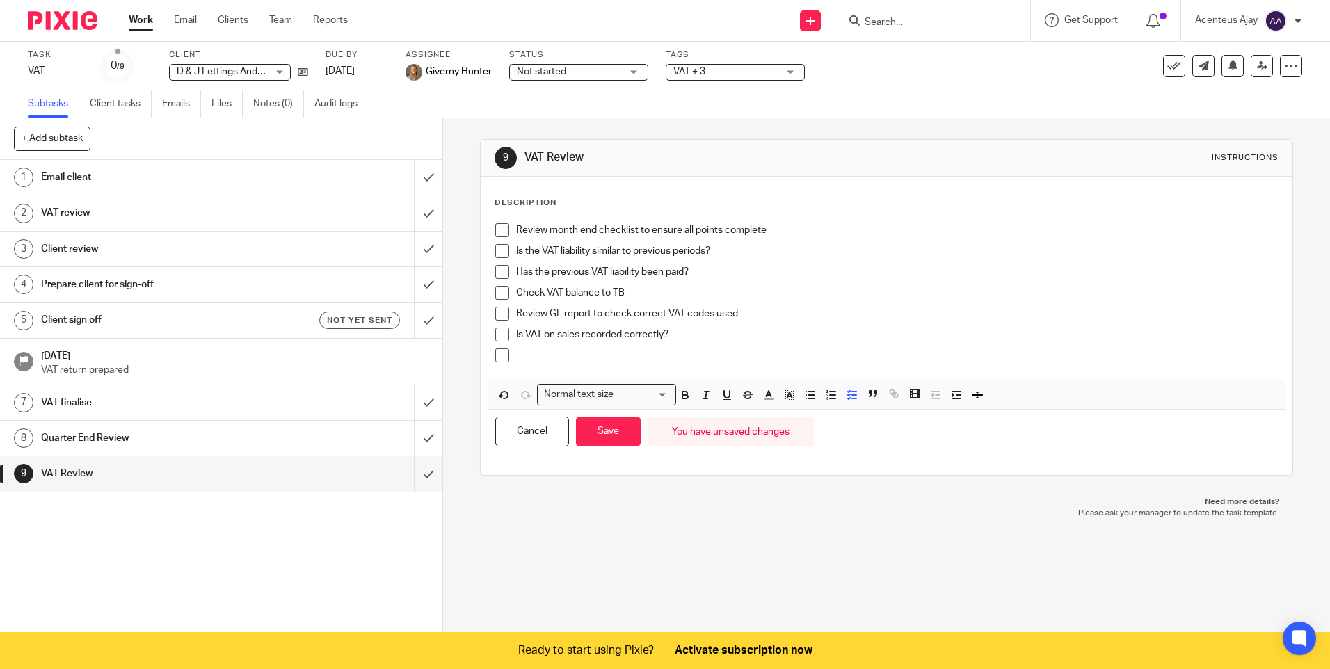
click at [540, 371] on div "Review month end checklist to ensure all points complete Is the VAT liability s…" at bounding box center [886, 297] width 796 height 163
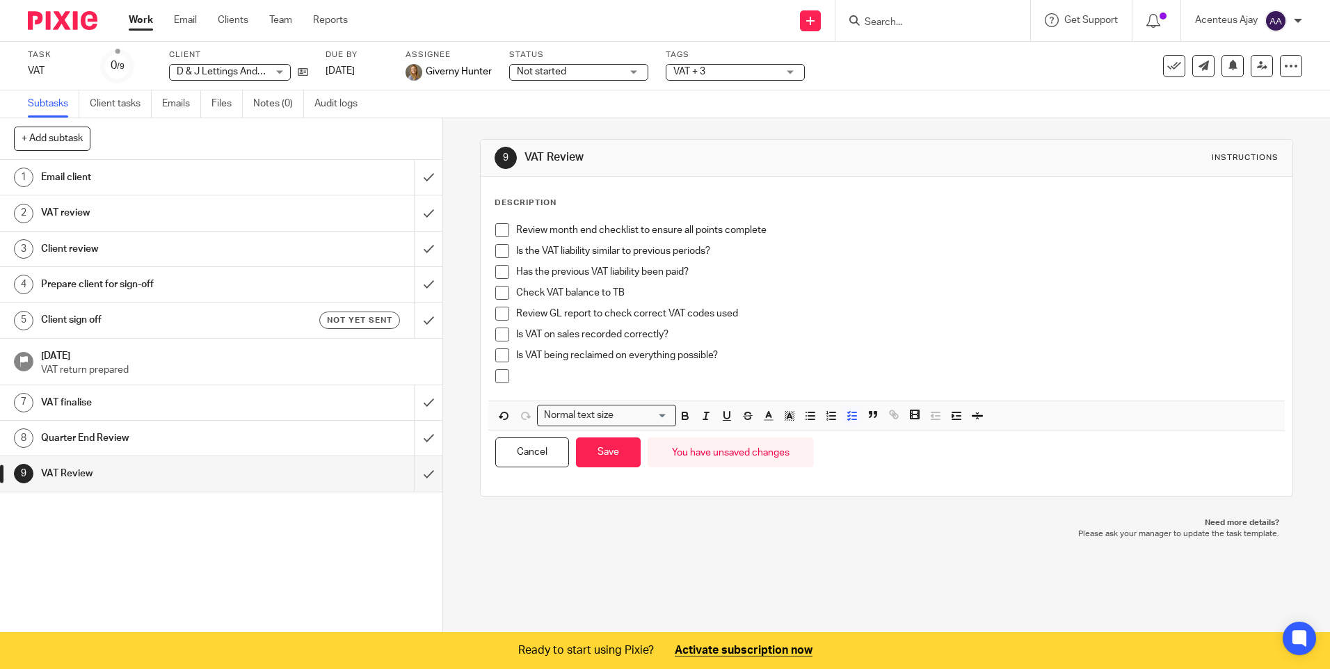
click at [541, 380] on p at bounding box center [896, 376] width 761 height 14
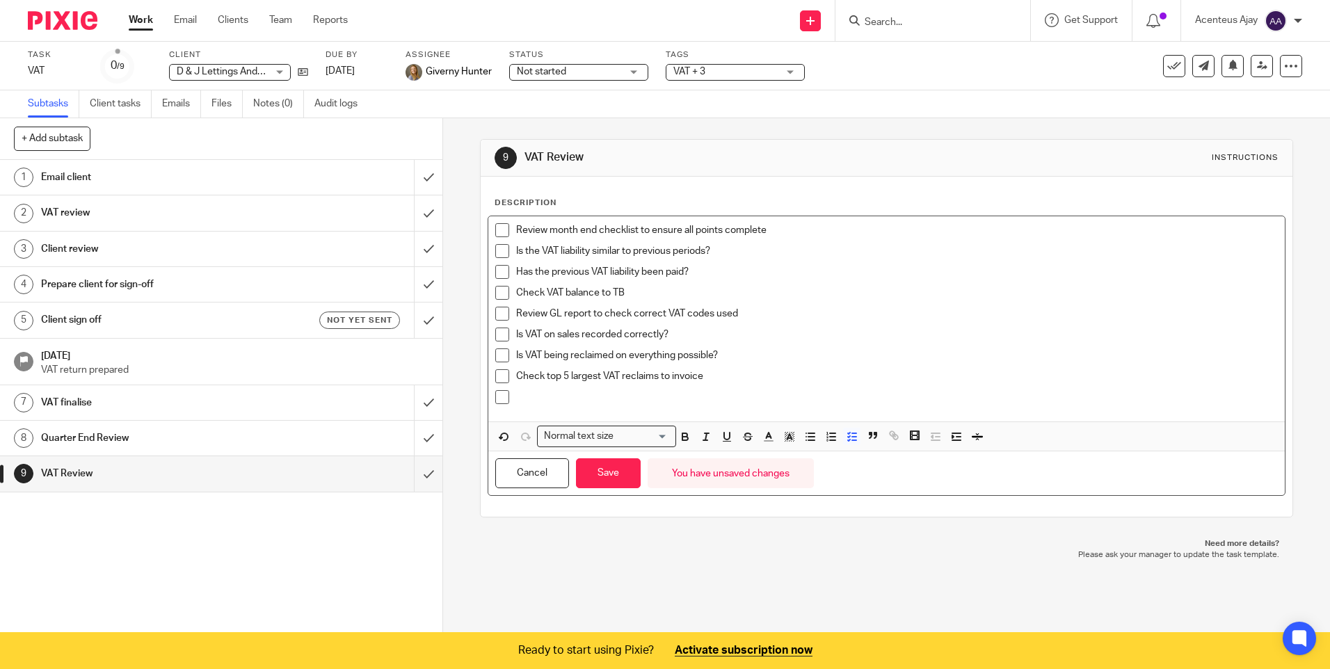
click at [543, 405] on div at bounding box center [896, 400] width 761 height 21
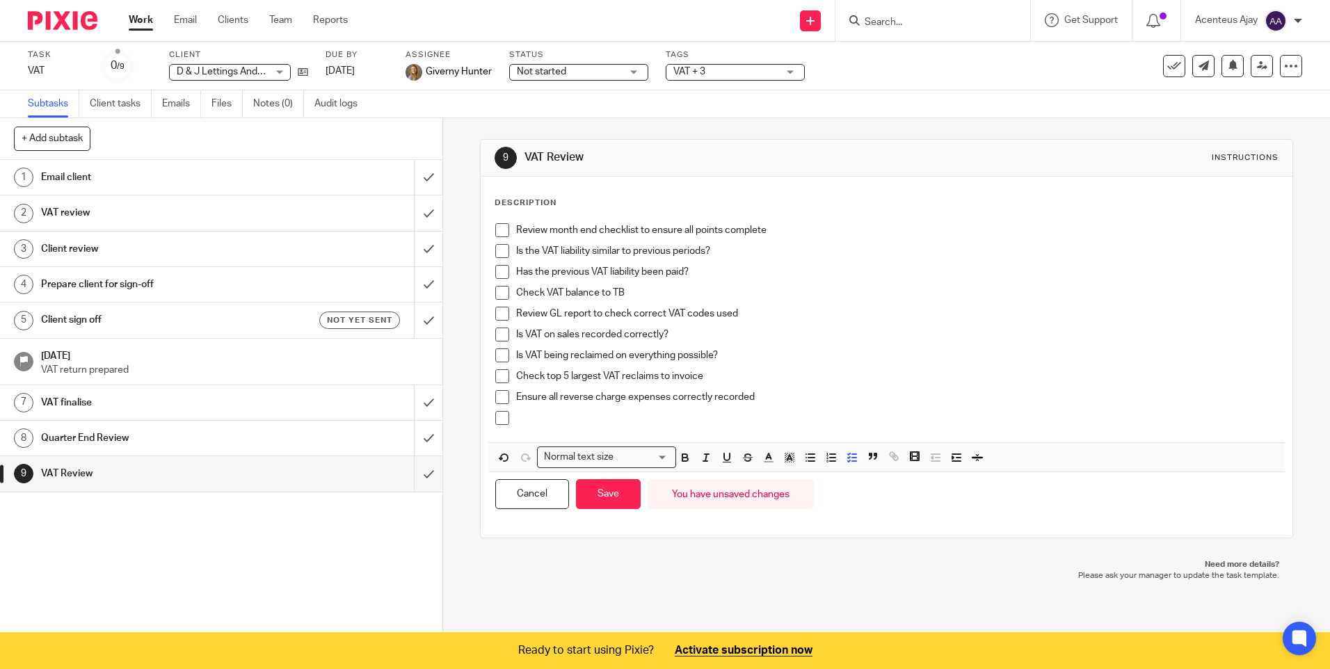
click at [562, 414] on p at bounding box center [896, 418] width 761 height 14
click at [607, 499] on button "Save" at bounding box center [608, 494] width 65 height 30
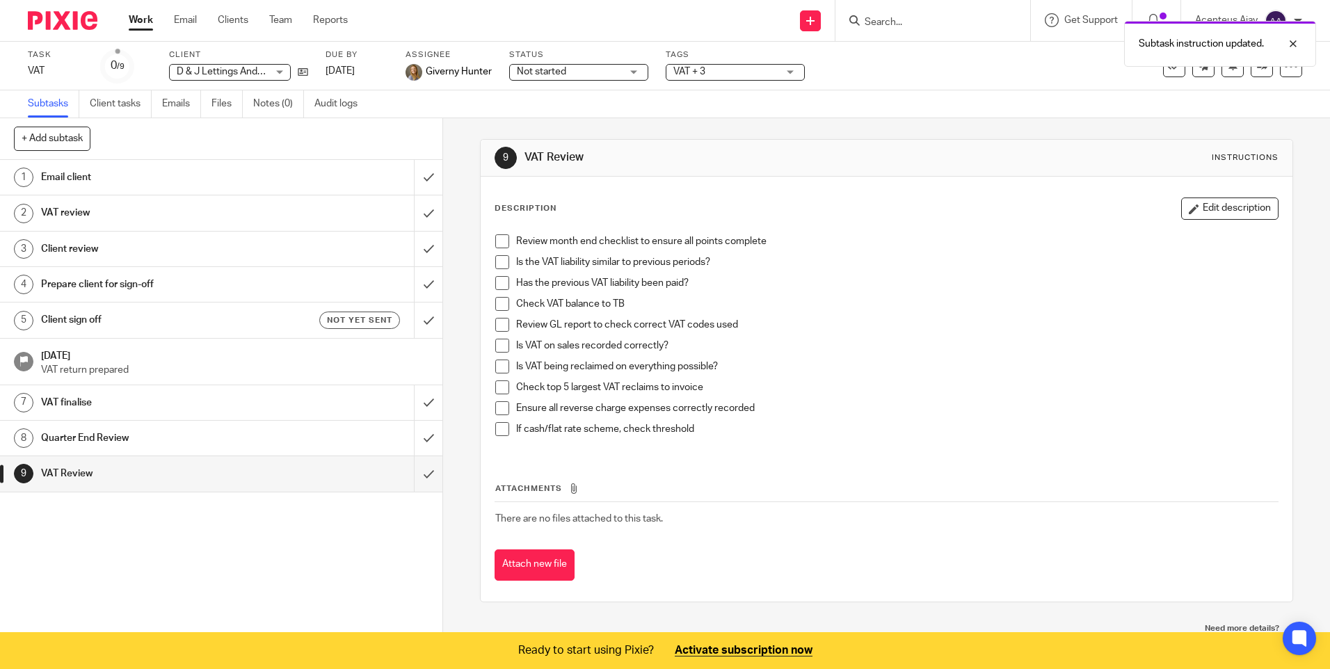
click at [88, 409] on h1 "VAT finalise" at bounding box center [160, 402] width 239 height 21
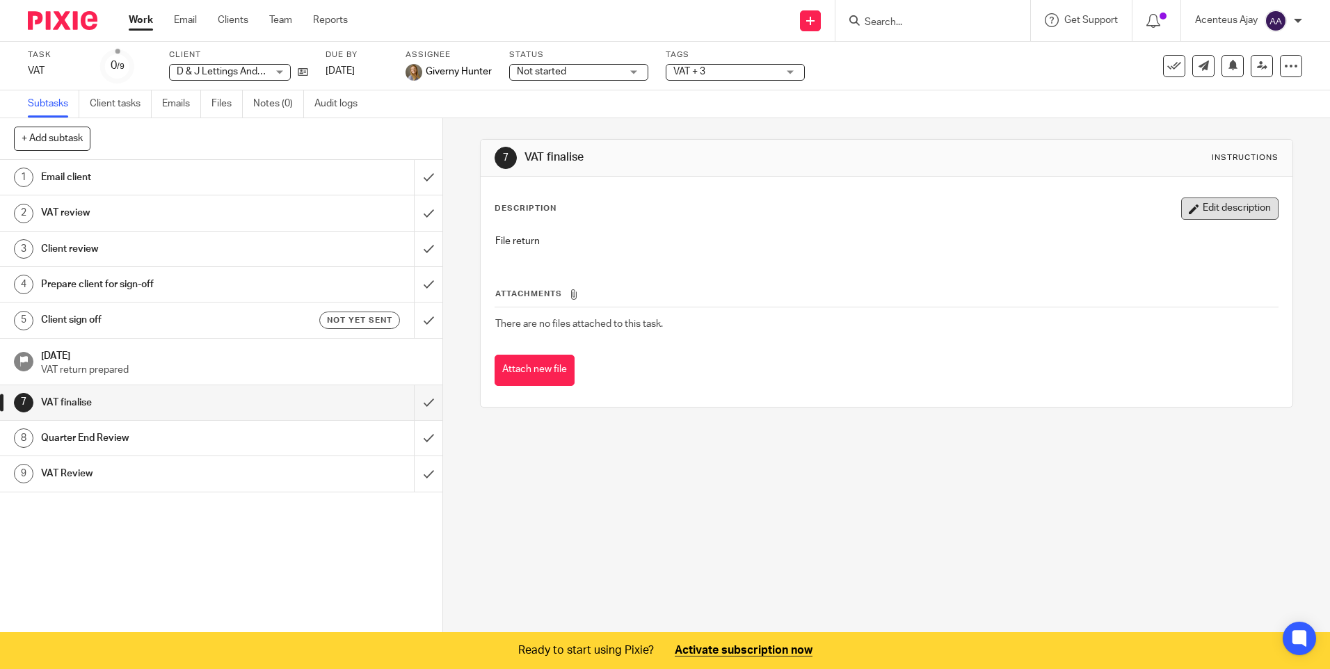
drag, startPoint x: 1216, startPoint y: 200, endPoint x: 1186, endPoint y: 200, distance: 29.9
click at [1215, 200] on button "Edit description" at bounding box center [1229, 208] width 97 height 22
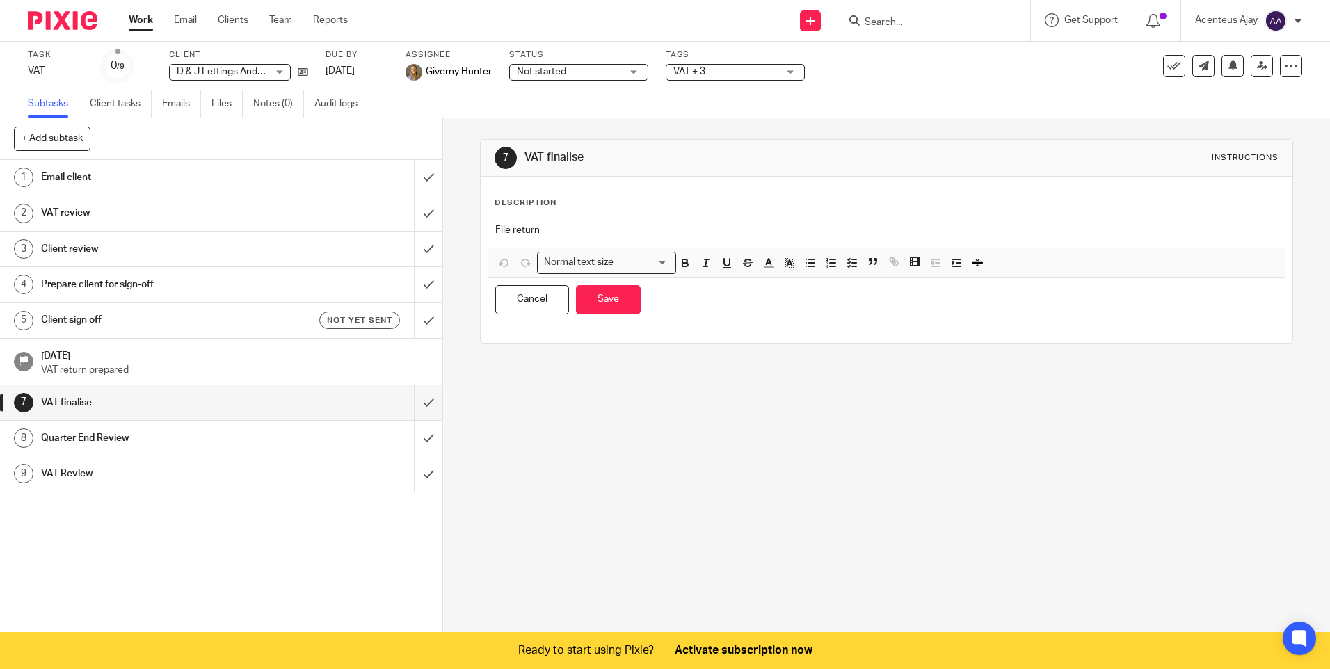
click at [492, 223] on div "File return" at bounding box center [886, 231] width 796 height 31
click at [846, 266] on icon "button" at bounding box center [852, 263] width 13 height 13
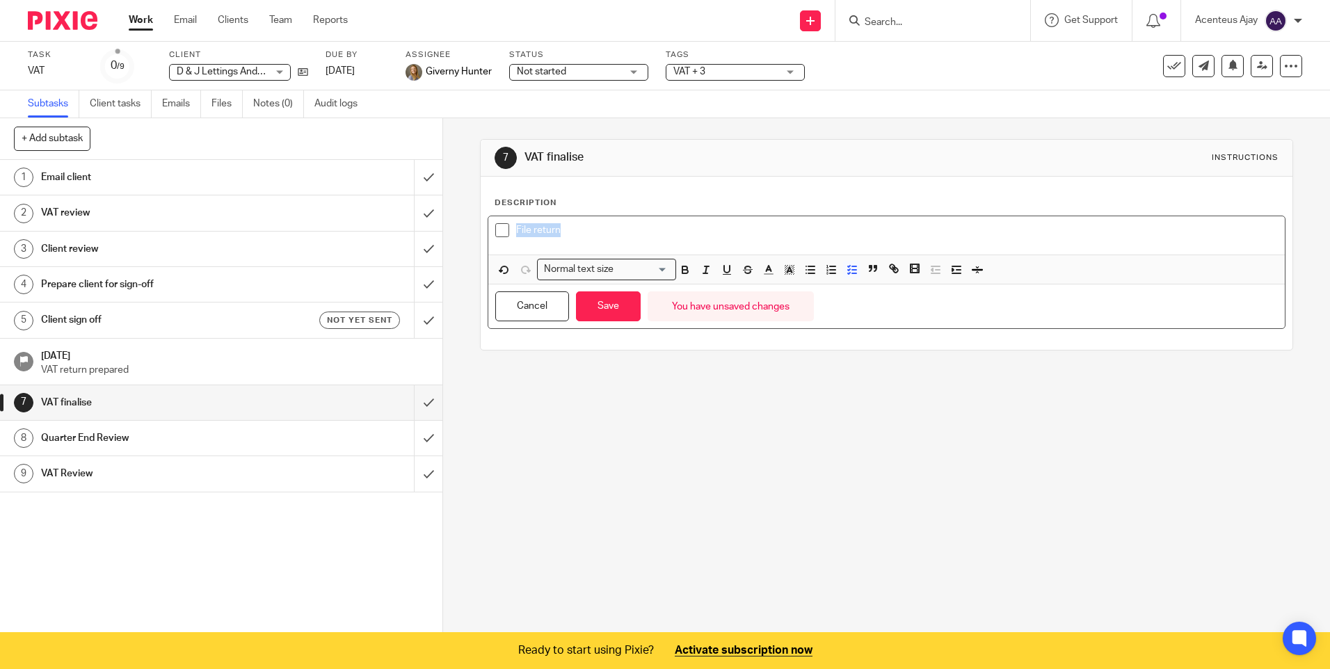
drag, startPoint x: 567, startPoint y: 228, endPoint x: 512, endPoint y: 233, distance: 55.8
click at [516, 233] on p "File return" at bounding box center [896, 230] width 761 height 14
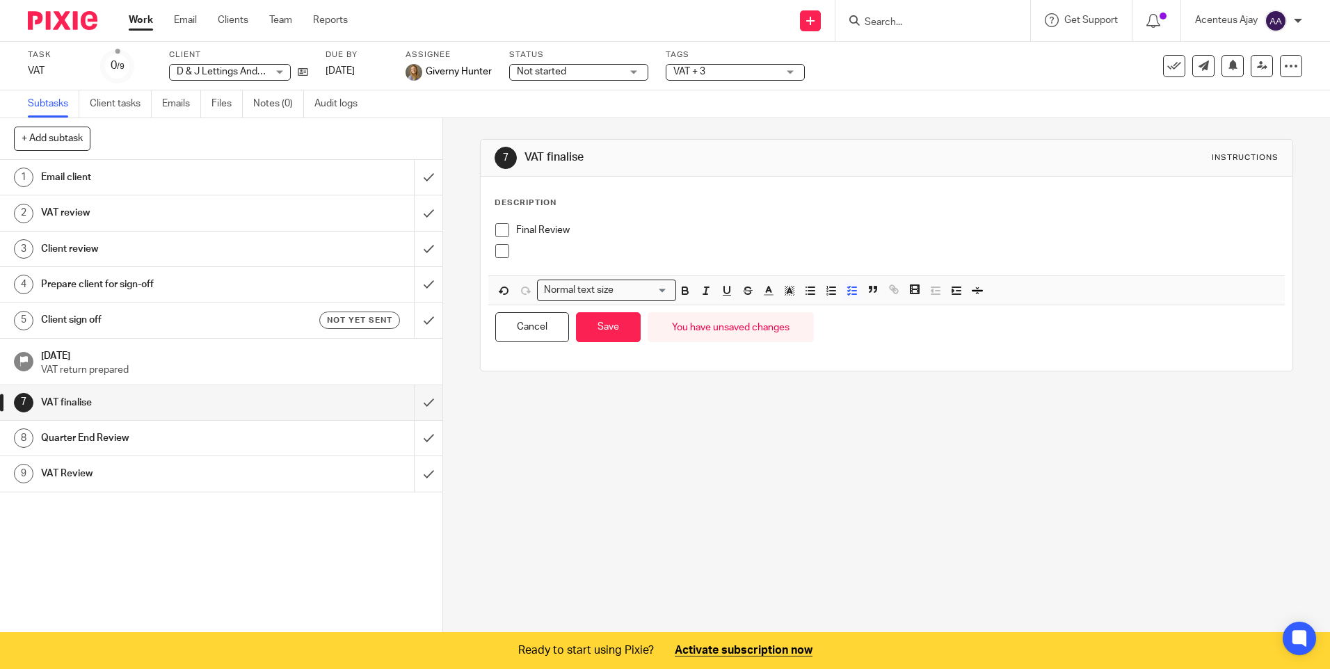
click at [553, 253] on p at bounding box center [896, 251] width 761 height 14
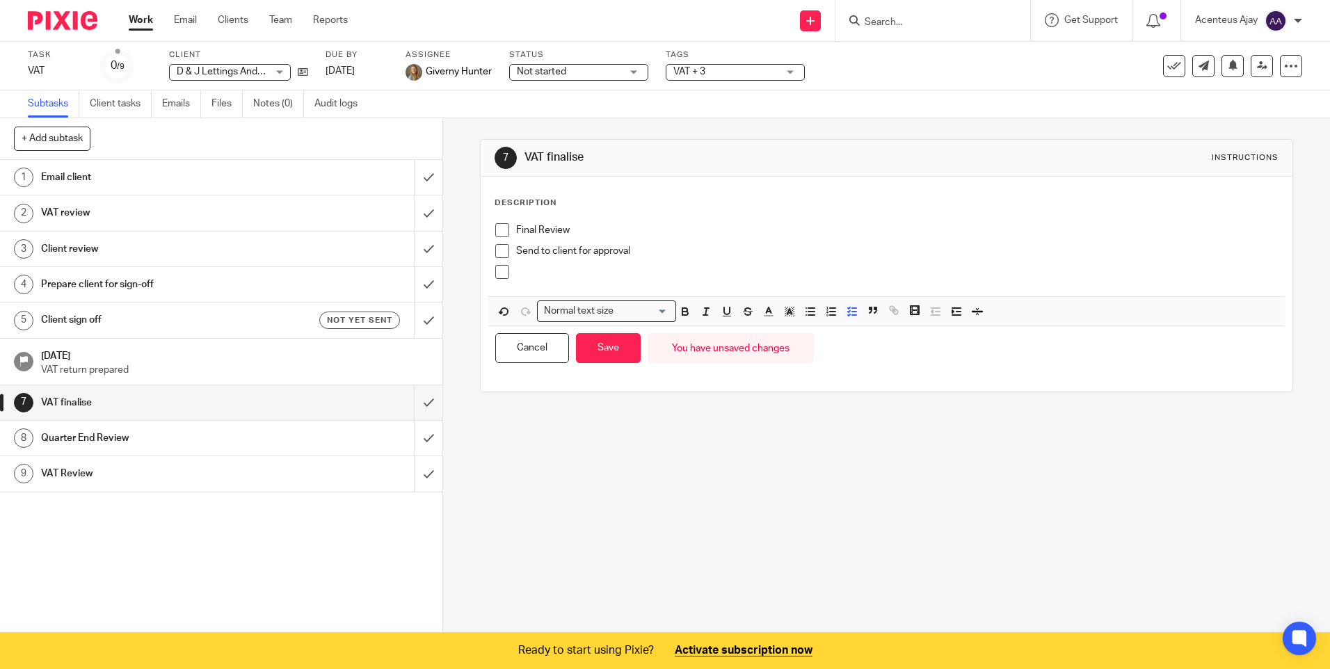
click at [516, 285] on div at bounding box center [896, 275] width 761 height 21
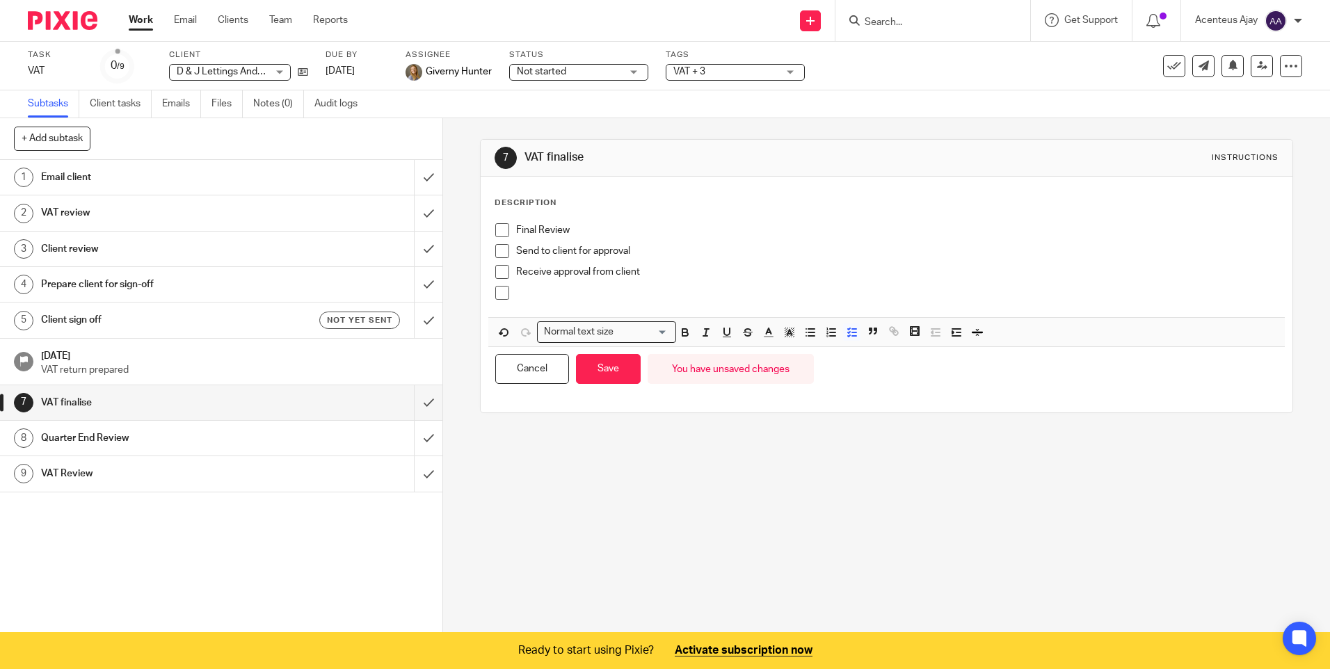
click at [549, 289] on p at bounding box center [896, 293] width 761 height 14
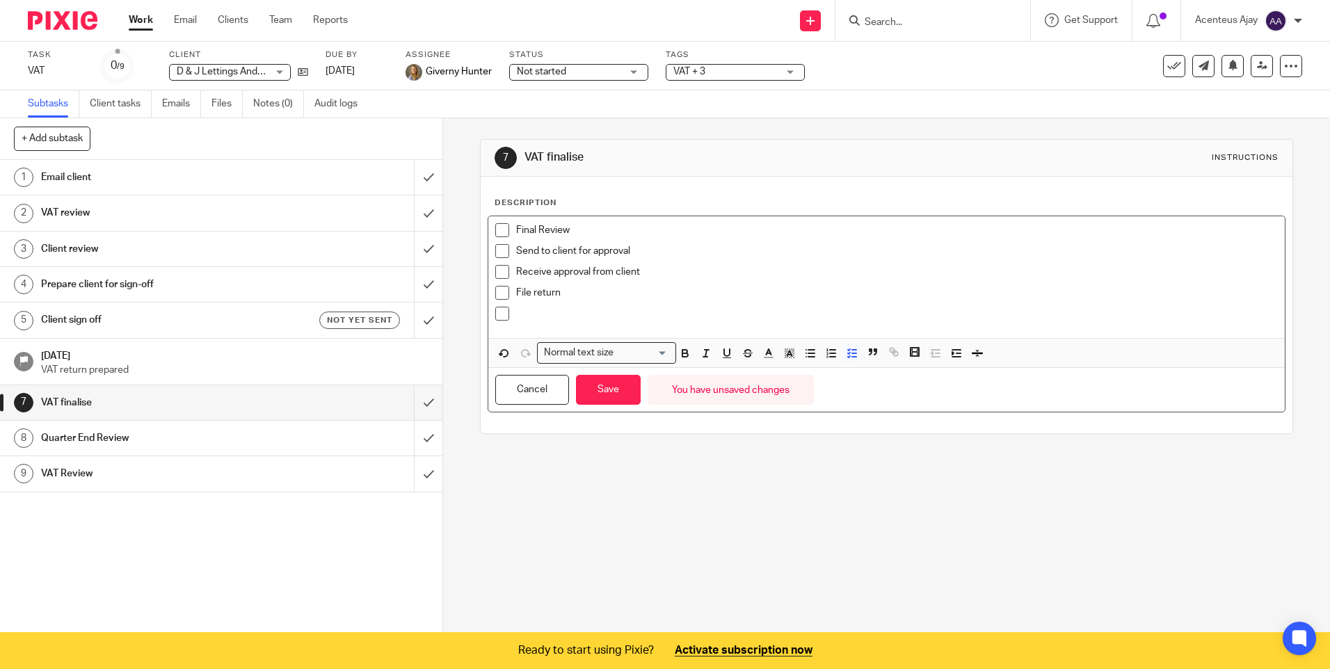
click at [527, 325] on div at bounding box center [896, 317] width 761 height 21
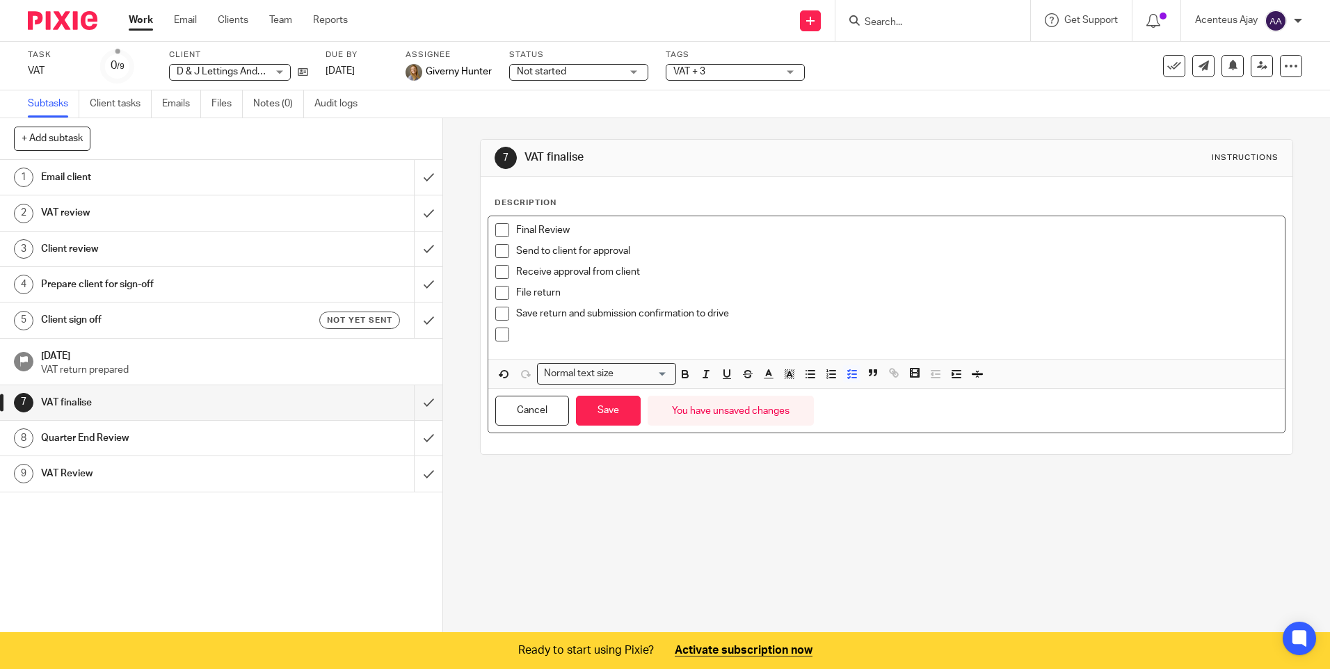
click at [537, 329] on p at bounding box center [896, 335] width 761 height 14
click at [606, 415] on button "Save" at bounding box center [608, 411] width 65 height 30
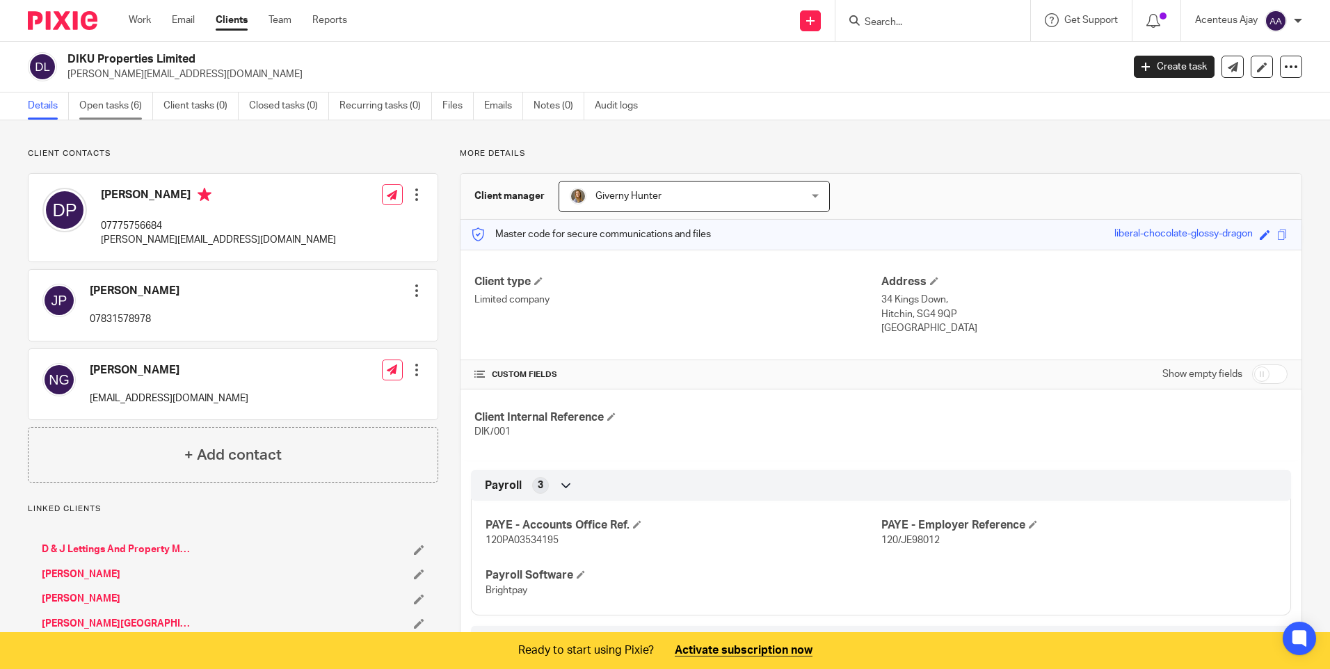
click at [120, 103] on link "Open tasks (6)" at bounding box center [116, 105] width 74 height 27
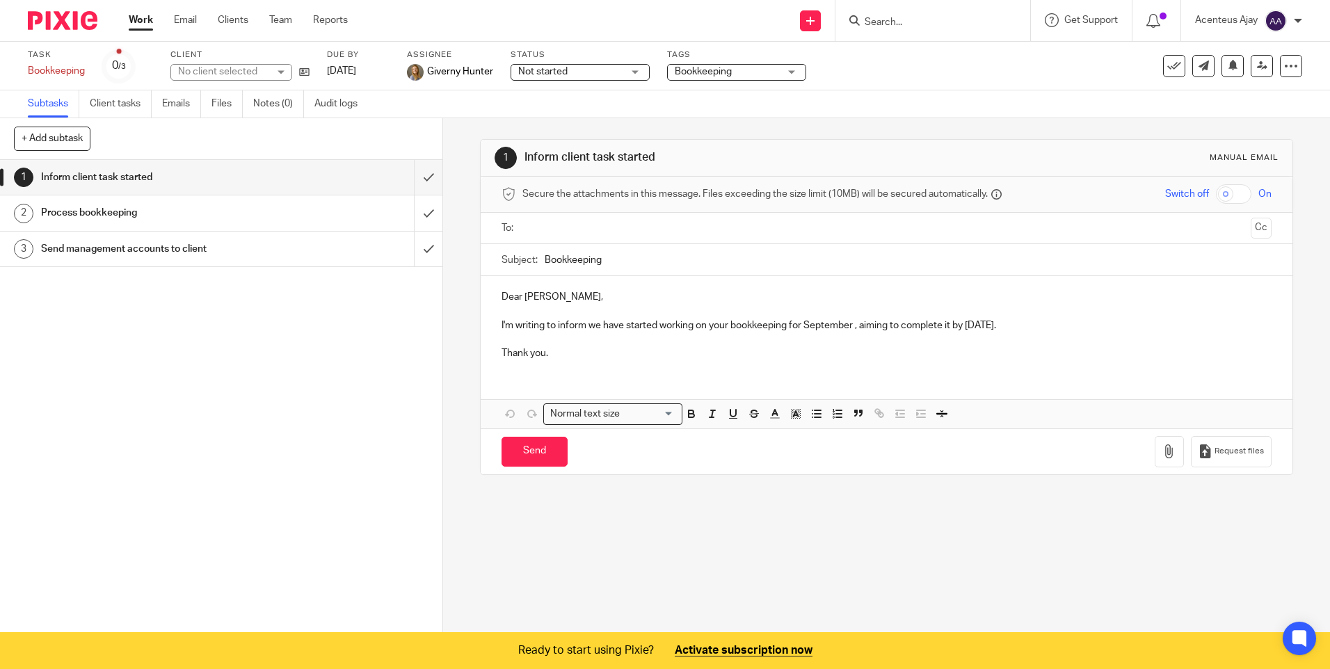
drag, startPoint x: 111, startPoint y: 211, endPoint x: 163, endPoint y: 217, distance: 51.8
click at [111, 211] on h1 "Process bookkeeping" at bounding box center [160, 212] width 239 height 21
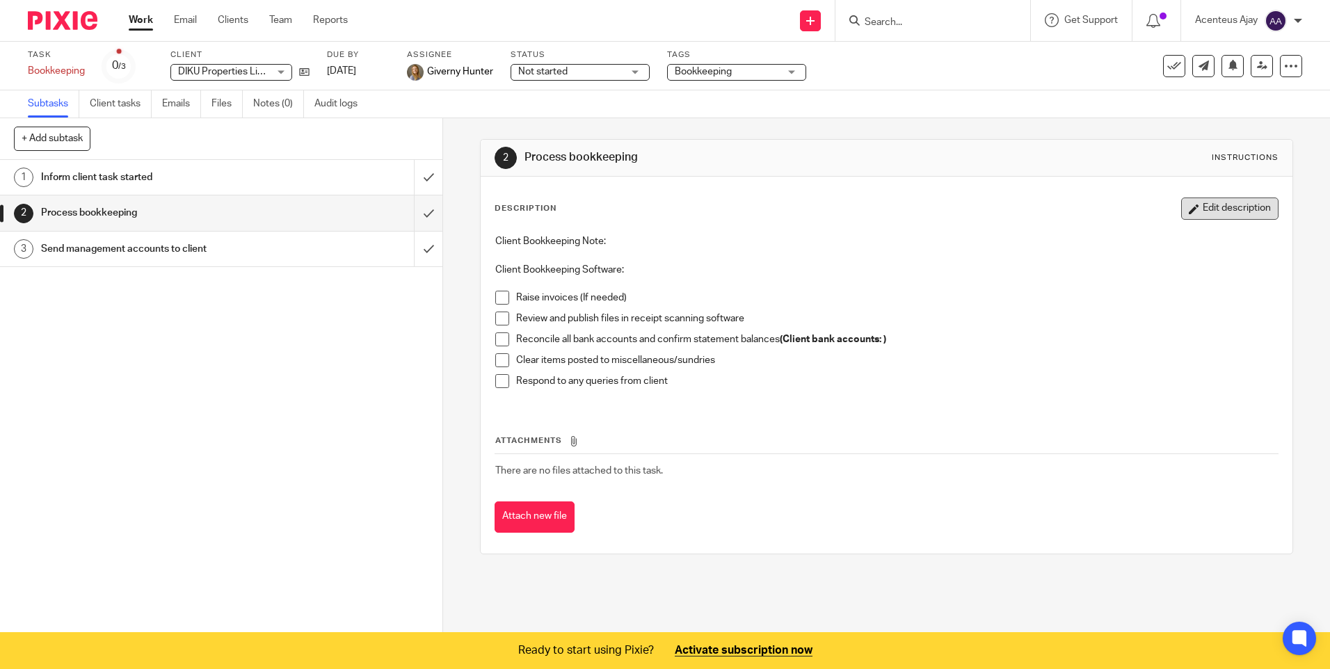
click at [1220, 209] on button "Edit description" at bounding box center [1229, 208] width 97 height 22
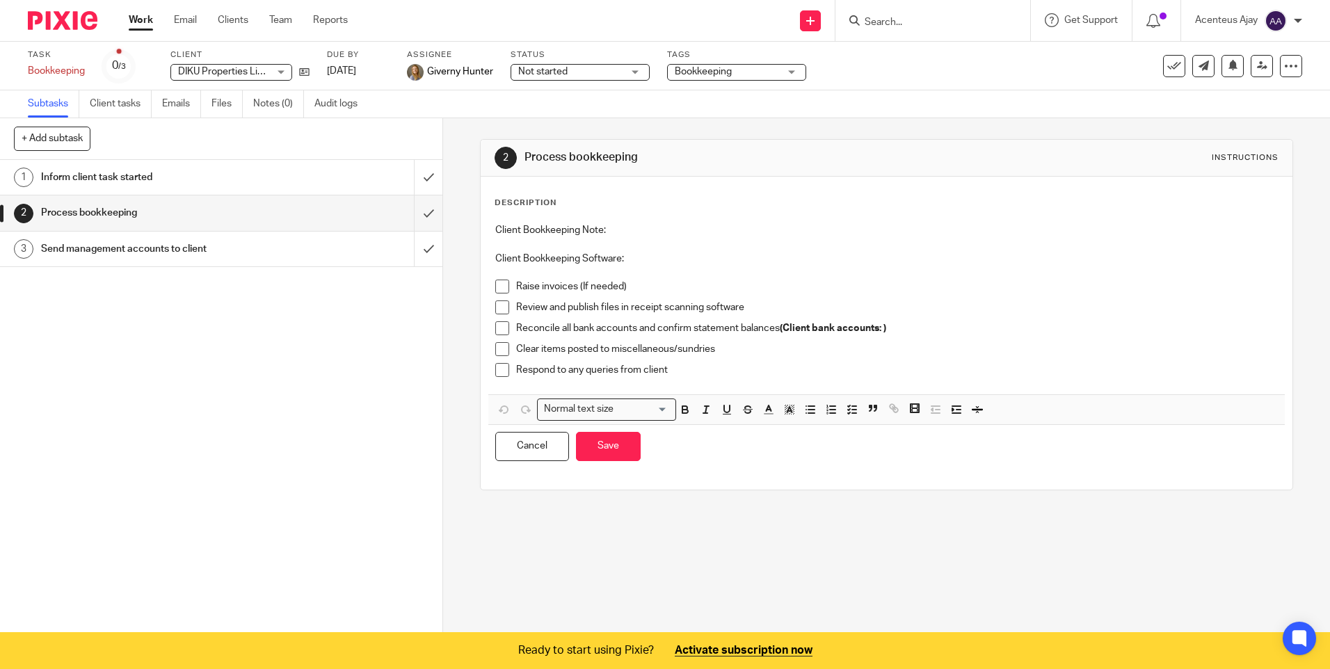
click at [638, 223] on div "Client Bookkeeping Note: Client Bookkeeping Software: Raise invoices (If needed…" at bounding box center [886, 305] width 796 height 178
click at [632, 257] on p "Client Bookkeeping Software:" at bounding box center [886, 259] width 782 height 14
click at [625, 288] on p "Raise invoices (If needed)" at bounding box center [896, 287] width 761 height 14
drag, startPoint x: 618, startPoint y: 287, endPoint x: 513, endPoint y: 289, distance: 105.0
click at [516, 289] on p "Raise invoices (If needed)" at bounding box center [896, 287] width 761 height 14
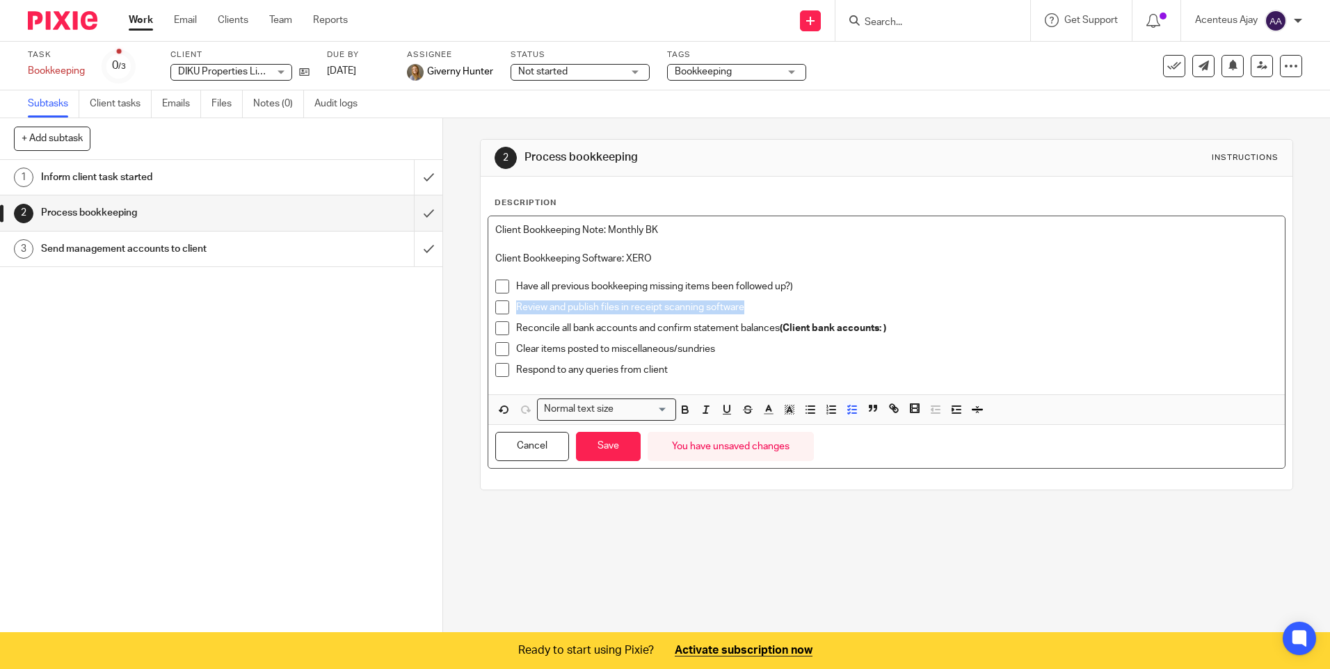
drag, startPoint x: 732, startPoint y: 307, endPoint x: 508, endPoint y: 302, distance: 224.7
click at [508, 303] on li "Review and publish files in receipt scanning software" at bounding box center [886, 310] width 782 height 21
click at [556, 328] on p "Reconcile all bank accounts and confirm statement balances (Client bank account…" at bounding box center [896, 328] width 761 height 14
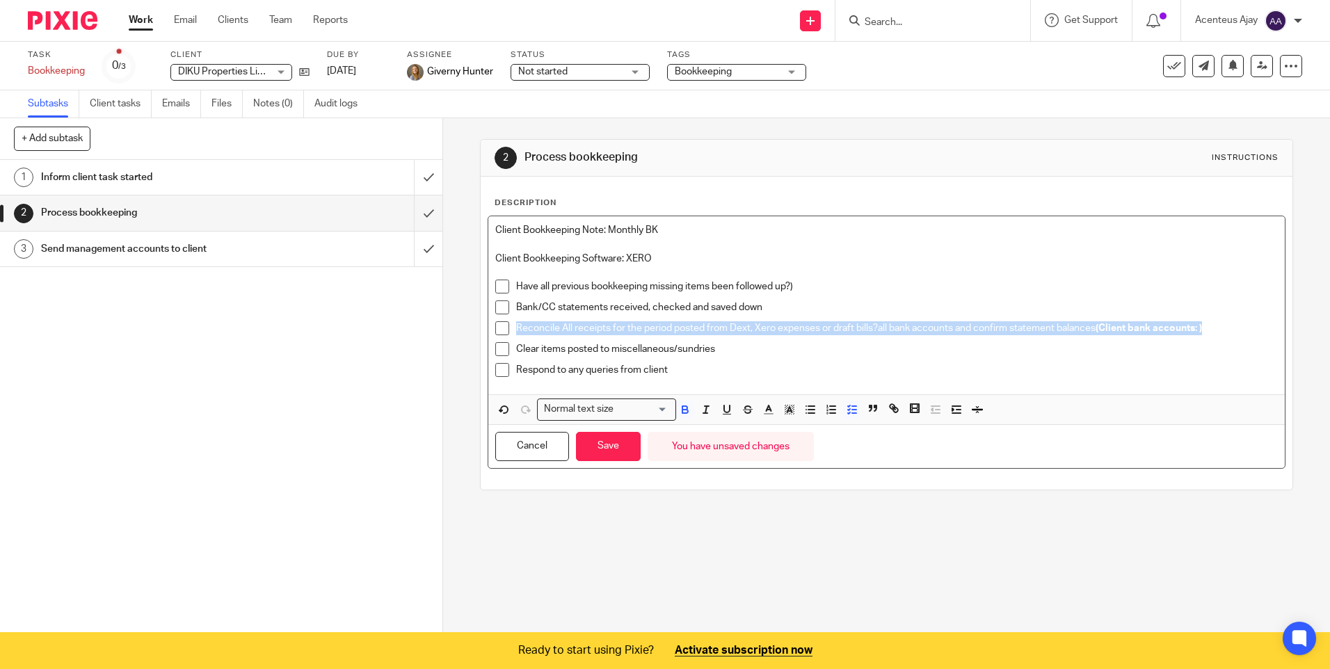
drag, startPoint x: 1205, startPoint y: 330, endPoint x: 497, endPoint y: 331, distance: 708.6
click at [506, 331] on li "Reconcile All receipts for the period posted from Dext, Xero expenses or draft …" at bounding box center [886, 331] width 782 height 21
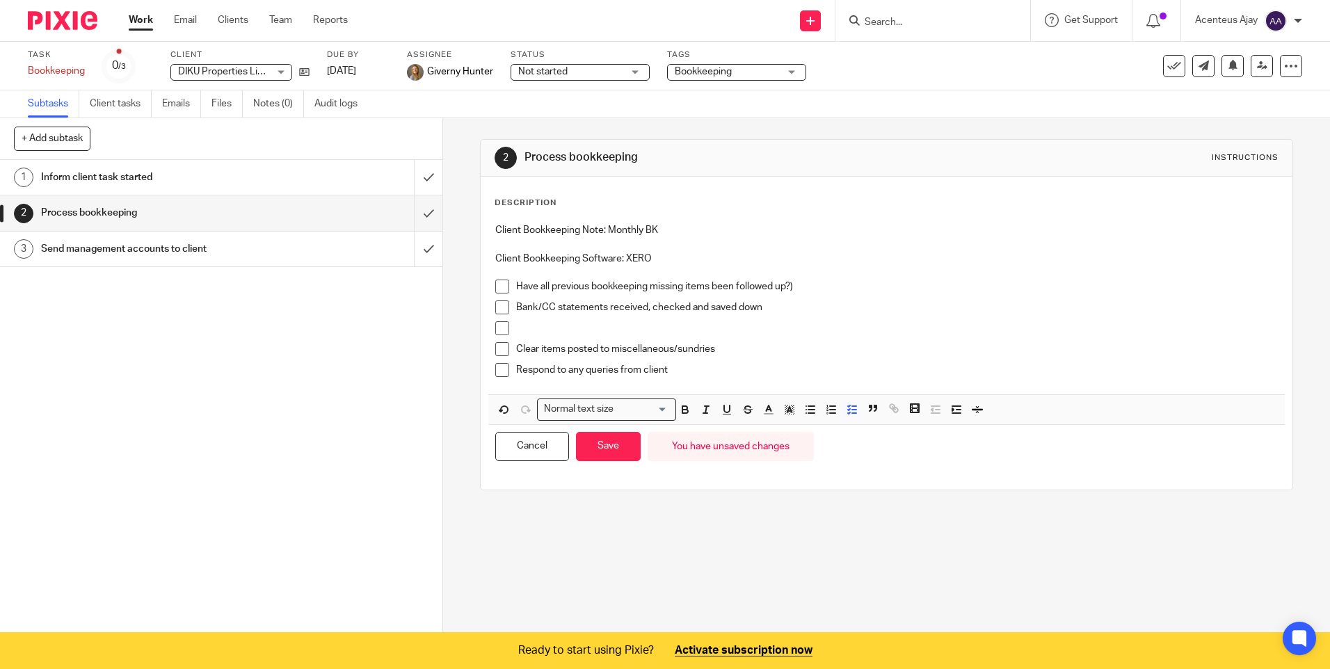
click at [601, 320] on div "Bank/CC statements received, checked and saved down" at bounding box center [896, 310] width 761 height 21
click at [584, 328] on p at bounding box center [896, 328] width 761 height 14
click at [549, 329] on p at bounding box center [896, 328] width 761 height 14
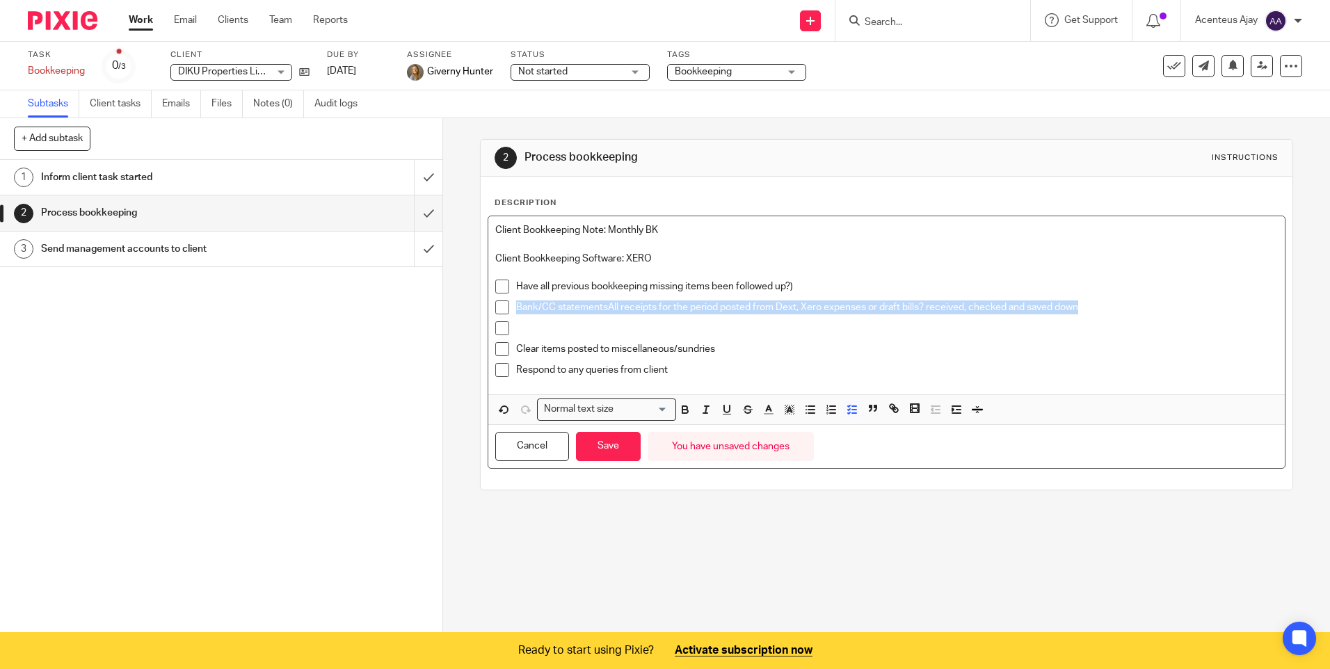
drag, startPoint x: 1082, startPoint y: 309, endPoint x: 510, endPoint y: 314, distance: 571.6
click at [510, 314] on li "Bank/CC statementsAll receipts for the period posted from Dext, Xero expenses o…" at bounding box center [886, 310] width 782 height 21
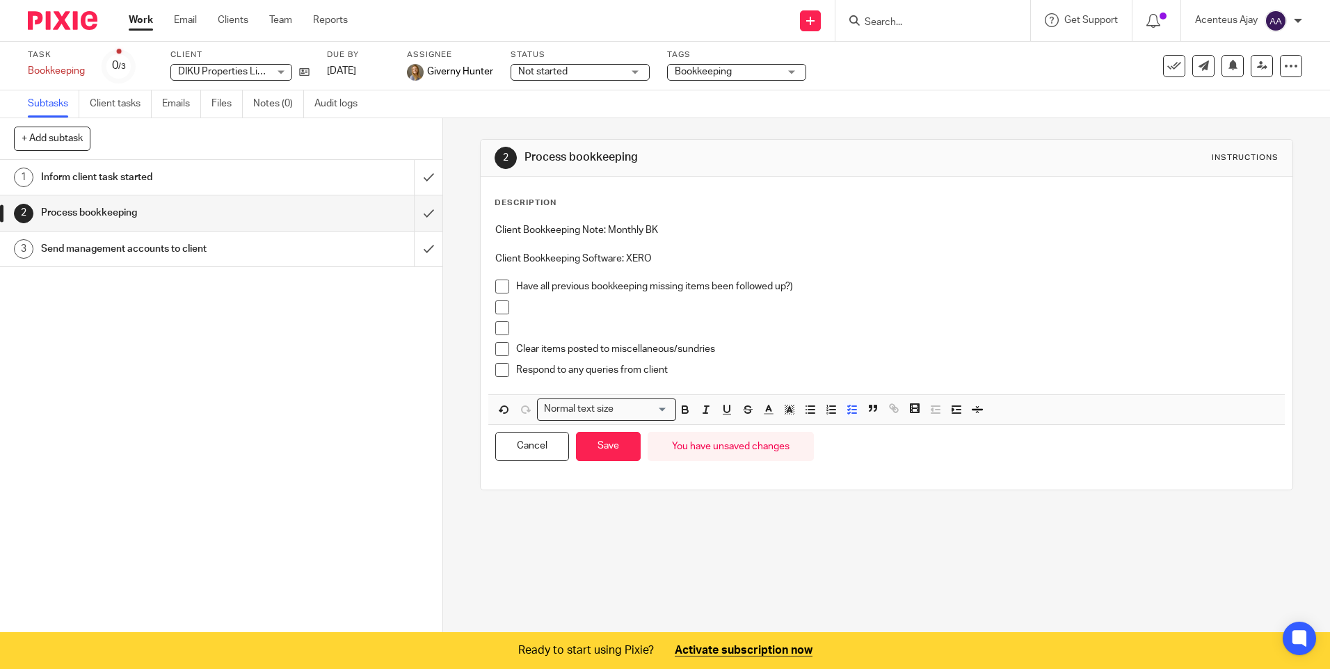
click at [568, 307] on p at bounding box center [896, 307] width 761 height 14
click at [558, 324] on p at bounding box center [896, 328] width 761 height 14
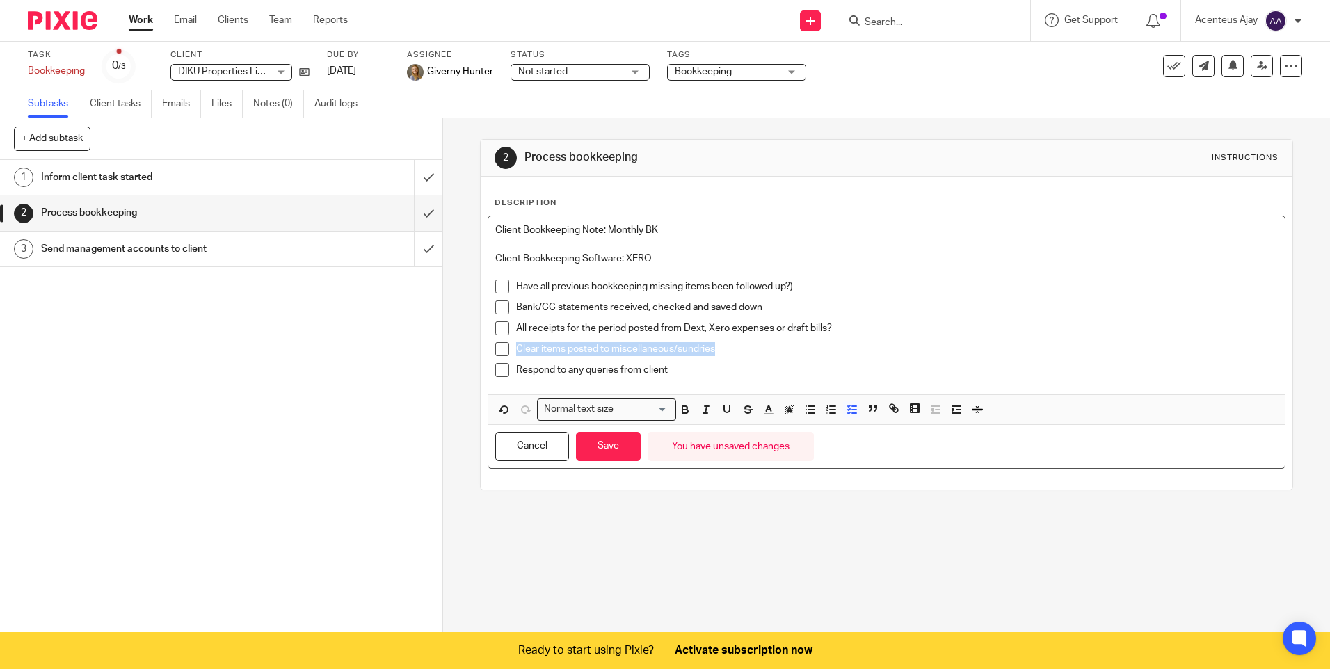
drag, startPoint x: 718, startPoint y: 352, endPoint x: 511, endPoint y: 350, distance: 207.2
click at [511, 350] on li "Clear items posted to miscellaneous/sundries" at bounding box center [886, 352] width 782 height 21
drag, startPoint x: 785, startPoint y: 352, endPoint x: 511, endPoint y: 353, distance: 274.0
click at [511, 353] on li "Review Aged Receivables - any need to be queried with client?" at bounding box center [886, 352] width 782 height 21
drag, startPoint x: 642, startPoint y: 373, endPoint x: 508, endPoint y: 373, distance: 134.2
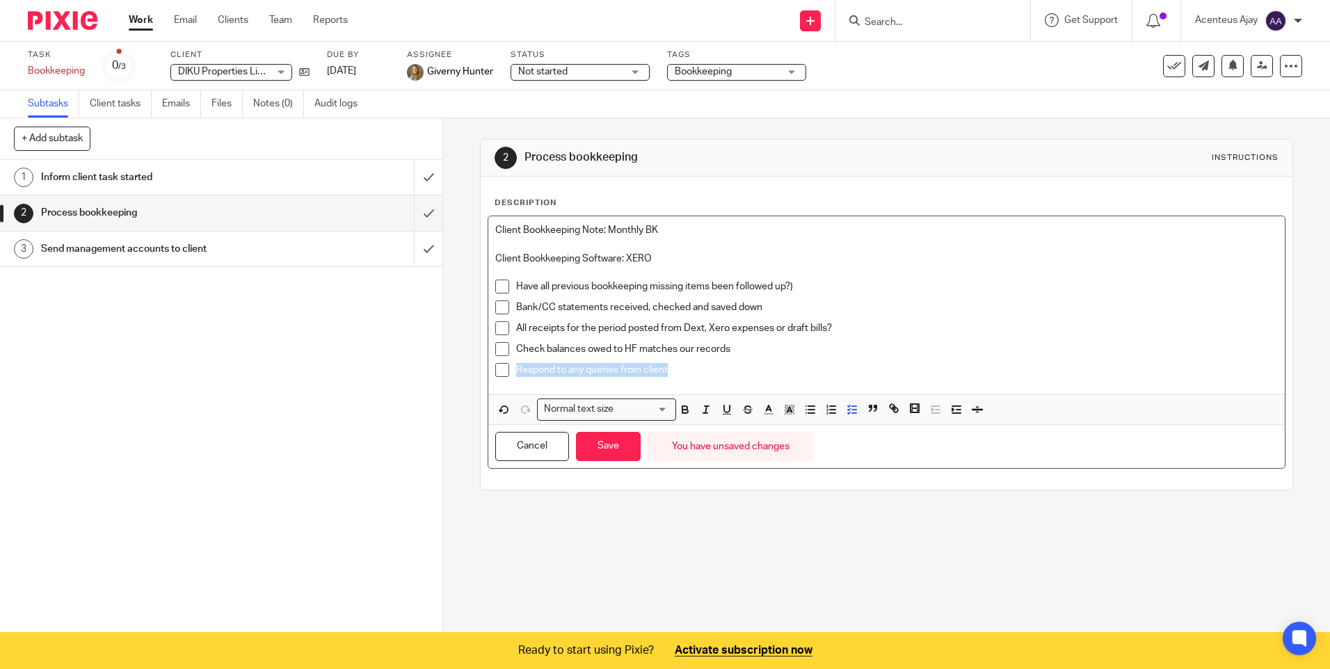
click at [508, 373] on li "Respond to any queries from client" at bounding box center [886, 373] width 782 height 21
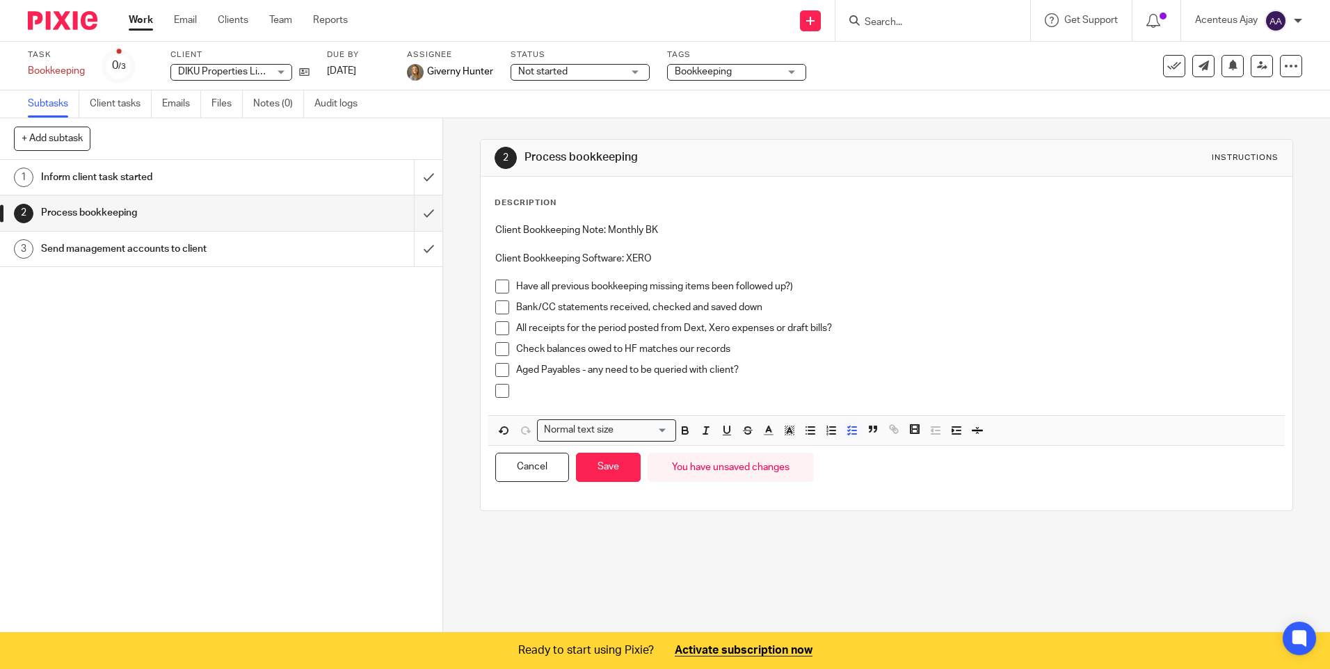
click at [528, 396] on p at bounding box center [896, 391] width 761 height 14
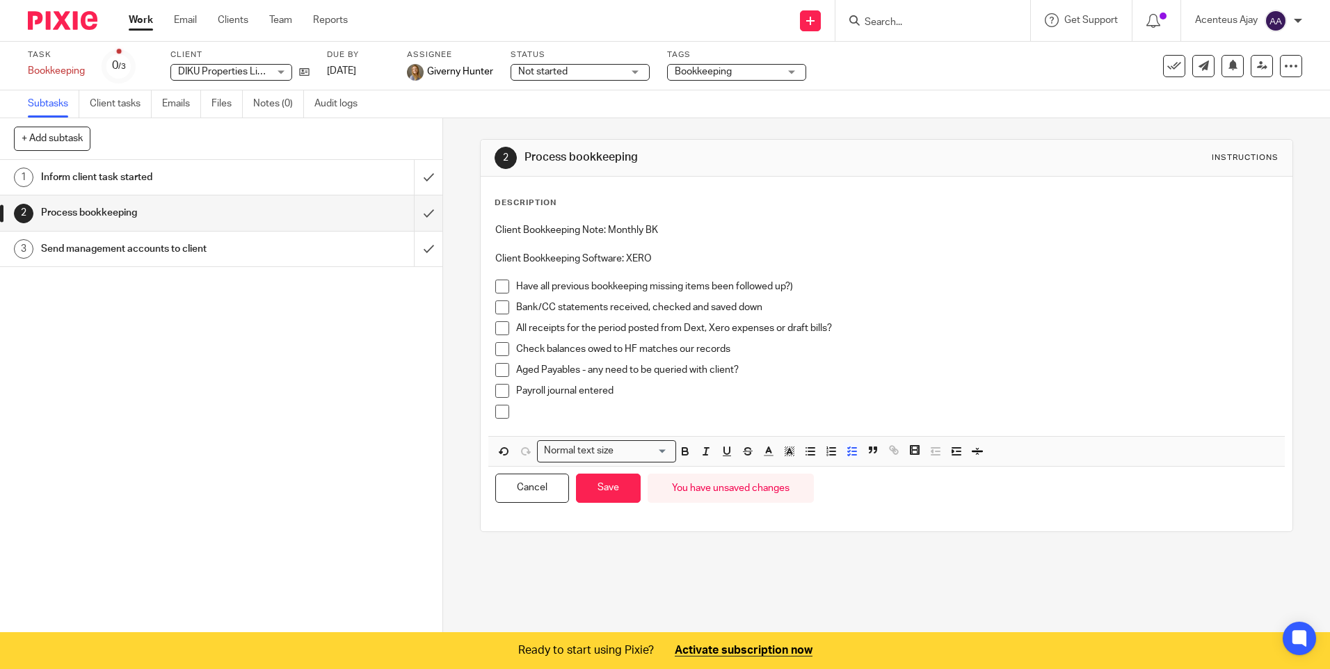
click at [542, 410] on p at bounding box center [896, 412] width 761 height 14
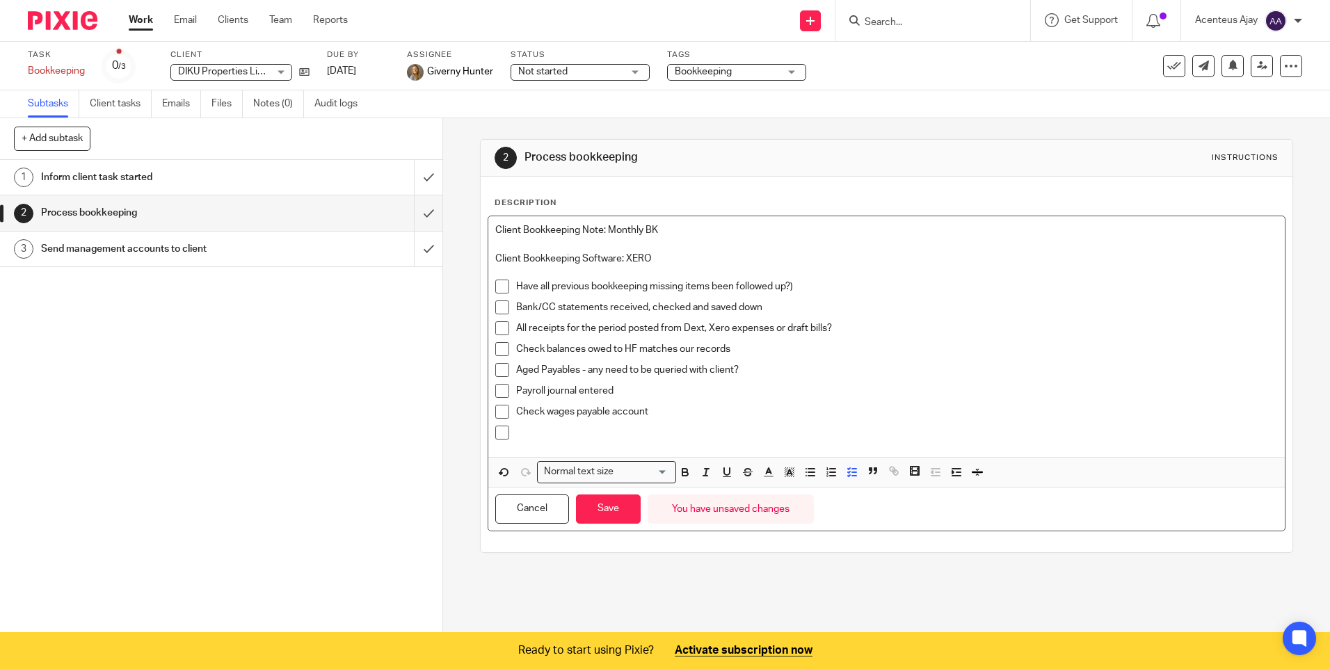
click at [544, 438] on p at bounding box center [896, 433] width 761 height 14
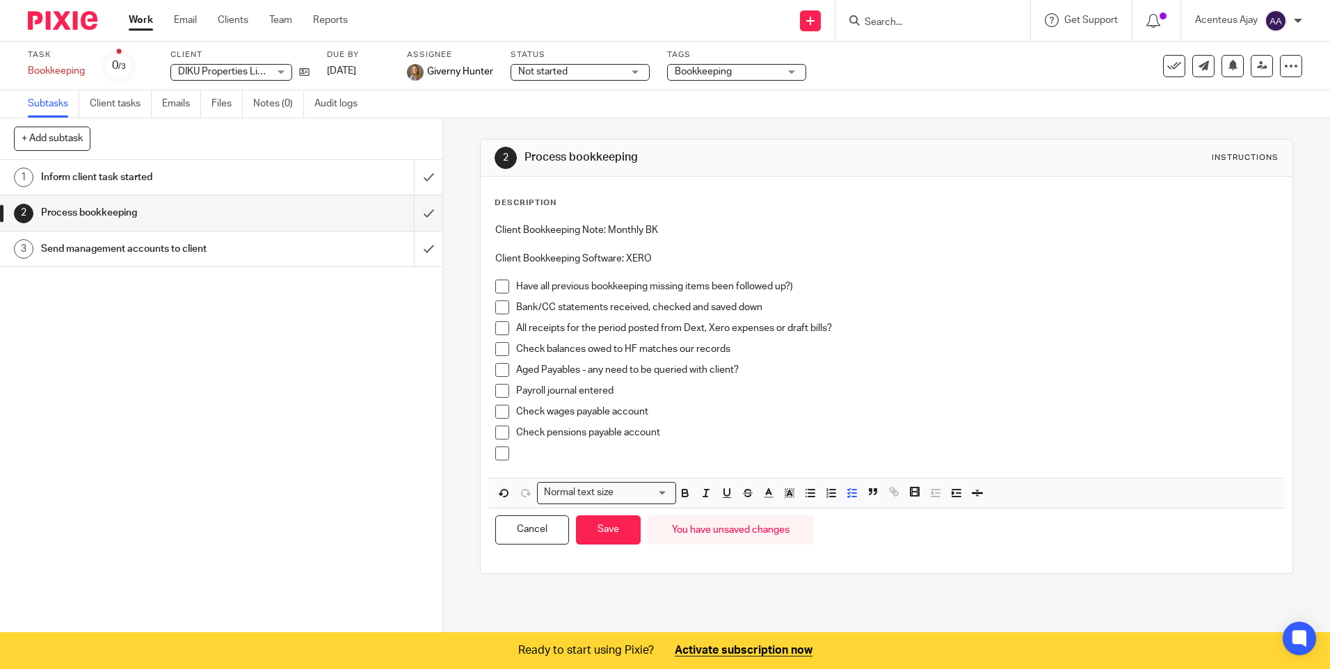
click at [548, 453] on p at bounding box center [896, 453] width 761 height 14
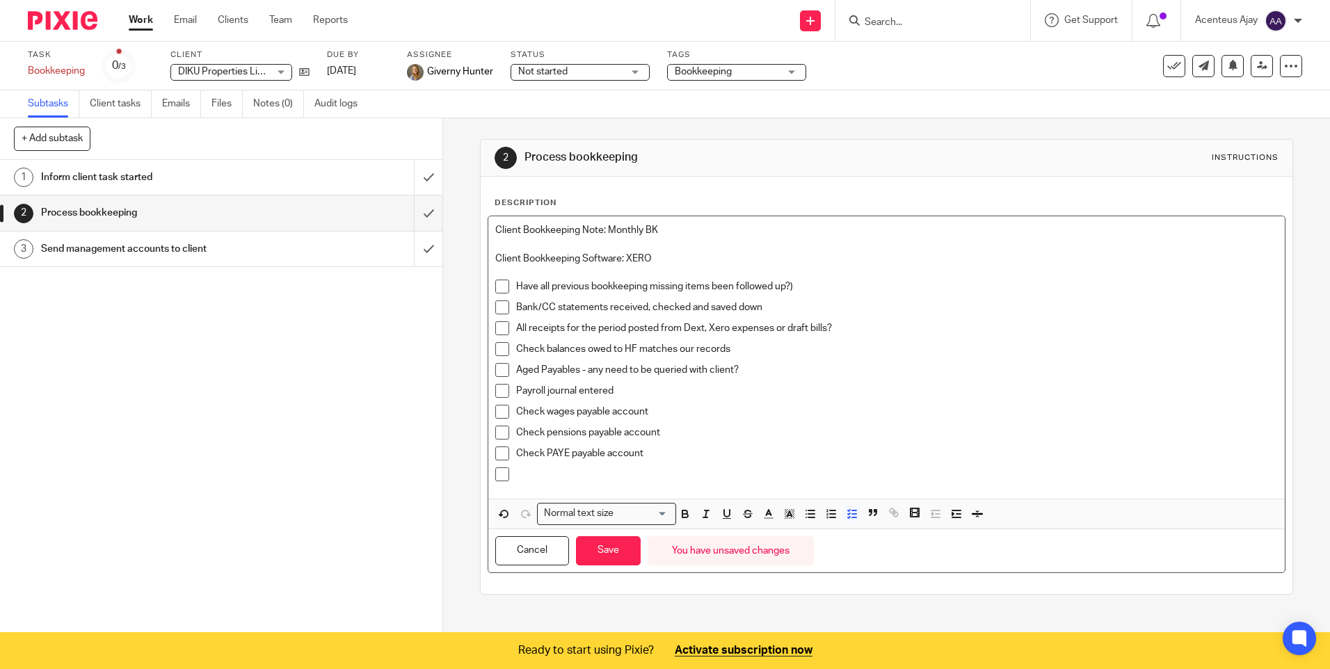
click at [542, 478] on p at bounding box center [896, 474] width 761 height 14
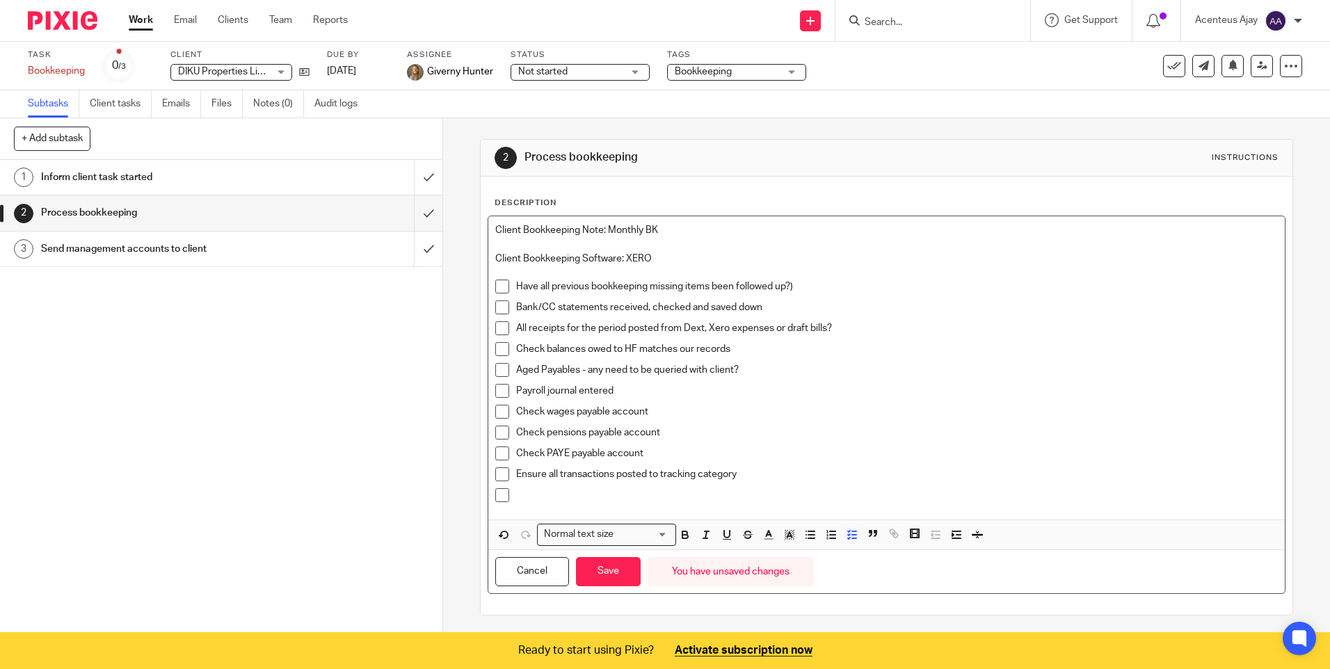
click at [524, 491] on p at bounding box center [896, 495] width 761 height 14
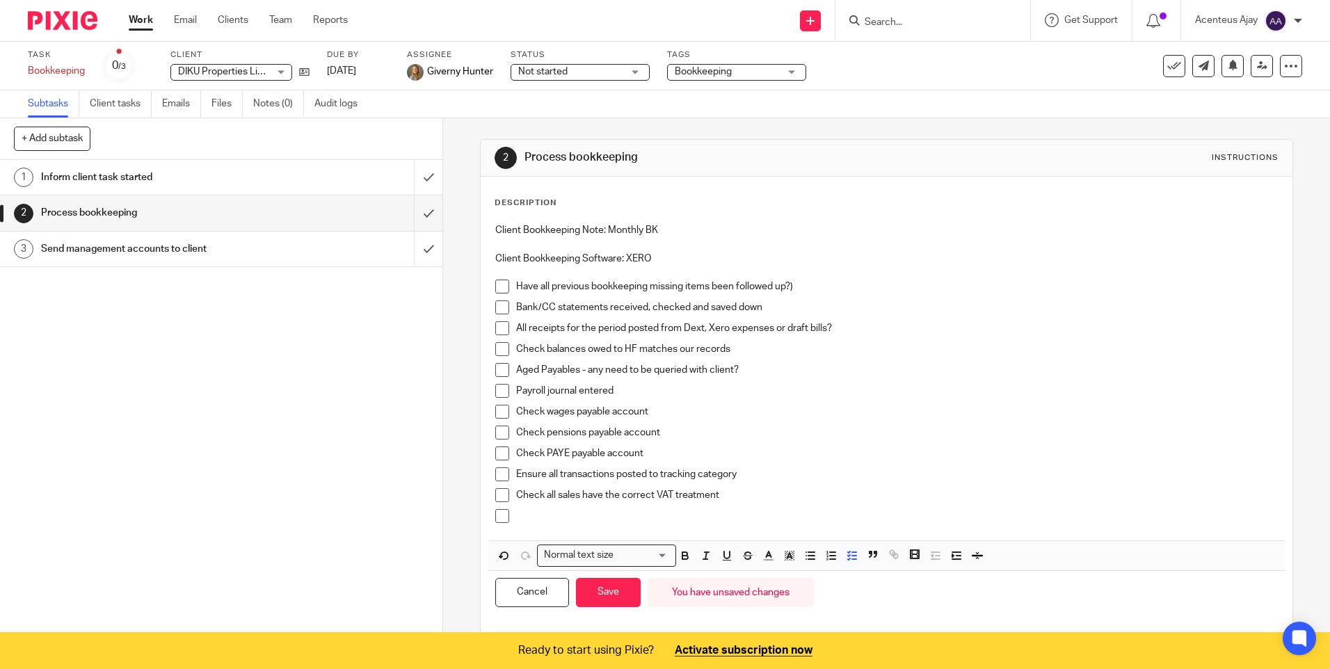
click at [557, 519] on p at bounding box center [896, 516] width 761 height 14
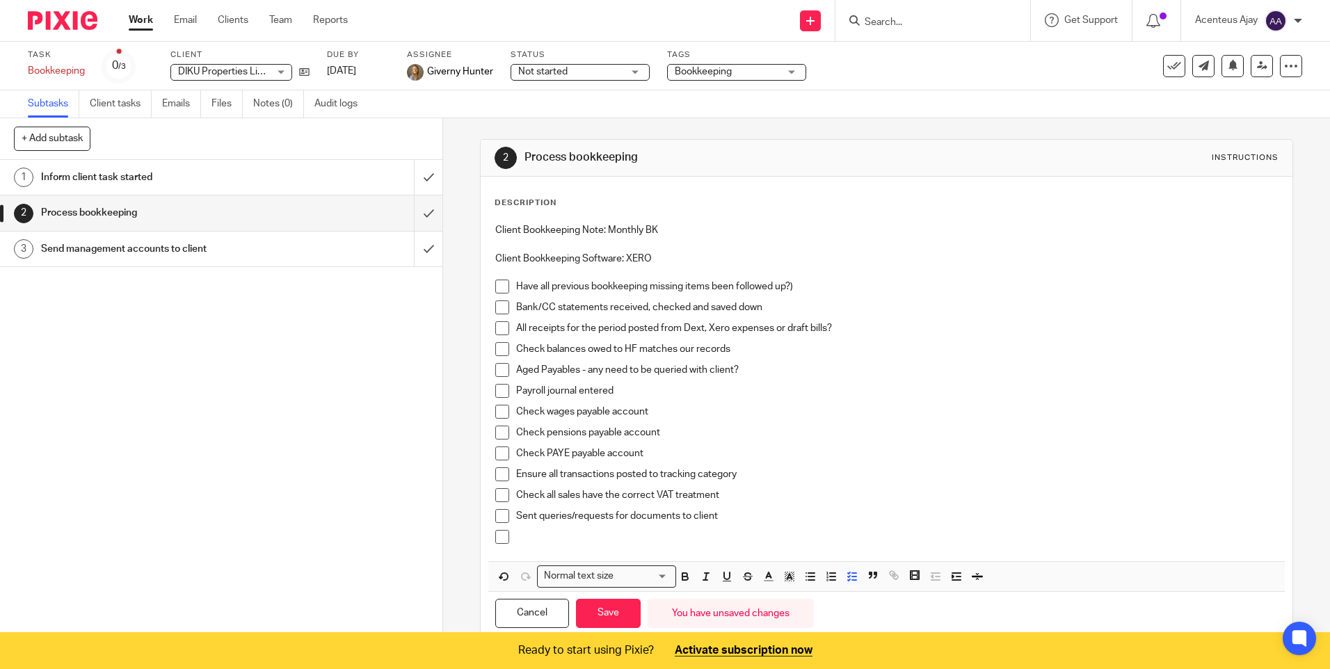
click at [582, 534] on p at bounding box center [896, 537] width 761 height 14
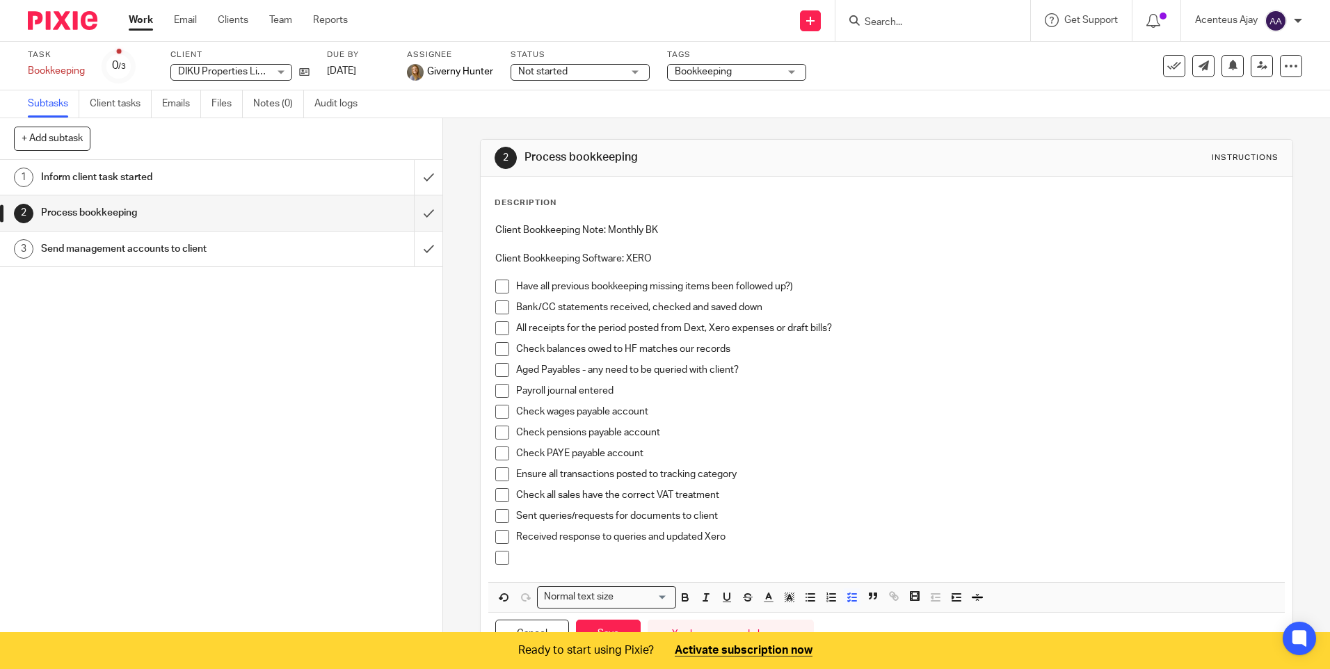
click at [547, 570] on div at bounding box center [896, 561] width 761 height 21
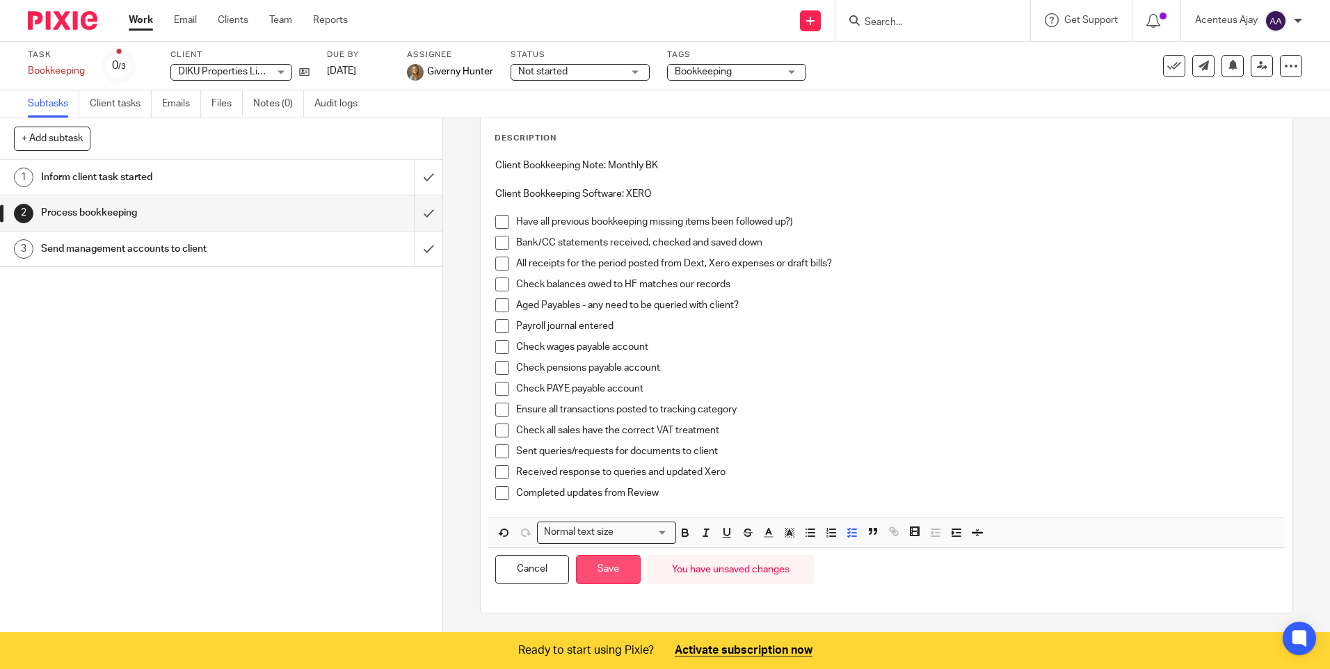
click at [610, 559] on button "Save" at bounding box center [608, 570] width 65 height 30
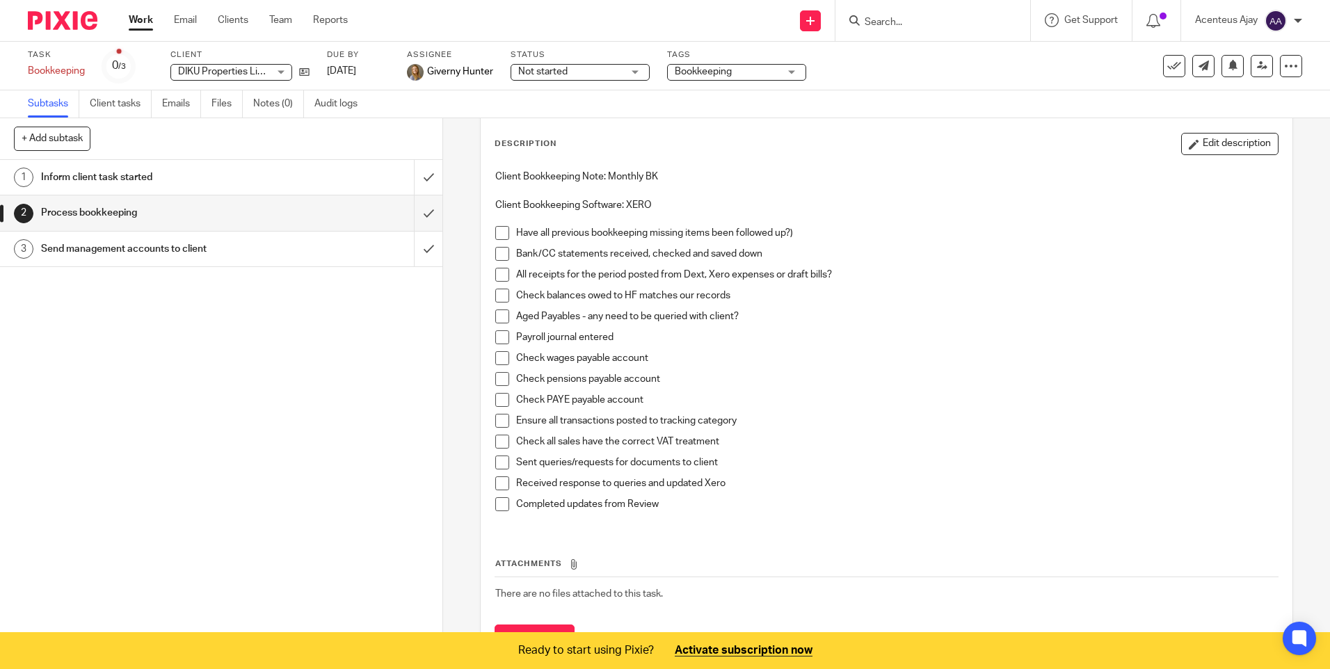
click at [182, 385] on div "1 Inform client task started 2 Process bookkeeping 3 Send management accounts t…" at bounding box center [221, 397] width 442 height 474
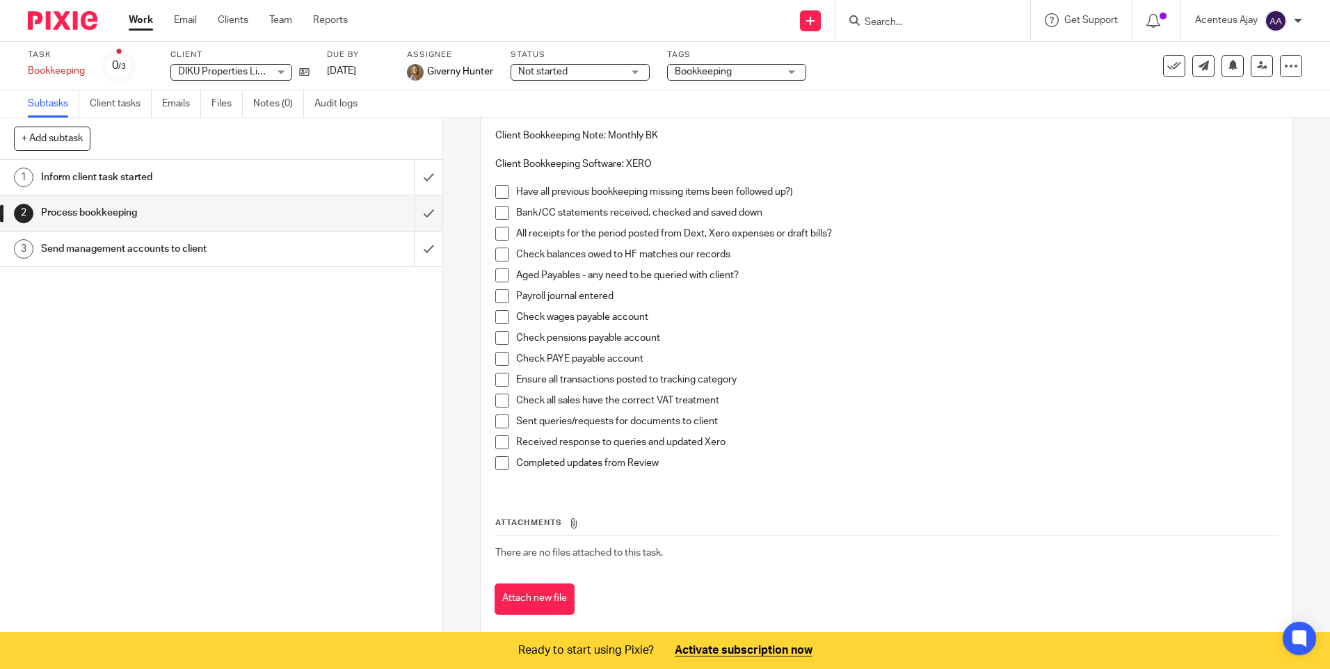
scroll to position [129, 0]
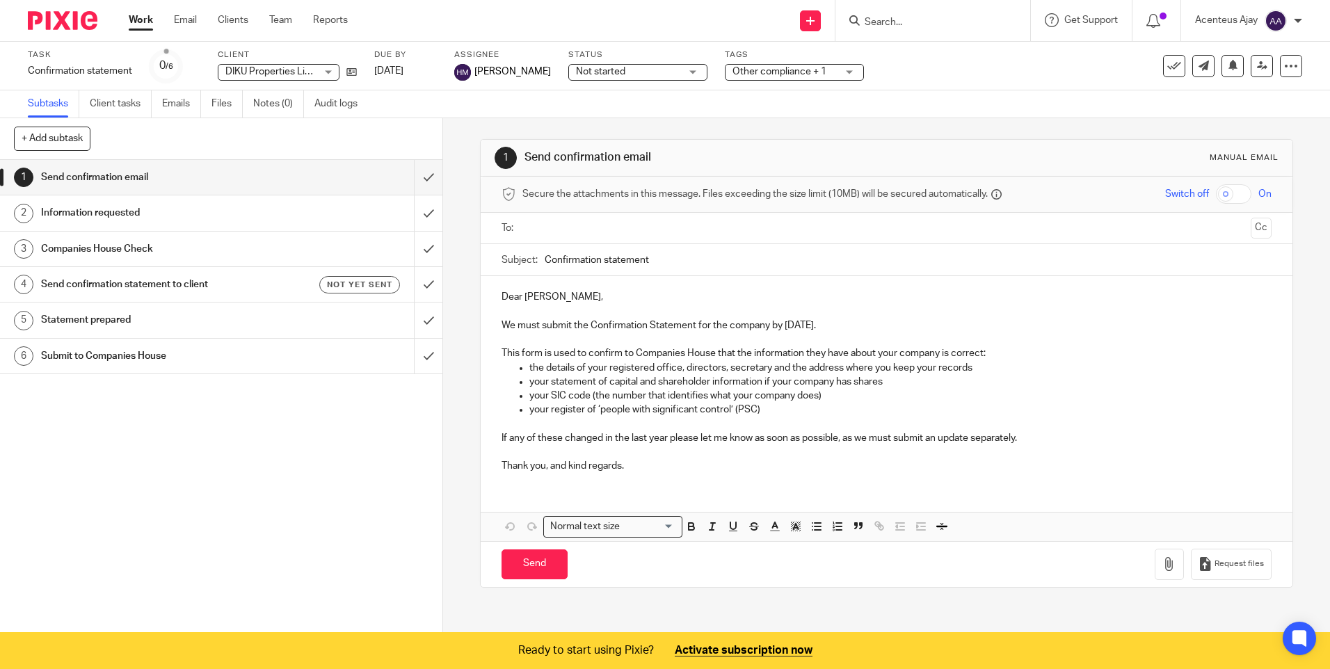
click at [110, 219] on h1 "Information requested" at bounding box center [160, 212] width 239 height 21
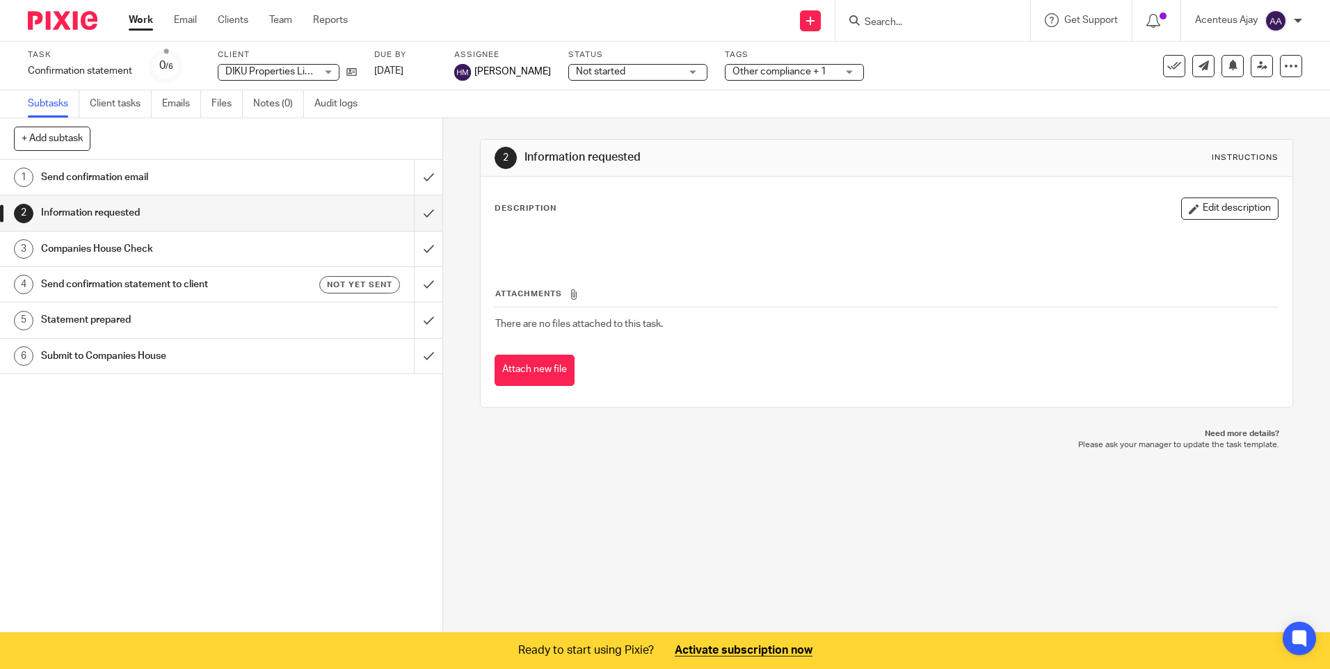
click at [136, 245] on h1 "Companies House Check" at bounding box center [160, 249] width 239 height 21
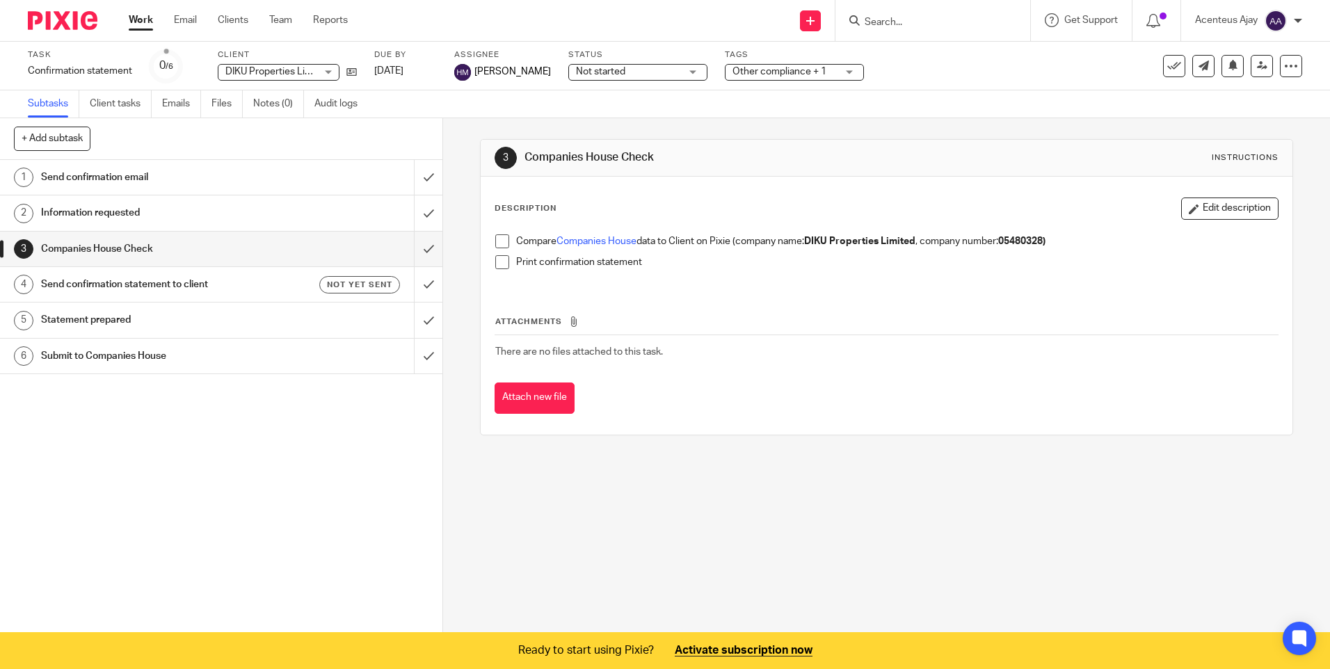
click at [118, 216] on h1 "Information requested" at bounding box center [160, 212] width 239 height 21
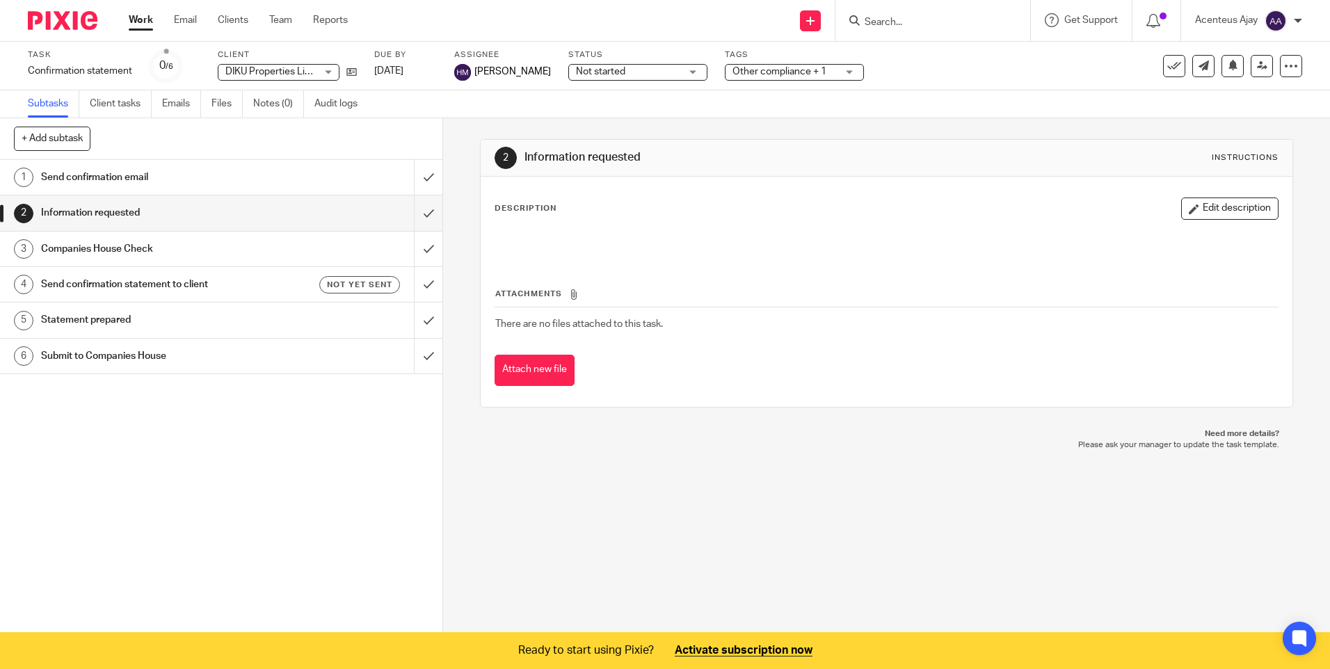
click at [137, 319] on h1 "Statement prepared" at bounding box center [160, 319] width 239 height 21
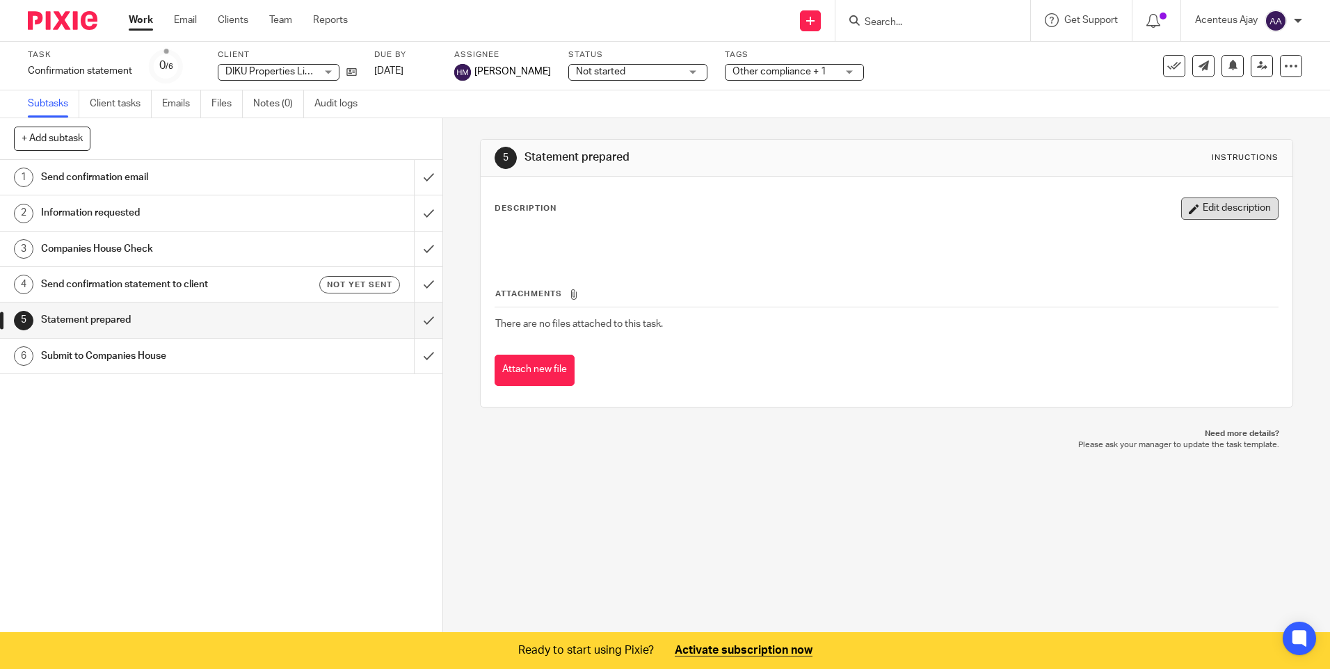
drag, startPoint x: 1228, startPoint y: 207, endPoint x: 1083, endPoint y: 231, distance: 147.4
click at [1227, 207] on button "Edit description" at bounding box center [1229, 208] width 97 height 22
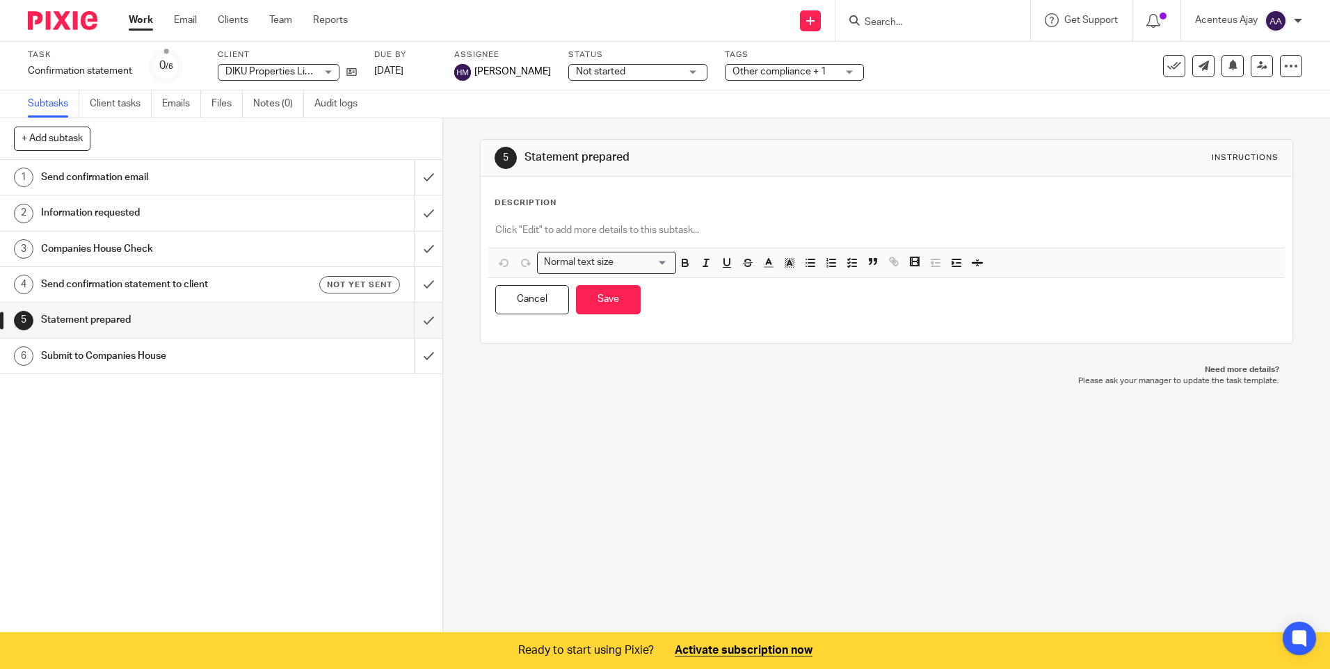
drag, startPoint x: 529, startPoint y: 234, endPoint x: 639, endPoint y: 245, distance: 110.4
click at [548, 233] on p at bounding box center [886, 230] width 782 height 14
click at [848, 263] on polyline "button" at bounding box center [849, 262] width 2 height 1
click at [852, 259] on line "button" at bounding box center [854, 259] width 4 height 0
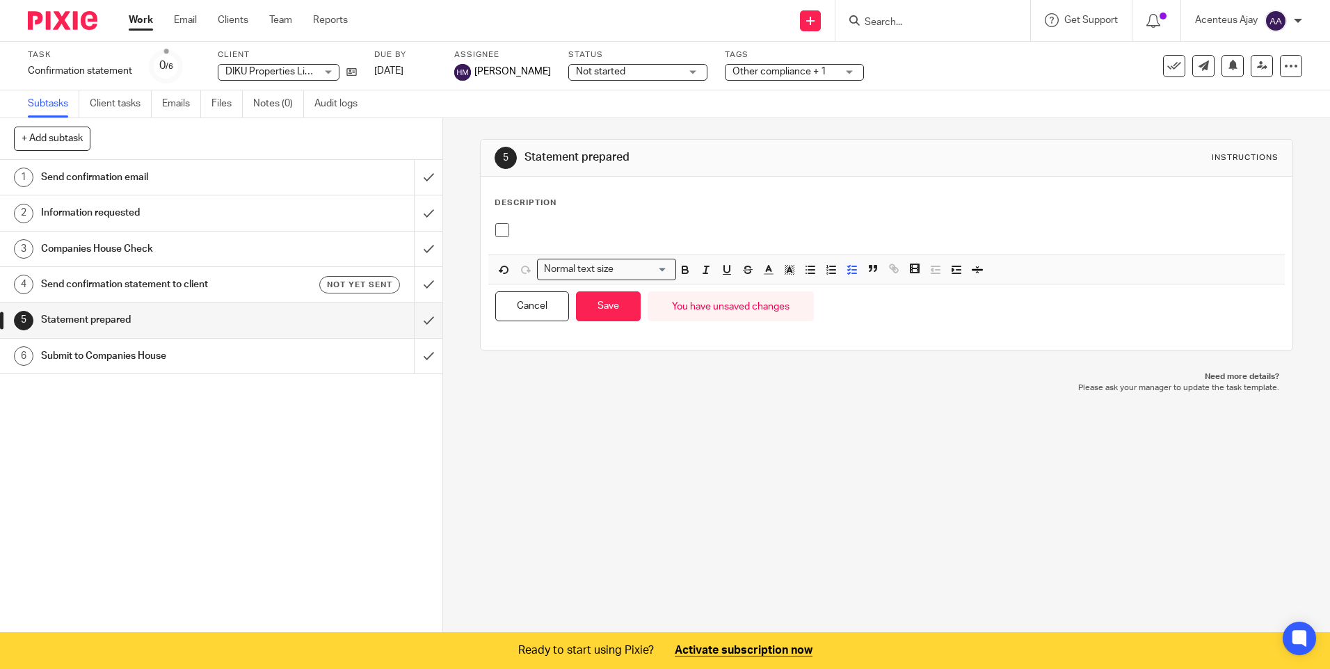
click at [548, 228] on p at bounding box center [896, 230] width 761 height 14
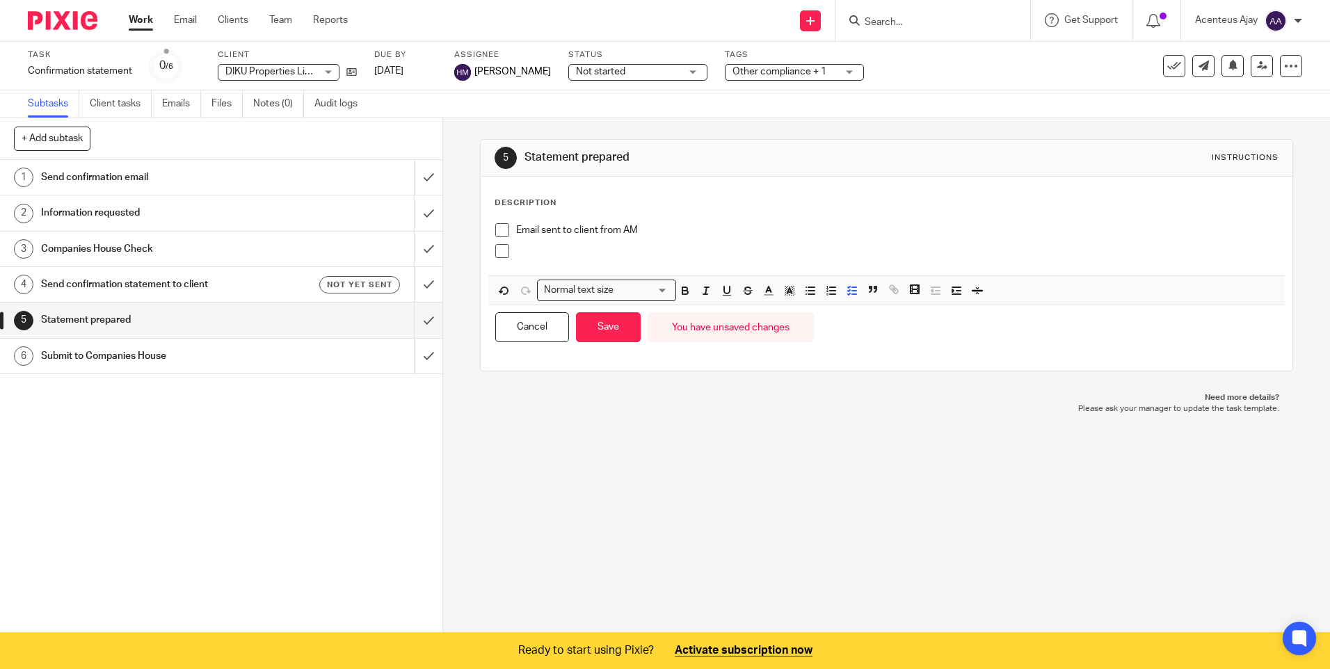
click at [532, 255] on p at bounding box center [896, 251] width 761 height 14
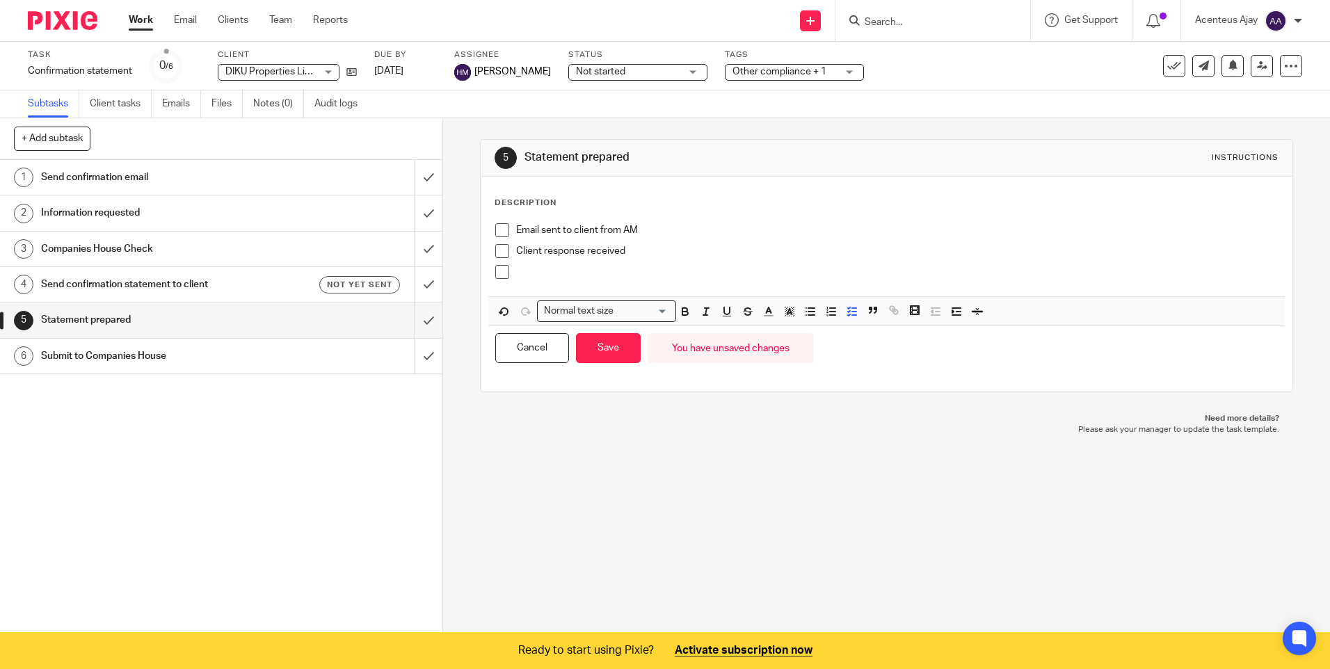
click at [528, 271] on p at bounding box center [896, 272] width 761 height 14
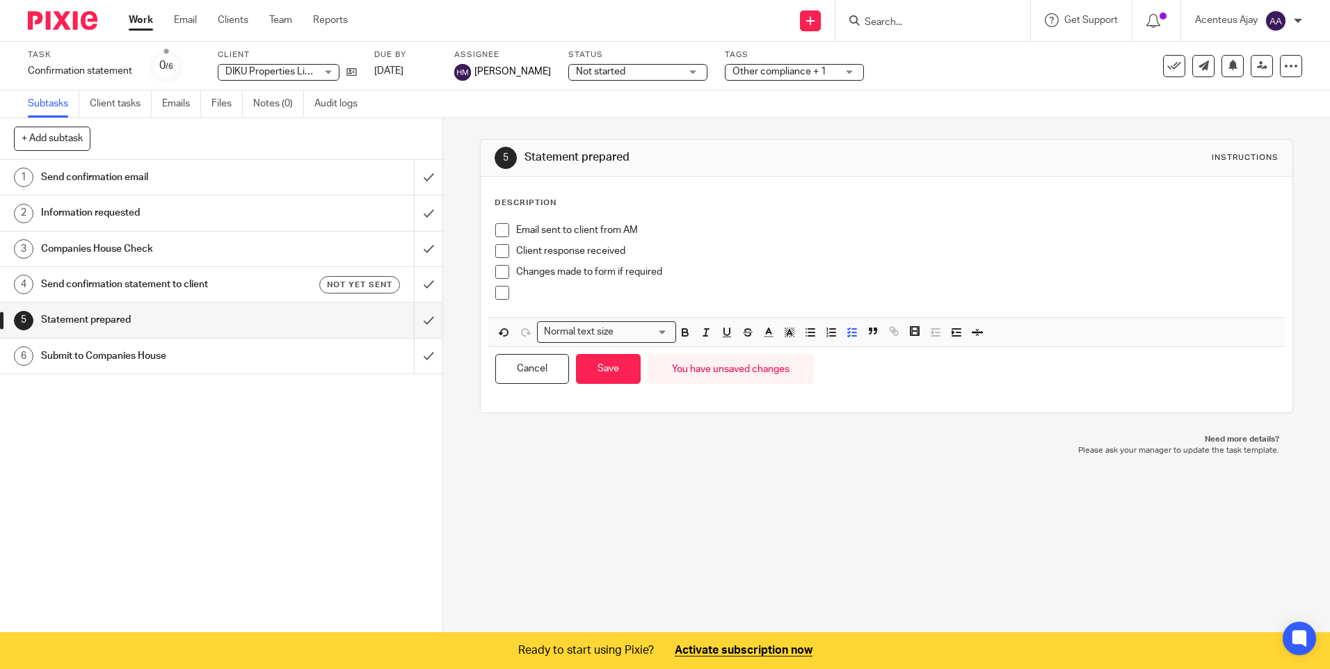
click at [538, 291] on p at bounding box center [896, 293] width 761 height 14
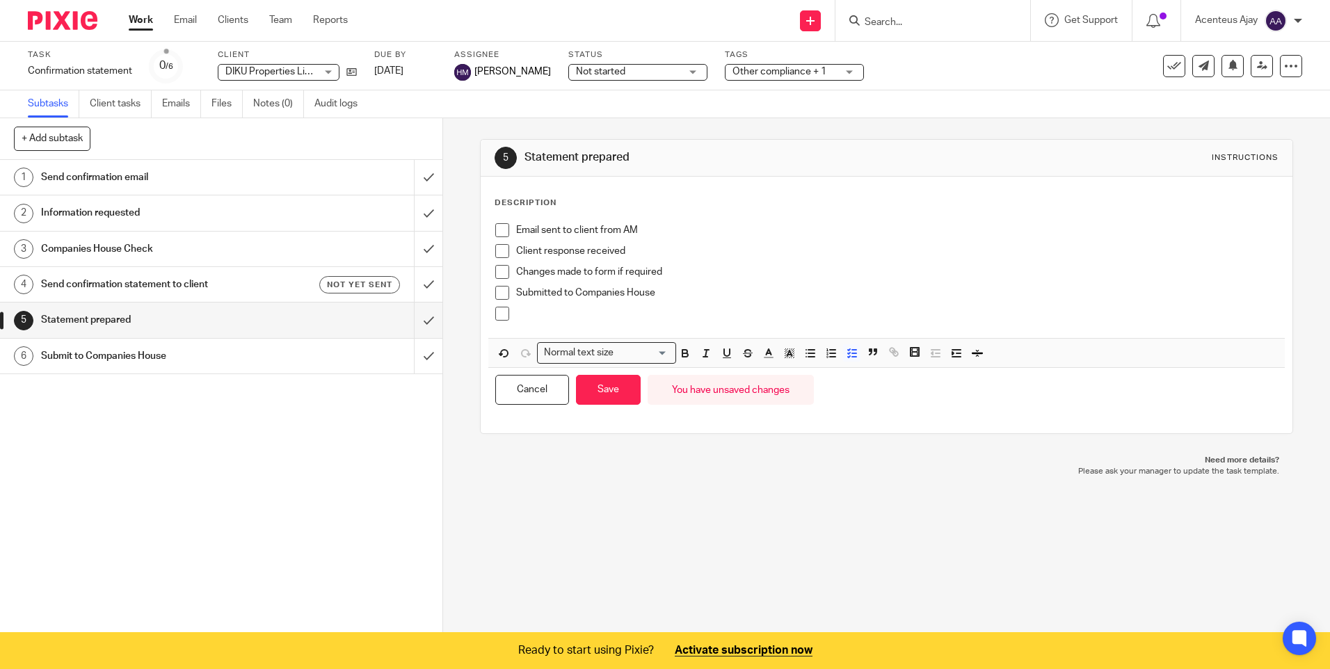
click at [544, 318] on p at bounding box center [896, 314] width 761 height 14
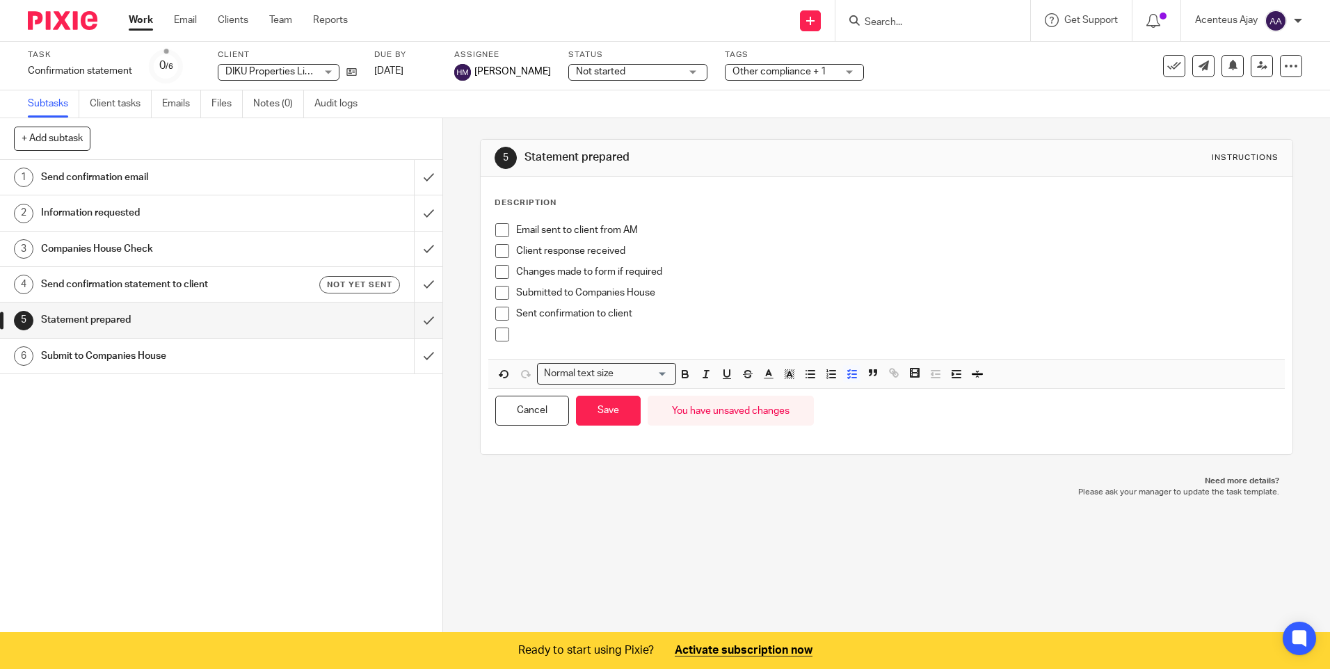
click at [536, 331] on p at bounding box center [896, 335] width 761 height 14
click at [614, 419] on button "Save" at bounding box center [608, 411] width 65 height 30
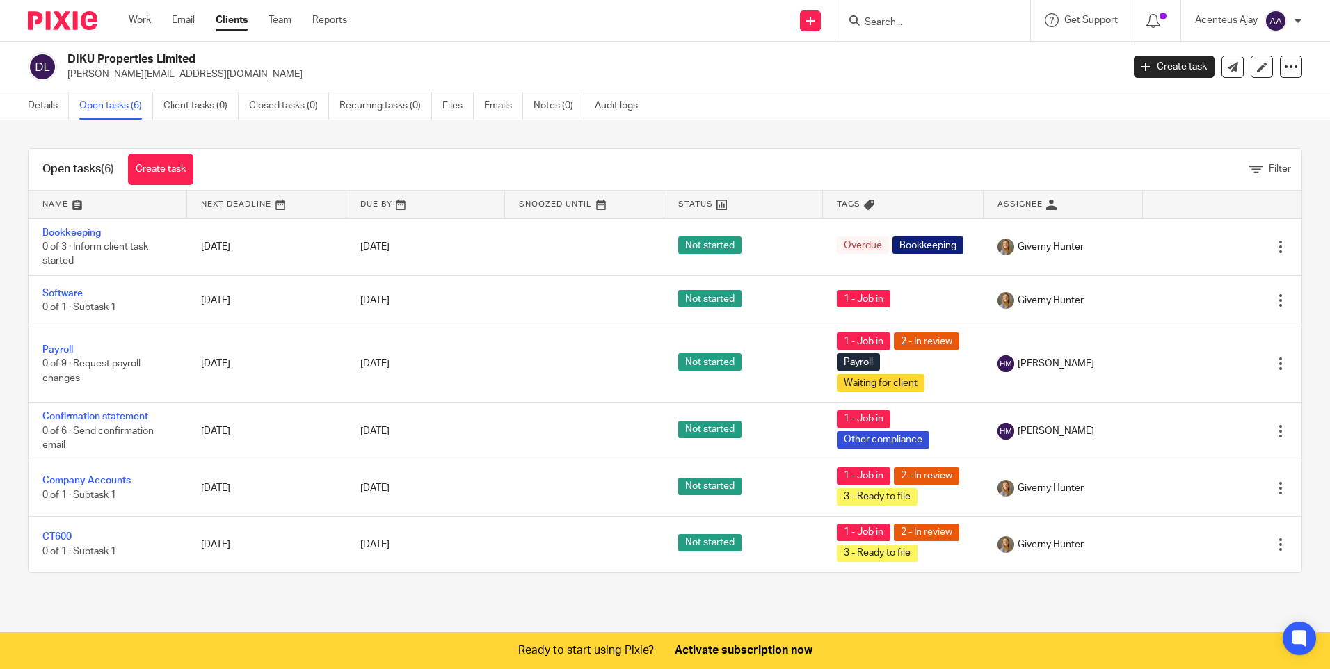
click at [892, 19] on input "Search" at bounding box center [925, 23] width 125 height 13
click at [729, 73] on p "[PERSON_NAME][EMAIL_ADDRESS][DOMAIN_NAME]" at bounding box center [589, 74] width 1045 height 14
click at [883, 18] on input "Search" at bounding box center [925, 23] width 125 height 13
drag, startPoint x: 815, startPoint y: 79, endPoint x: 821, endPoint y: 74, distance: 7.9
click at [817, 76] on p "[PERSON_NAME][EMAIL_ADDRESS][DOMAIN_NAME]" at bounding box center [589, 74] width 1045 height 14
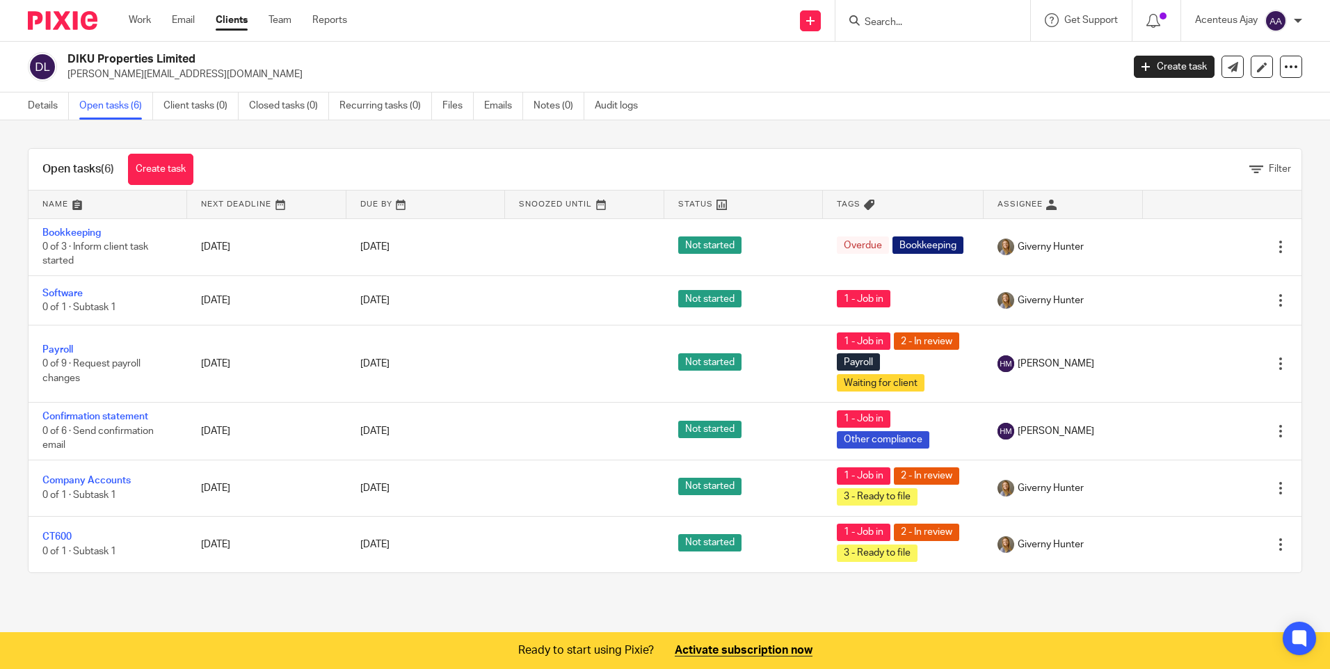
click at [887, 23] on input "Search" at bounding box center [925, 23] width 125 height 13
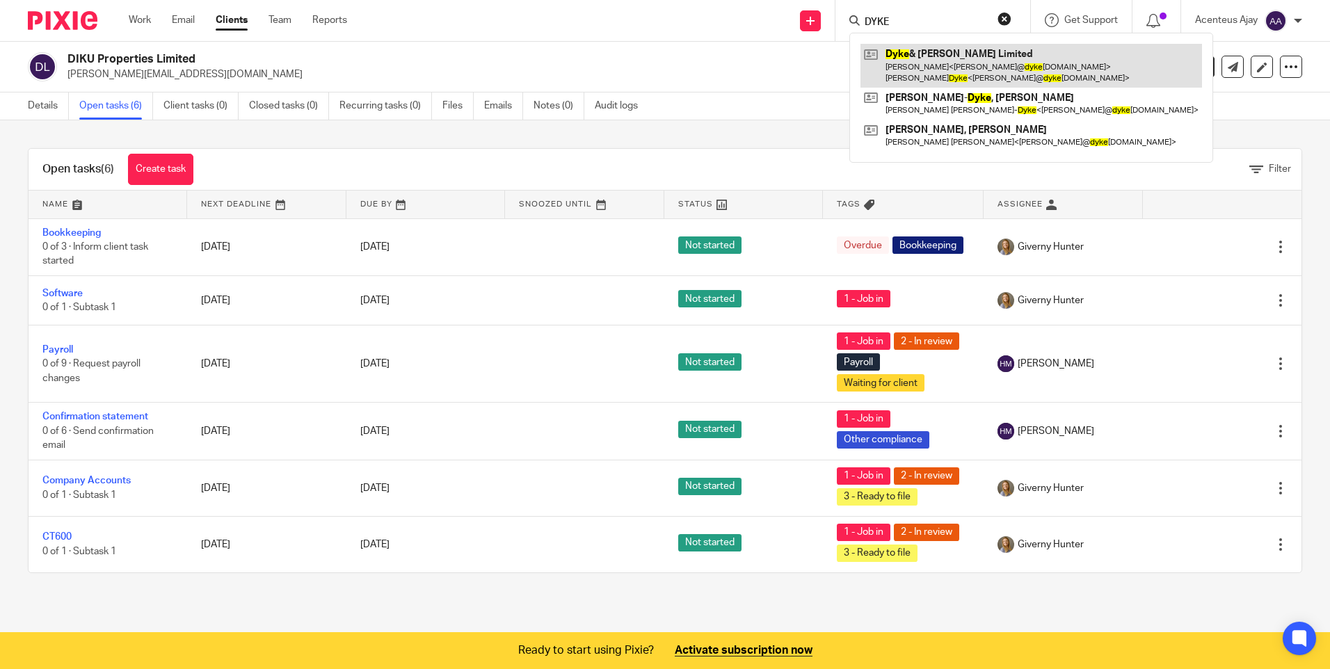
type input "DYKE"
click at [951, 69] on link at bounding box center [1030, 65] width 341 height 43
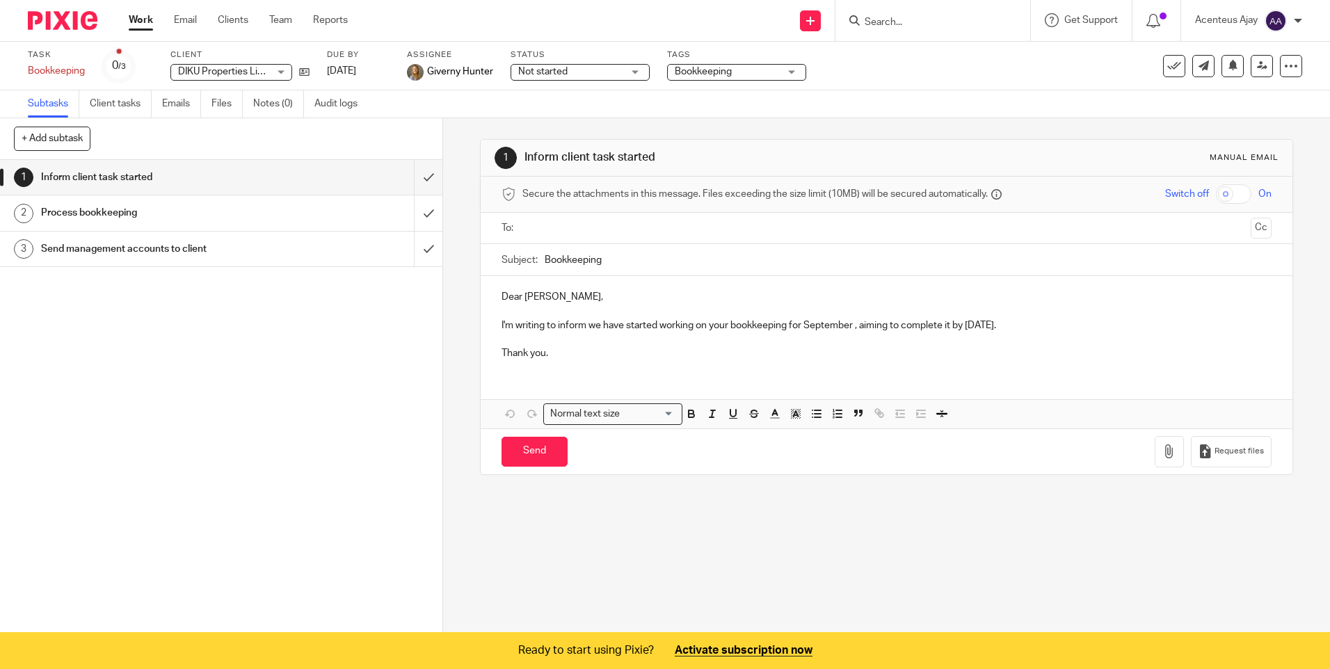
click at [108, 225] on link "2 Process bookkeeping" at bounding box center [207, 212] width 414 height 35
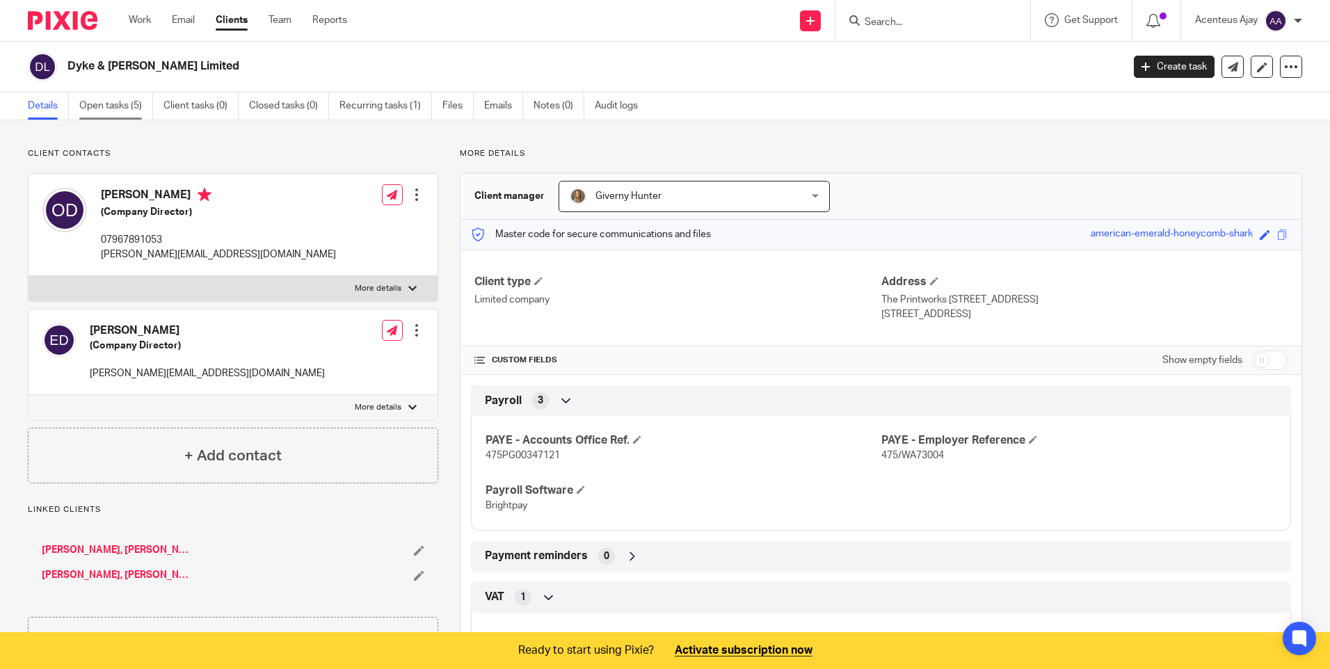
click at [122, 114] on link "Open tasks (5)" at bounding box center [116, 105] width 74 height 27
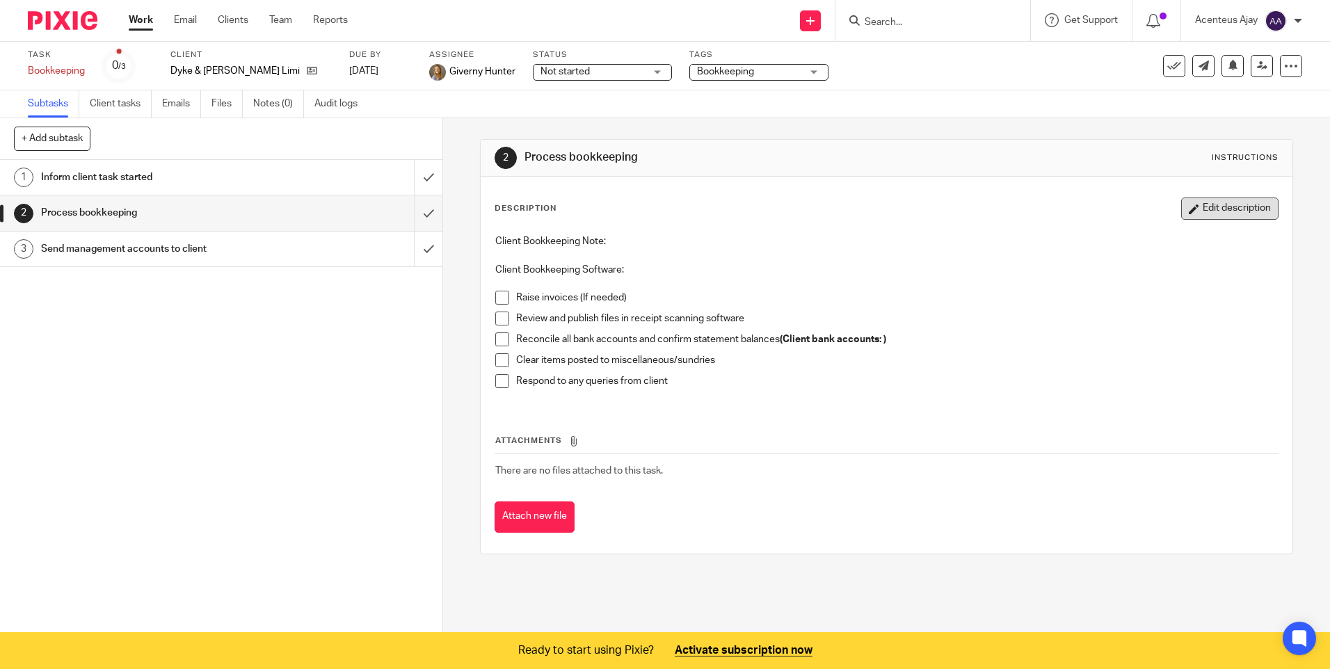
click at [1219, 201] on button "Edit description" at bounding box center [1229, 208] width 97 height 22
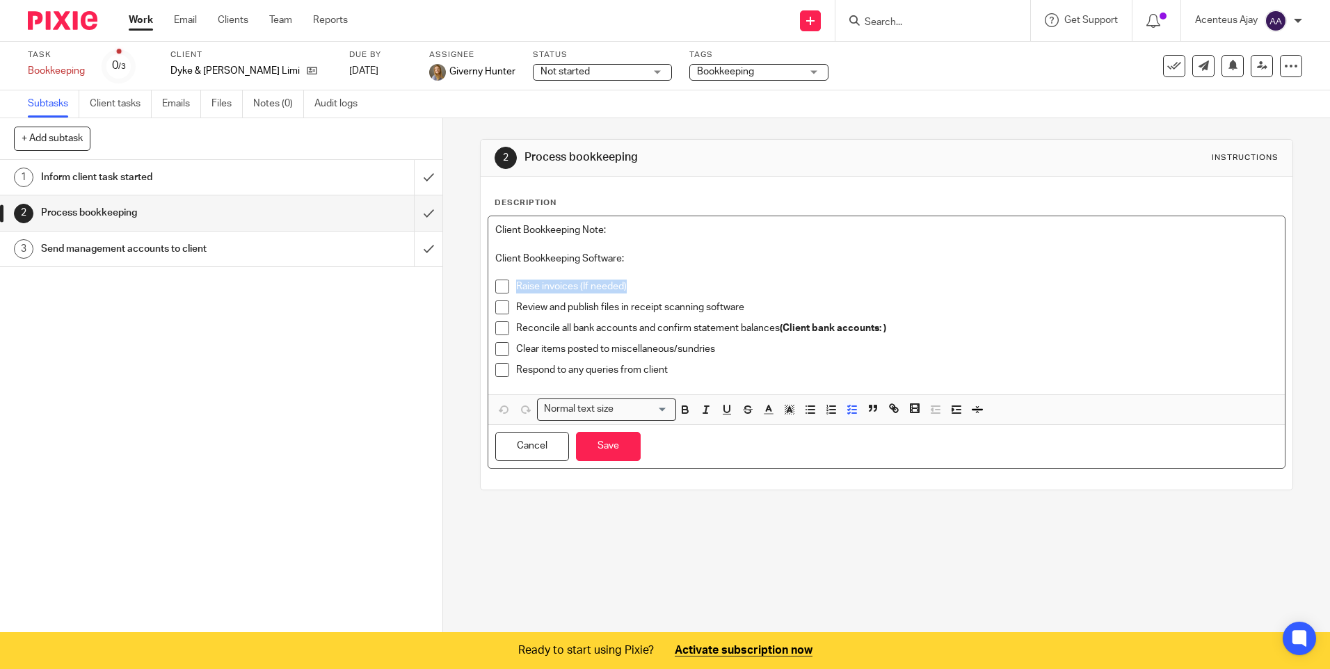
drag, startPoint x: 623, startPoint y: 289, endPoint x: 510, endPoint y: 291, distance: 112.7
click at [510, 291] on li "Raise invoices (If needed)" at bounding box center [886, 290] width 782 height 21
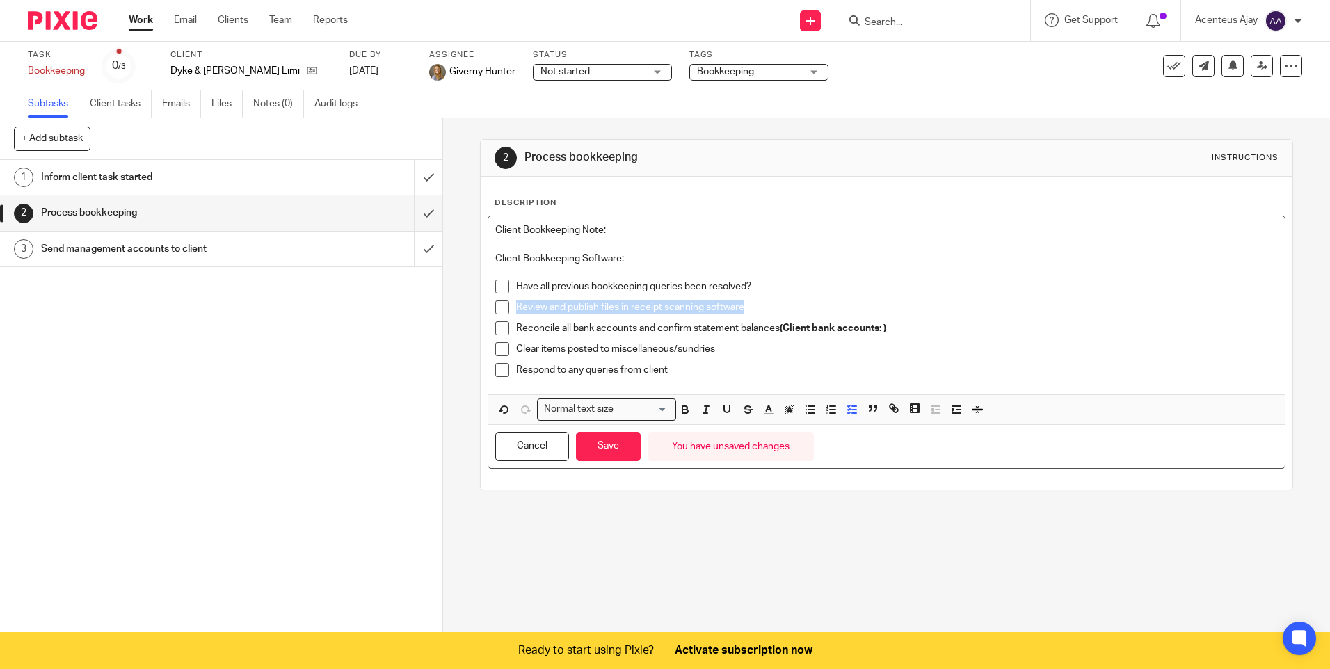
drag, startPoint x: 748, startPoint y: 310, endPoint x: 511, endPoint y: 316, distance: 237.2
click at [511, 316] on li "Review and publish files in receipt scanning software" at bounding box center [886, 310] width 782 height 21
drag, startPoint x: 891, startPoint y: 328, endPoint x: 513, endPoint y: 334, distance: 378.4
click at [516, 334] on p "Reconcile all bank accounts and confirm statement balances (Client bank account…" at bounding box center [896, 328] width 761 height 14
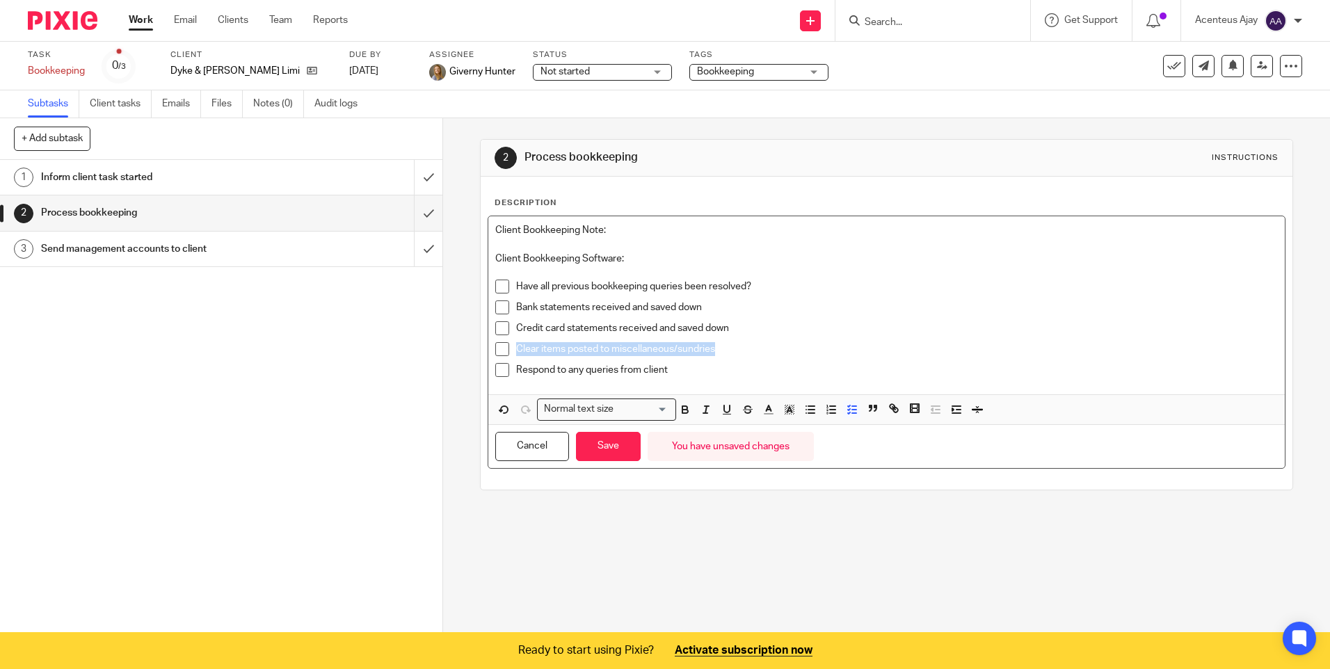
drag, startPoint x: 675, startPoint y: 350, endPoint x: 512, endPoint y: 352, distance: 163.4
click at [516, 352] on p "Clear items posted to miscellaneous/sundries" at bounding box center [896, 349] width 761 height 14
drag, startPoint x: 683, startPoint y: 376, endPoint x: 503, endPoint y: 376, distance: 179.4
click at [503, 376] on li "Respond to any queries from client" at bounding box center [886, 373] width 782 height 21
drag, startPoint x: 741, startPoint y: 351, endPoint x: 511, endPoint y: 351, distance: 229.5
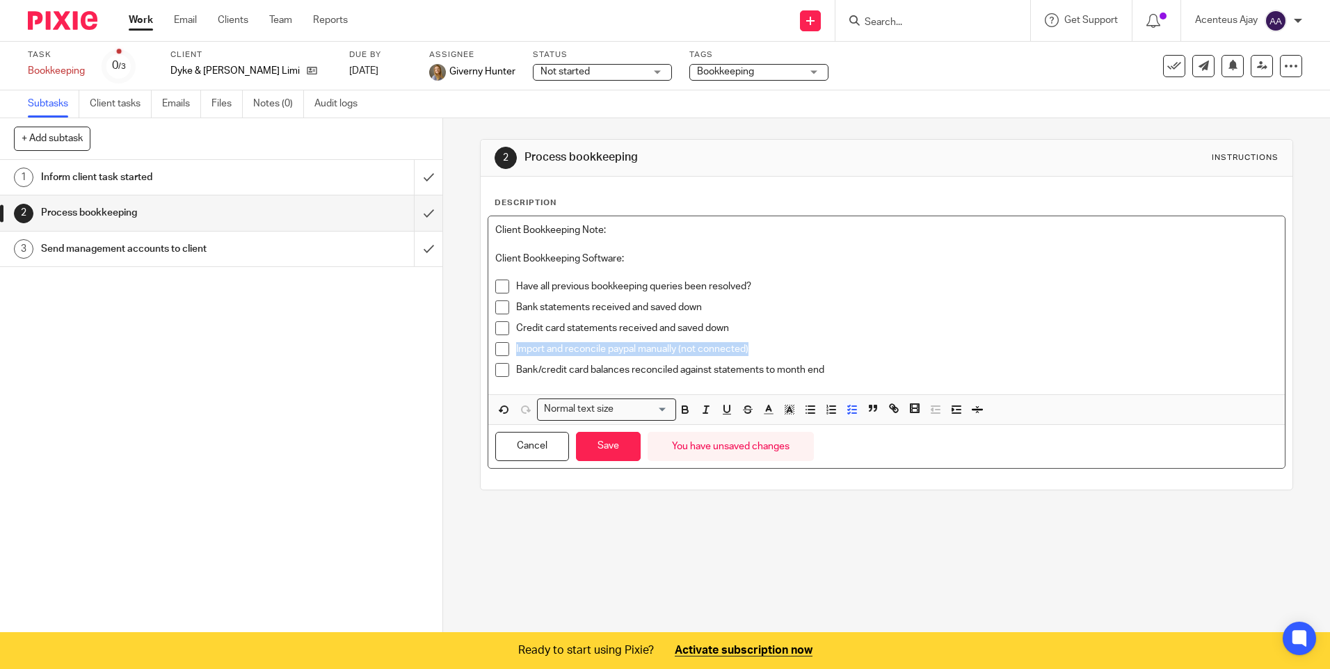
click at [511, 351] on li "Import and reconcile paypal manually (not connected)" at bounding box center [886, 352] width 782 height 21
click at [828, 369] on p "Bank/credit card balances reconciled against statements to month end" at bounding box center [896, 370] width 761 height 14
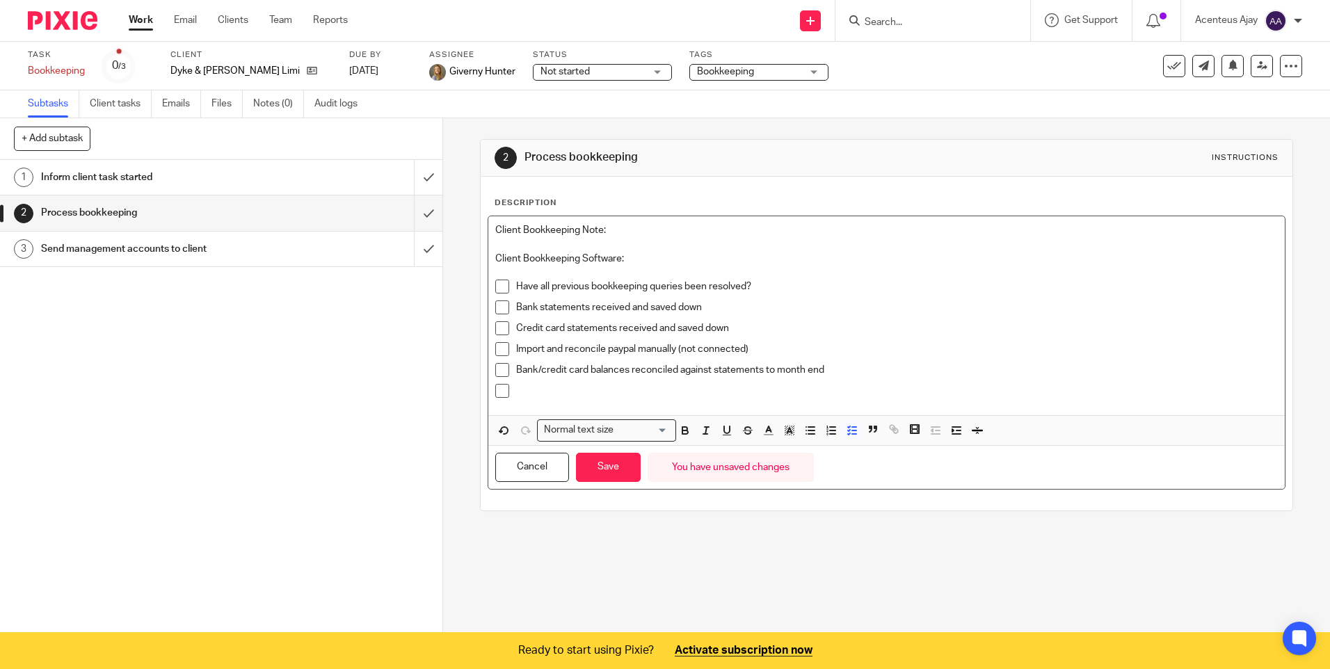
click at [590, 404] on div at bounding box center [896, 394] width 761 height 21
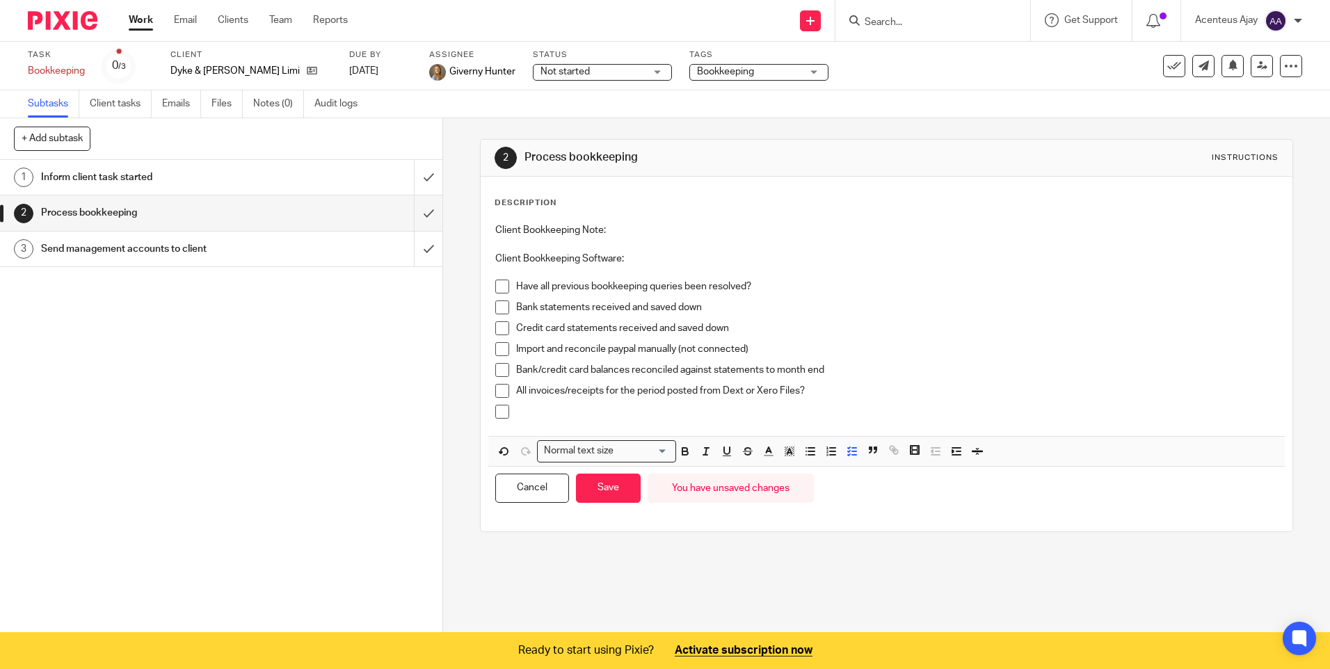
click at [576, 418] on p at bounding box center [896, 412] width 761 height 14
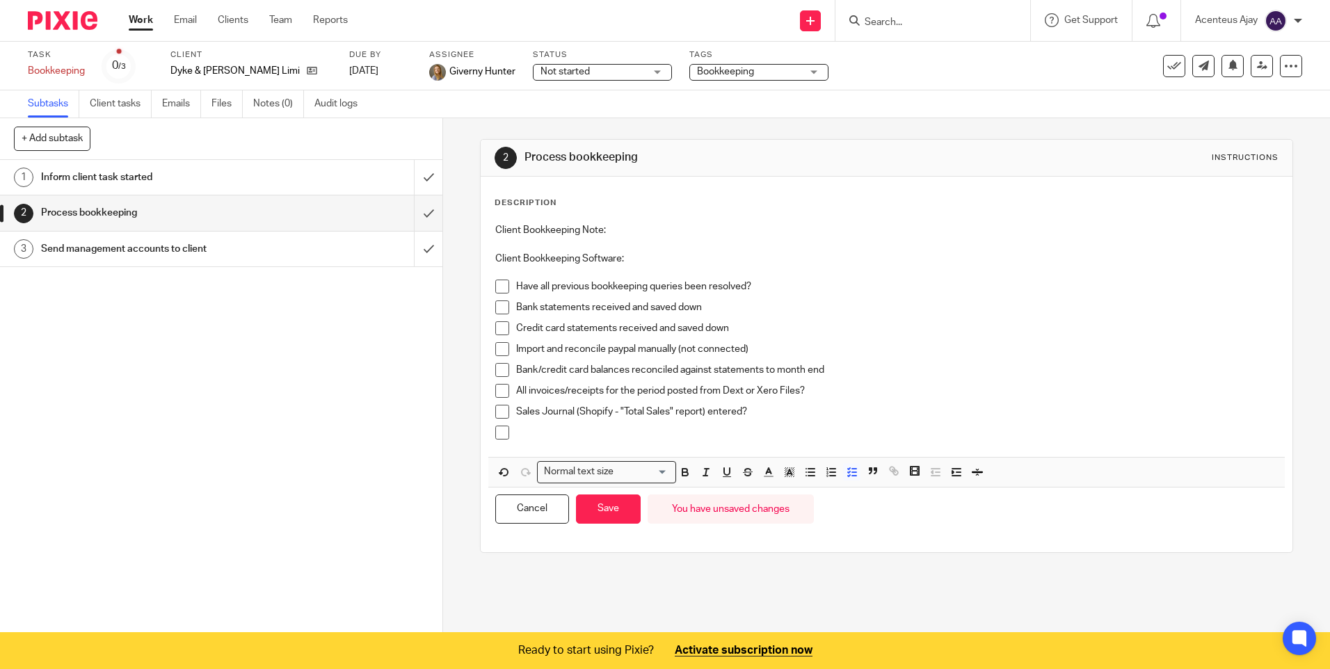
click at [560, 438] on p at bounding box center [896, 433] width 761 height 14
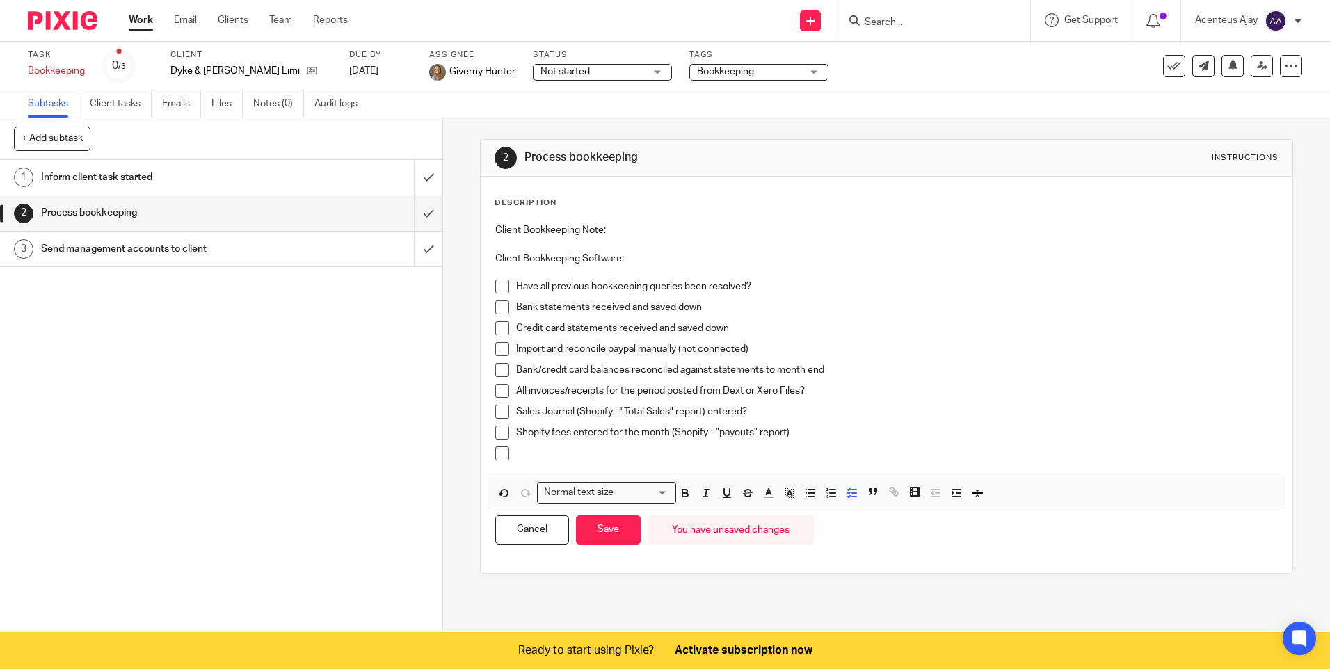
click at [556, 453] on p at bounding box center [896, 453] width 761 height 14
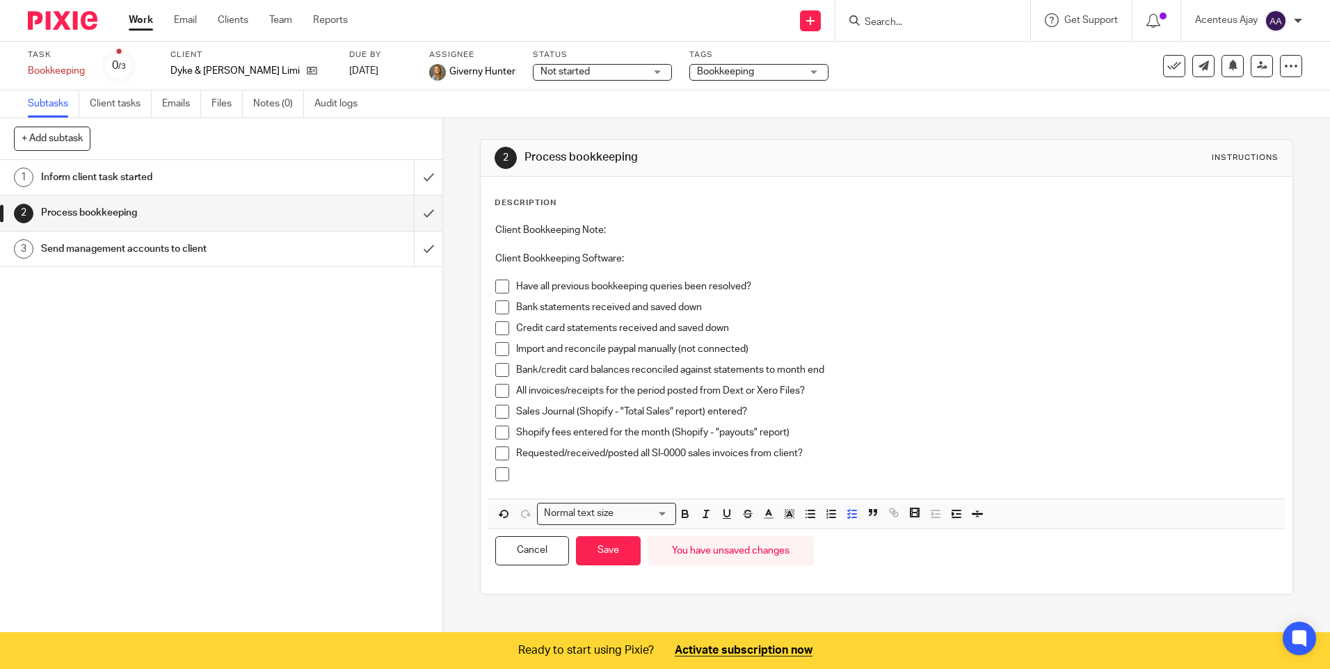
click at [529, 485] on div at bounding box center [896, 477] width 761 height 21
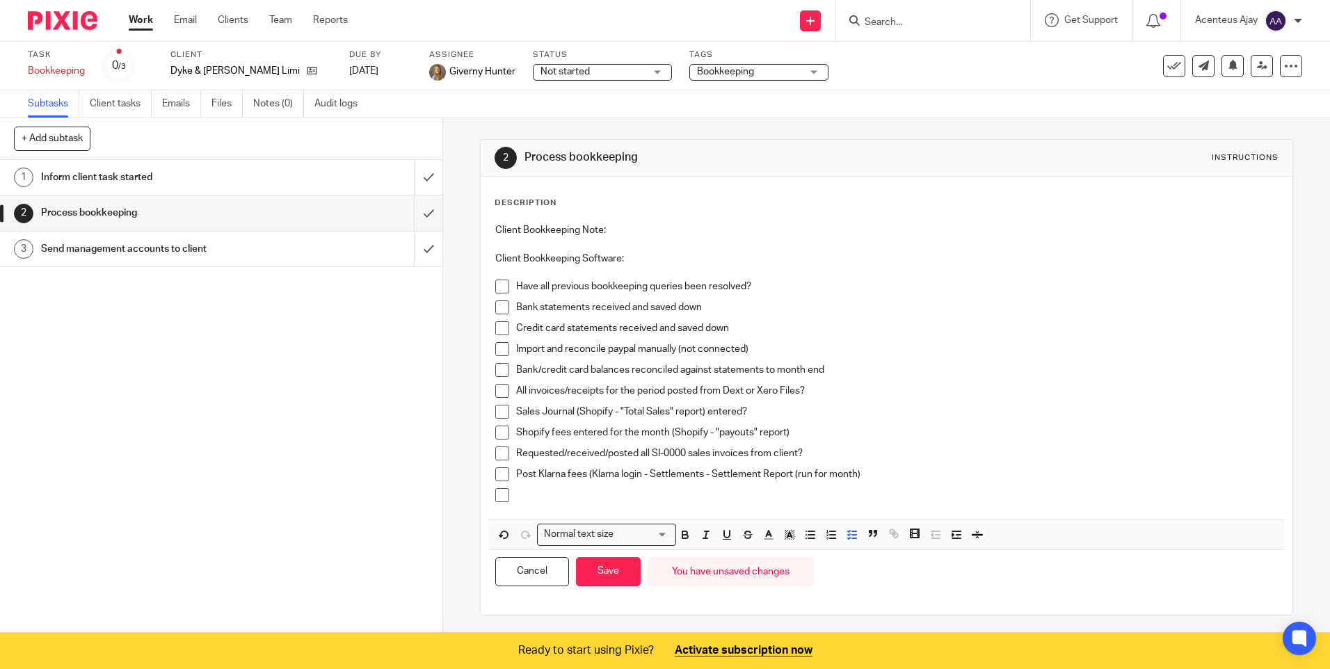
click at [548, 493] on p at bounding box center [896, 495] width 761 height 14
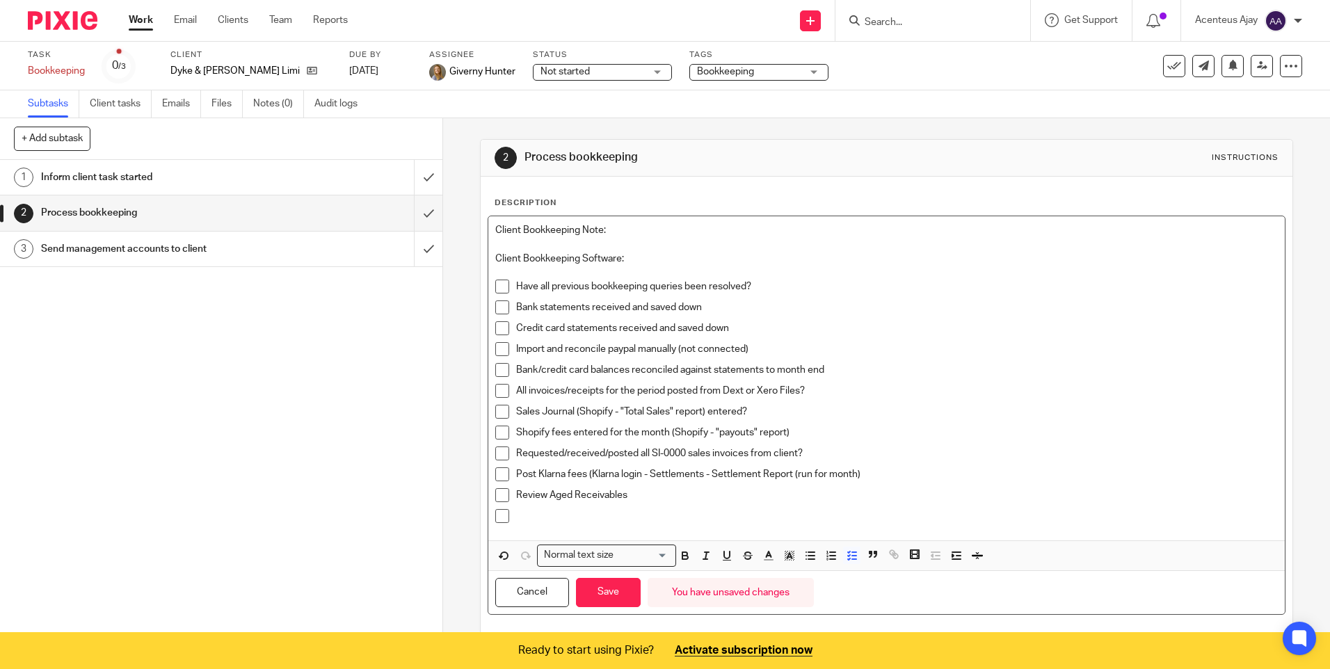
click at [535, 523] on p at bounding box center [896, 516] width 761 height 14
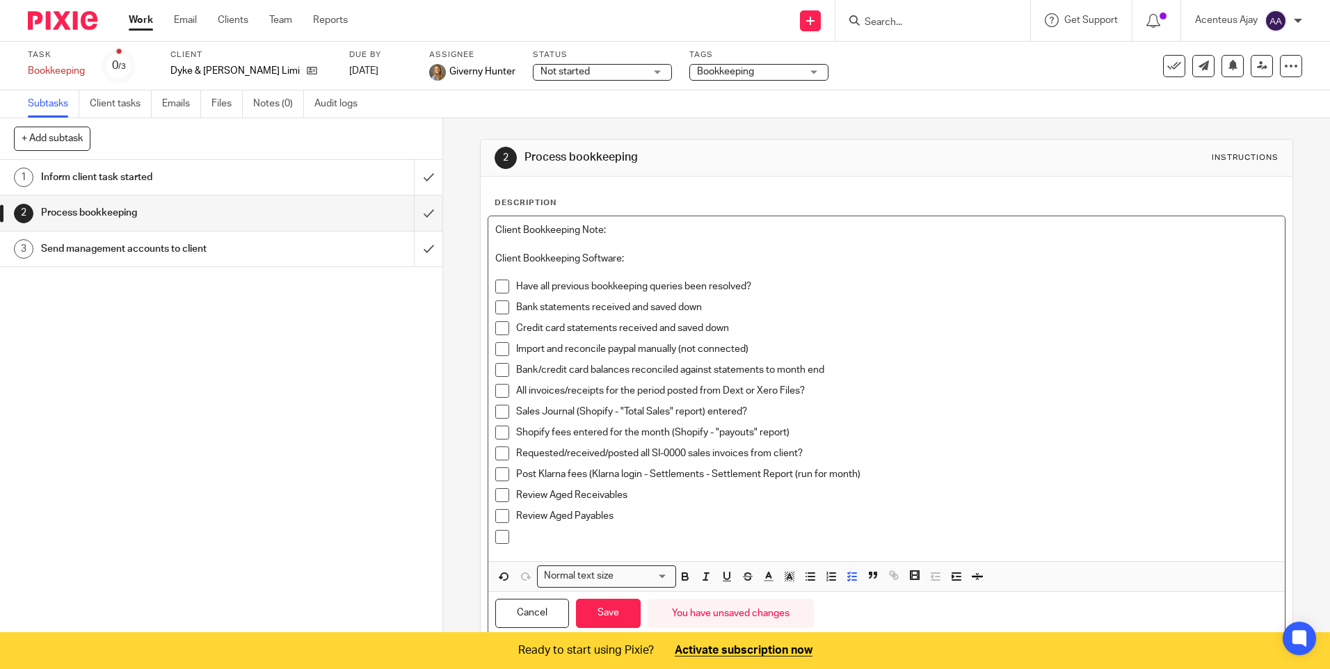
click at [622, 535] on p at bounding box center [896, 537] width 761 height 14
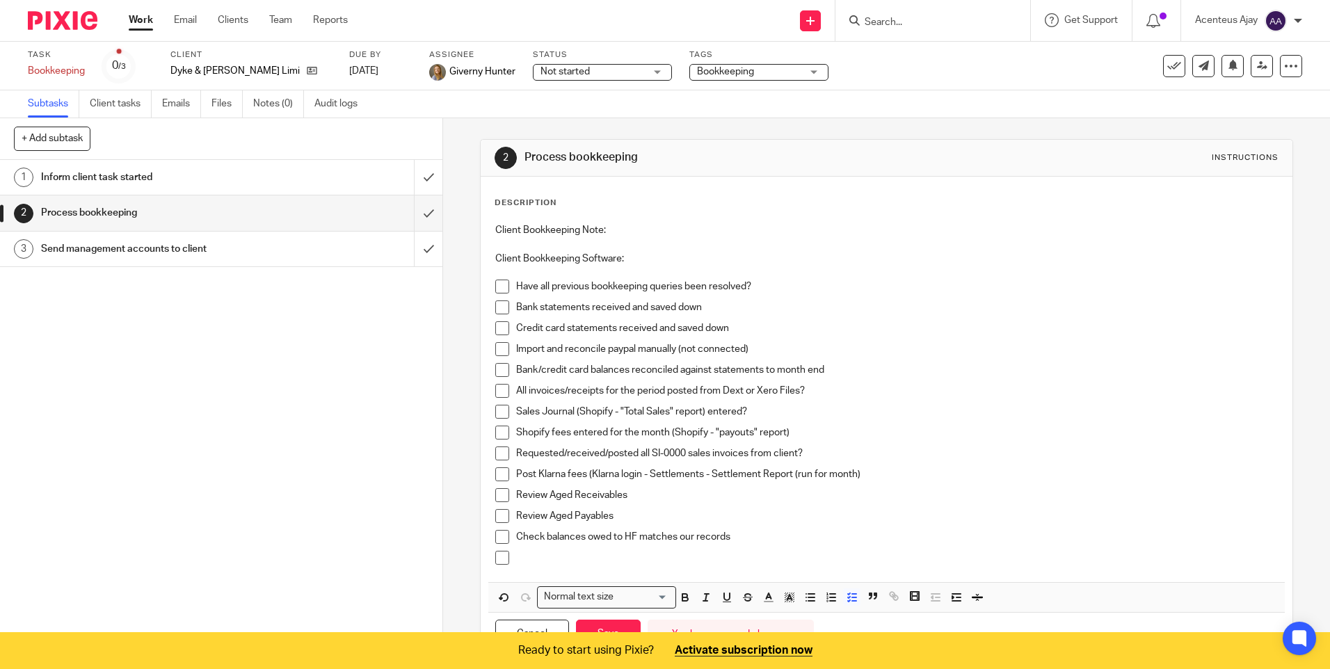
click at [534, 579] on div "Client Bookkeeping Note: Client Bookkeeping Software: Have all previous bookkee…" at bounding box center [886, 399] width 796 height 366
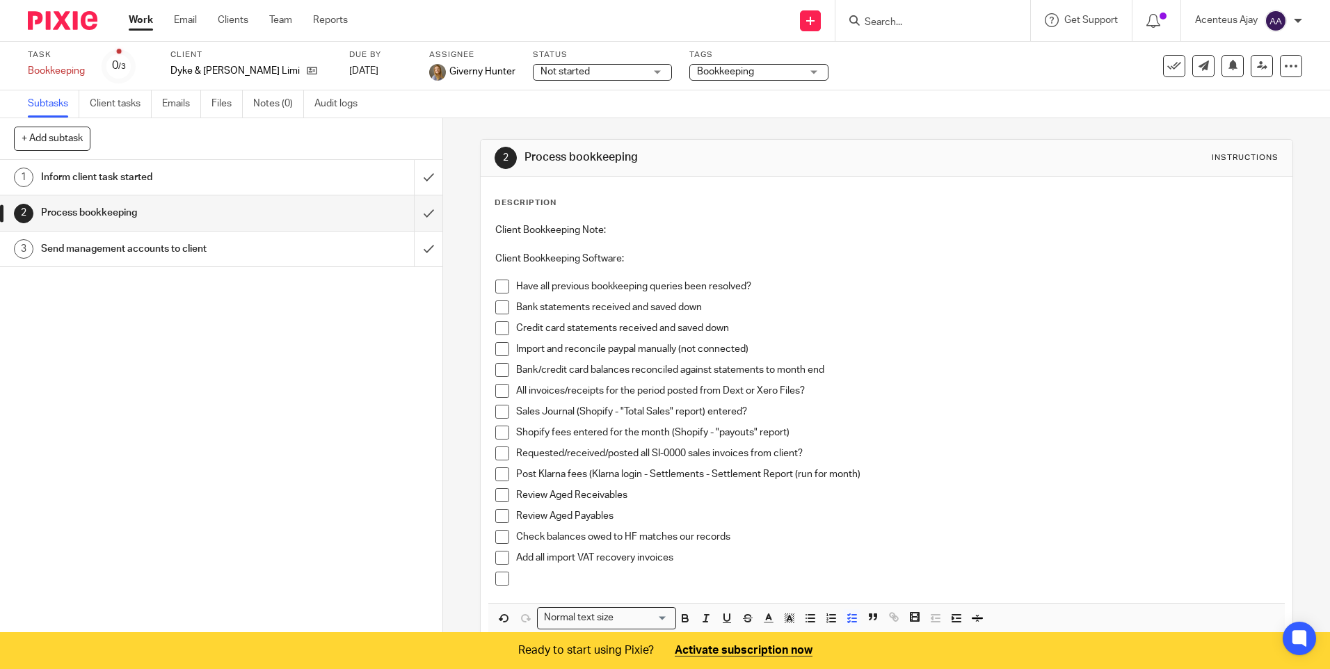
click at [547, 574] on p at bounding box center [896, 579] width 761 height 14
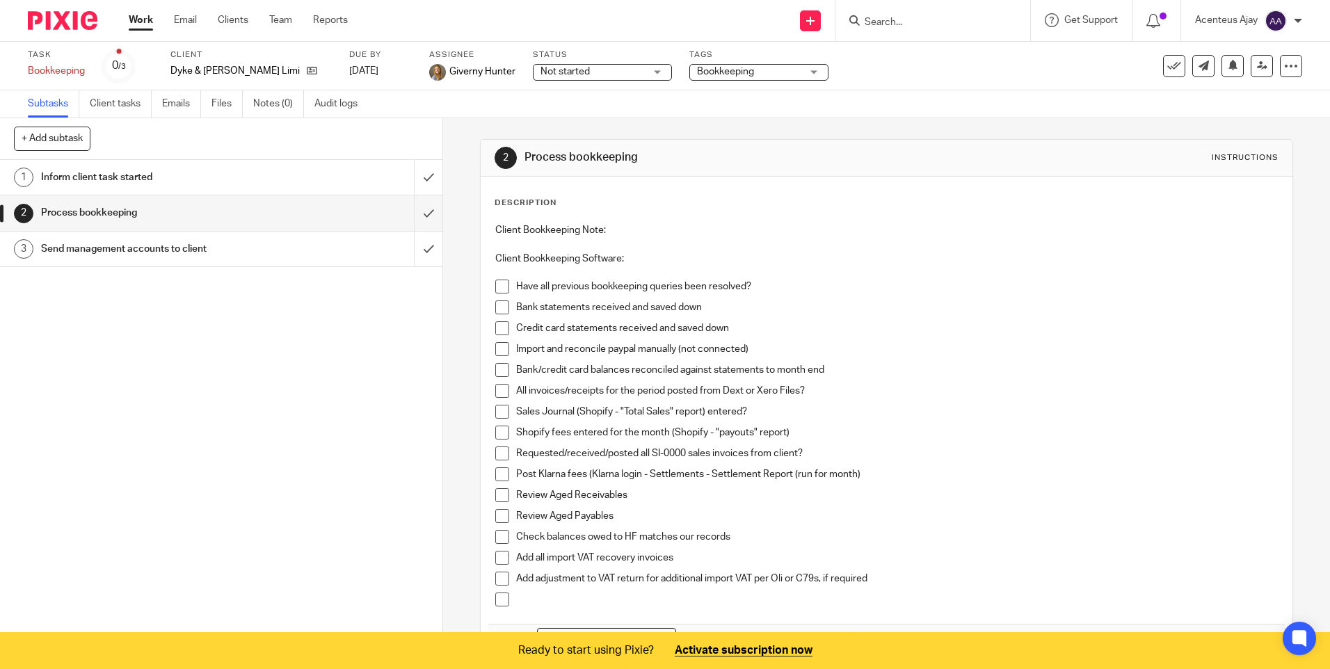
click at [547, 604] on p at bounding box center [896, 599] width 761 height 14
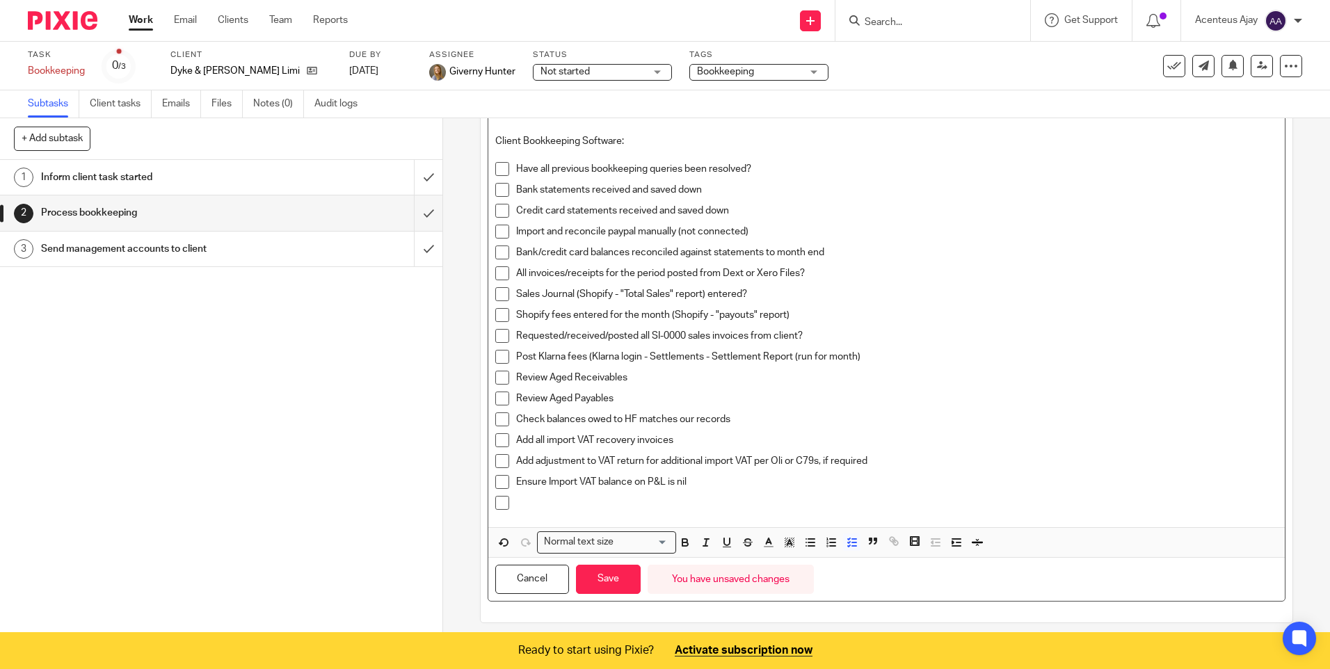
scroll to position [127, 0]
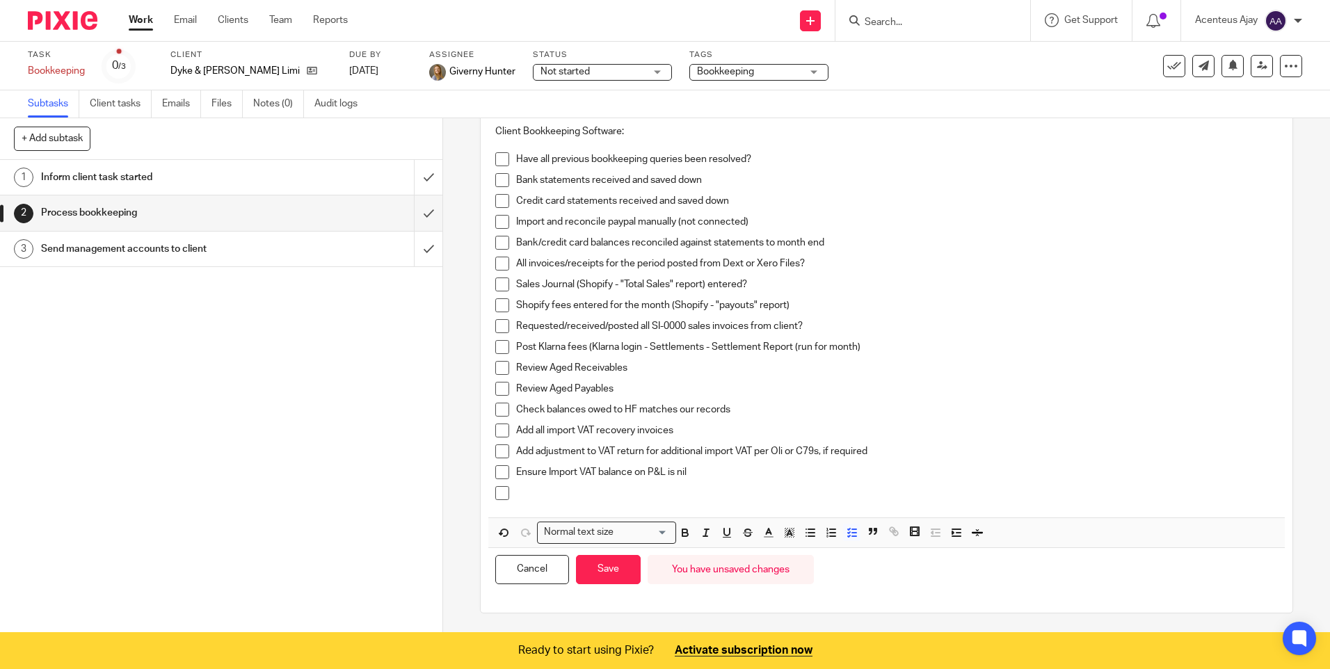
click at [529, 495] on p at bounding box center [896, 493] width 761 height 14
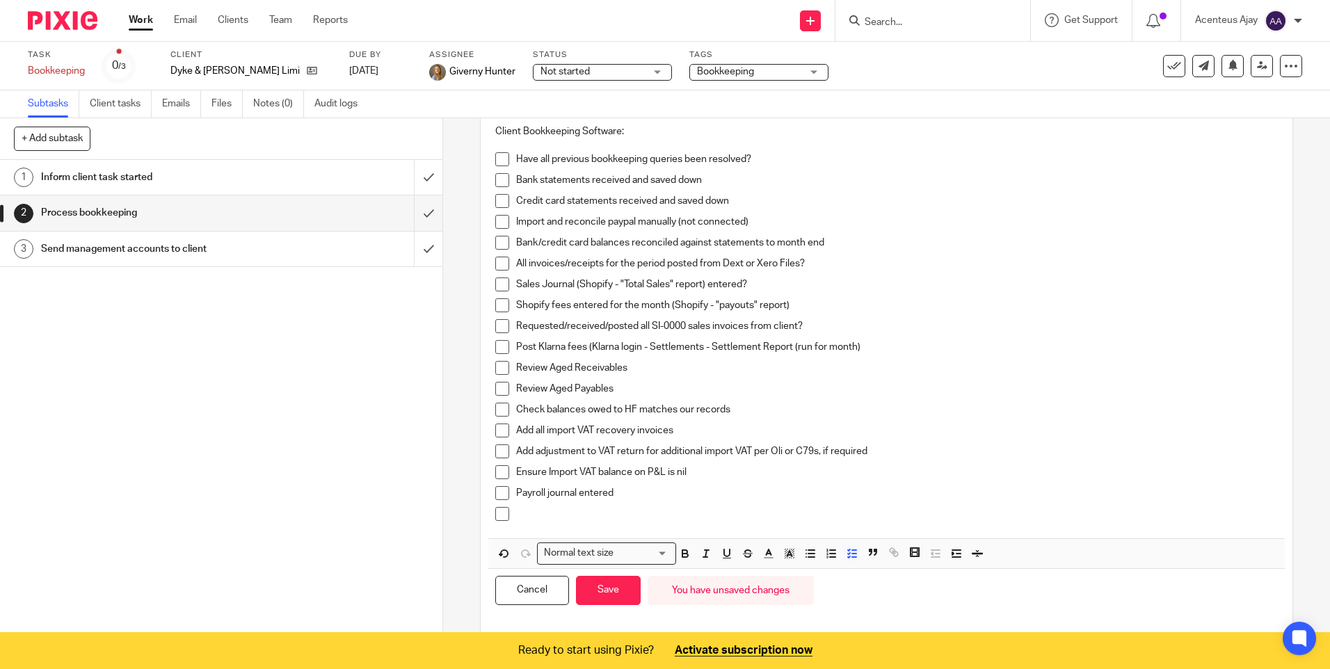
click at [570, 514] on p at bounding box center [896, 514] width 761 height 14
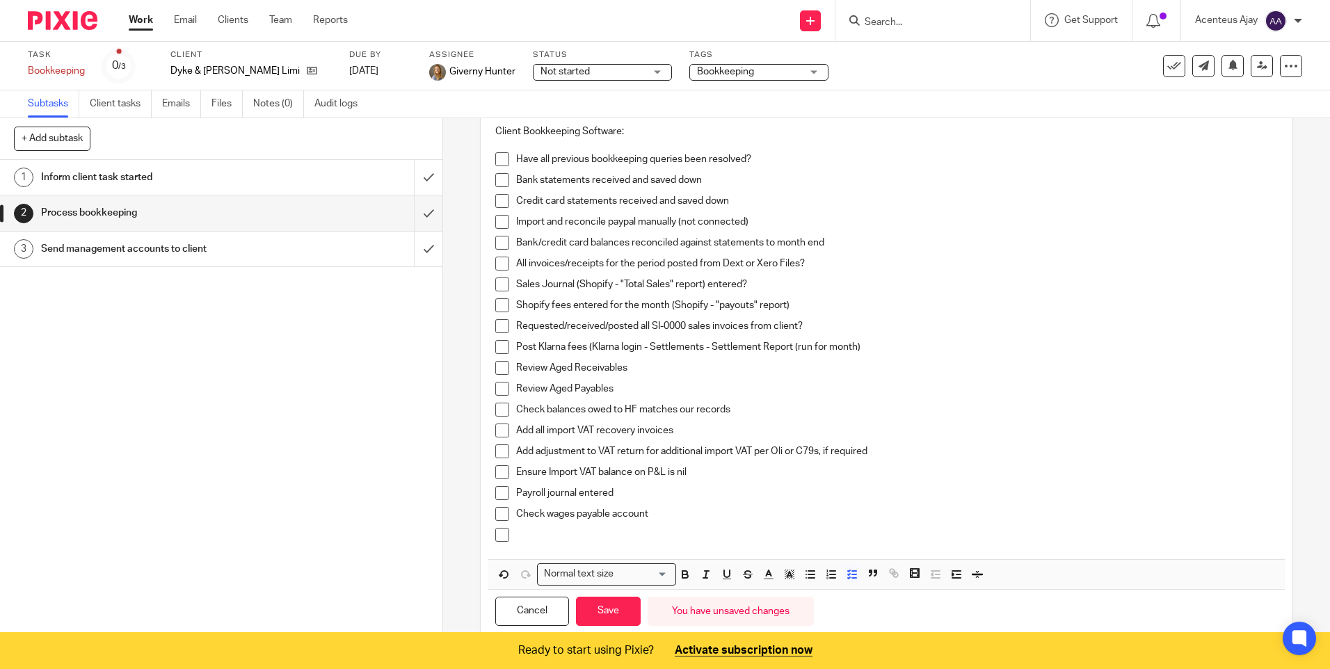
drag, startPoint x: 529, startPoint y: 540, endPoint x: 527, endPoint y: 531, distance: 8.6
click at [529, 540] on p at bounding box center [896, 535] width 761 height 14
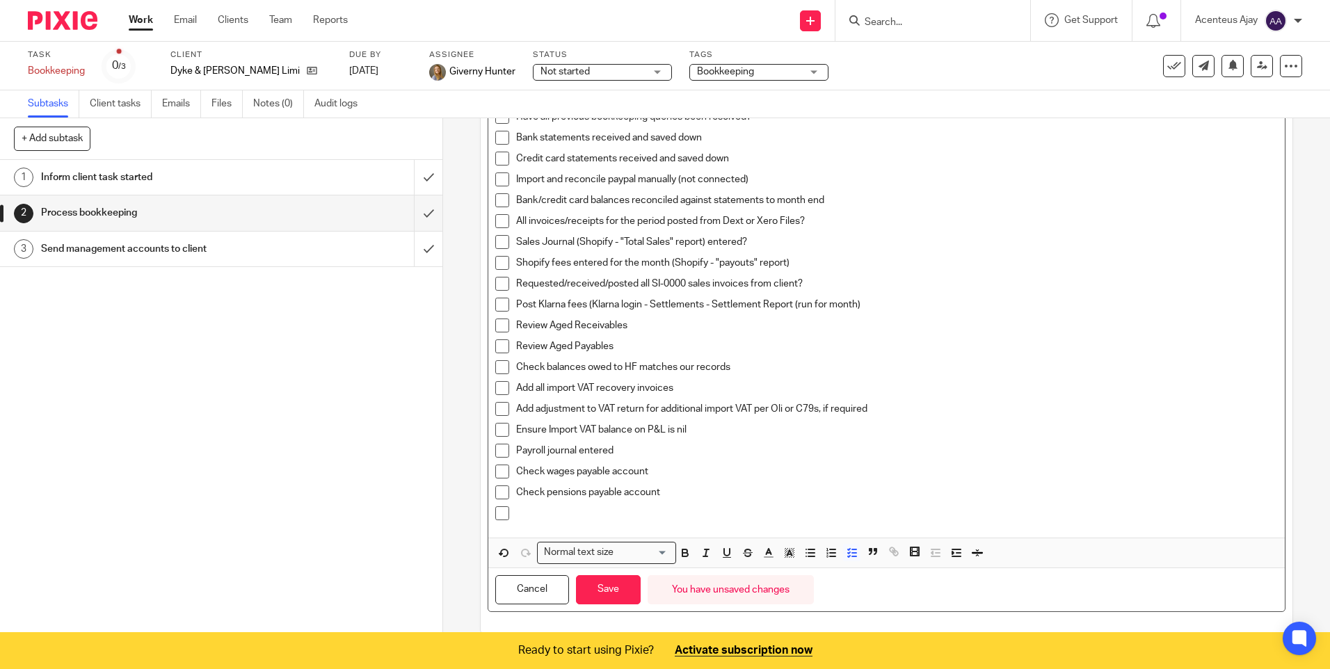
scroll to position [190, 0]
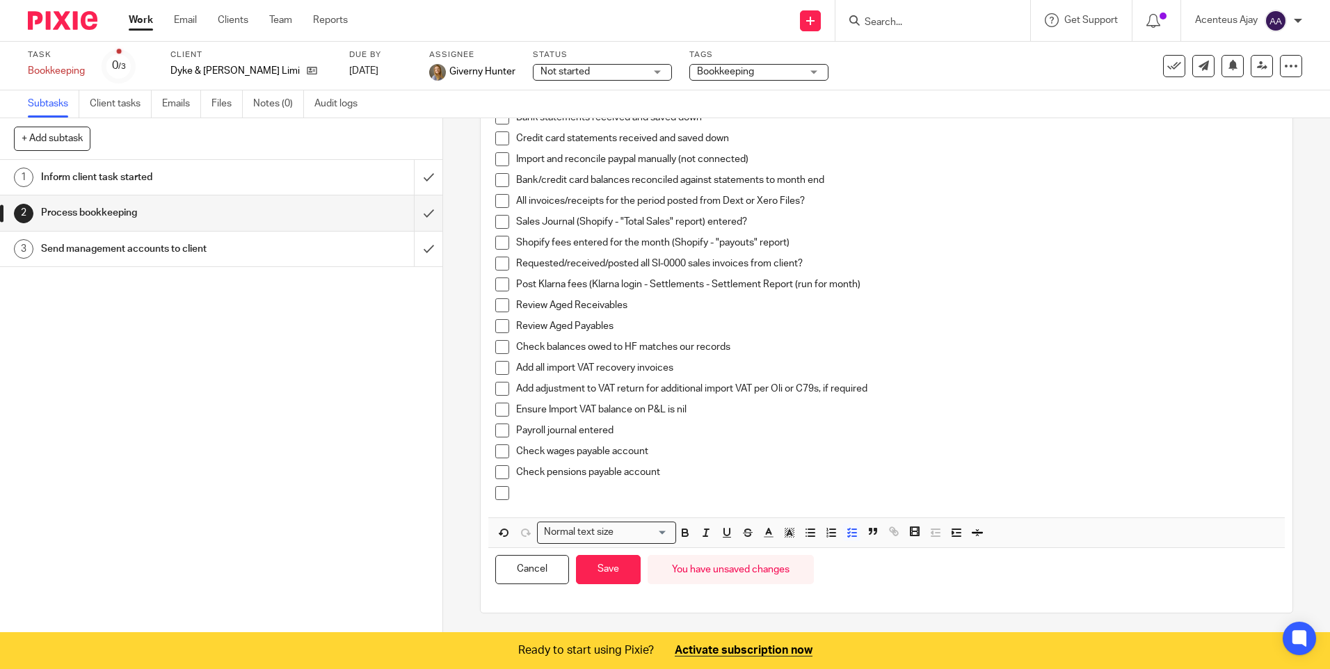
click at [537, 497] on p at bounding box center [896, 493] width 761 height 14
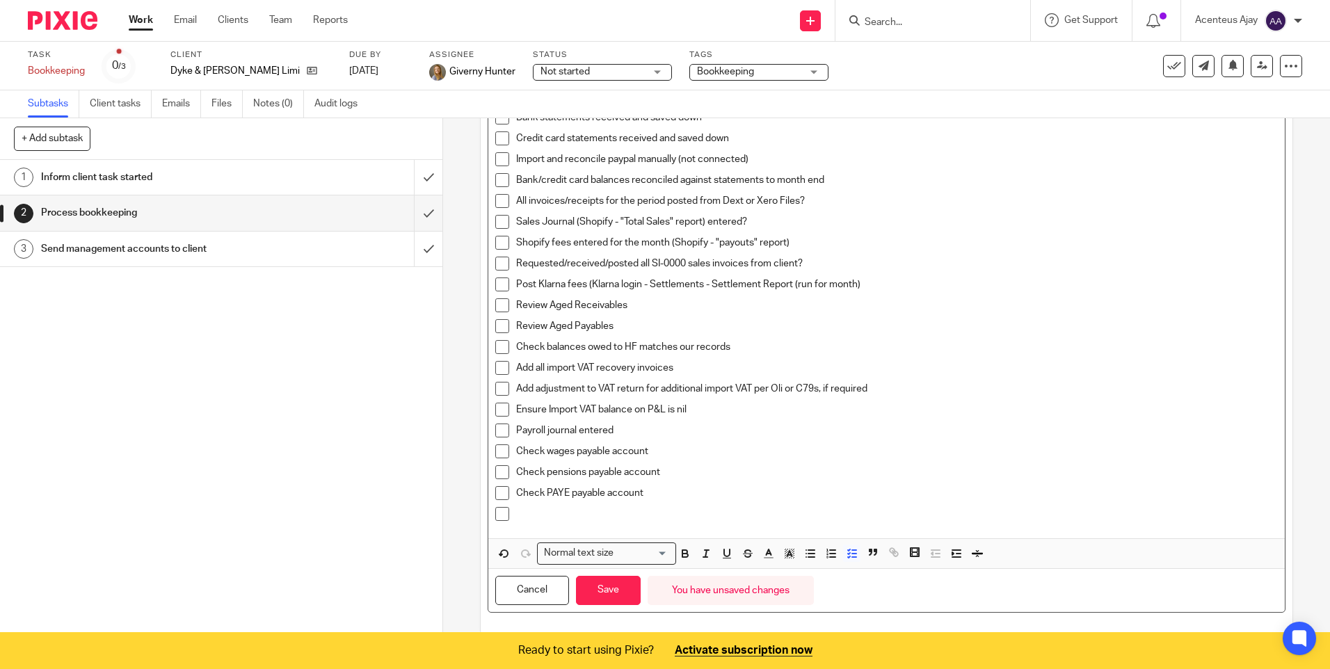
click at [578, 522] on div at bounding box center [896, 517] width 761 height 21
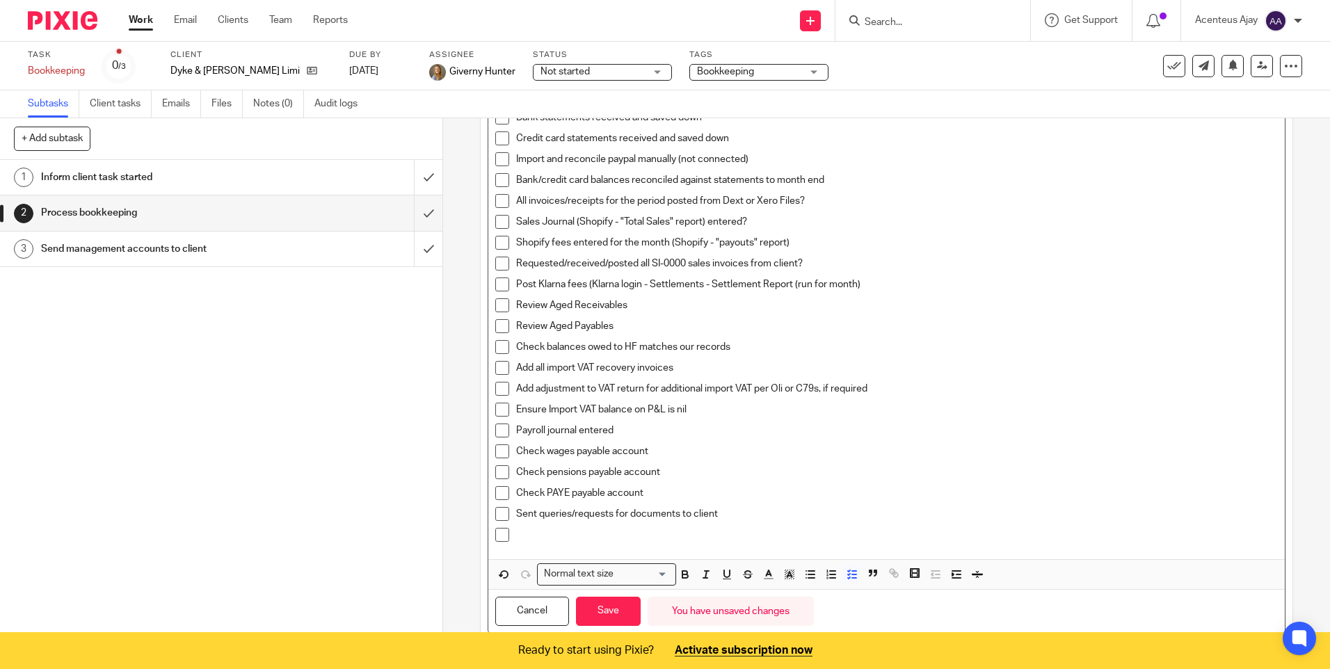
click at [558, 540] on p at bounding box center [896, 535] width 761 height 14
click at [603, 610] on button "Save" at bounding box center [608, 612] width 65 height 30
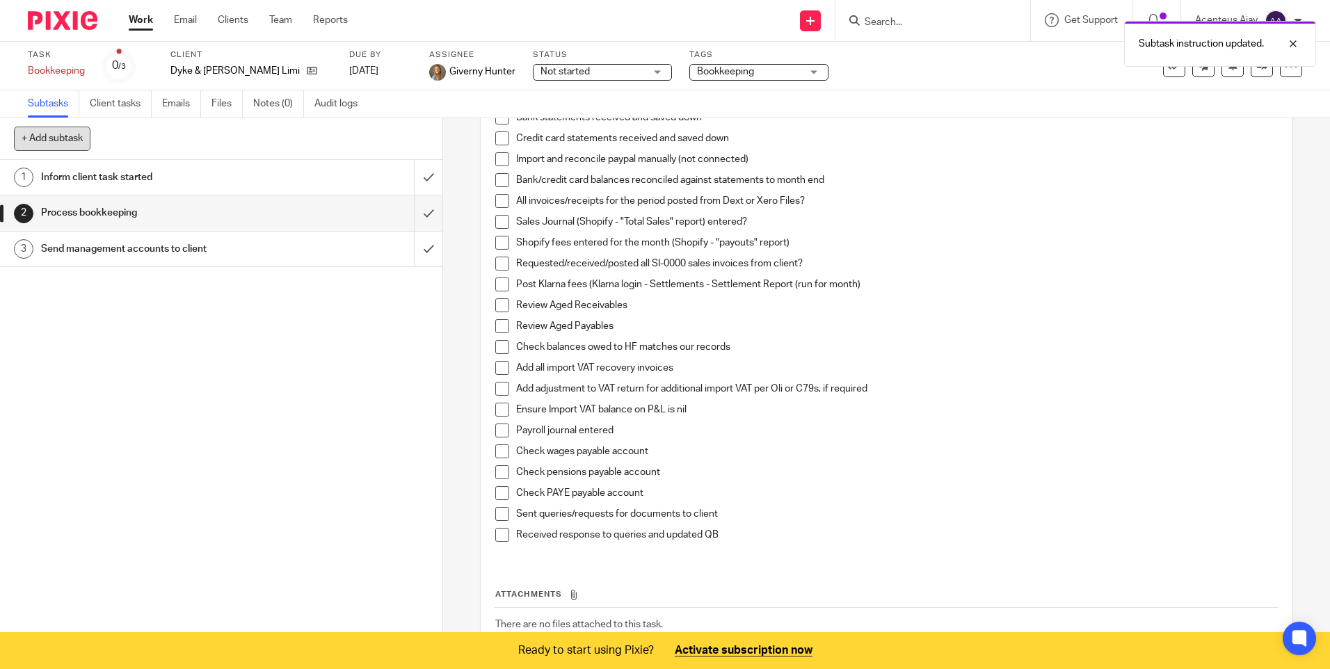
click at [51, 138] on button "+ Add subtask" at bounding box center [52, 139] width 76 height 24
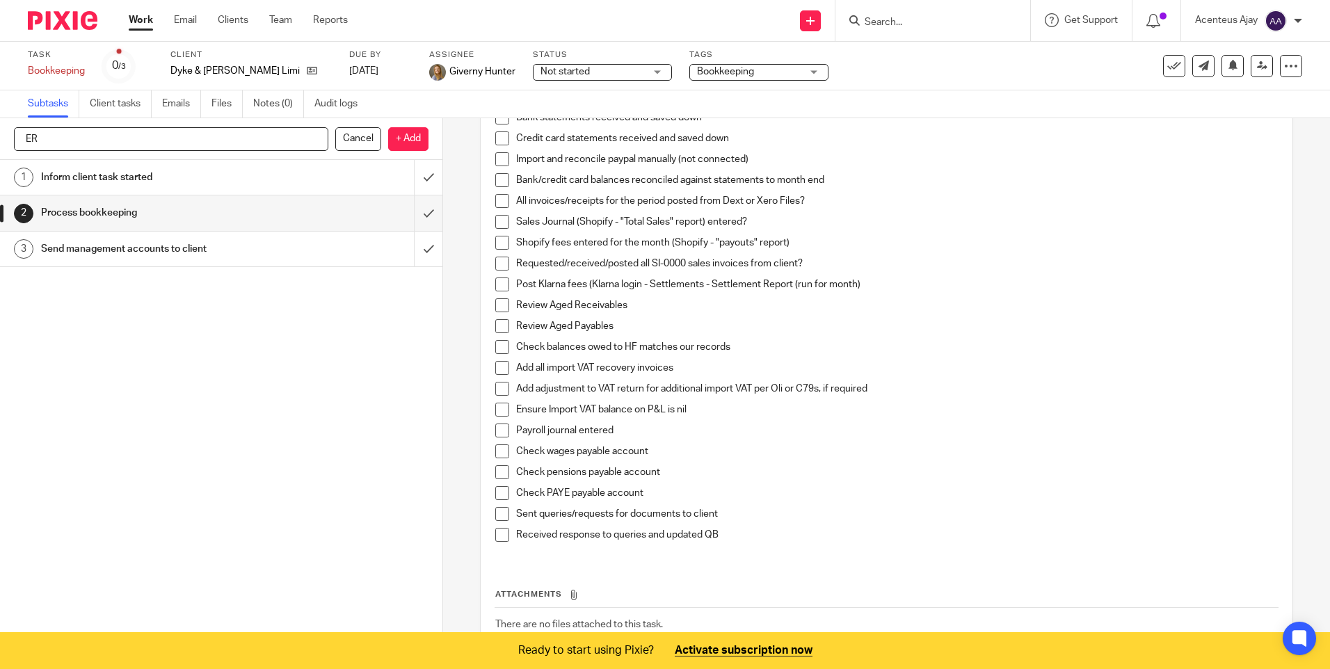
type input "E"
type input "Review"
click at [408, 141] on p "+ Add" at bounding box center [408, 139] width 40 height 24
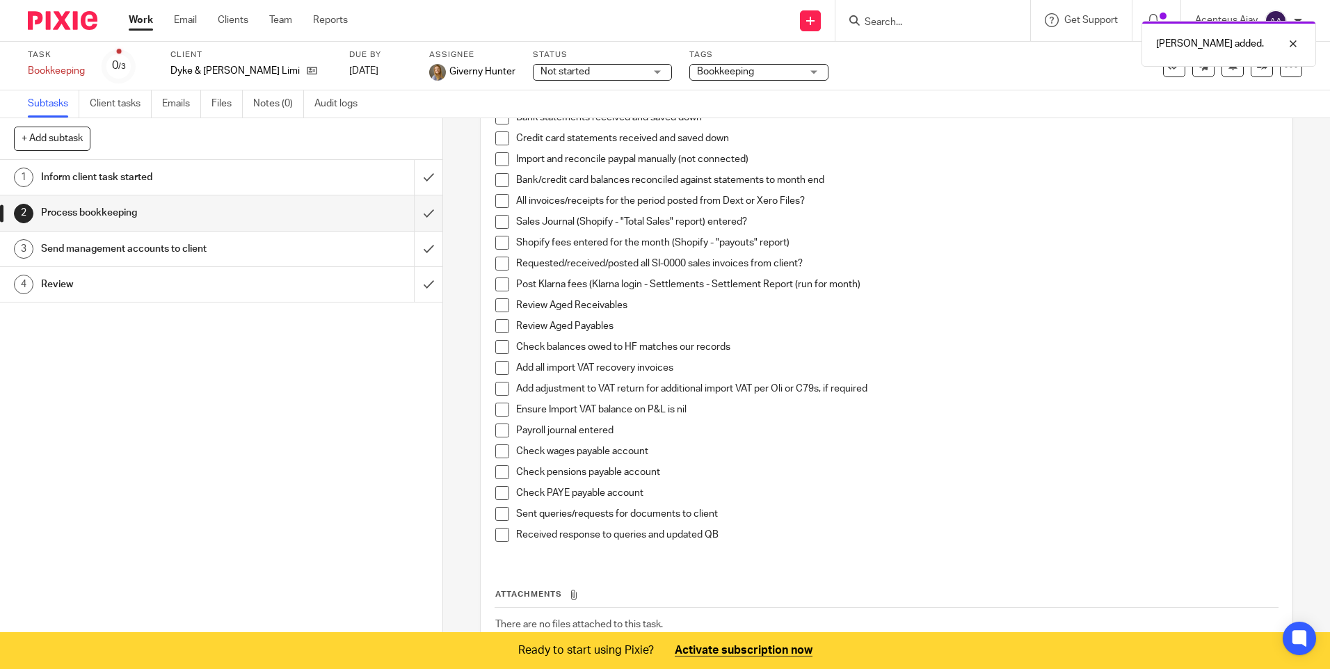
click at [119, 296] on link "4 Review" at bounding box center [207, 284] width 414 height 35
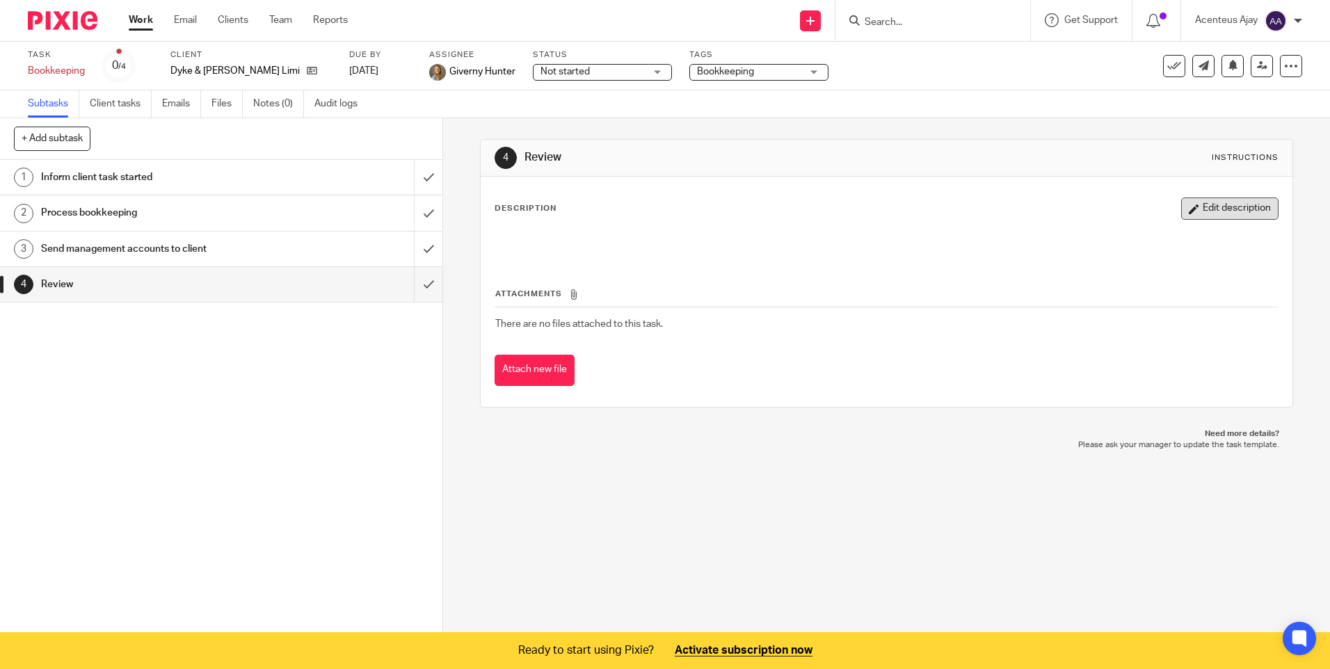
click at [1184, 206] on button "Edit description" at bounding box center [1229, 208] width 97 height 22
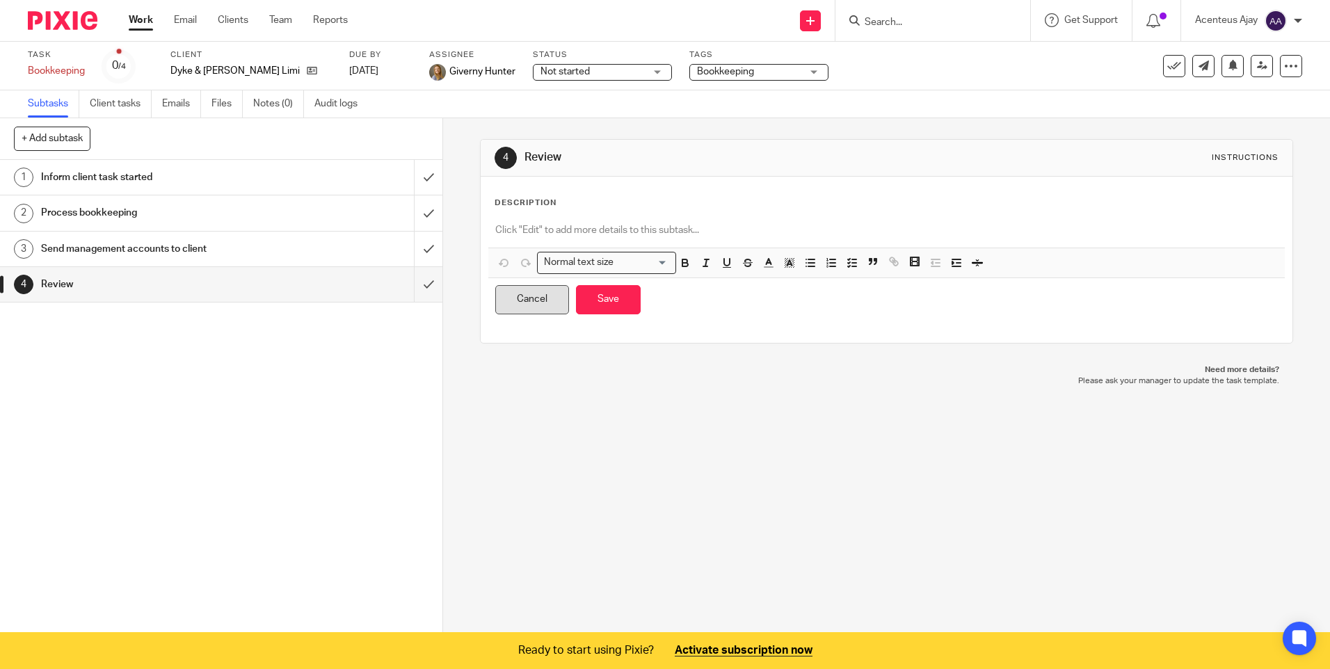
click at [522, 298] on button "Cancel" at bounding box center [532, 300] width 74 height 30
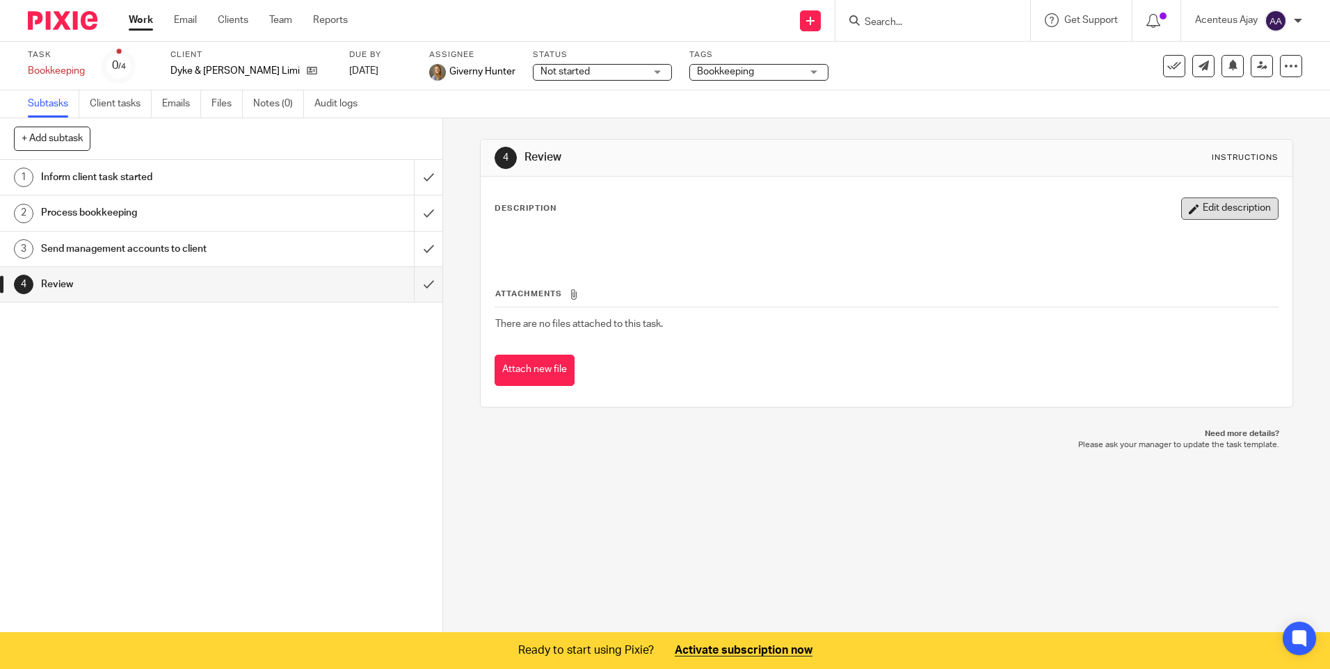
click at [1191, 210] on button "Edit description" at bounding box center [1229, 208] width 97 height 22
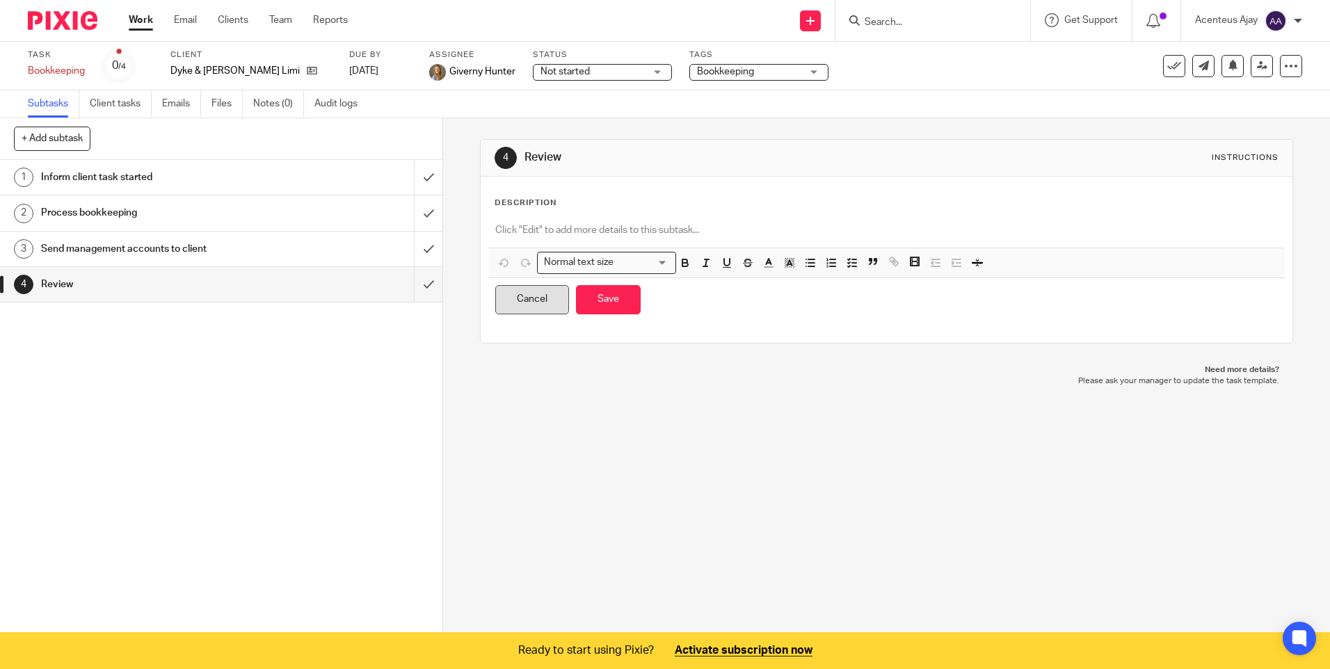
click at [535, 303] on button "Cancel" at bounding box center [532, 300] width 74 height 30
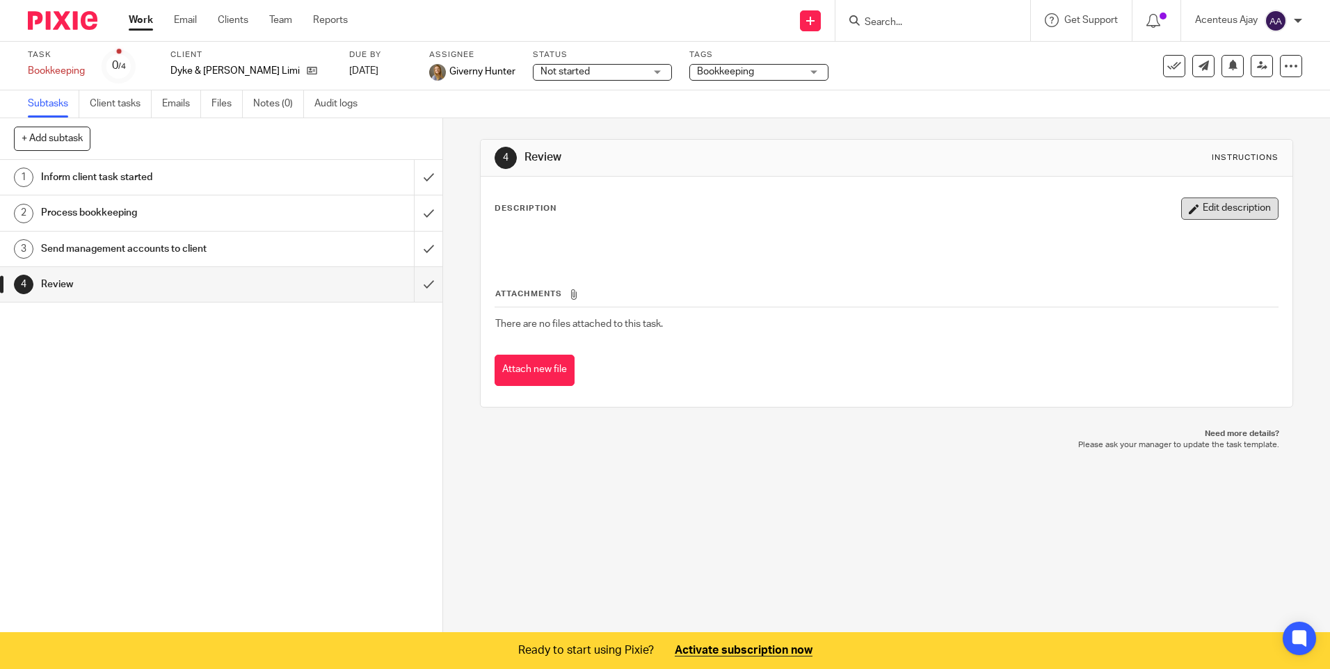
click at [1209, 212] on button "Edit description" at bounding box center [1229, 208] width 97 height 22
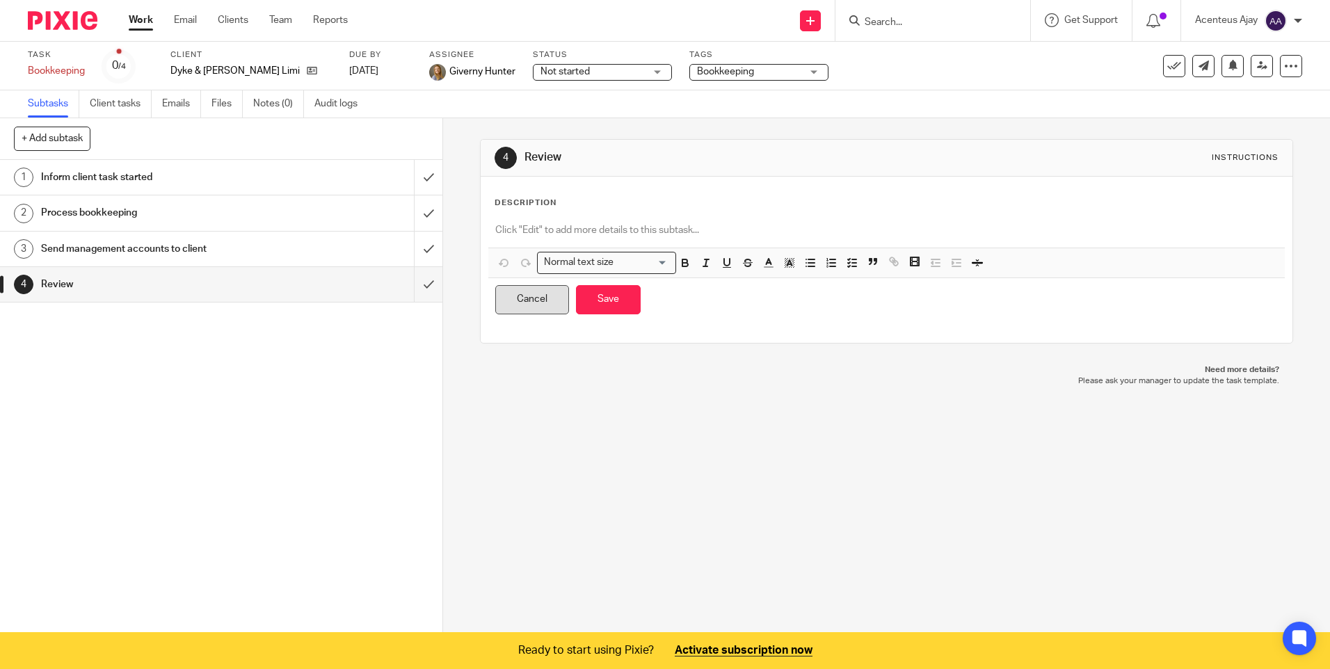
click at [538, 302] on button "Cancel" at bounding box center [532, 300] width 74 height 30
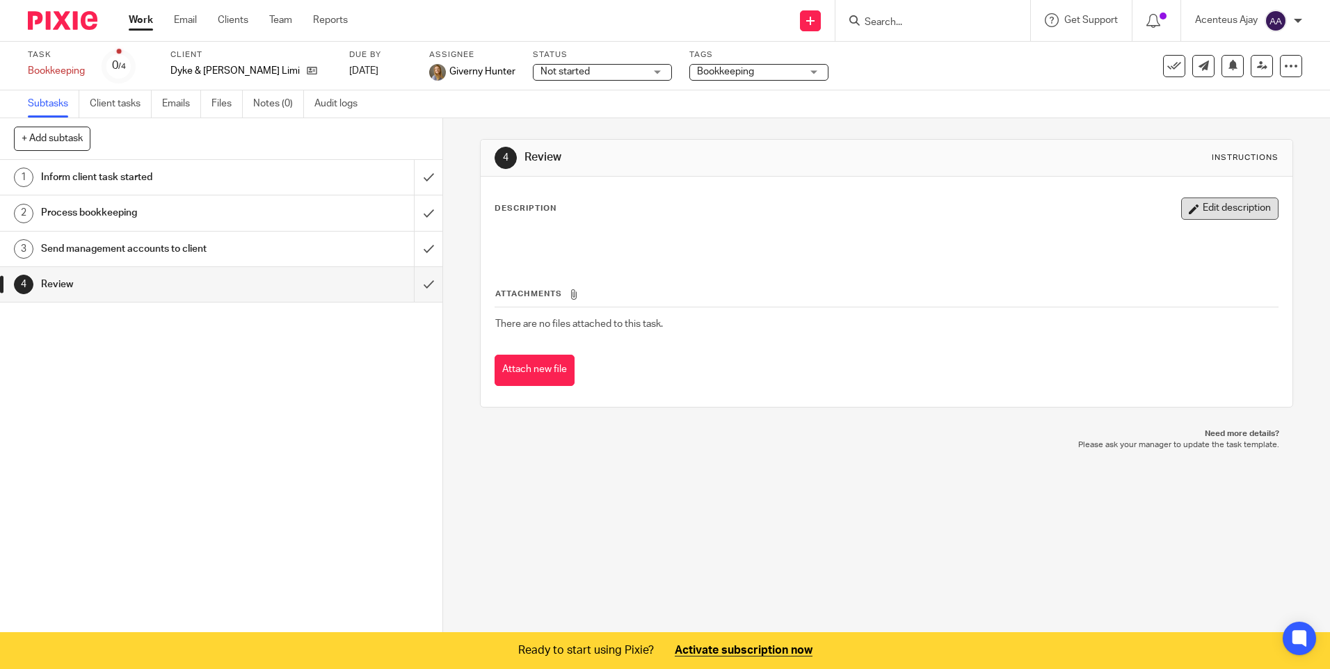
click at [1205, 207] on button "Edit description" at bounding box center [1229, 208] width 97 height 22
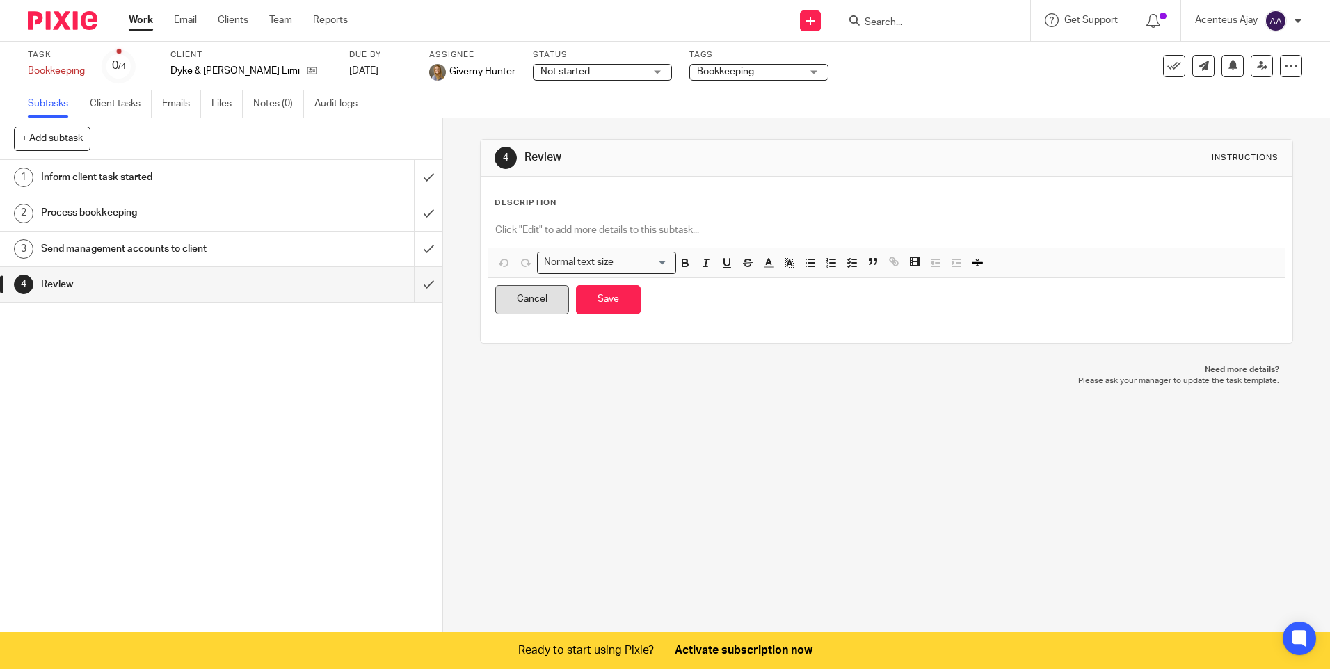
click at [510, 301] on button "Cancel" at bounding box center [532, 300] width 74 height 30
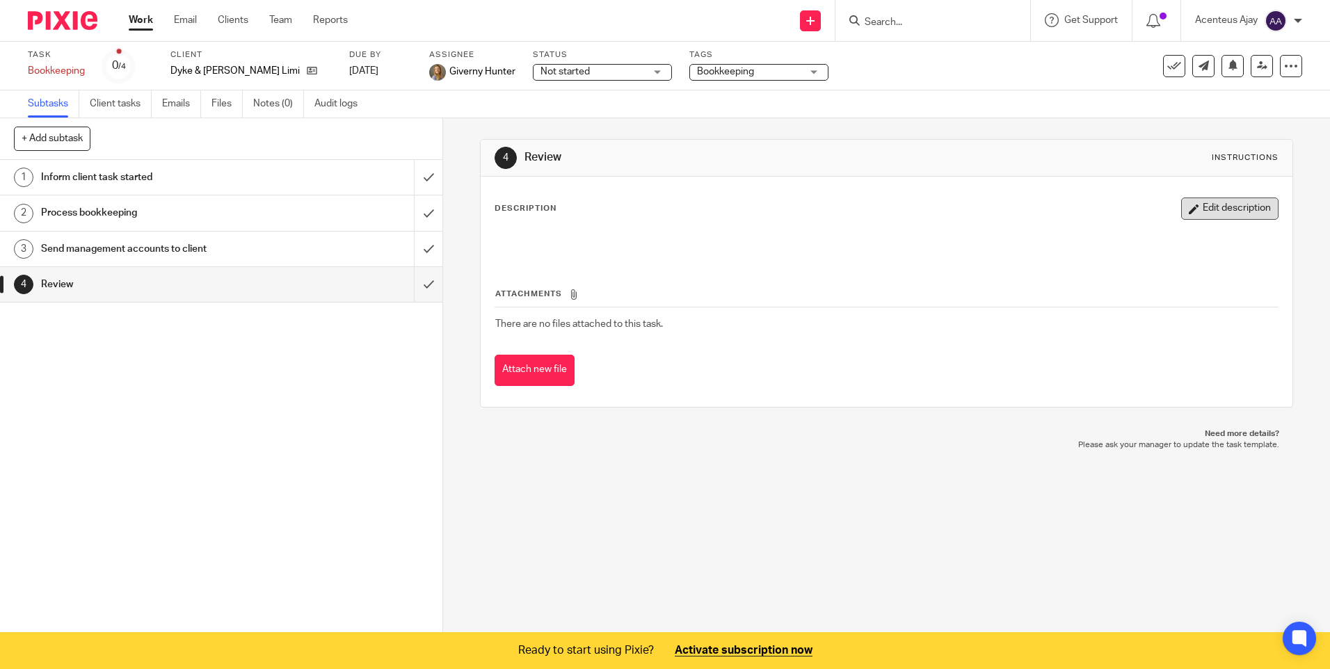
click at [1206, 215] on button "Edit description" at bounding box center [1229, 208] width 97 height 22
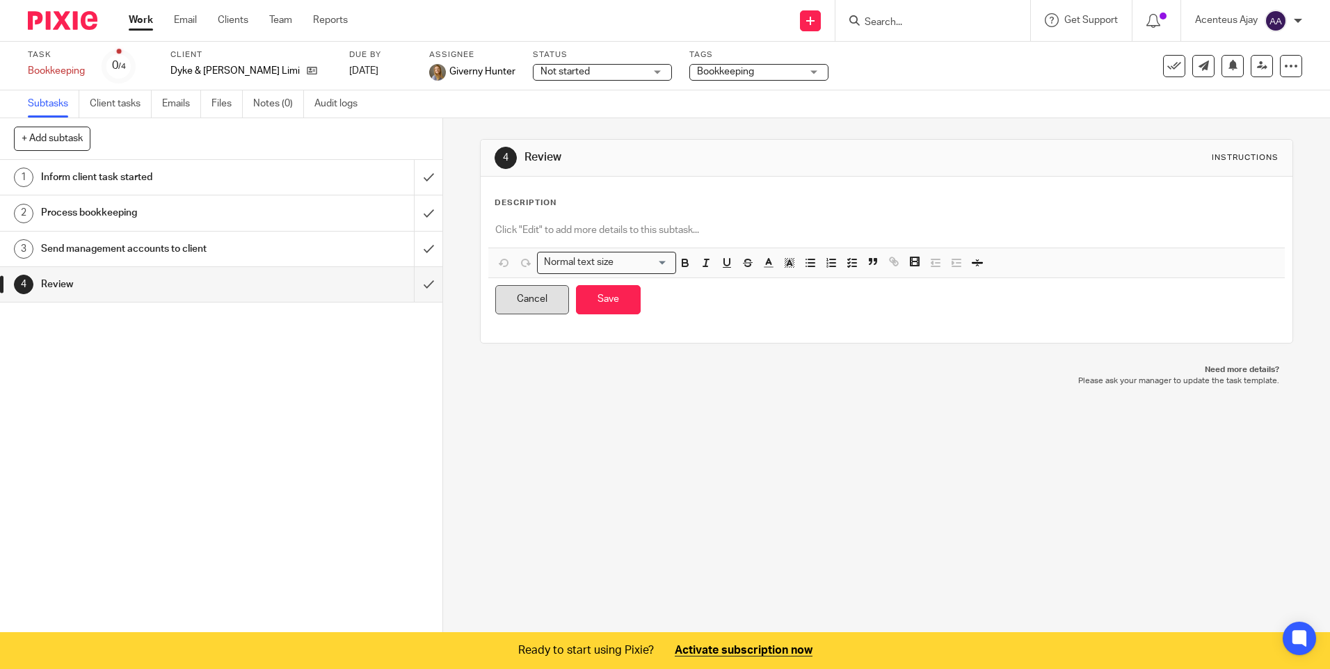
click at [545, 303] on button "Cancel" at bounding box center [532, 300] width 74 height 30
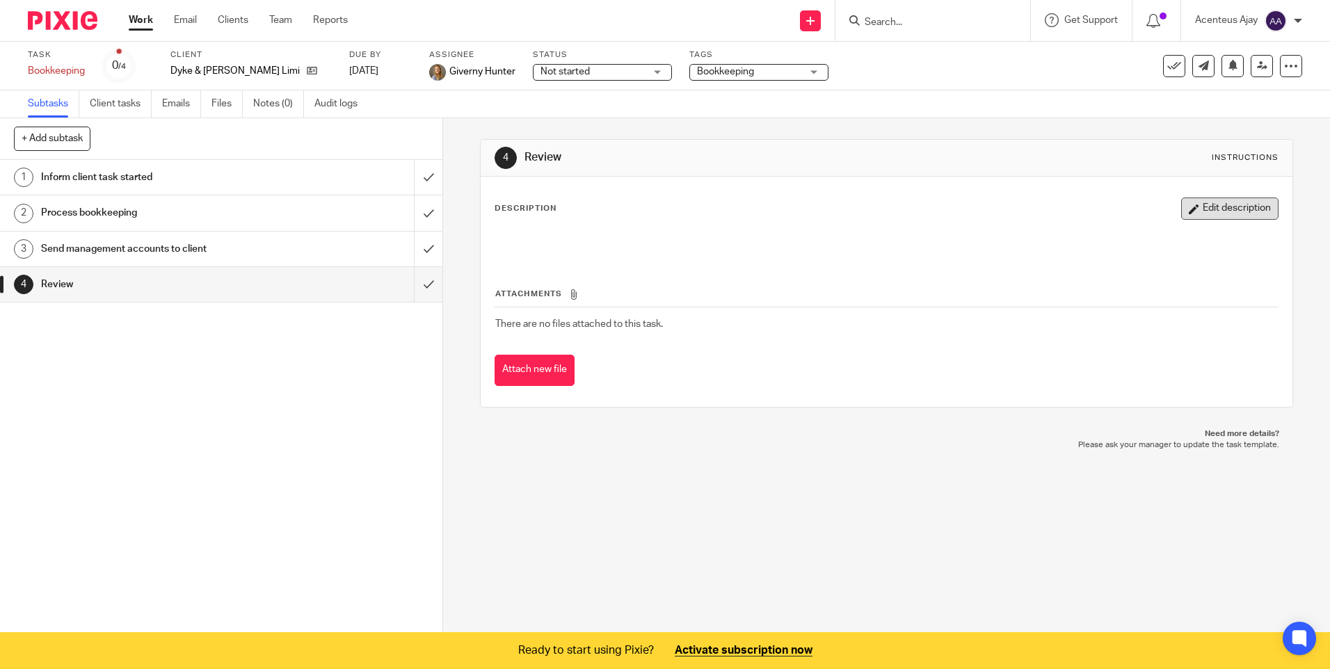
click at [1221, 202] on button "Edit description" at bounding box center [1229, 208] width 97 height 22
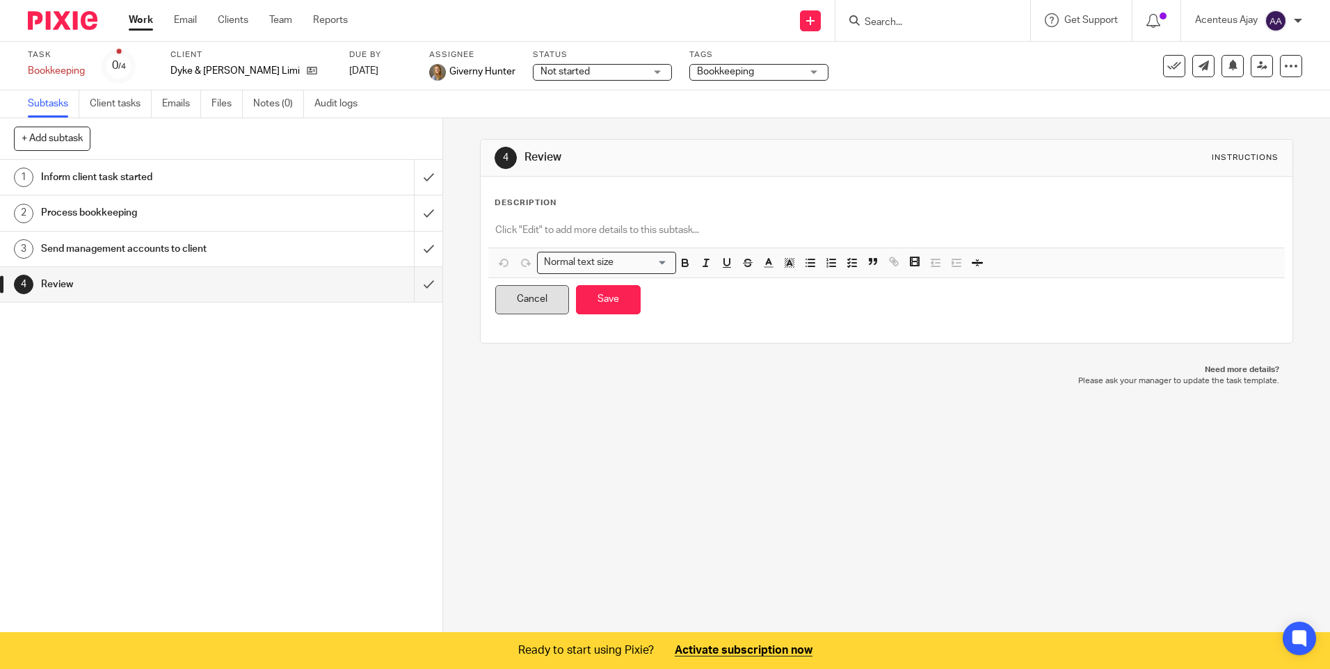
click at [504, 295] on button "Cancel" at bounding box center [532, 300] width 74 height 30
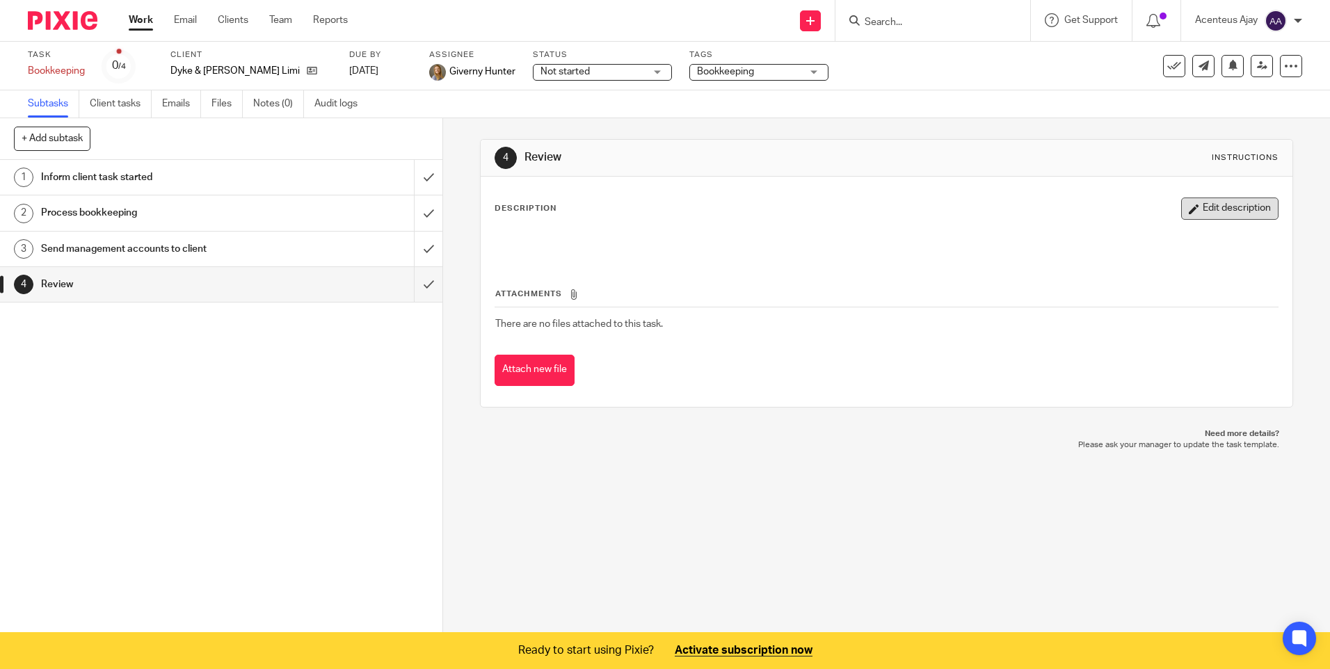
click at [1210, 204] on button "Edit description" at bounding box center [1229, 208] width 97 height 22
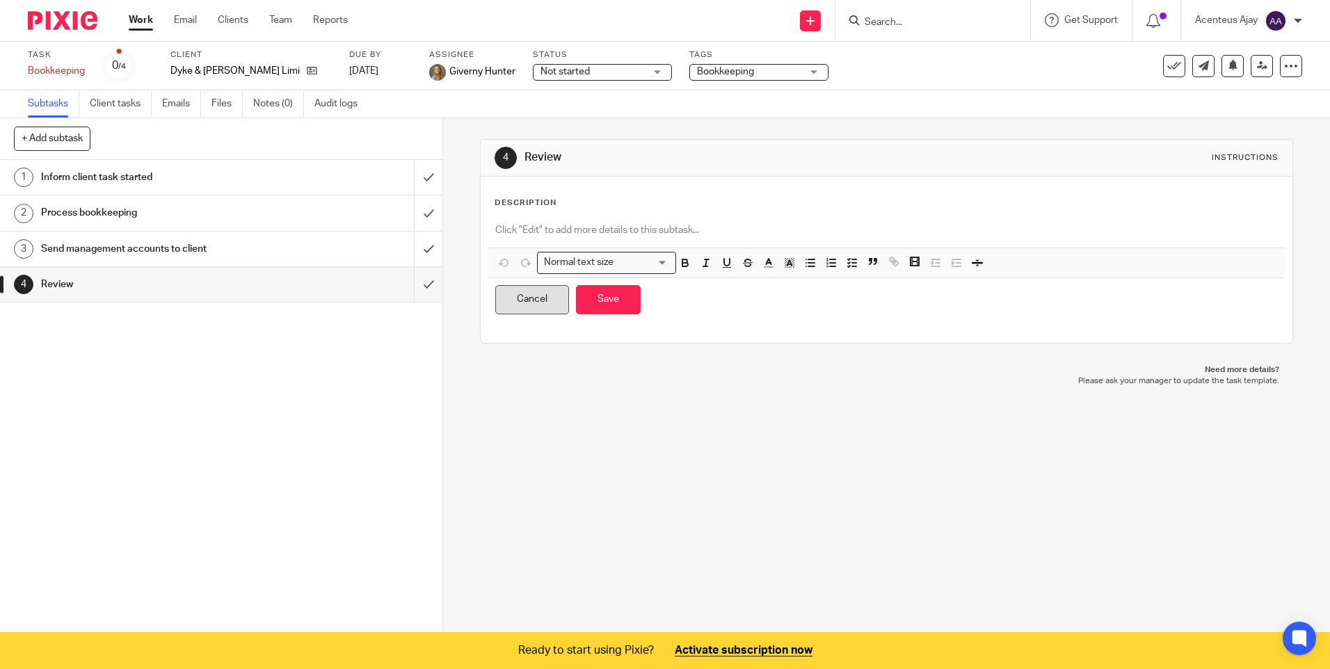
click at [519, 294] on button "Cancel" at bounding box center [532, 300] width 74 height 30
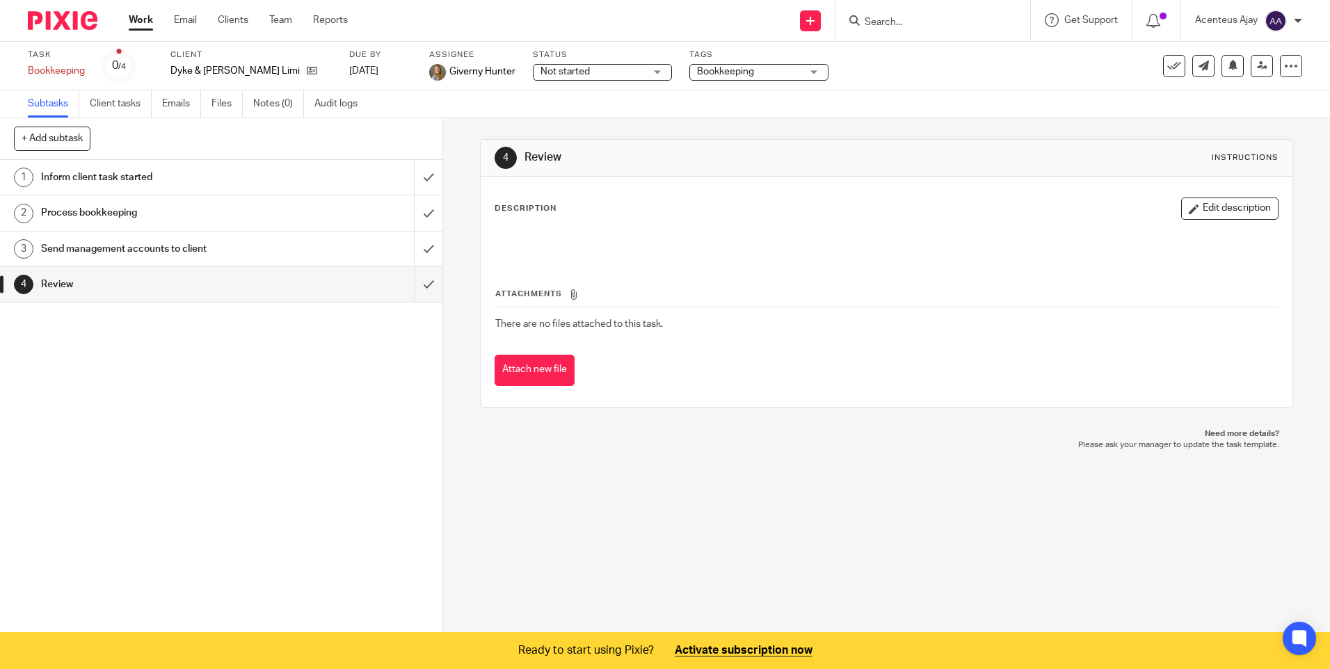
click at [1222, 197] on button "Edit description" at bounding box center [1229, 208] width 97 height 22
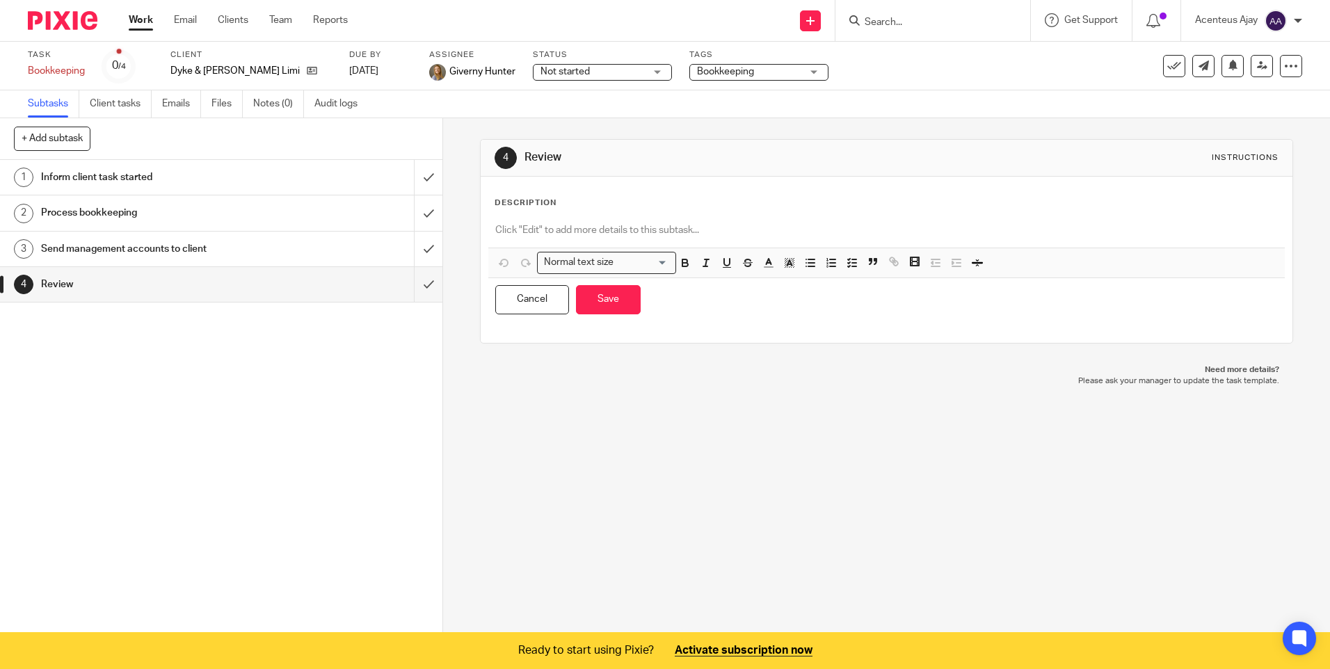
drag, startPoint x: 506, startPoint y: 233, endPoint x: 528, endPoint y: 238, distance: 22.1
click at [506, 233] on p at bounding box center [886, 230] width 782 height 14
click at [847, 264] on icon "button" at bounding box center [852, 263] width 13 height 13
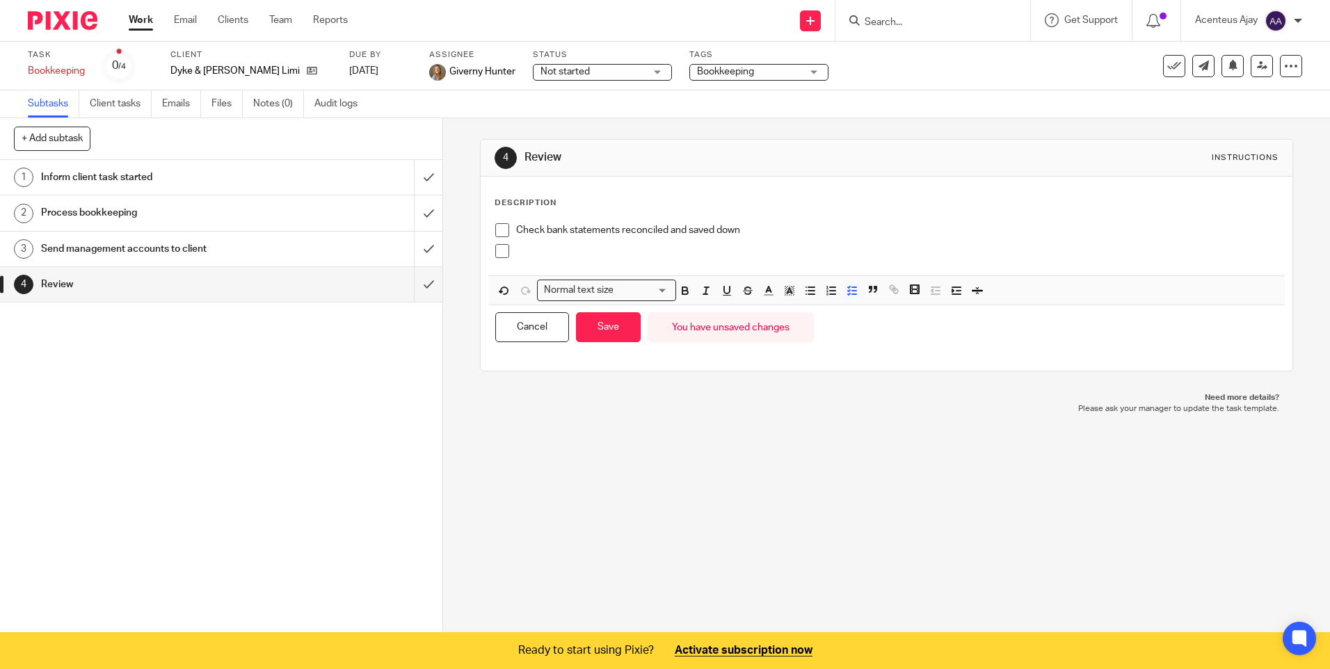
click at [547, 258] on p at bounding box center [896, 251] width 761 height 14
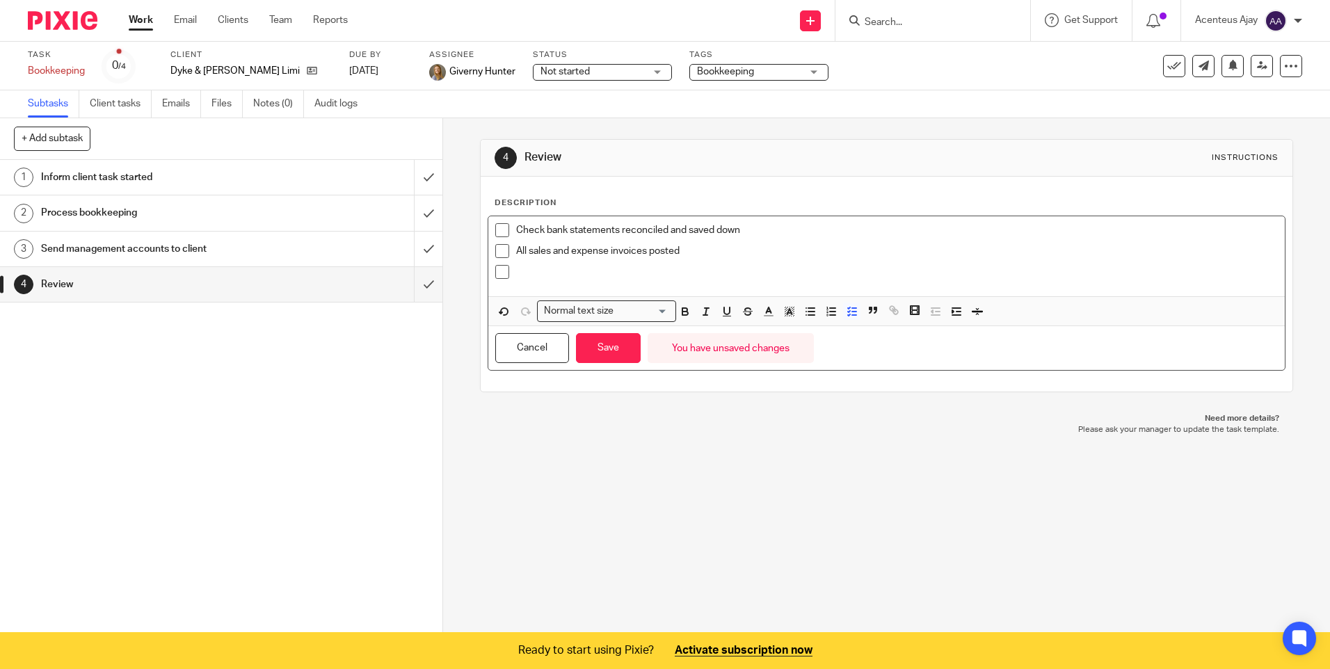
click at [537, 268] on p at bounding box center [896, 272] width 761 height 14
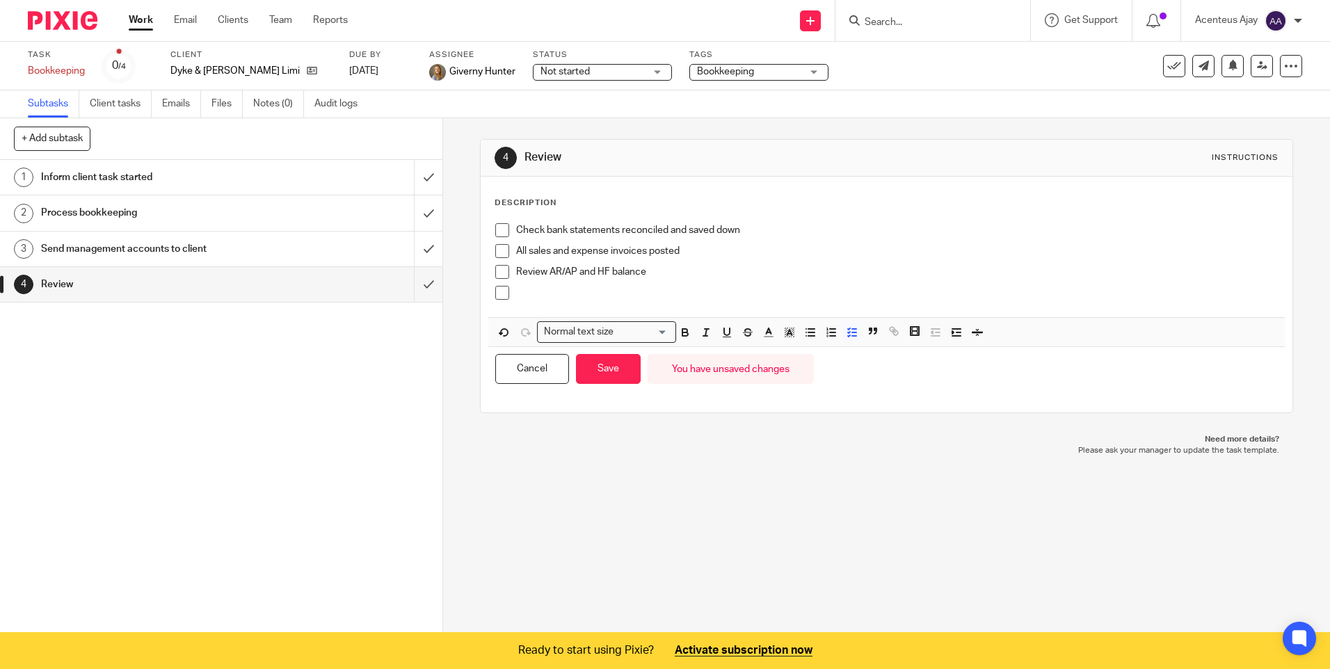
click at [578, 292] on p at bounding box center [896, 293] width 761 height 14
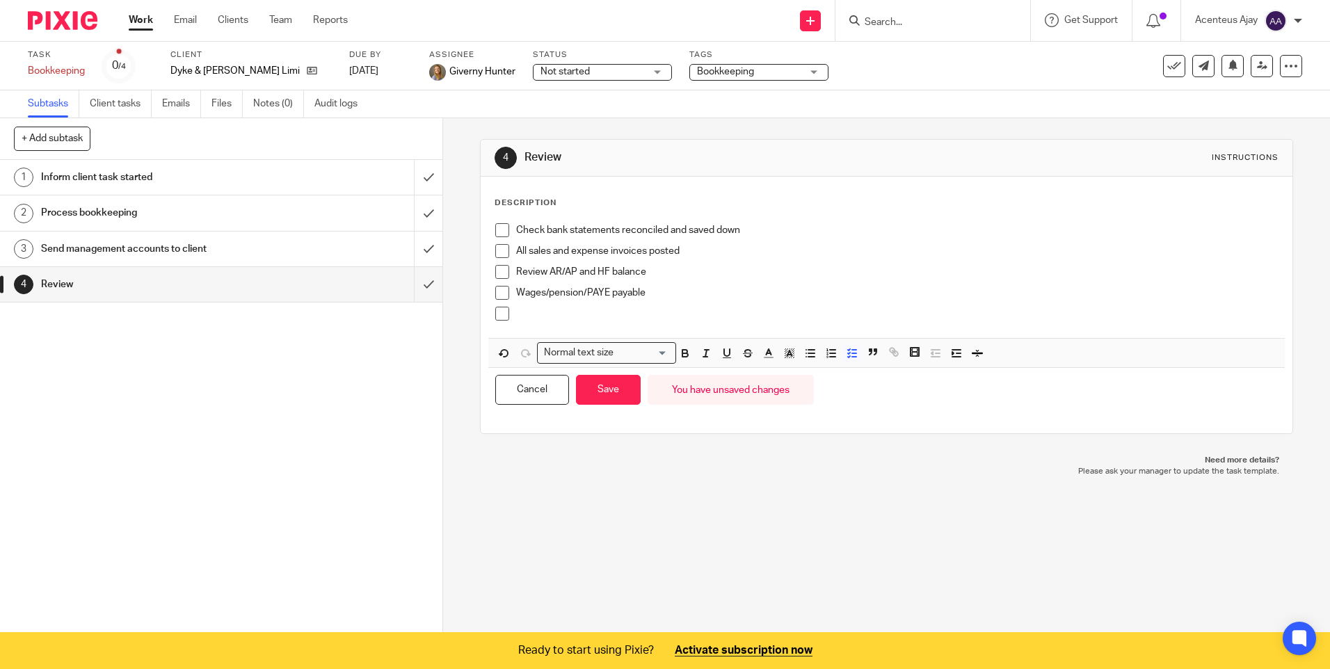
click at [533, 314] on p at bounding box center [896, 314] width 761 height 14
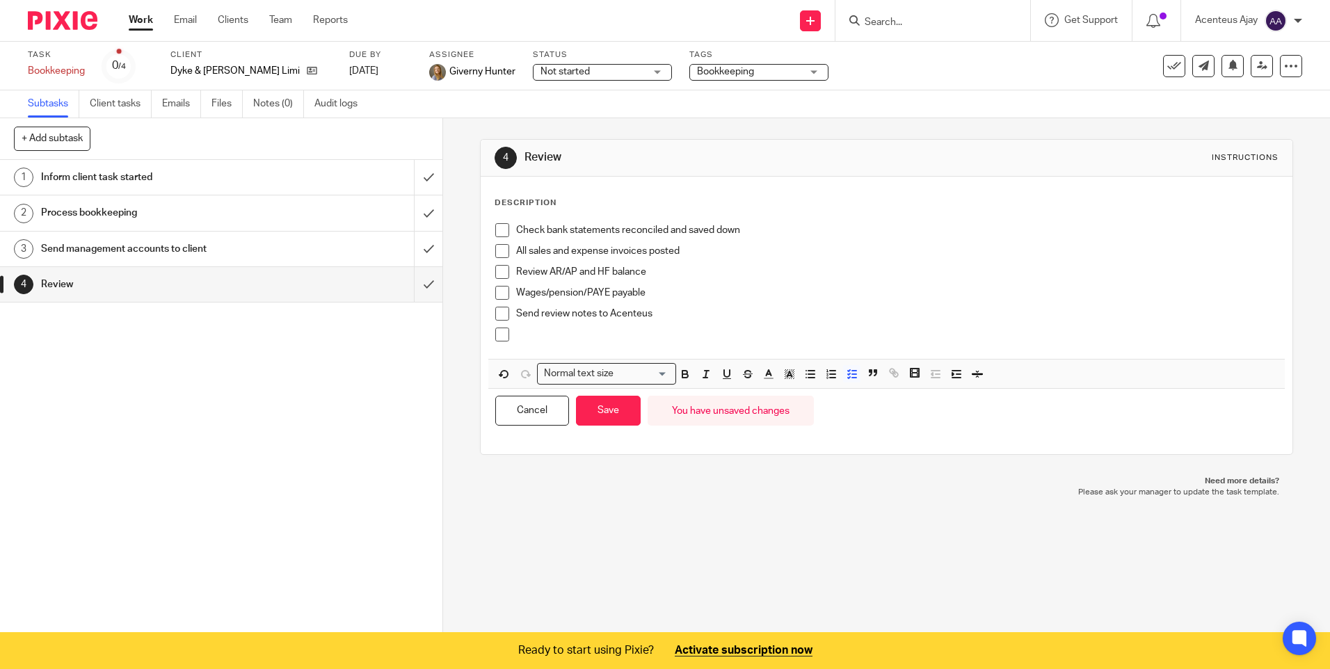
click at [581, 332] on p at bounding box center [896, 335] width 761 height 14
click at [606, 405] on button "Save" at bounding box center [608, 411] width 65 height 30
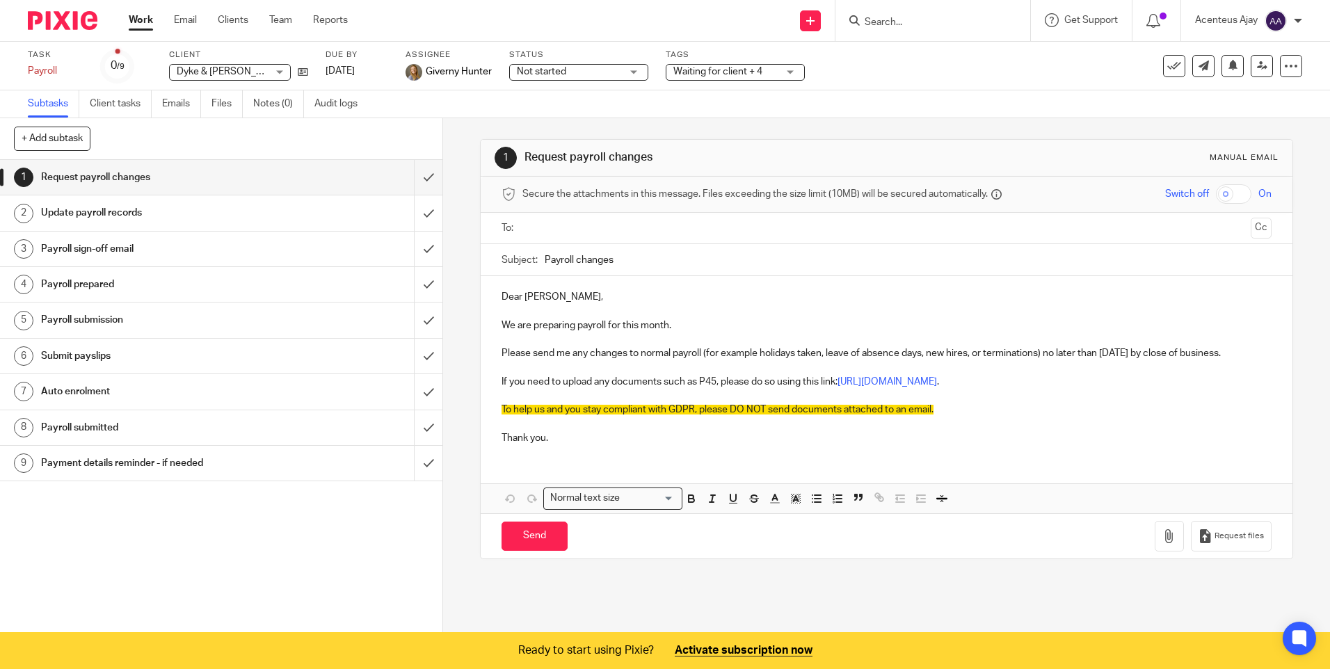
click at [92, 282] on h1 "Payroll prepared" at bounding box center [160, 284] width 239 height 21
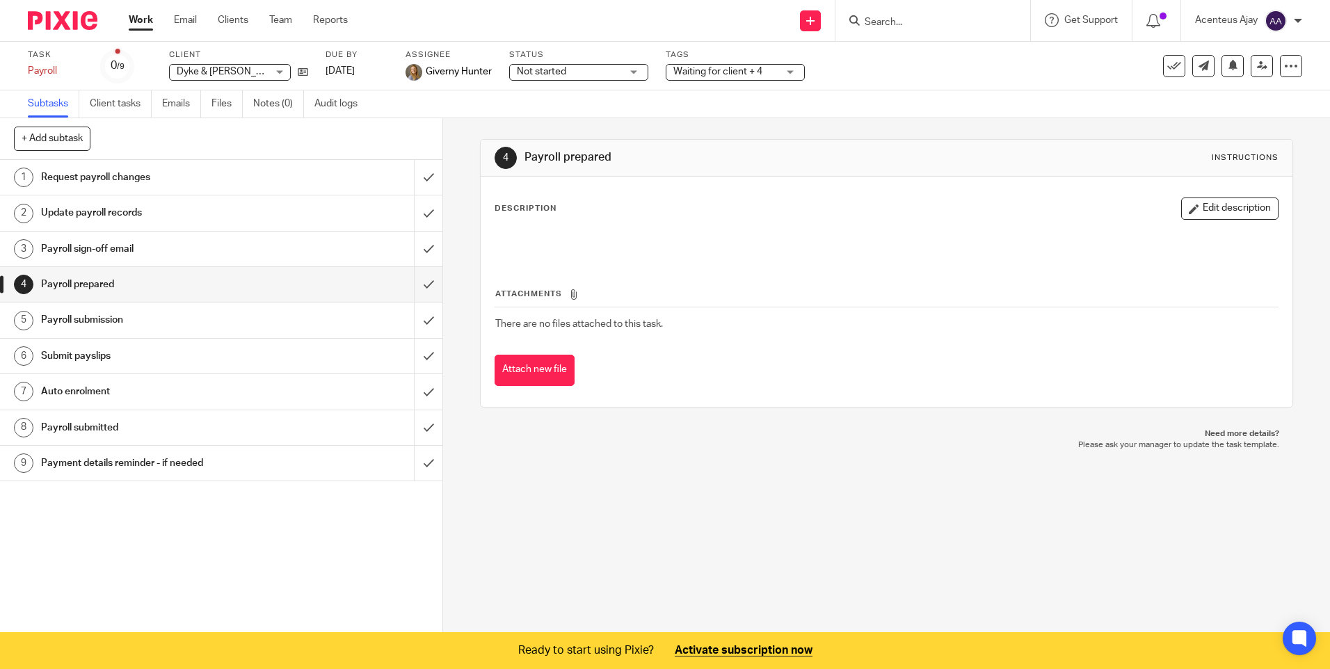
drag, startPoint x: 1205, startPoint y: 207, endPoint x: 1004, endPoint y: 211, distance: 201.0
click at [1204, 207] on button "Edit description" at bounding box center [1229, 208] width 97 height 22
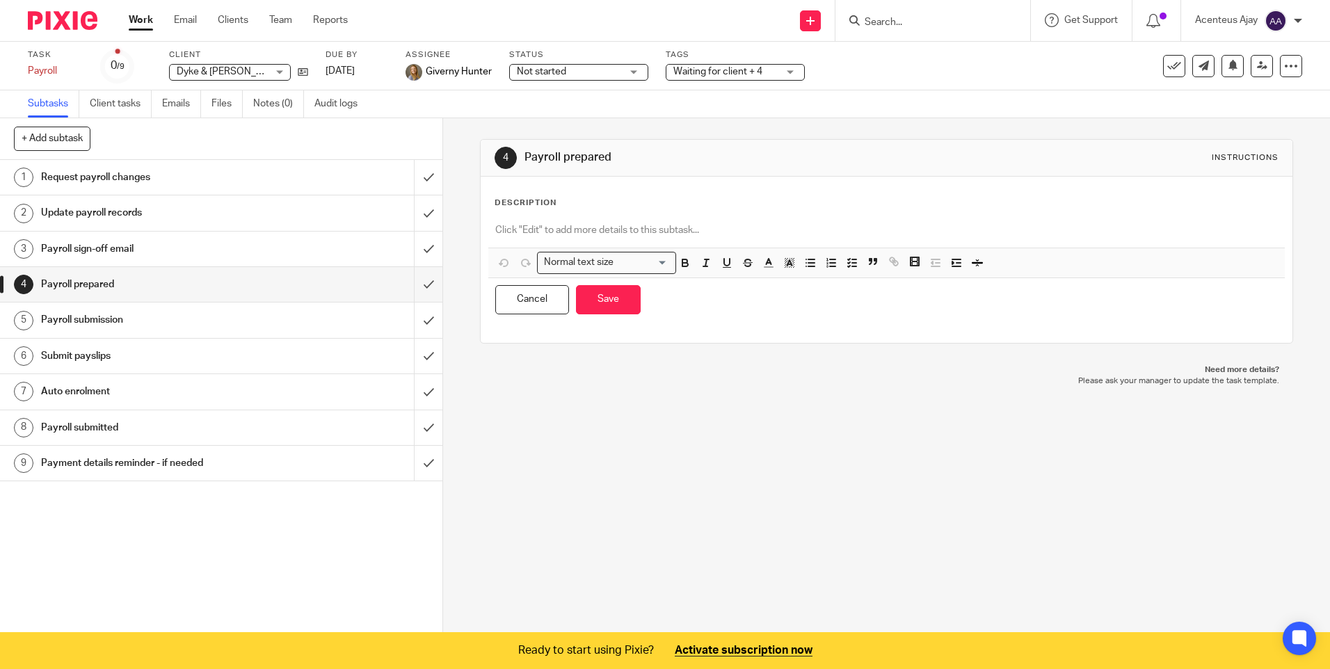
drag, startPoint x: 567, startPoint y: 218, endPoint x: 584, endPoint y: 239, distance: 26.2
click at [566, 220] on div at bounding box center [886, 231] width 796 height 31
click at [860, 264] on span "Remove Edit" at bounding box center [881, 264] width 42 height 23
click at [852, 266] on line "button" at bounding box center [854, 266] width 4 height 0
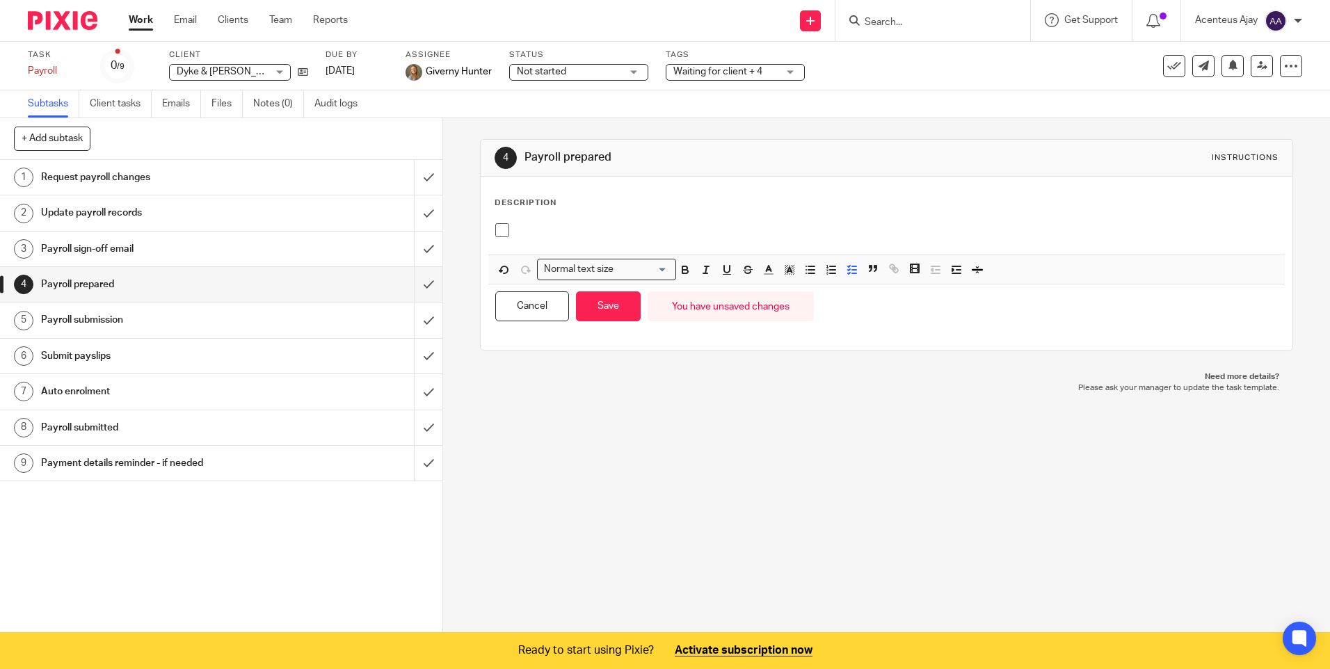
click at [558, 221] on div at bounding box center [886, 235] width 796 height 38
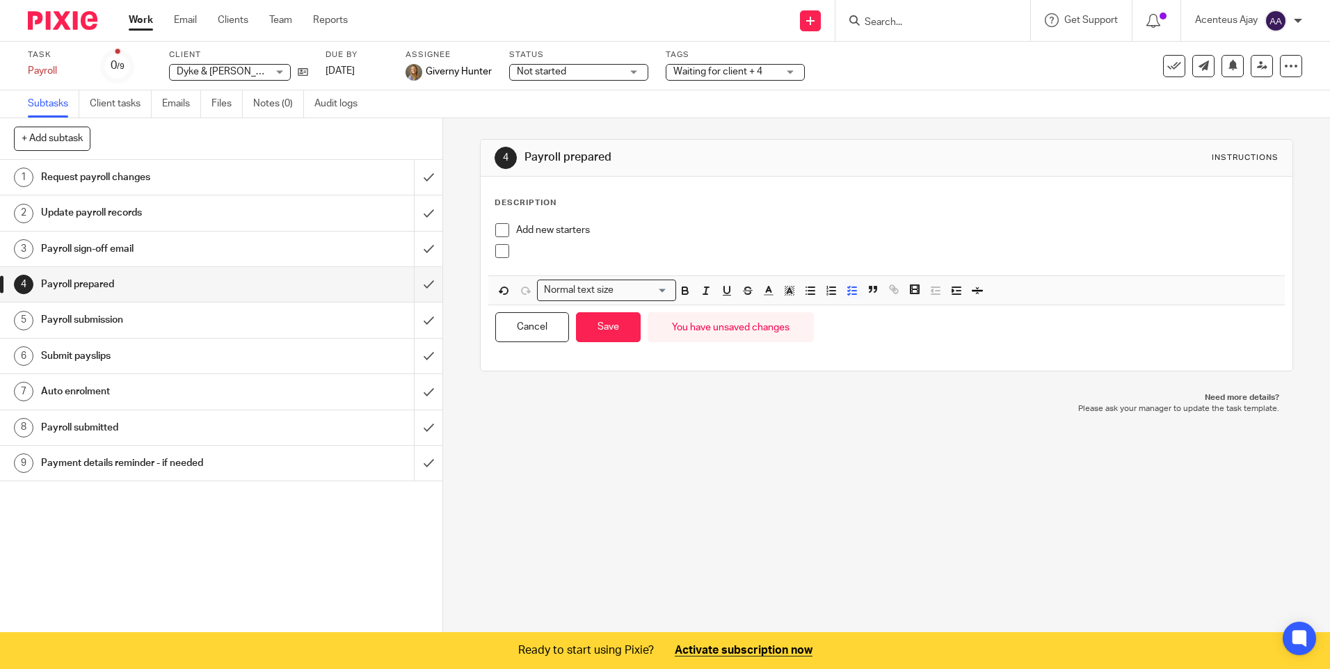
click at [536, 249] on p at bounding box center [896, 251] width 761 height 14
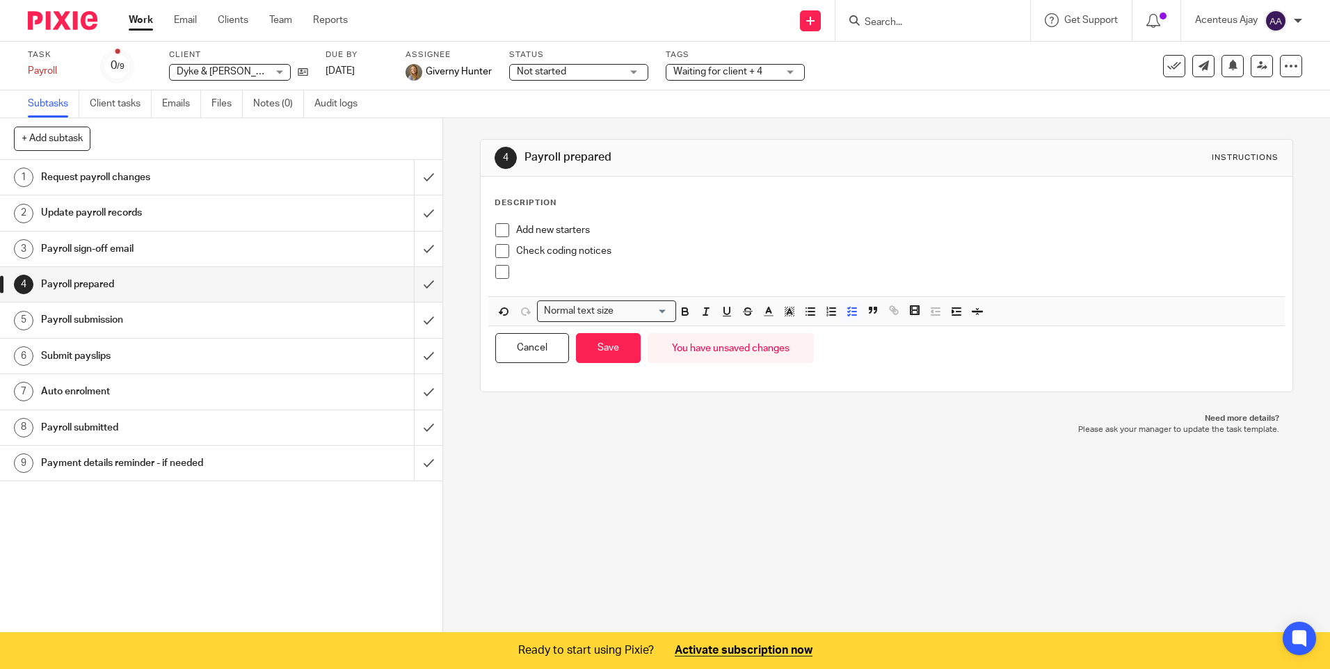
click at [531, 278] on p at bounding box center [896, 272] width 761 height 14
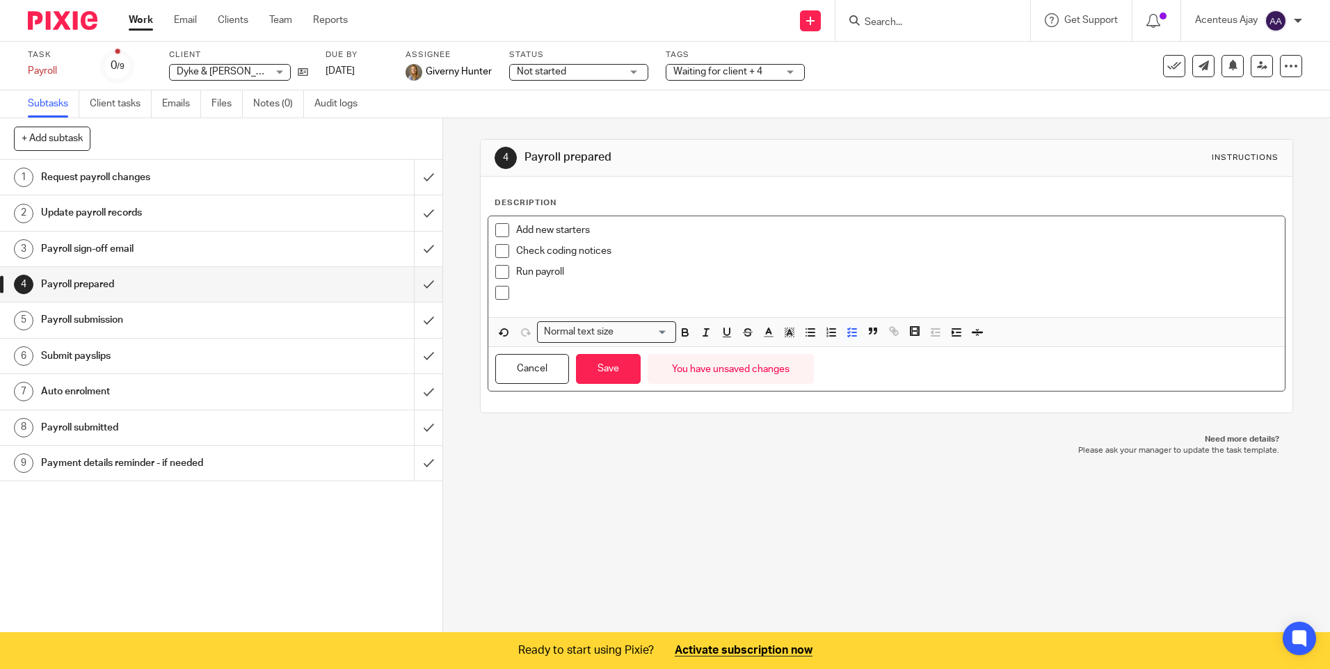
click at [536, 289] on p at bounding box center [896, 293] width 761 height 14
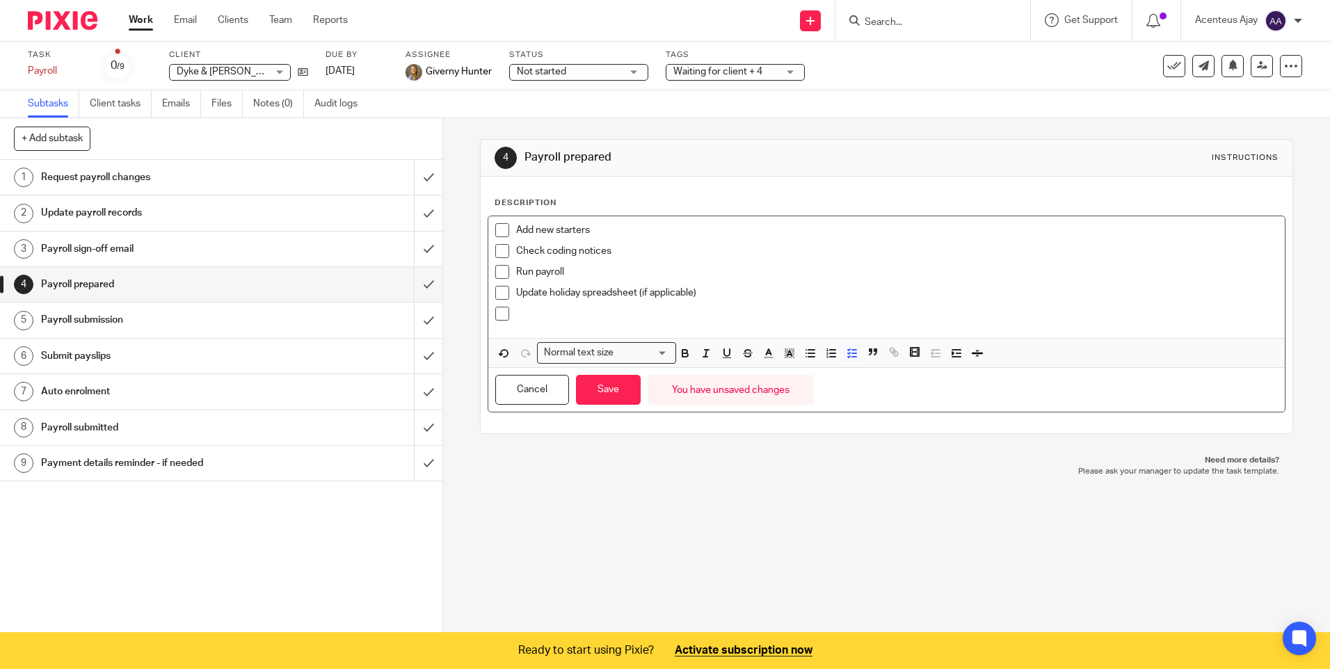
click at [535, 313] on p at bounding box center [896, 314] width 761 height 14
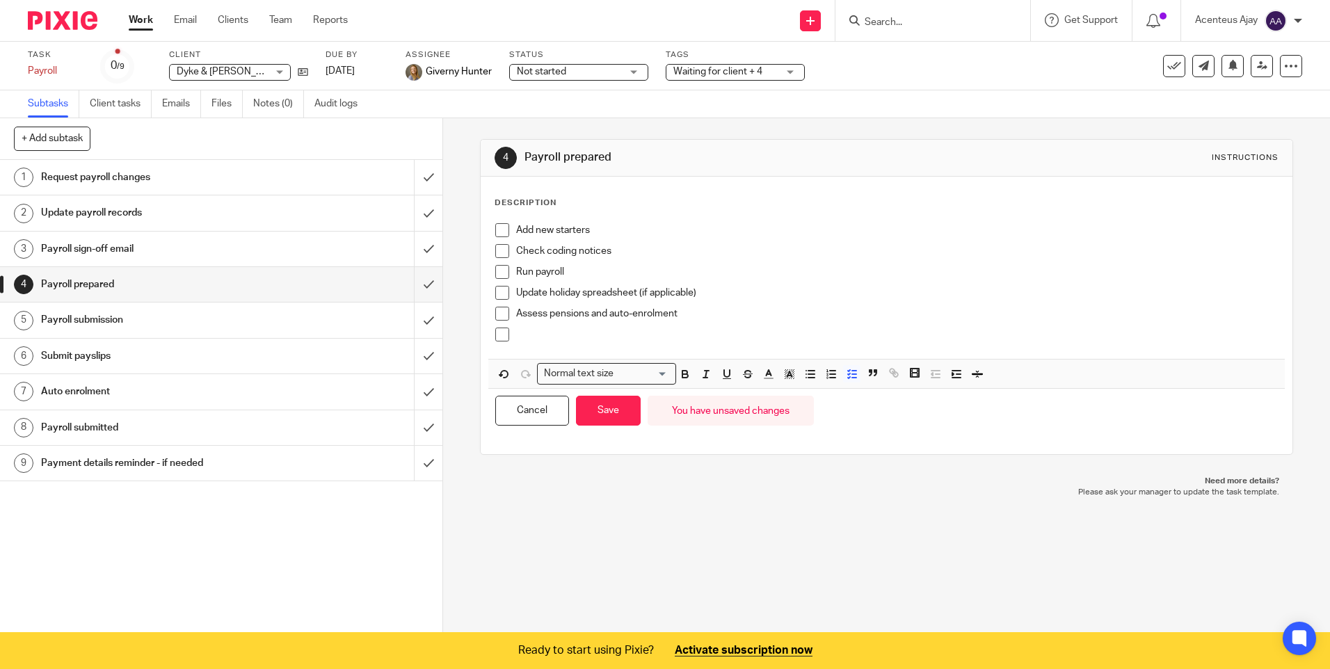
click at [581, 338] on p at bounding box center [896, 335] width 761 height 14
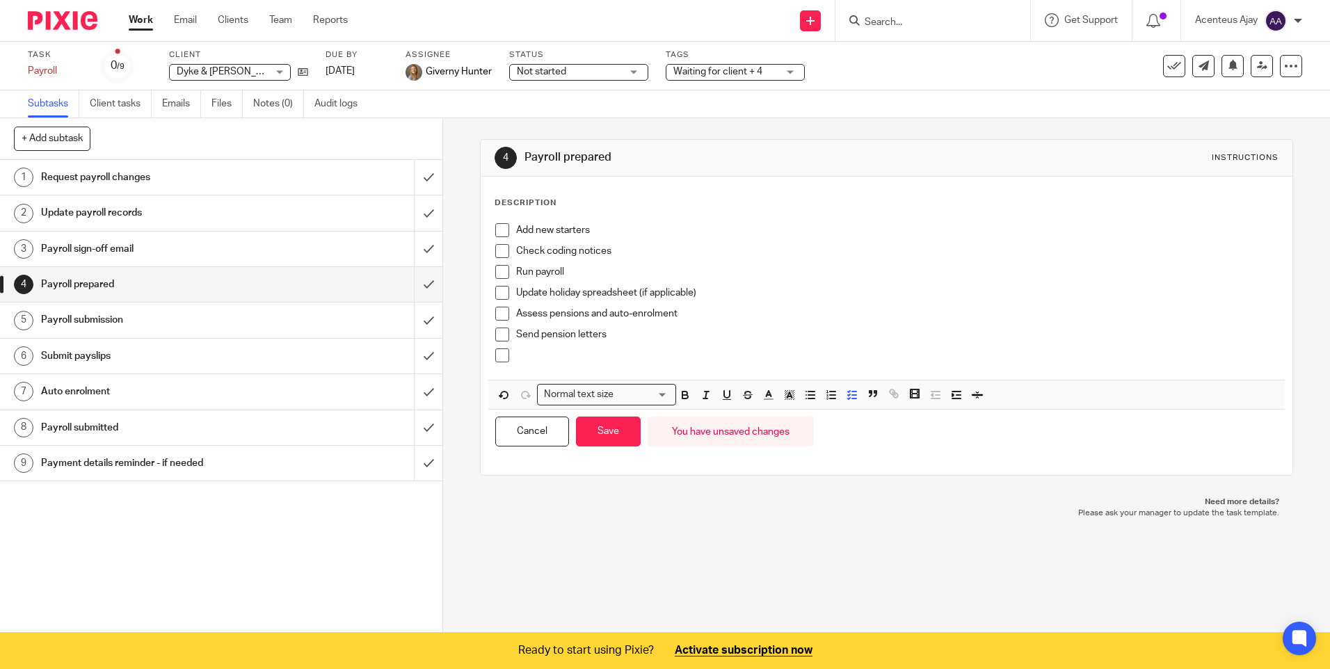
click at [565, 366] on div at bounding box center [896, 358] width 761 height 21
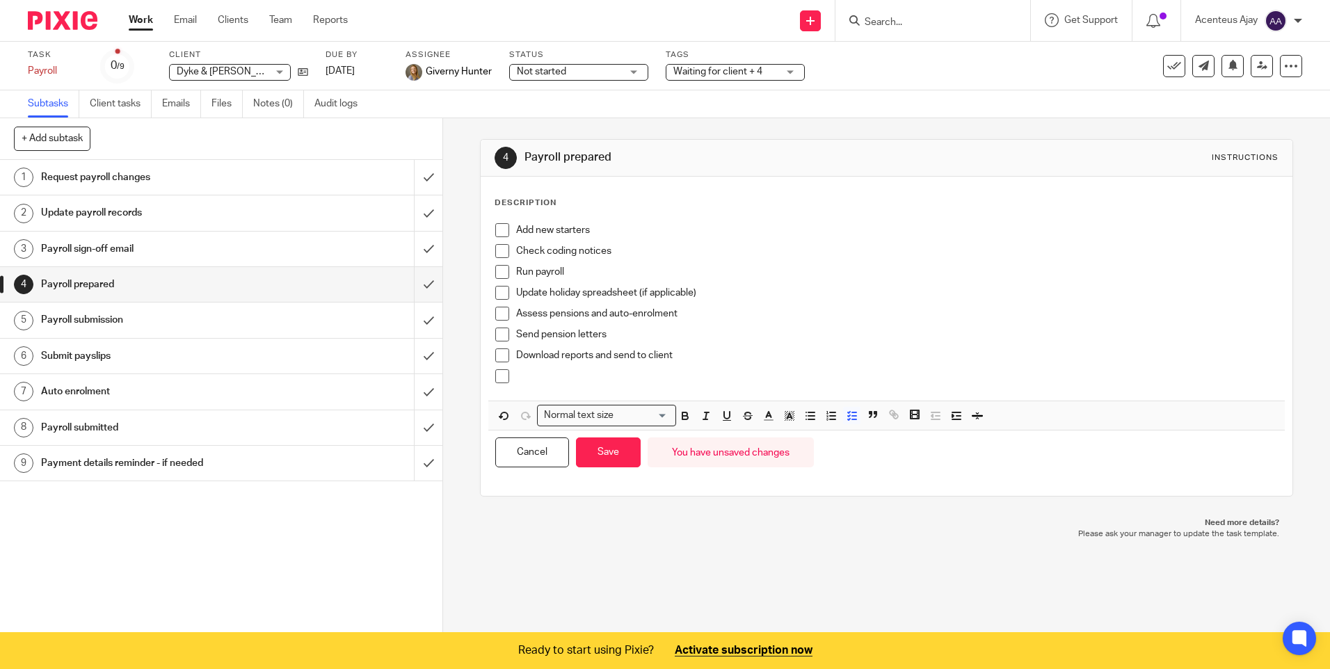
click at [579, 388] on div at bounding box center [896, 379] width 761 height 21
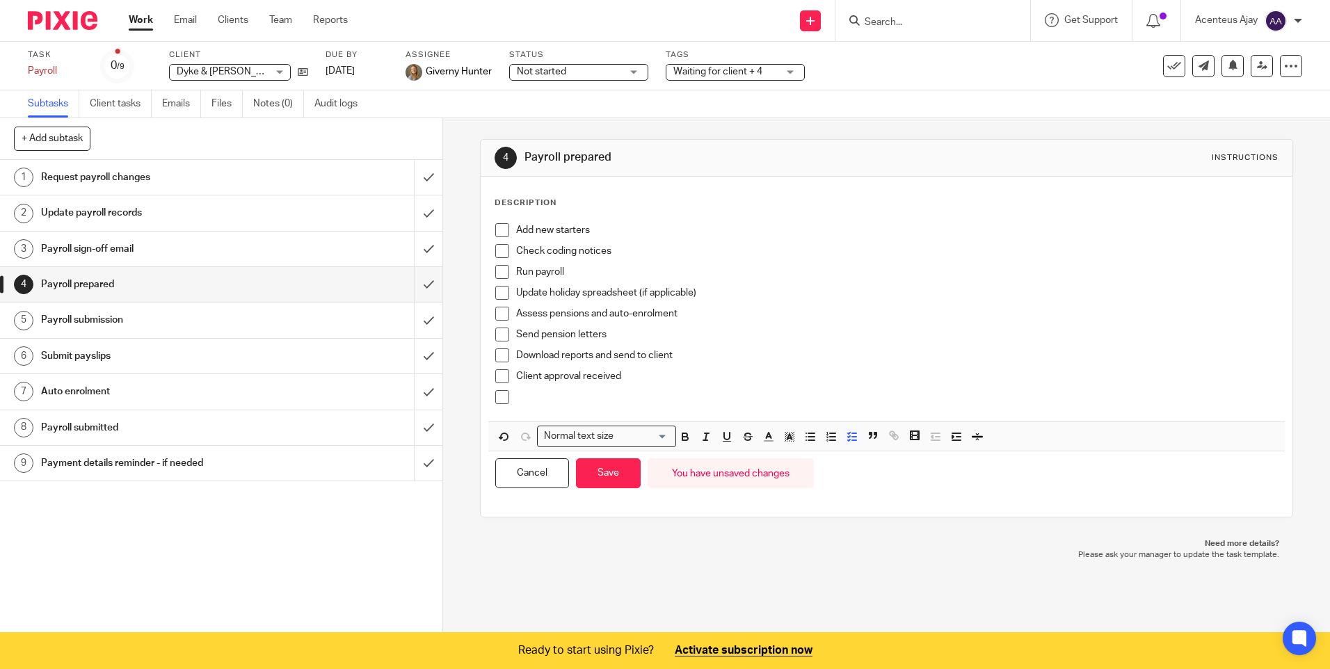
click at [522, 403] on p at bounding box center [896, 397] width 761 height 14
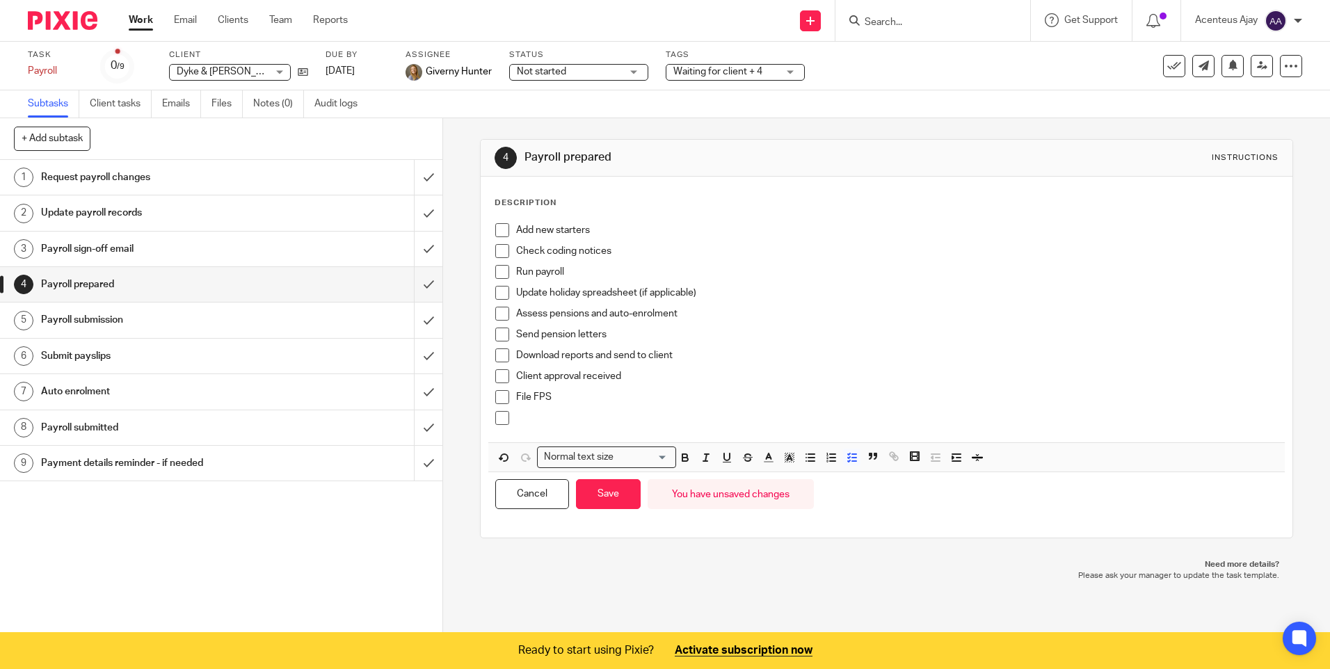
click at [534, 421] on p at bounding box center [896, 418] width 761 height 14
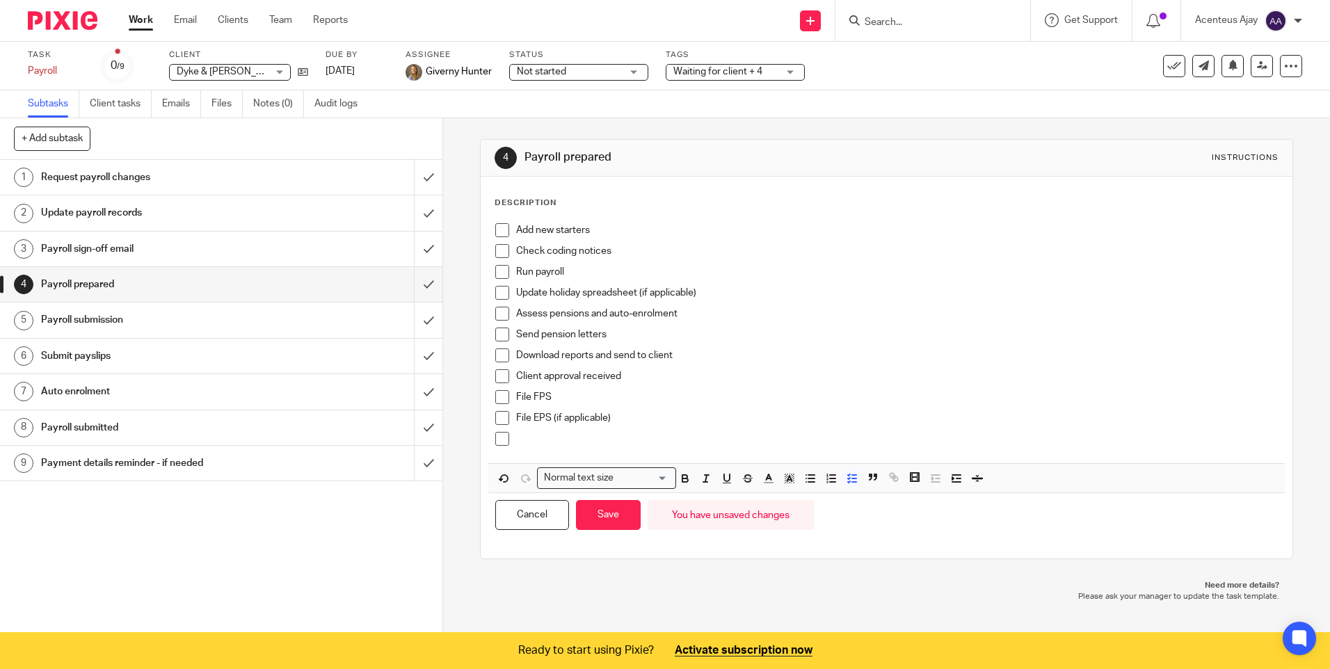
click at [538, 434] on p at bounding box center [896, 439] width 761 height 14
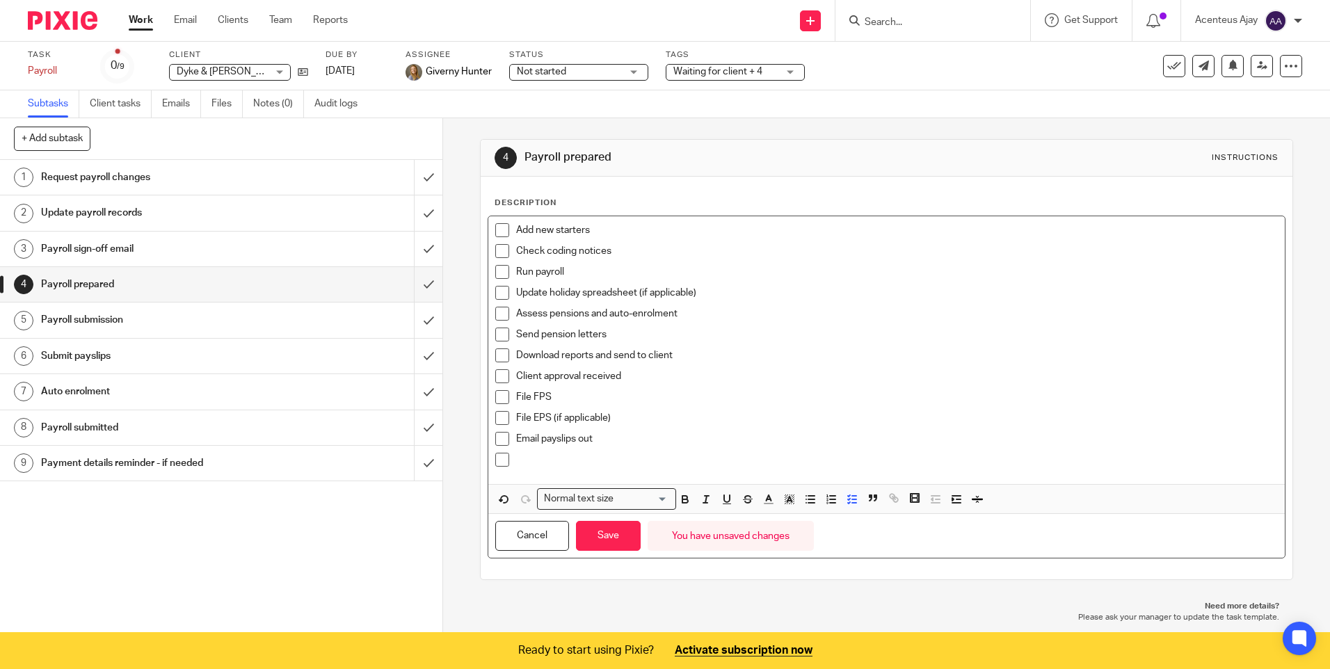
click at [531, 462] on p at bounding box center [896, 460] width 761 height 14
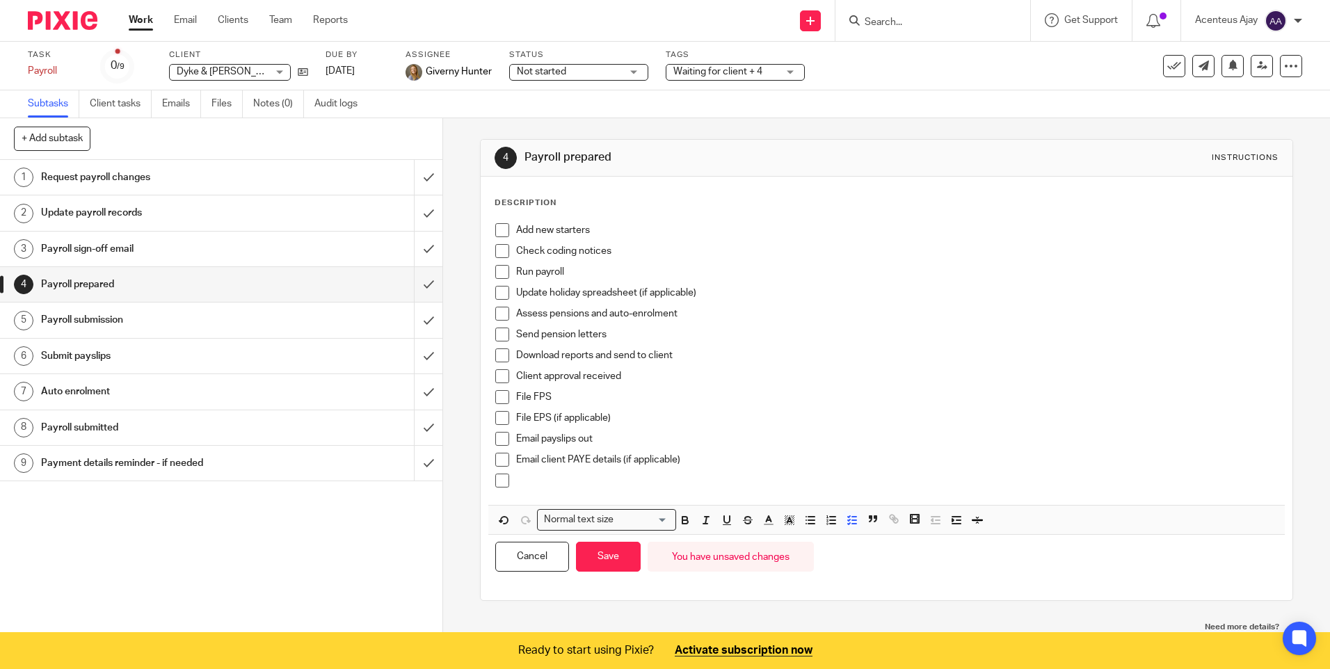
click at [569, 487] on p at bounding box center [896, 481] width 761 height 14
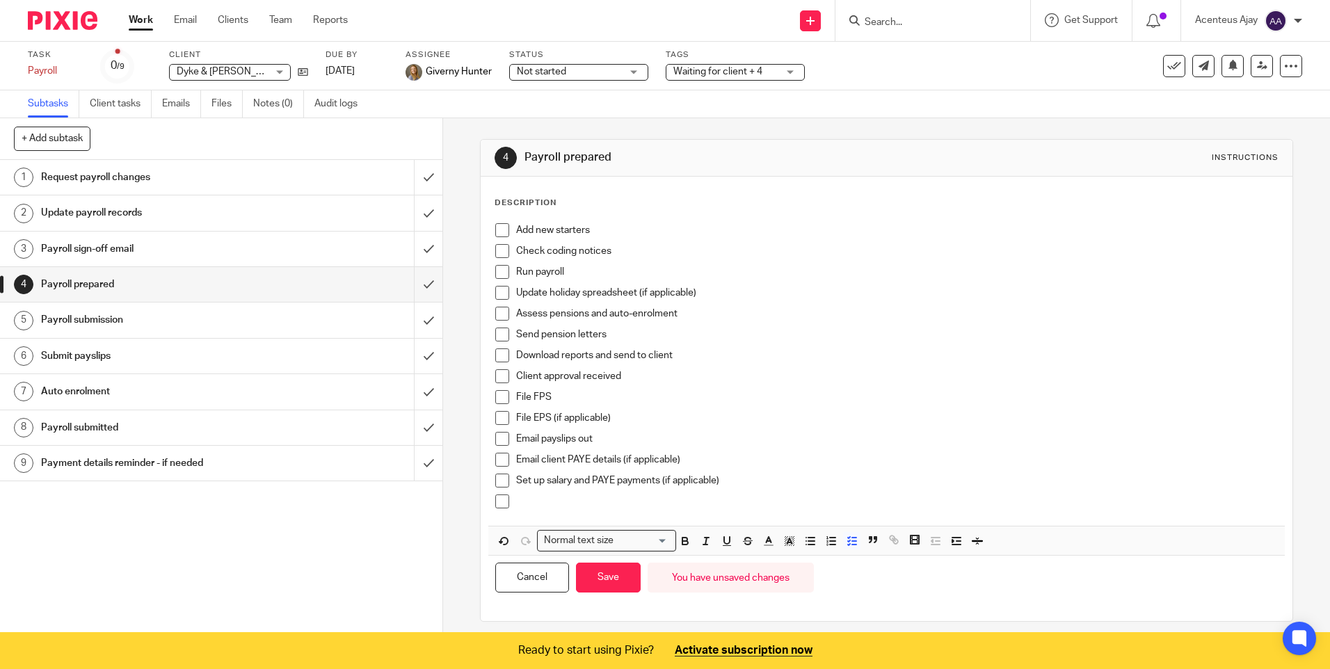
click at [618, 498] on p at bounding box center [896, 501] width 761 height 14
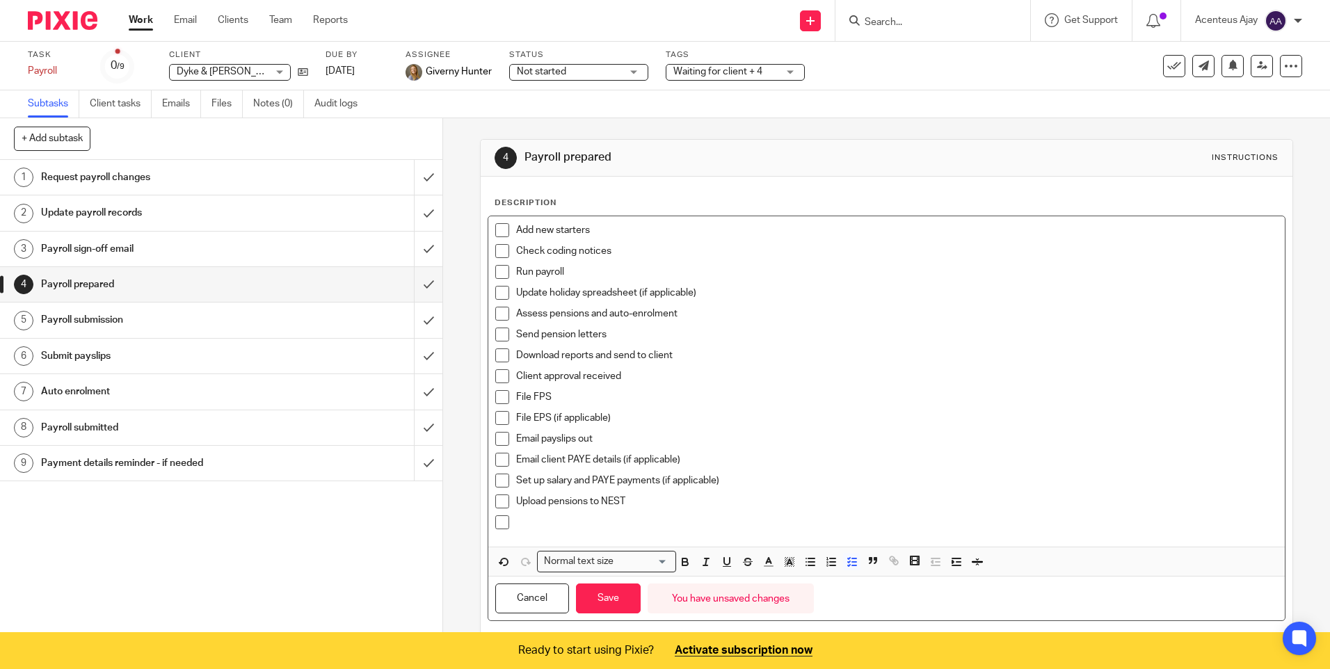
click at [582, 519] on p at bounding box center [896, 522] width 761 height 14
click at [601, 588] on button "Save" at bounding box center [608, 598] width 65 height 30
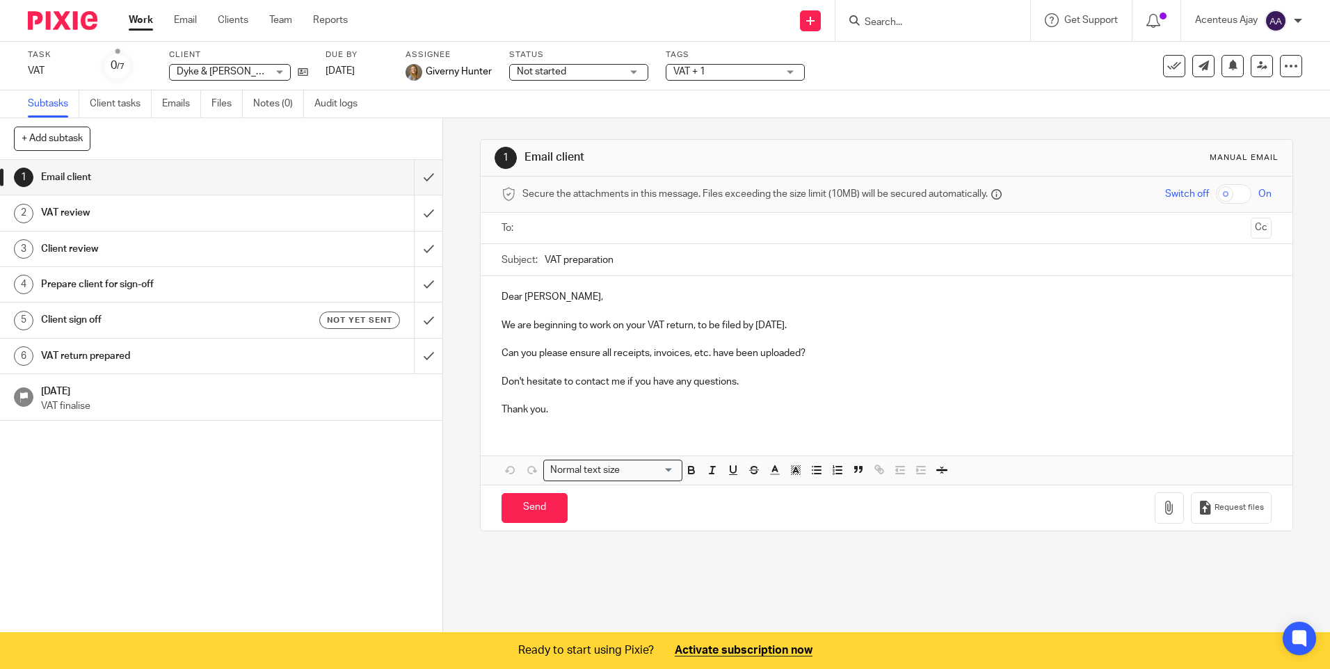
click at [111, 358] on h1 "VAT return prepared" at bounding box center [160, 356] width 239 height 21
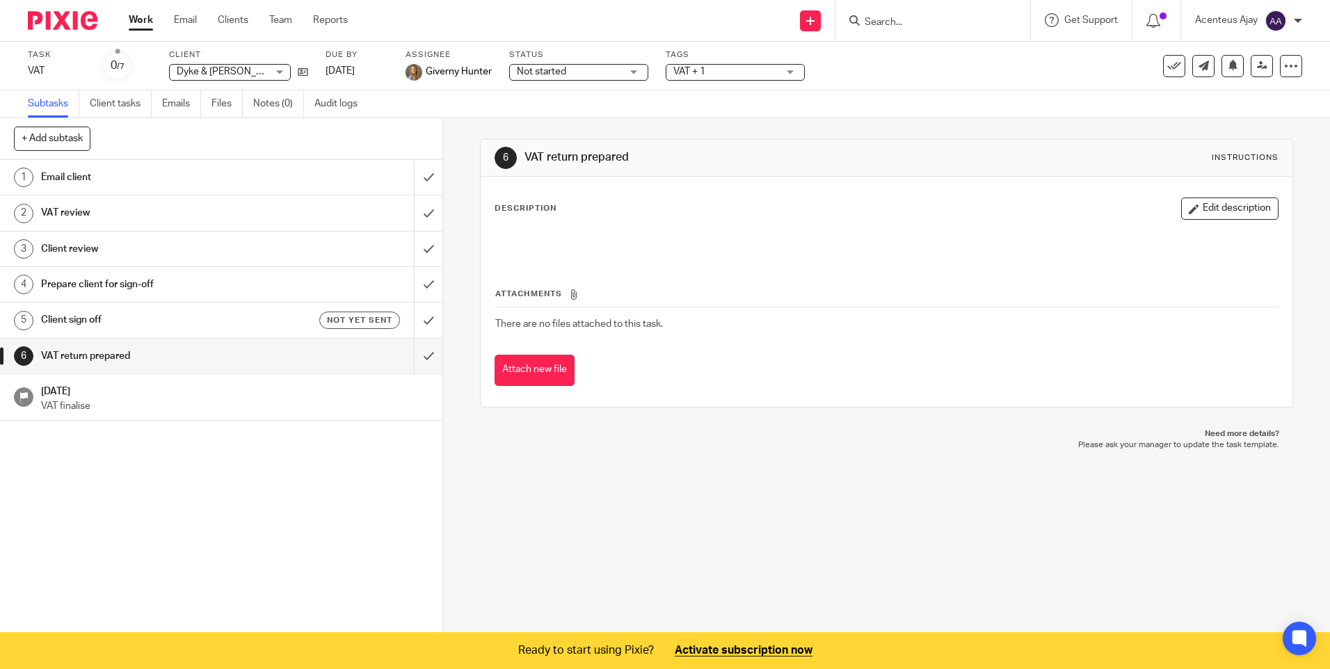
click at [99, 215] on h1 "VAT review" at bounding box center [160, 212] width 239 height 21
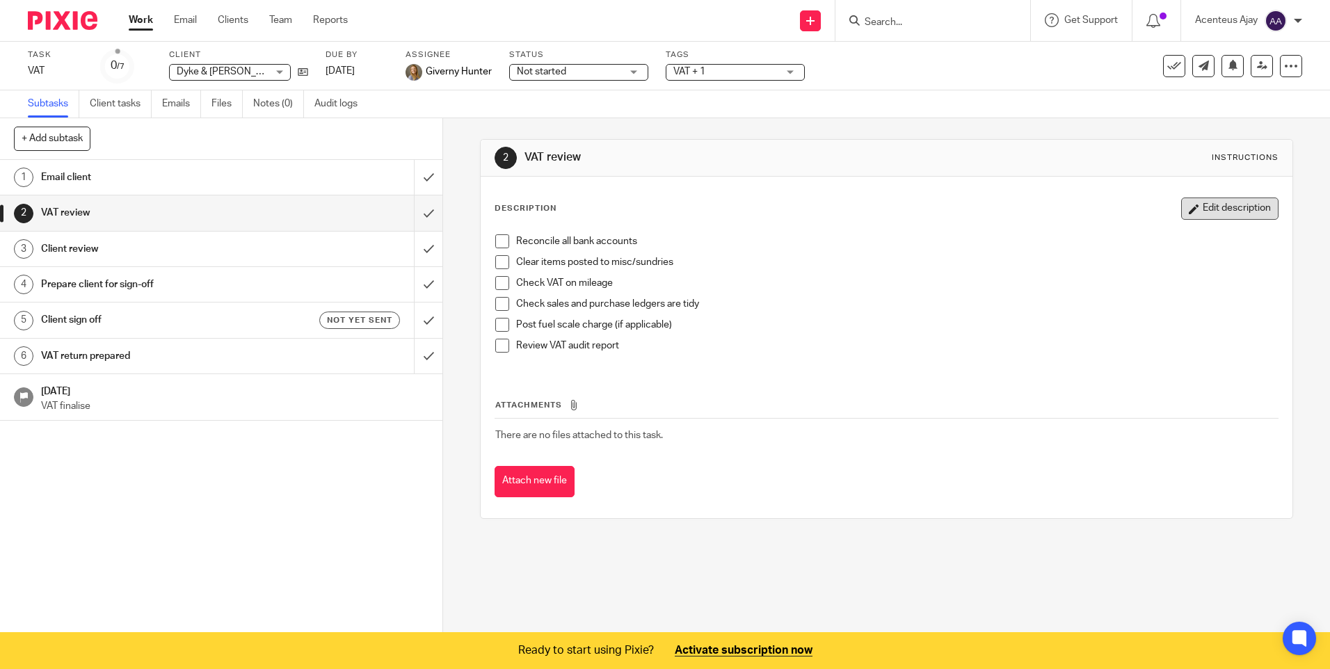
click at [1206, 208] on button "Edit description" at bounding box center [1229, 208] width 97 height 22
